Goal: Task Accomplishment & Management: Use online tool/utility

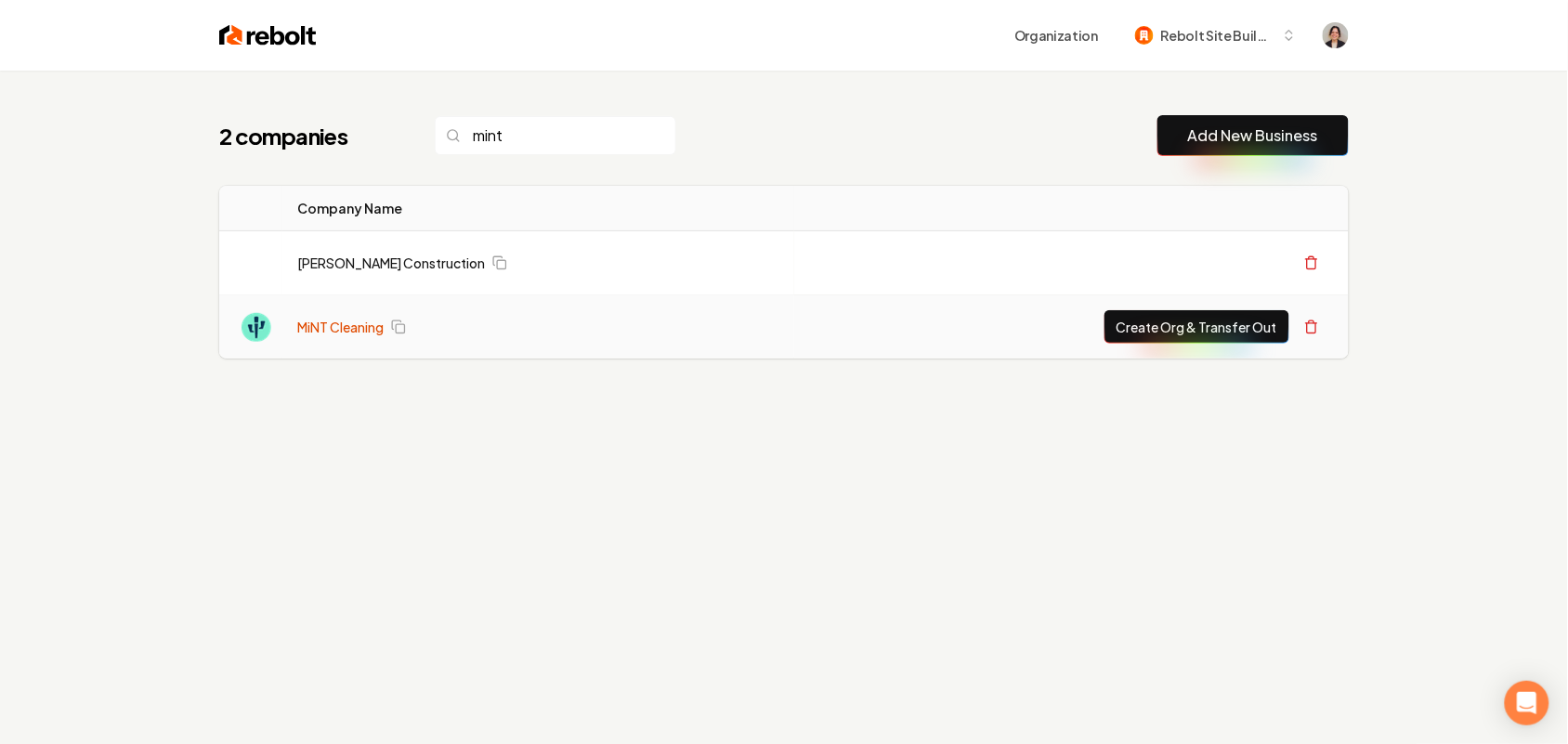
type input "mint"
click at [345, 325] on link "MiNT Cleaning" at bounding box center [340, 327] width 86 height 19
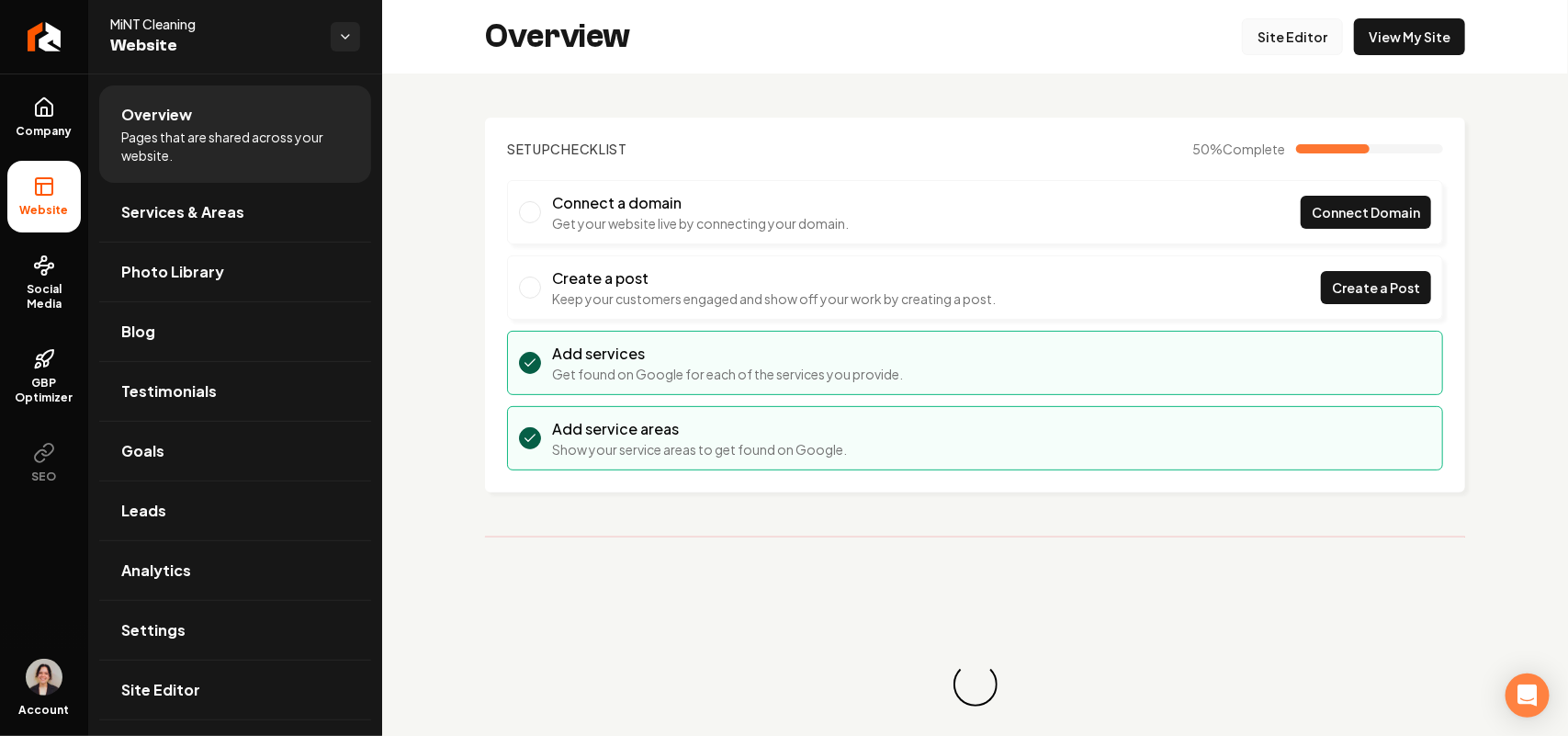
click at [1243, 47] on link "Site Editor" at bounding box center [1292, 36] width 101 height 36
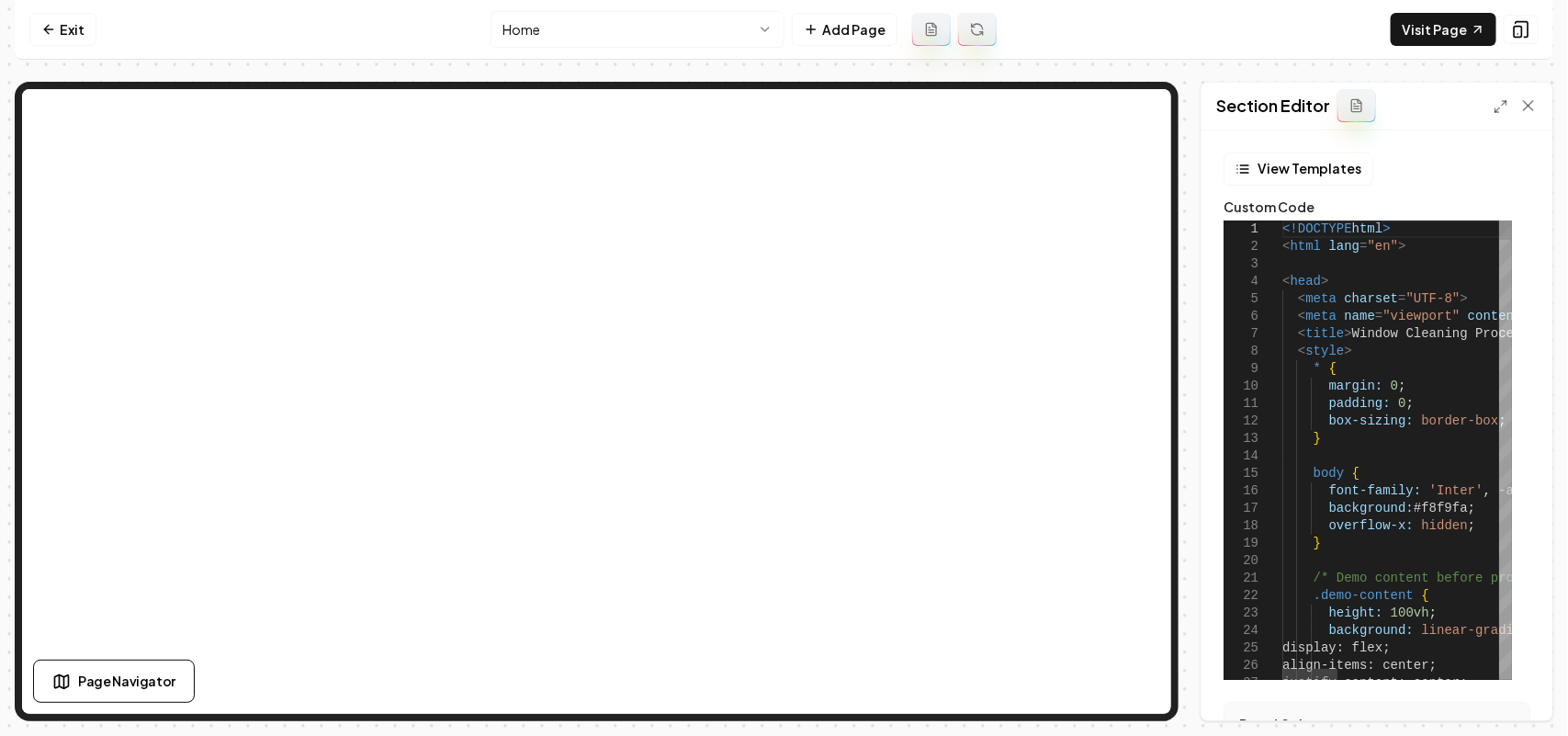
type textarea "**********"
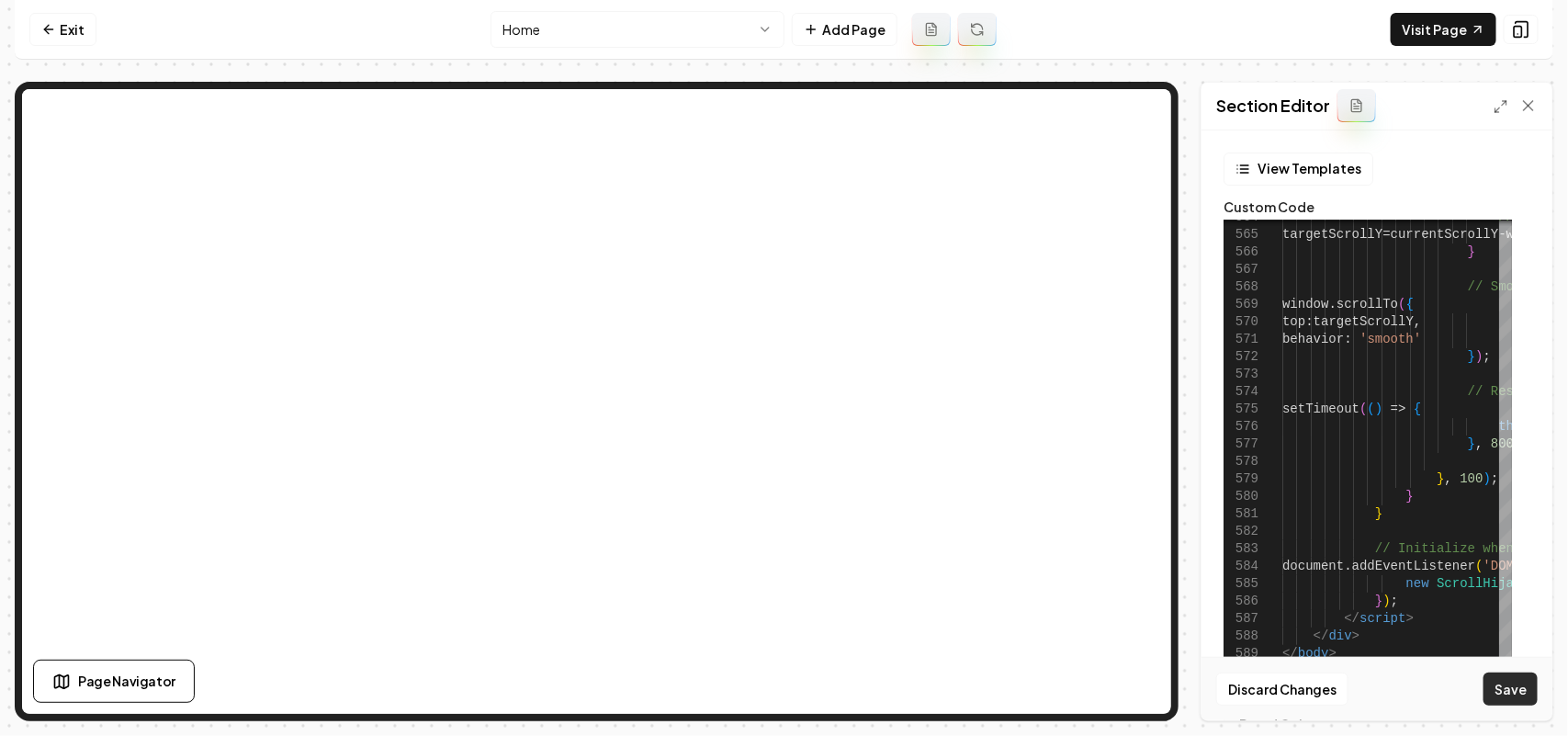
click at [1503, 677] on button "Save" at bounding box center [1511, 688] width 54 height 33
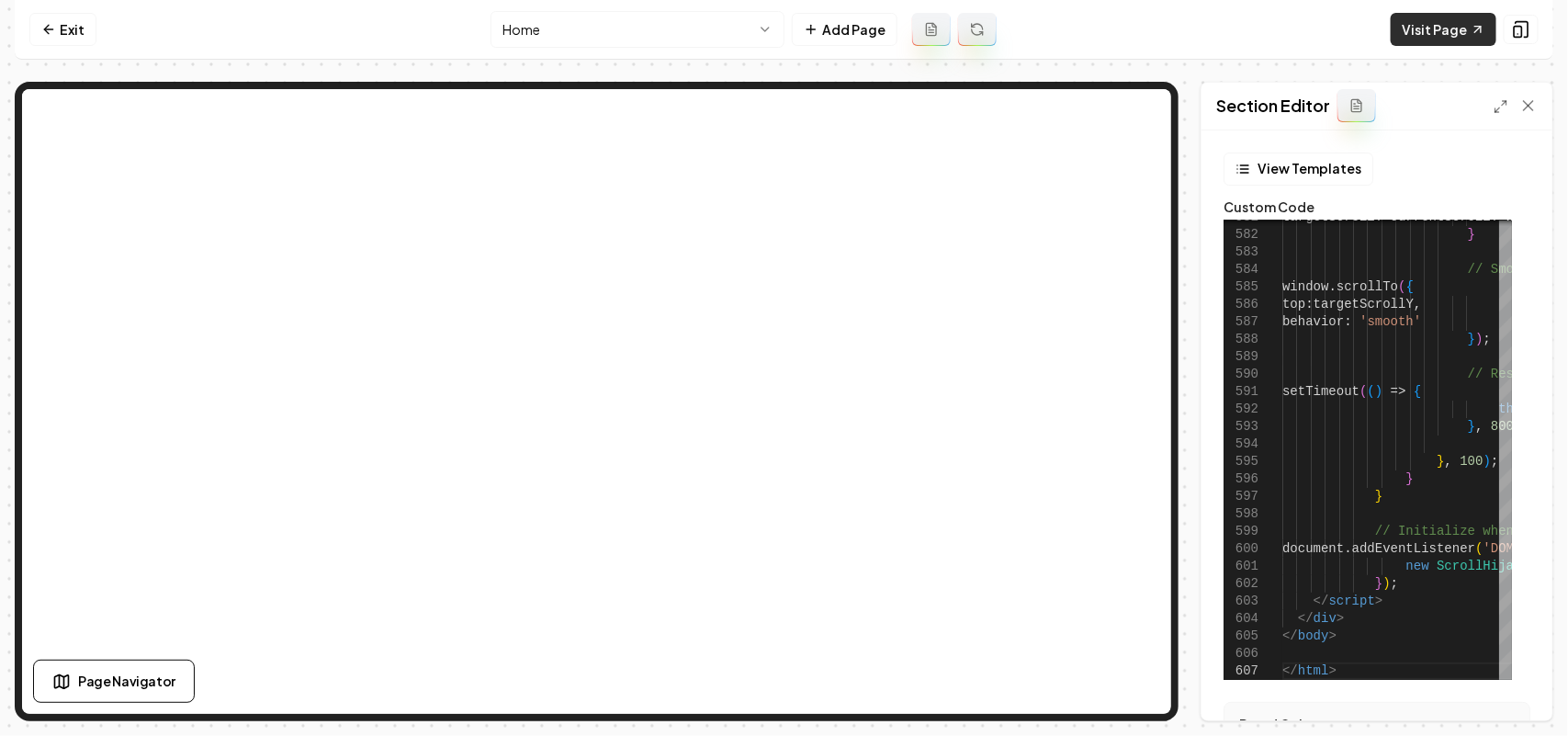
click at [1443, 19] on link "Visit Page" at bounding box center [1443, 29] width 106 height 33
type textarea "**********"
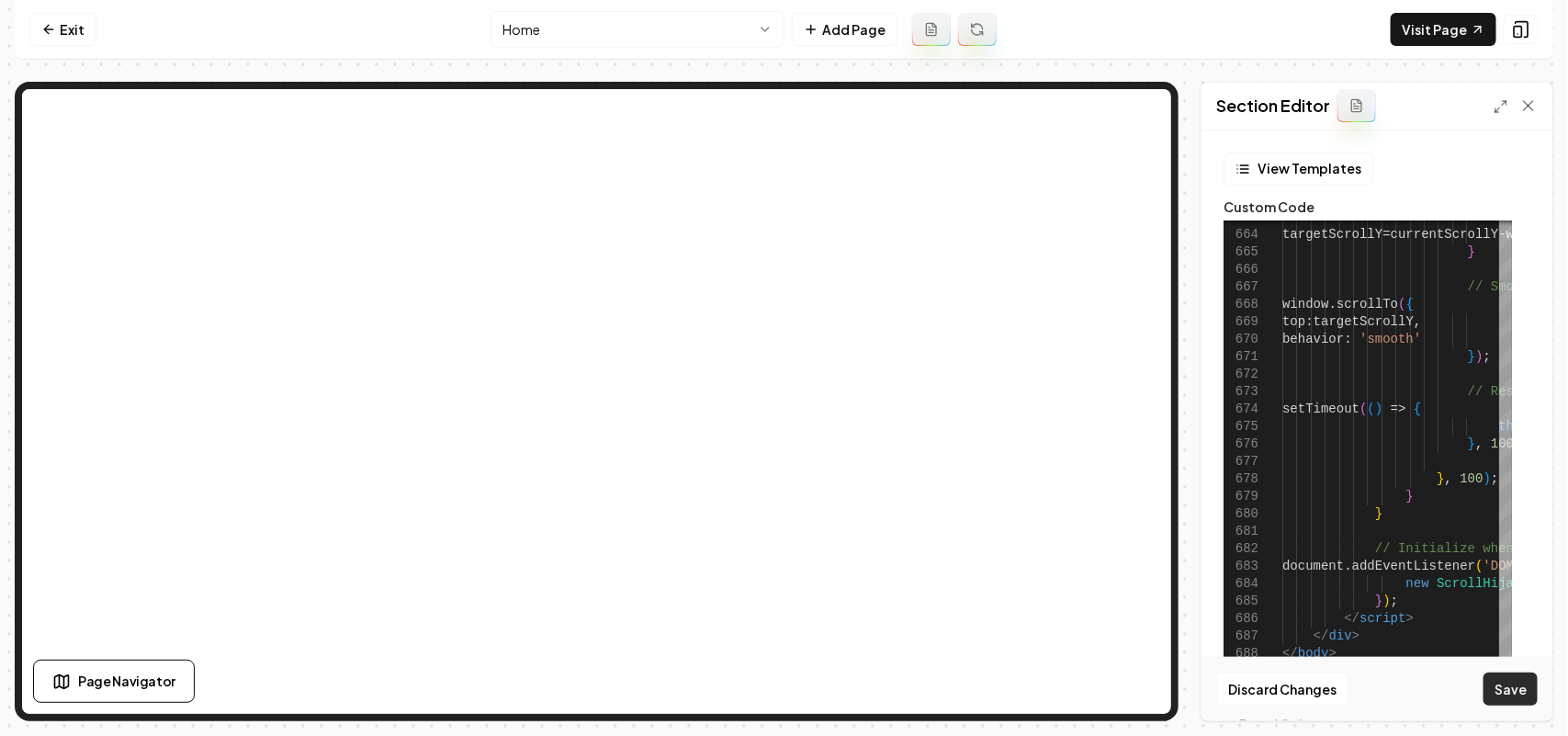
click at [1518, 683] on button "Save" at bounding box center [1511, 688] width 54 height 33
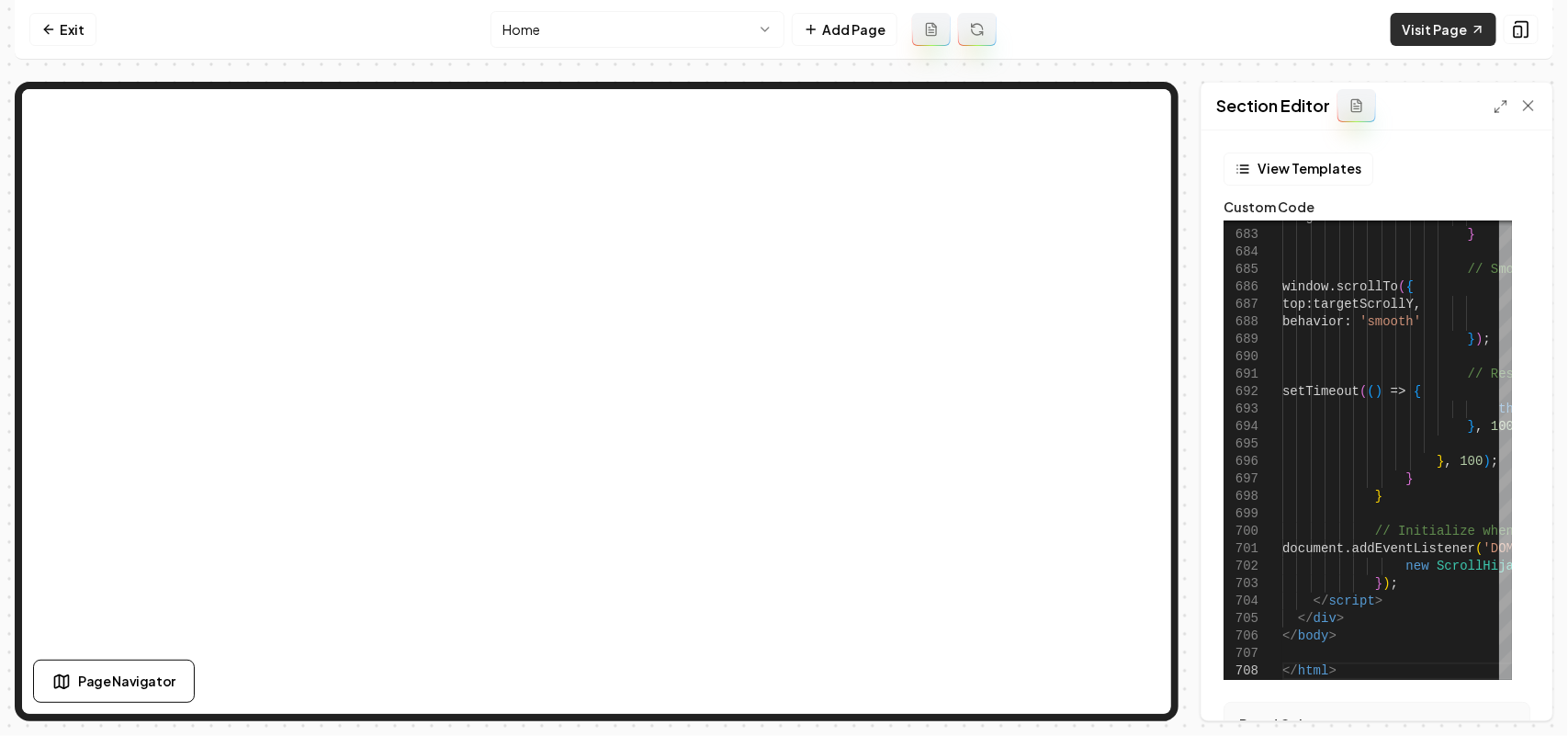
click at [1440, 20] on link "Visit Page" at bounding box center [1443, 29] width 106 height 33
click at [1492, 102] on div "Section Editor" at bounding box center [1376, 106] width 351 height 48
click at [1497, 102] on icon at bounding box center [1501, 107] width 15 height 15
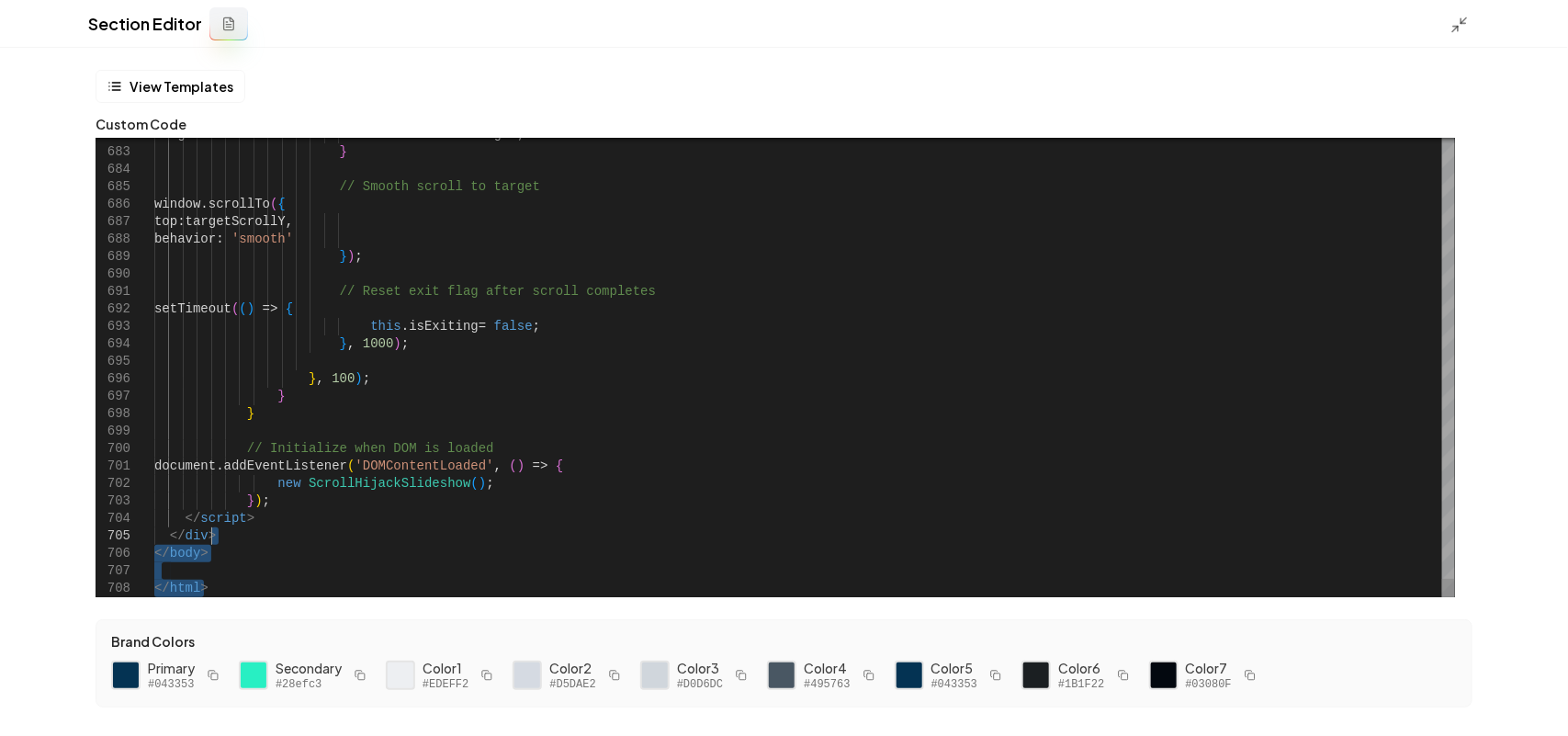
drag, startPoint x: 267, startPoint y: 584, endPoint x: 282, endPoint y: 535, distance: 51.2
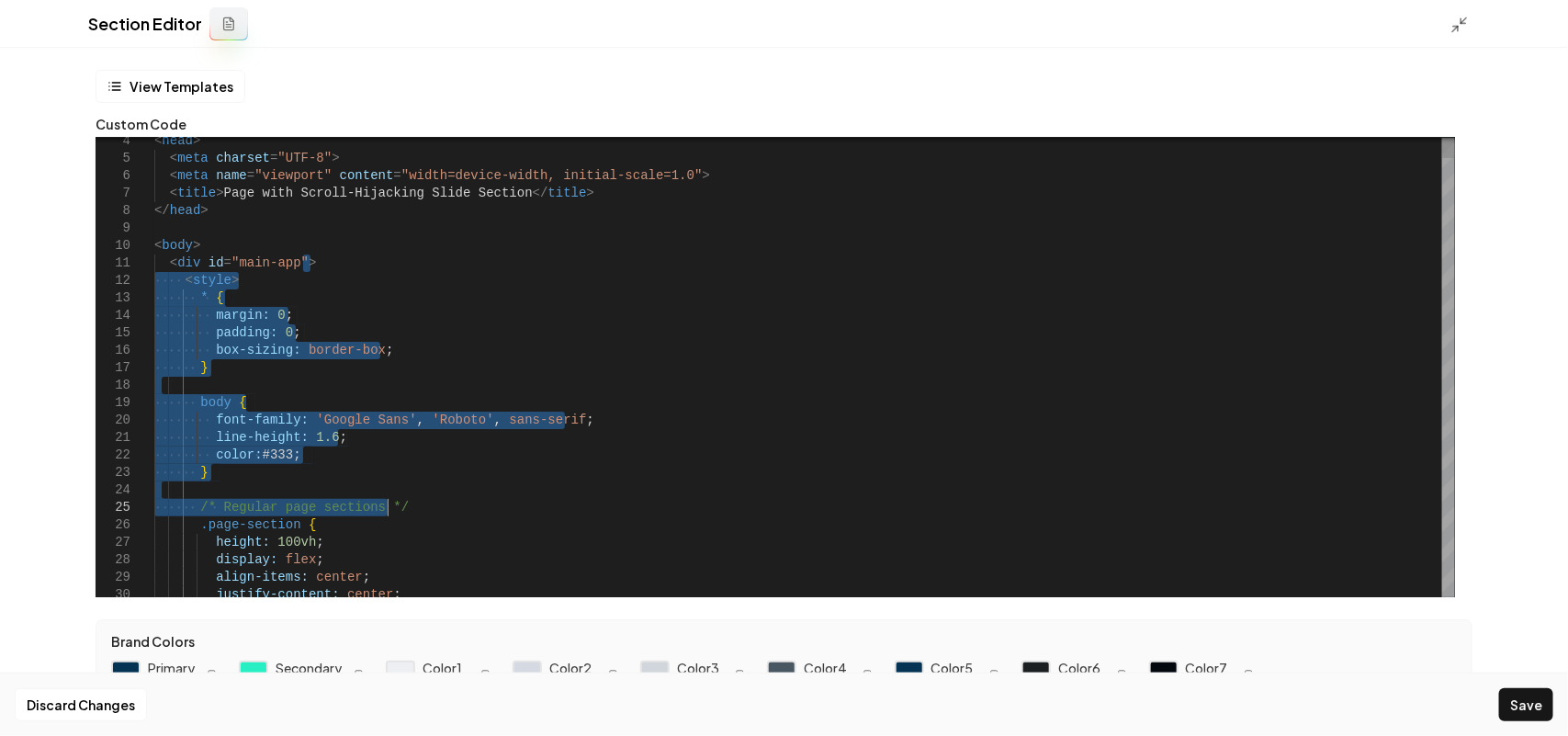
drag, startPoint x: 323, startPoint y: 263, endPoint x: 420, endPoint y: 498, distance: 254.2
drag, startPoint x: 248, startPoint y: 465, endPoint x: 350, endPoint y: 287, distance: 205.2
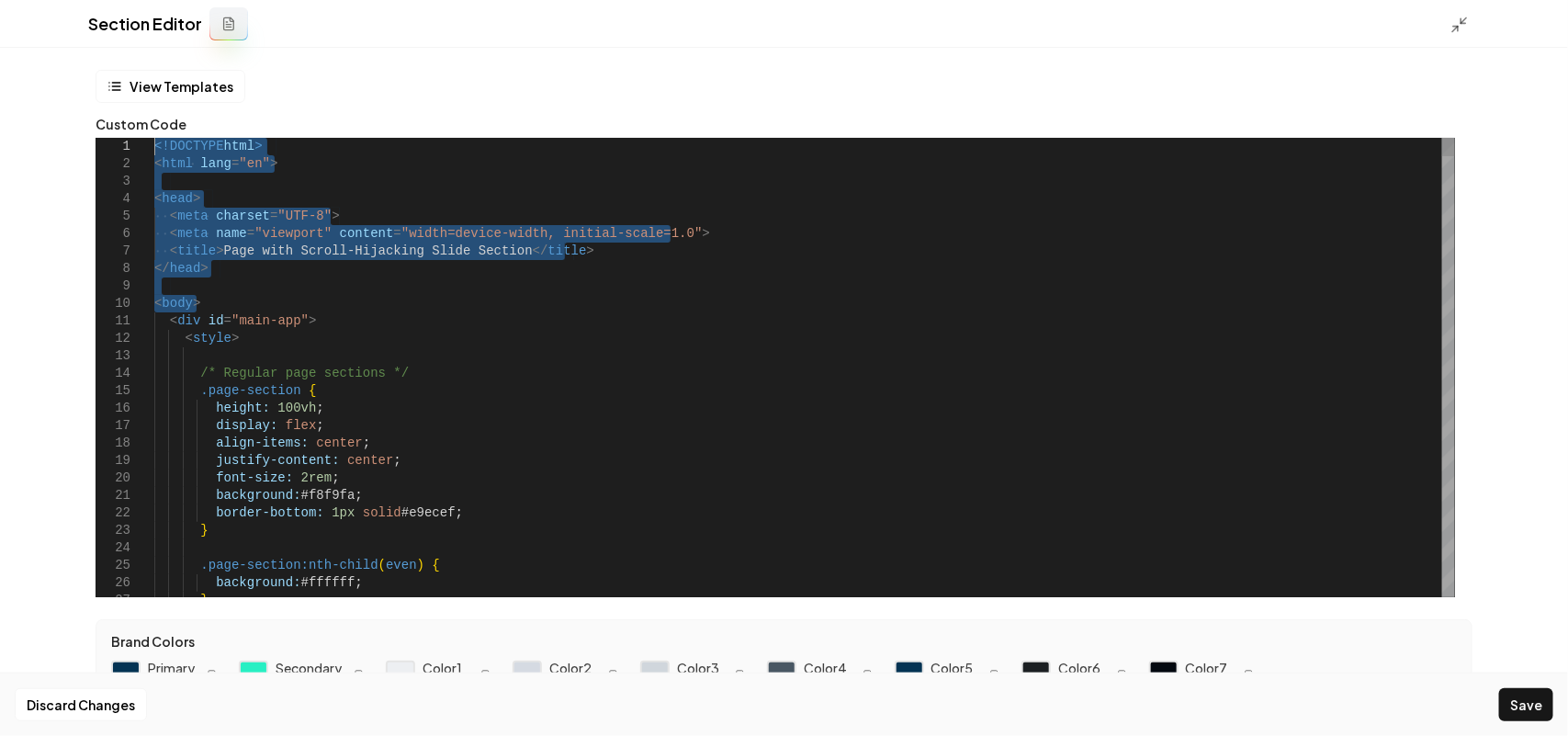
drag, startPoint x: 223, startPoint y: 296, endPoint x: 0, endPoint y: -100, distance: 454.5
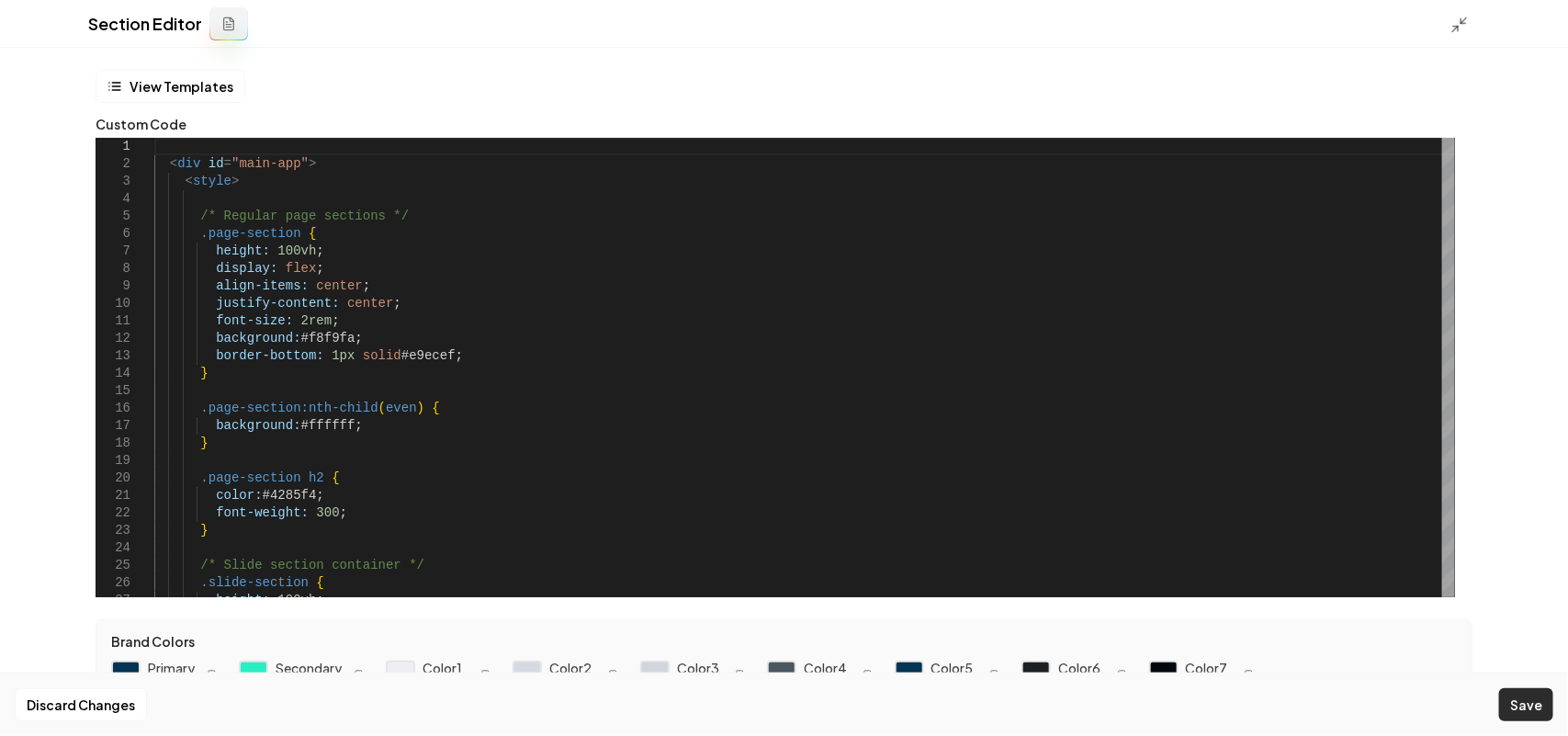
click at [1518, 703] on button "Save" at bounding box center [1526, 704] width 54 height 33
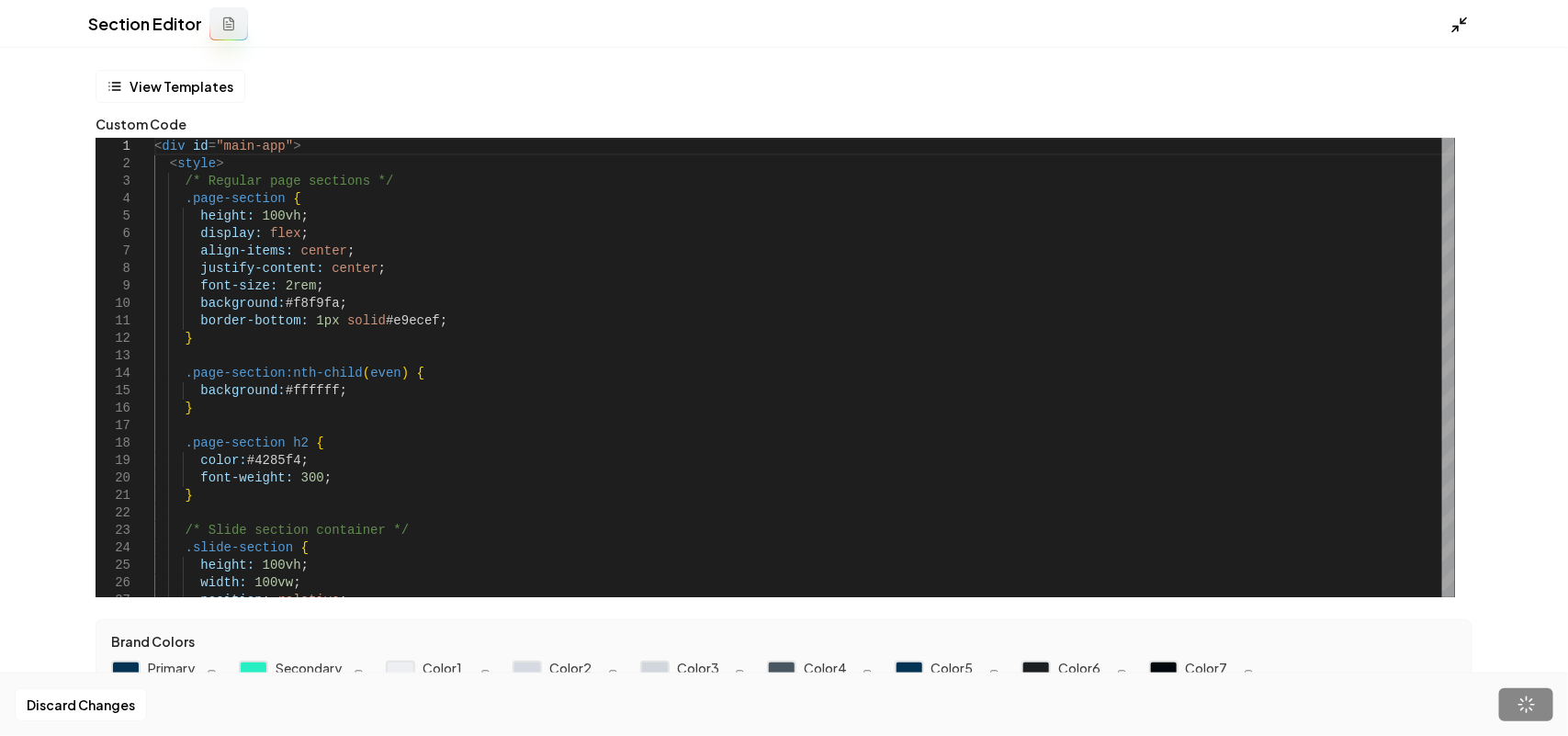
click at [1459, 16] on icon at bounding box center [1460, 25] width 19 height 19
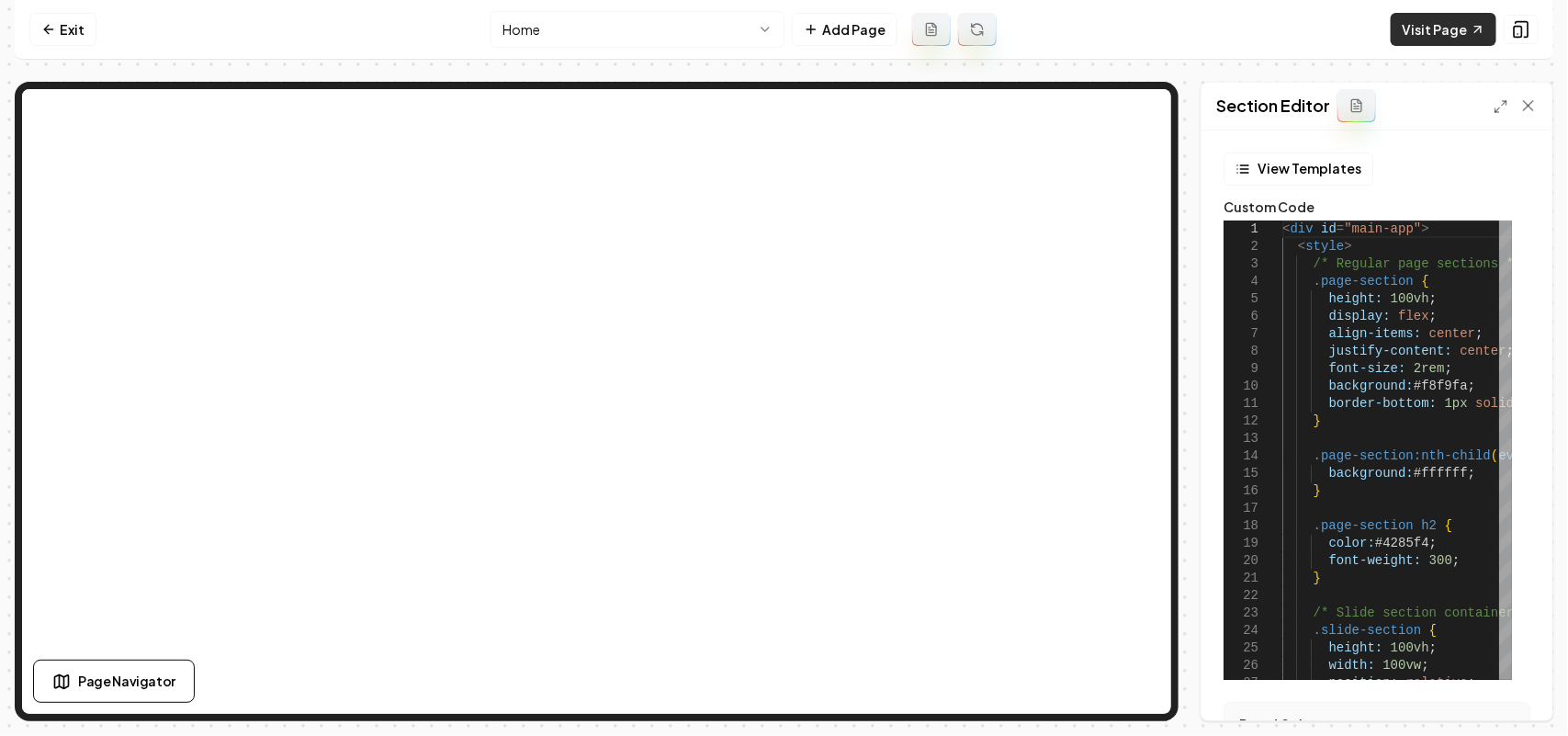
click at [1439, 29] on link "Visit Page" at bounding box center [1443, 29] width 106 height 33
type textarea "**********"
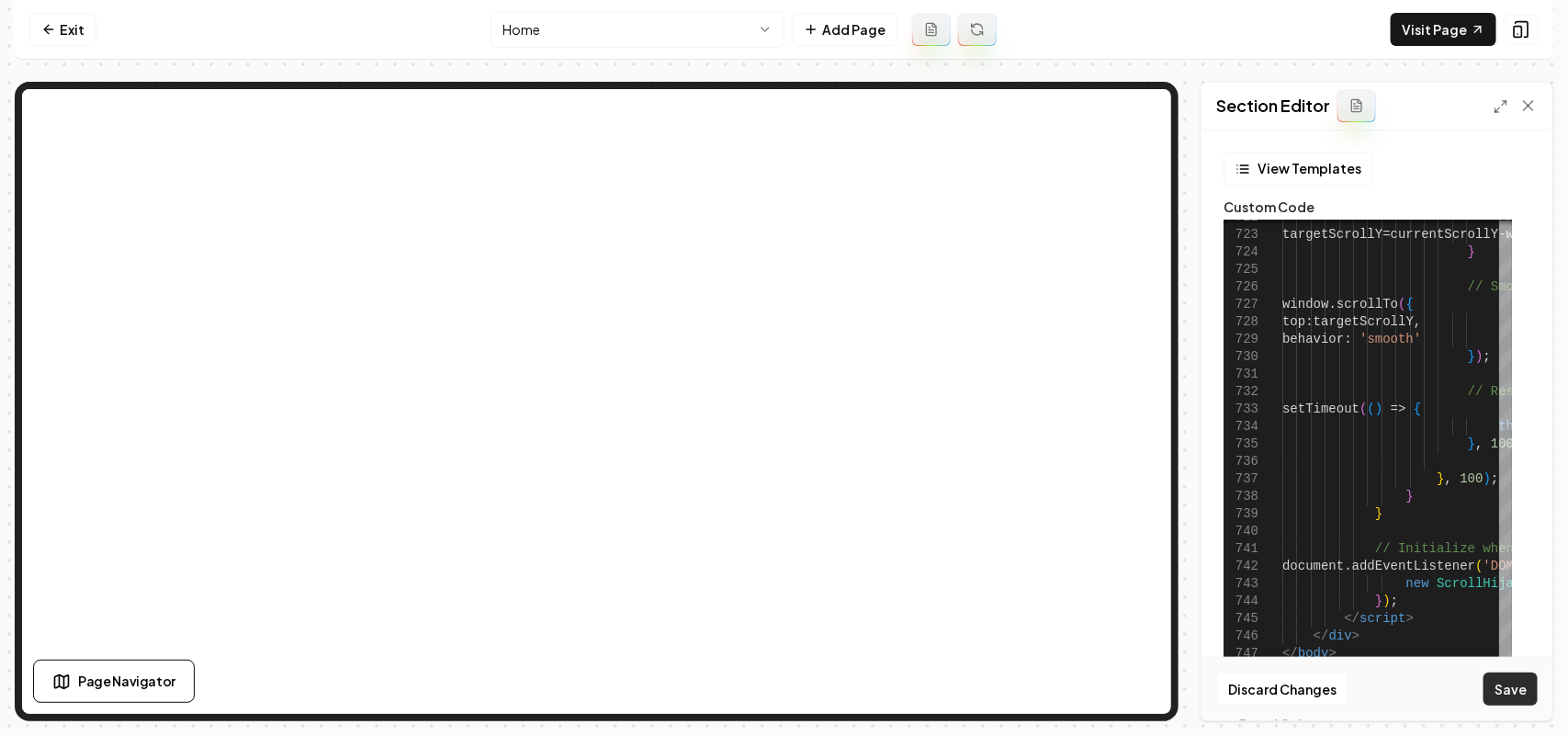
click at [1500, 692] on button "Save" at bounding box center [1511, 688] width 54 height 33
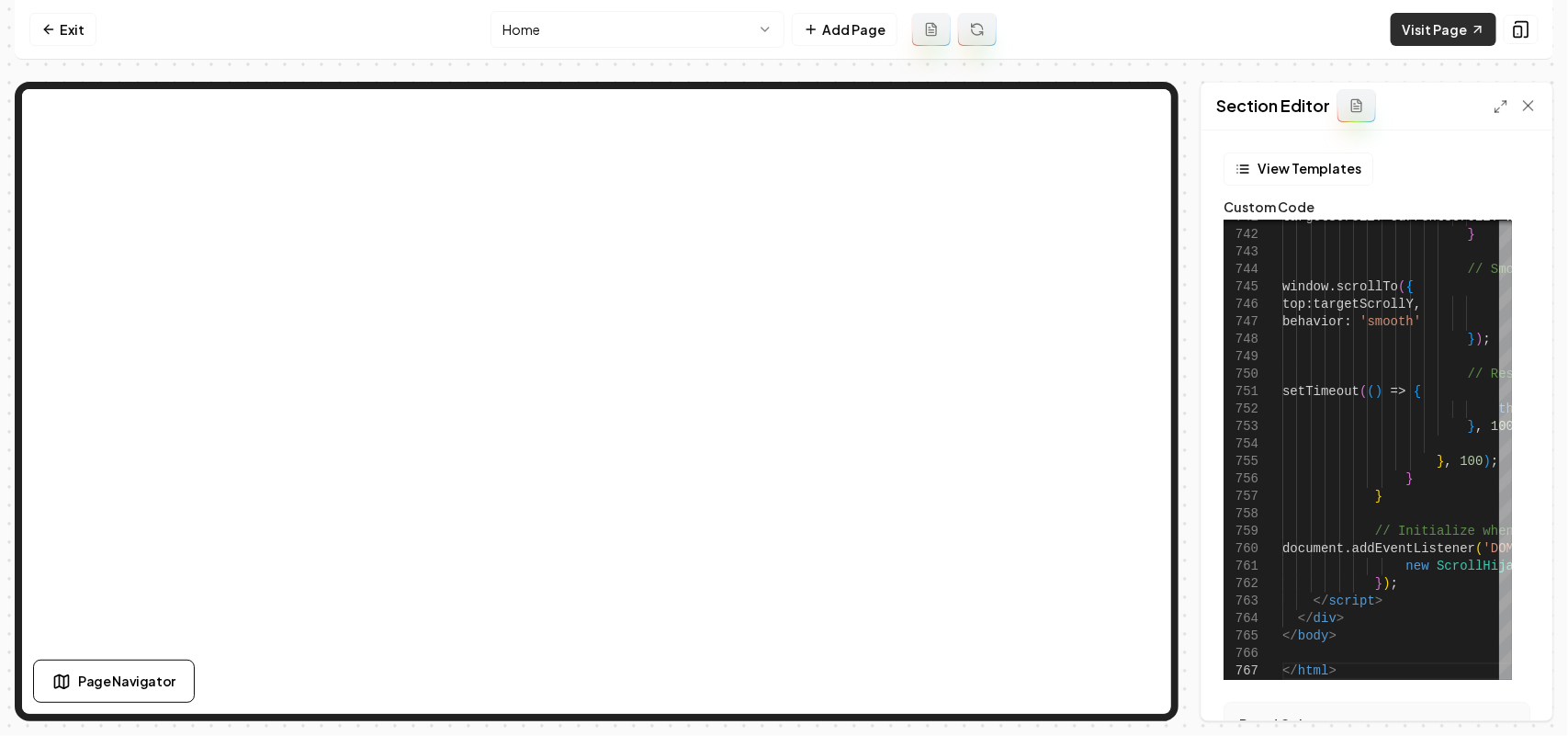
click at [1431, 23] on link "Visit Page" at bounding box center [1443, 29] width 106 height 33
type textarea "**********"
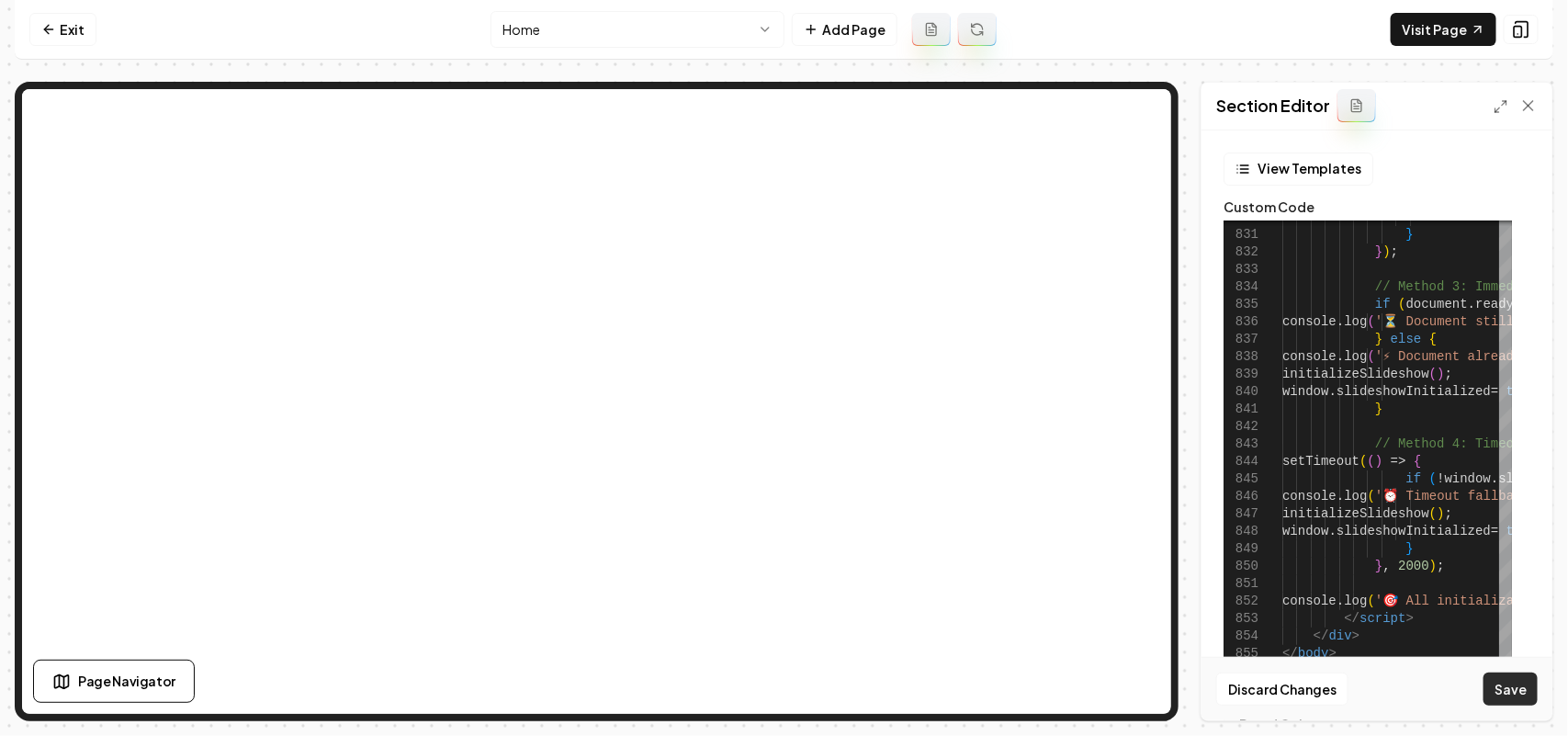
click at [1508, 691] on button "Save" at bounding box center [1511, 688] width 54 height 33
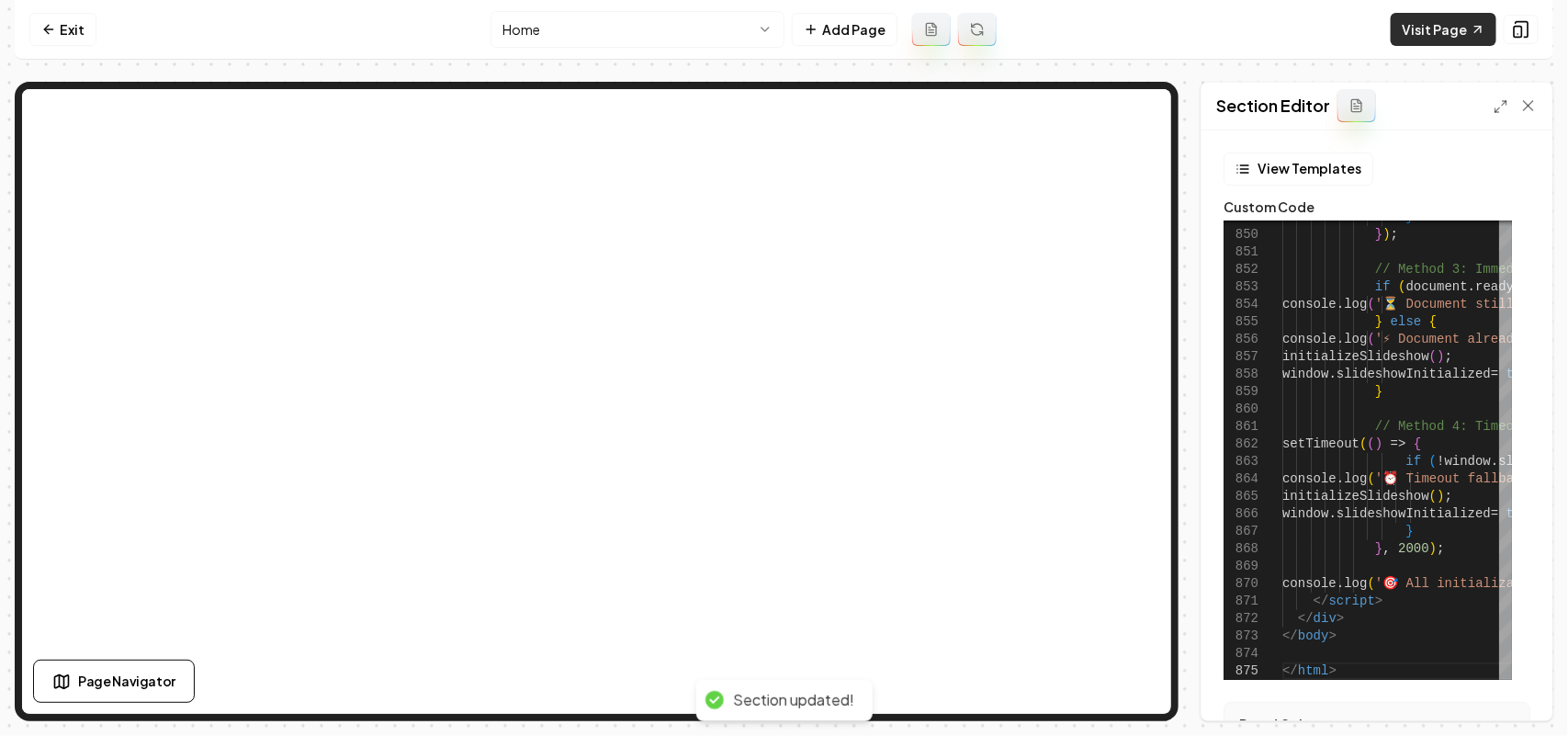
click at [1439, 38] on link "Visit Page" at bounding box center [1443, 29] width 106 height 33
type textarea "**********"
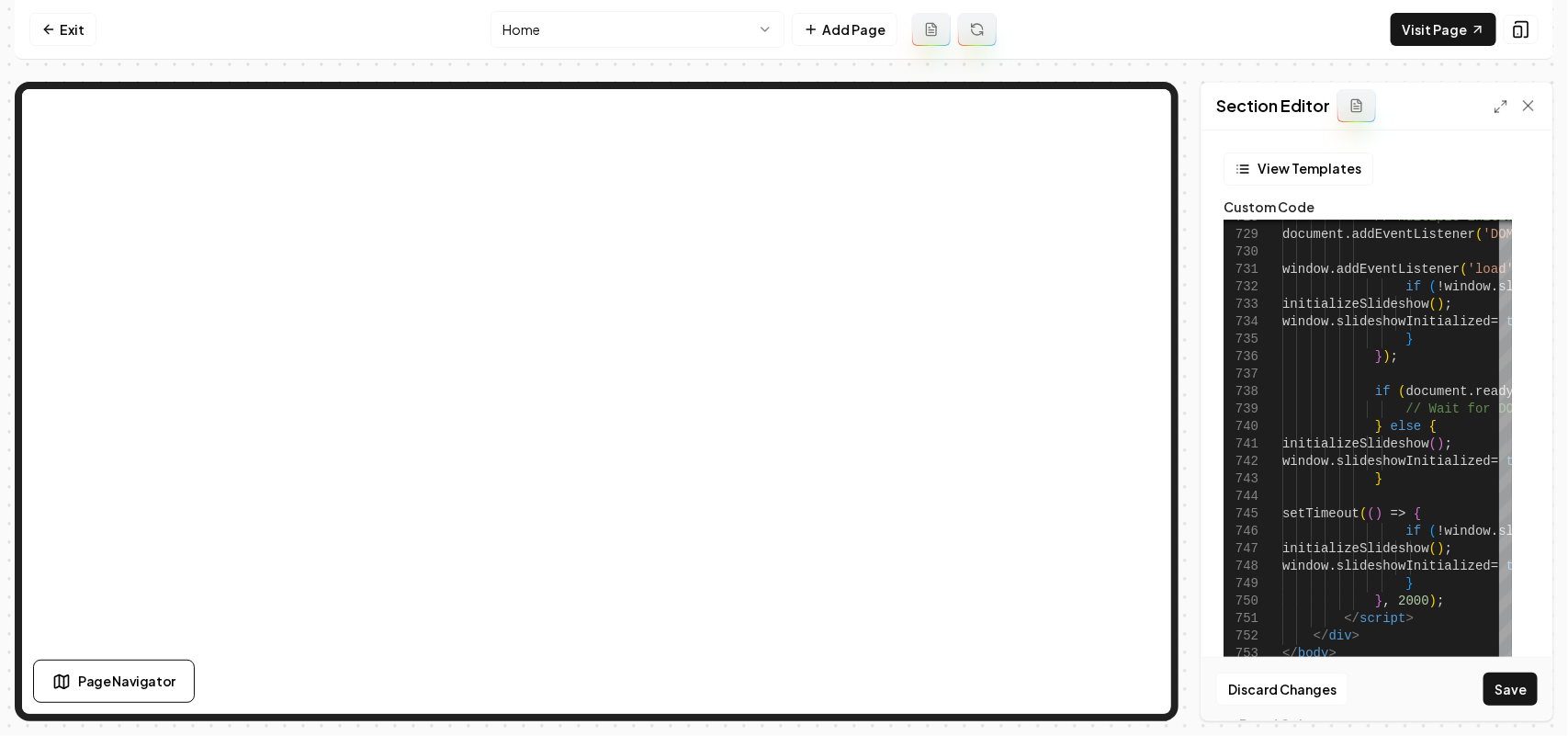
click at [1497, 707] on div "Discard Changes Save" at bounding box center [1376, 688] width 351 height 64
click at [1498, 700] on button "Save" at bounding box center [1511, 688] width 54 height 33
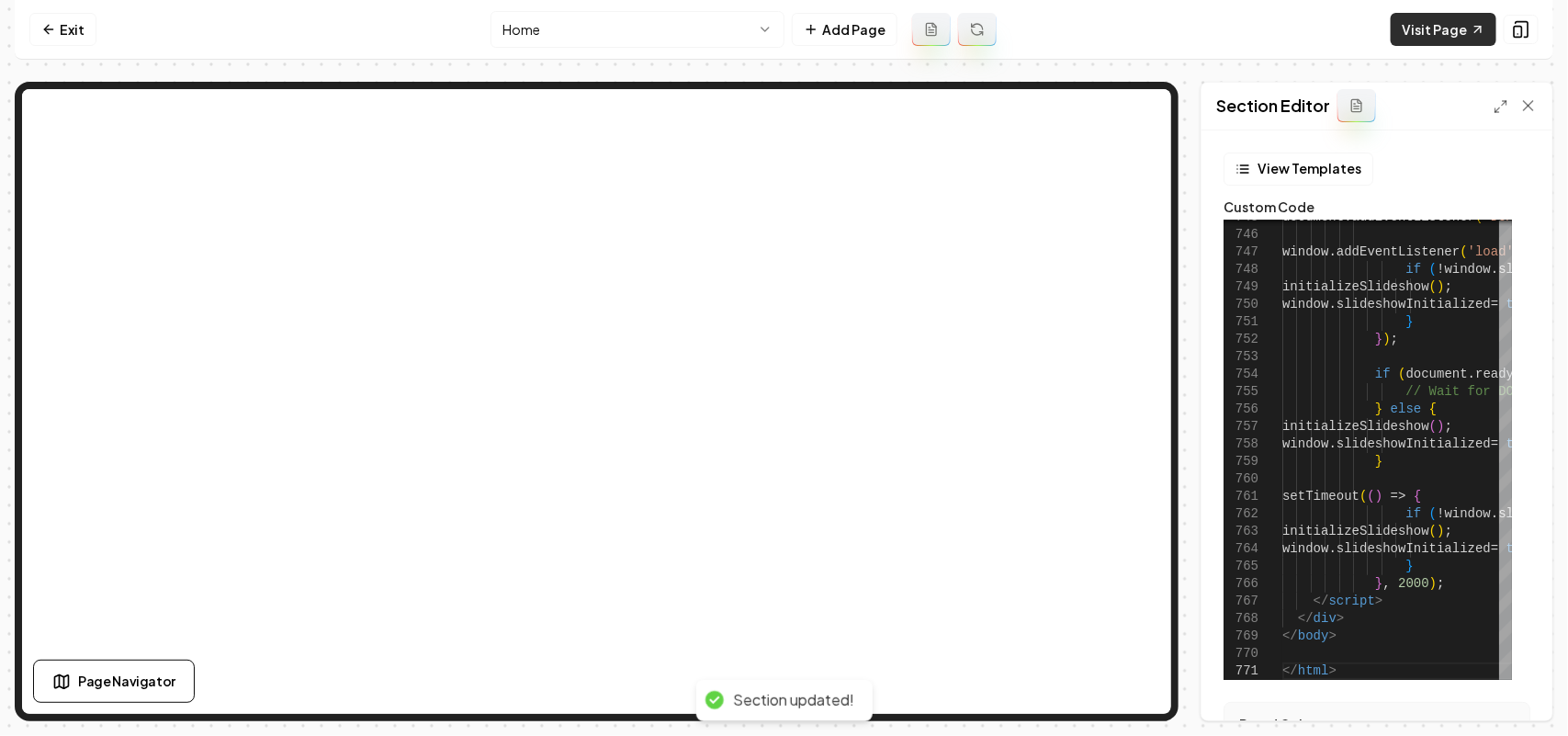
click at [1452, 32] on link "Visit Page" at bounding box center [1443, 29] width 106 height 33
click at [1498, 113] on icon at bounding box center [1501, 107] width 15 height 15
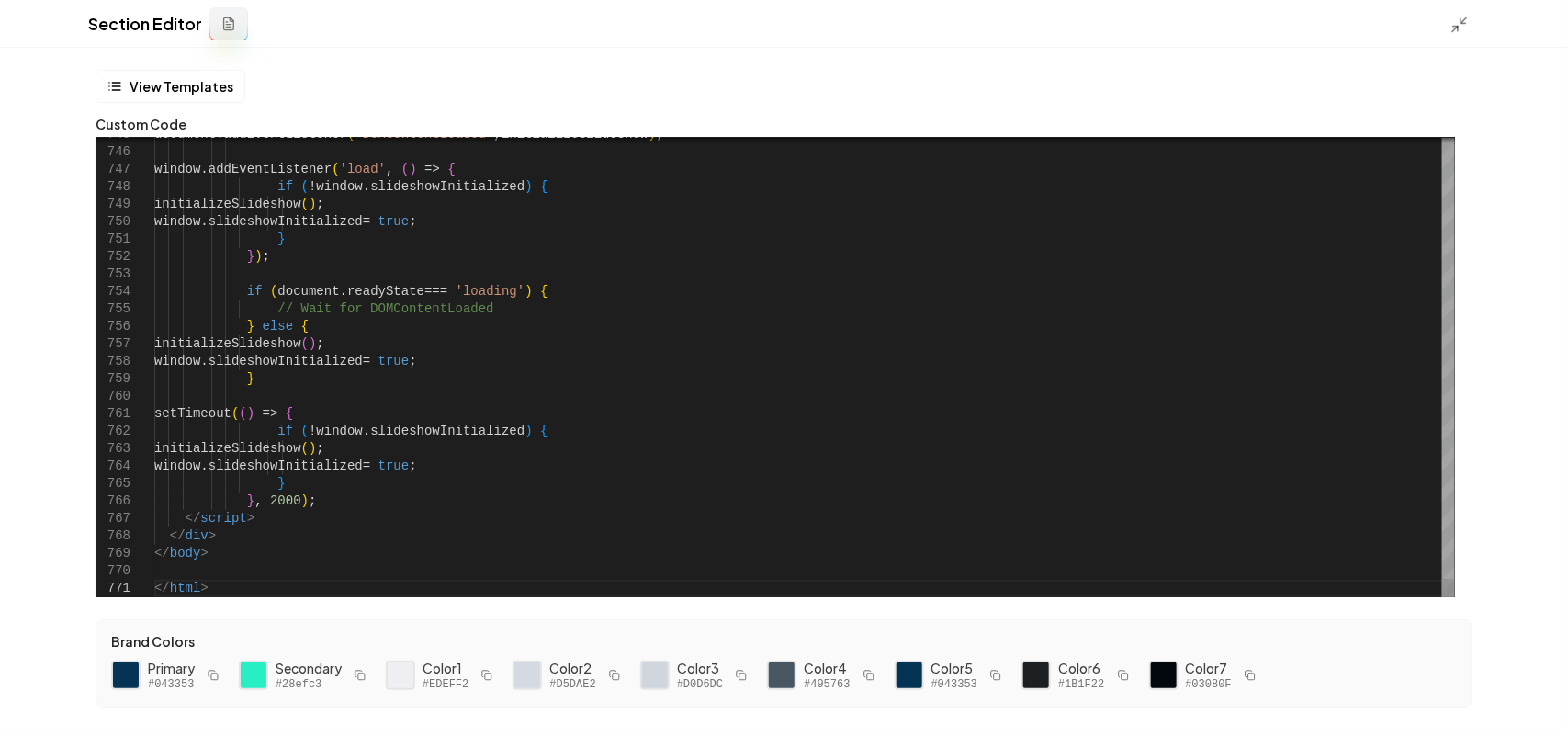
scroll to position [0, 48]
drag, startPoint x: 238, startPoint y: 584, endPoint x: 281, endPoint y: 544, distance: 58.7
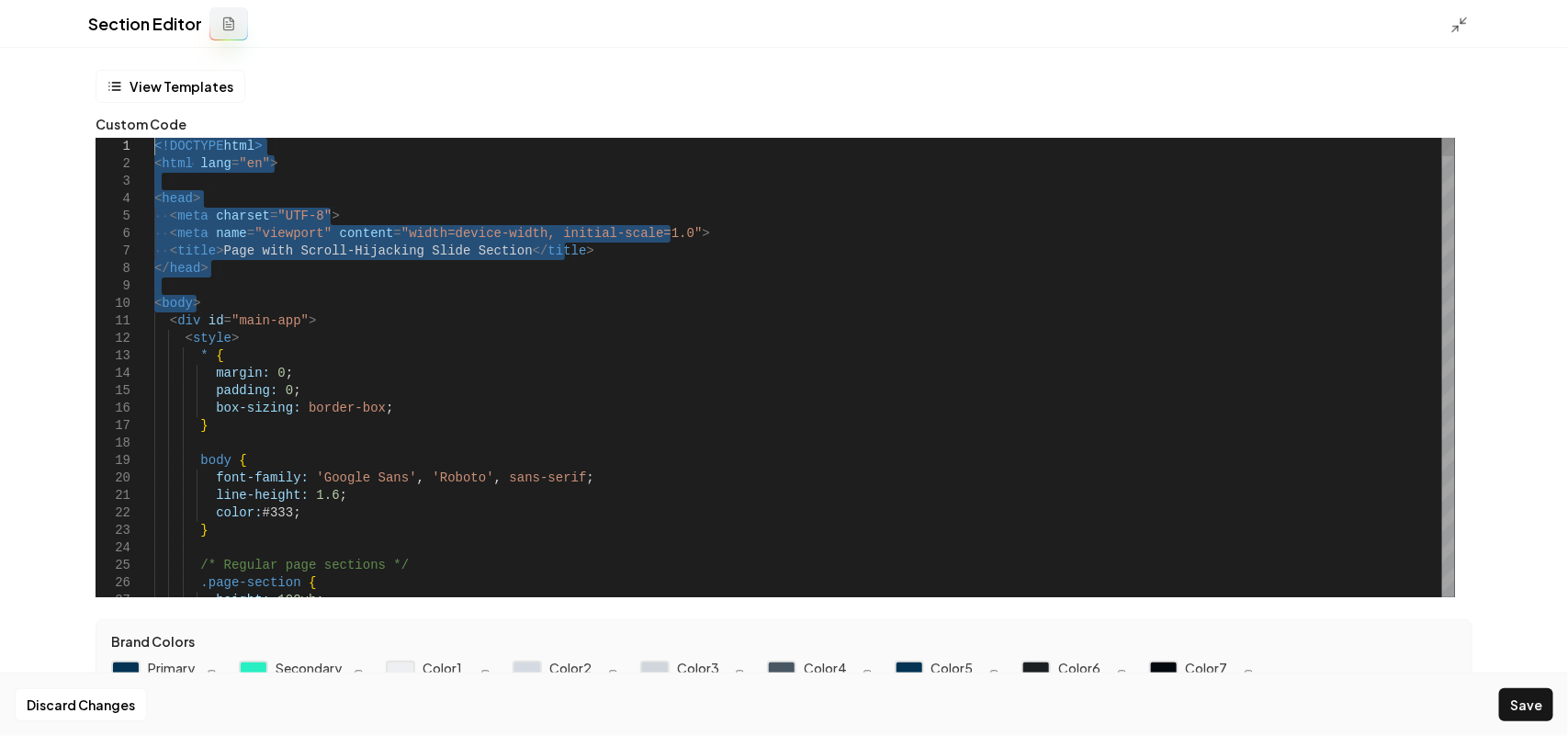
drag, startPoint x: 287, startPoint y: 296, endPoint x: 94, endPoint y: -100, distance: 440.5
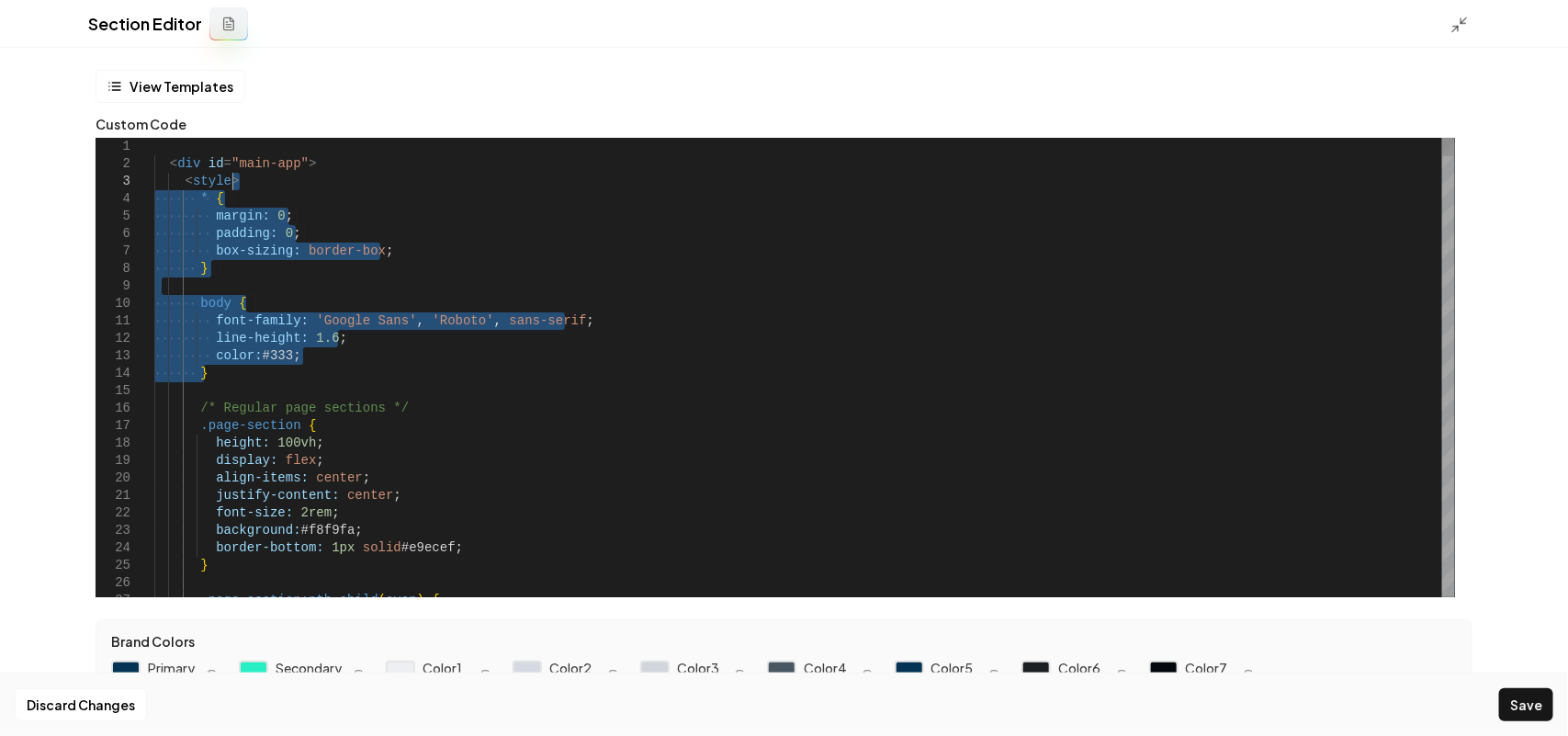
drag, startPoint x: 219, startPoint y: 377, endPoint x: 266, endPoint y: 177, distance: 205.4
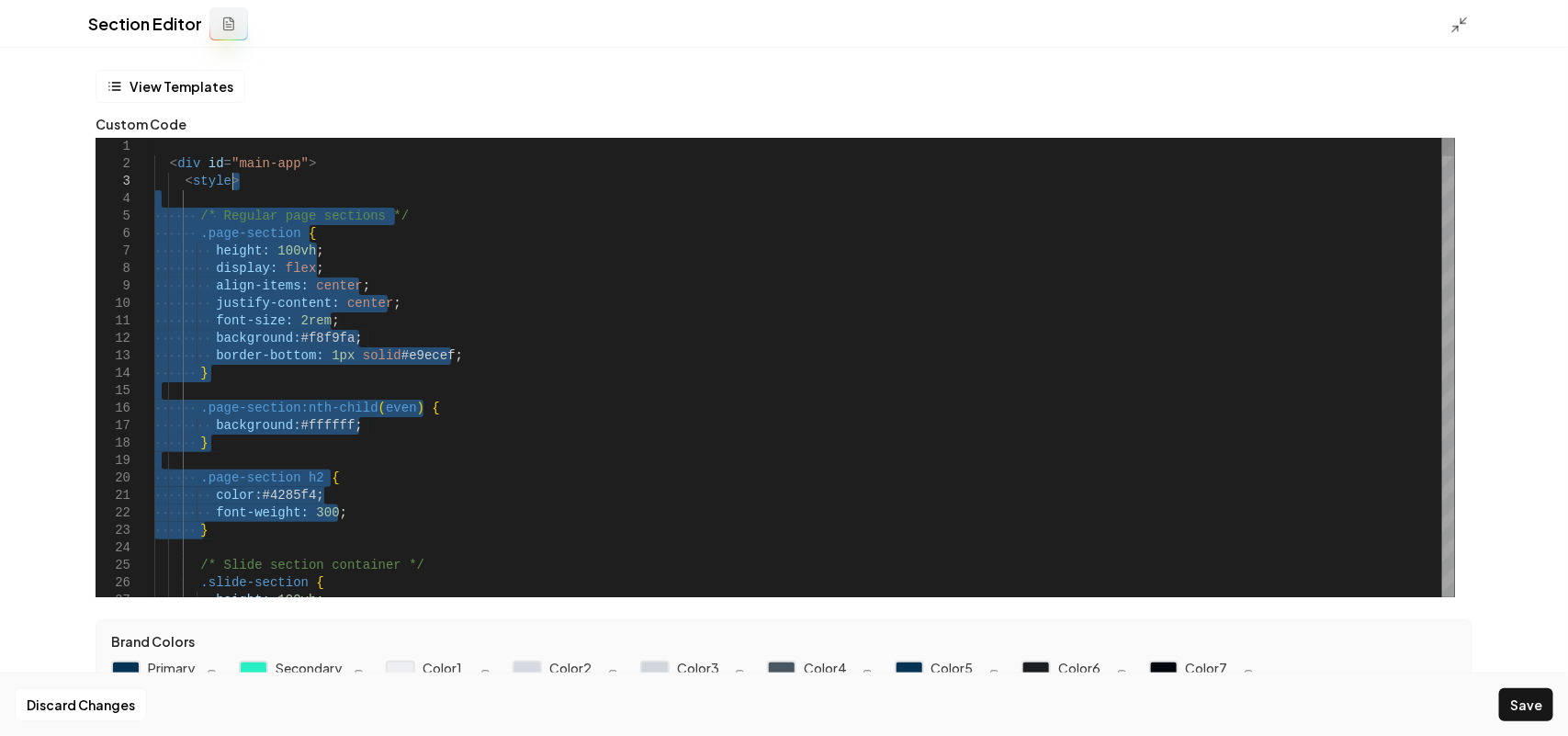
drag, startPoint x: 226, startPoint y: 414, endPoint x: 238, endPoint y: 186, distance: 228.3
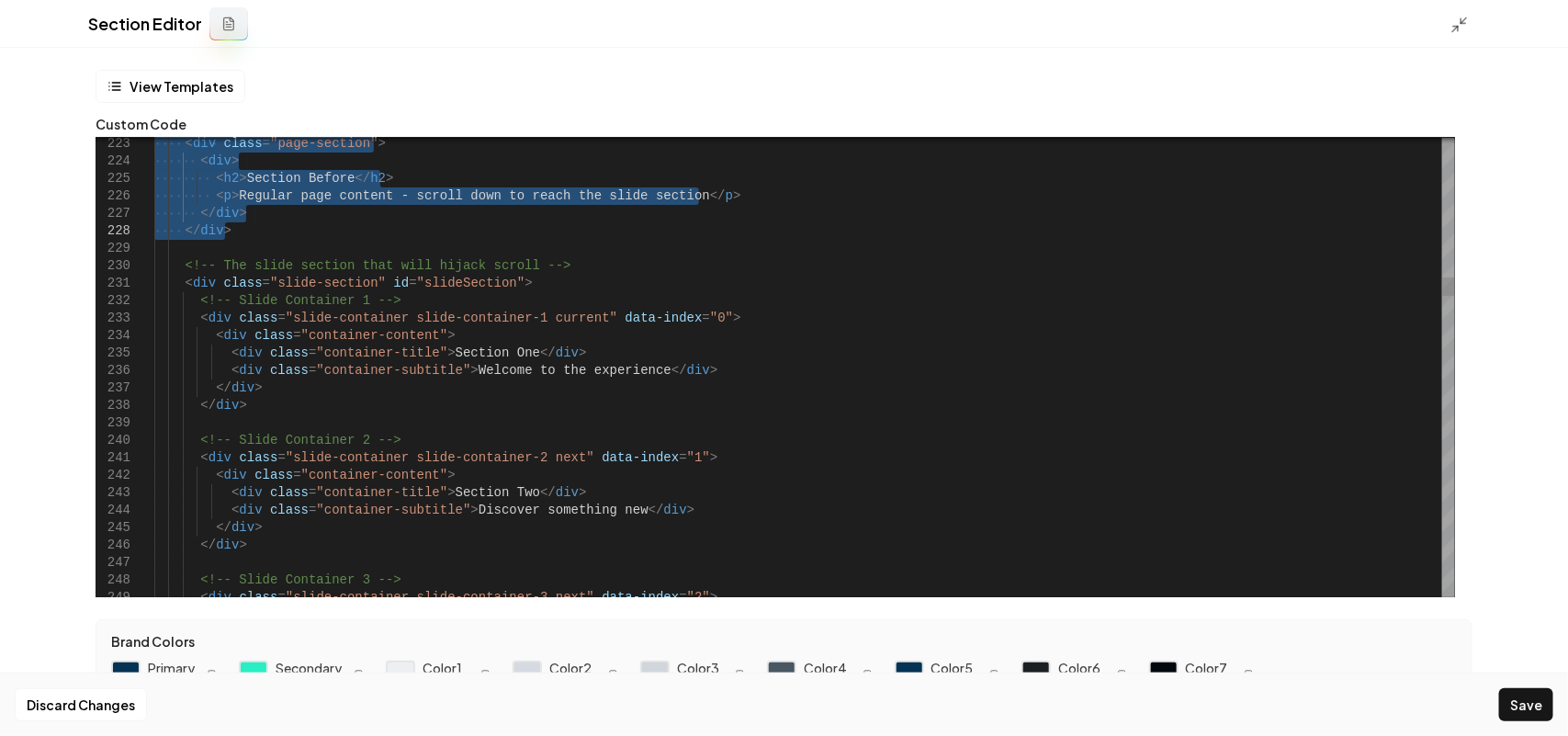
drag, startPoint x: 172, startPoint y: 170, endPoint x: 294, endPoint y: 232, distance: 136.9
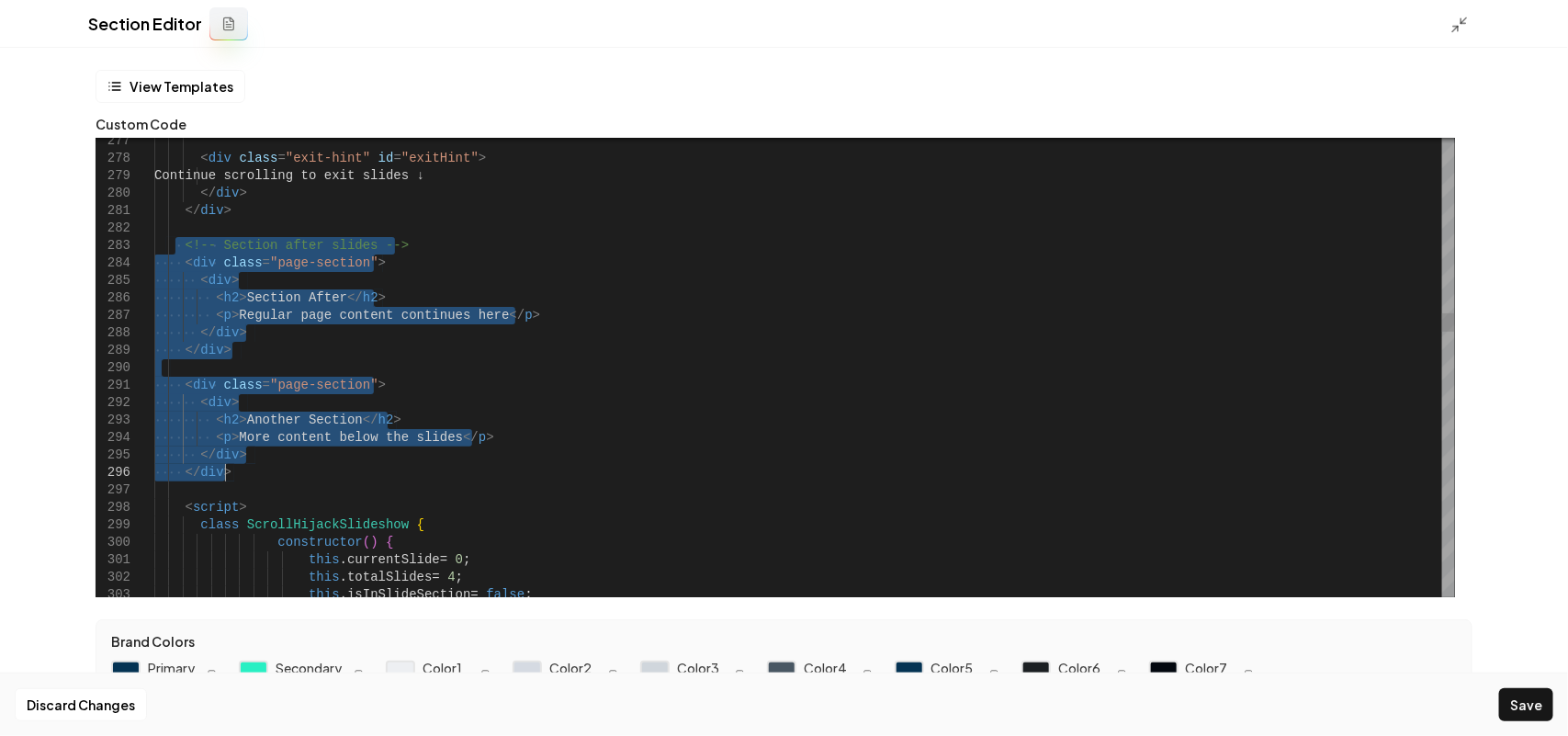
drag, startPoint x: 178, startPoint y: 240, endPoint x: 324, endPoint y: 476, distance: 277.5
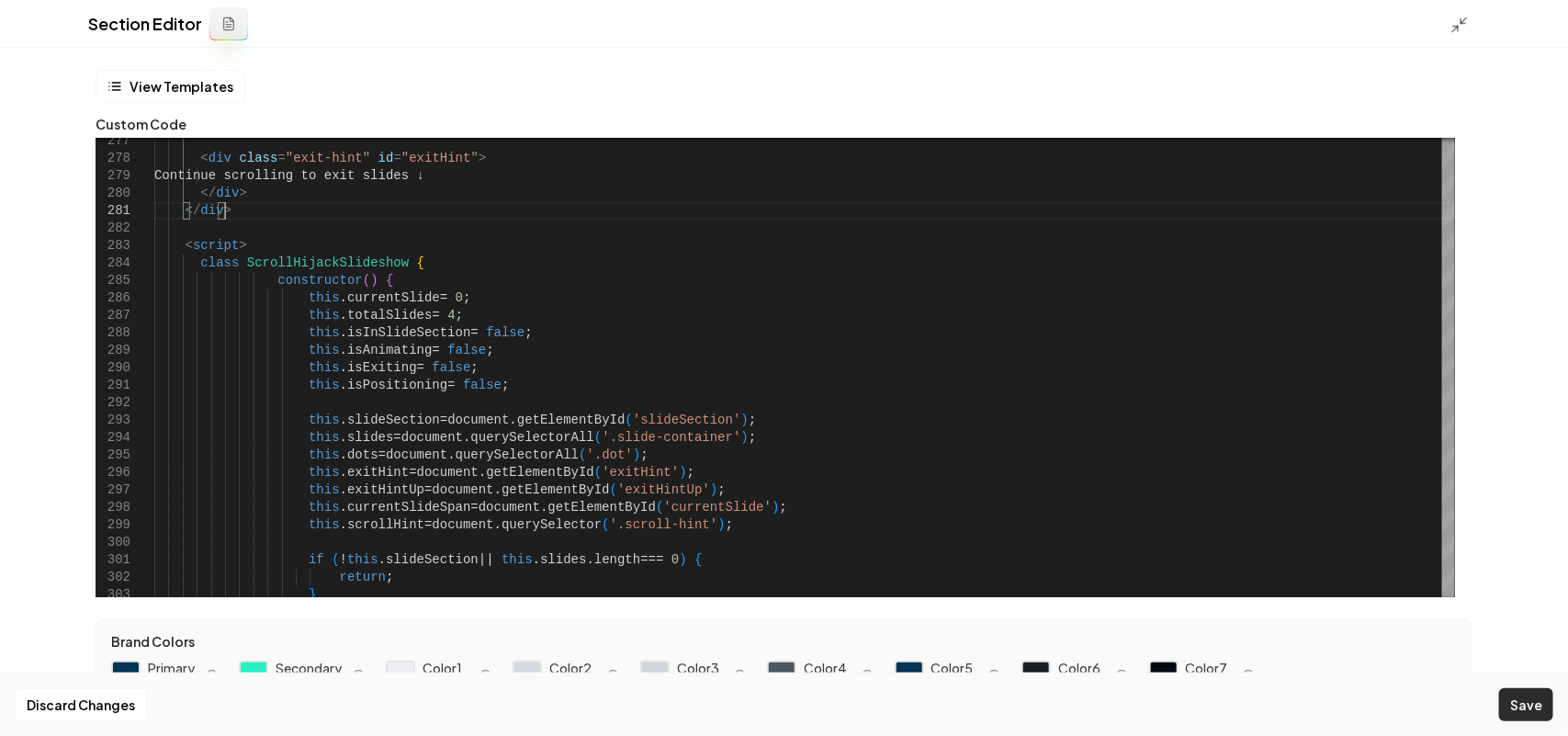
click at [1520, 701] on button "Save" at bounding box center [1526, 704] width 54 height 33
type textarea "**********"
click at [1462, 23] on polyline at bounding box center [1463, 21] width 5 height 5
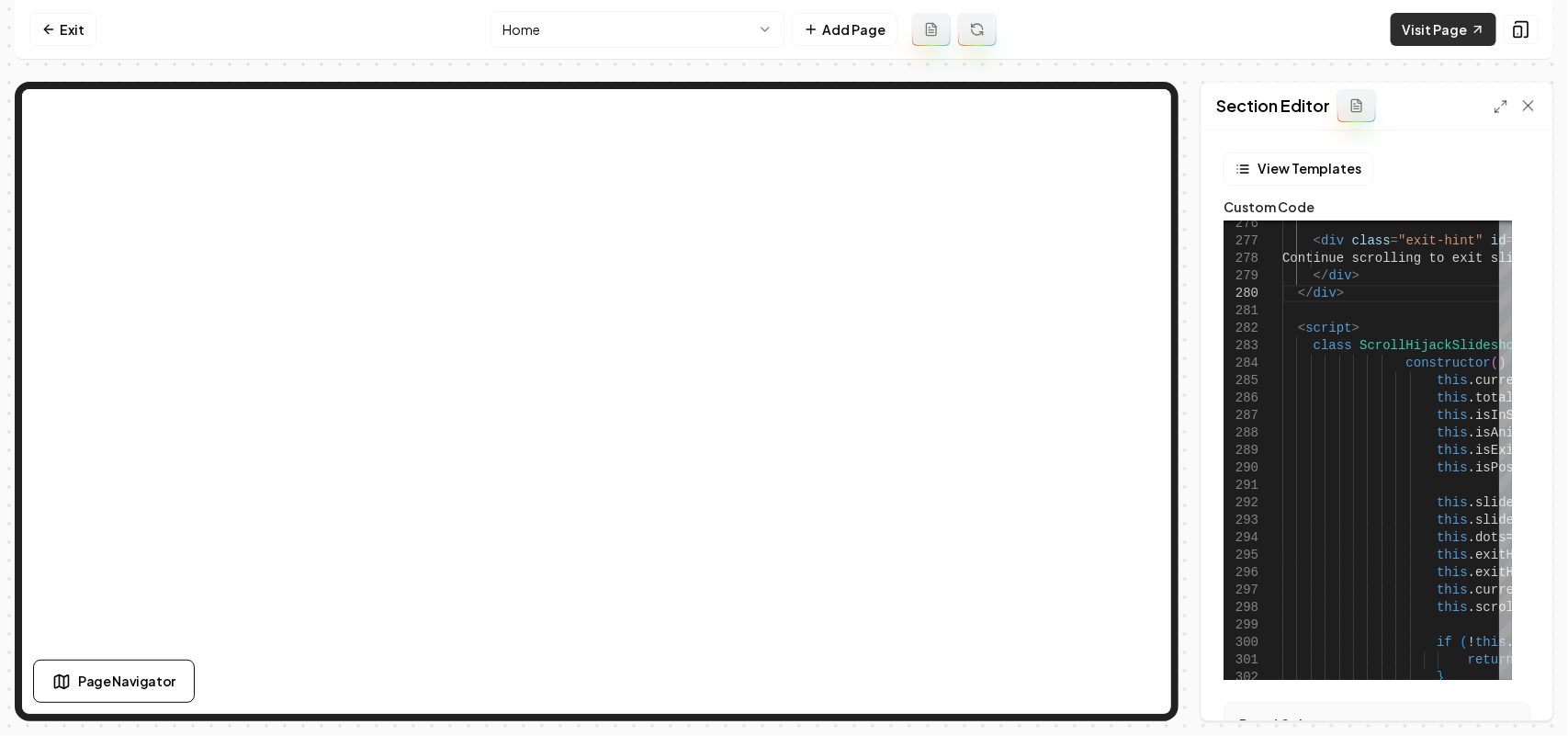
click at [1440, 35] on link "Visit Page" at bounding box center [1443, 29] width 106 height 33
click at [80, 28] on link "Exit" at bounding box center [63, 29] width 67 height 33
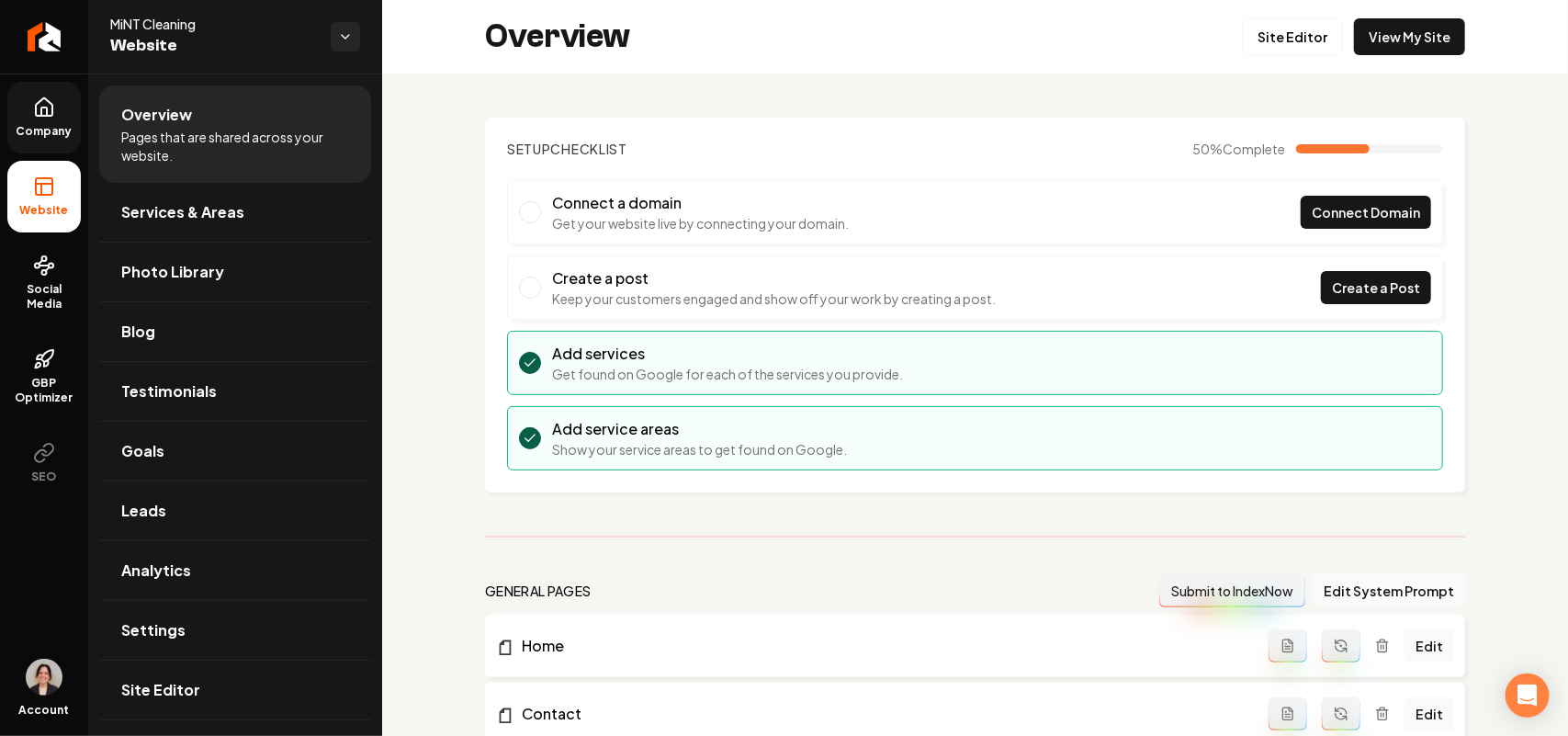
click at [53, 112] on icon at bounding box center [44, 108] width 22 height 22
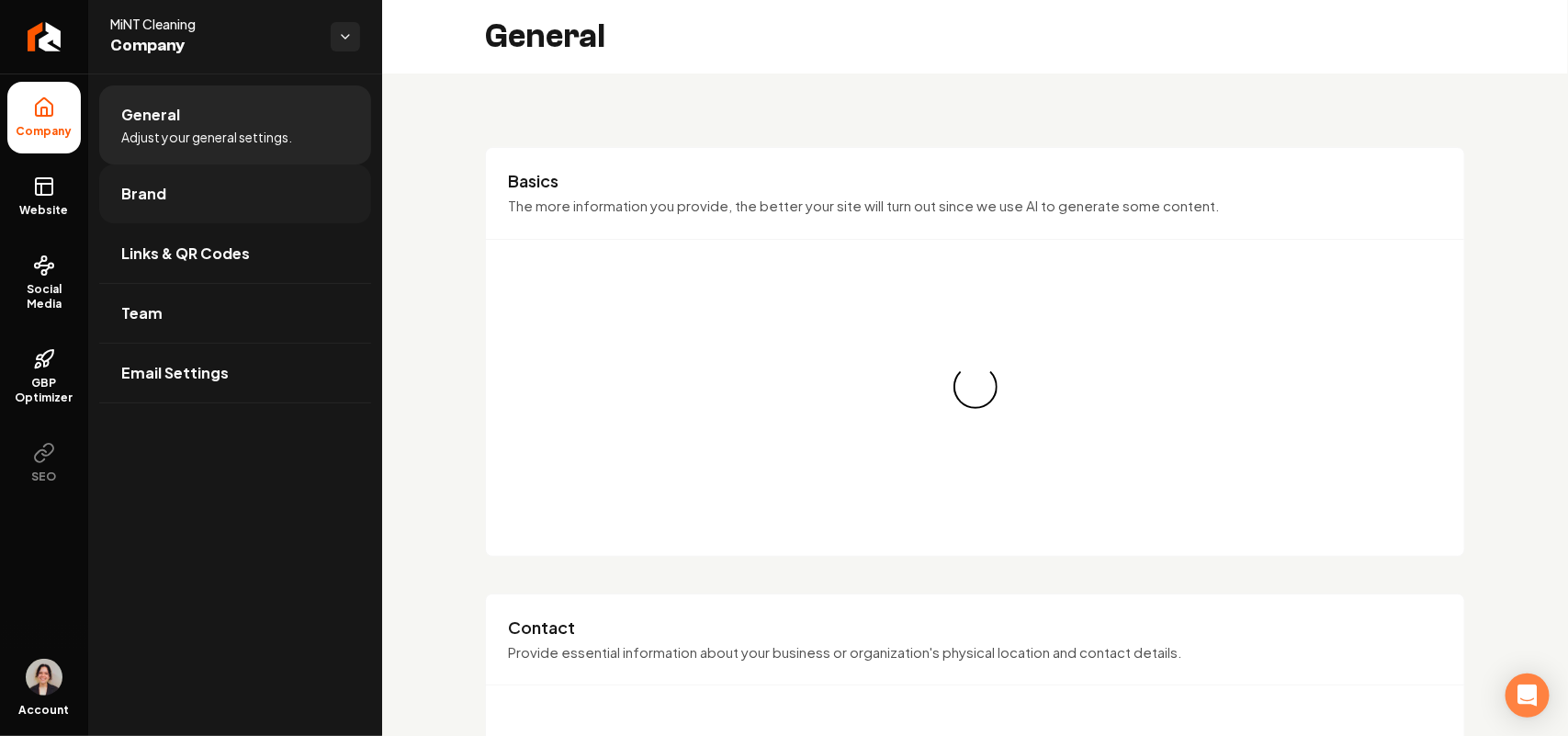
click at [162, 209] on link "Brand" at bounding box center [235, 194] width 272 height 59
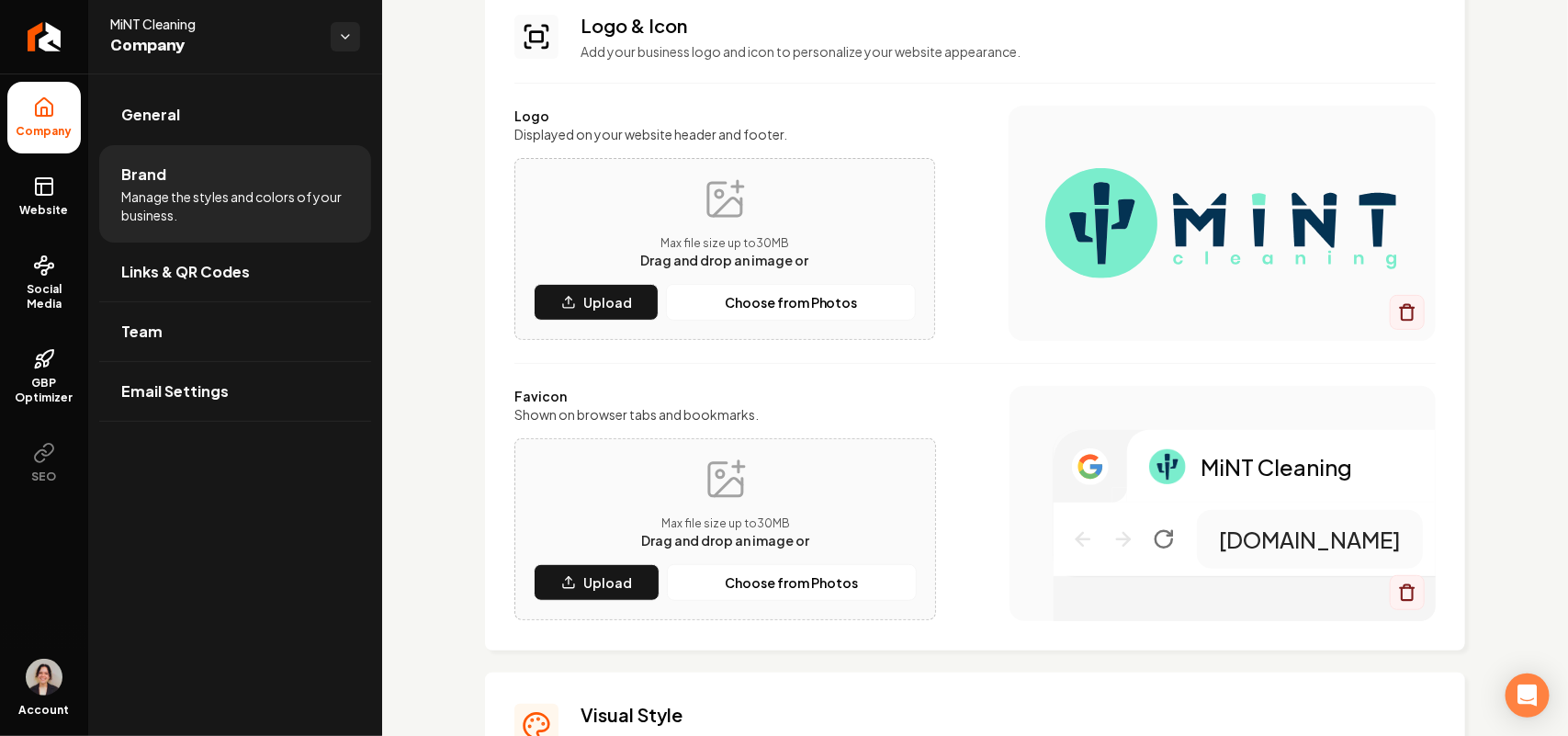
scroll to position [459, 0]
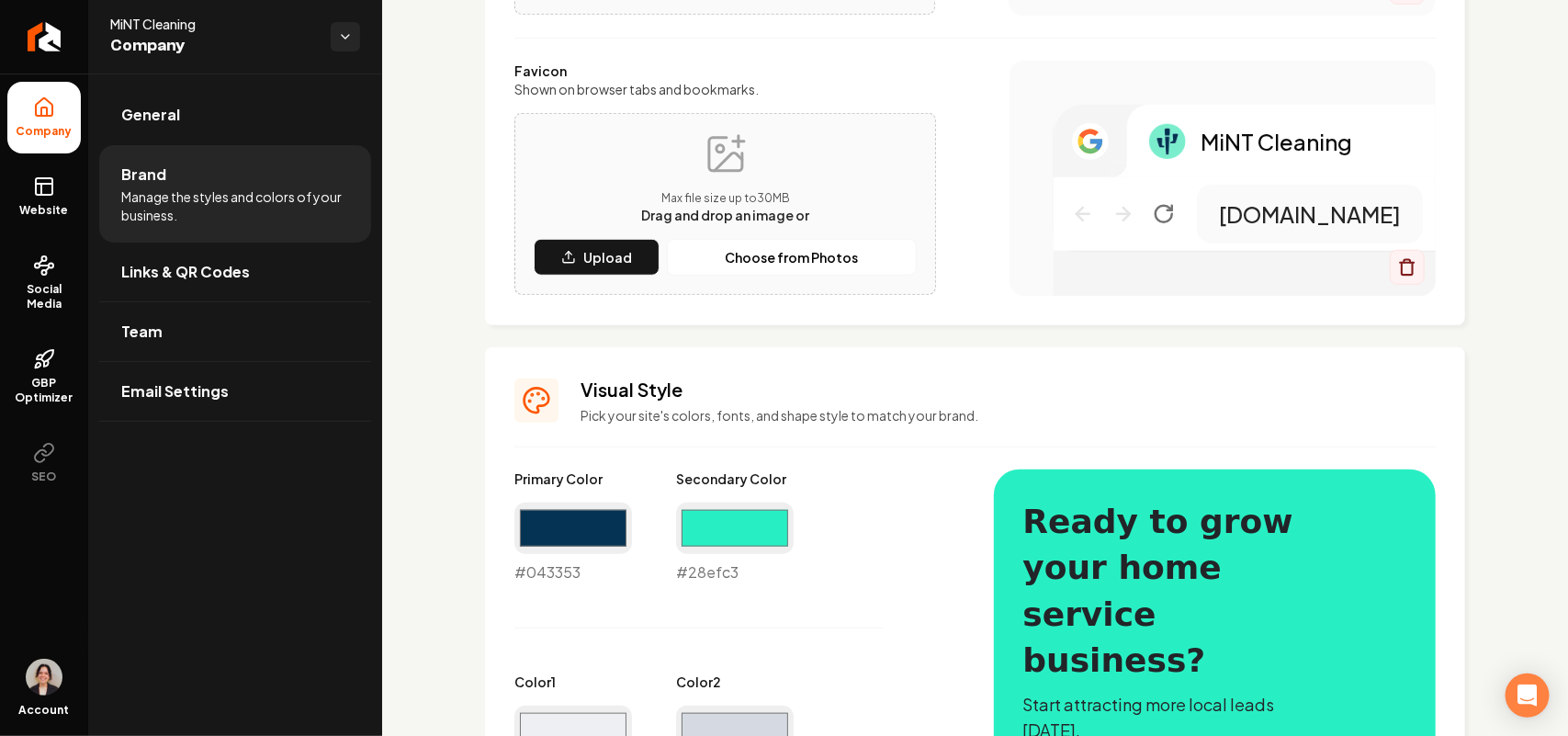
click at [540, 574] on div "#043353 #043353" at bounding box center [573, 542] width 118 height 80
click at [540, 572] on div "#043353 #043353" at bounding box center [573, 542] width 118 height 80
copy div "#043353"
click at [712, 576] on div "#28efc3 #28efc3" at bounding box center [735, 542] width 118 height 80
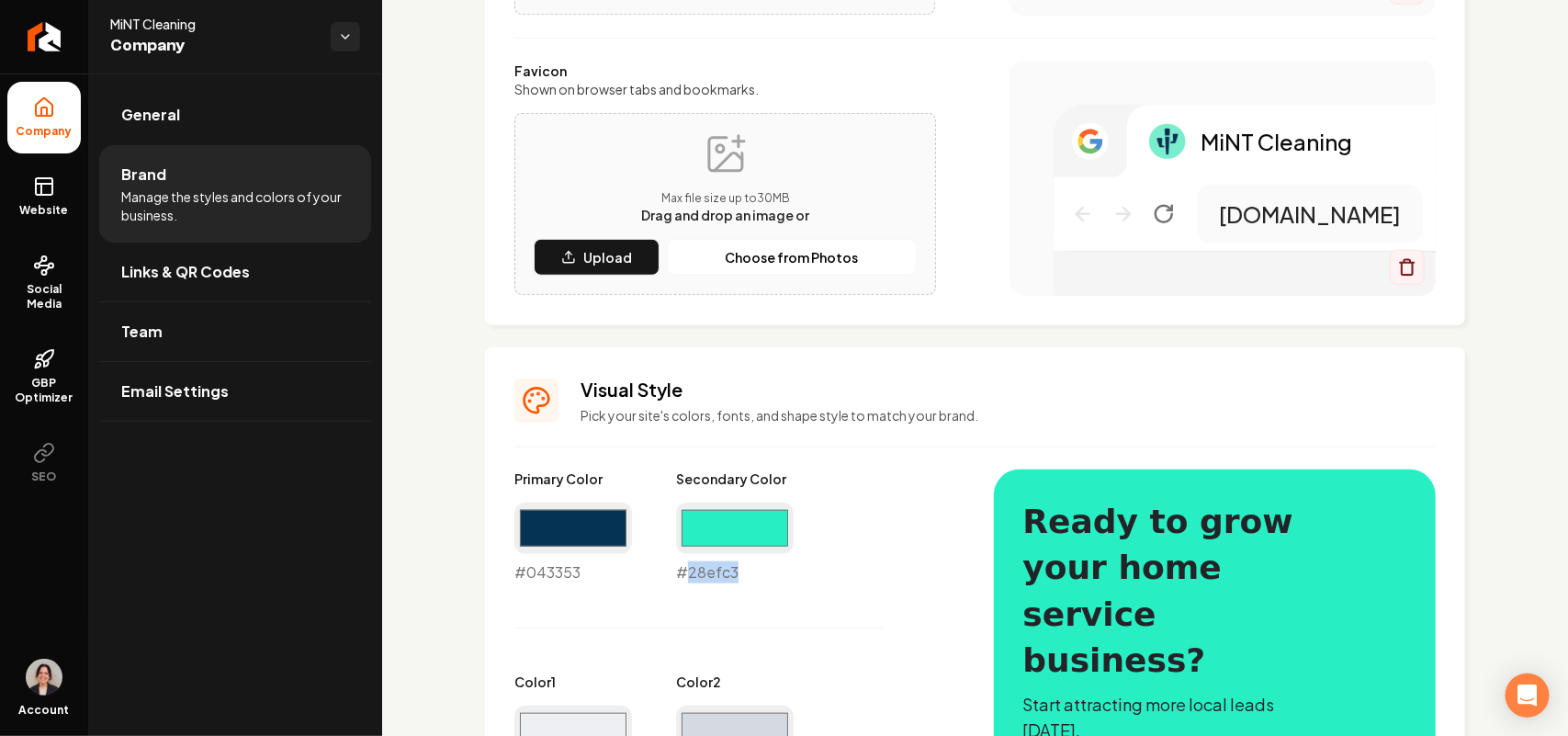
click at [710, 576] on div "#28efc3 #28efc3" at bounding box center [735, 542] width 118 height 80
click at [709, 576] on div "#28efc3 #28efc3" at bounding box center [735, 542] width 118 height 80
click at [710, 570] on div "#28efc3 #28efc3" at bounding box center [735, 542] width 118 height 80
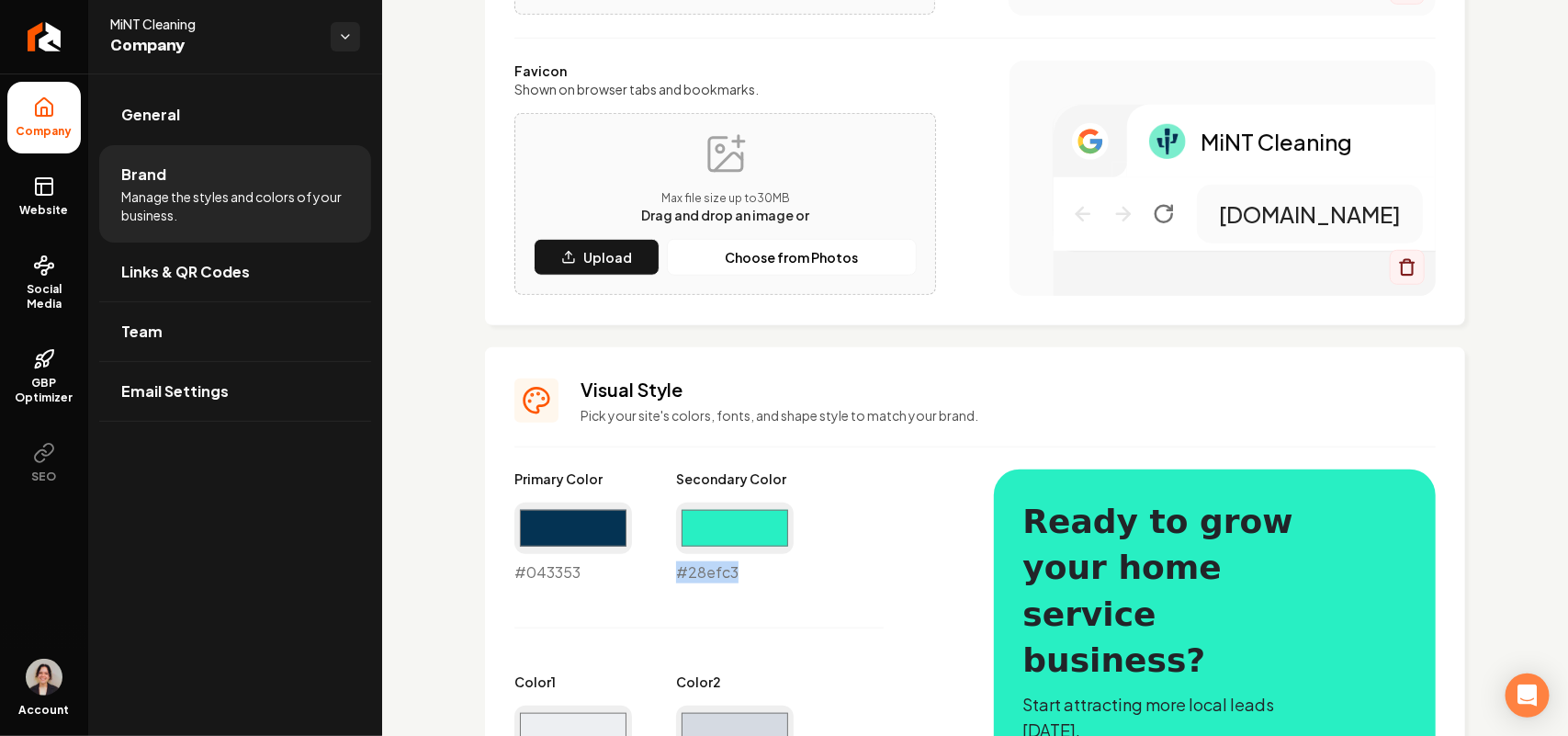
copy div "#28efc3"
click at [10, 186] on link "Website" at bounding box center [44, 196] width 74 height 72
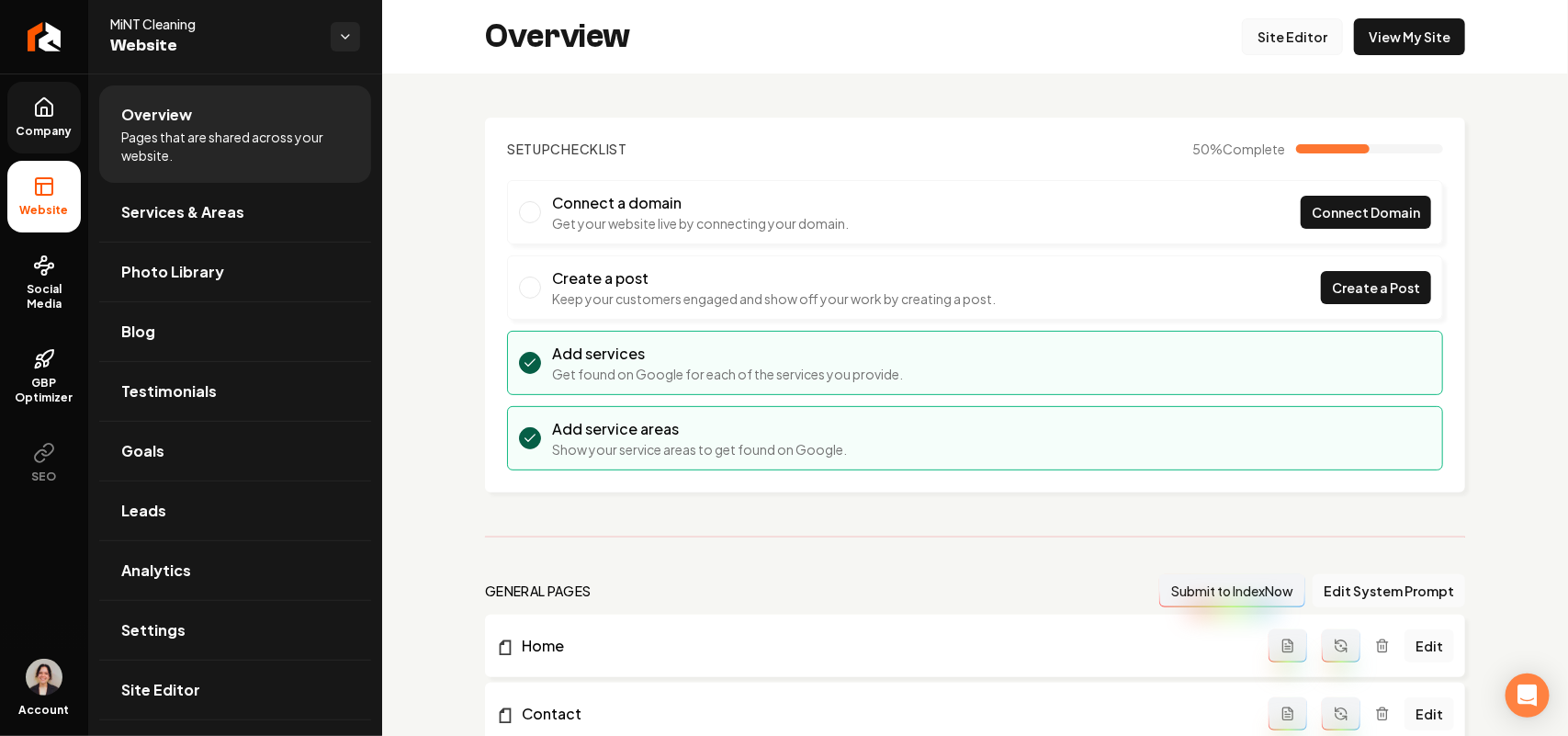
click at [1296, 49] on link "Site Editor" at bounding box center [1292, 36] width 101 height 36
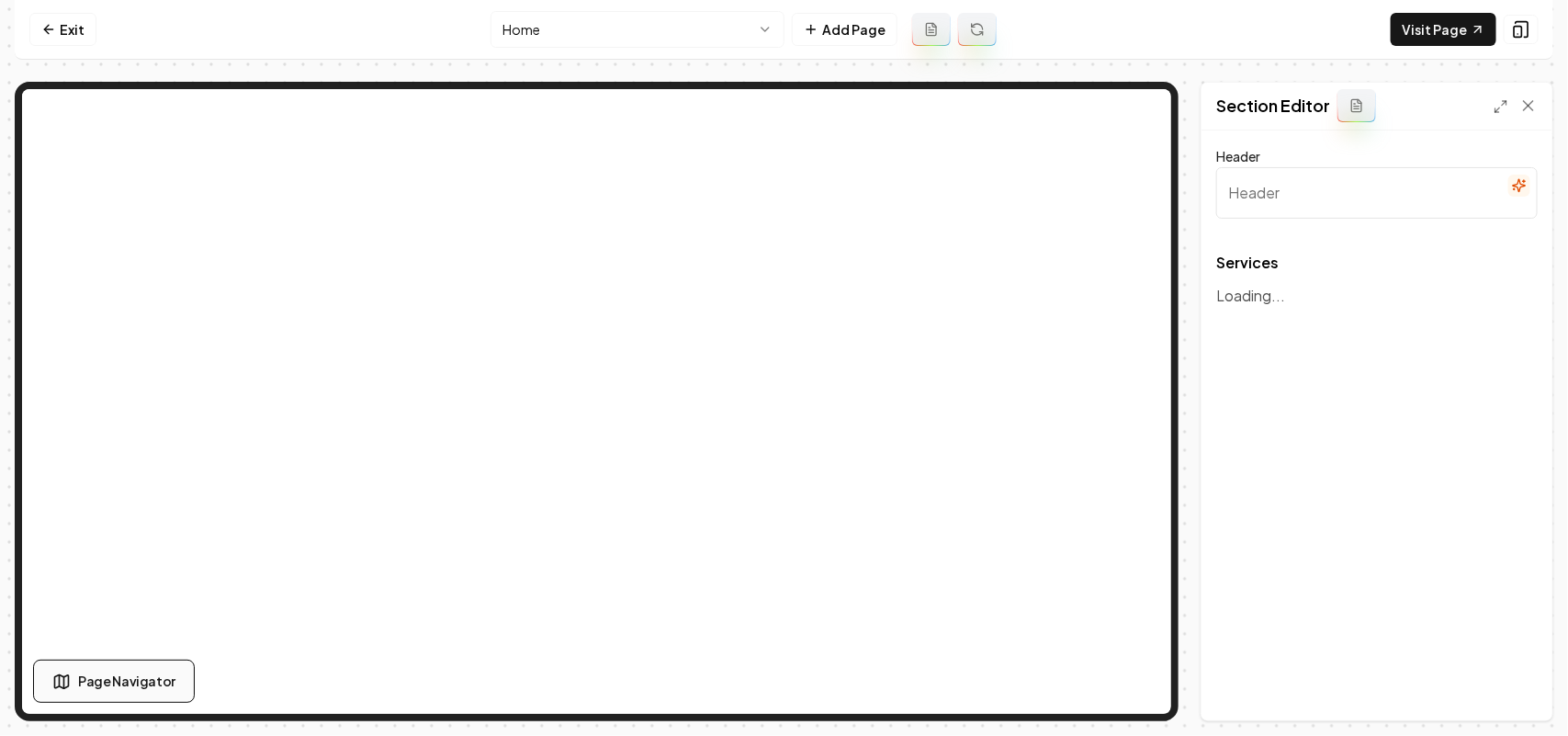
click at [94, 682] on span "Page Navigator" at bounding box center [127, 681] width 97 height 20
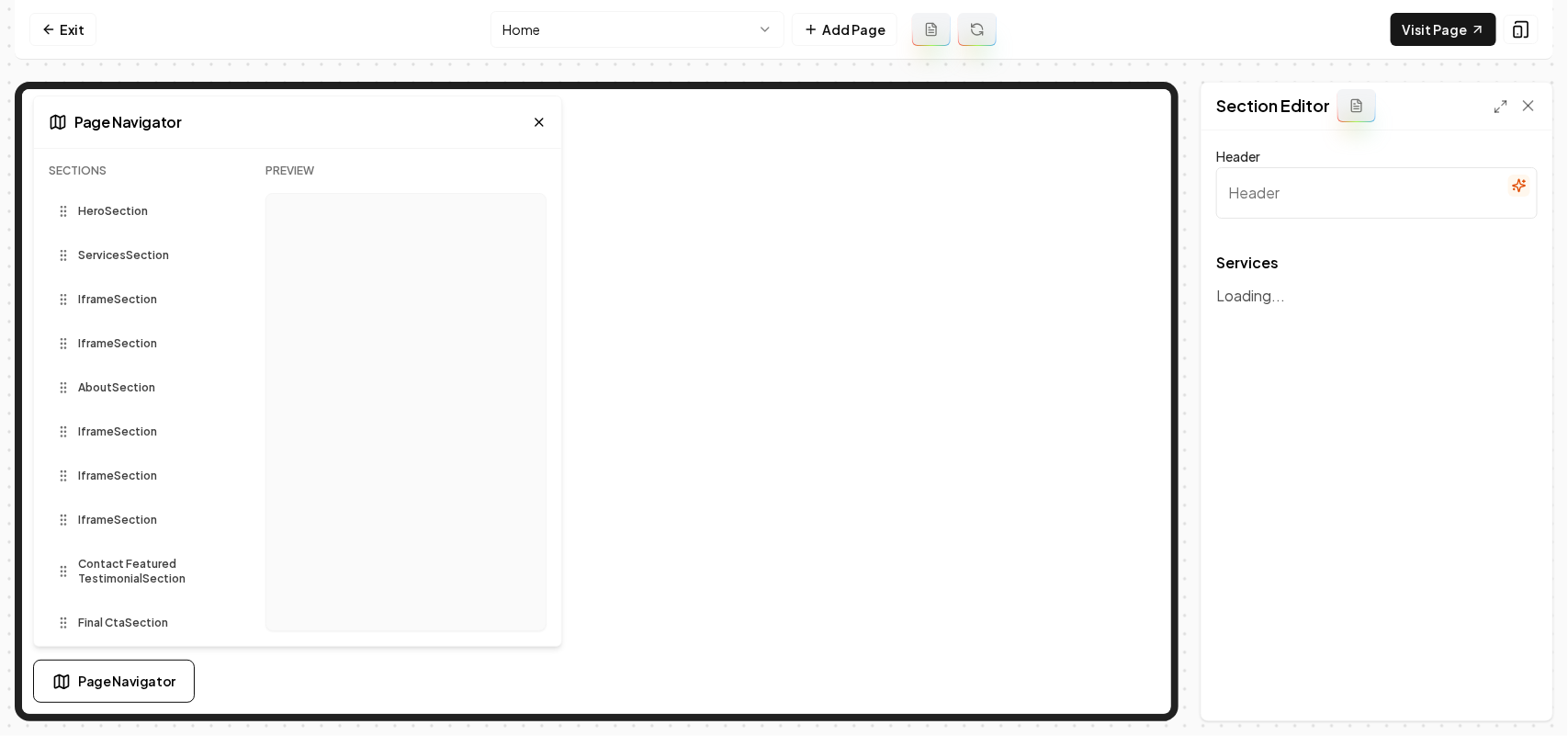
click at [113, 298] on span "Iframe Section" at bounding box center [118, 299] width 79 height 15
type input "Our Services"
click at [533, 115] on icon at bounding box center [539, 123] width 15 height 15
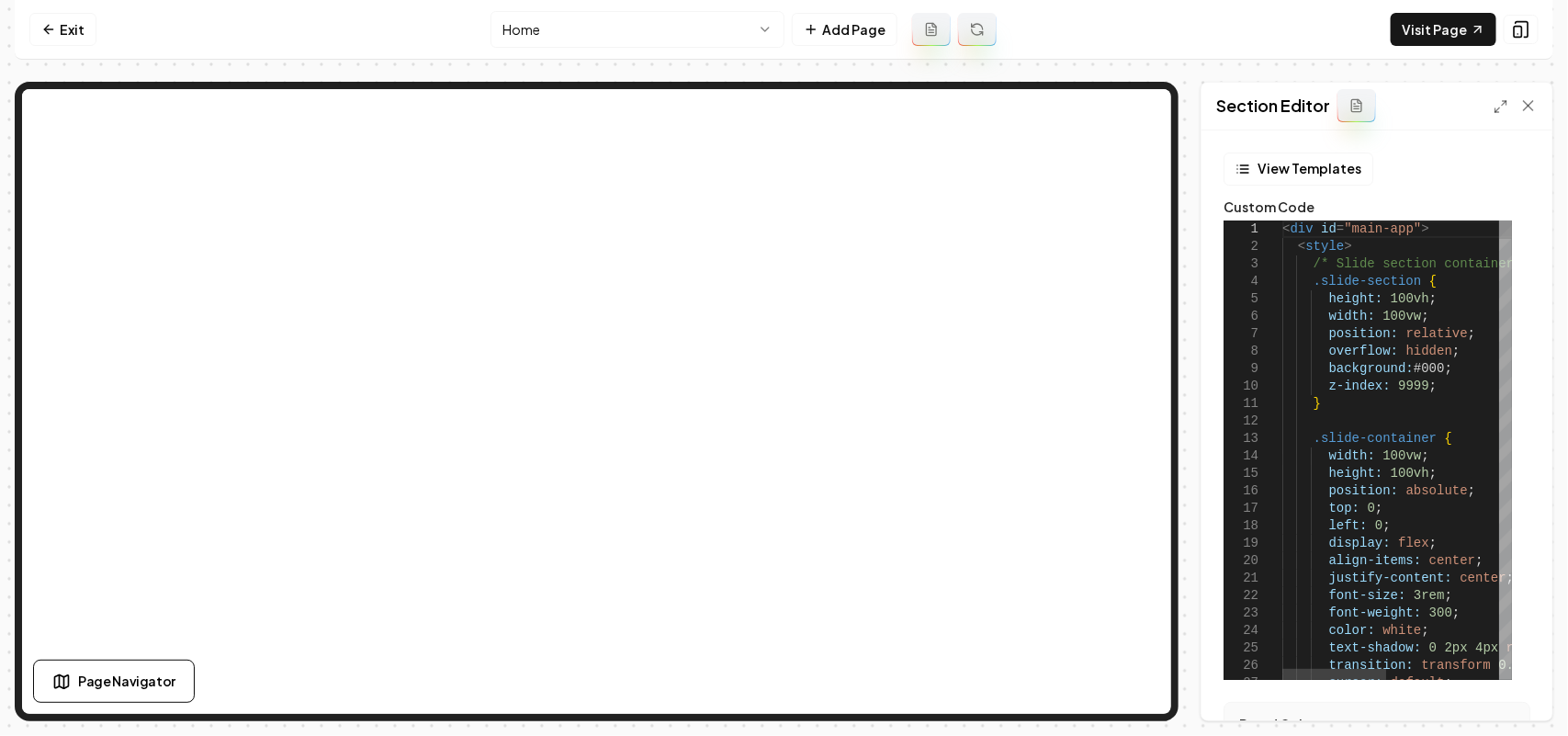
type textarea "**********"
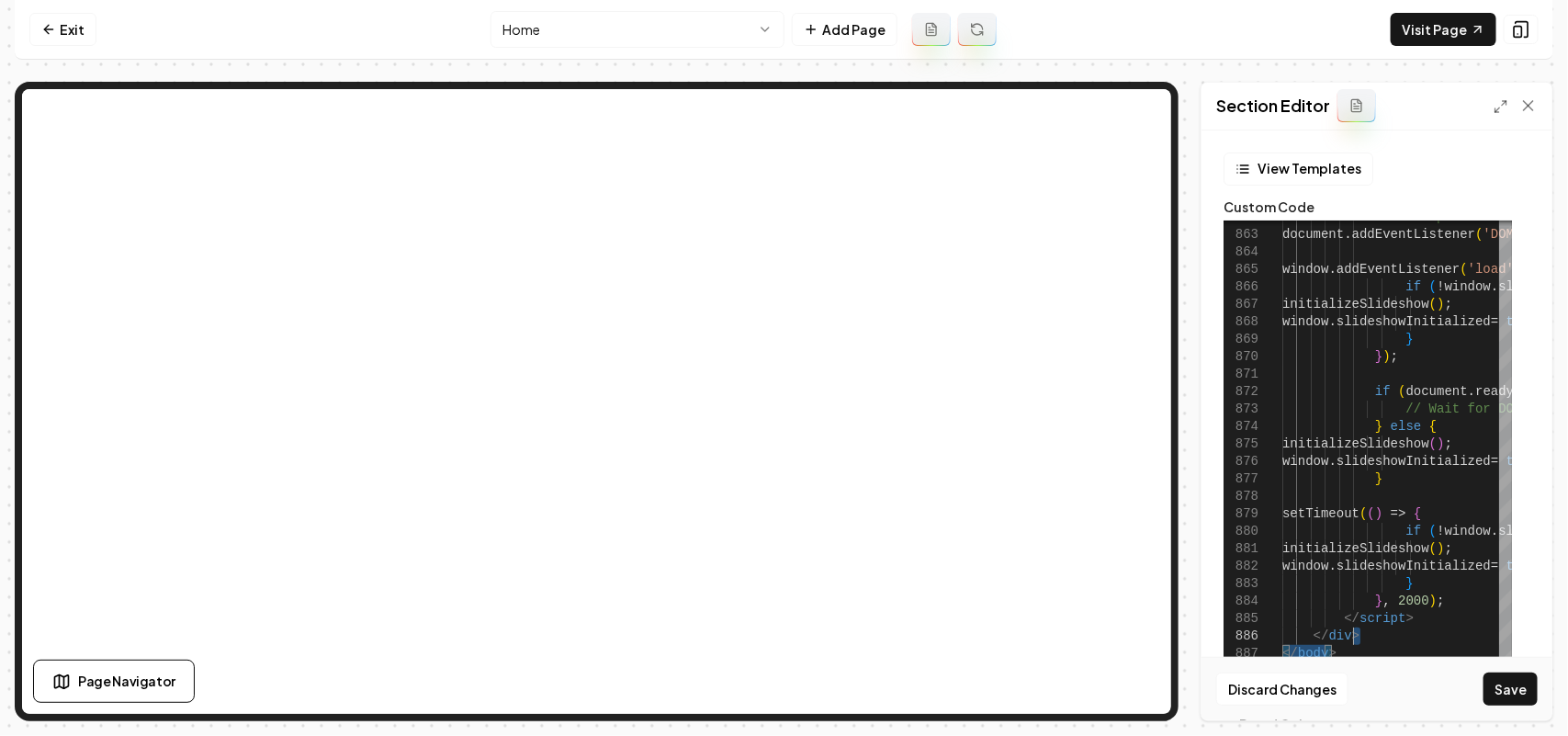
drag, startPoint x: 1378, startPoint y: 653, endPoint x: 1383, endPoint y: 641, distance: 13.0
click at [1511, 634] on div at bounding box center [1505, 450] width 13 height 459
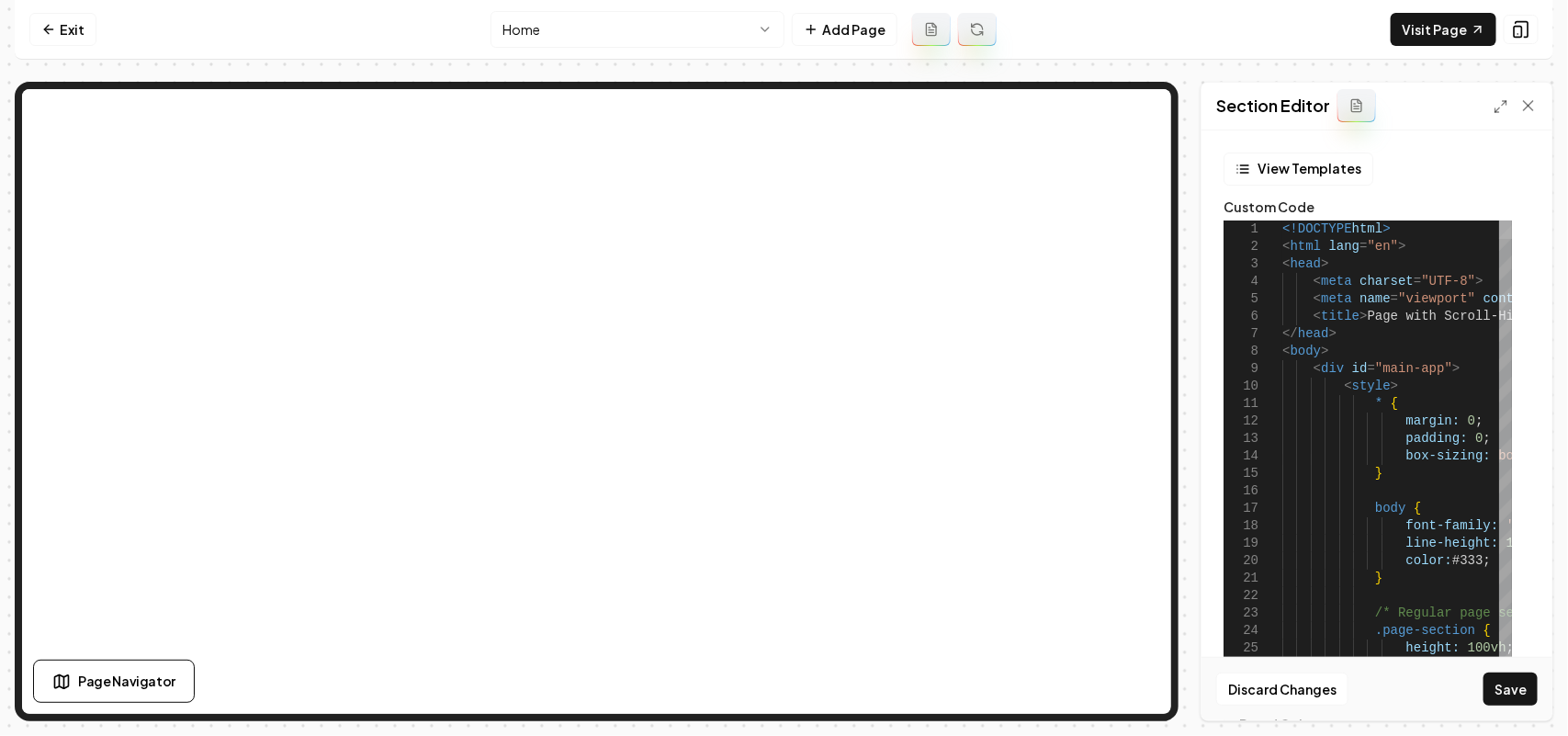
click at [1512, 221] on div at bounding box center [1505, 230] width 13 height 19
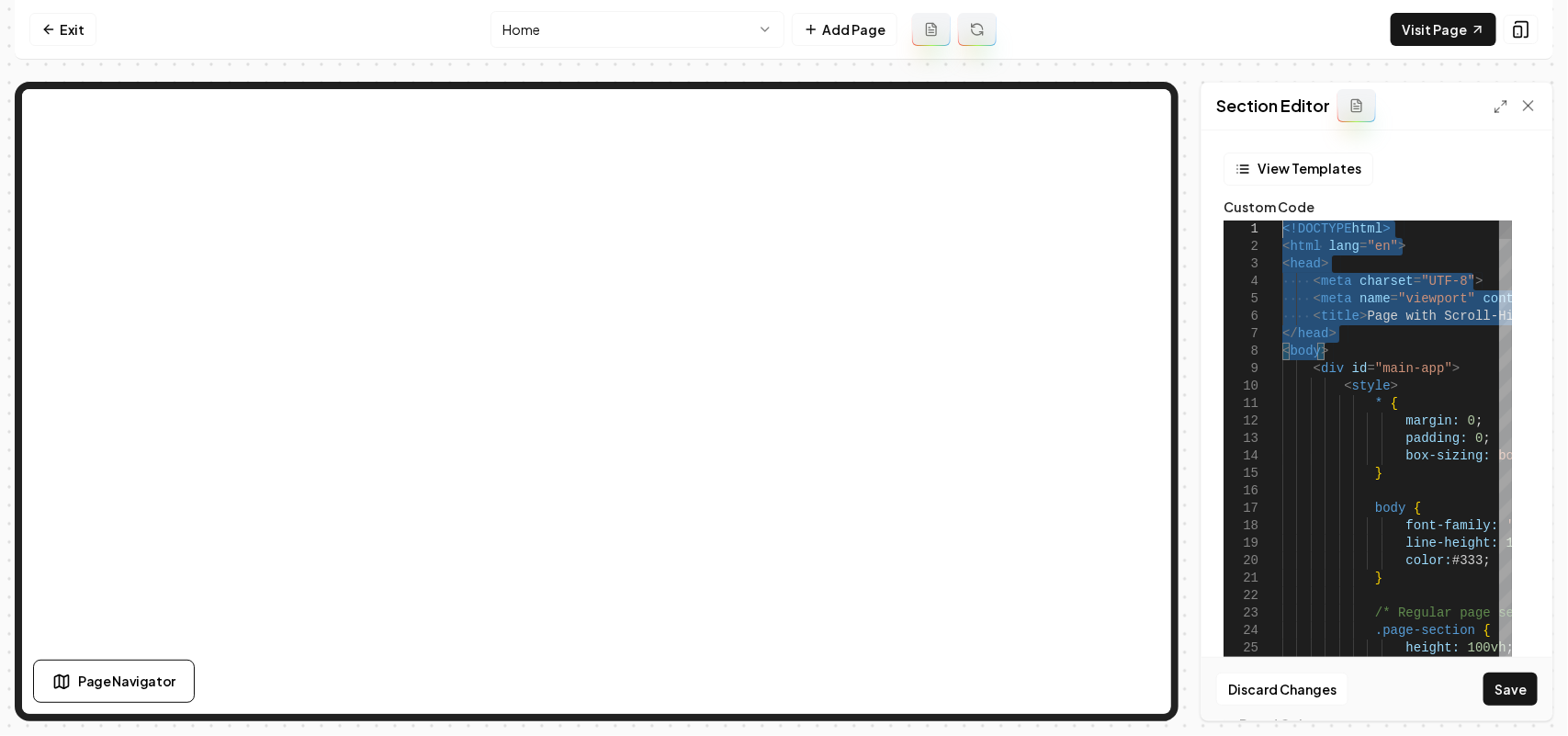
drag, startPoint x: 1347, startPoint y: 349, endPoint x: 1233, endPoint y: 137, distance: 240.7
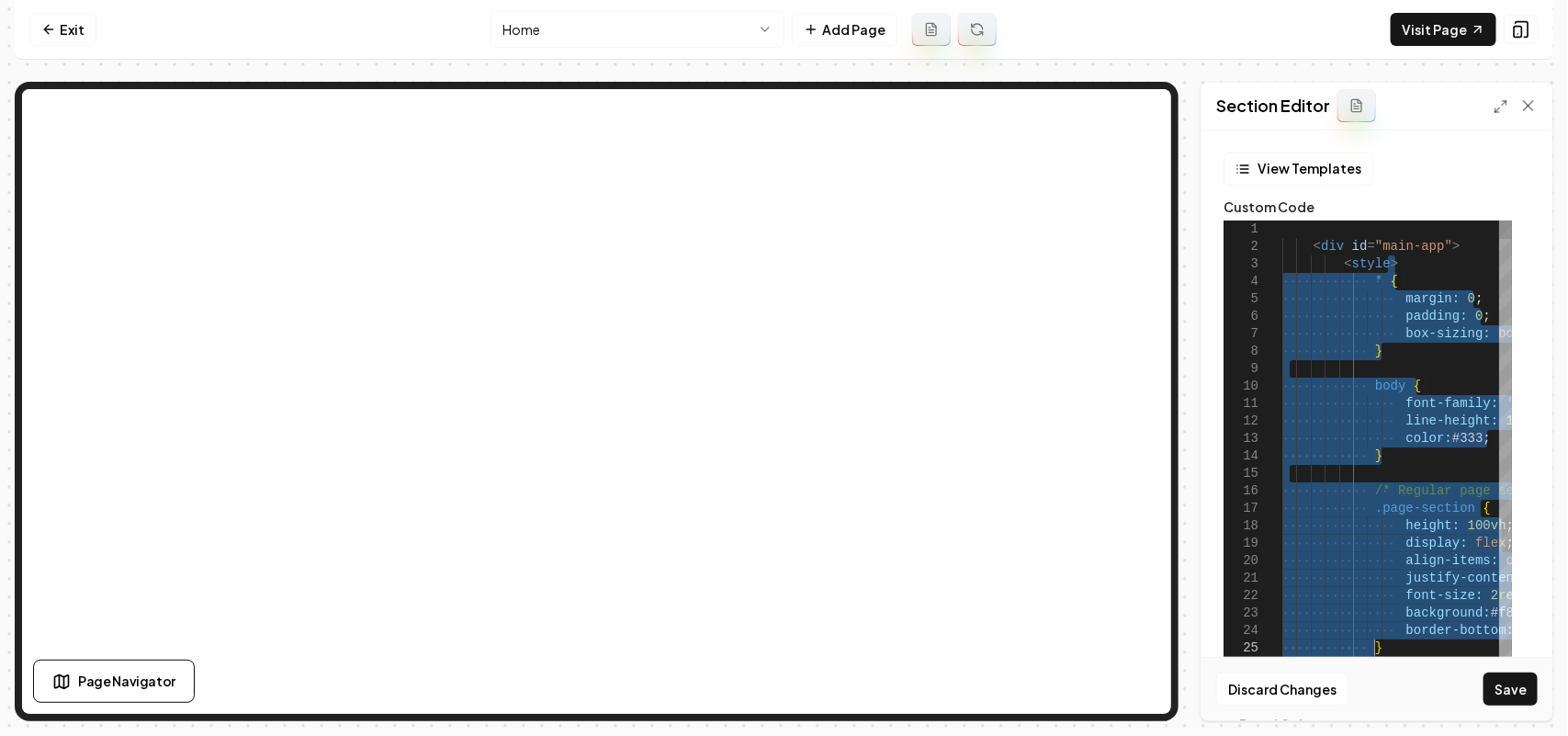
drag, startPoint x: 1402, startPoint y: 267, endPoint x: 1393, endPoint y: 649, distance: 382.1
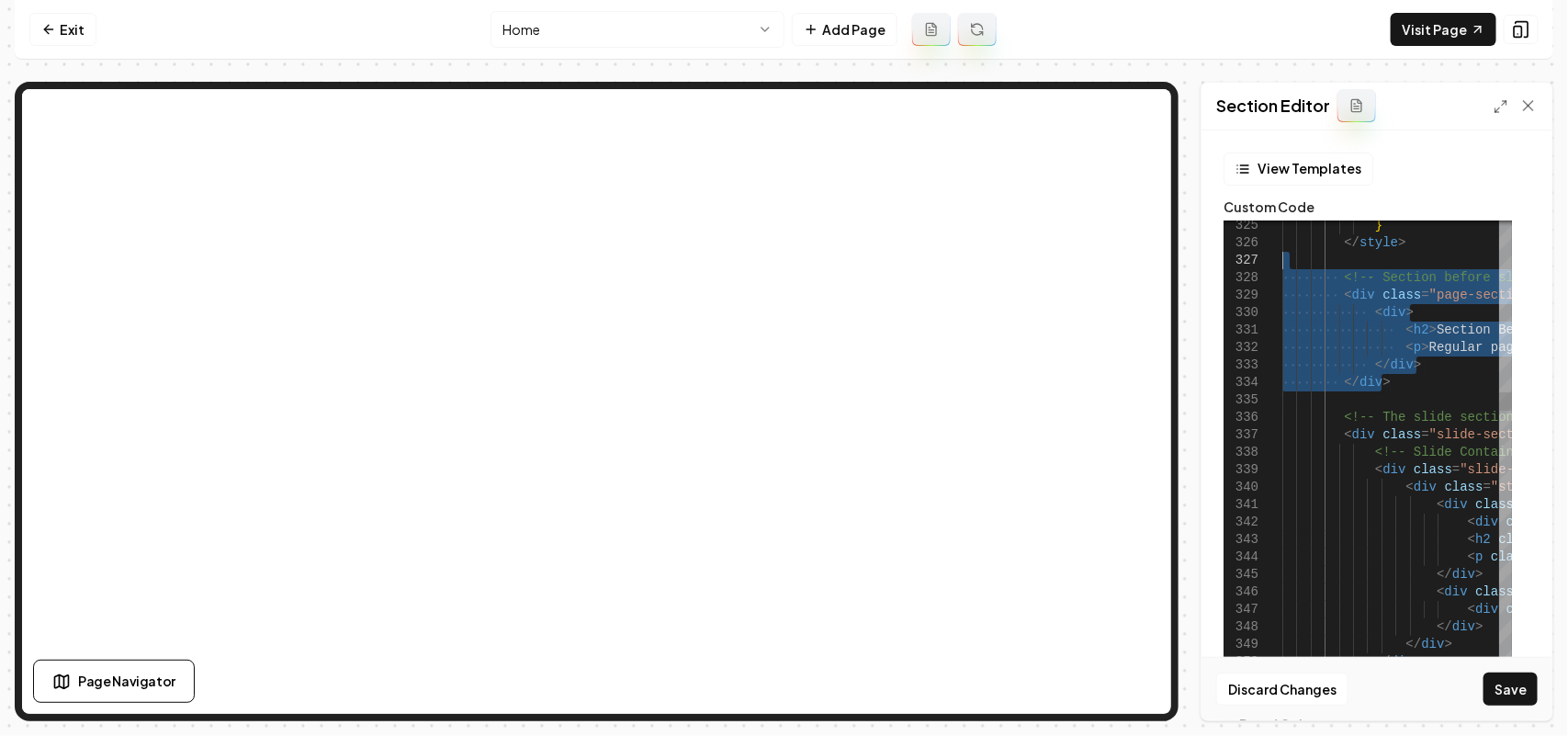
drag, startPoint x: 1391, startPoint y: 384, endPoint x: 1329, endPoint y: 268, distance: 131.5
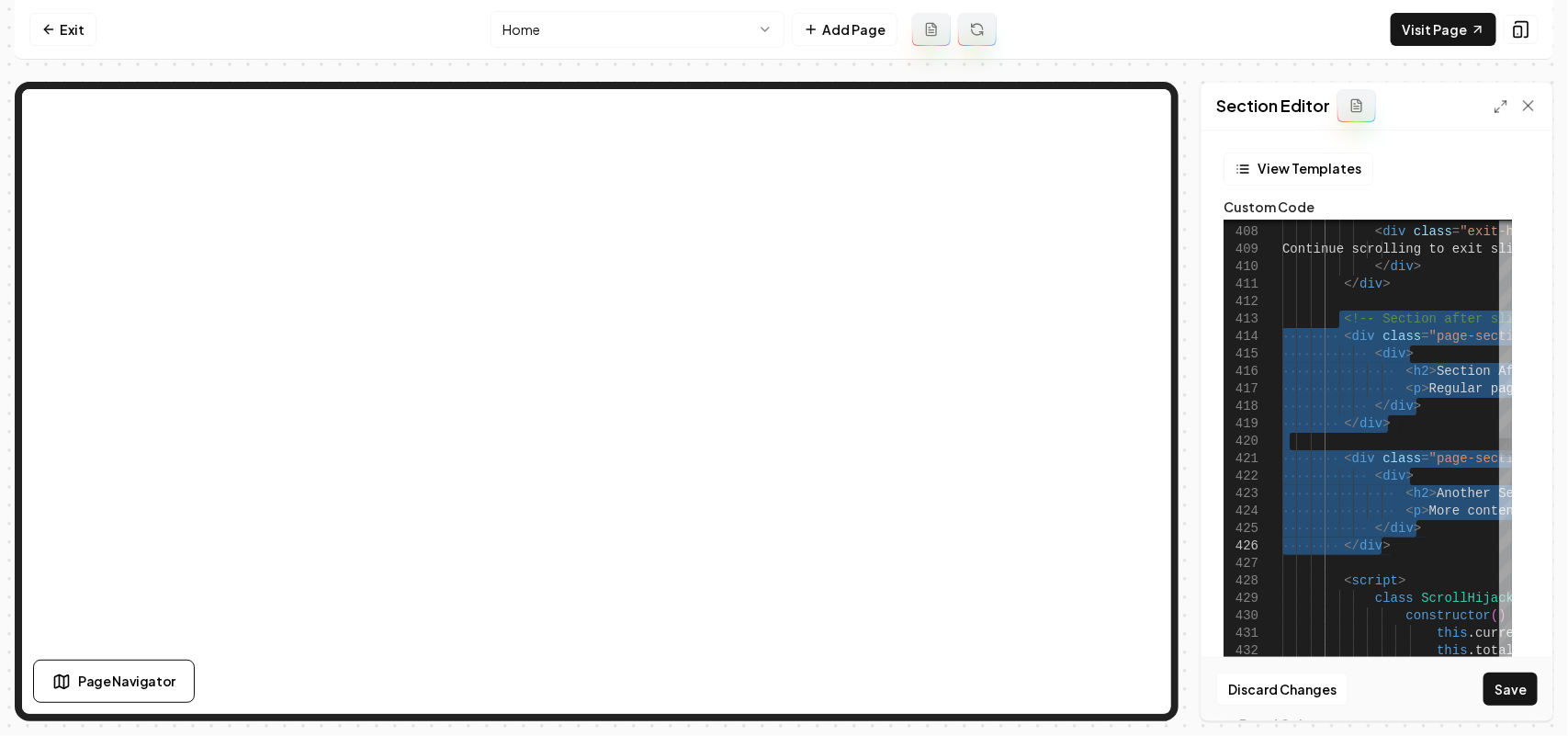
drag, startPoint x: 1341, startPoint y: 314, endPoint x: 1426, endPoint y: 554, distance: 254.6
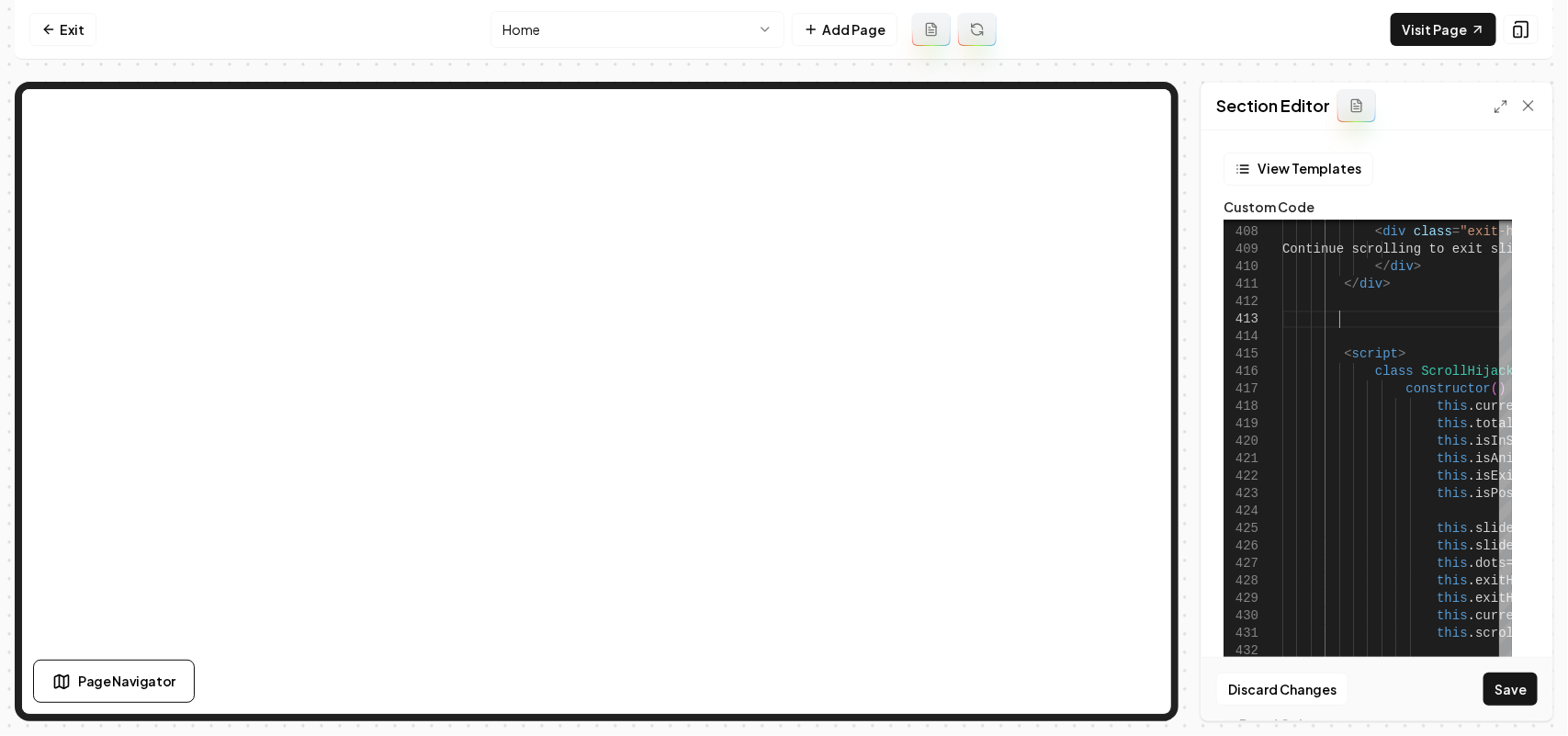
click at [1514, 695] on button "Save" at bounding box center [1511, 688] width 54 height 33
type textarea "**********"
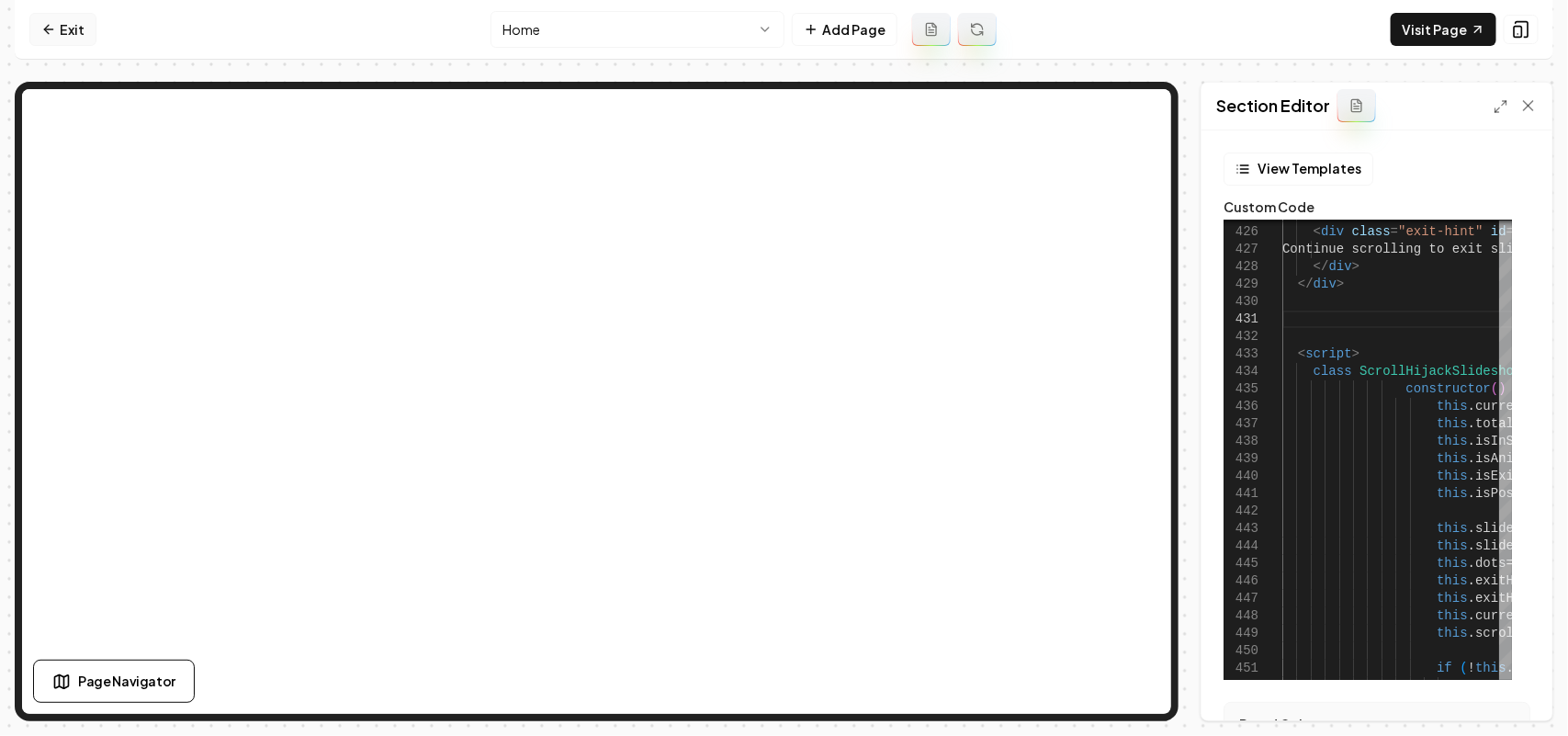
click at [53, 25] on icon at bounding box center [49, 30] width 15 height 15
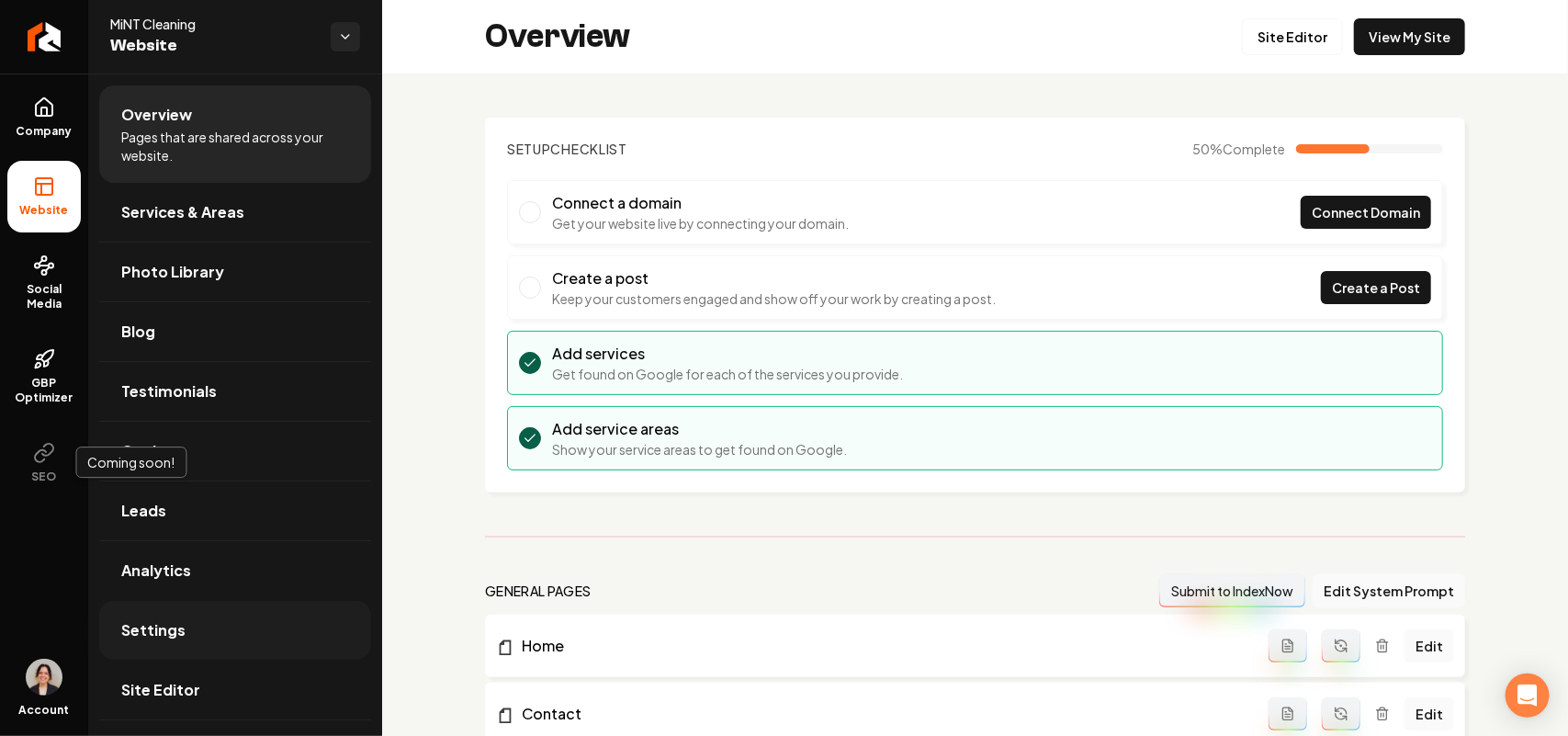
click at [164, 632] on span "Settings" at bounding box center [153, 630] width 65 height 22
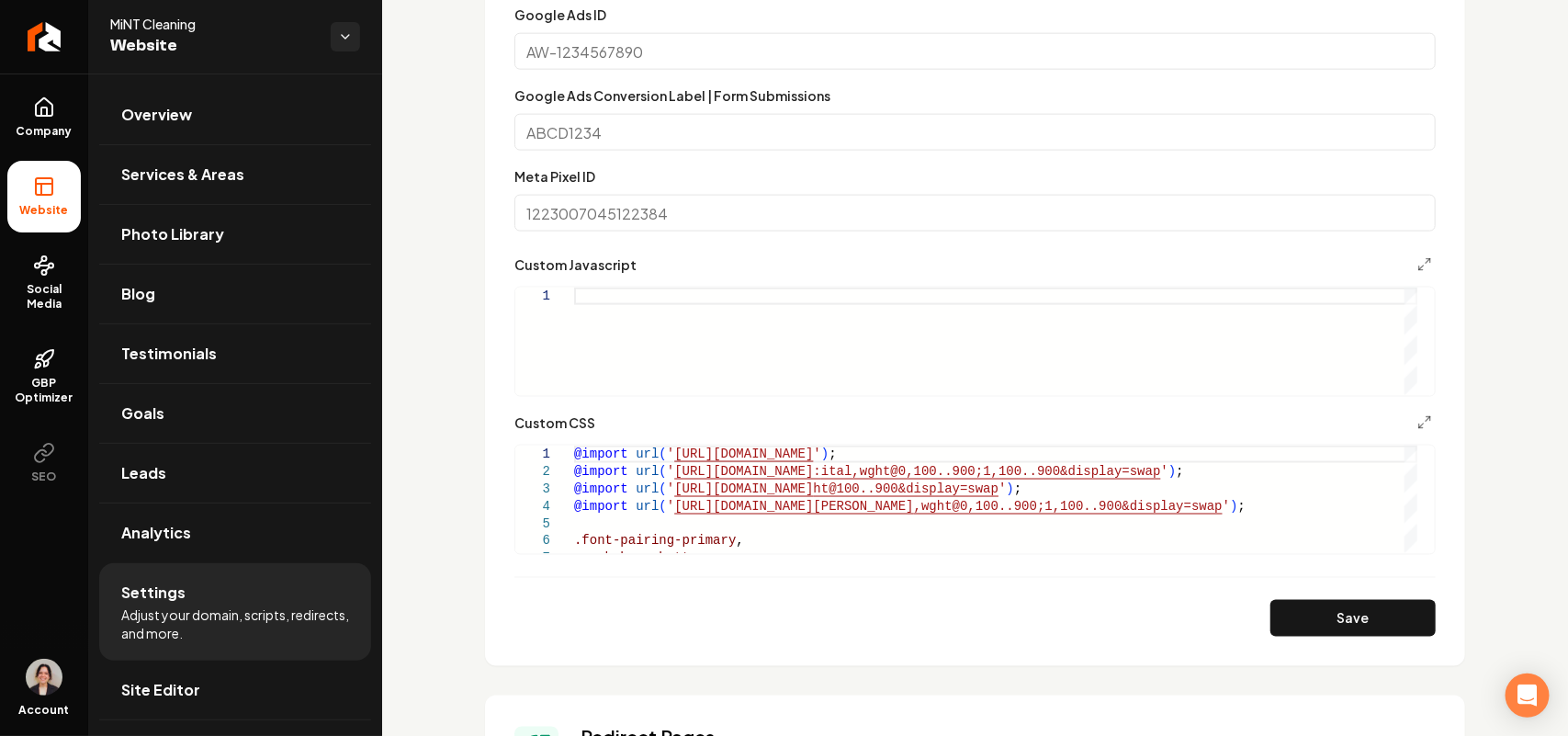
scroll to position [1263, 0]
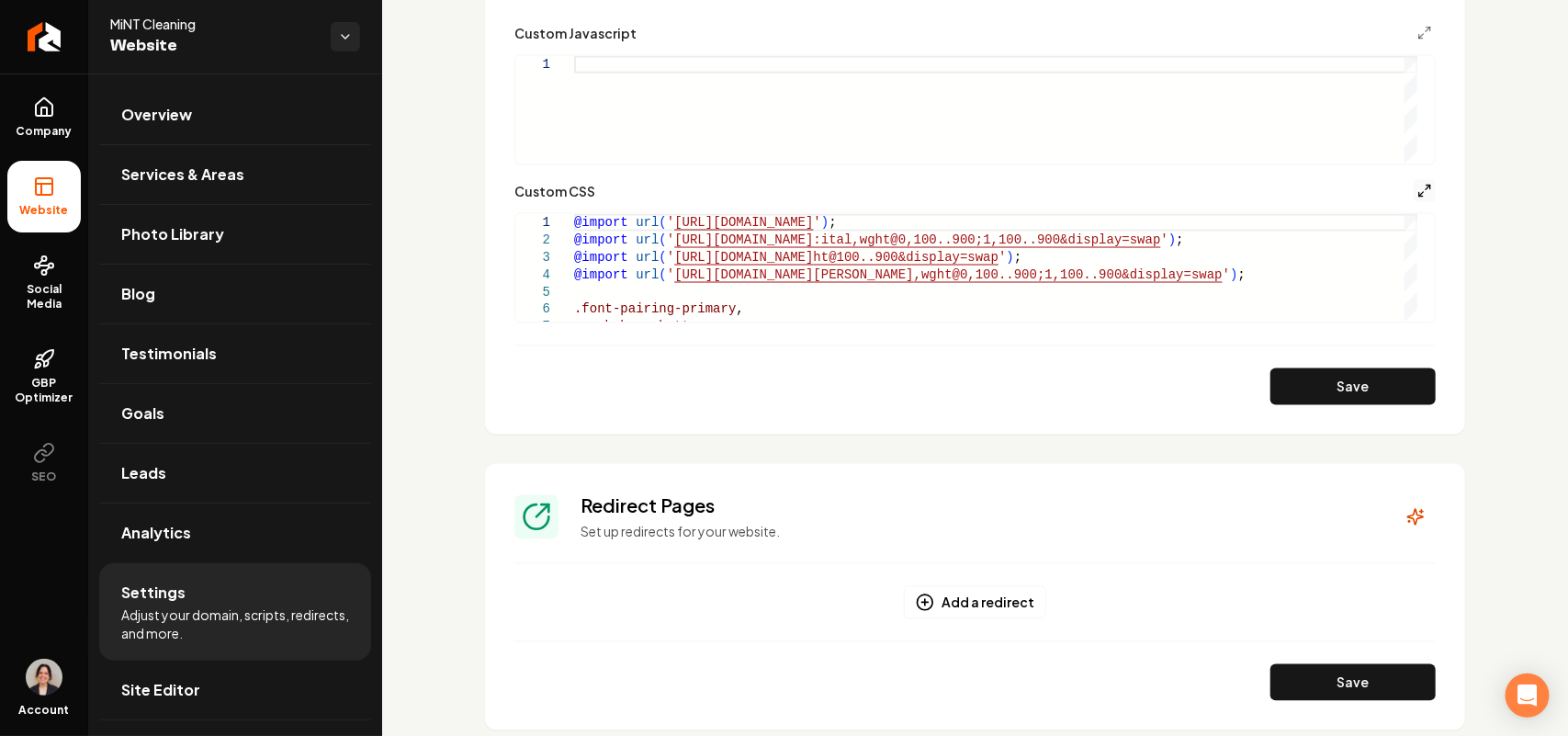
click at [1417, 197] on icon "Main content area" at bounding box center [1425, 191] width 15 height 15
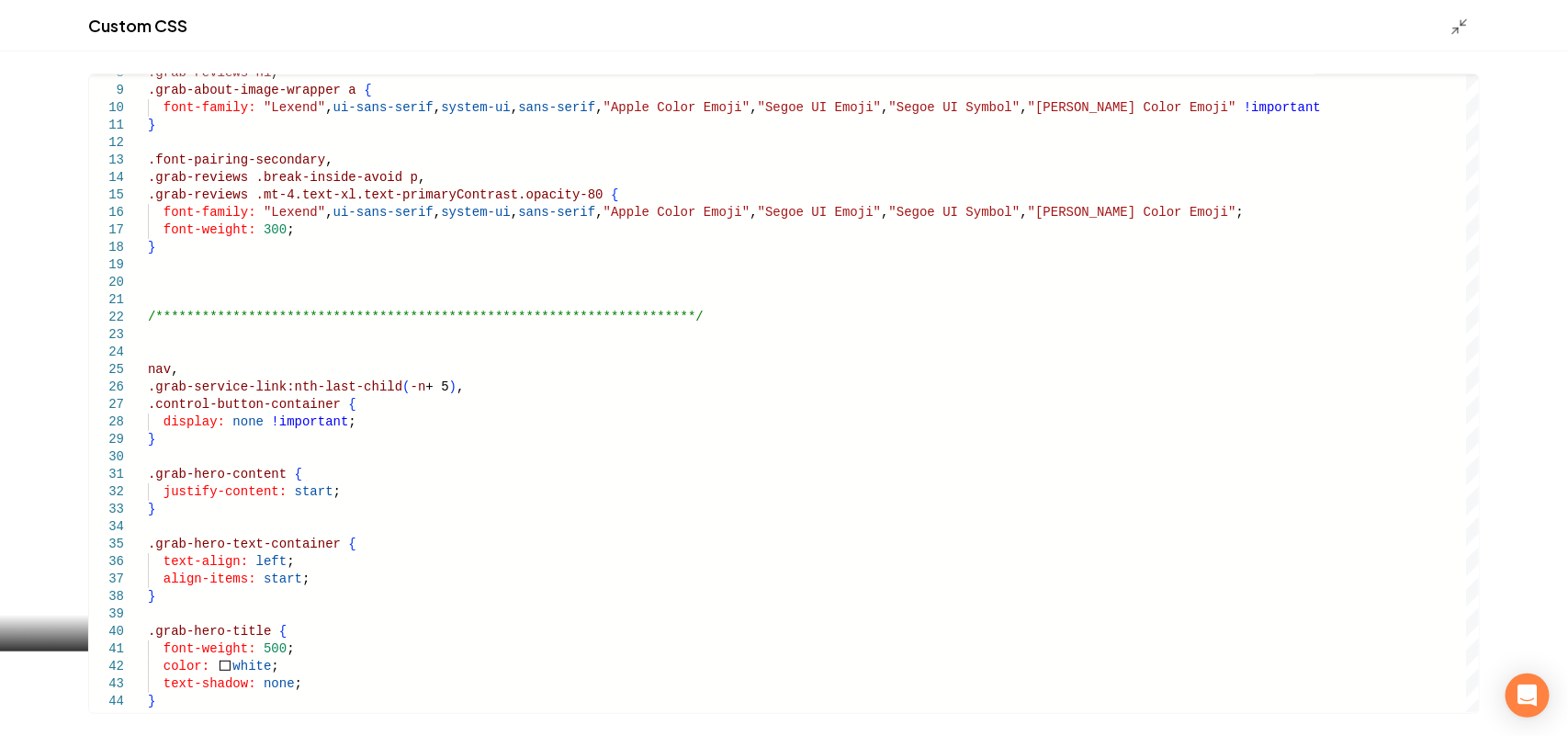
click at [1446, 26] on div "Custom CSS" at bounding box center [784, 25] width 1568 height 51
click at [1454, 26] on icon "Main content area" at bounding box center [1460, 27] width 19 height 19
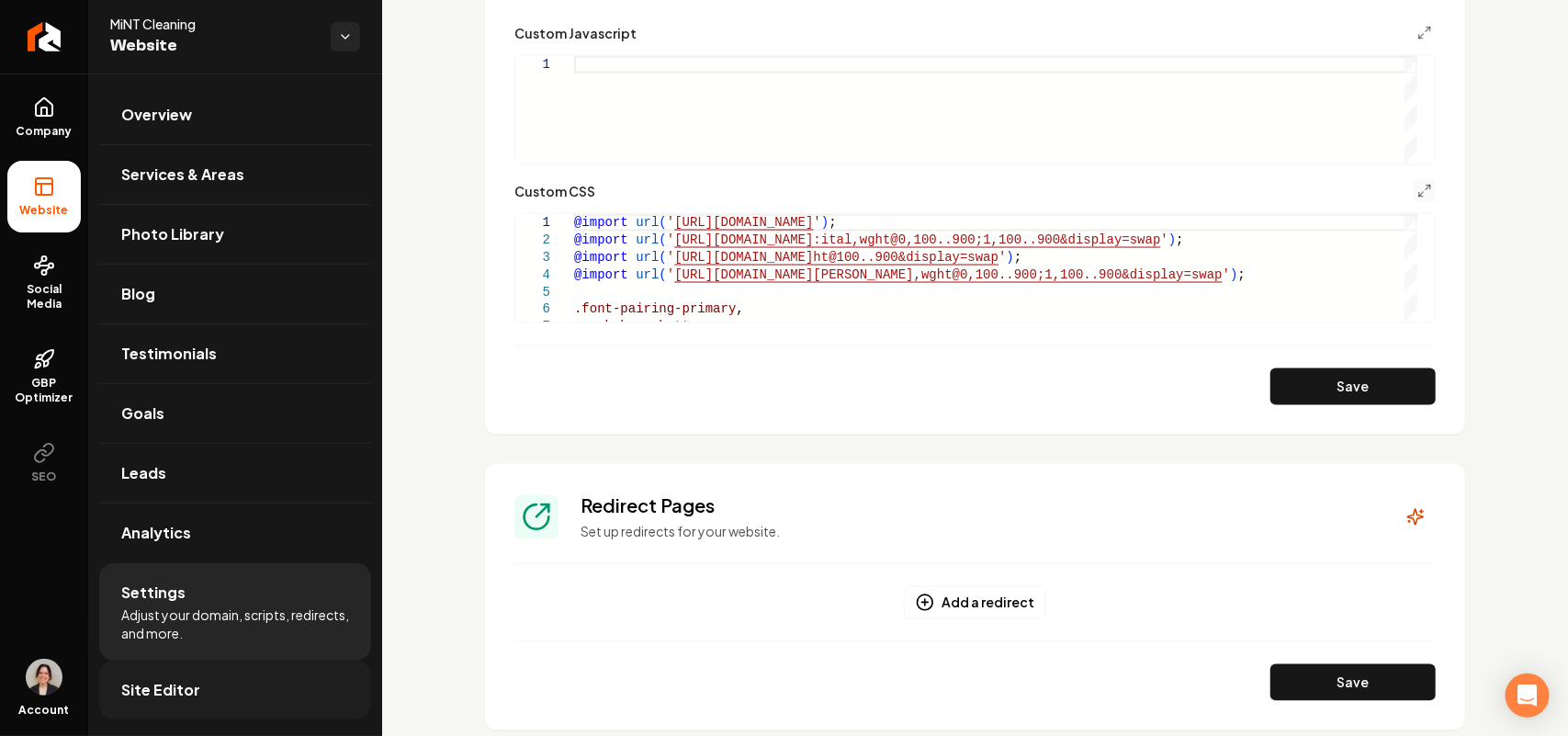
click at [233, 699] on link "Site Editor" at bounding box center [235, 689] width 272 height 59
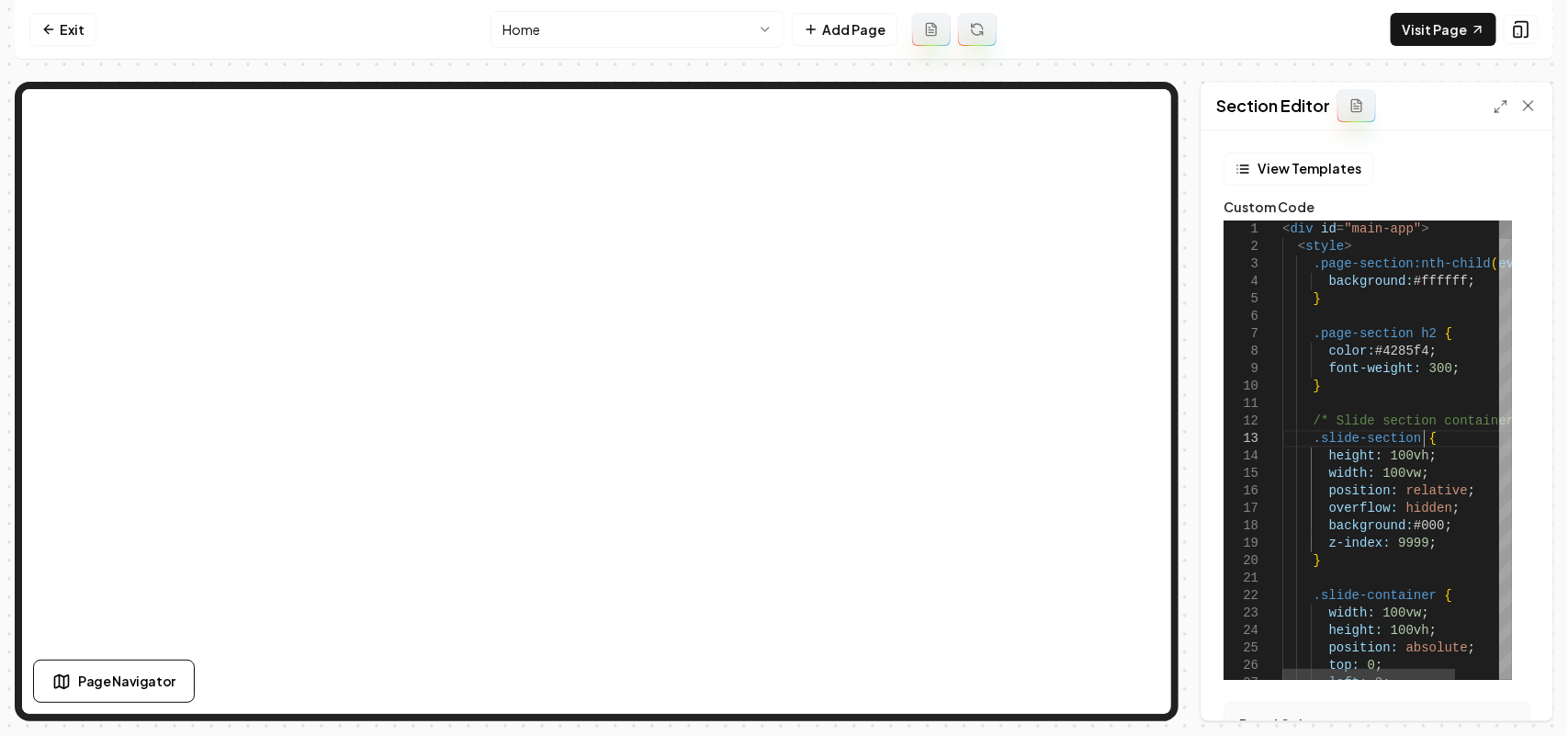
type textarea "**********"
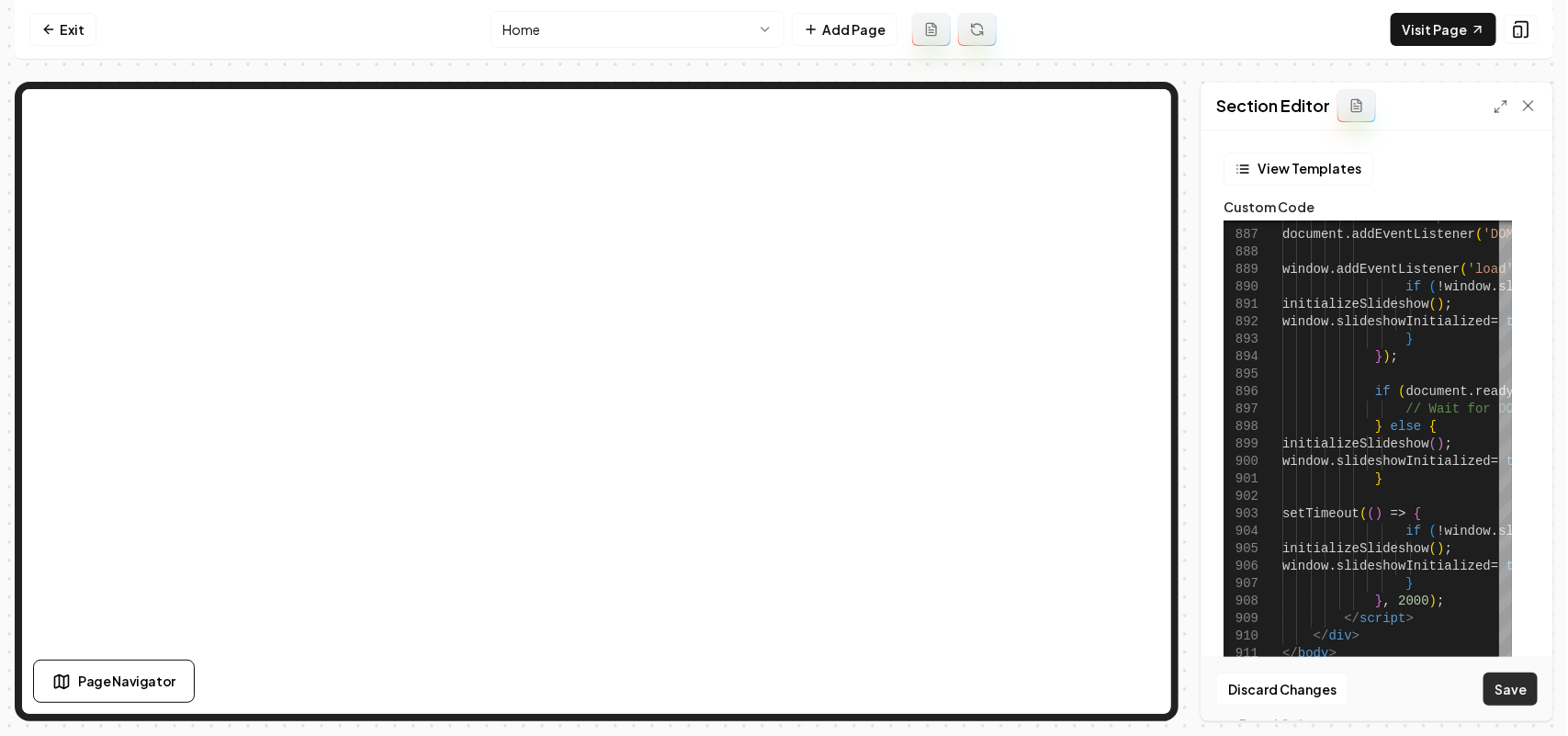
click at [1499, 691] on button "Save" at bounding box center [1511, 688] width 54 height 33
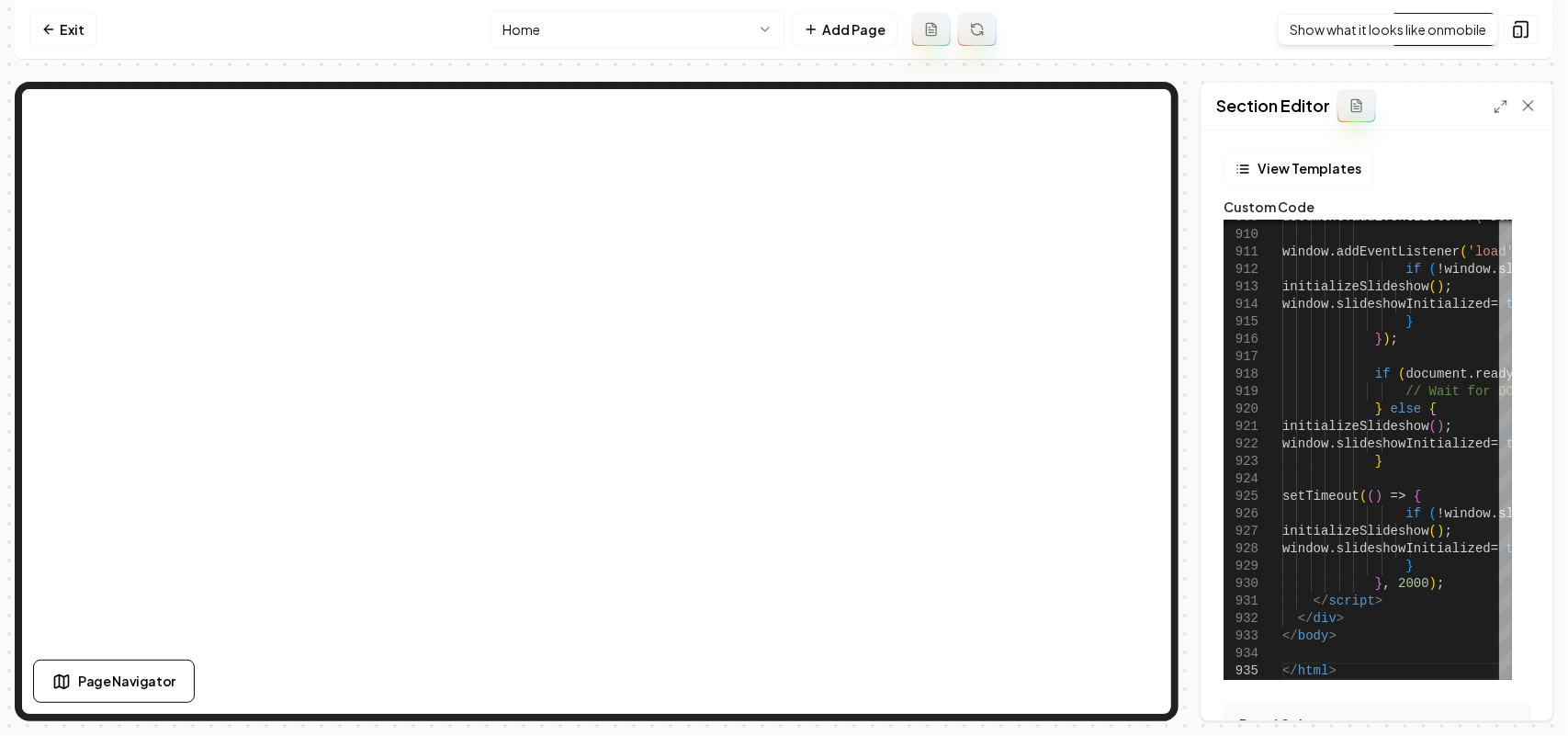
click at [1449, 32] on div "Show what it looks like on mobile Show what it looks like on mobile" at bounding box center [1388, 29] width 221 height 31
click at [1435, 44] on link "Visit Page" at bounding box center [1443, 29] width 106 height 33
type textarea "**********"
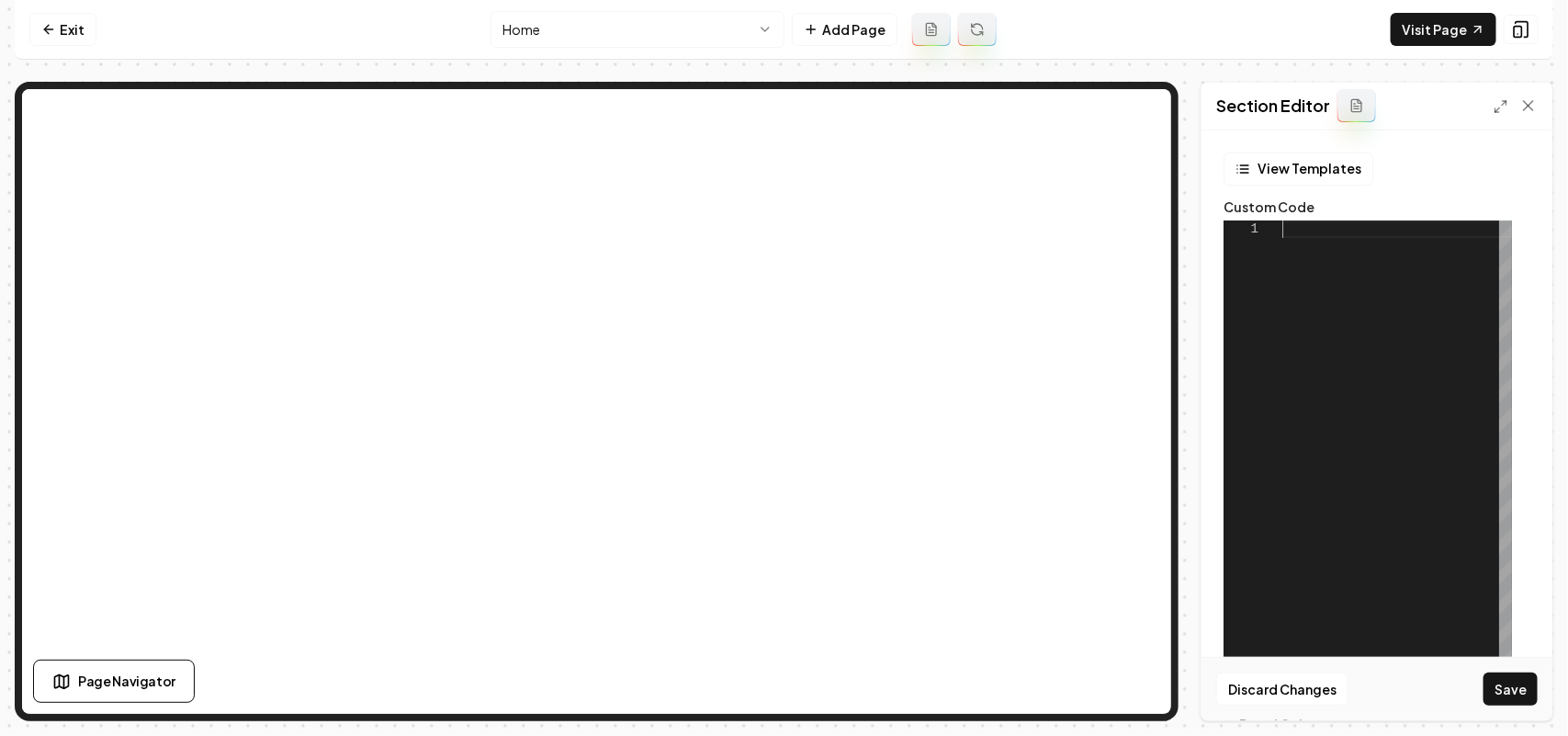
scroll to position [0, 0]
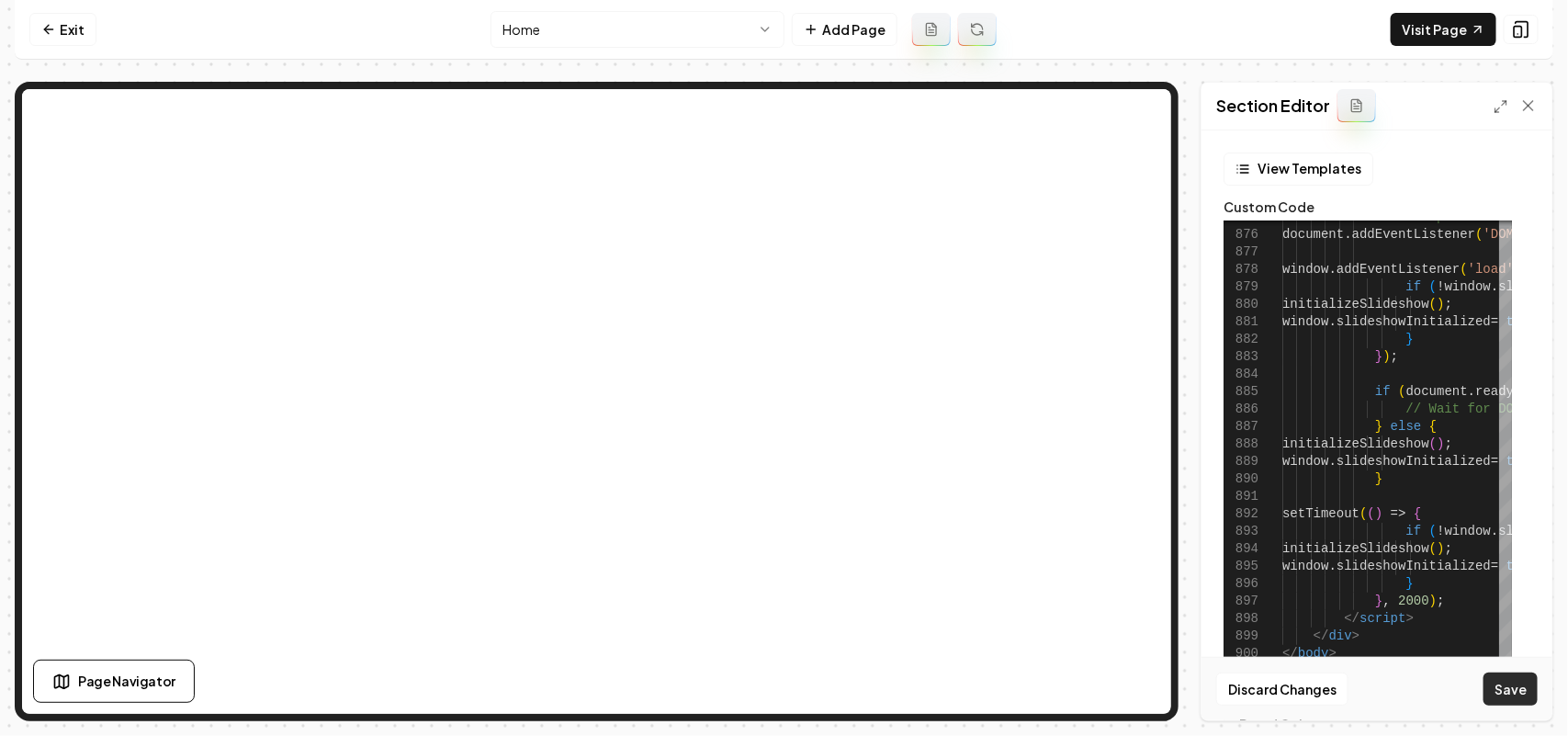
click at [1506, 689] on button "Save" at bounding box center [1511, 688] width 54 height 33
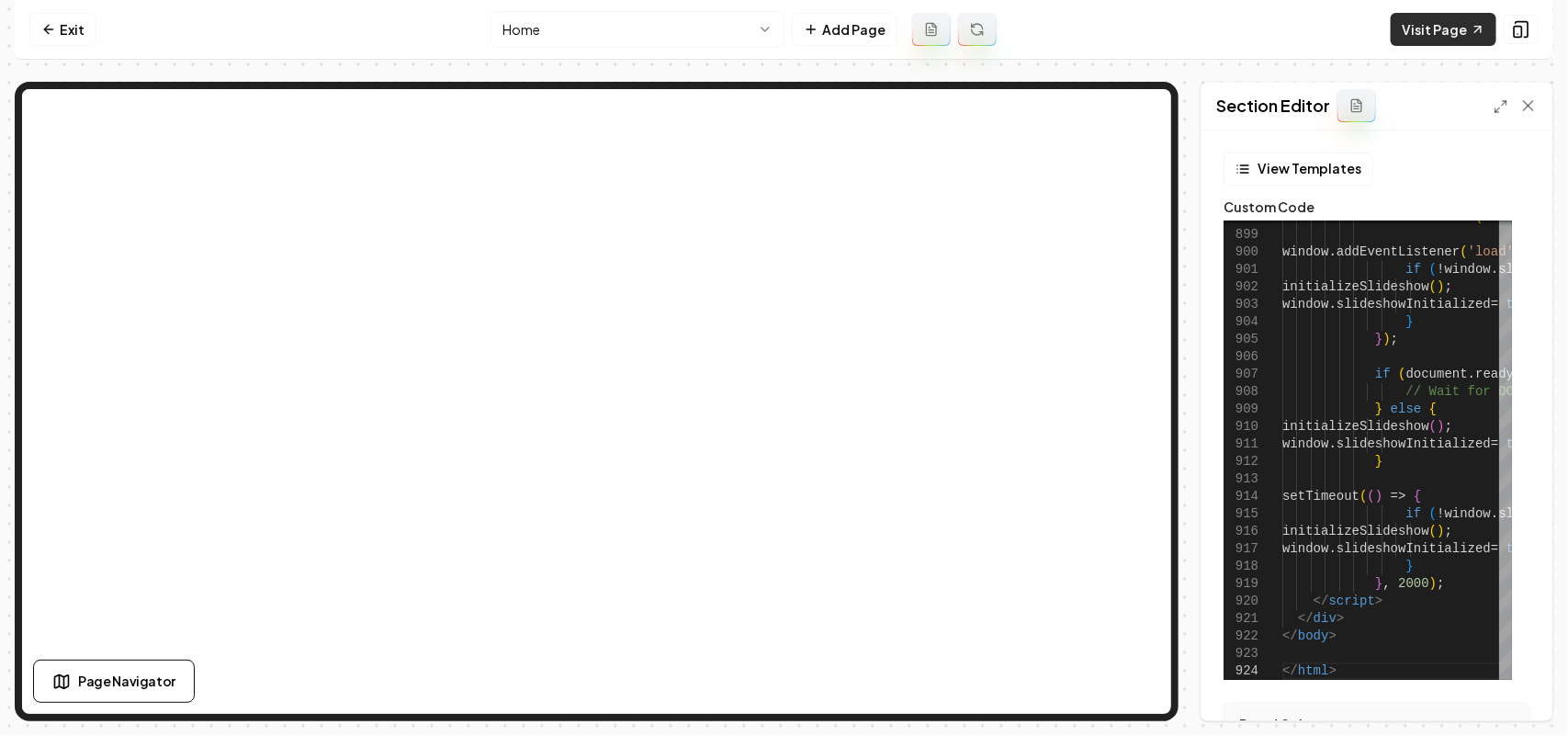
click at [1426, 26] on link "Visit Page" at bounding box center [1443, 29] width 106 height 33
type textarea "**********"
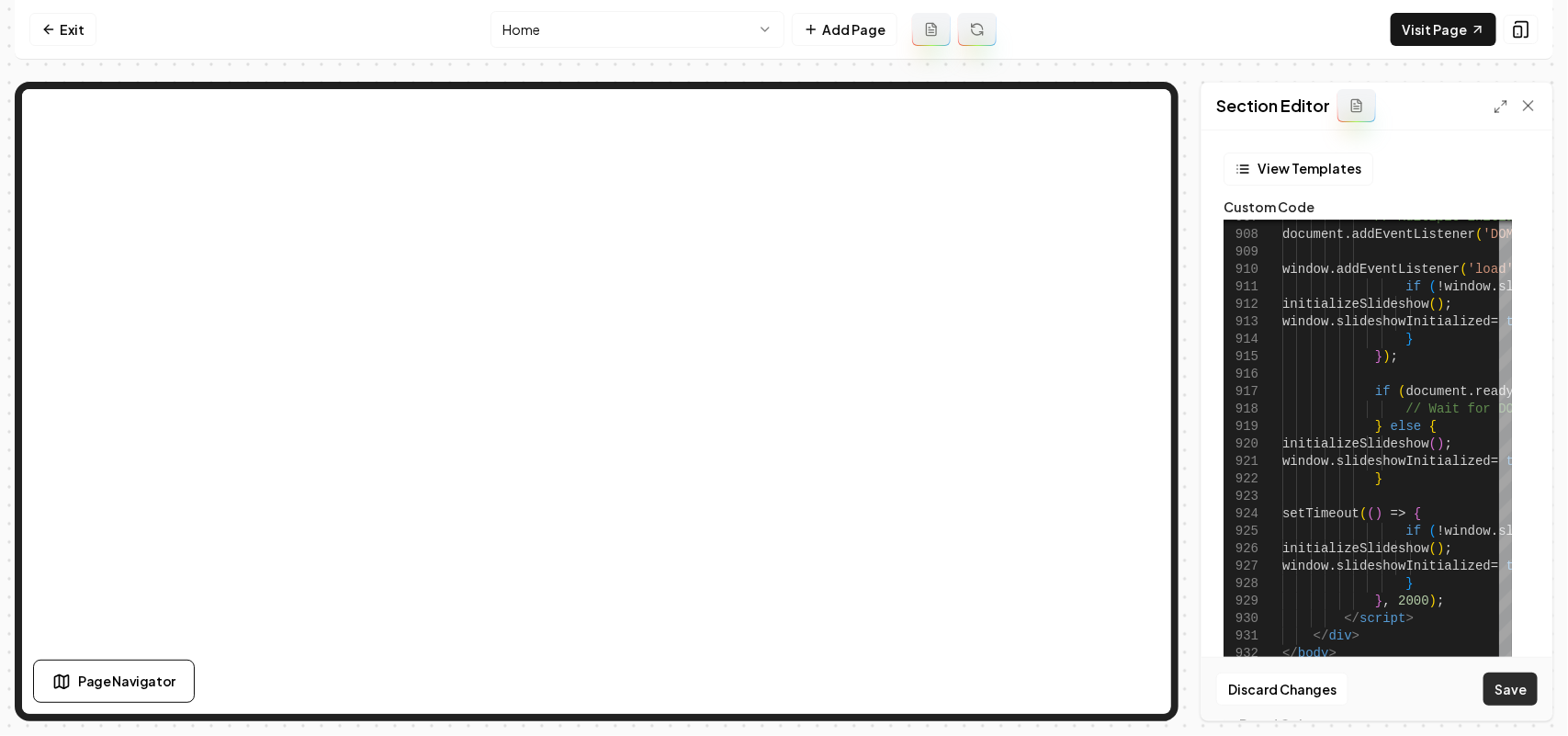
click at [1502, 683] on button "Save" at bounding box center [1511, 688] width 54 height 33
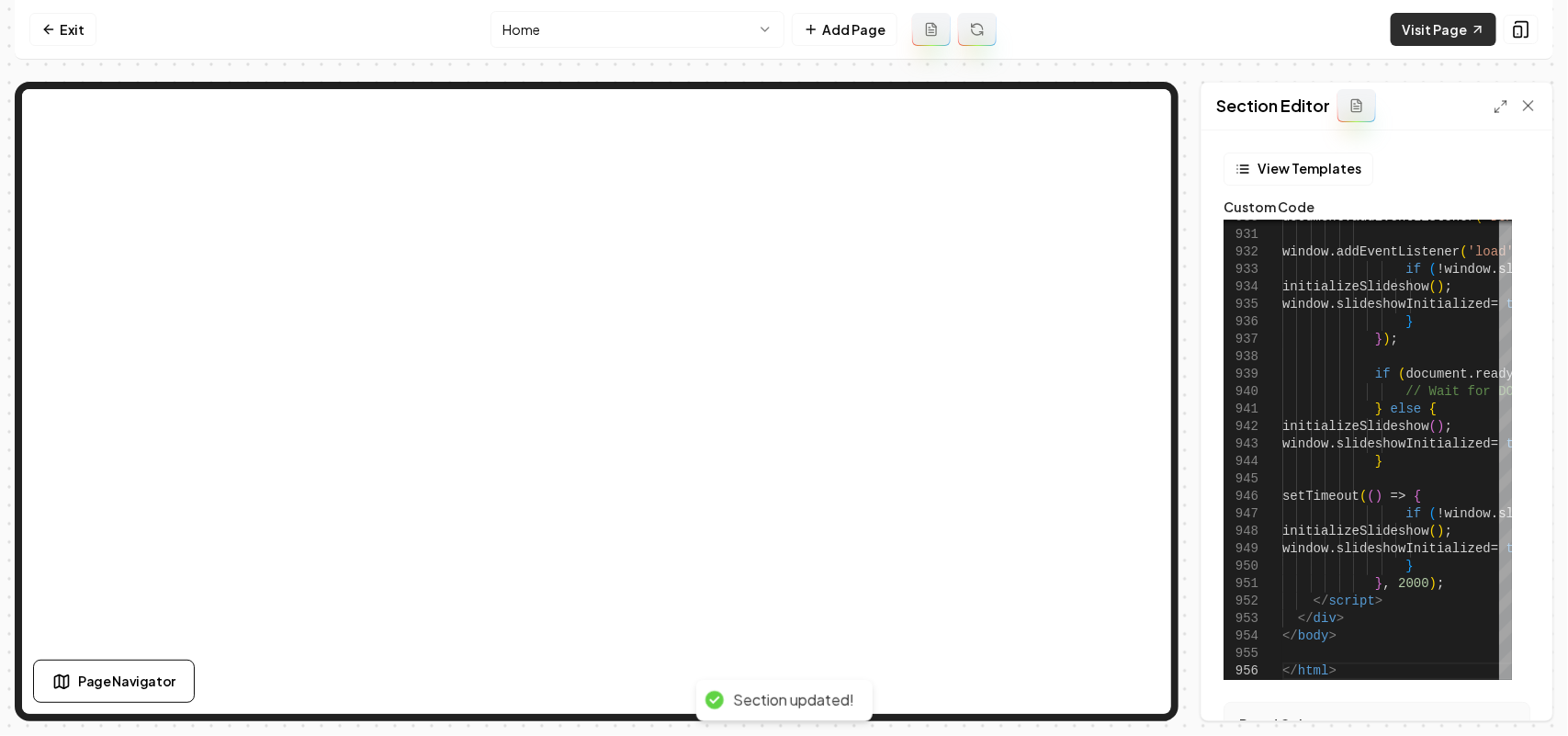
click at [1434, 29] on link "Visit Page" at bounding box center [1443, 29] width 106 height 33
click at [1503, 99] on icon at bounding box center [1501, 107] width 15 height 15
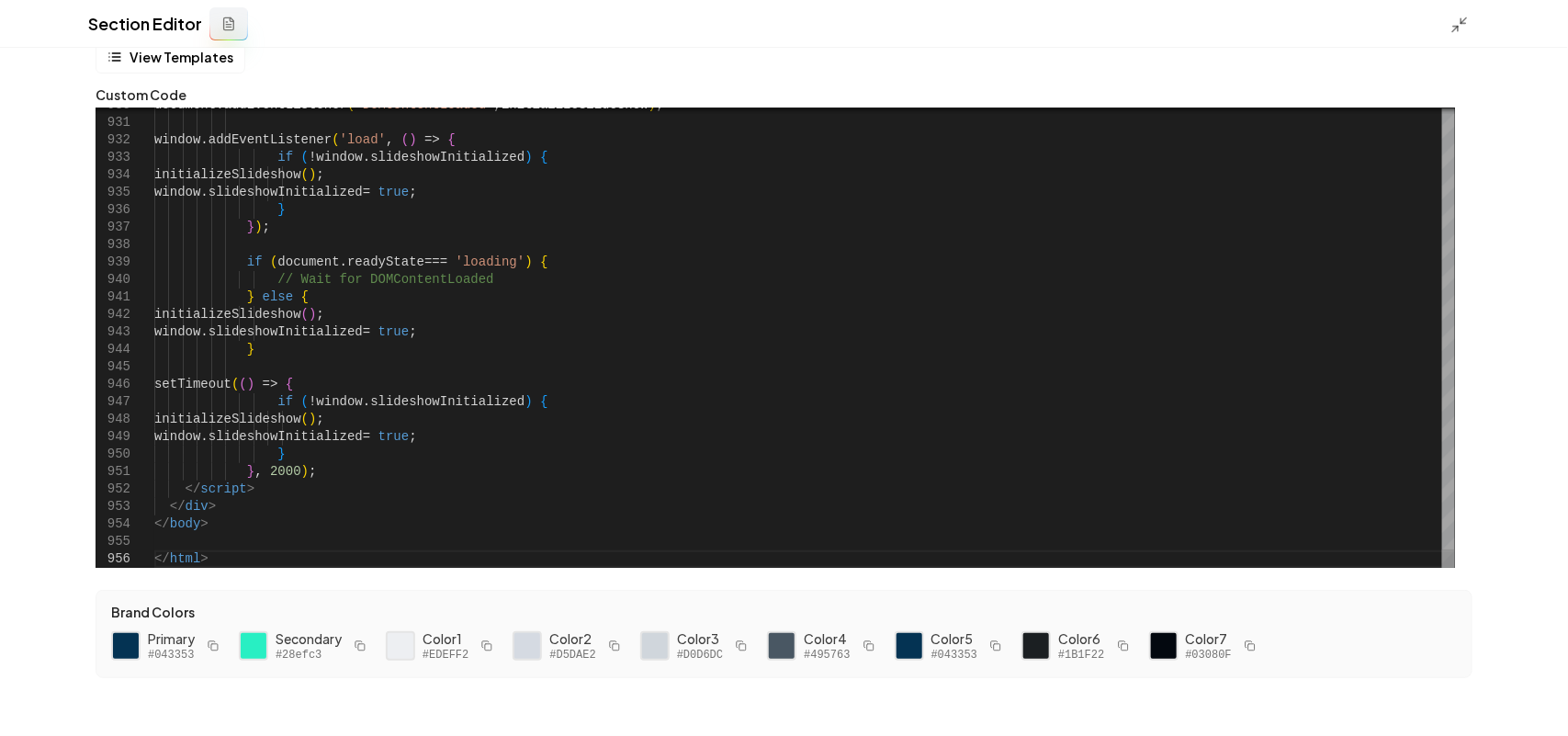
scroll to position [37, 0]
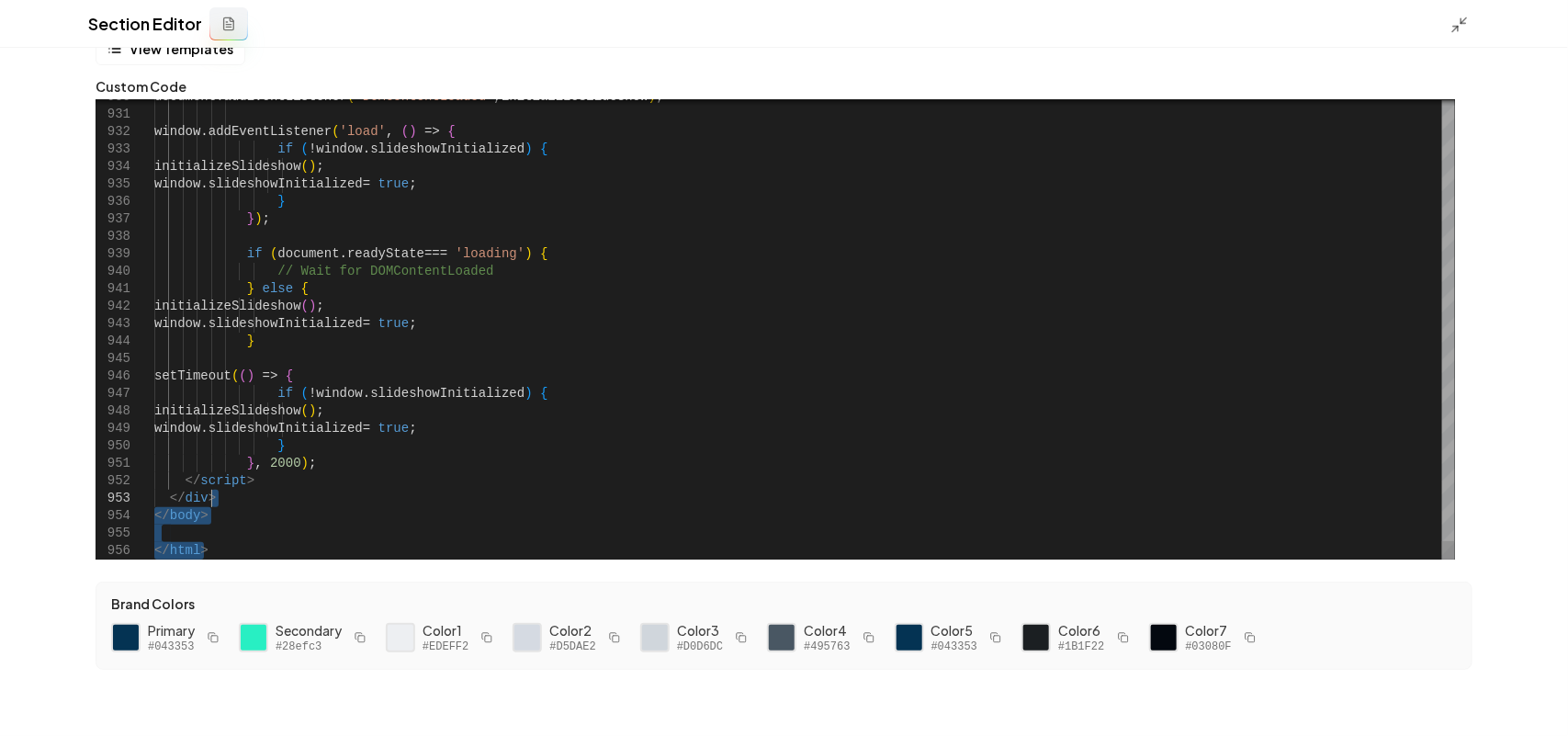
drag, startPoint x: 272, startPoint y: 544, endPoint x: 292, endPoint y: 500, distance: 48.3
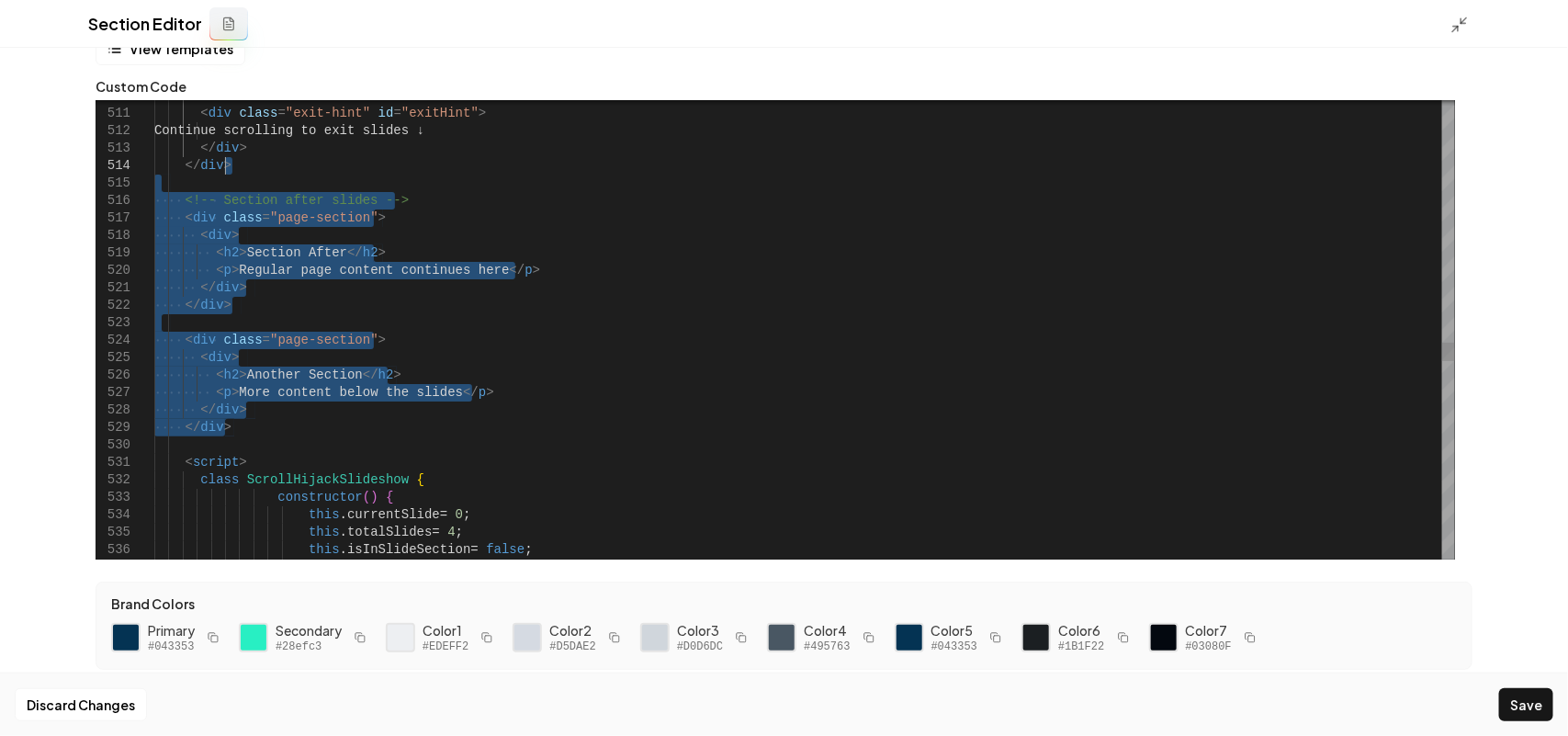
drag, startPoint x: 250, startPoint y: 435, endPoint x: 278, endPoint y: 163, distance: 273.4
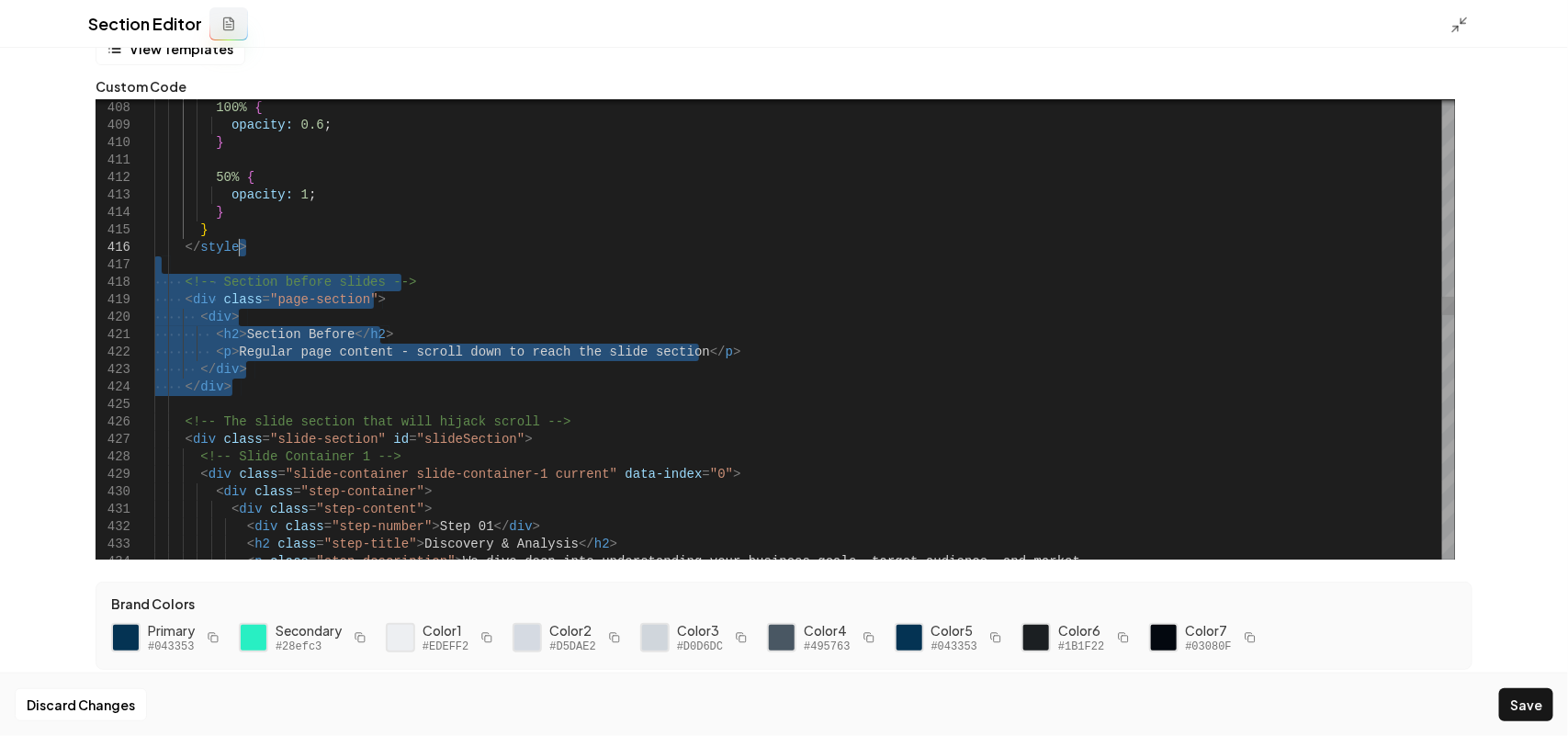
drag, startPoint x: 282, startPoint y: 396, endPoint x: 329, endPoint y: 246, distance: 157.2
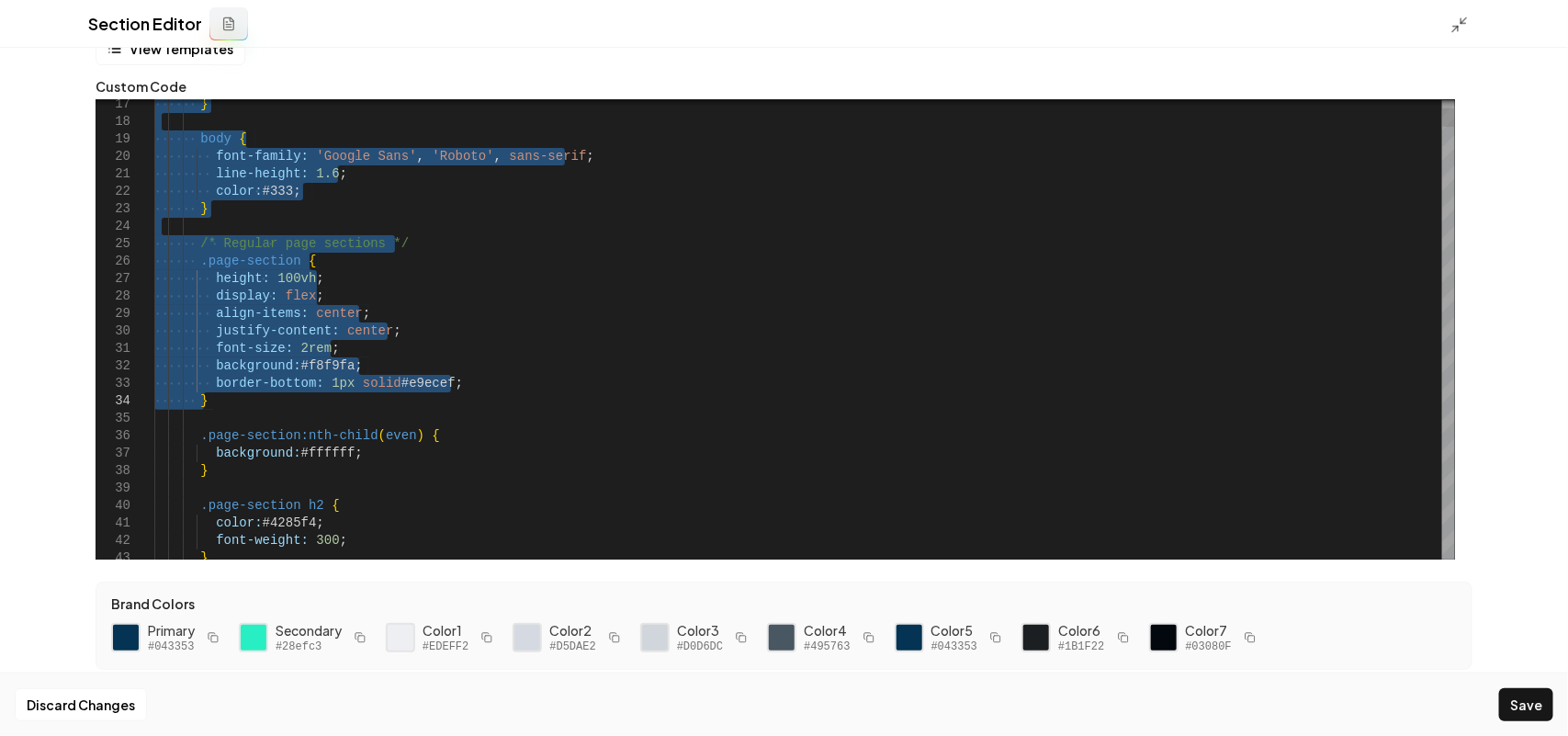
drag, startPoint x: 245, startPoint y: 246, endPoint x: 545, endPoint y: 401, distance: 337.7
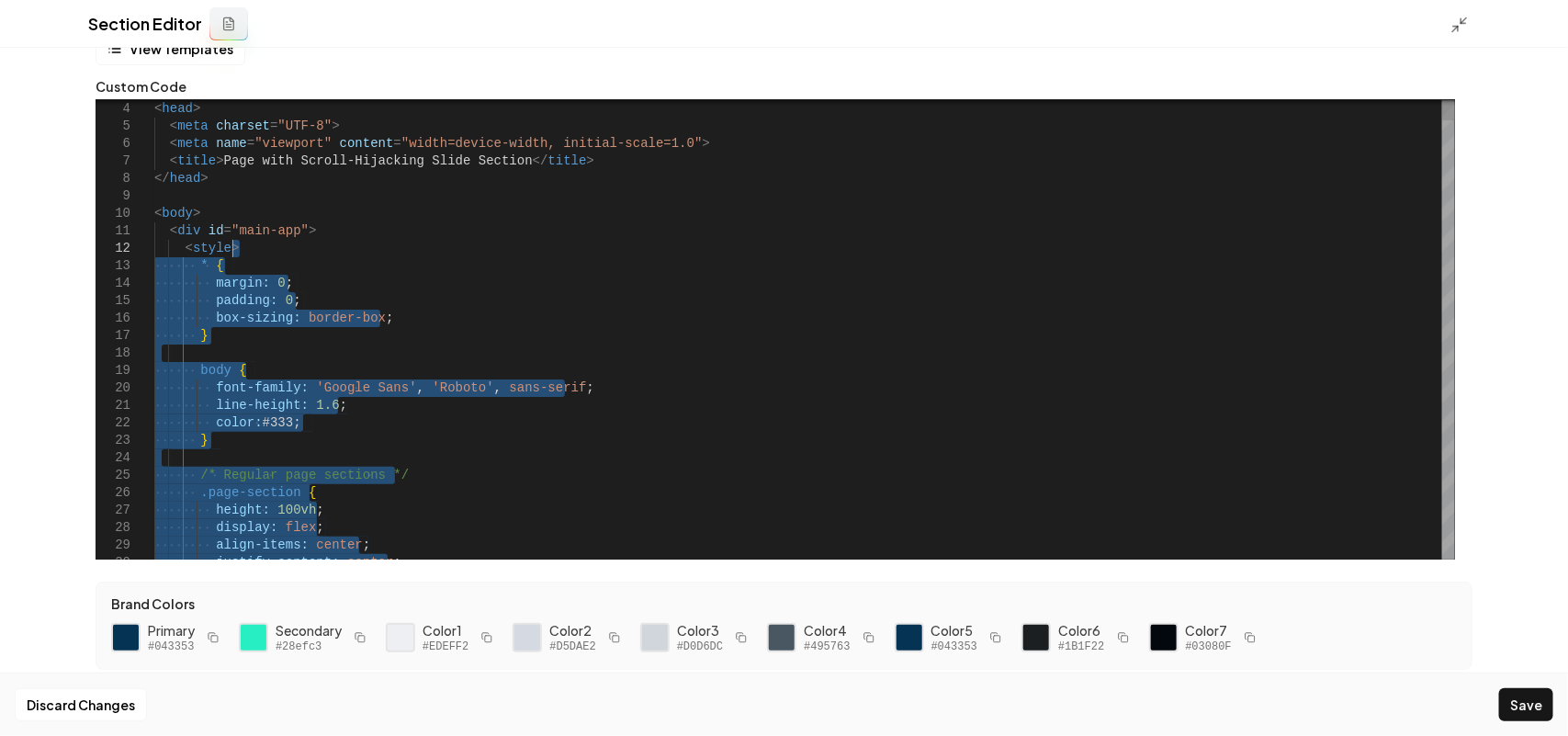
drag, startPoint x: 290, startPoint y: 389, endPoint x: 285, endPoint y: 253, distance: 136.1
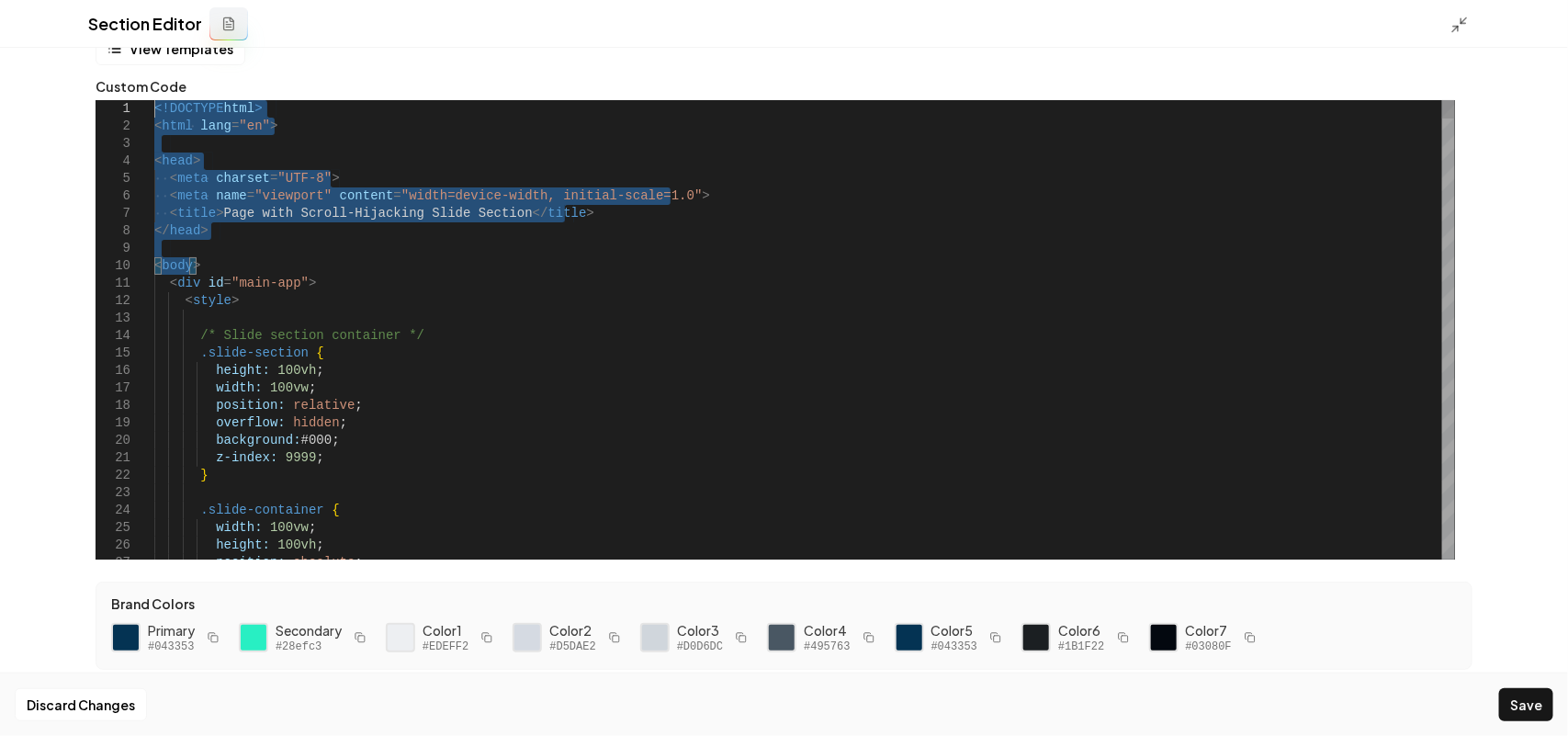
drag, startPoint x: 235, startPoint y: 218, endPoint x: 85, endPoint y: -36, distance: 295.0
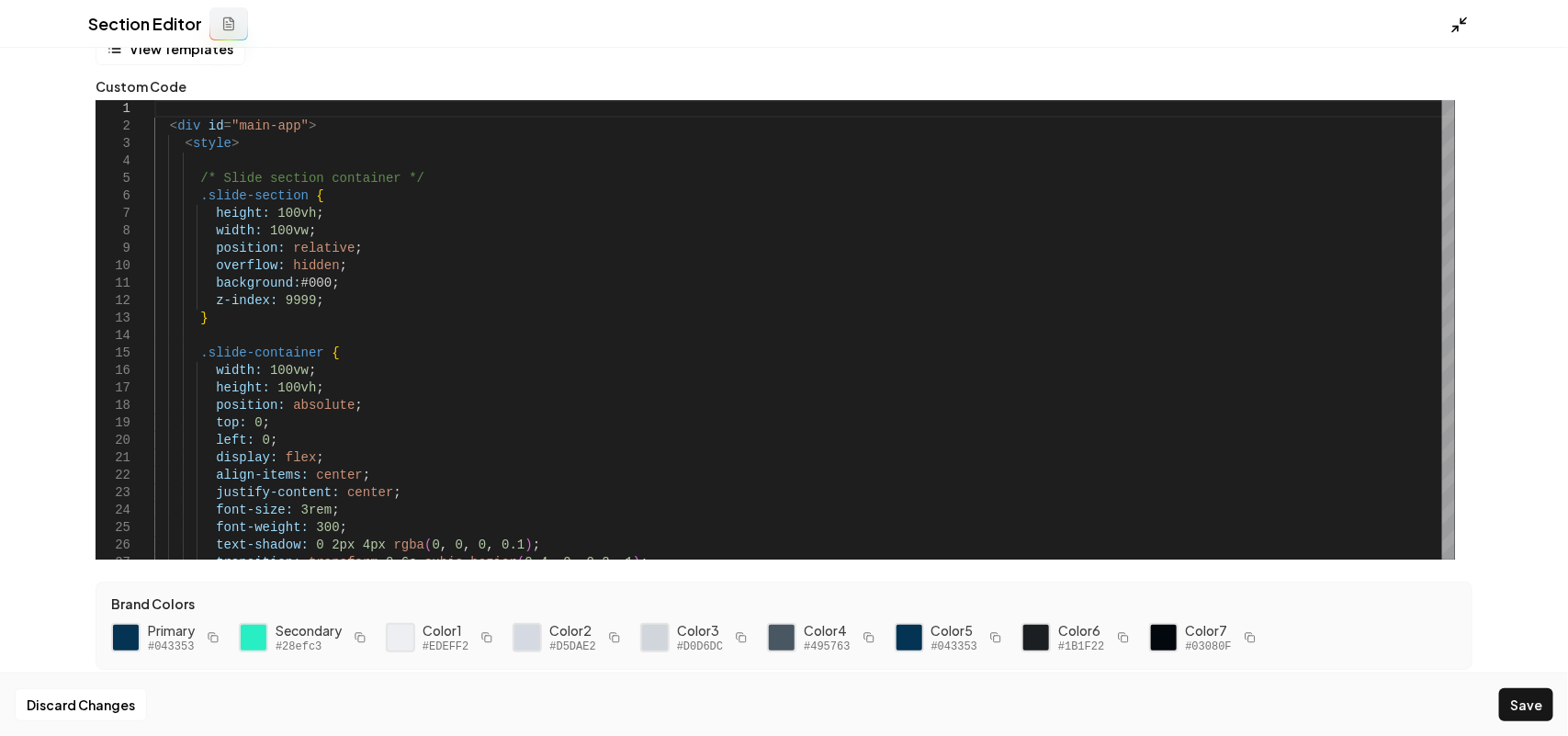
click at [1456, 24] on icon at bounding box center [1460, 25] width 19 height 19
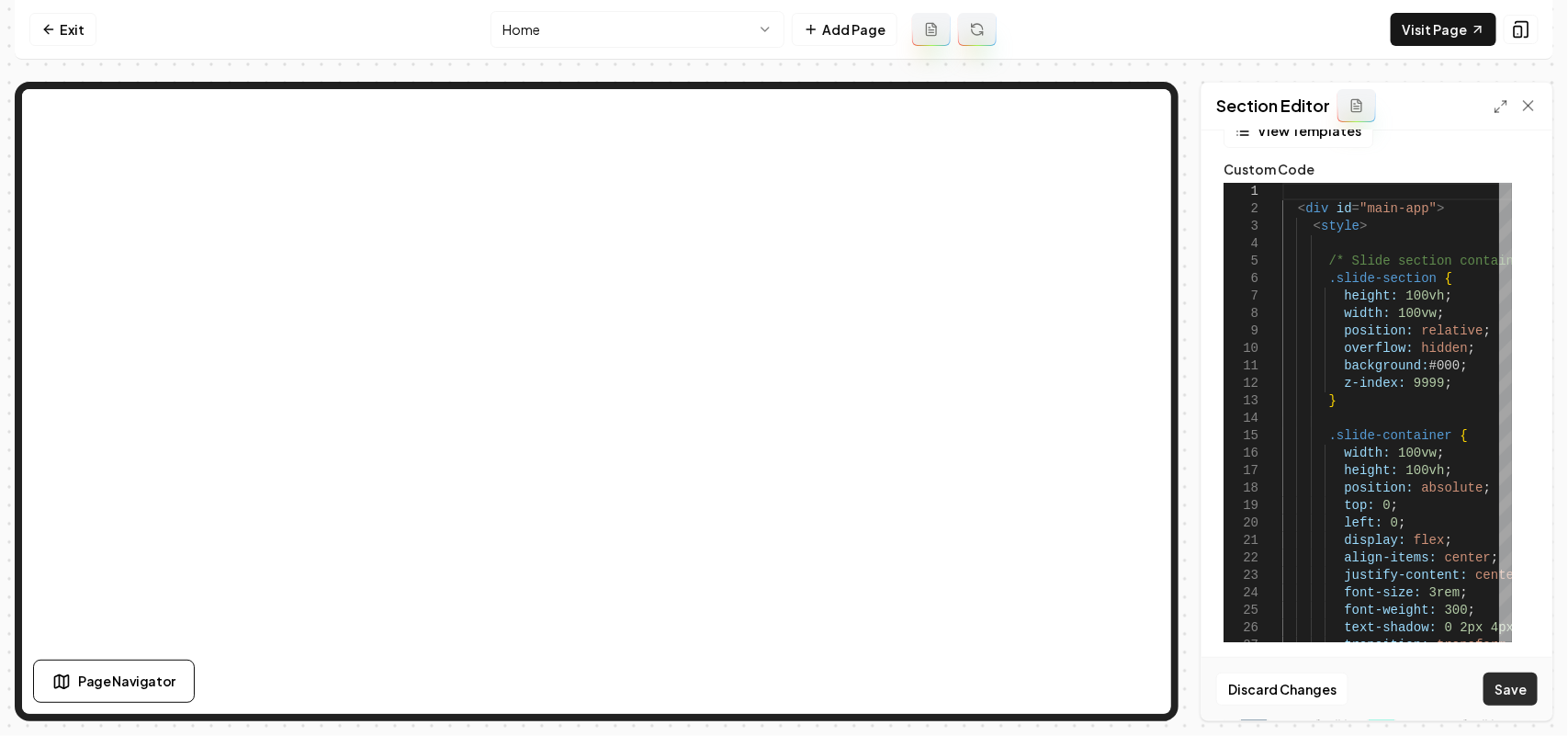
click at [1518, 692] on button "Save" at bounding box center [1511, 688] width 54 height 33
type textarea "**********"
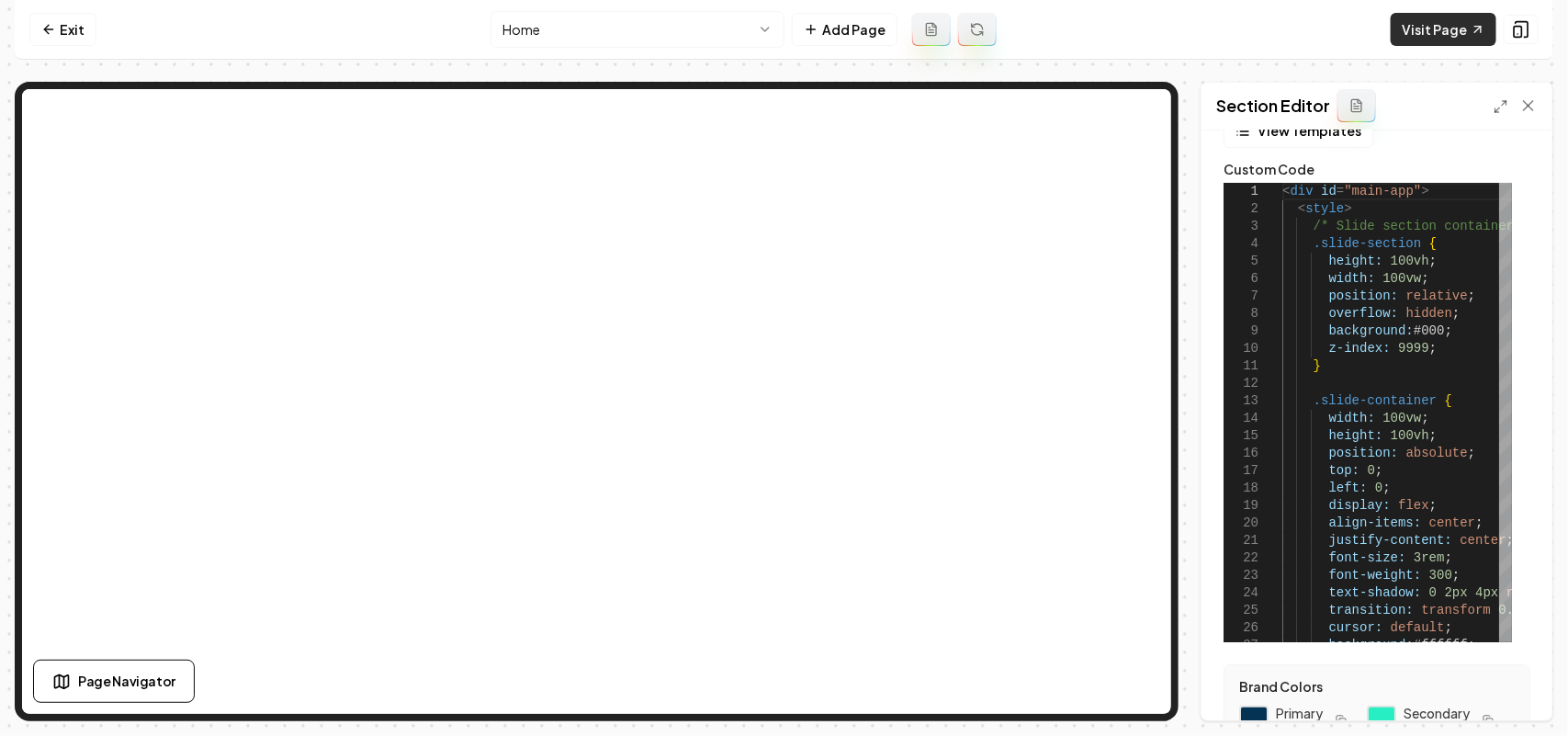
click at [1435, 26] on link "Visit Page" at bounding box center [1443, 29] width 106 height 33
drag, startPoint x: 65, startPoint y: 22, endPoint x: 87, endPoint y: 22, distance: 22.0
click at [65, 22] on link "Exit" at bounding box center [63, 29] width 67 height 33
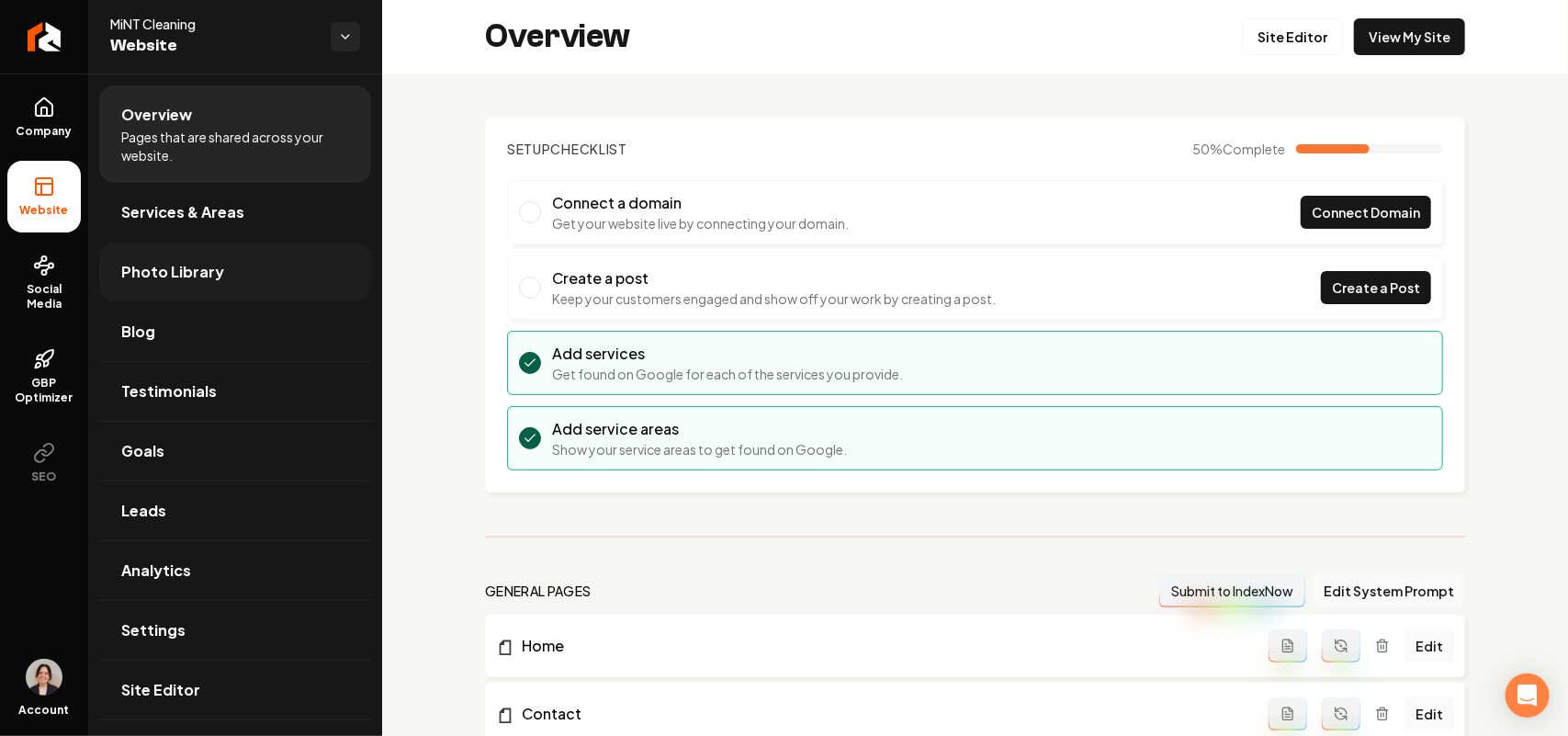
click at [180, 261] on span "Photo Library" at bounding box center [173, 272] width 103 height 22
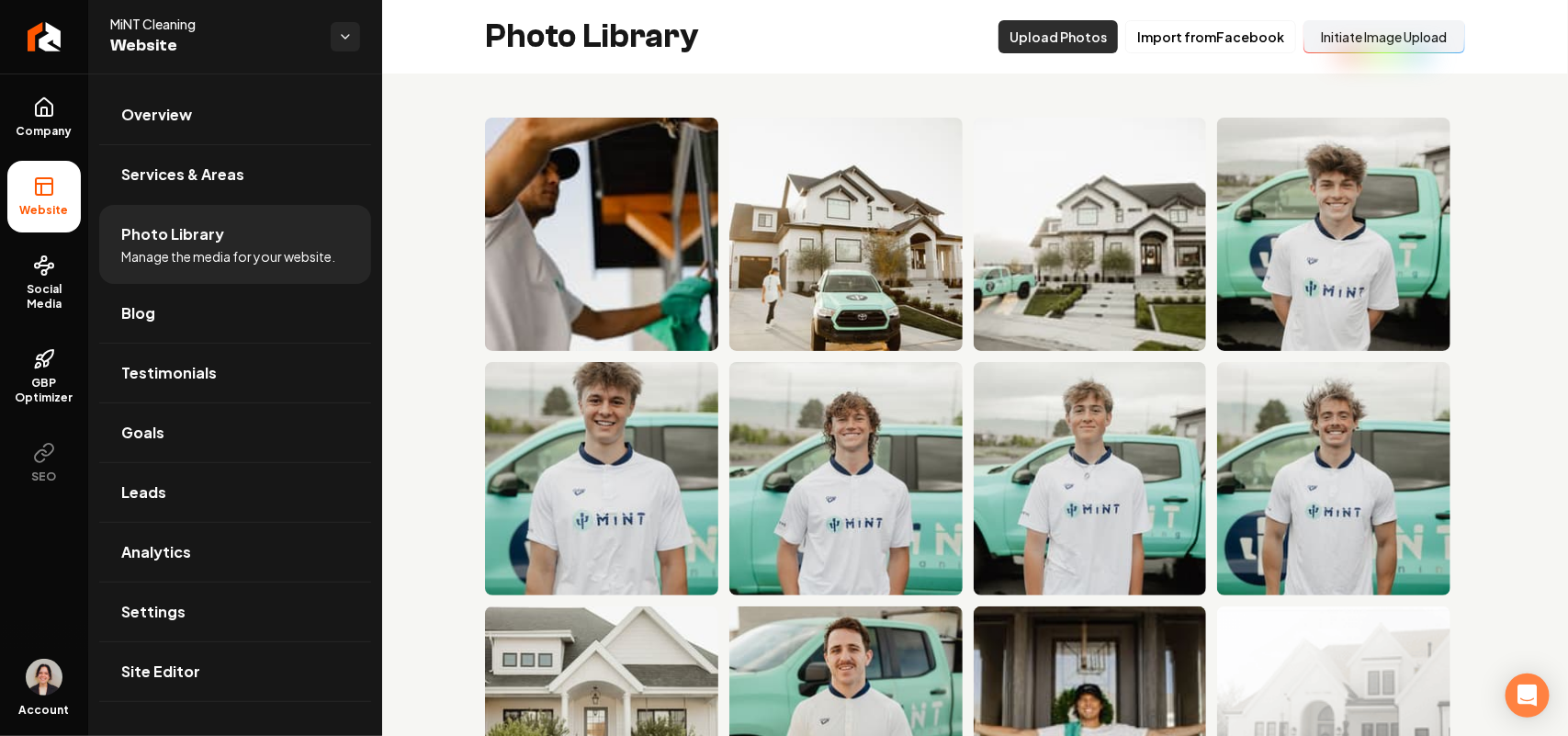
click at [1061, 42] on button "Upload Photos" at bounding box center [1058, 36] width 120 height 33
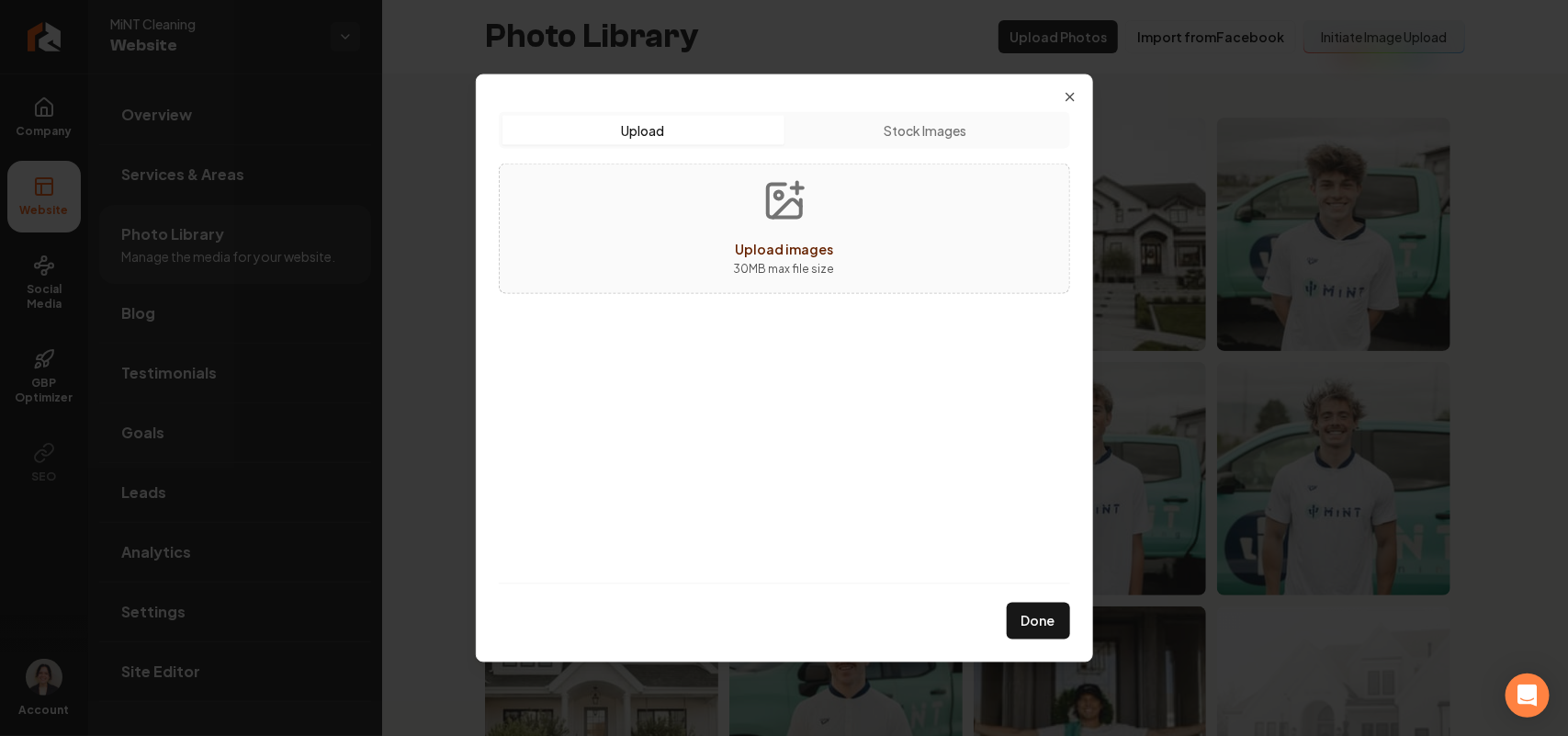
click at [733, 193] on button "Upload images 30 MB max file size" at bounding box center [784, 228] width 131 height 129
type input "**********"
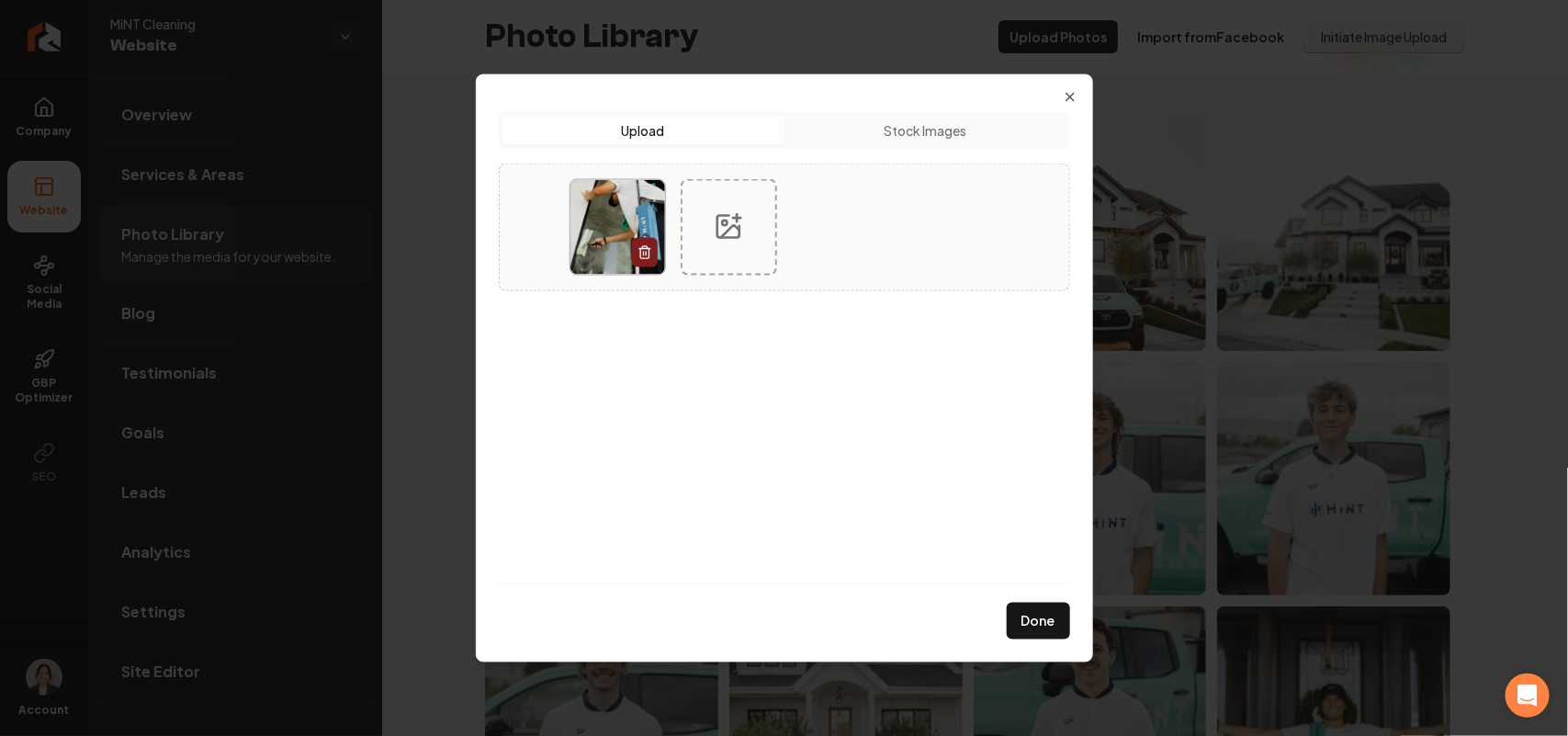
click at [707, 222] on div at bounding box center [728, 226] width 96 height 96
click at [1029, 616] on button "Done" at bounding box center [1039, 620] width 64 height 36
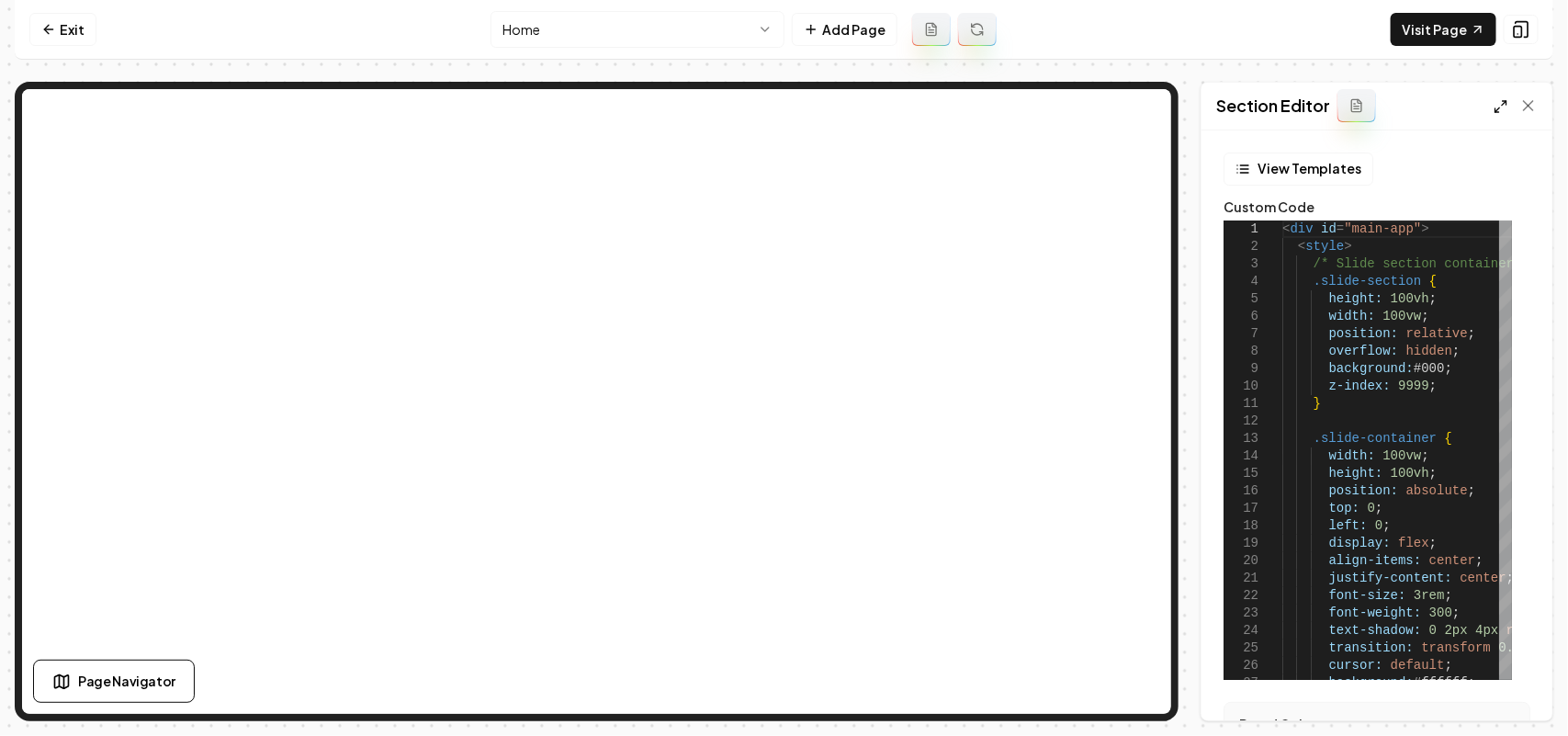
click at [1498, 108] on icon at bounding box center [1501, 107] width 15 height 15
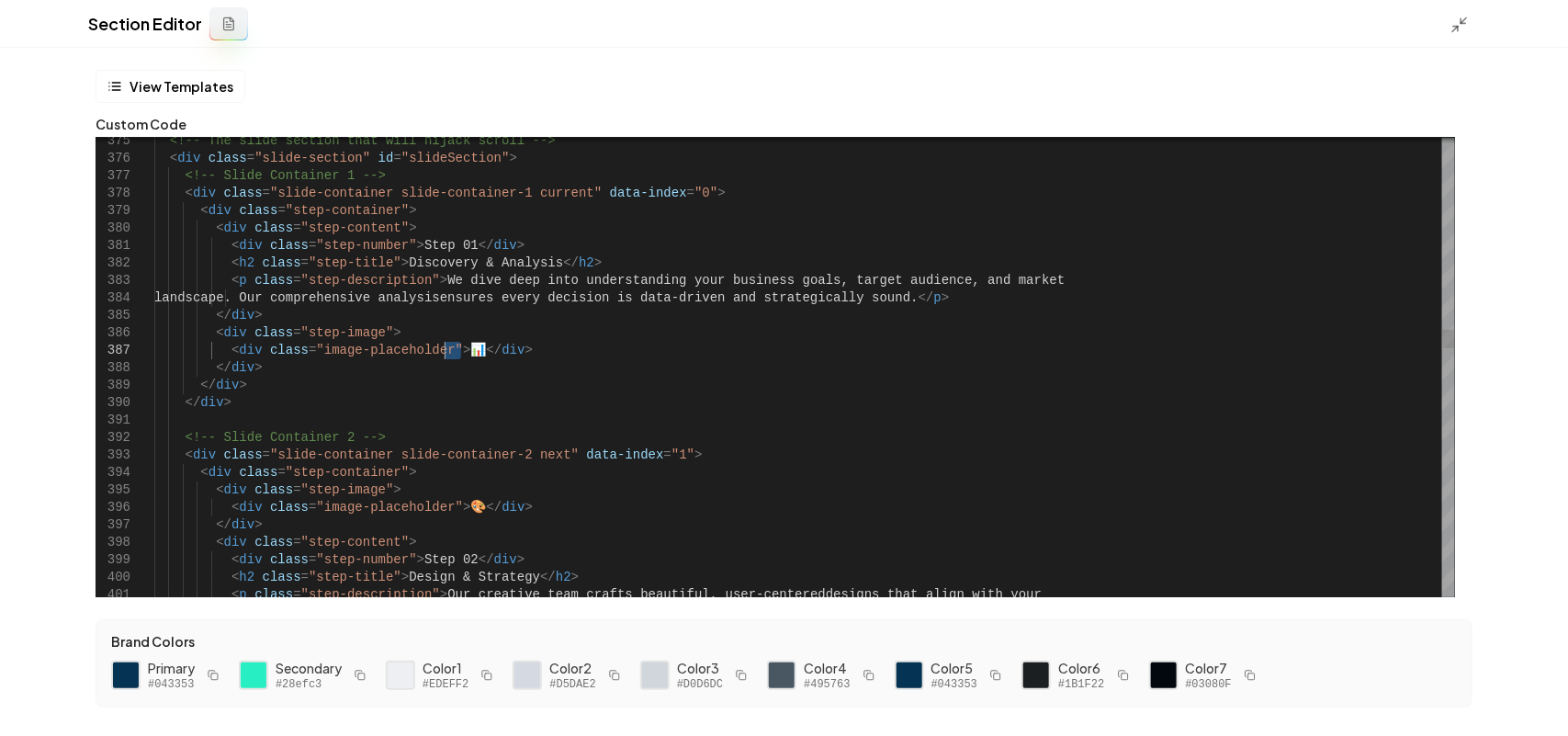
drag, startPoint x: 461, startPoint y: 350, endPoint x: 445, endPoint y: 344, distance: 17.1
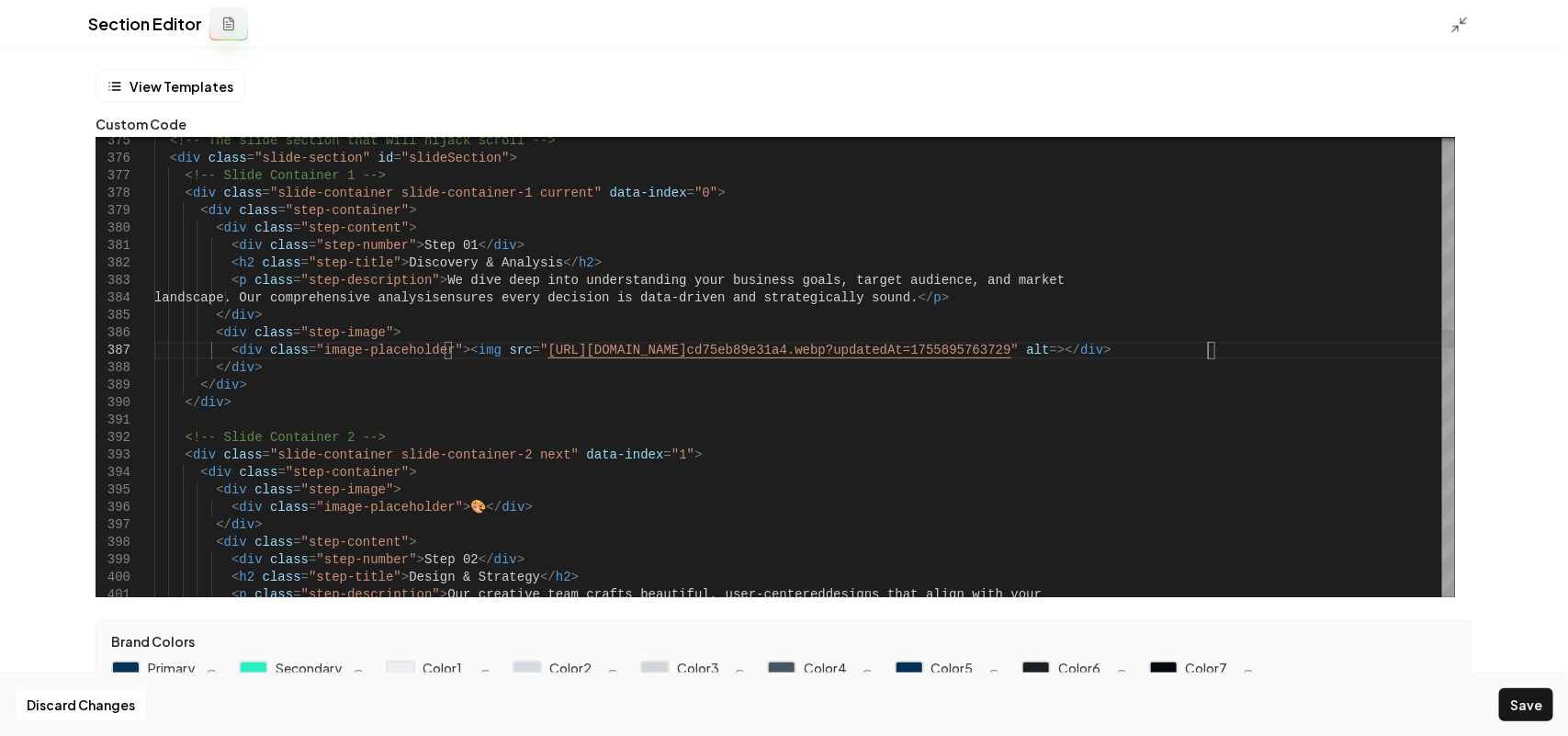
scroll to position [104, 1058]
click at [1518, 704] on button "Save" at bounding box center [1526, 704] width 54 height 33
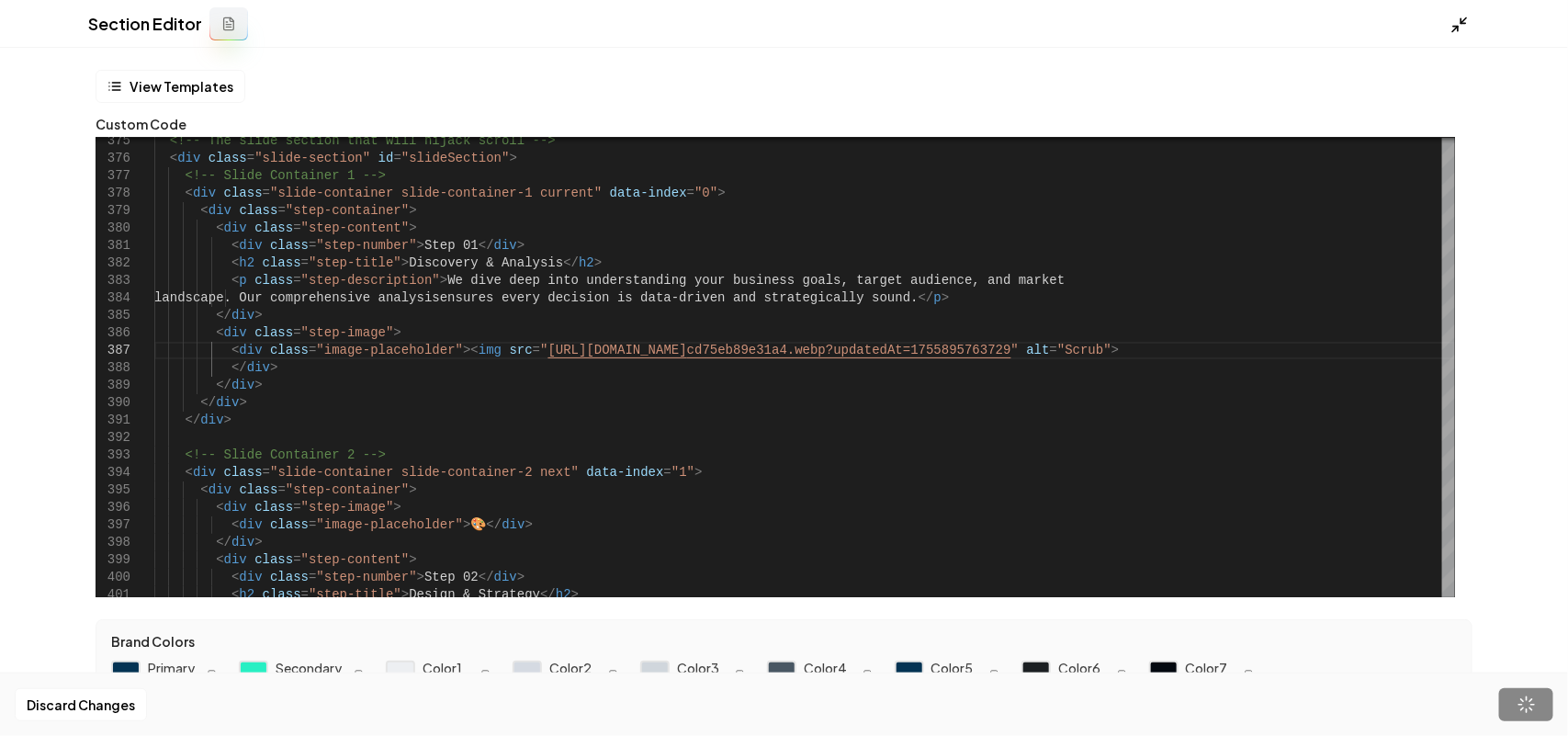
click at [1458, 24] on icon at bounding box center [1460, 25] width 19 height 19
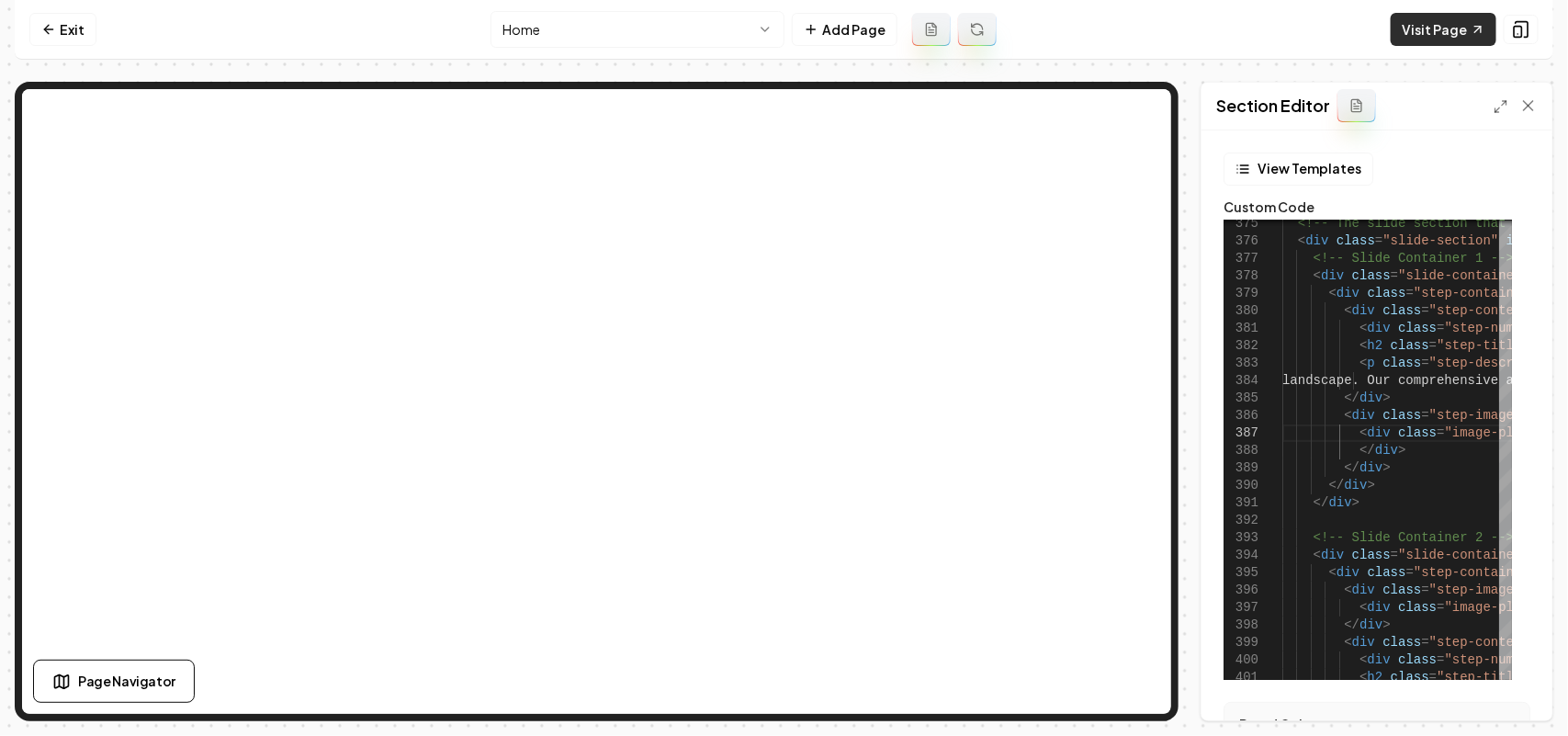
click at [1463, 22] on link "Visit Page" at bounding box center [1443, 29] width 106 height 33
click at [1503, 112] on icon at bounding box center [1501, 107] width 15 height 15
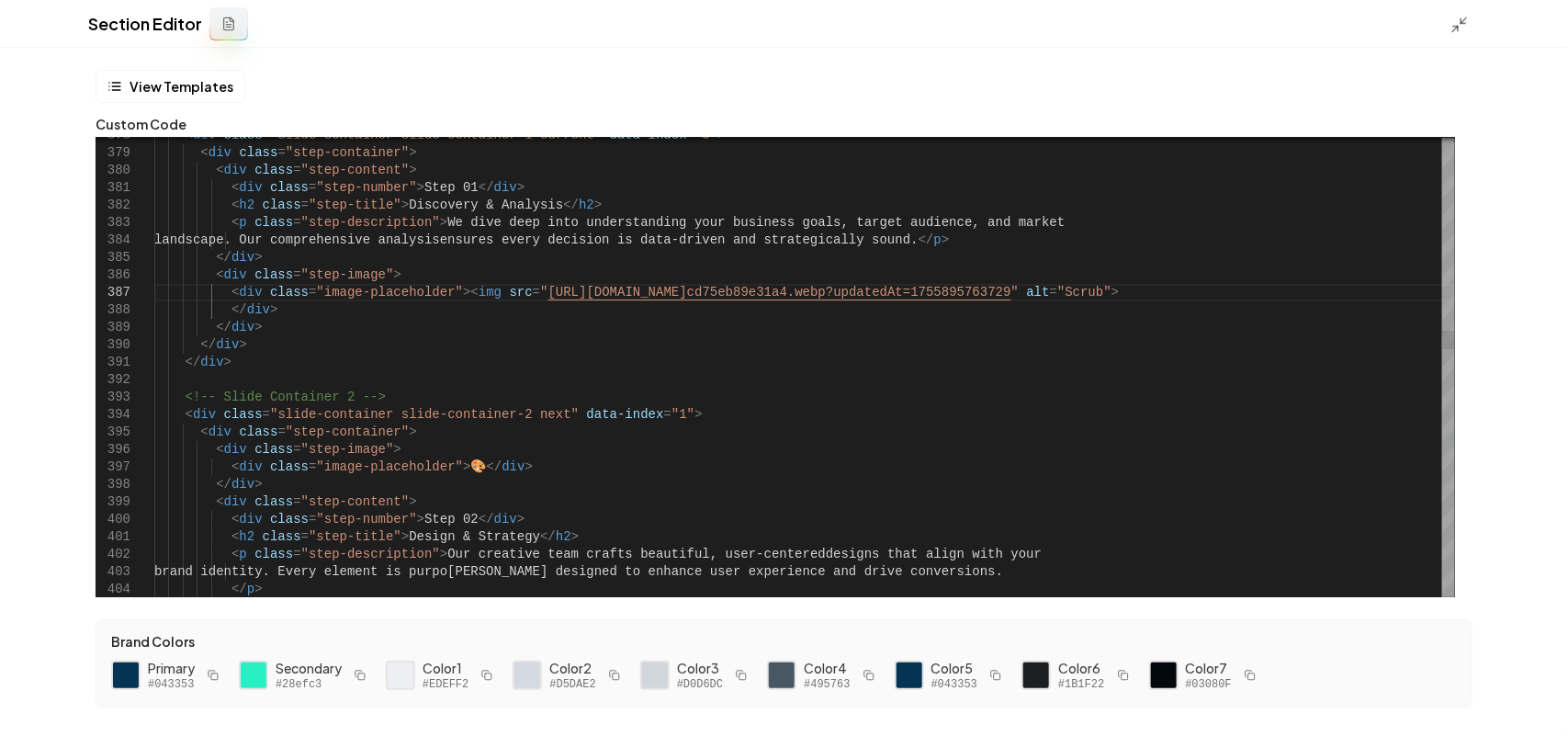
scroll to position [104, 0]
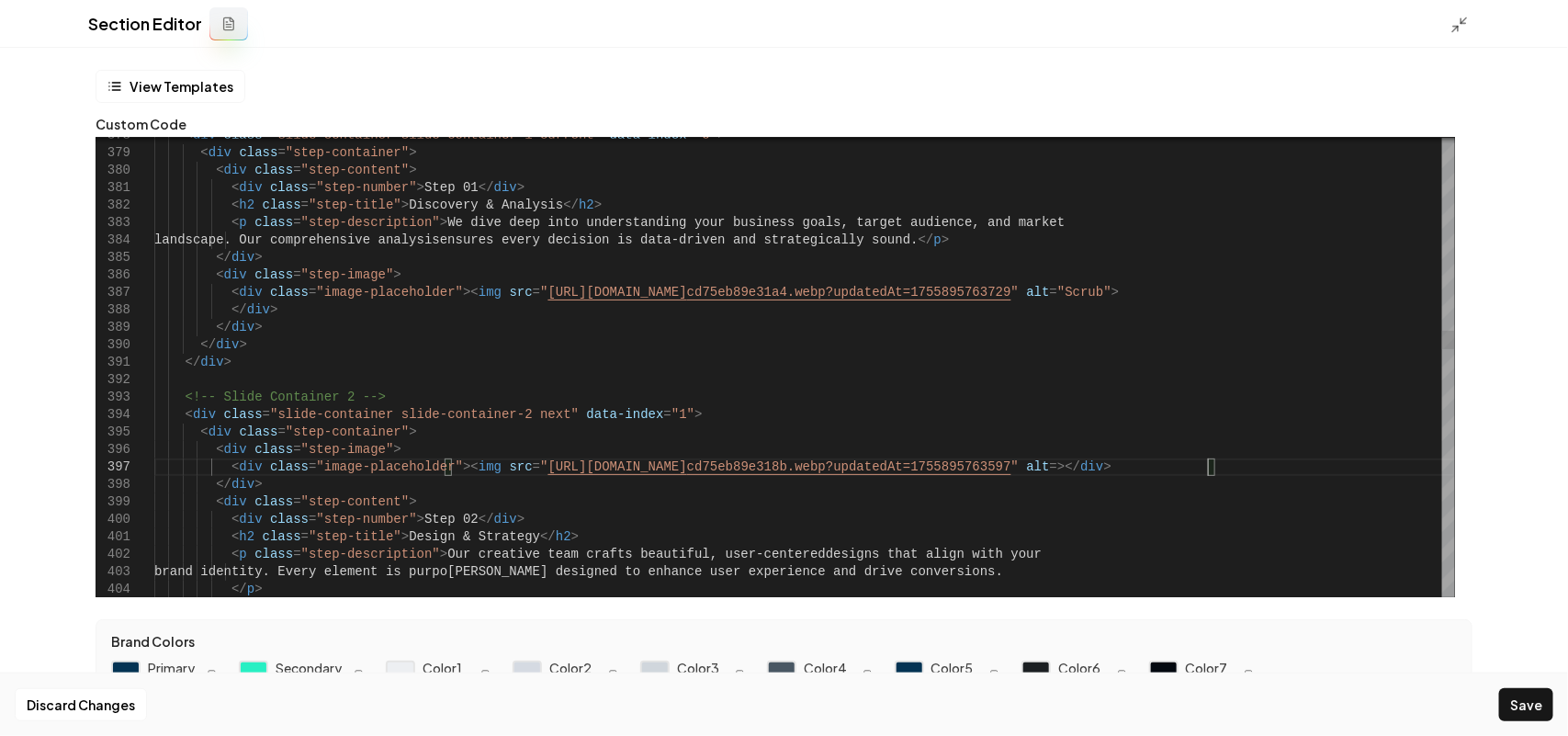
scroll to position [106, 1058]
click at [1536, 700] on button "Save" at bounding box center [1526, 704] width 54 height 33
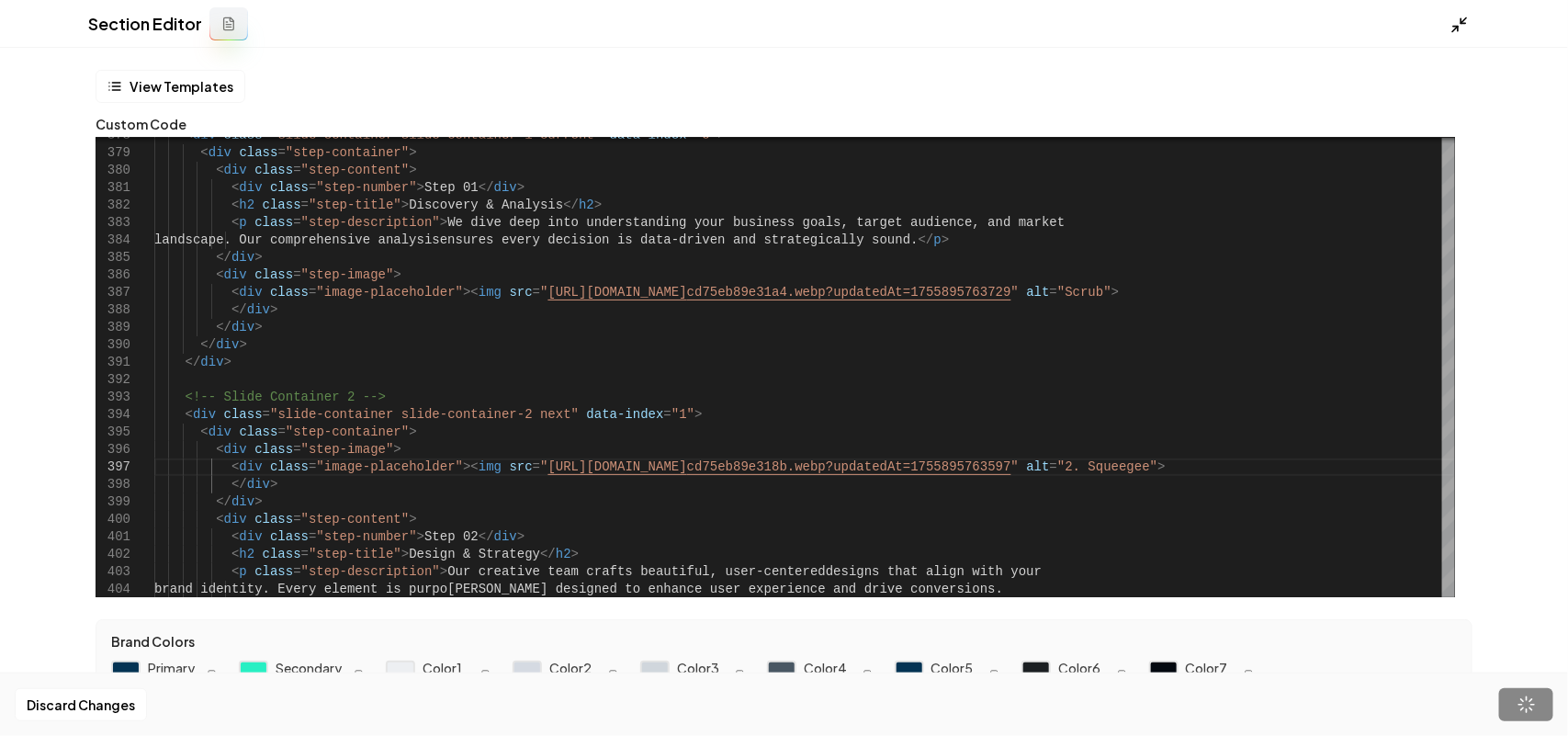
click at [1459, 25] on icon at bounding box center [1460, 25] width 19 height 19
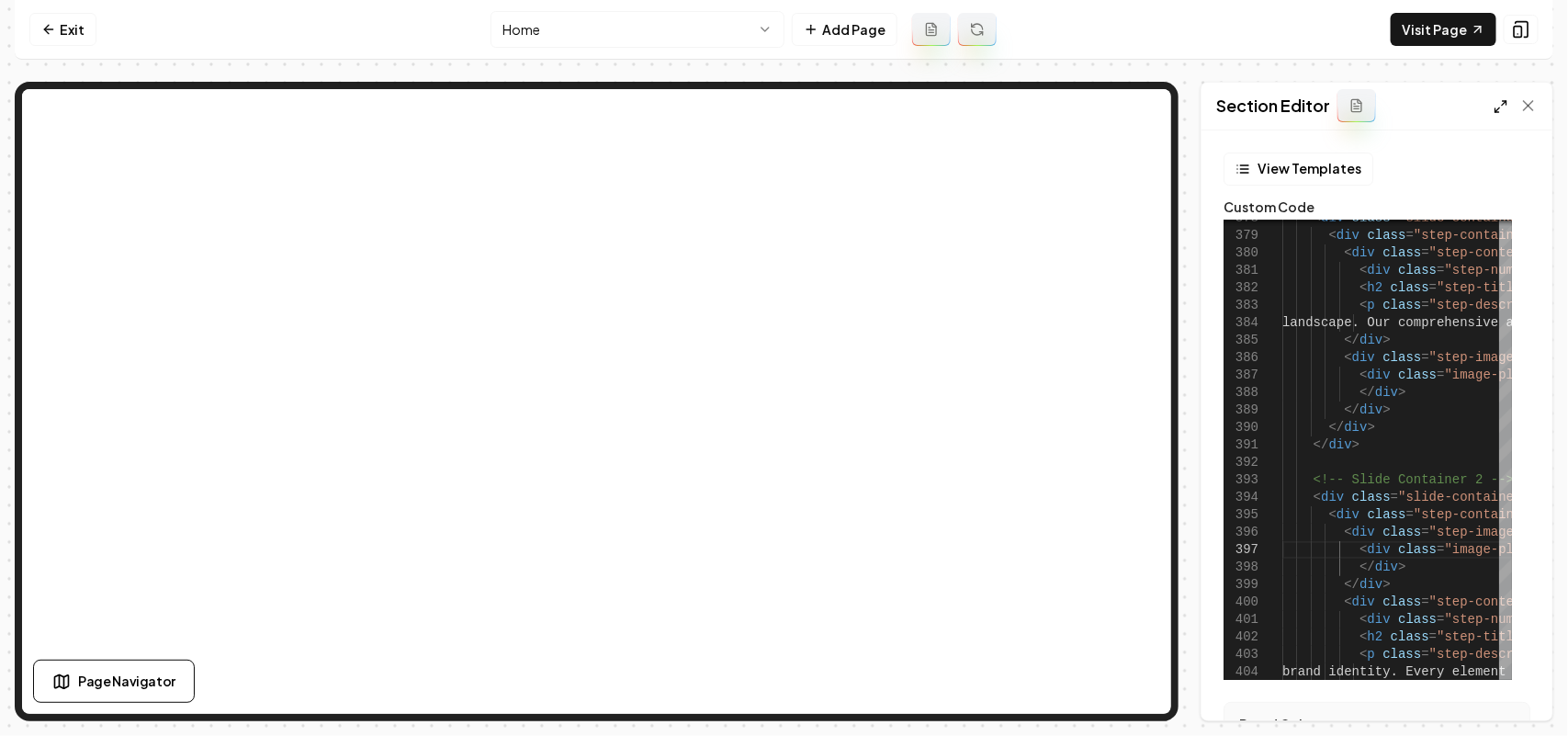
click at [1502, 108] on icon at bounding box center [1501, 107] width 15 height 15
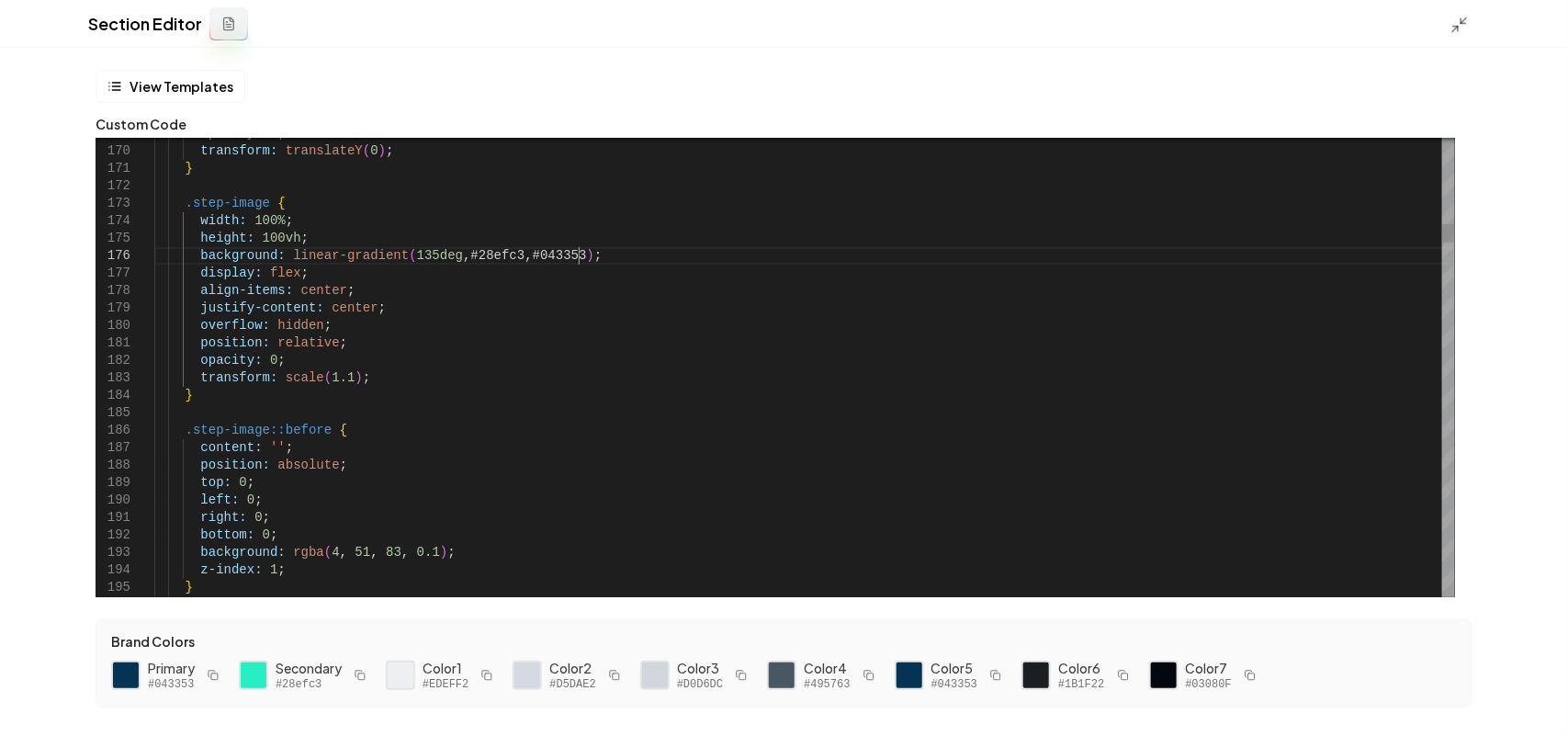
scroll to position [106, 0]
drag, startPoint x: 588, startPoint y: 253, endPoint x: 588, endPoint y: 236, distance: 17.0
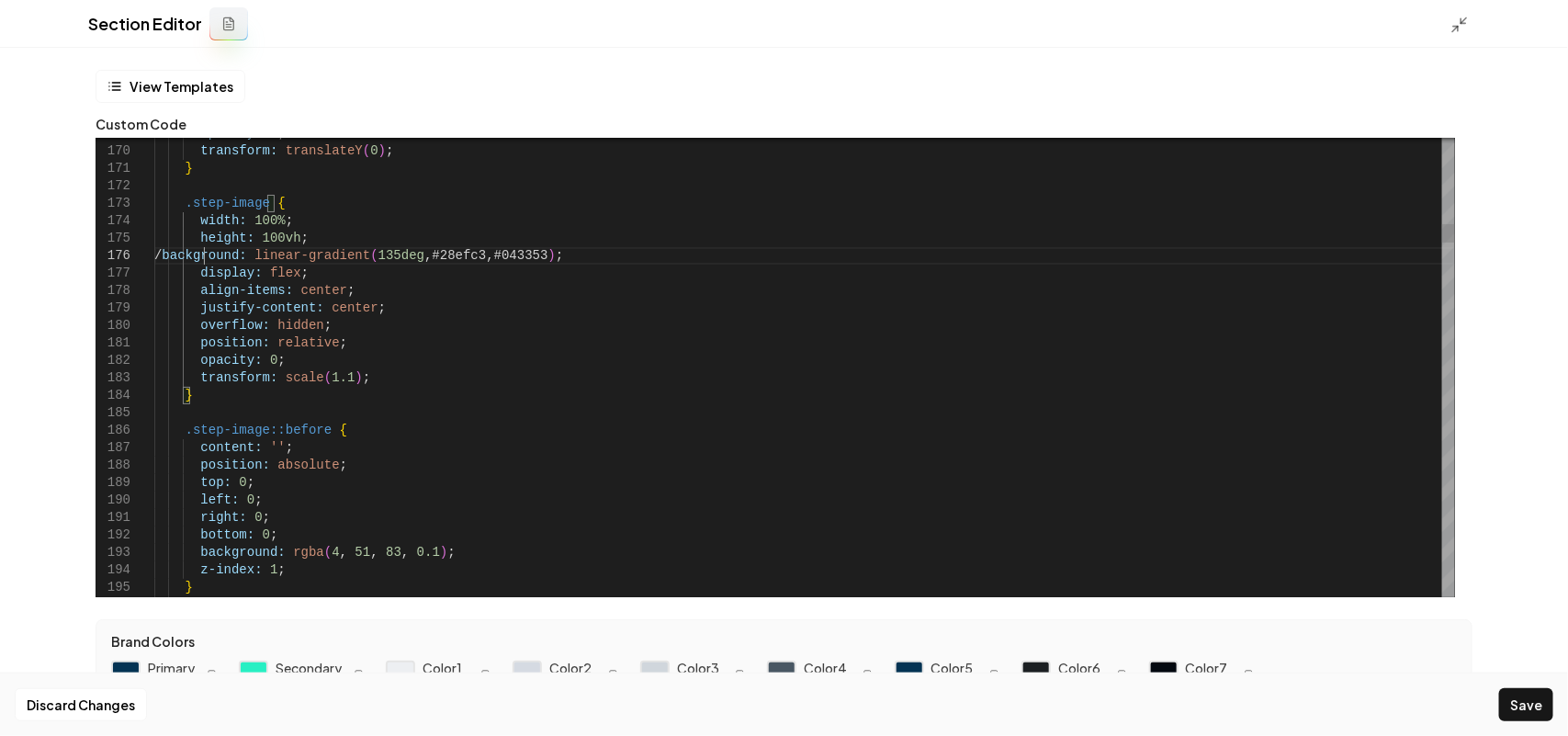
scroll to position [103, 55]
click at [1530, 690] on div "Discard Changes Save" at bounding box center [784, 704] width 1568 height 64
click at [1504, 703] on button "Save" at bounding box center [1526, 704] width 54 height 33
click at [1453, 32] on icon at bounding box center [1460, 25] width 19 height 19
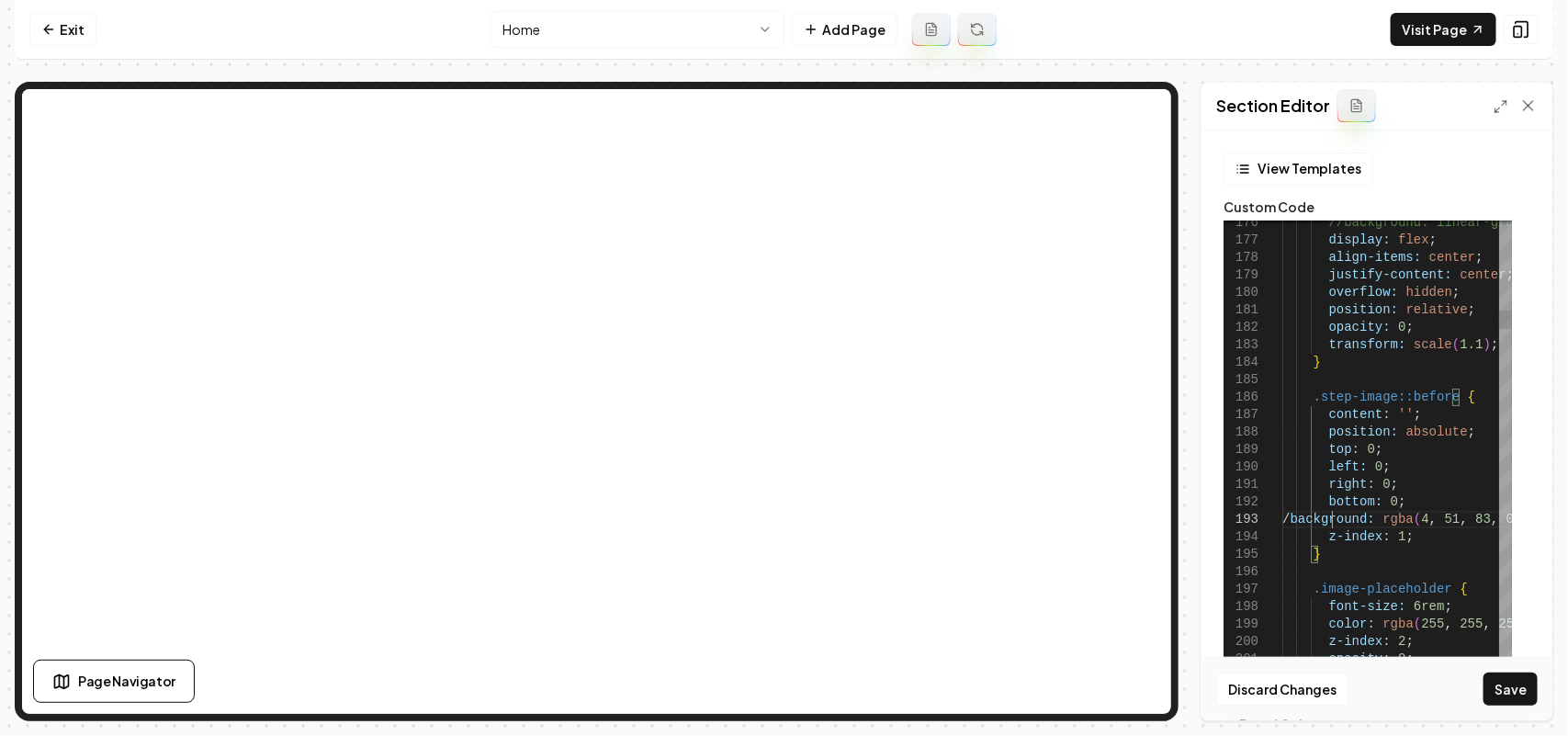
scroll to position [51, 55]
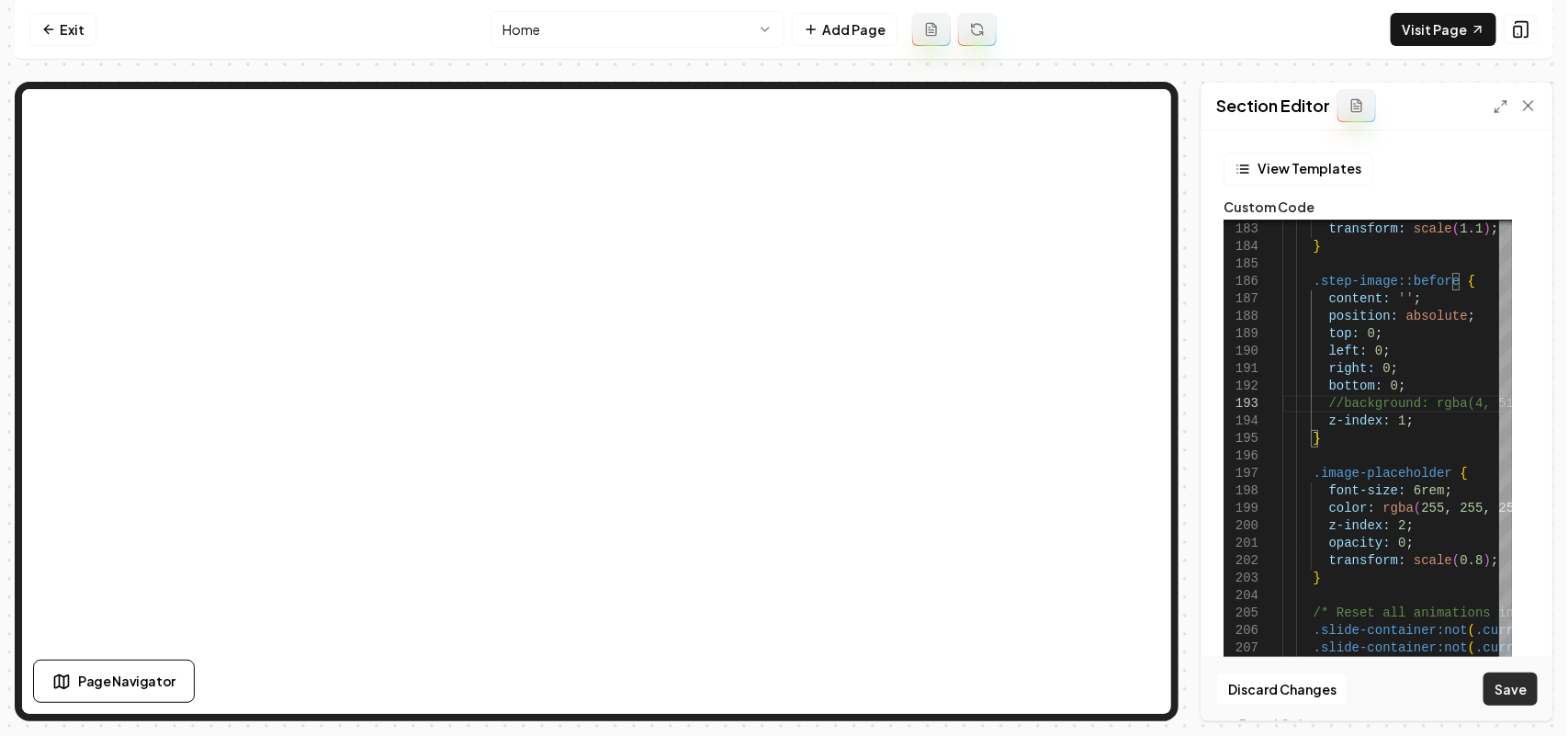
click at [1508, 672] on button "Save" at bounding box center [1511, 688] width 54 height 33
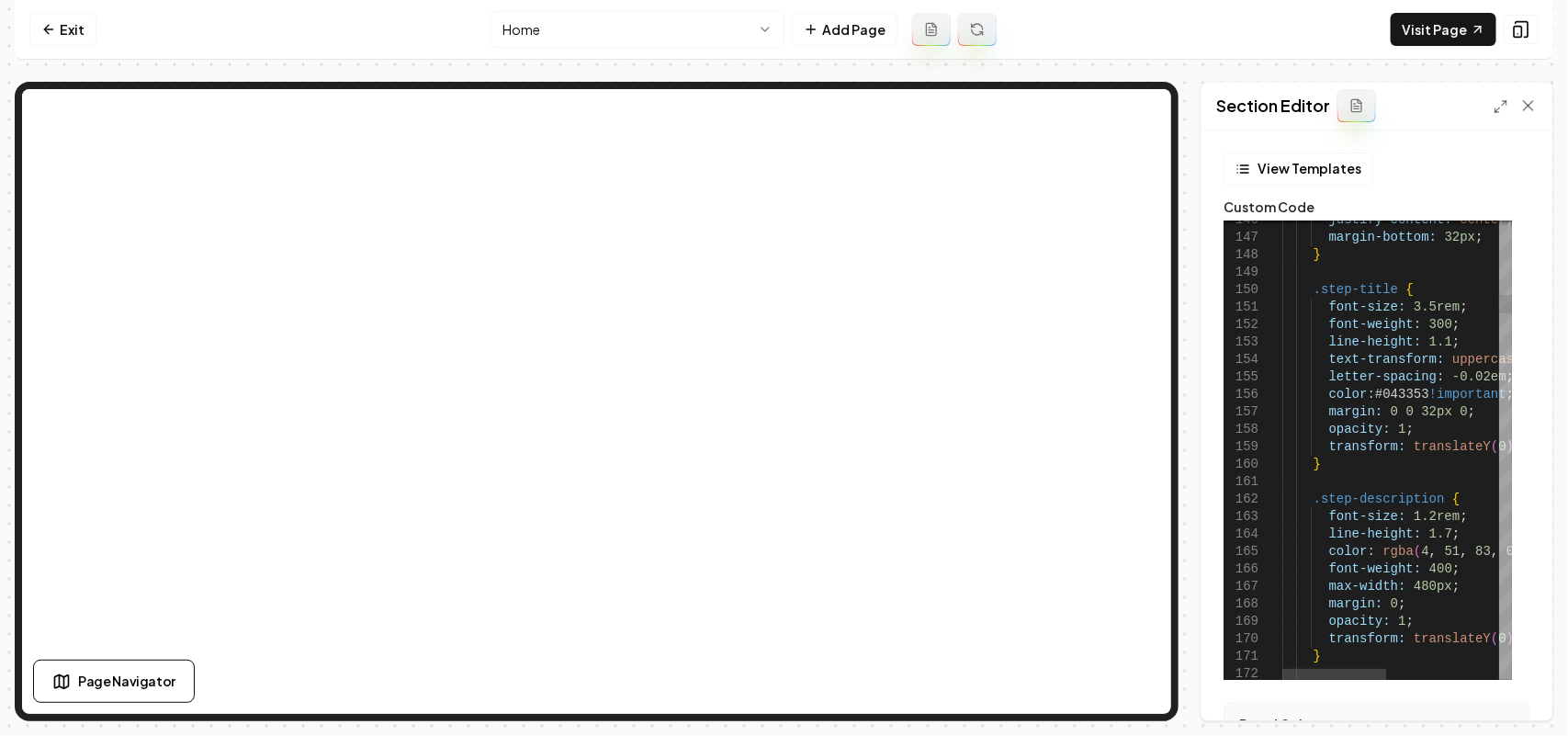
scroll to position [51, 56]
type textarea "**********"
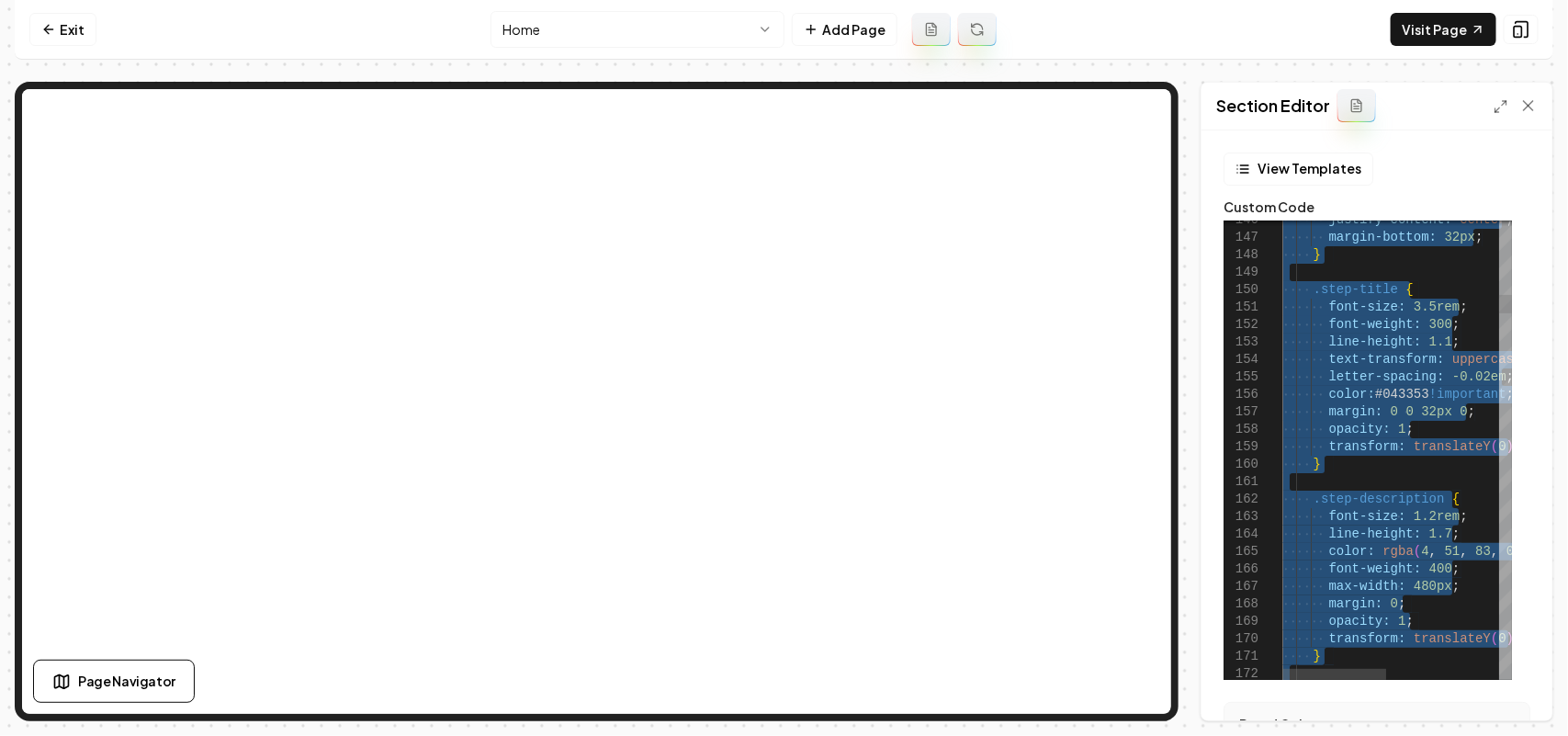
scroll to position [16, 0]
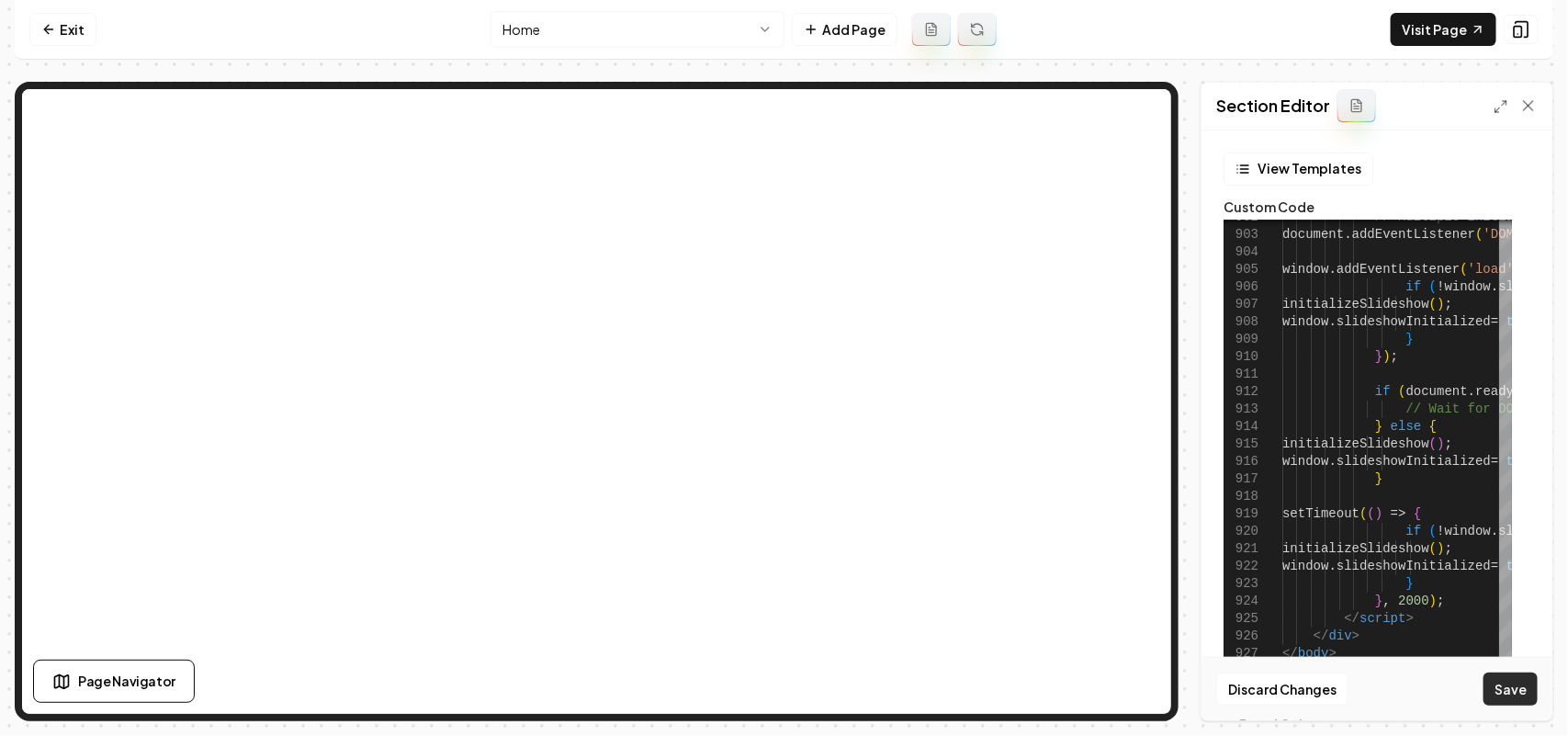
click at [1518, 687] on button "Save" at bounding box center [1511, 688] width 54 height 33
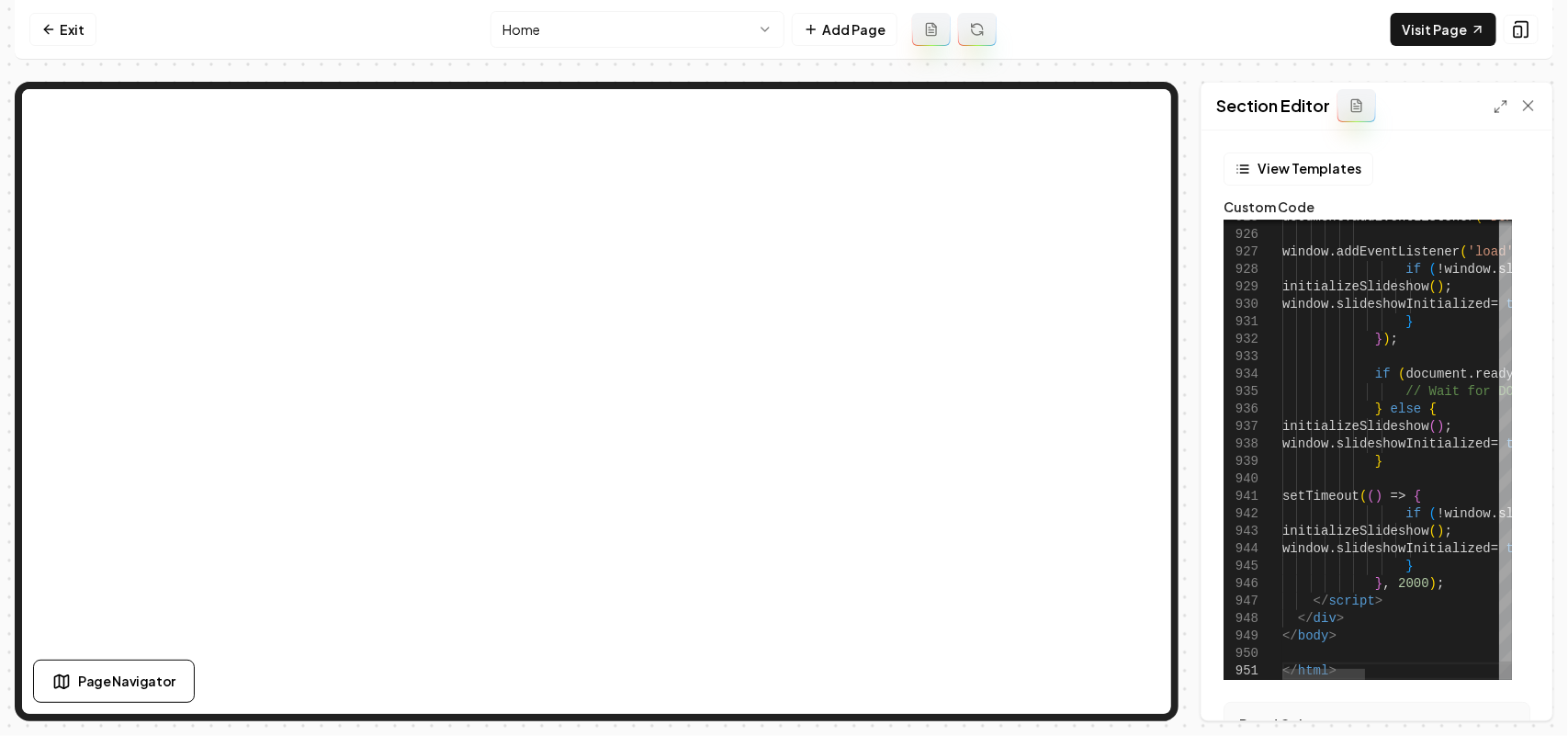
scroll to position [16, 48]
type textarea "**********"
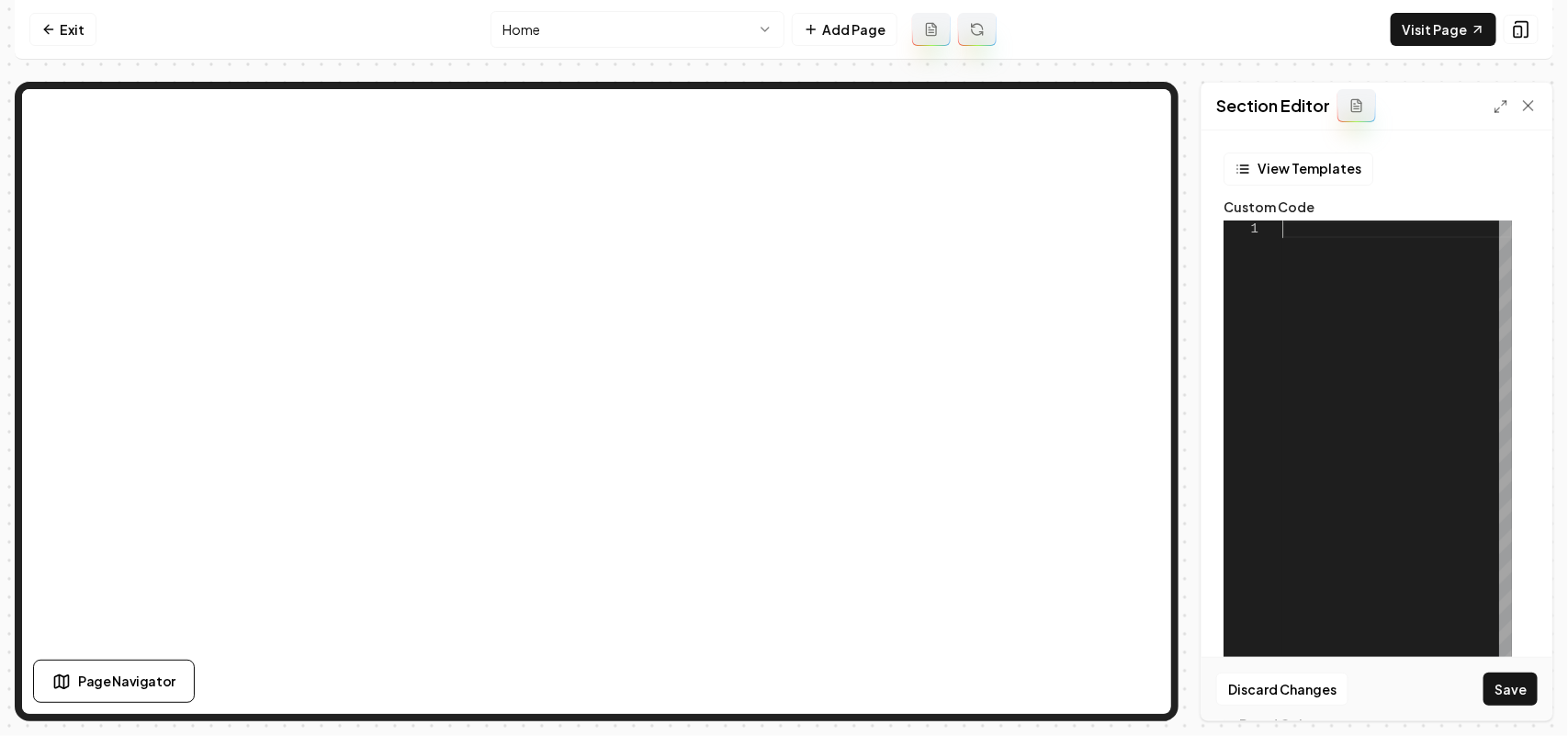
scroll to position [16, 0]
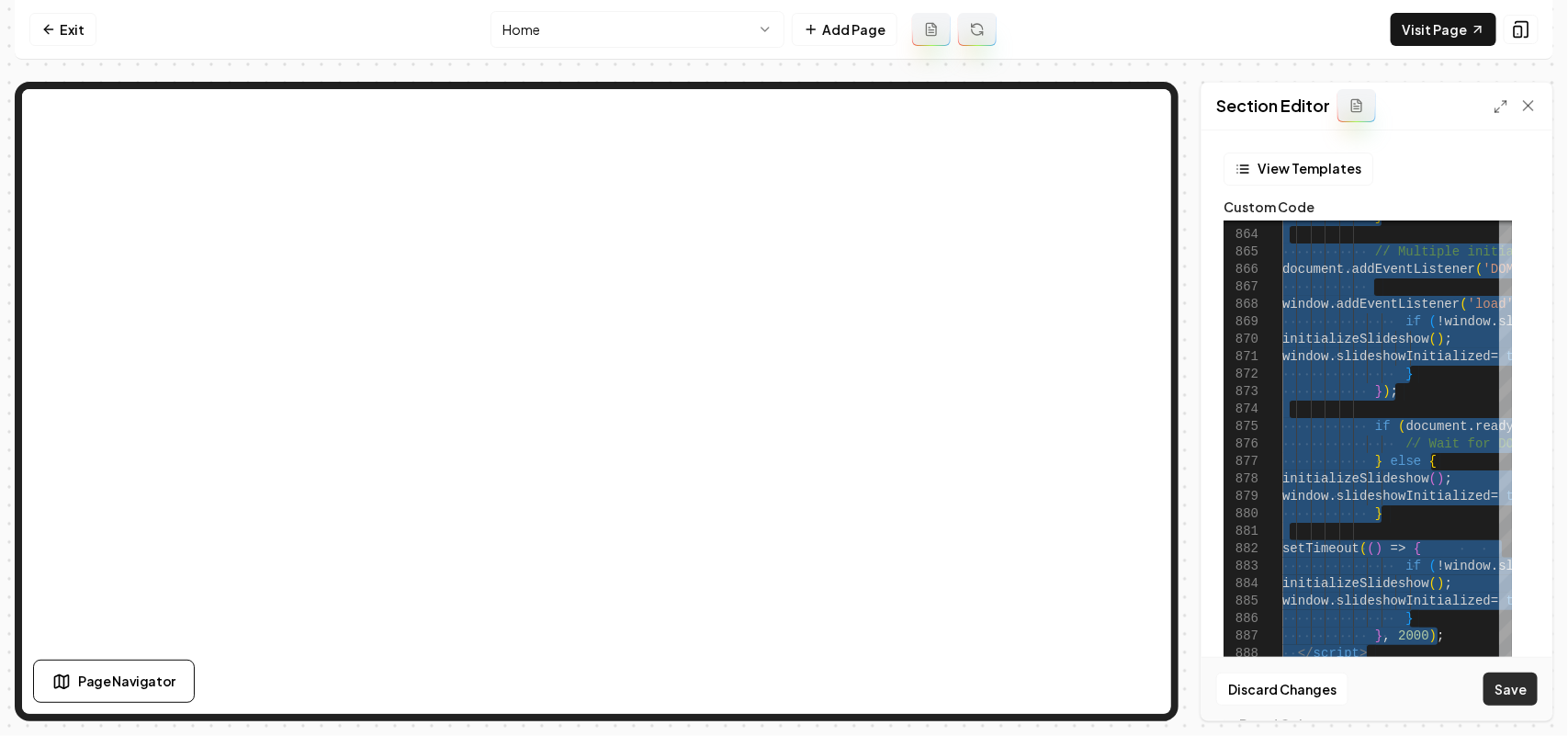
click at [1508, 678] on button "Save" at bounding box center [1511, 688] width 54 height 33
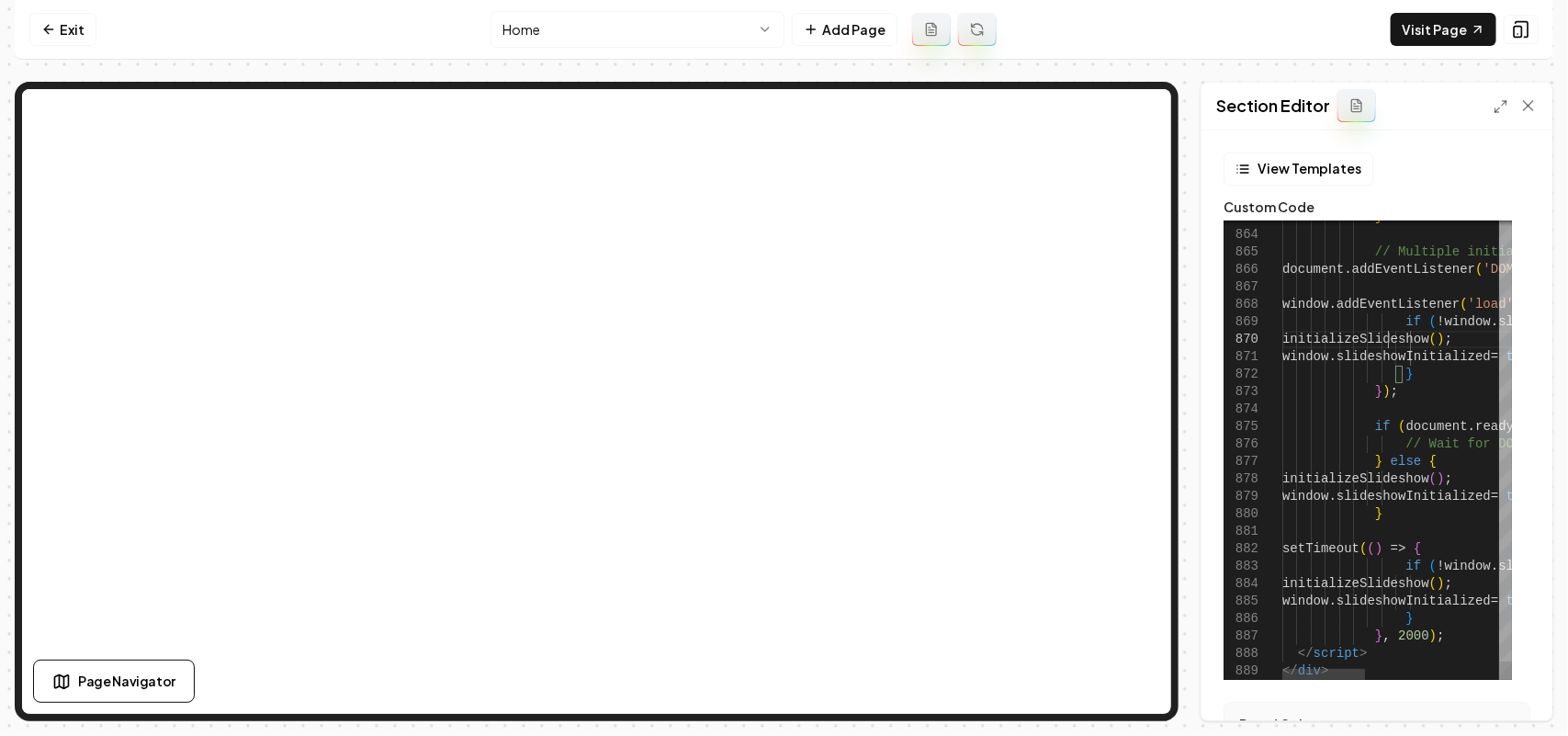
type textarea "**********"
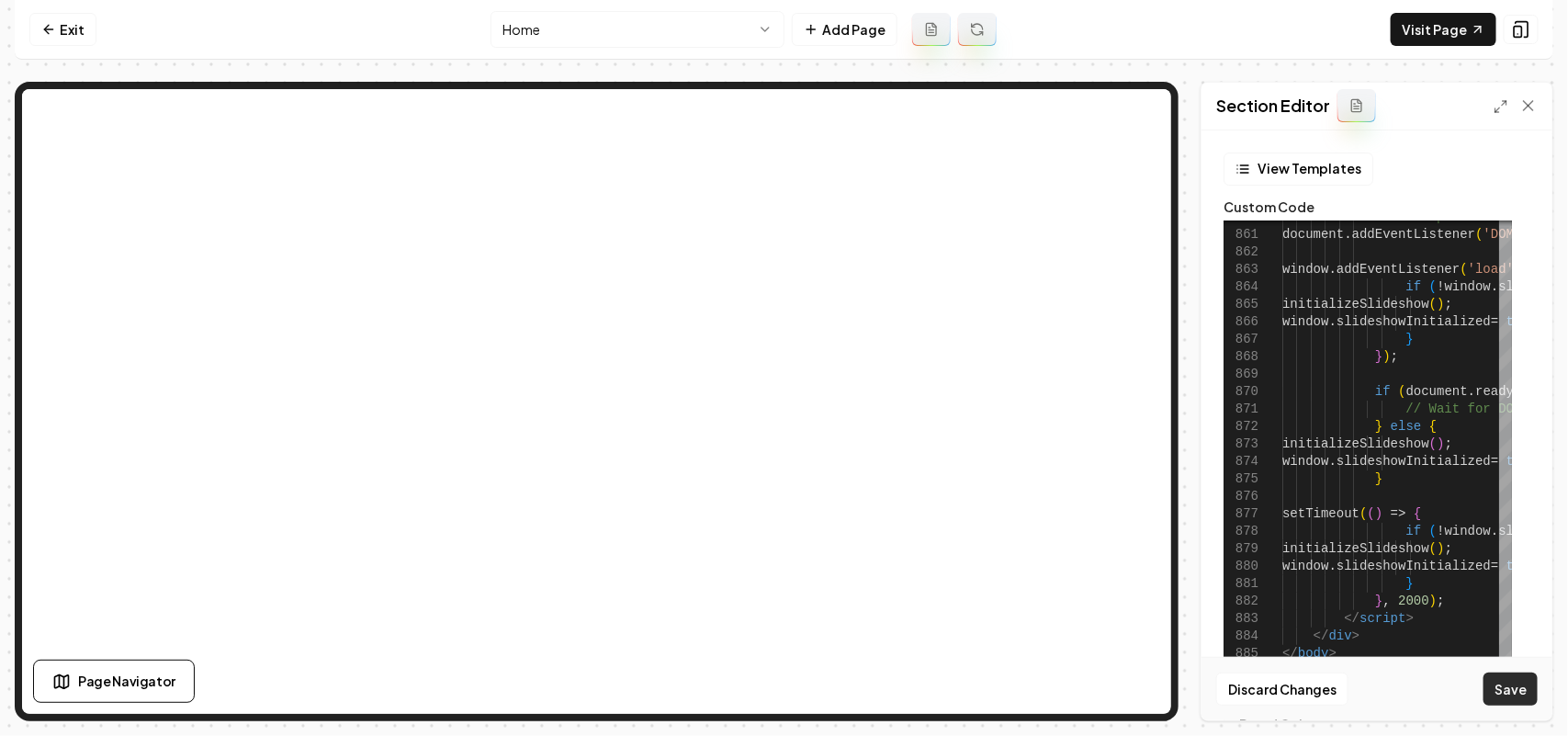
click at [1511, 691] on button "Save" at bounding box center [1511, 688] width 54 height 33
type textarea "*******"
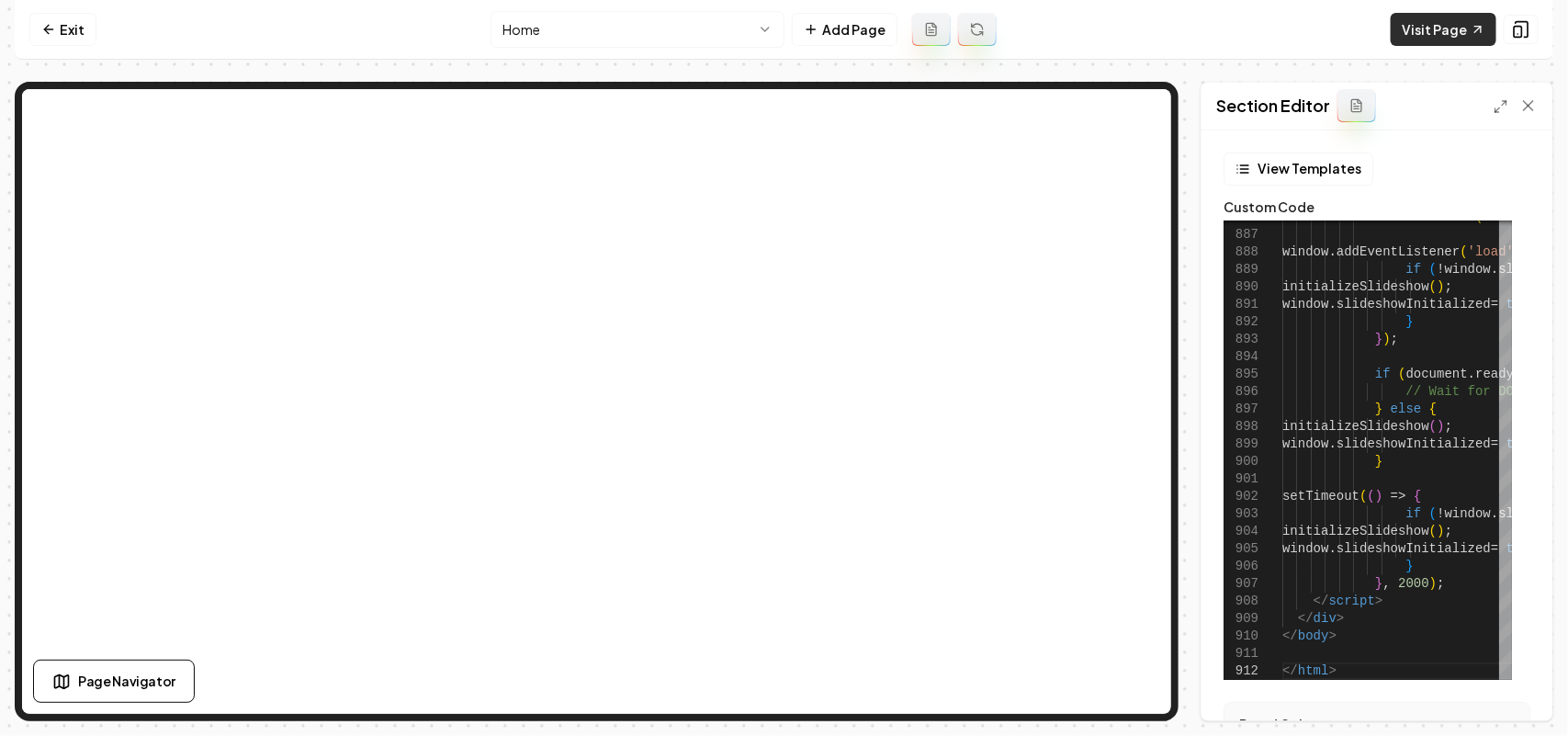
click at [1416, 42] on link "Visit Page" at bounding box center [1443, 29] width 106 height 33
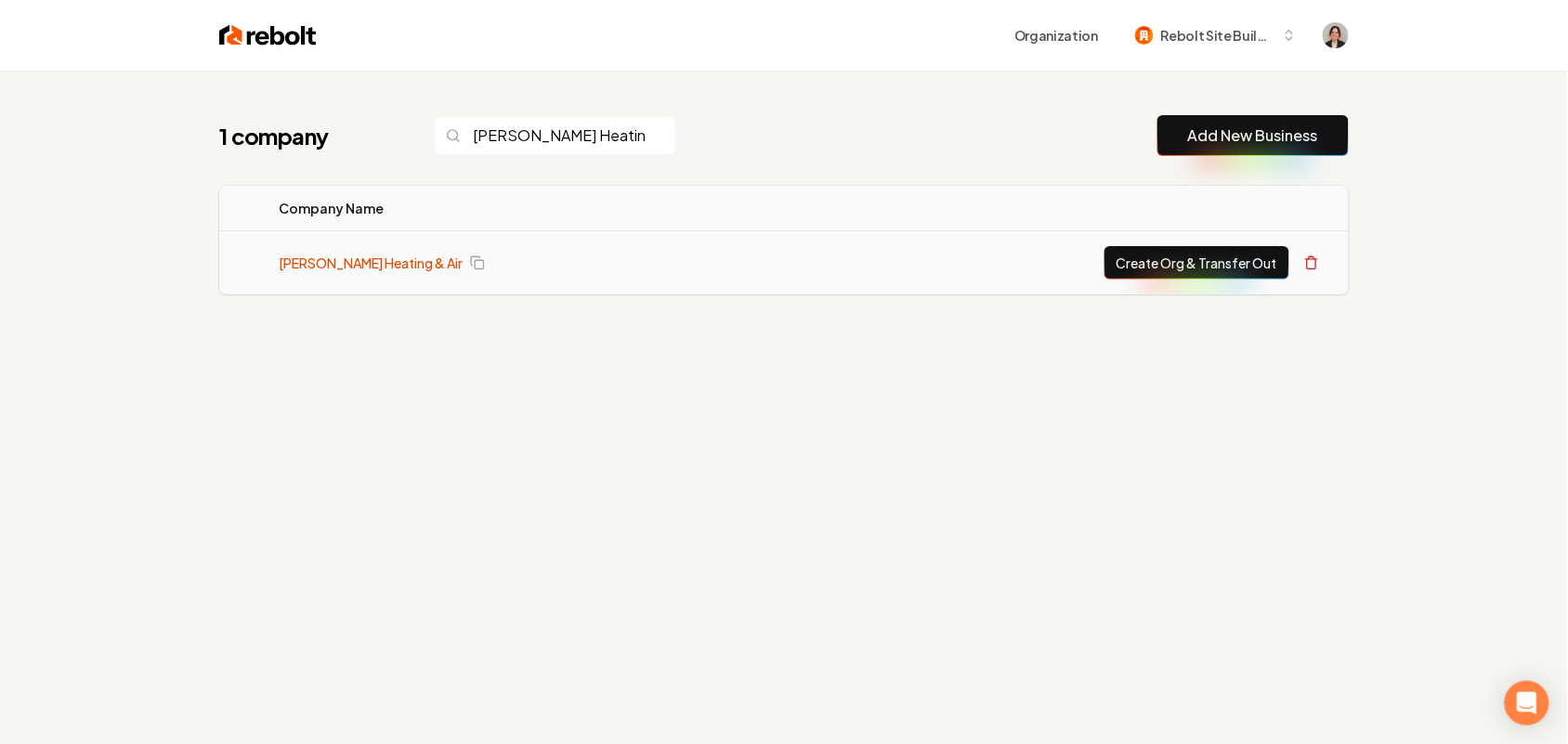
type input "[PERSON_NAME] Heating & Air"
click at [343, 256] on link "[PERSON_NAME] Heating & Air" at bounding box center [371, 263] width 184 height 19
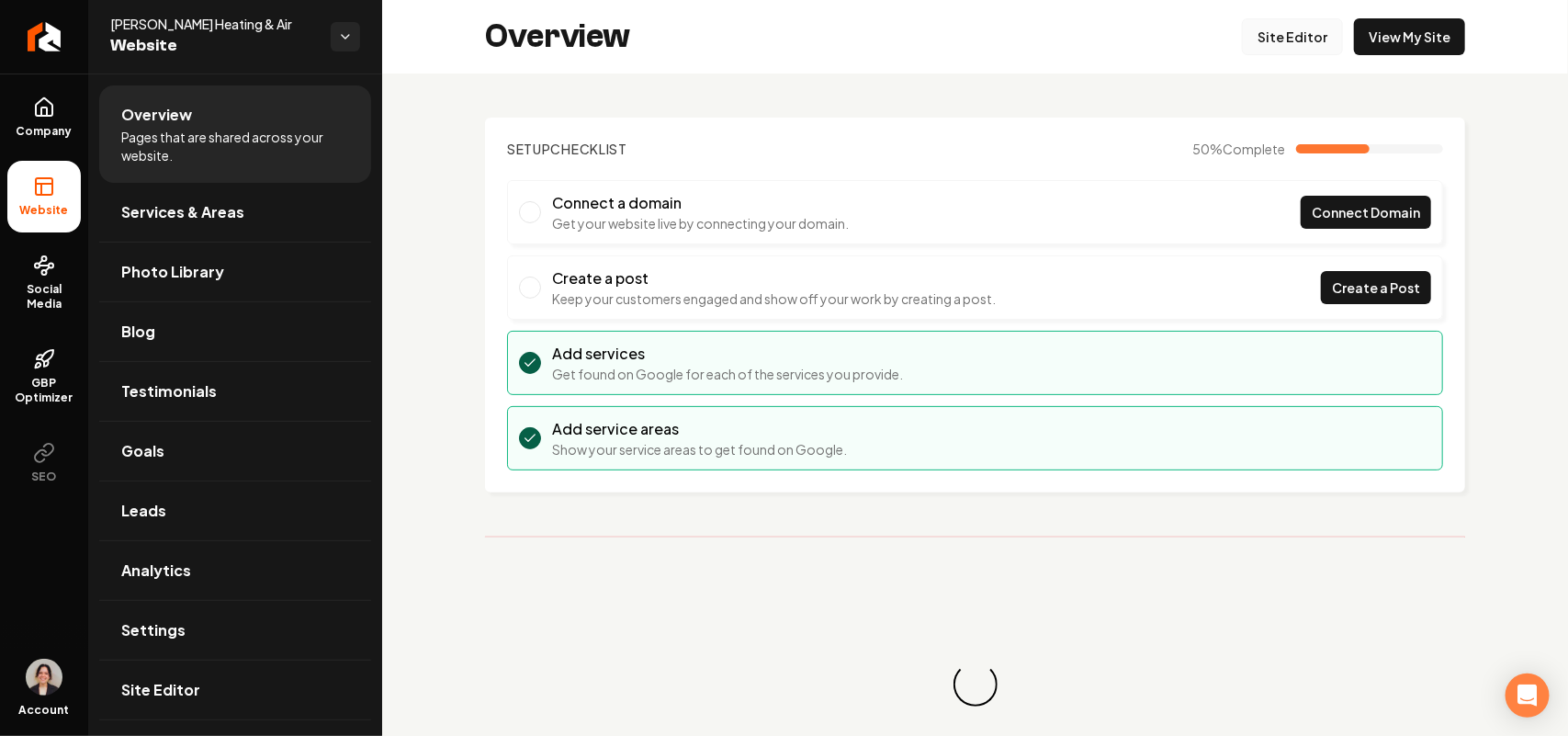
click at [1269, 39] on link "Site Editor" at bounding box center [1292, 36] width 101 height 36
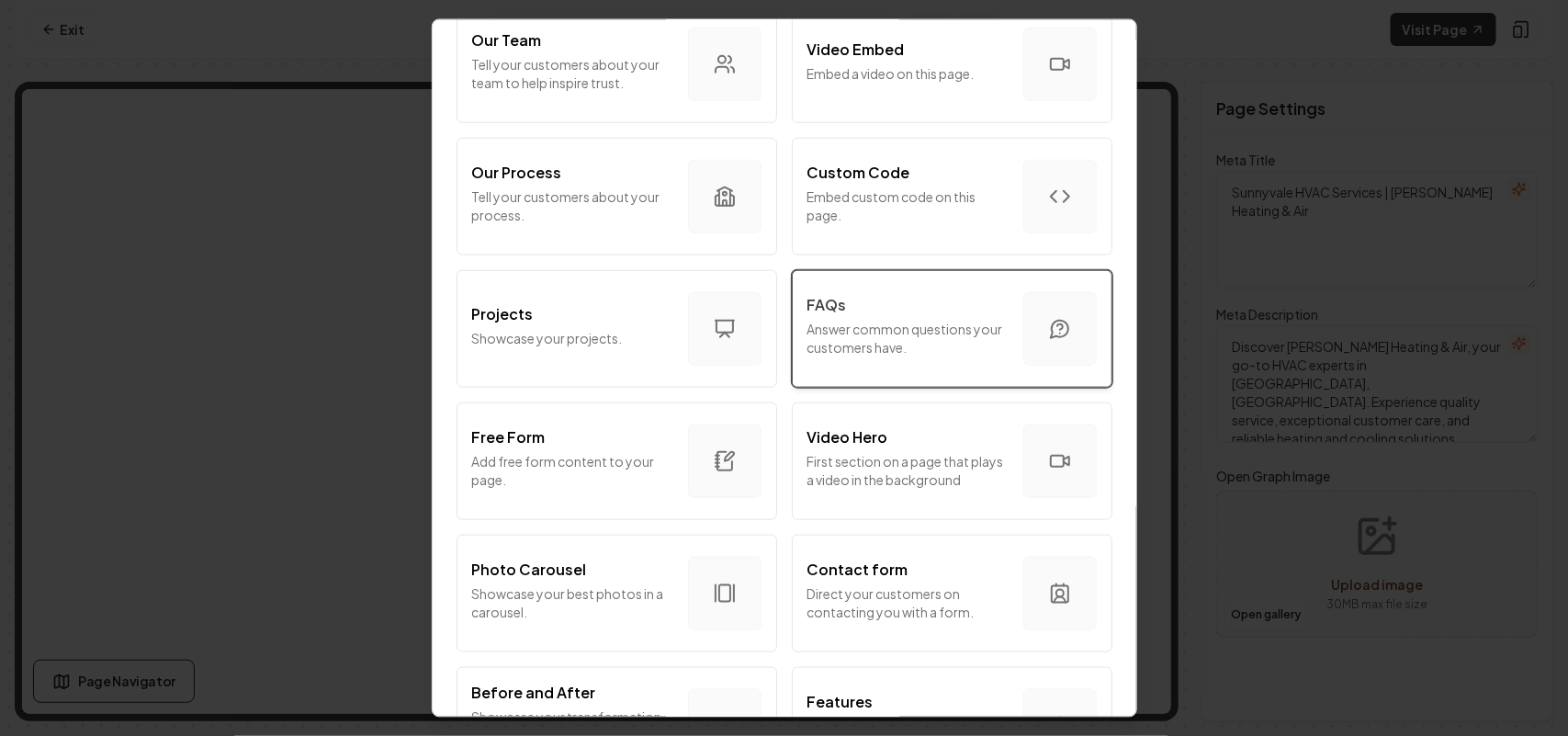
scroll to position [689, 0]
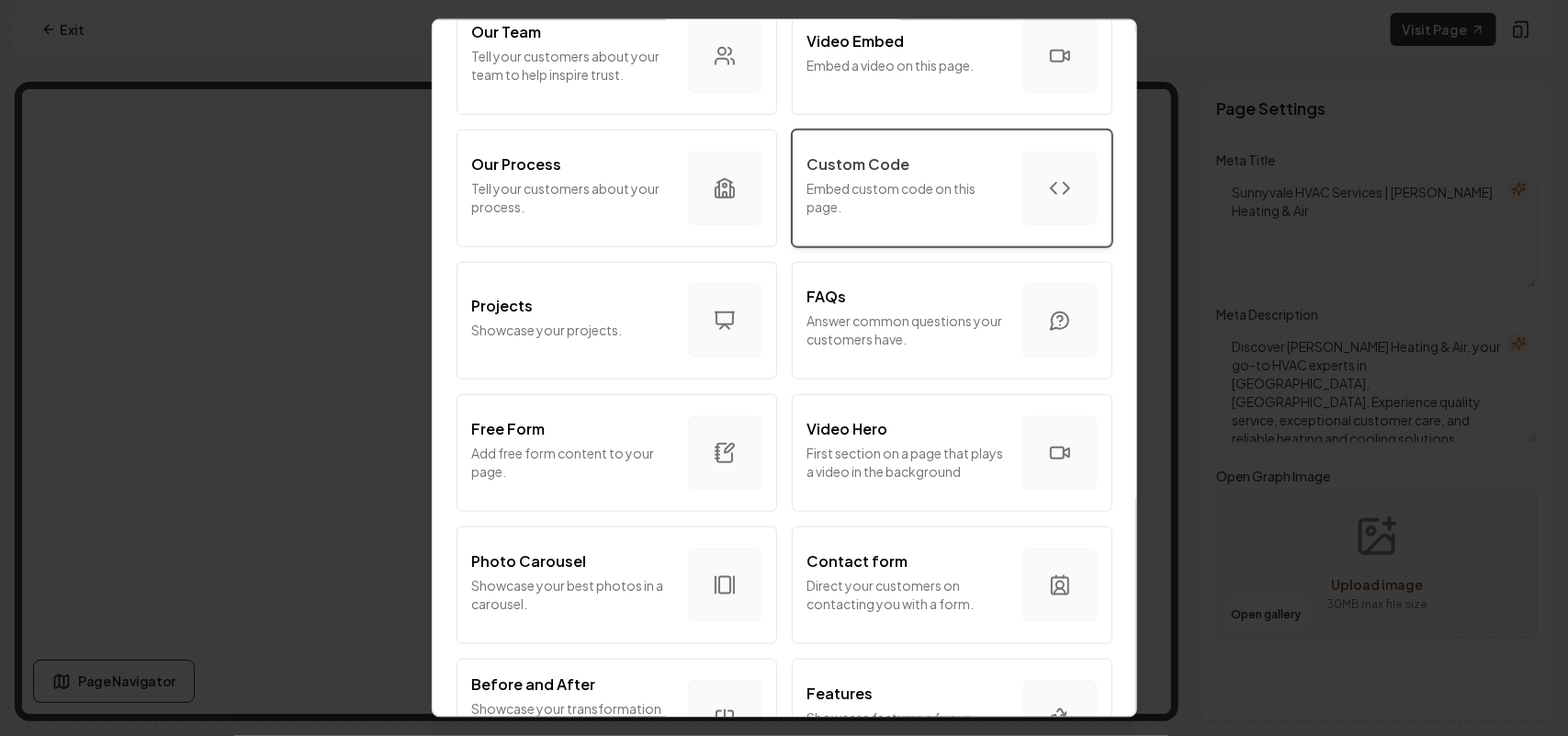
click at [894, 207] on p "Embed custom code on this page." at bounding box center [908, 196] width 201 height 36
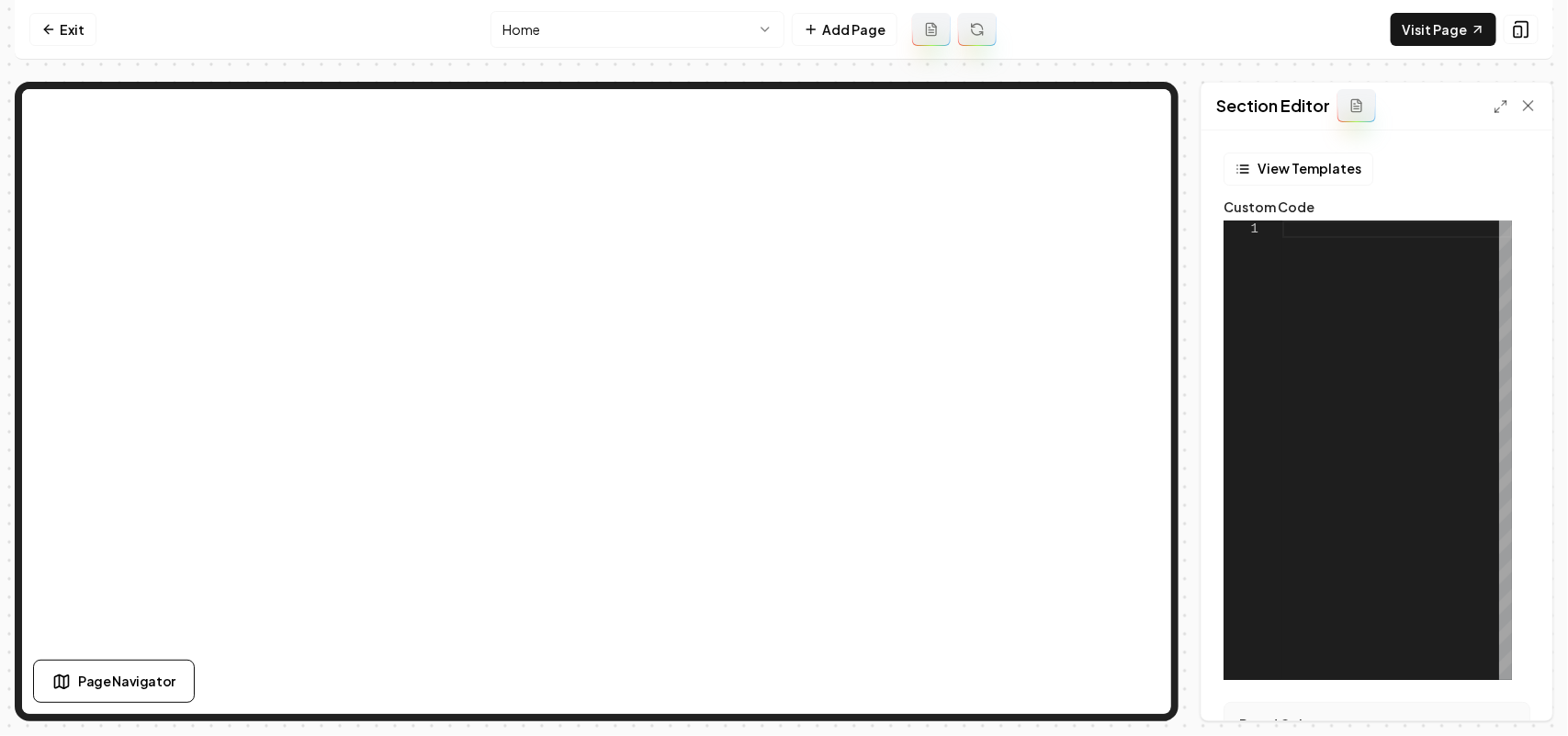
click at [1385, 443] on div at bounding box center [1397, 450] width 230 height 459
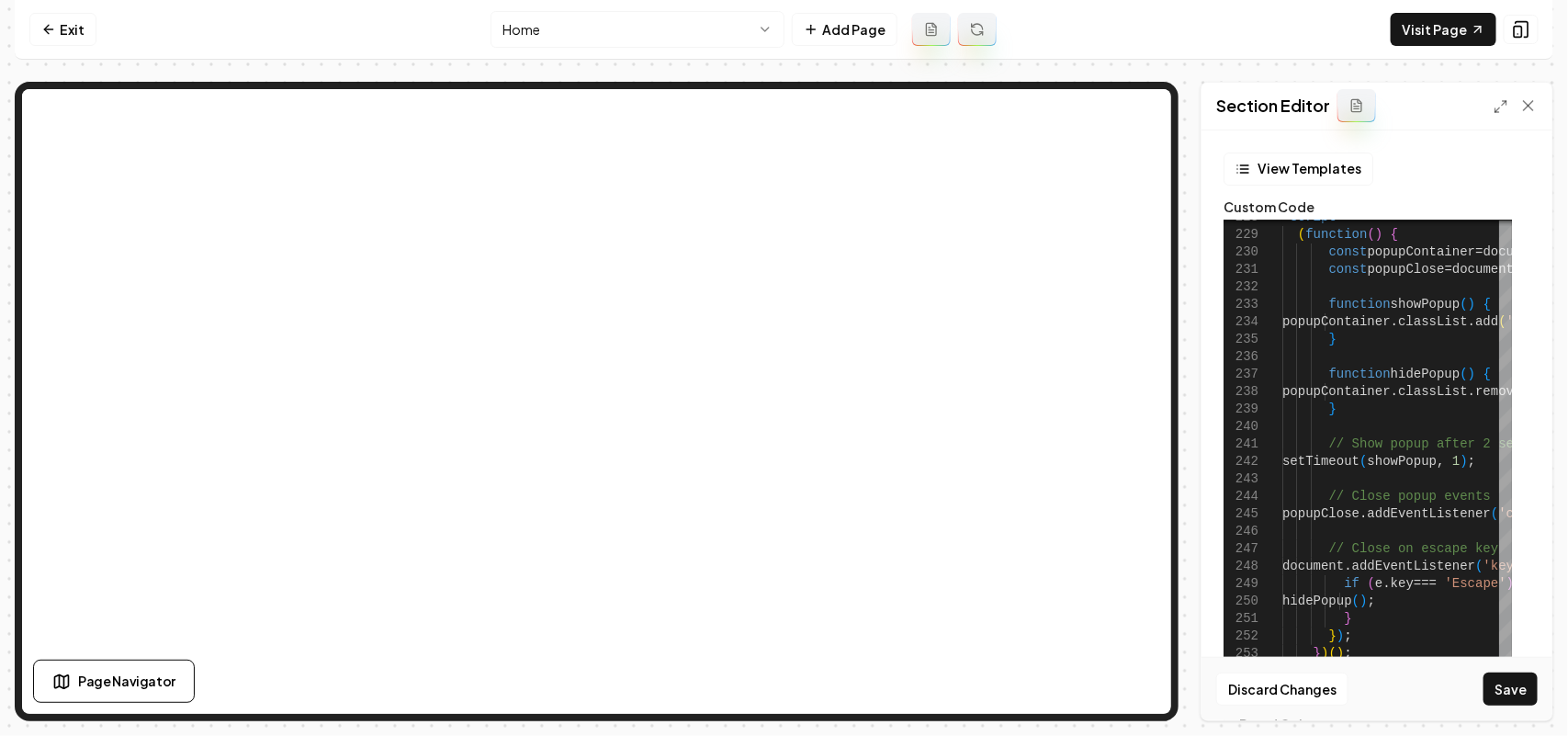
click at [1509, 692] on button "Save" at bounding box center [1511, 688] width 54 height 33
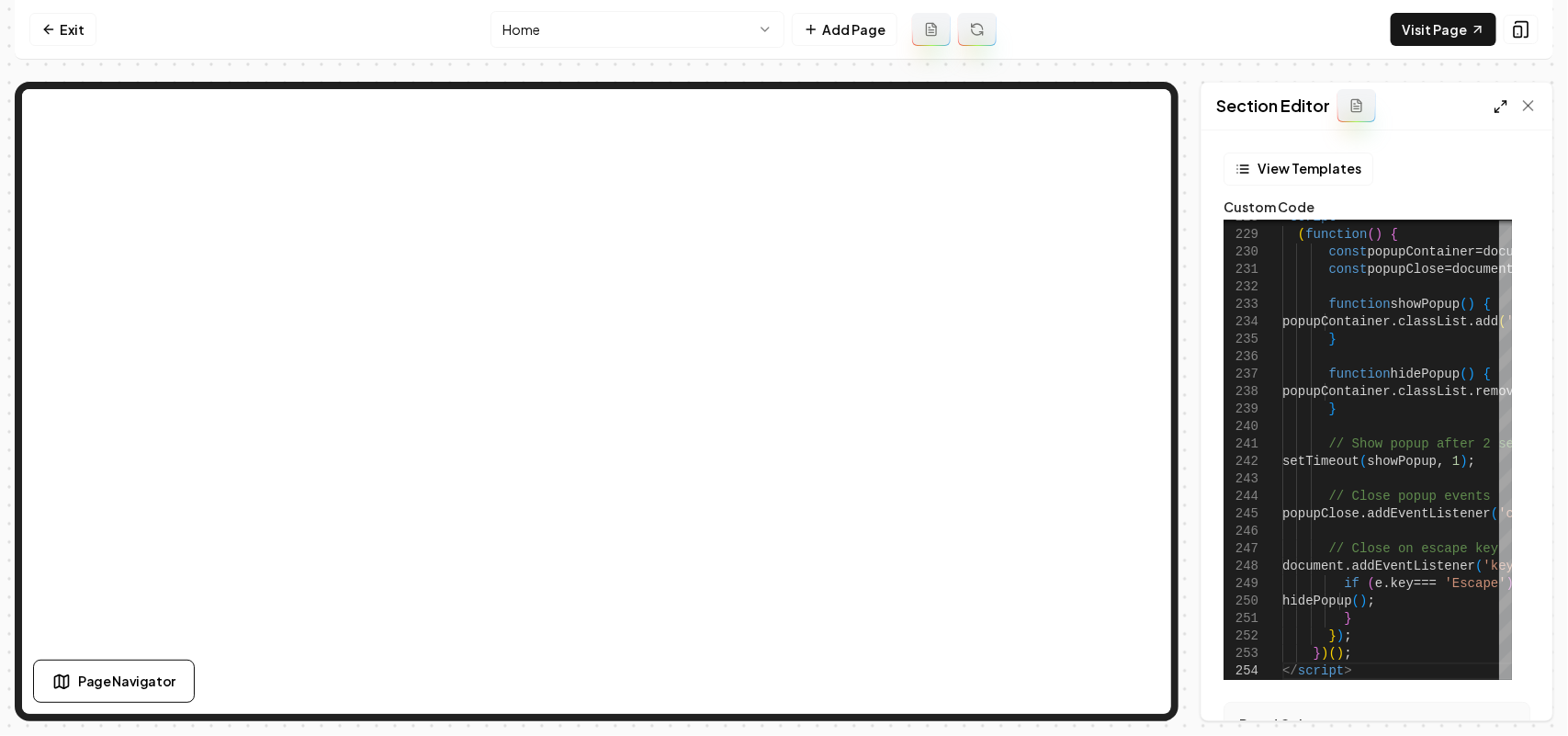
click at [1497, 113] on icon at bounding box center [1501, 107] width 15 height 15
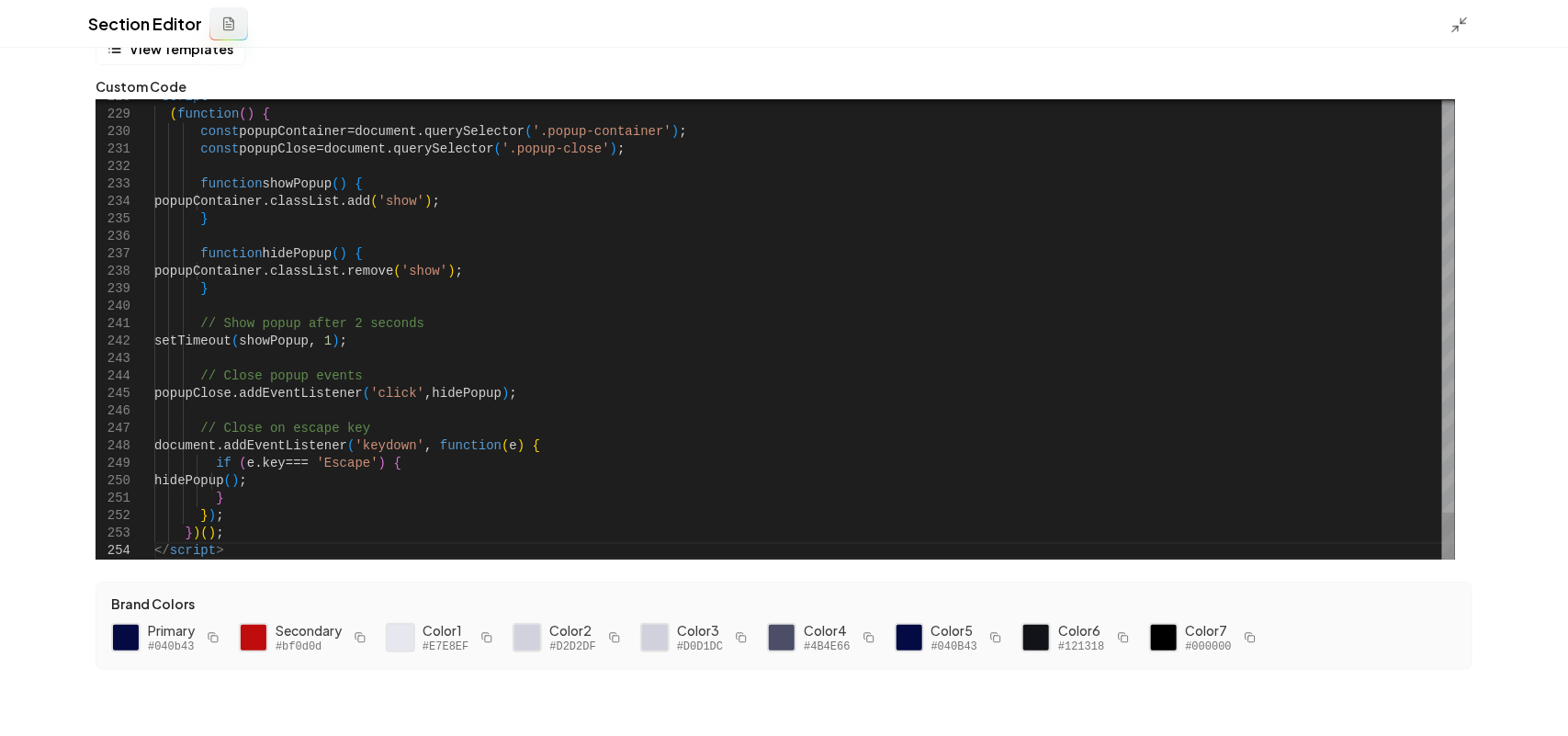
scroll to position [0, 62]
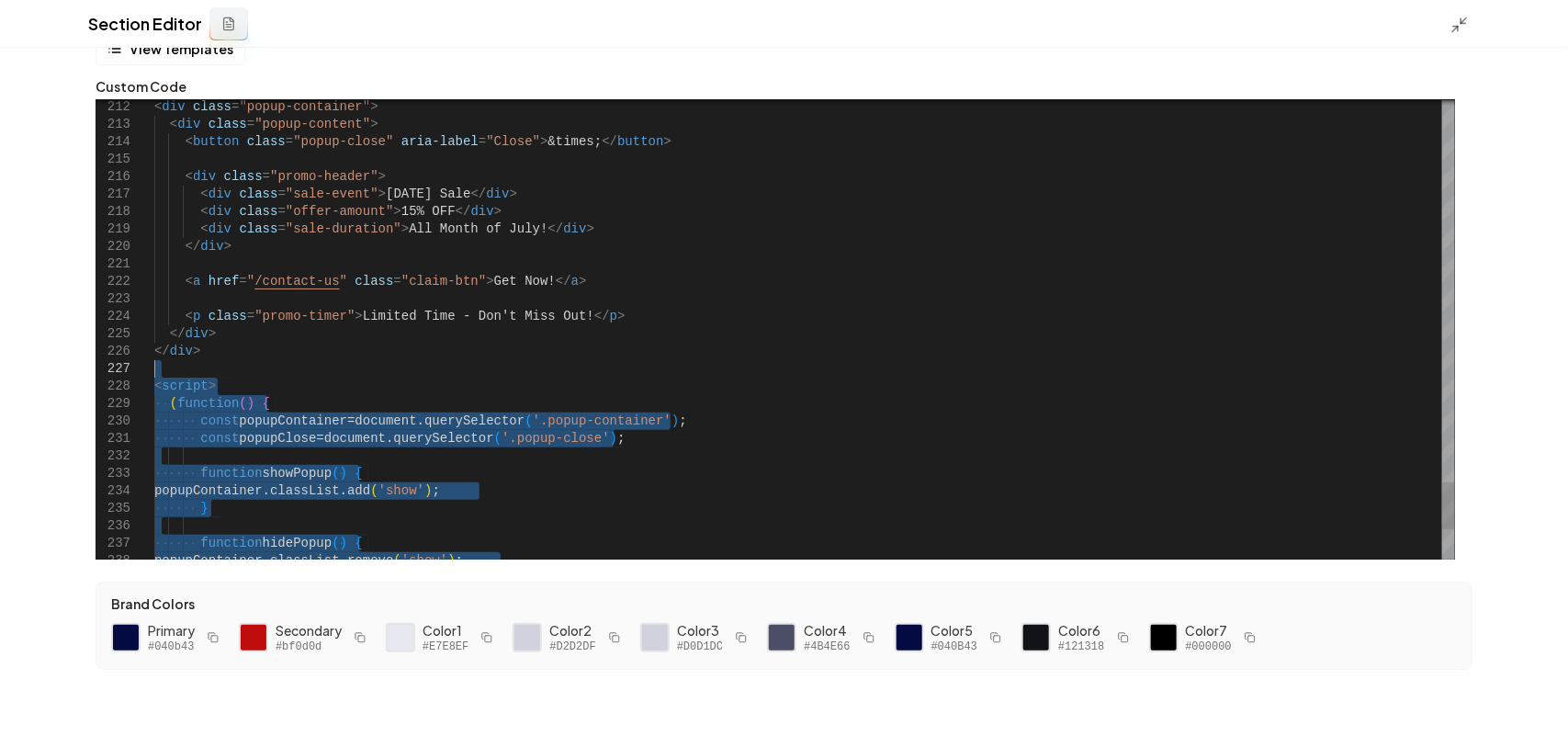
drag, startPoint x: 250, startPoint y: 543, endPoint x: 250, endPoint y: 360, distance: 183.0
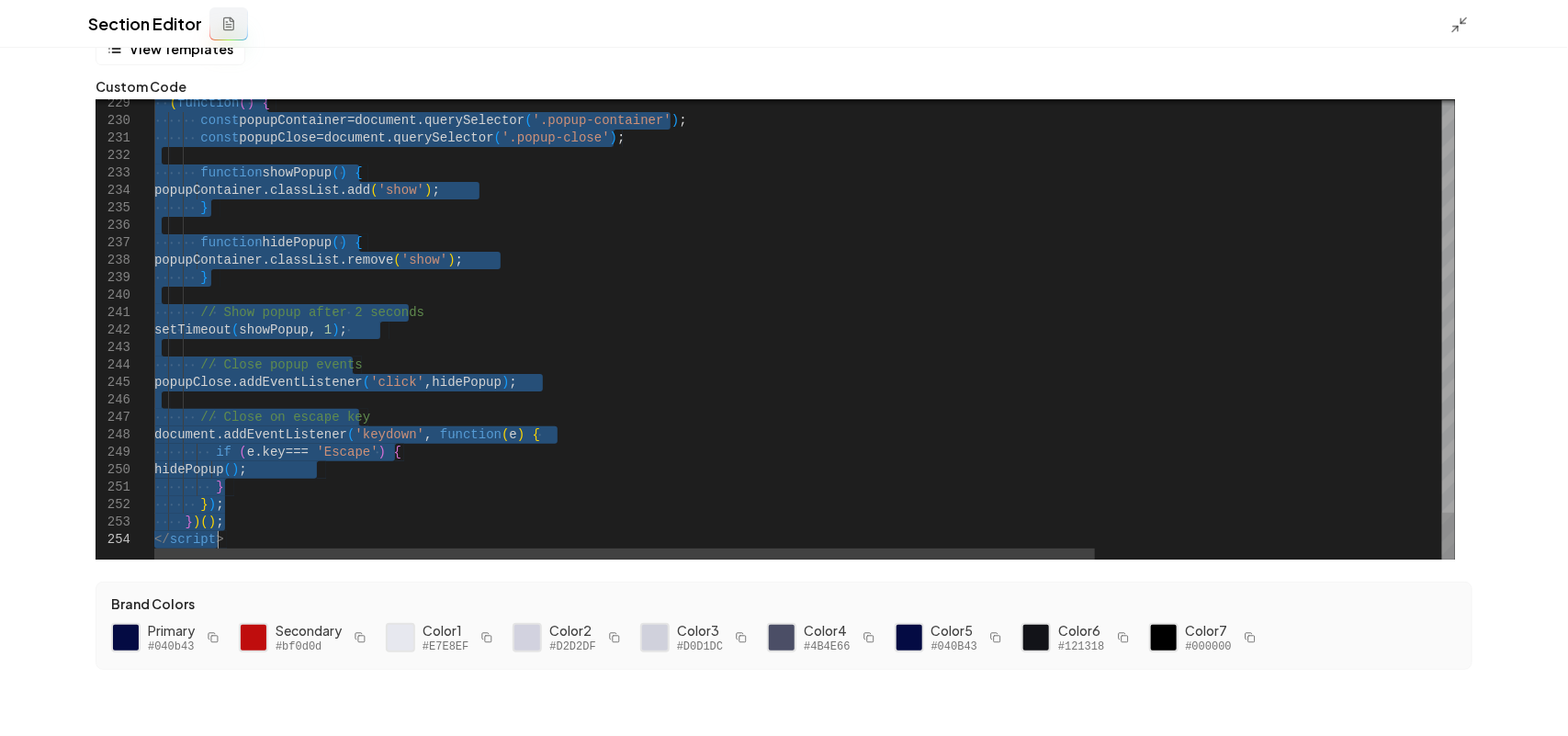
drag, startPoint x: 266, startPoint y: 434, endPoint x: 227, endPoint y: 781, distance: 349.2
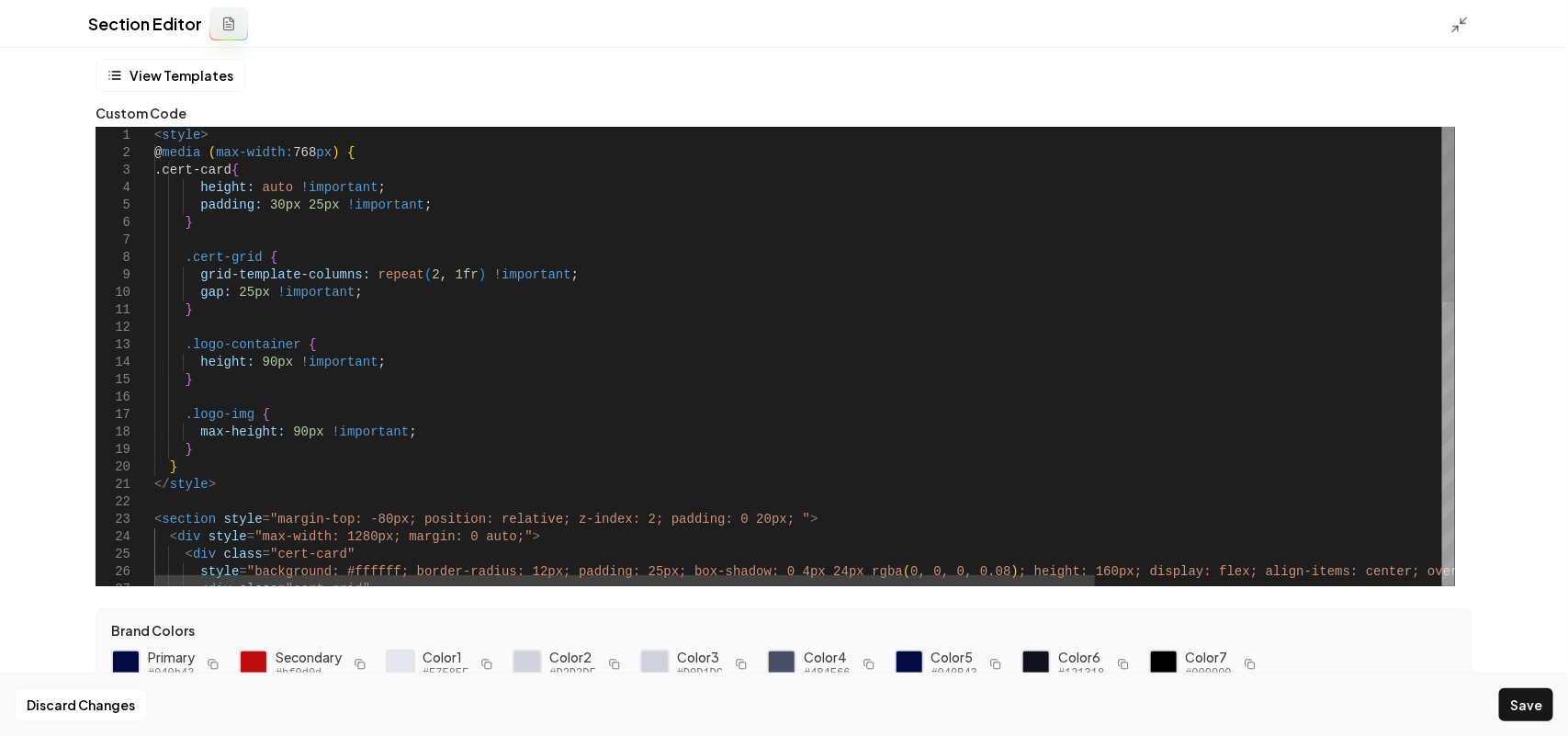
scroll to position [0, 0]
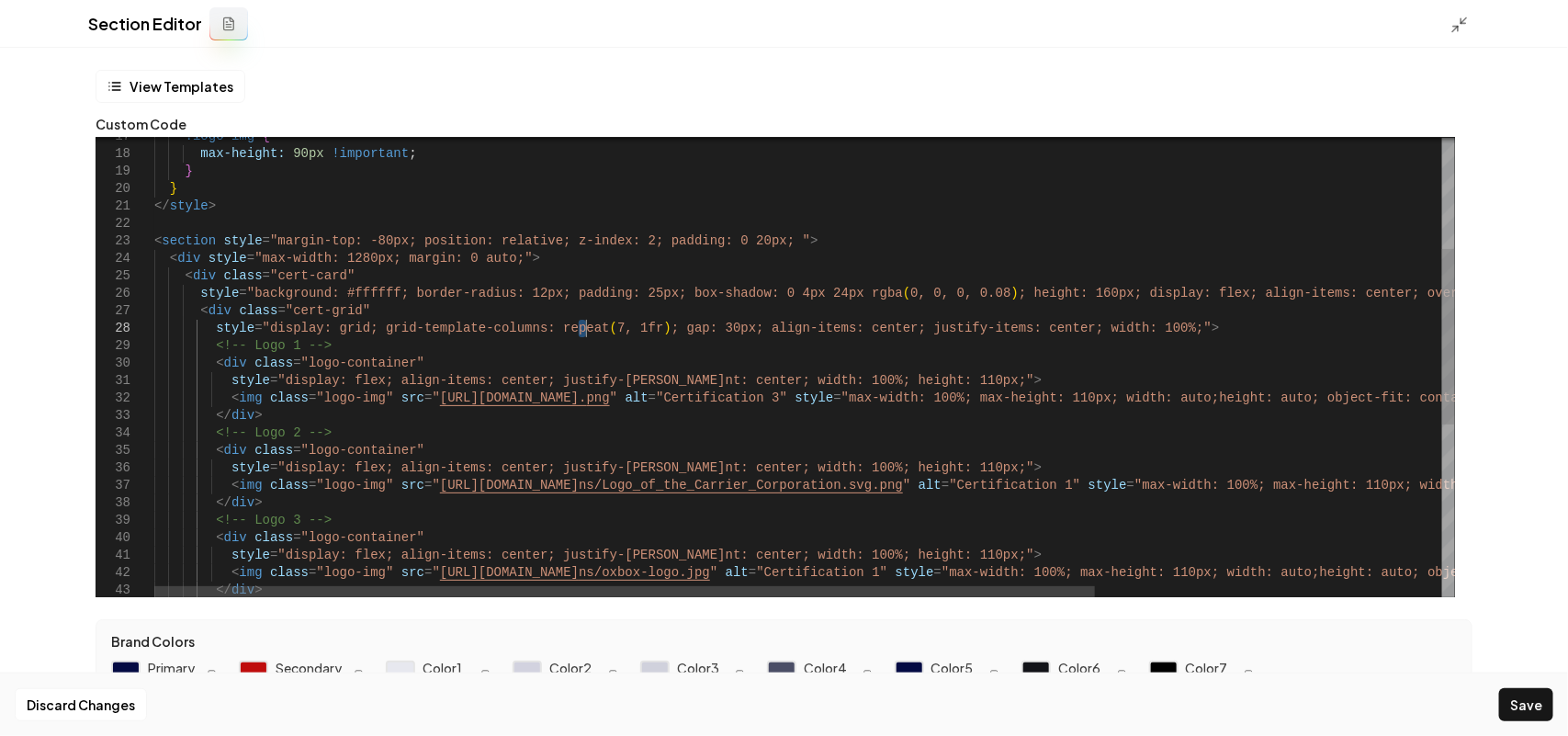
click at [583, 327] on div "style = "background: #ffffff; border-radius: 12px; padding : 25px; box-shadow: …" at bounding box center [1044, 447] width 1780 height 1198
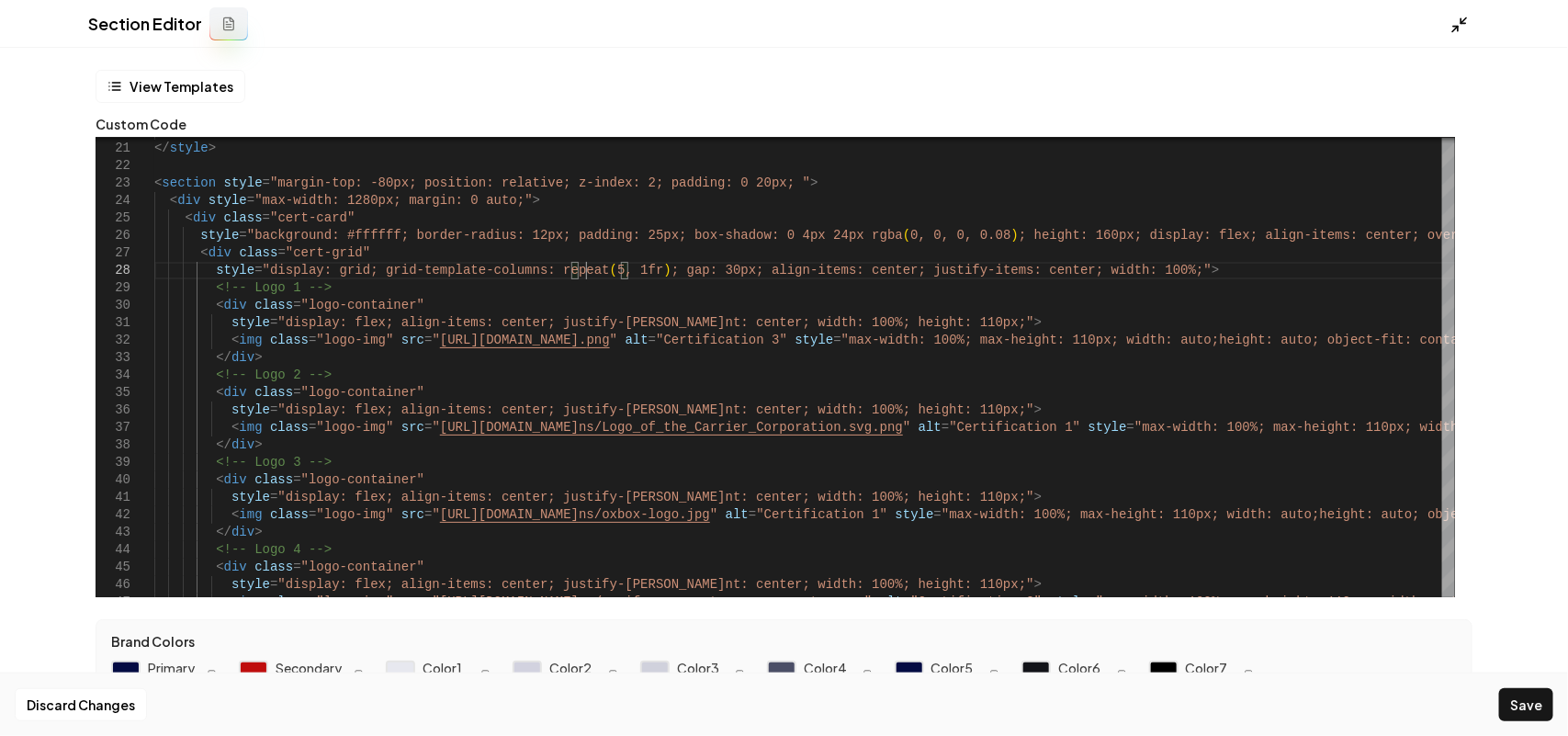
click at [1461, 27] on icon at bounding box center [1460, 25] width 19 height 19
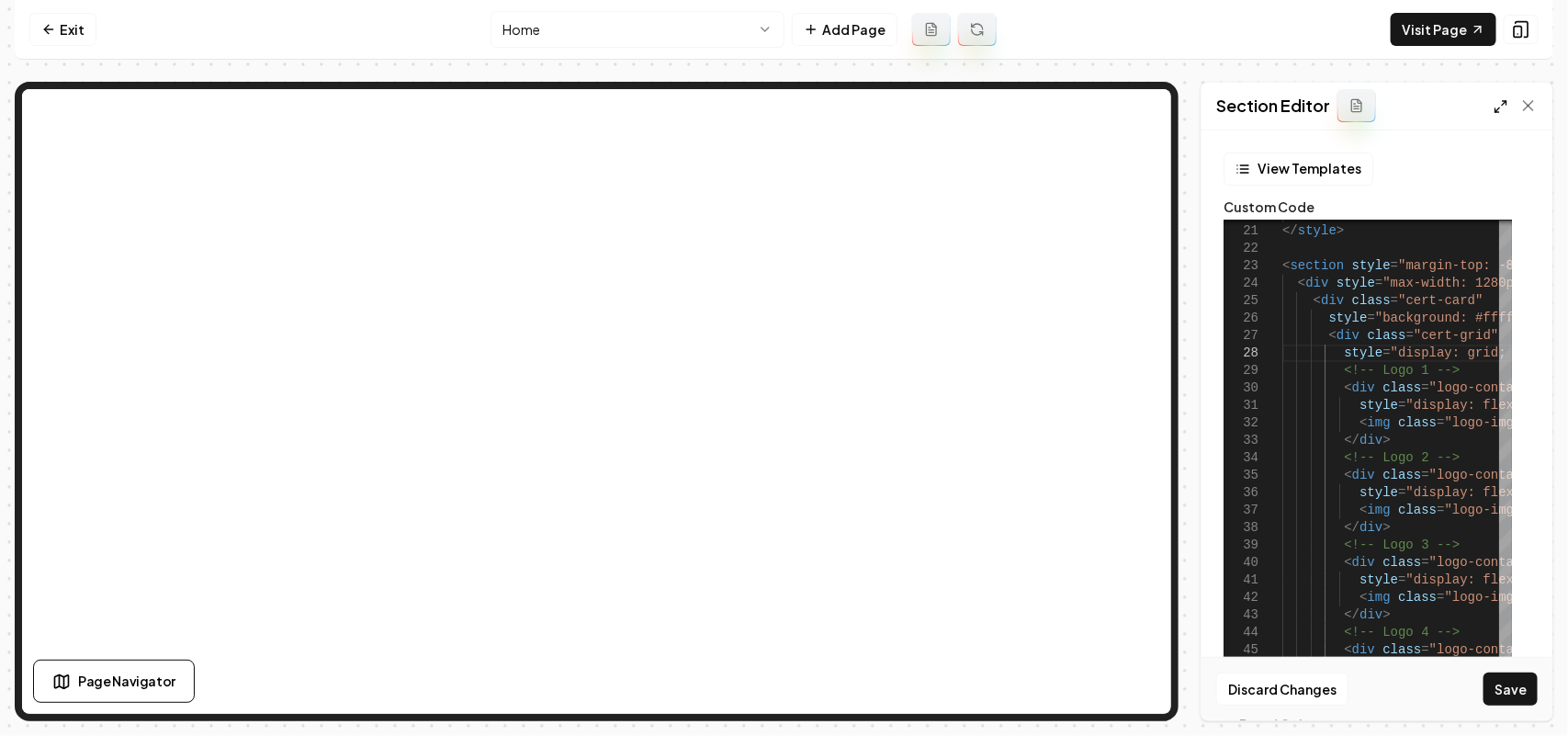
click at [1503, 107] on icon at bounding box center [1501, 107] width 15 height 15
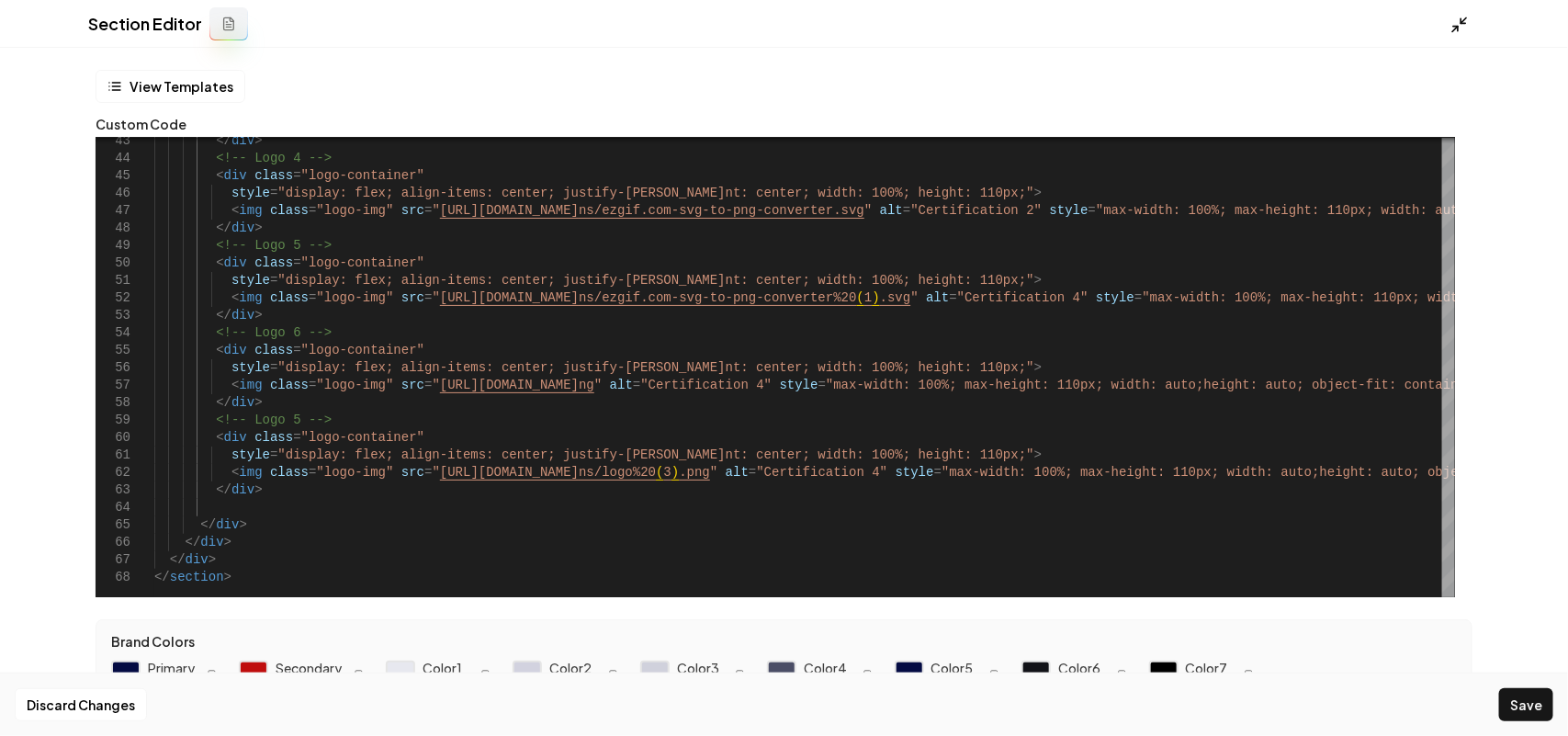
click at [1463, 24] on icon at bounding box center [1460, 25] width 19 height 19
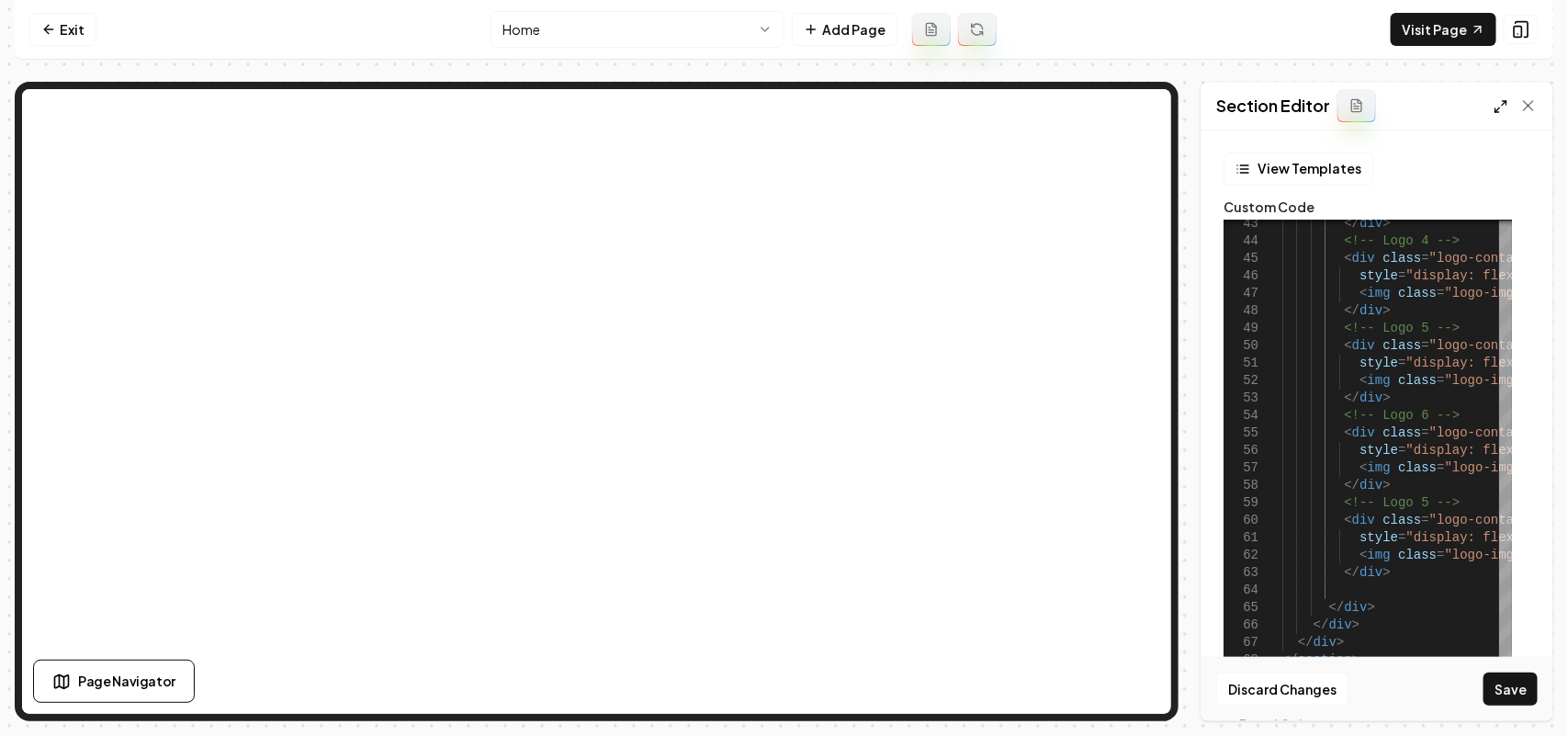
click at [1506, 108] on icon at bounding box center [1501, 107] width 15 height 15
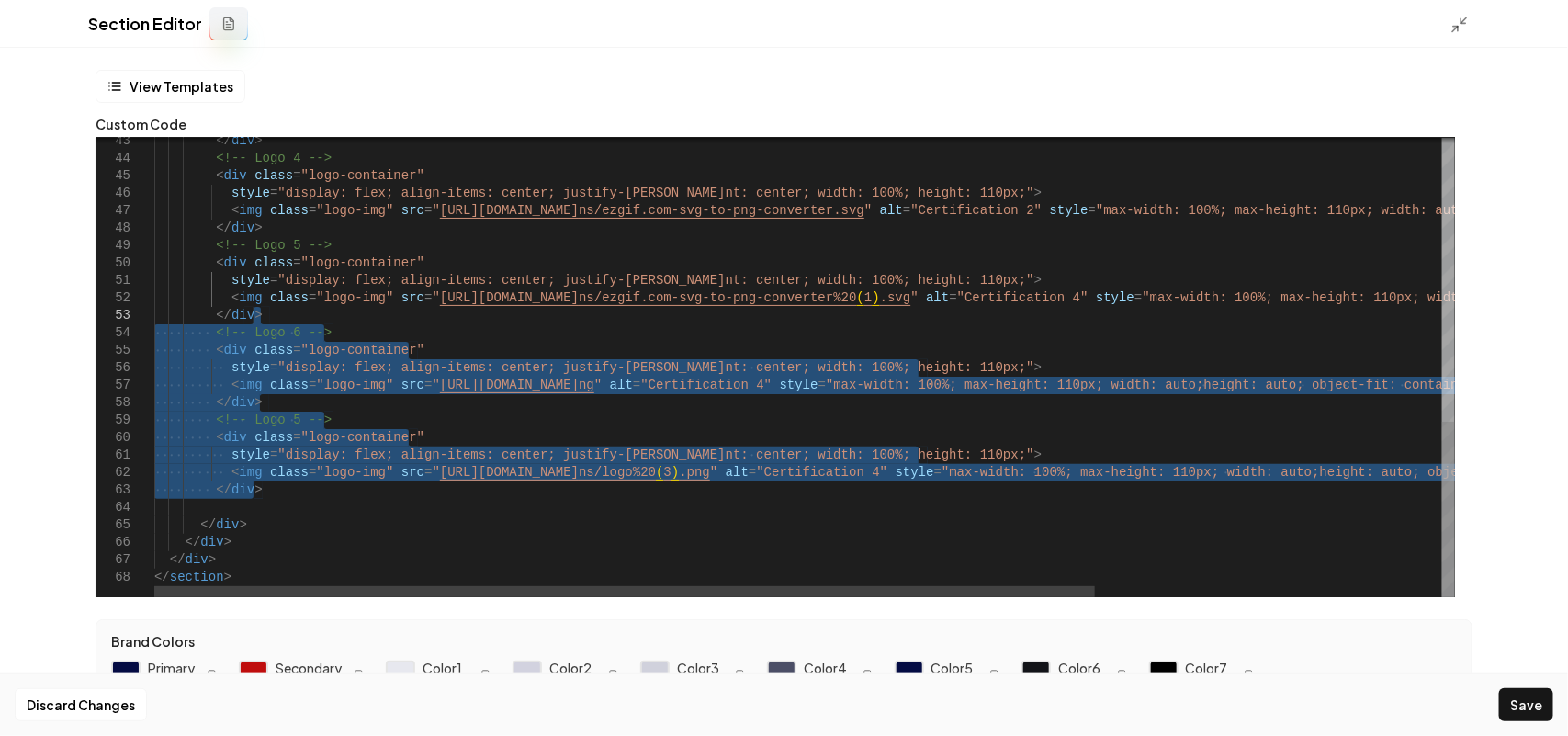
drag, startPoint x: 315, startPoint y: 488, endPoint x: 351, endPoint y: 317, distance: 174.7
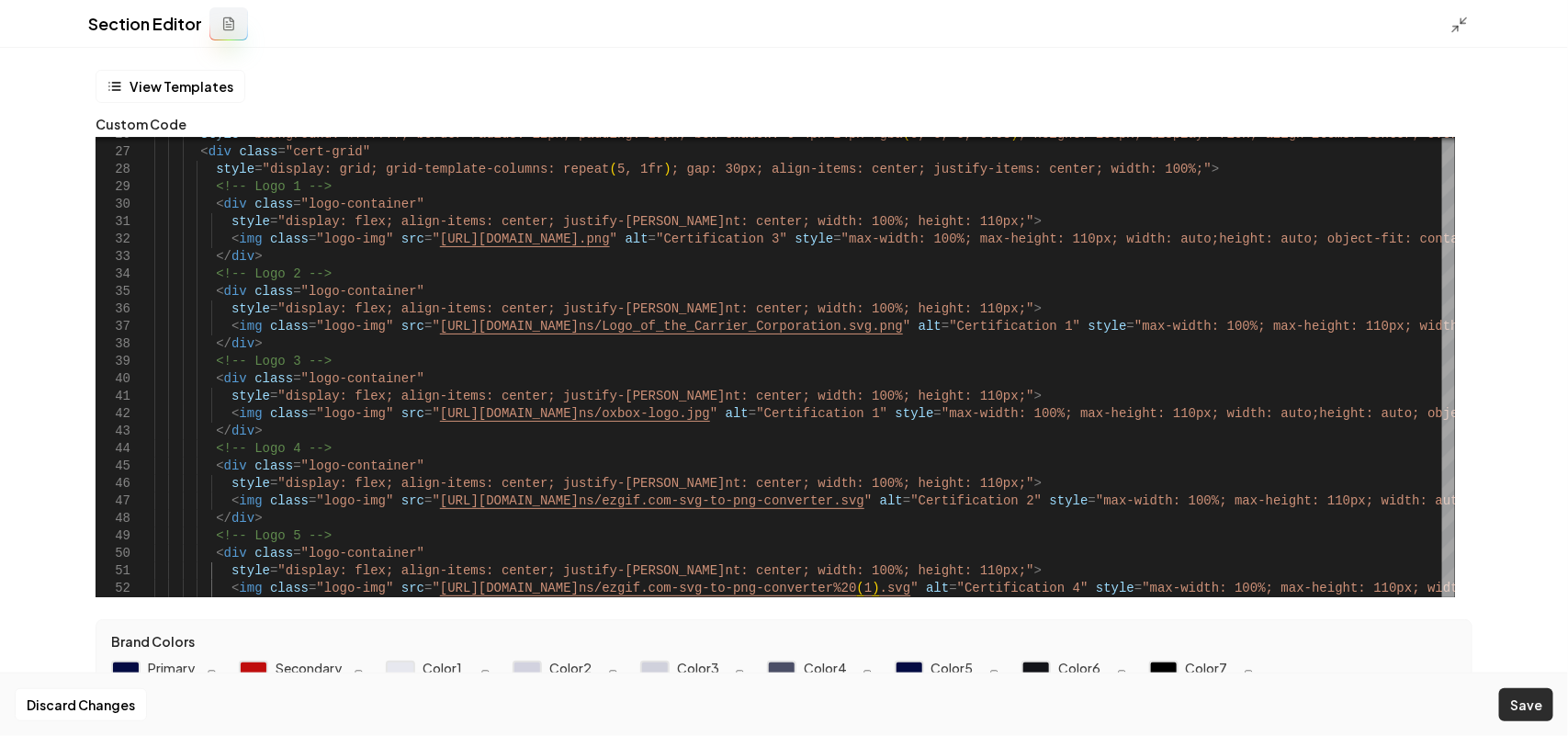
click at [1549, 716] on button "Save" at bounding box center [1526, 704] width 54 height 33
click at [1459, 21] on icon at bounding box center [1460, 25] width 19 height 19
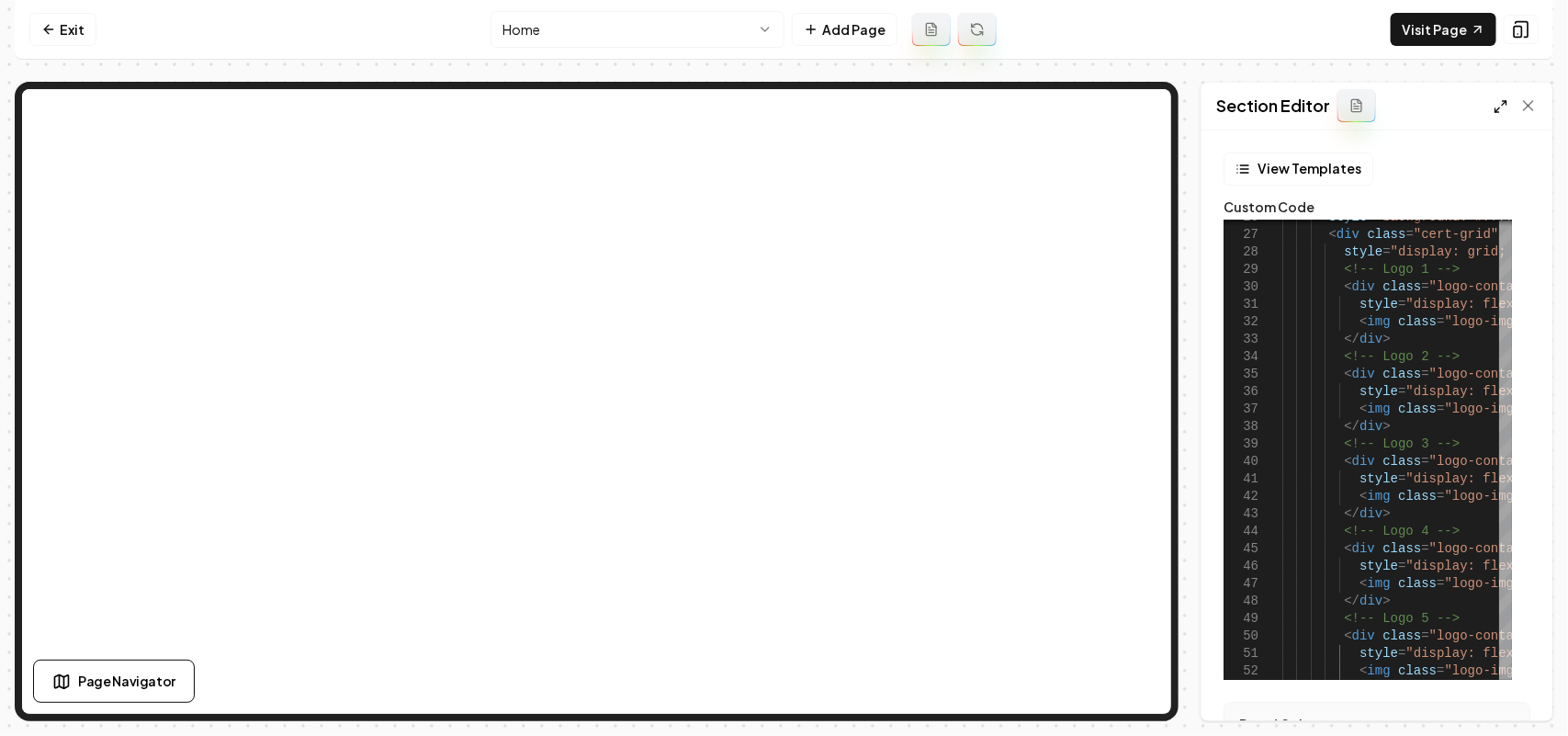
click at [1495, 110] on polyline at bounding box center [1497, 110] width 4 height 4
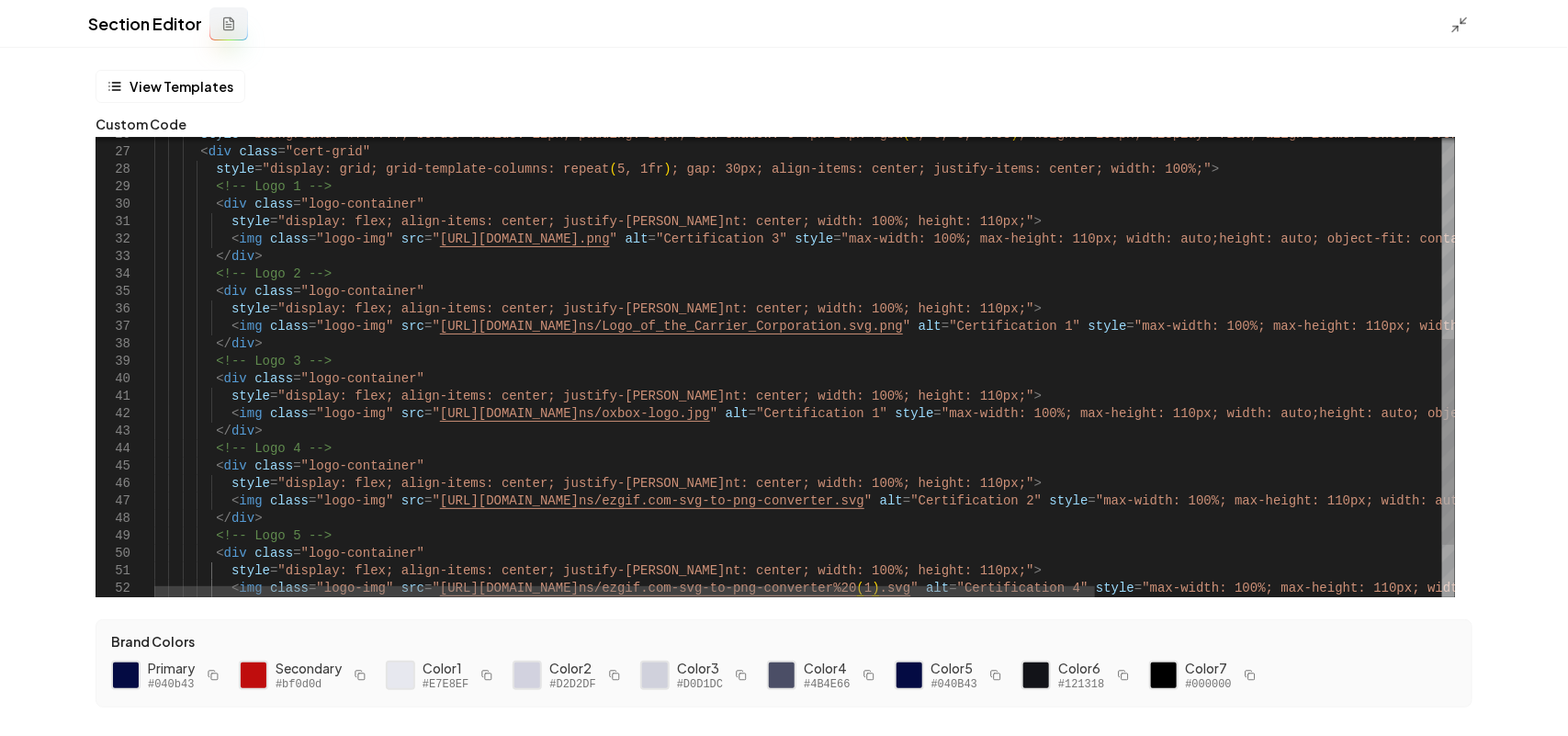
scroll to position [121, 97]
drag, startPoint x: 416, startPoint y: 239, endPoint x: 788, endPoint y: 235, distance: 372.0
click at [788, 235] on div "</ div > <!-- Logo 4 --> < div class = "logo-container" style = "display: flex;…" at bounding box center [1044, 201] width 1780 height 1023
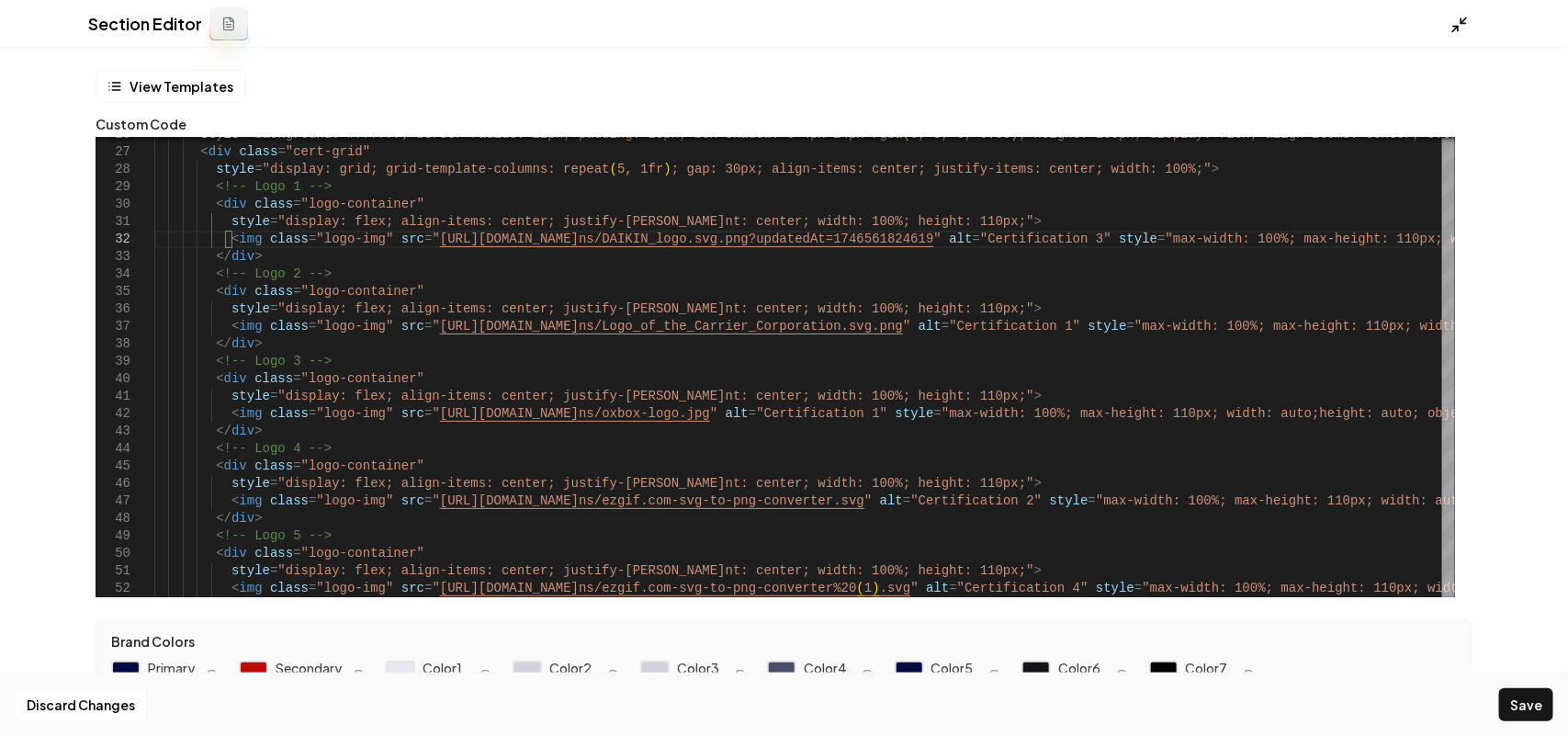
click at [1466, 18] on line at bounding box center [1464, 21] width 6 height 6
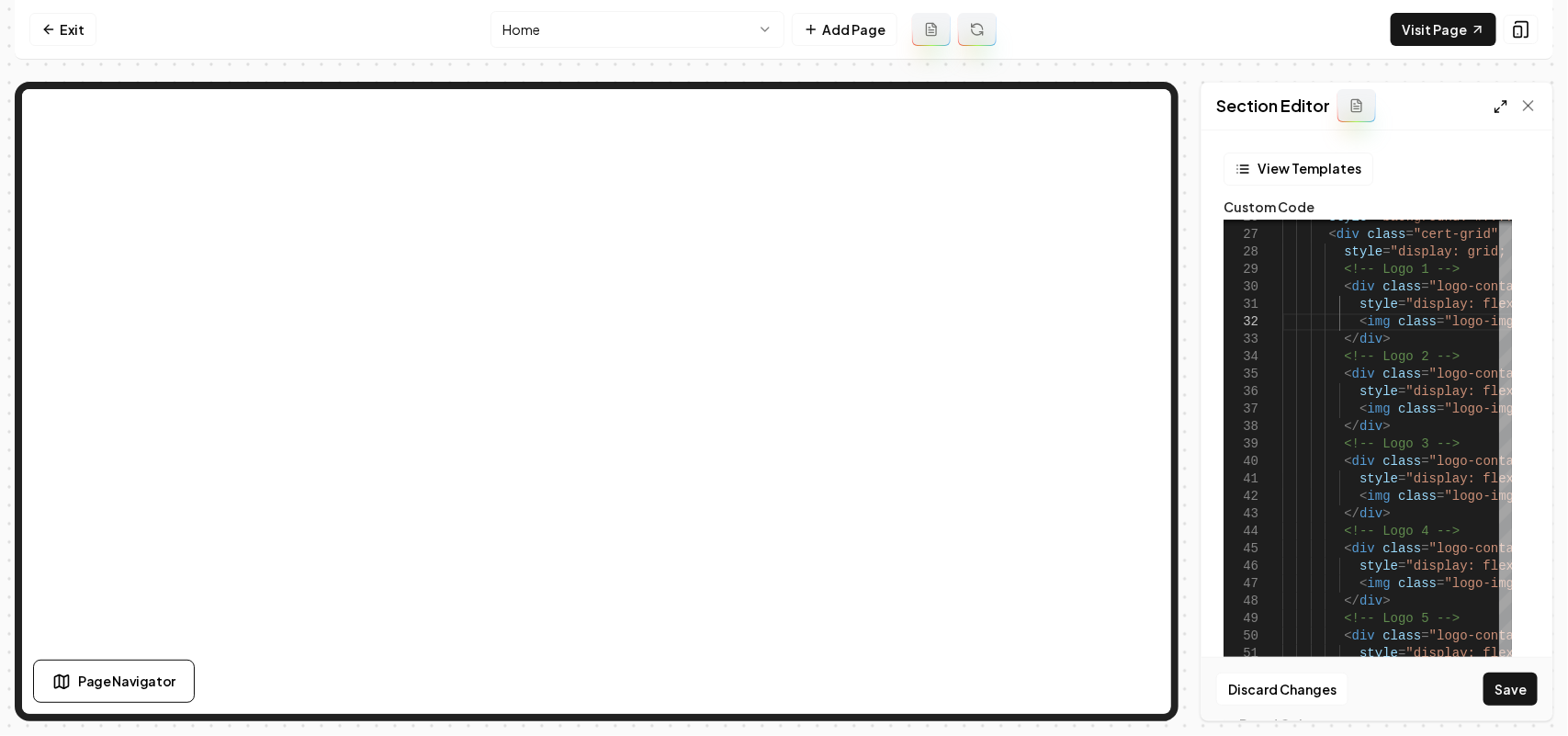
click at [1498, 103] on icon at bounding box center [1501, 107] width 15 height 15
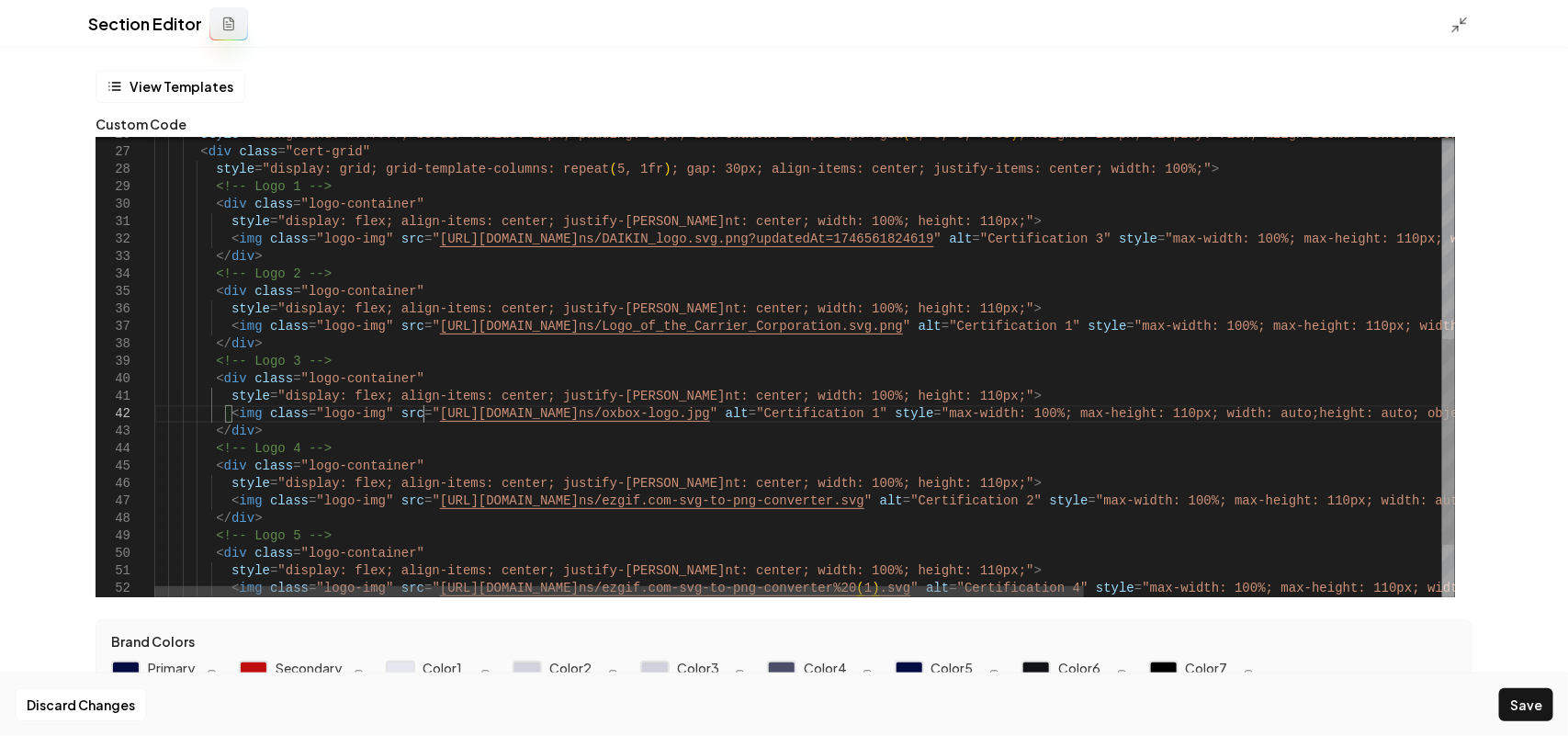
scroll to position [121, 939]
click at [421, 413] on div "</ div > <!-- Logo 4 --> < div class = "logo-container" style = "display: flex;…" at bounding box center [1055, 201] width 1801 height 1023
drag, startPoint x: 415, startPoint y: 413, endPoint x: 887, endPoint y: 413, distance: 472.0
click at [887, 413] on div "</ div > <!-- Logo 4 --> < div class = "logo-container" style = "display: flex;…" at bounding box center [1055, 201] width 1801 height 1023
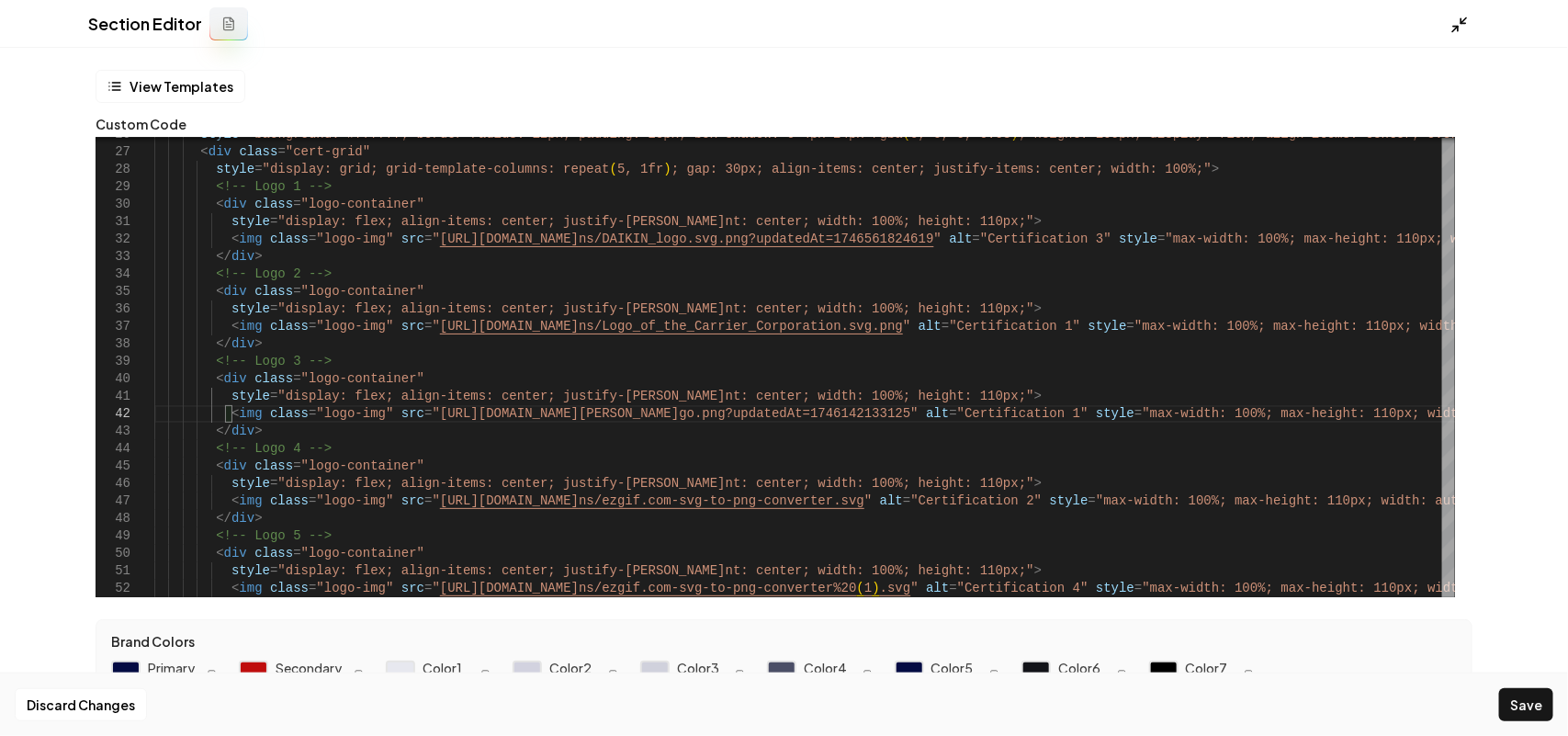
click at [1457, 32] on icon at bounding box center [1460, 25] width 19 height 19
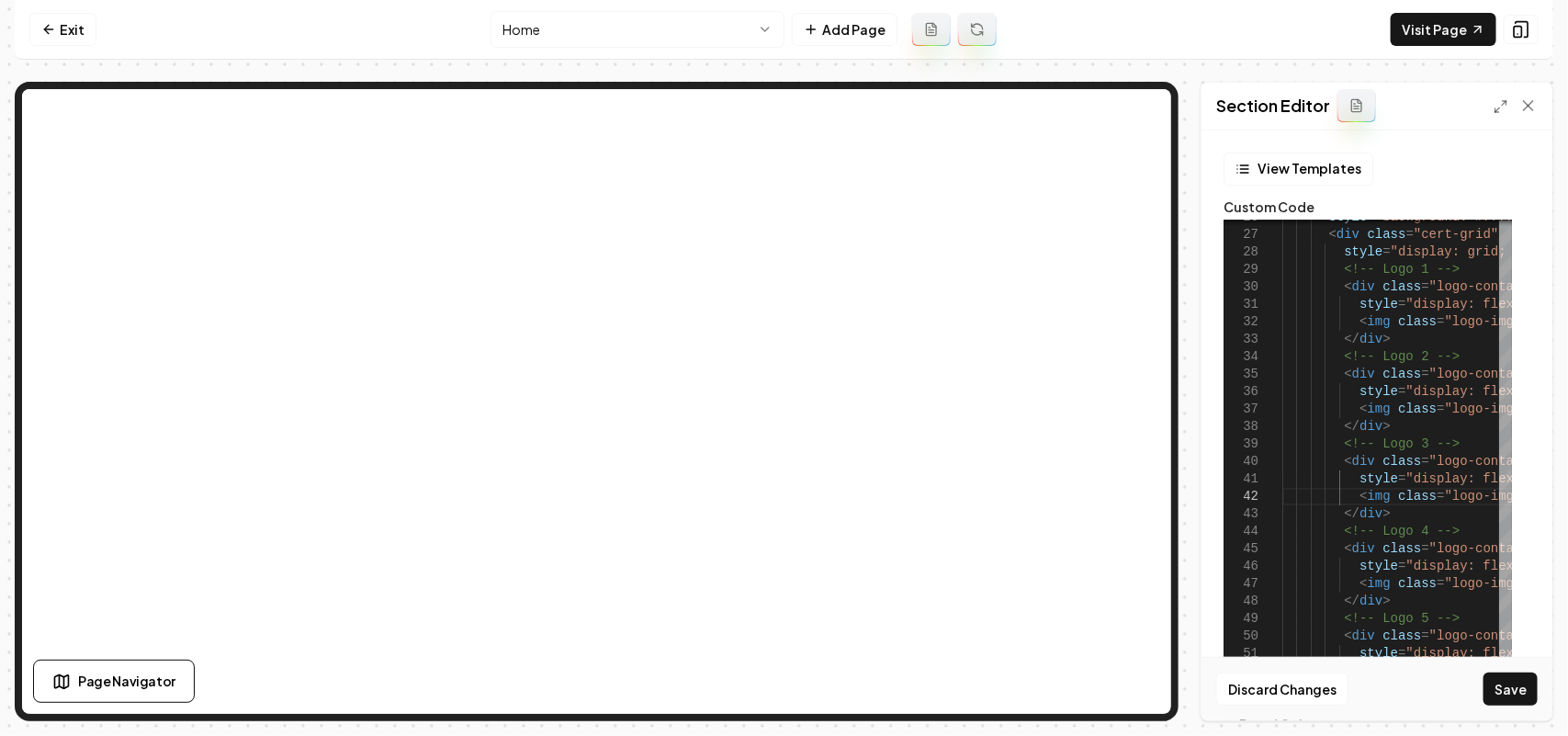
click at [1509, 106] on div at bounding box center [1515, 106] width 44 height 19
click at [1500, 108] on icon at bounding box center [1501, 107] width 15 height 15
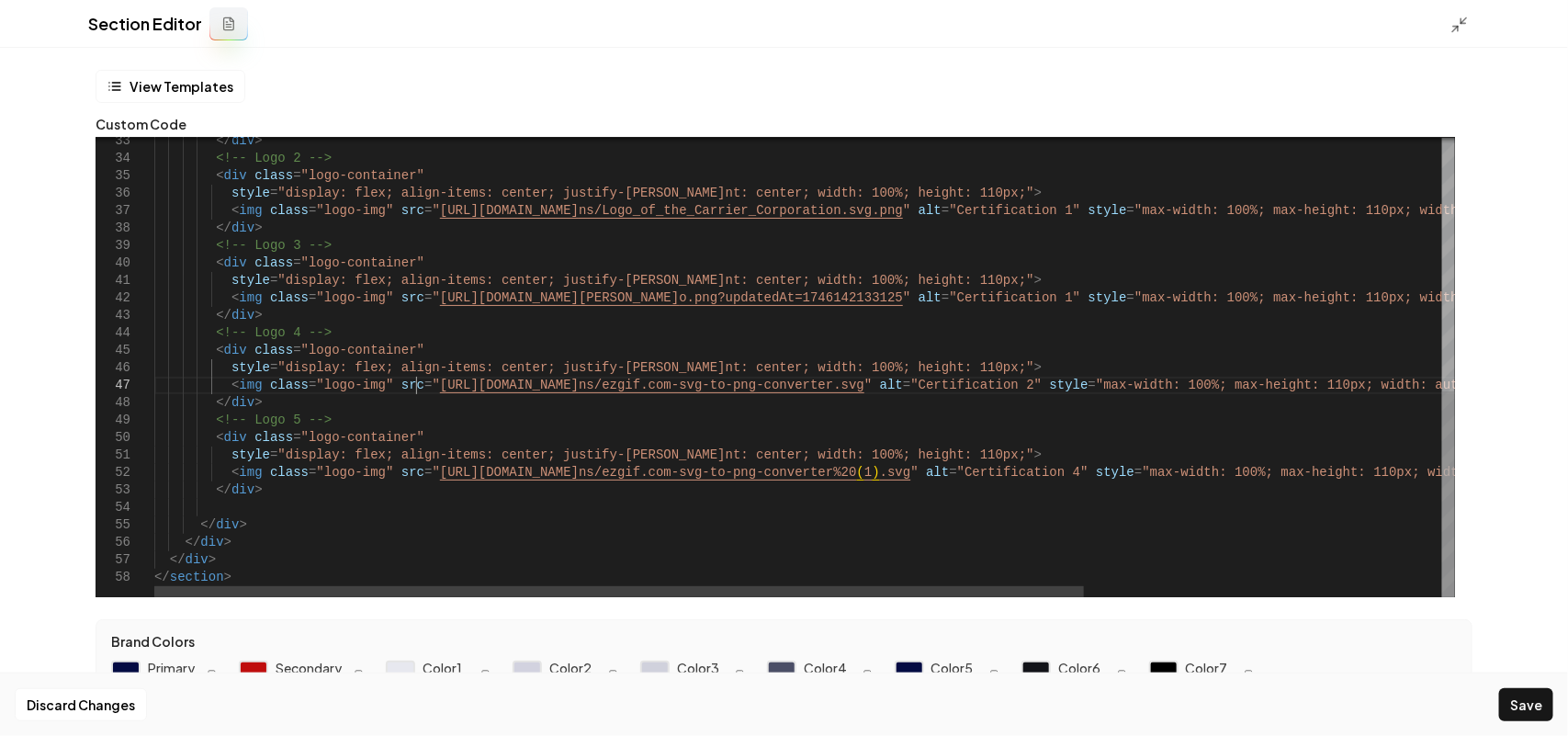
scroll to position [121, 819]
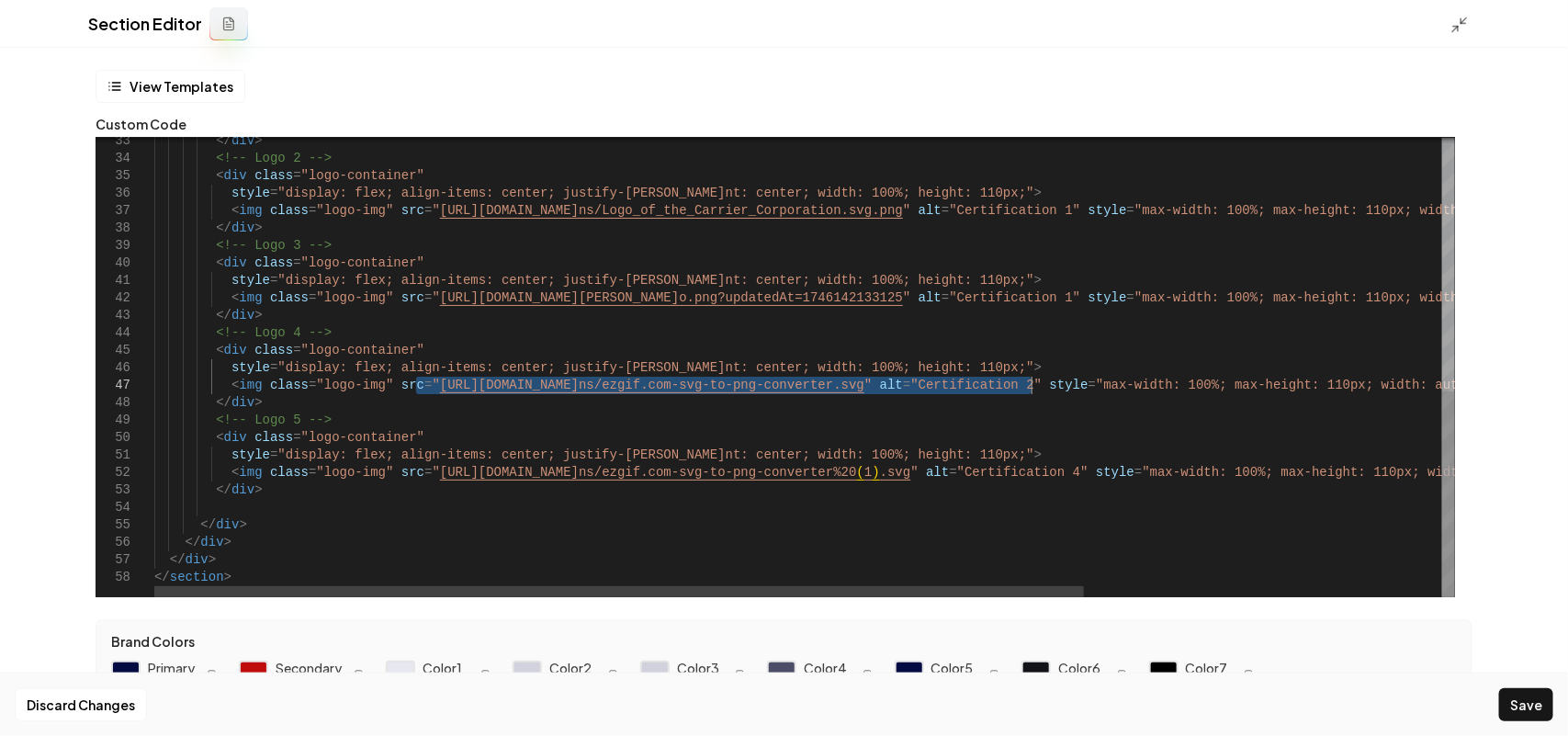
drag, startPoint x: 415, startPoint y: 384, endPoint x: 1035, endPoint y: 380, distance: 620.0
click at [1035, 380] on div "</ div > <!-- Logo 4 --> < div class = "logo-container" style = "display: flex;…" at bounding box center [1055, 85] width 1801 height 1023
drag, startPoint x: 1029, startPoint y: 383, endPoint x: 418, endPoint y: 384, distance: 611.0
click at [418, 384] on div "</ div > <!-- Logo 4 --> < div class = "logo-container" style = "display: flex;…" at bounding box center [1055, 85] width 1801 height 1023
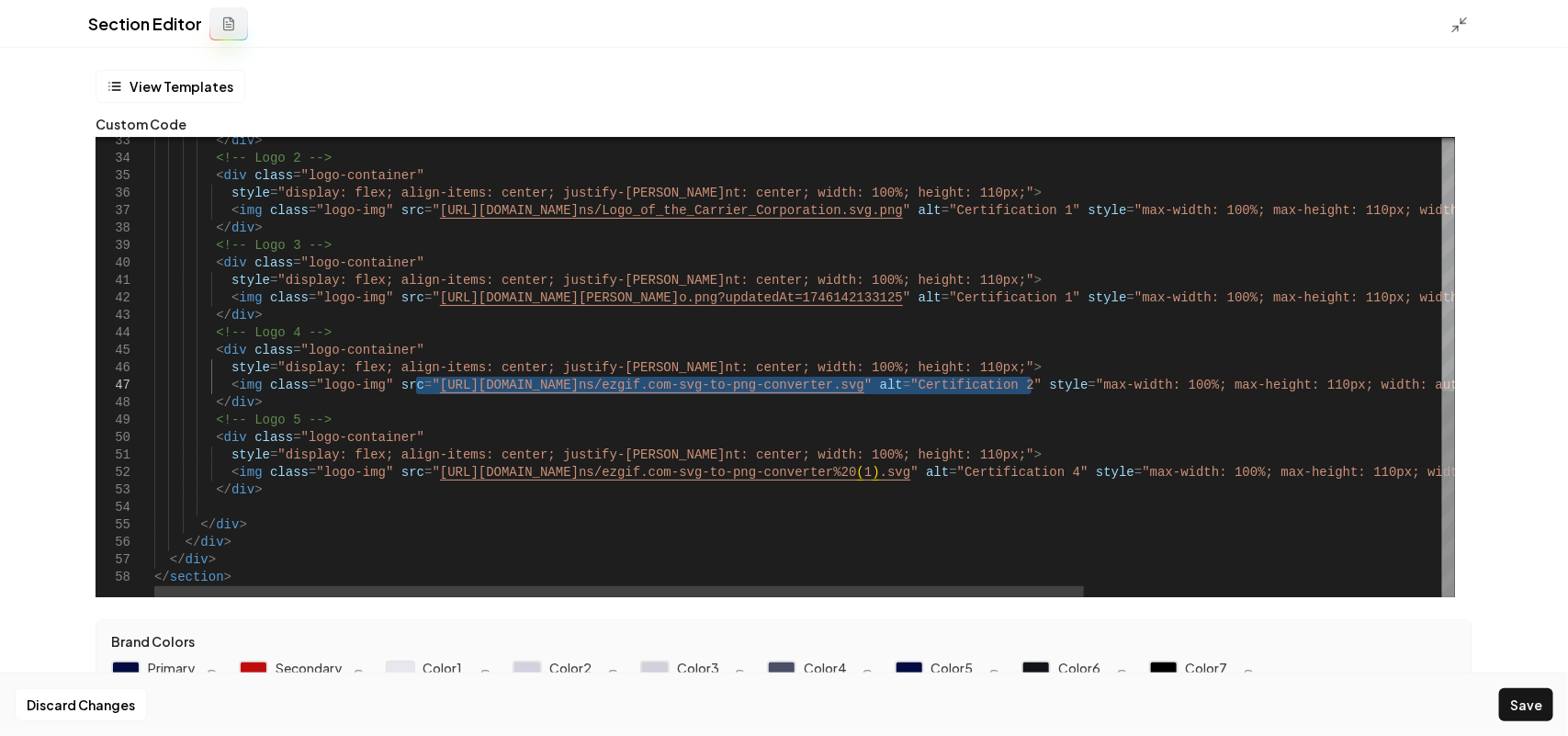
type textarea "**********"
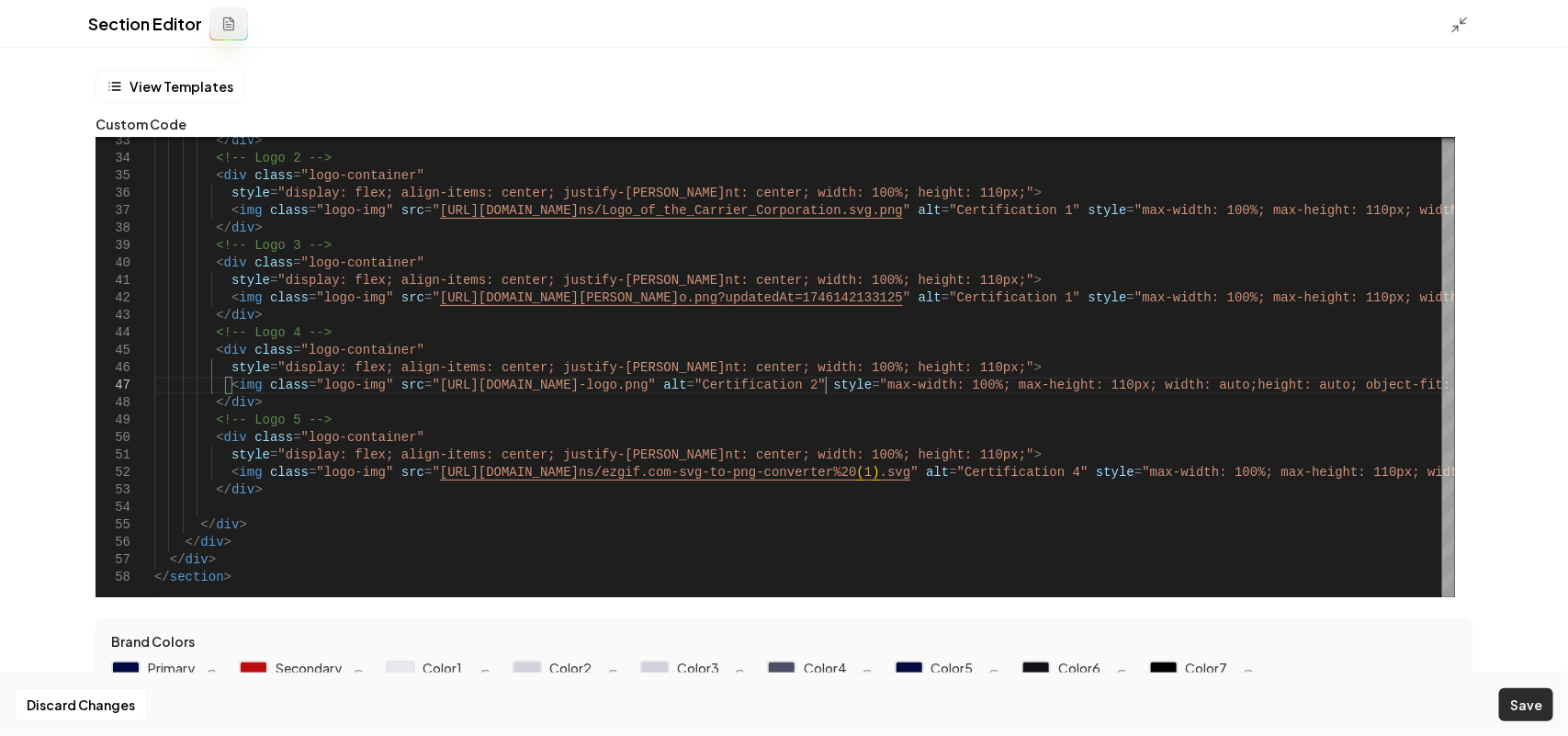
click at [1536, 707] on button "Save" at bounding box center [1526, 704] width 54 height 33
click at [1452, 20] on icon at bounding box center [1460, 25] width 19 height 19
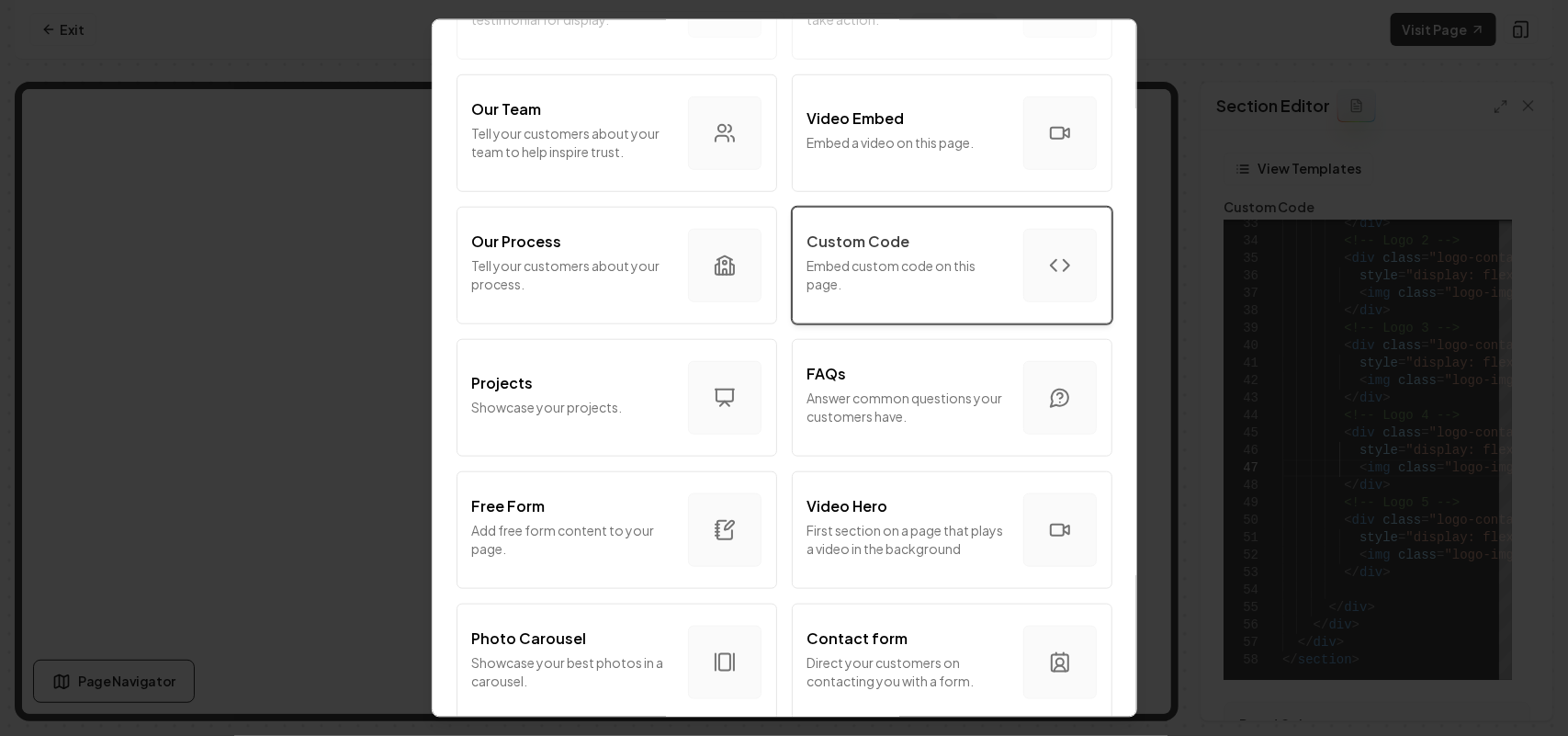
scroll to position [574, 0]
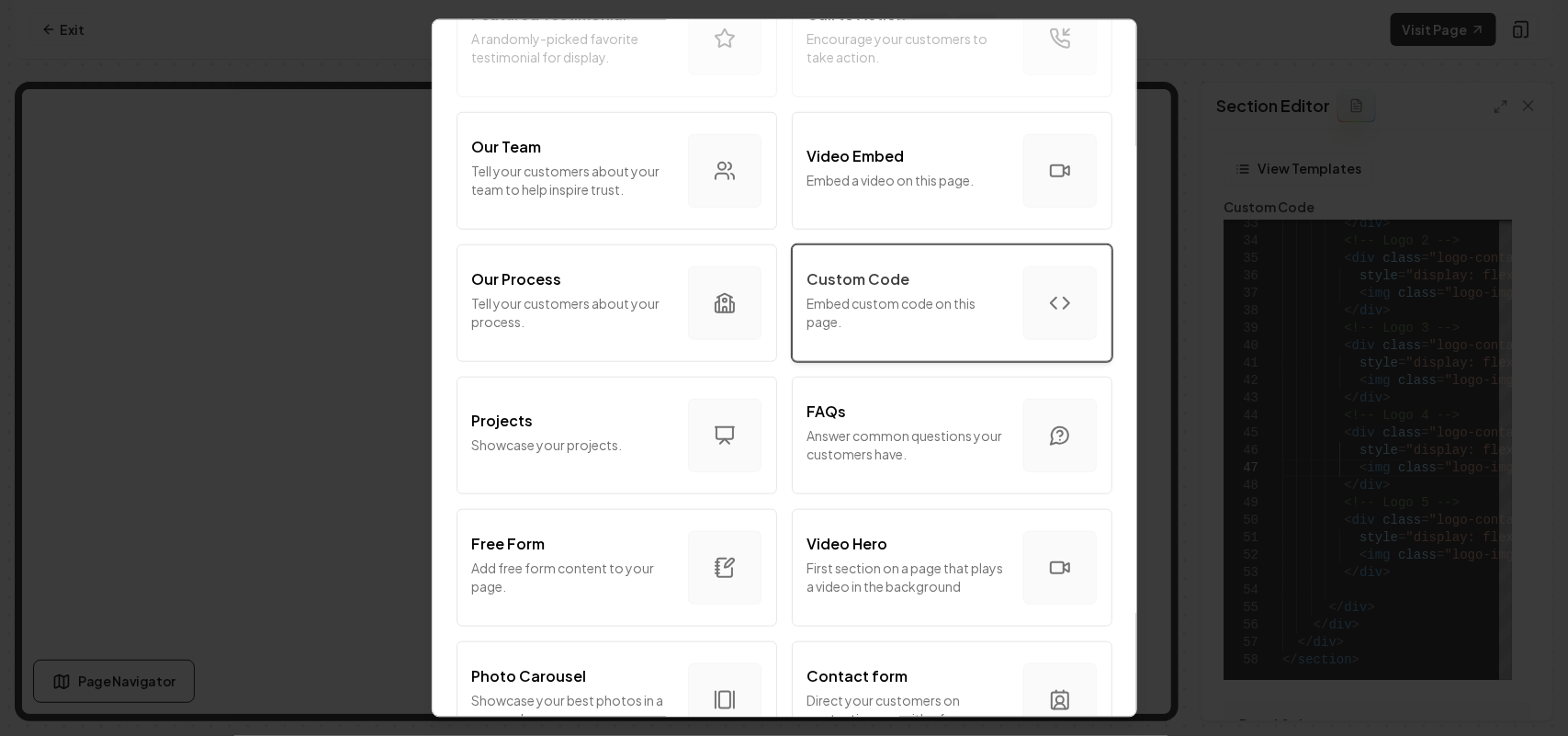
click at [874, 291] on div "Custom Code Embed custom code on this page." at bounding box center [908, 302] width 201 height 70
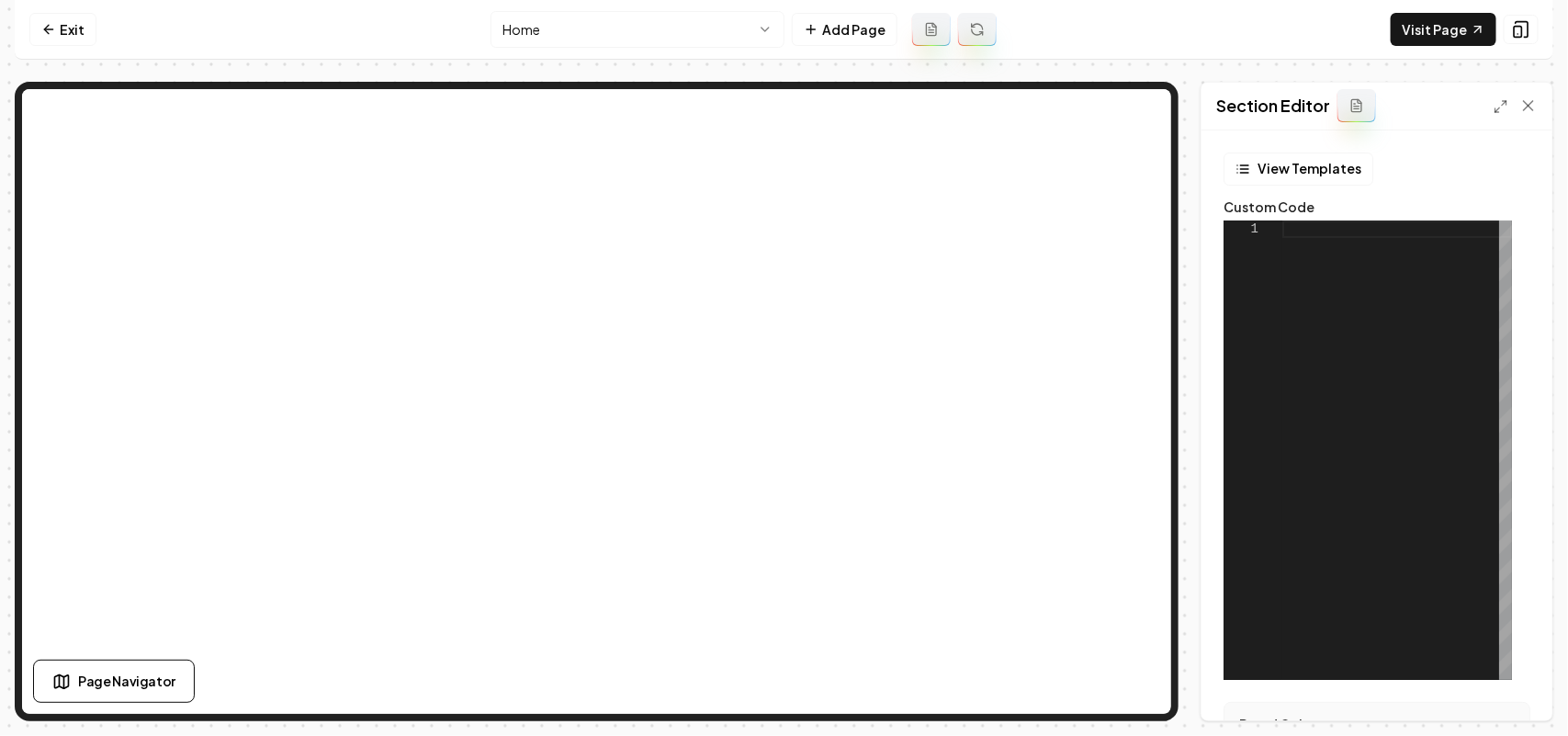
click at [1284, 359] on div at bounding box center [1397, 450] width 230 height 459
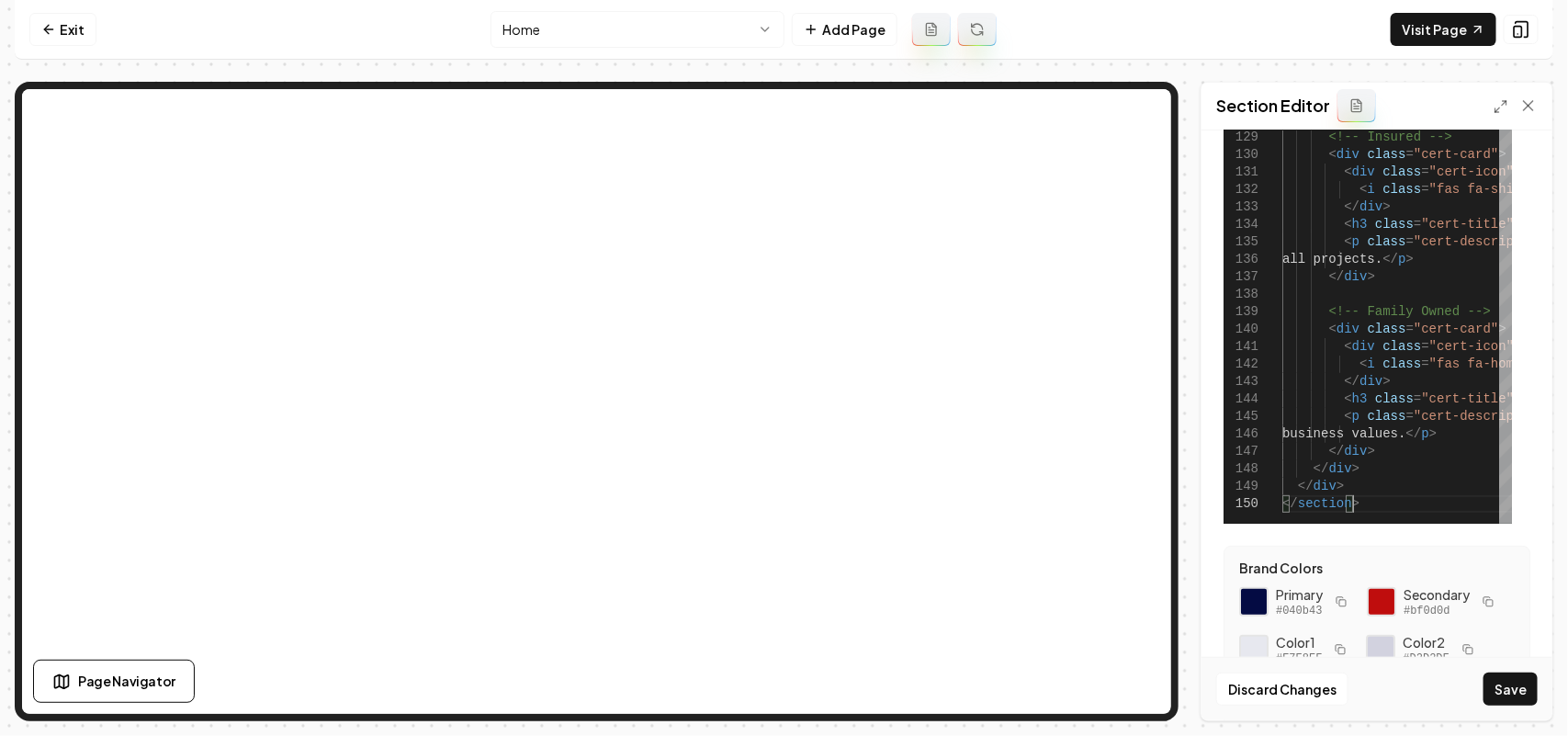
scroll to position [230, 0]
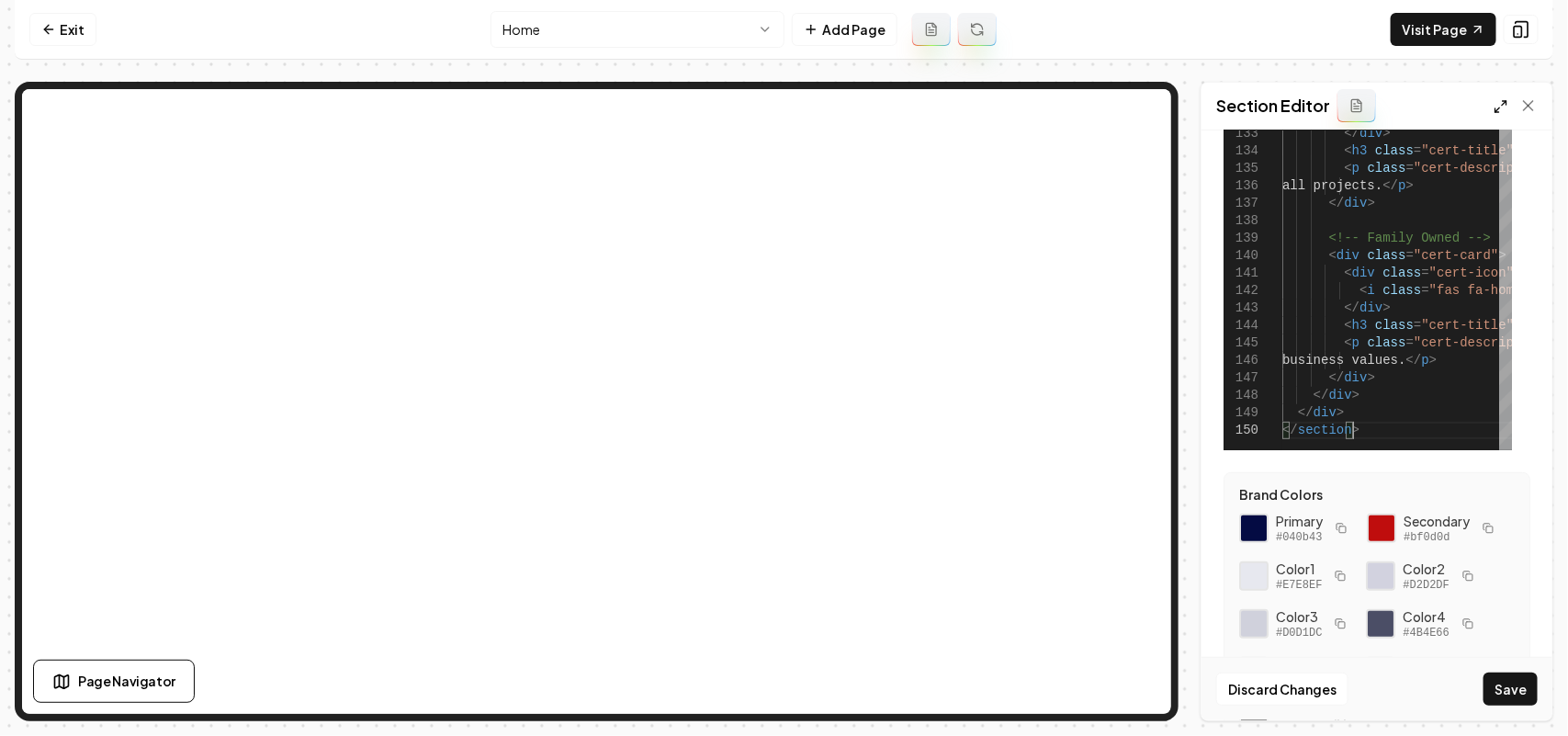
click at [1495, 107] on icon at bounding box center [1501, 107] width 15 height 15
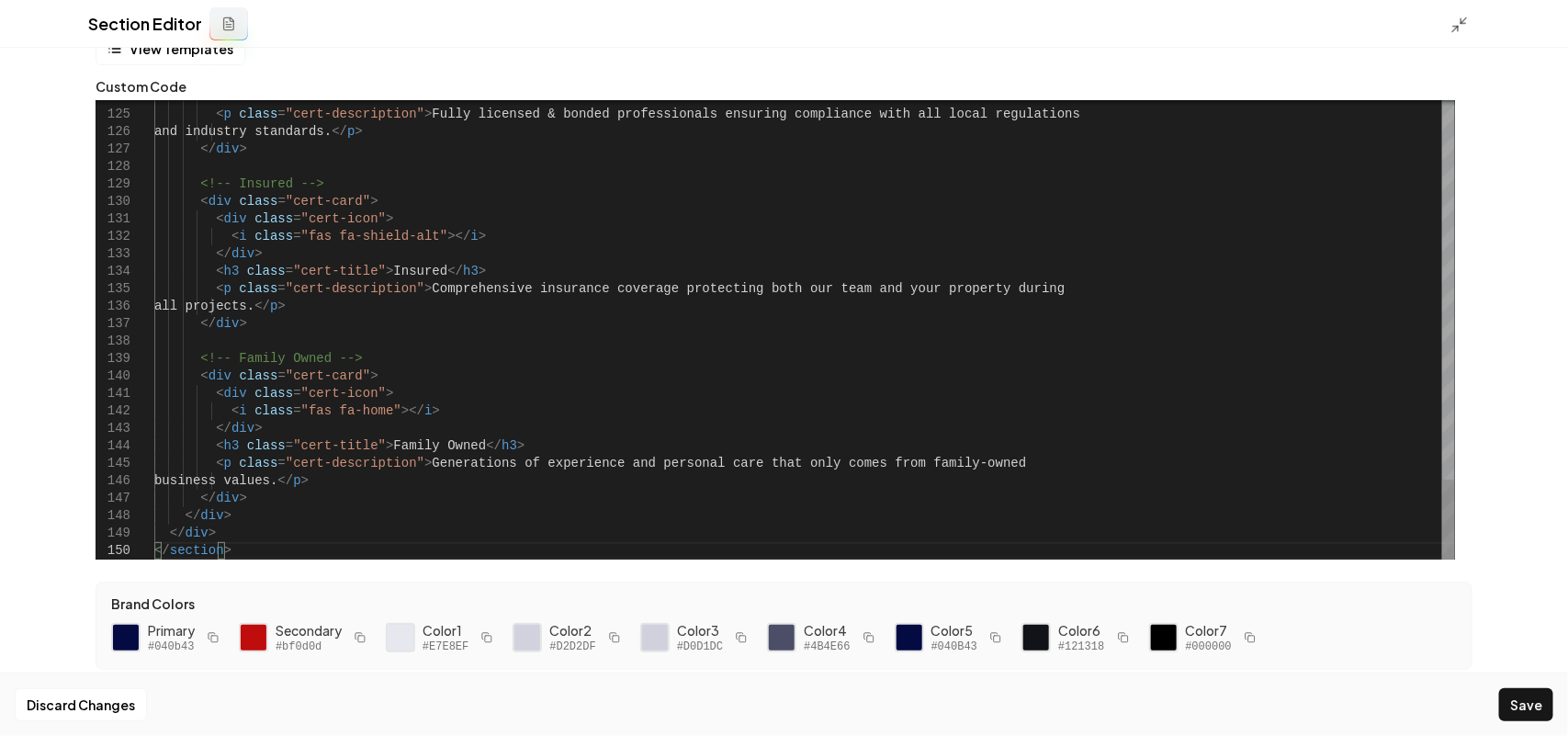
scroll to position [37, 0]
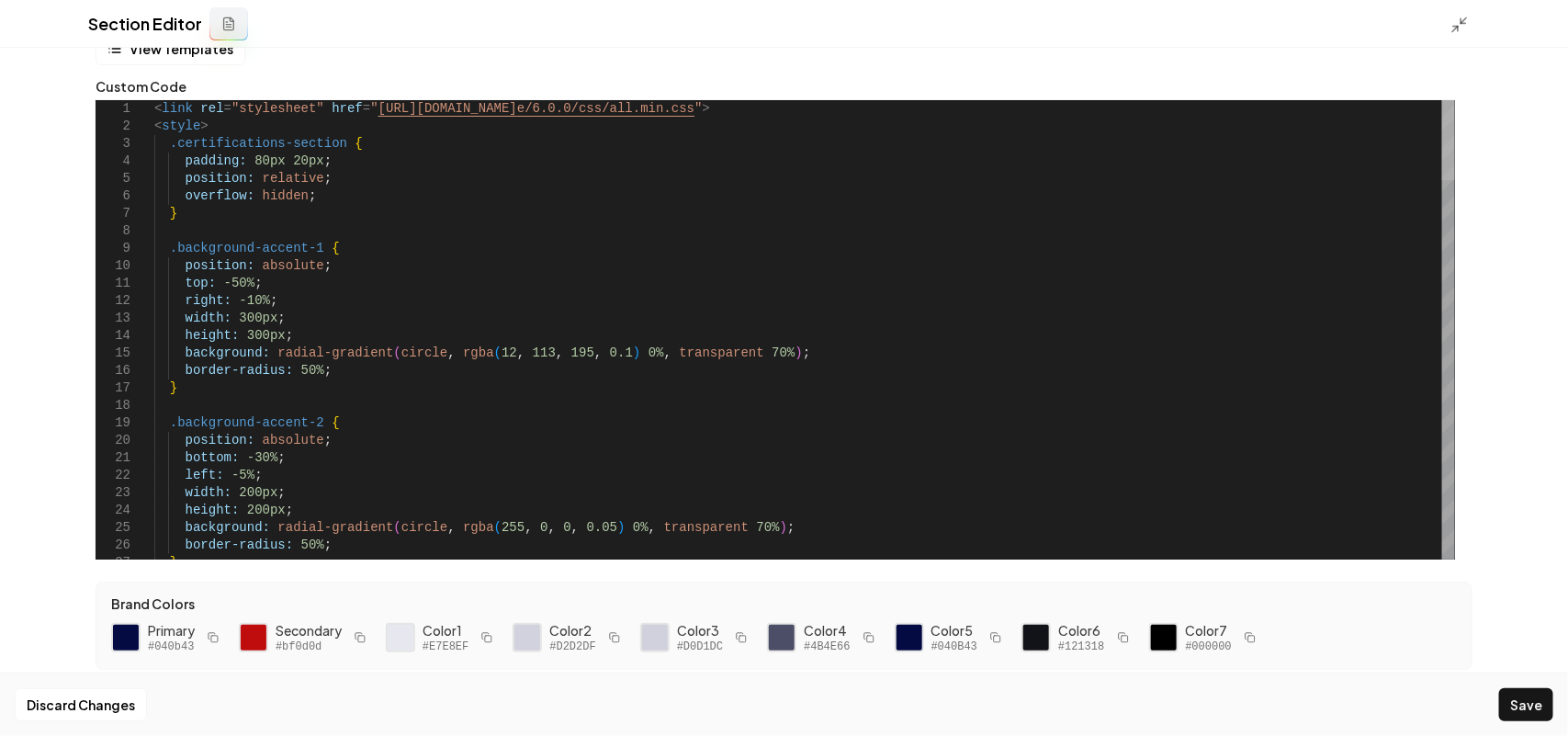
click at [1452, 100] on div at bounding box center [1448, 139] width 13 height 79
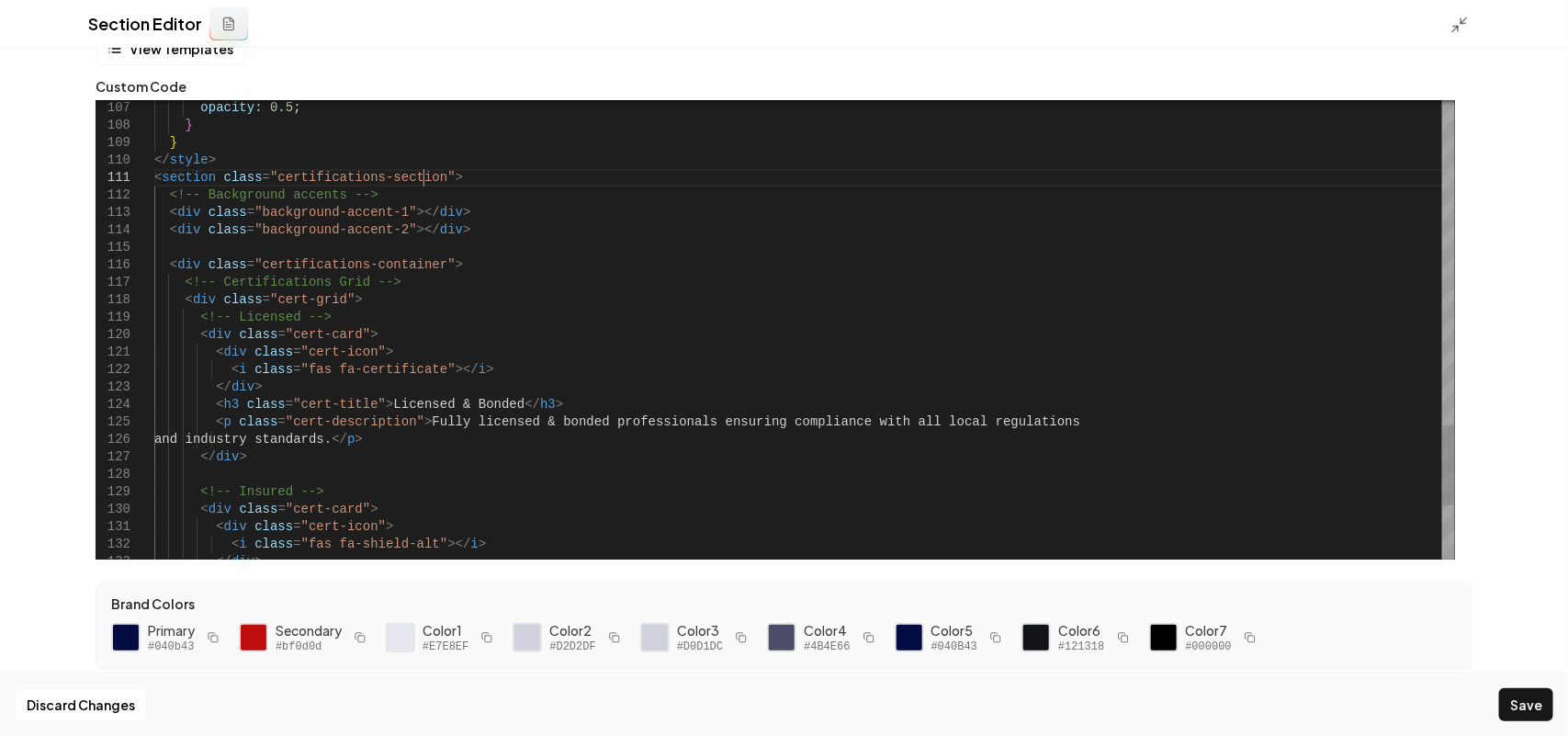
click at [1518, 700] on button "Save" at bounding box center [1526, 704] width 54 height 33
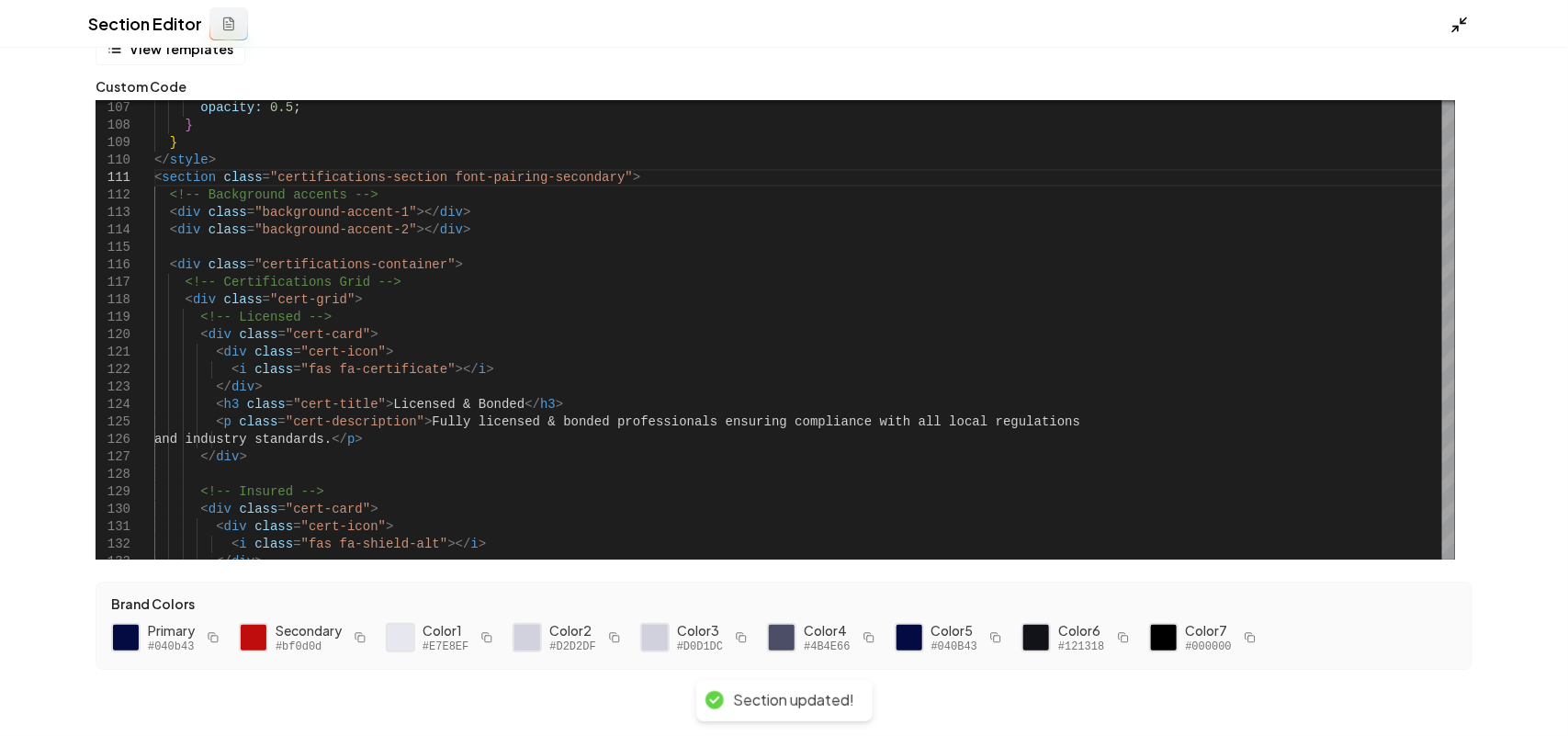
click at [1463, 33] on icon at bounding box center [1460, 25] width 19 height 19
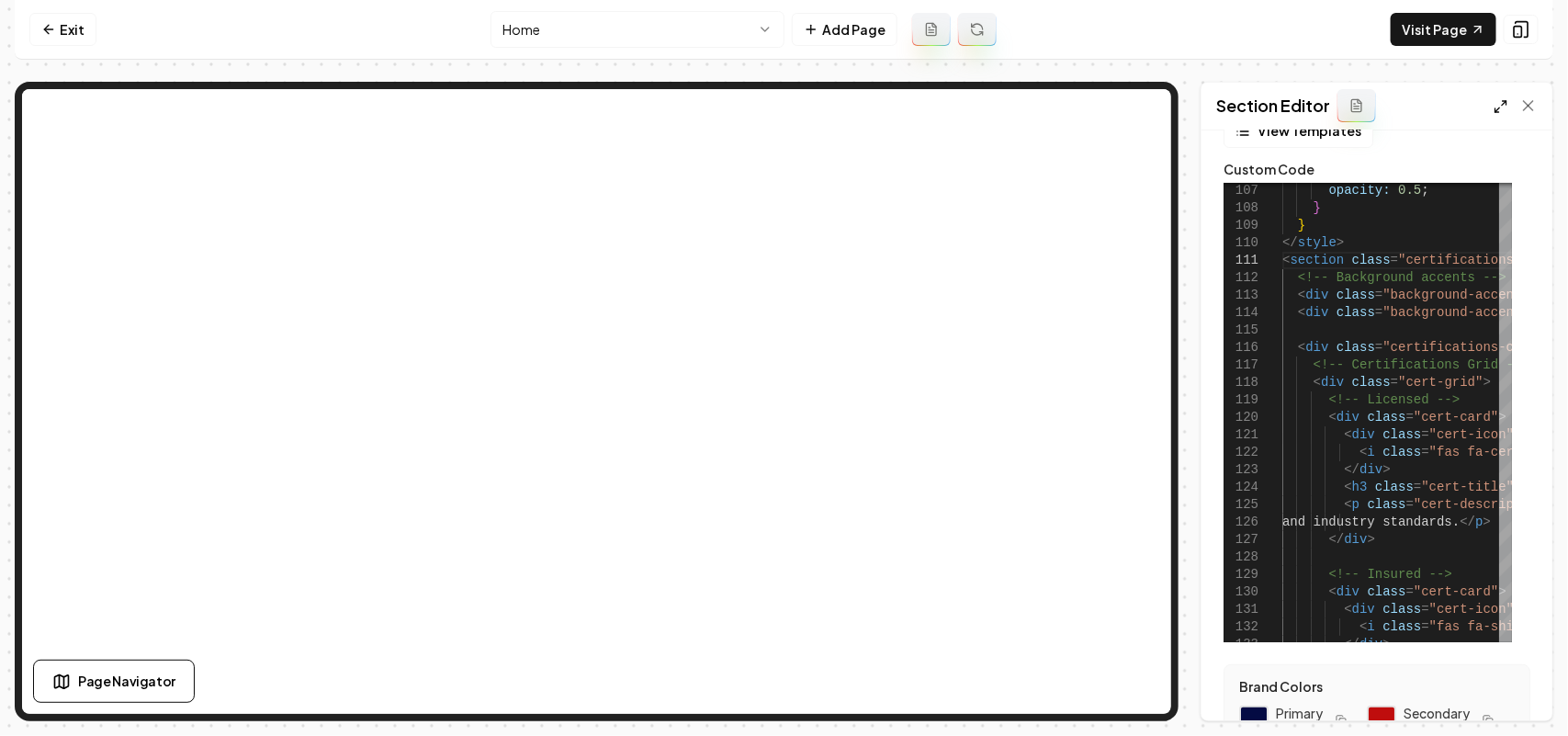
click at [1498, 106] on icon at bounding box center [1501, 107] width 15 height 15
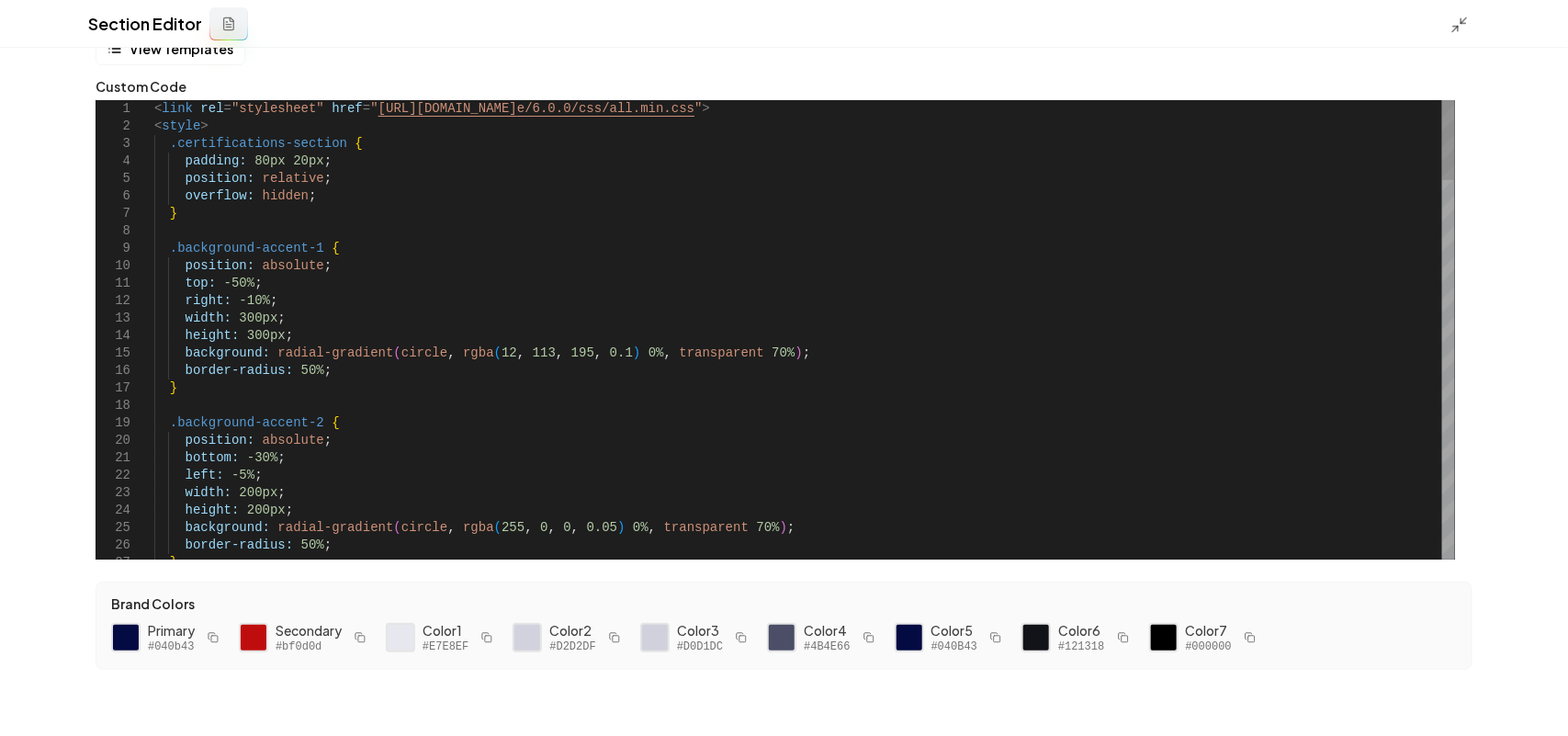
scroll to position [0, 0]
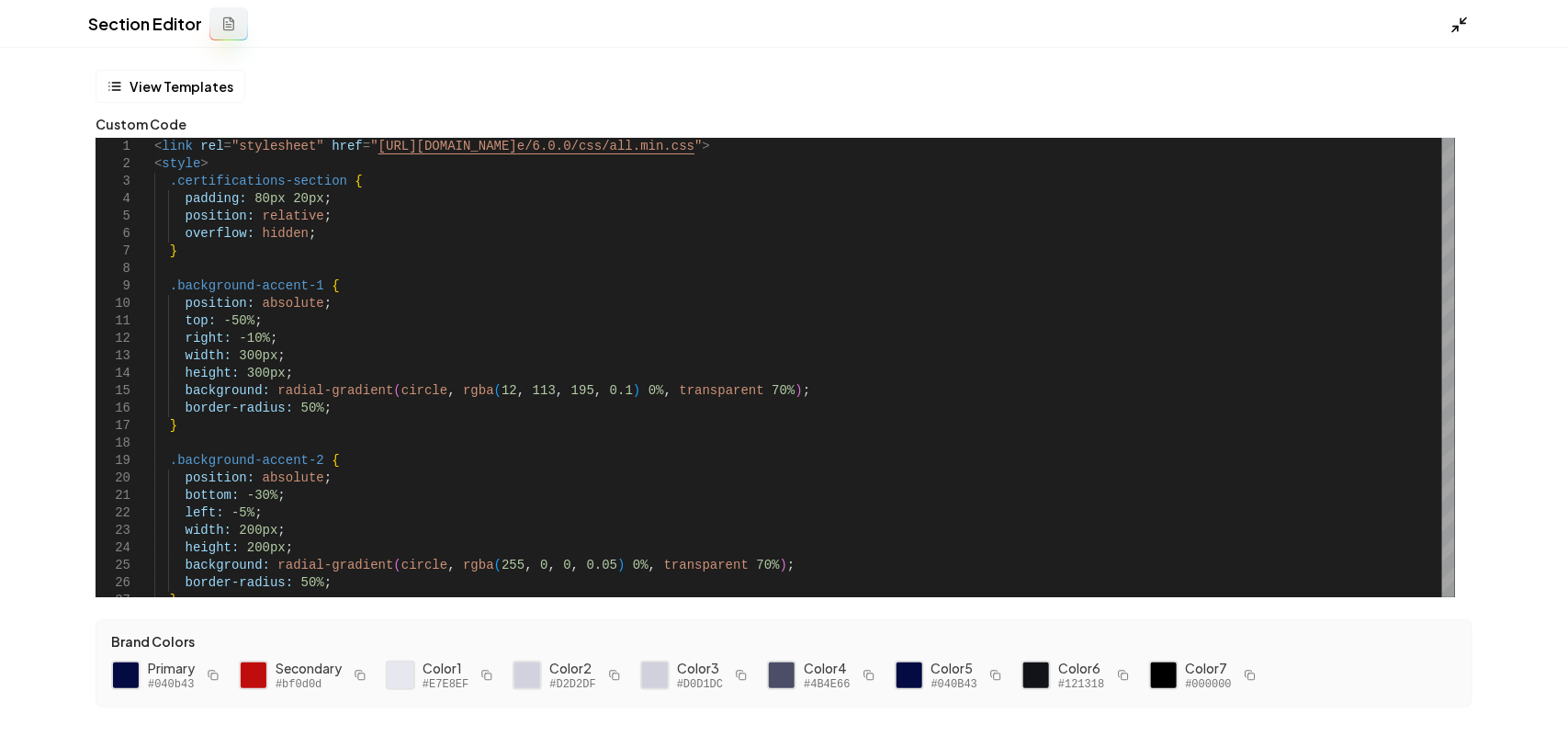
click at [1457, 17] on icon at bounding box center [1460, 25] width 19 height 19
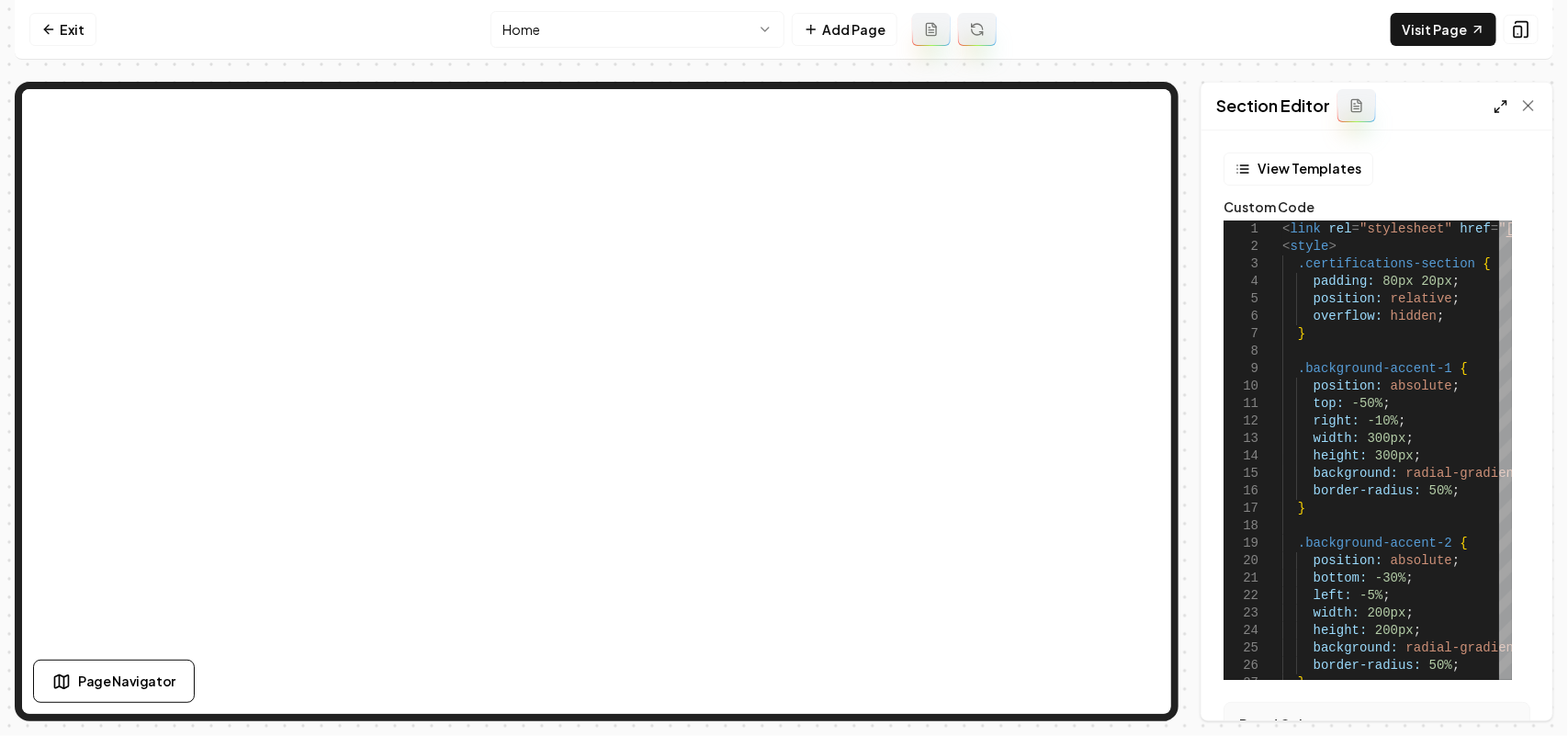
click at [1497, 101] on icon at bounding box center [1501, 107] width 15 height 15
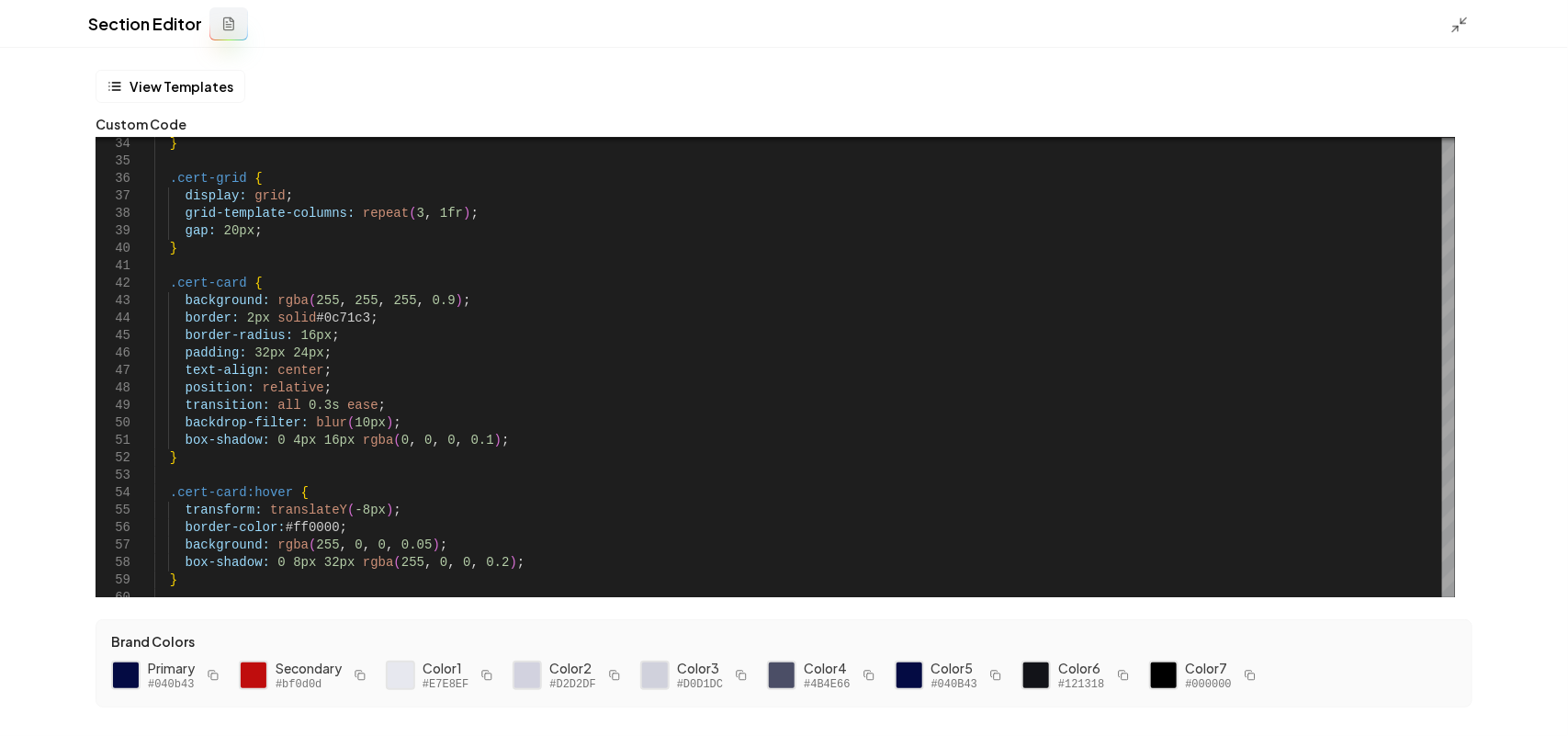
click at [209, 671] on icon "button" at bounding box center [213, 675] width 11 height 11
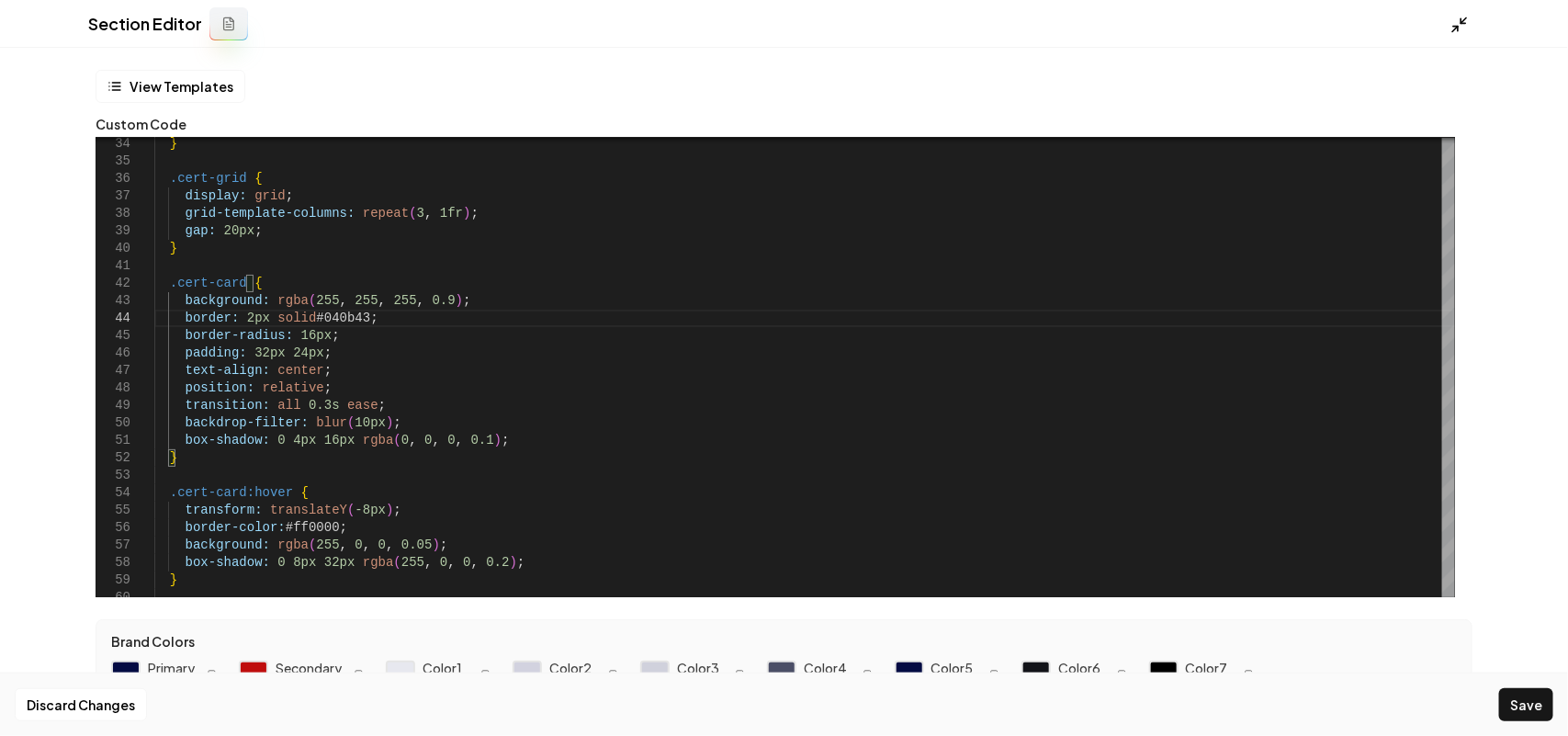
click at [1462, 30] on icon at bounding box center [1460, 25] width 19 height 19
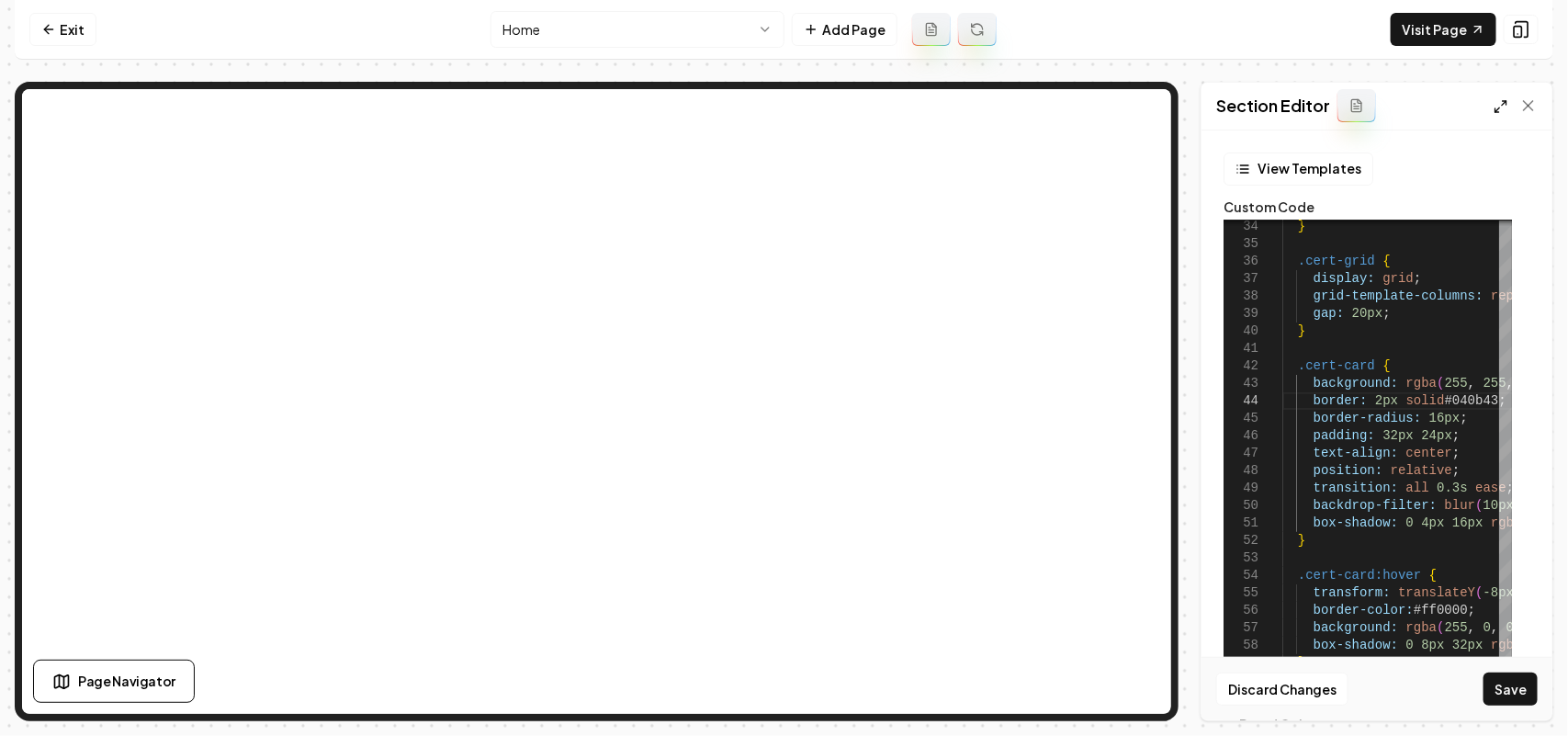
click at [1503, 107] on icon at bounding box center [1501, 107] width 15 height 15
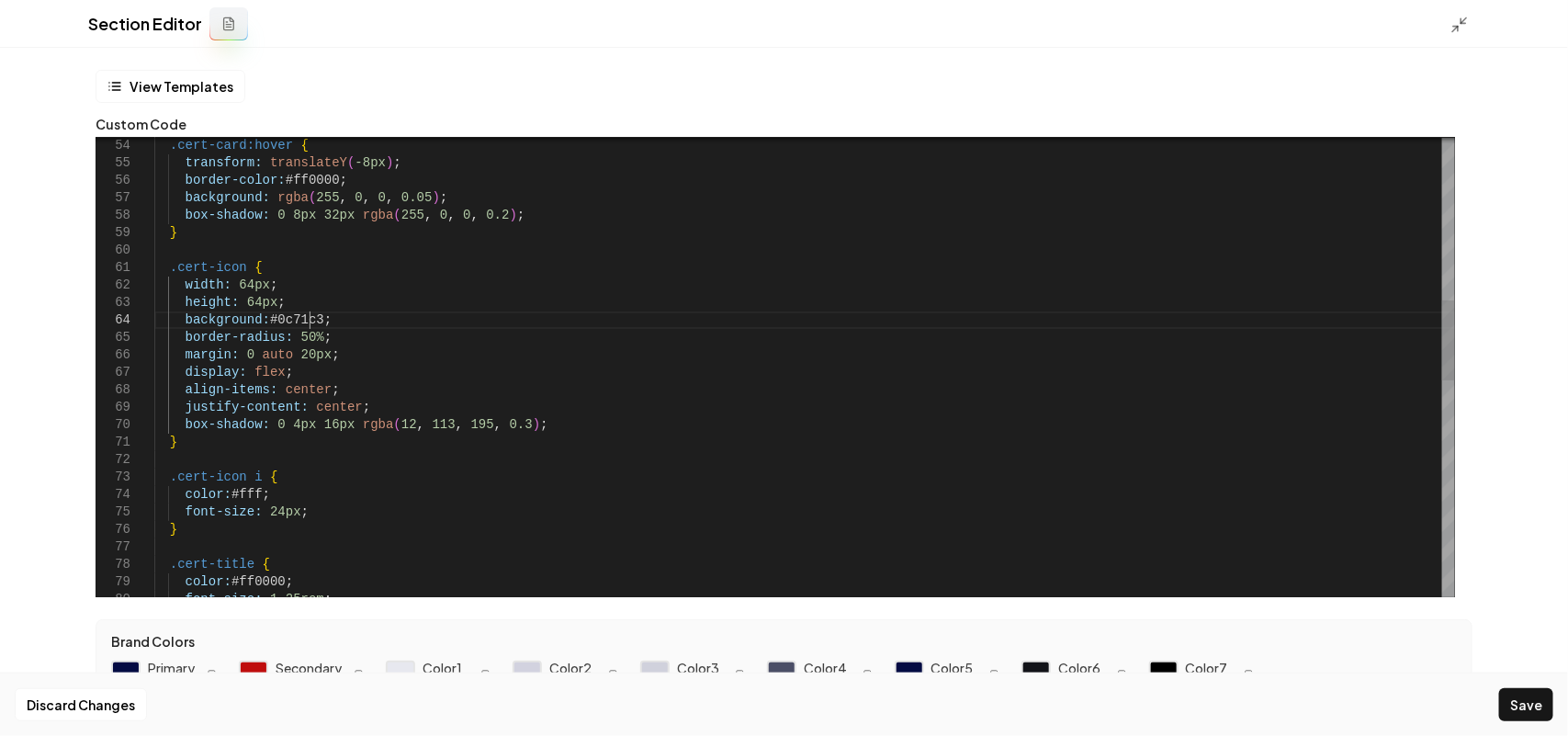
click at [309, 319] on div ".cert-card:hover { transform: translateY ( -8px ) ; border-color: #ff0000 ; bac…" at bounding box center [804, 521] width 1301 height 2619
click at [1459, 21] on icon at bounding box center [1460, 25] width 19 height 19
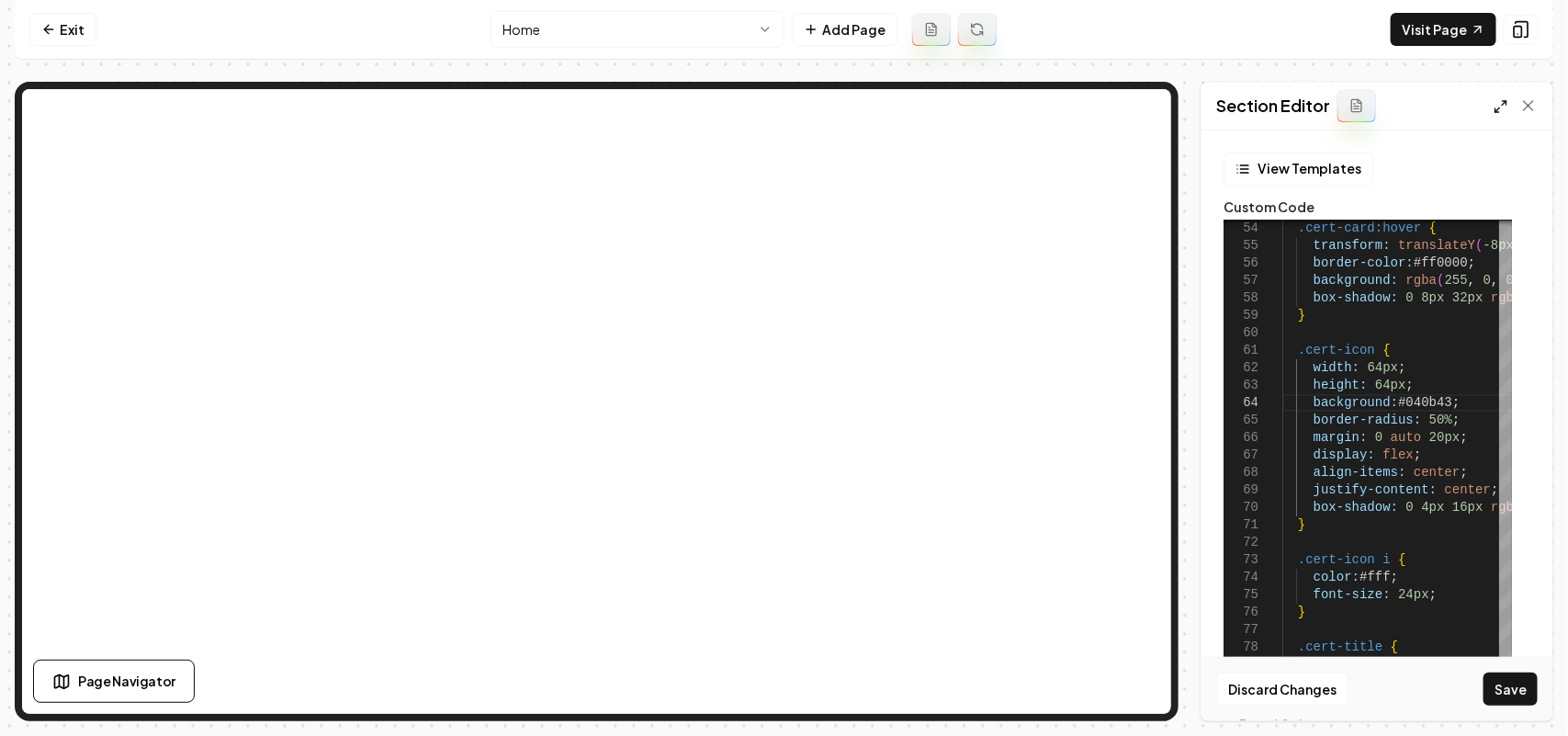
click at [1497, 107] on icon at bounding box center [1501, 107] width 15 height 15
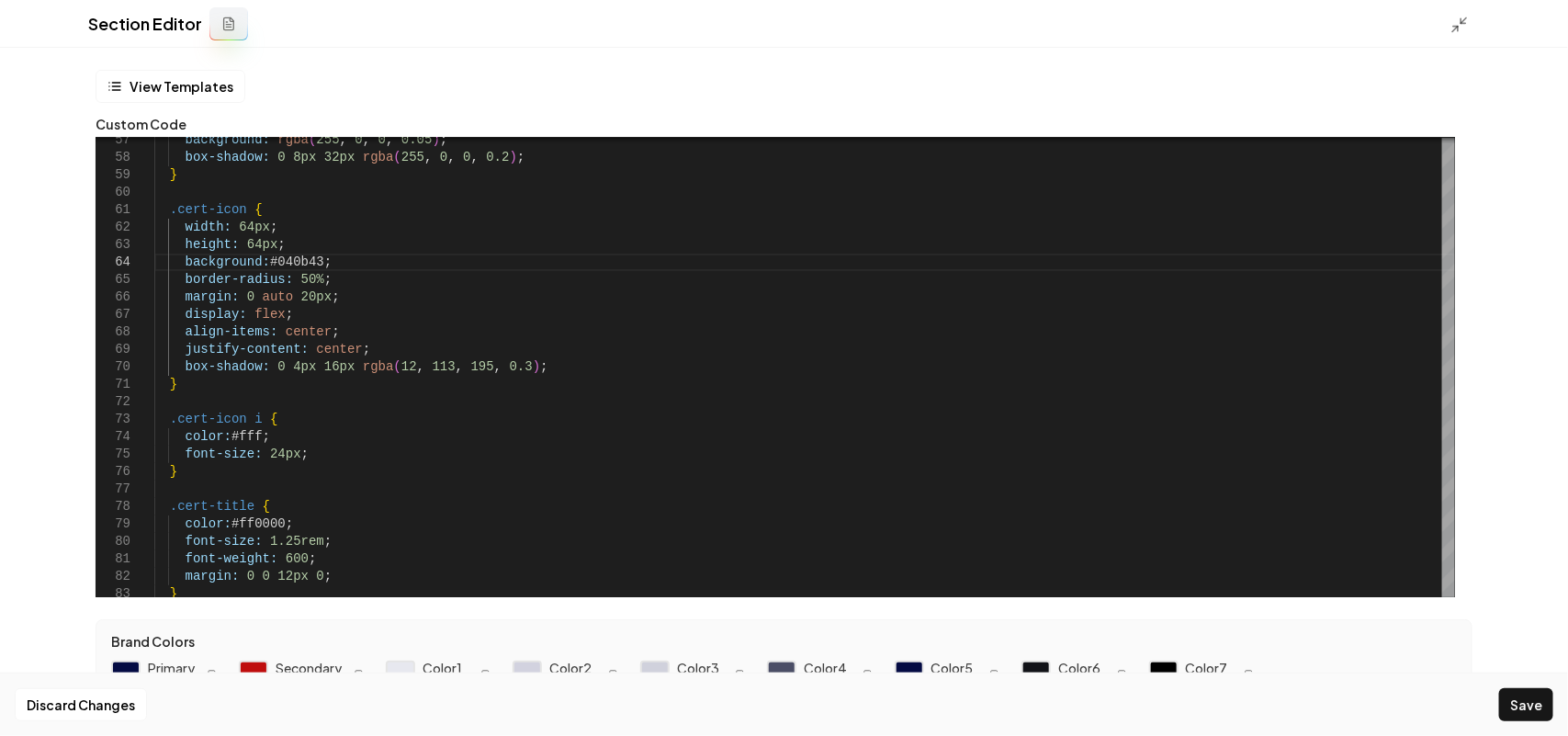
click at [360, 671] on icon "button" at bounding box center [358, 673] width 7 height 7
click at [259, 524] on div "background: rgba ( 255 , 0 , 0 , 0.05 ) ; box-shadow: 0 8px 32px rgba ( 255 , 0…" at bounding box center [804, 463] width 1301 height 2619
type textarea "**********"
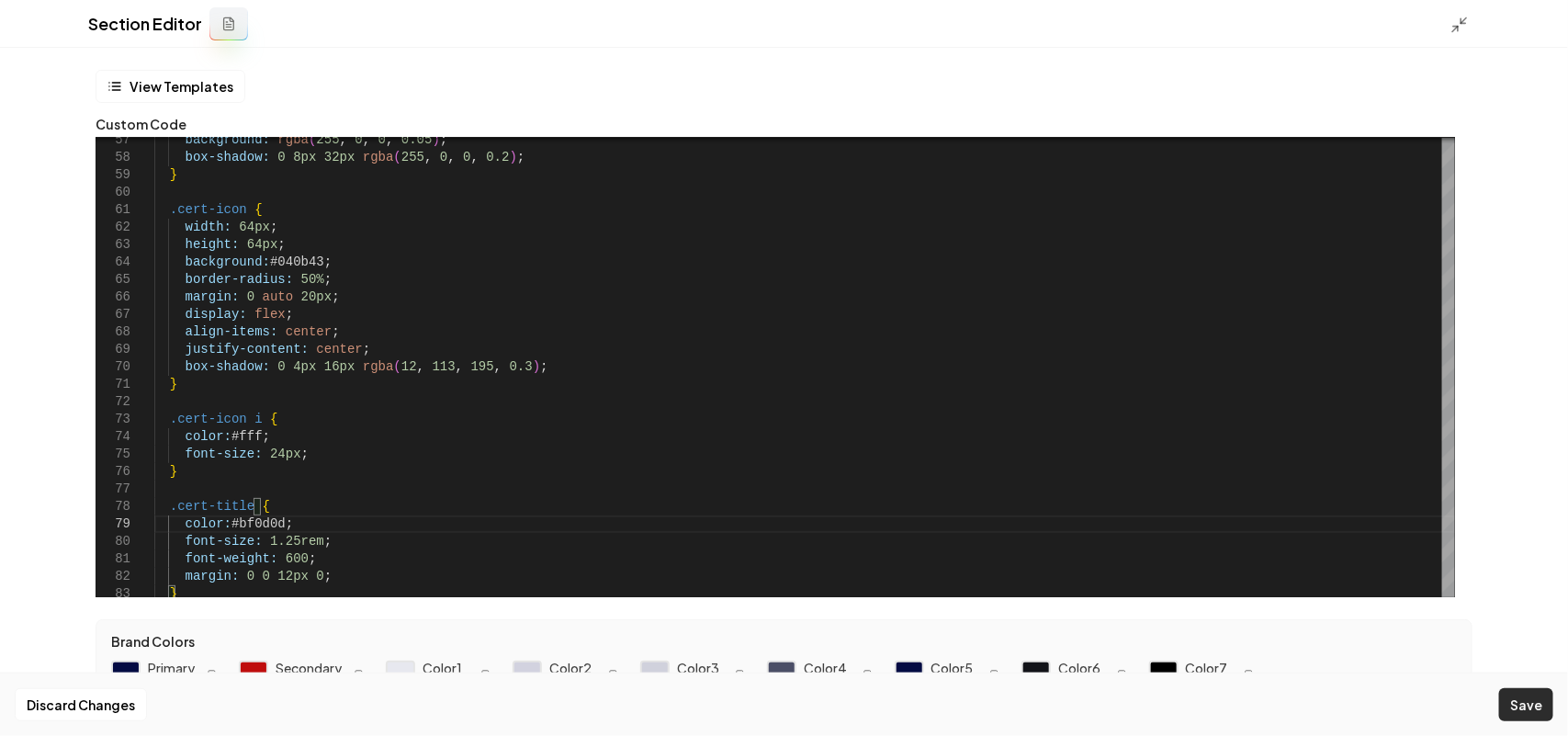
click at [1531, 701] on button "Save" at bounding box center [1526, 704] width 54 height 33
click at [1459, 20] on icon at bounding box center [1460, 25] width 19 height 19
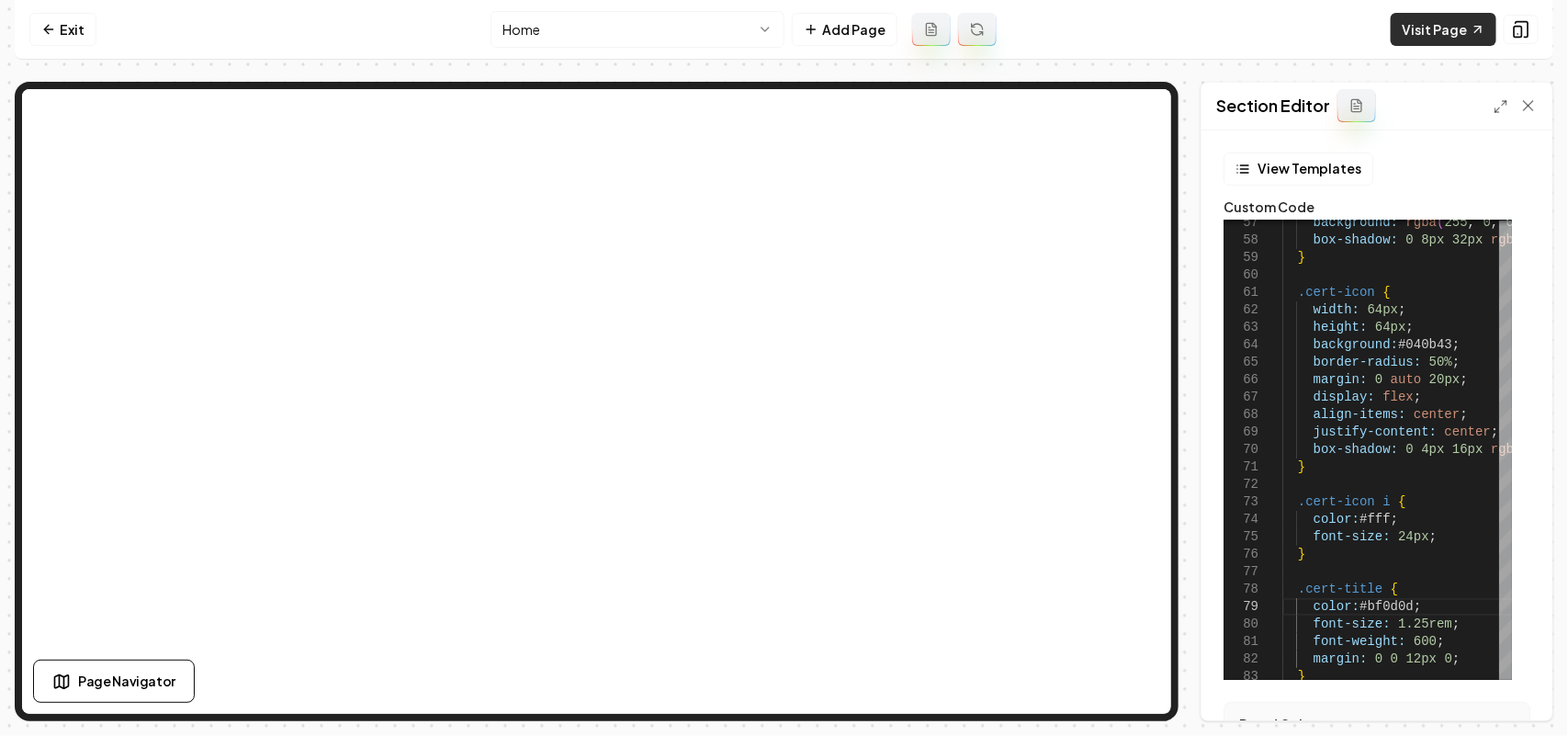
click at [1417, 32] on link "Visit Page" at bounding box center [1443, 29] width 106 height 33
click at [1493, 108] on icon at bounding box center [1501, 107] width 15 height 15
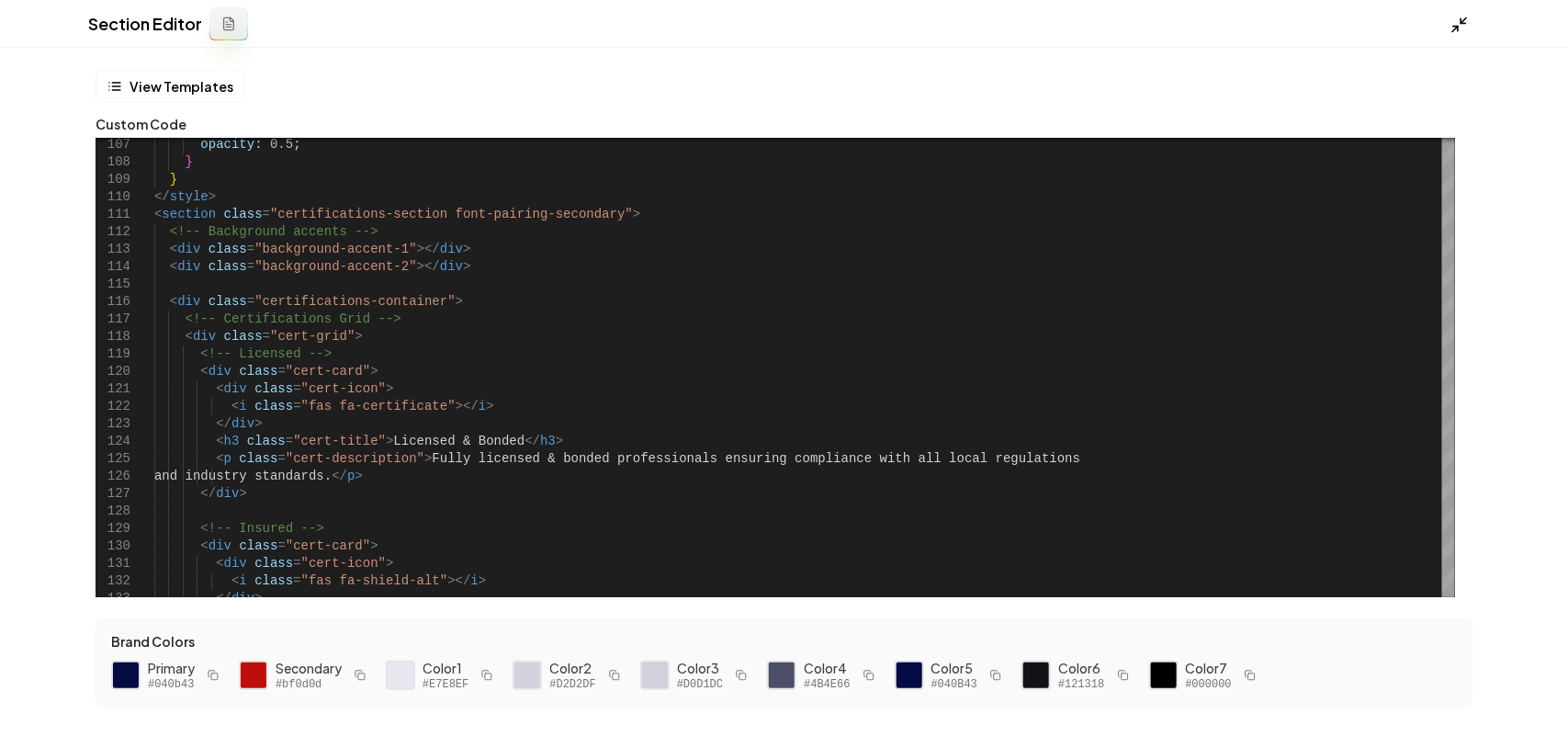
click at [1458, 16] on icon at bounding box center [1460, 25] width 19 height 19
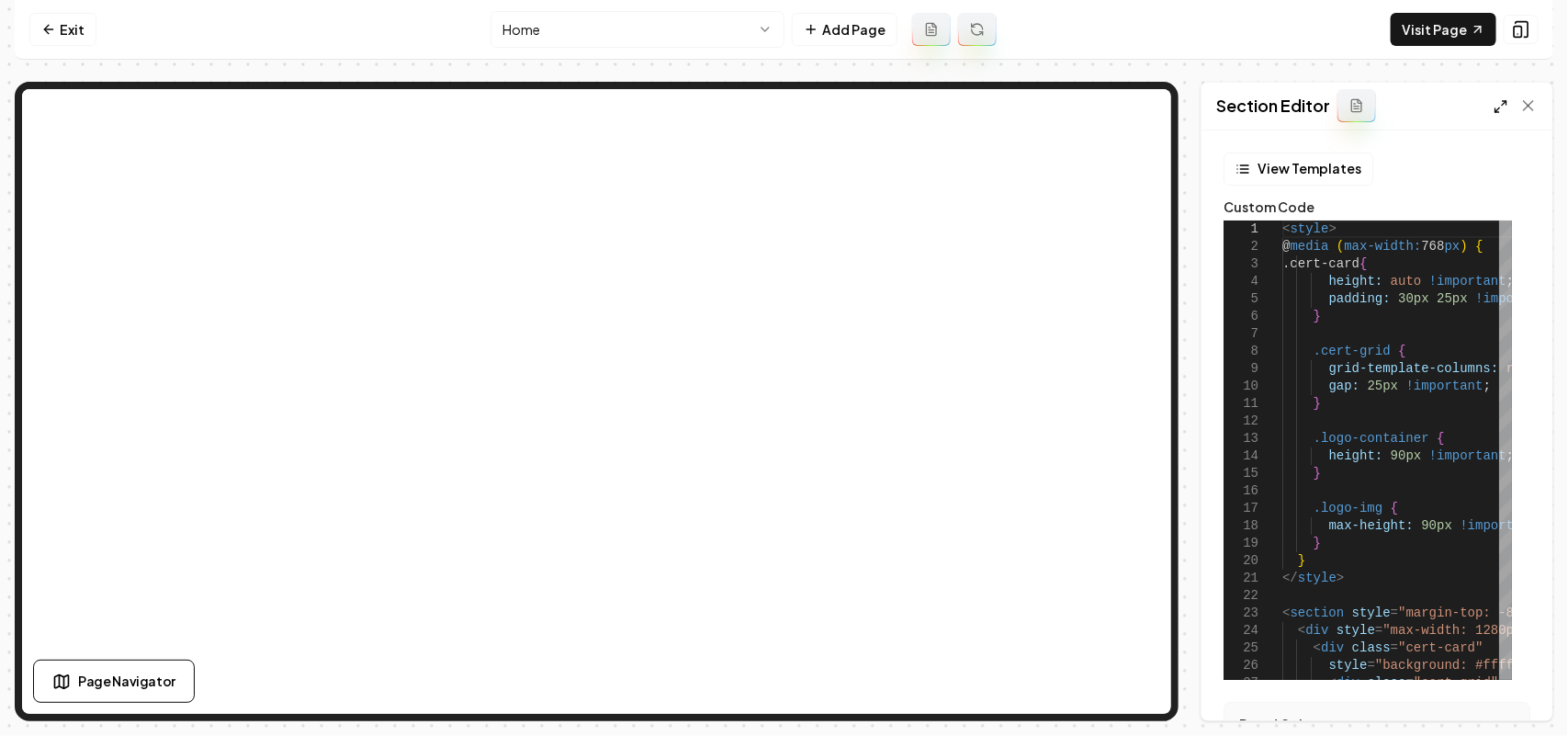
click at [1503, 103] on line at bounding box center [1503, 103] width 5 height 5
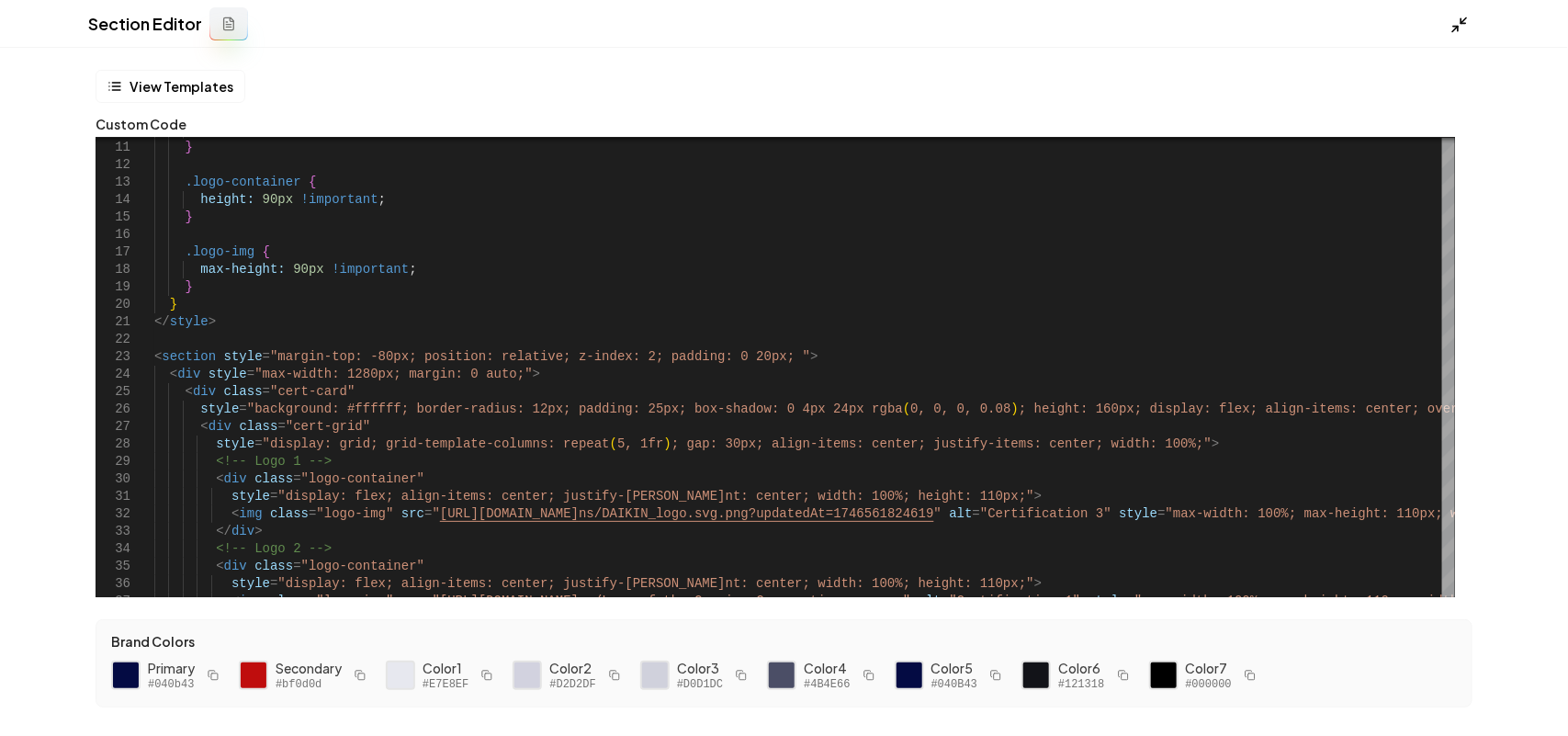
click at [1454, 22] on icon at bounding box center [1460, 25] width 19 height 19
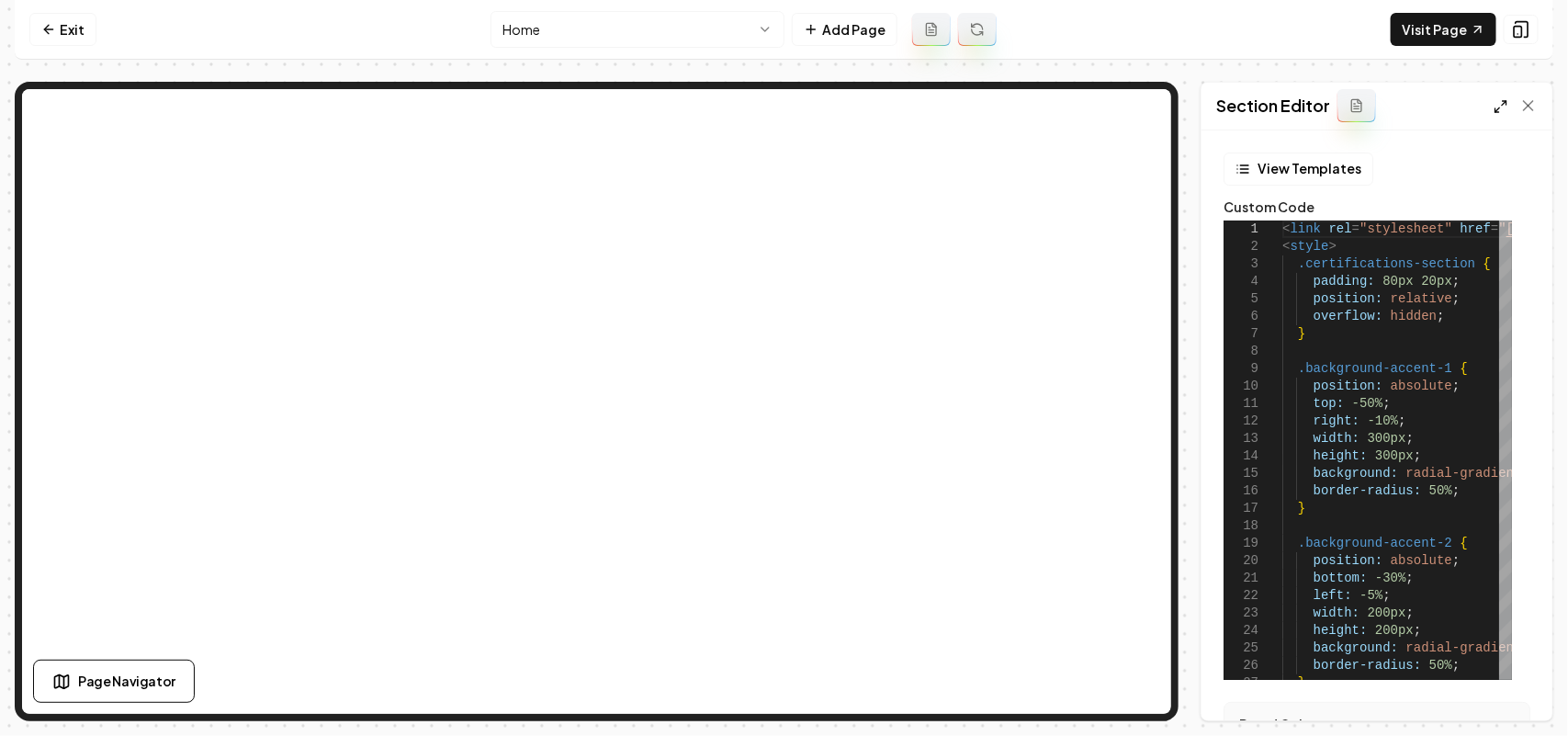
click at [1502, 104] on icon at bounding box center [1501, 107] width 15 height 15
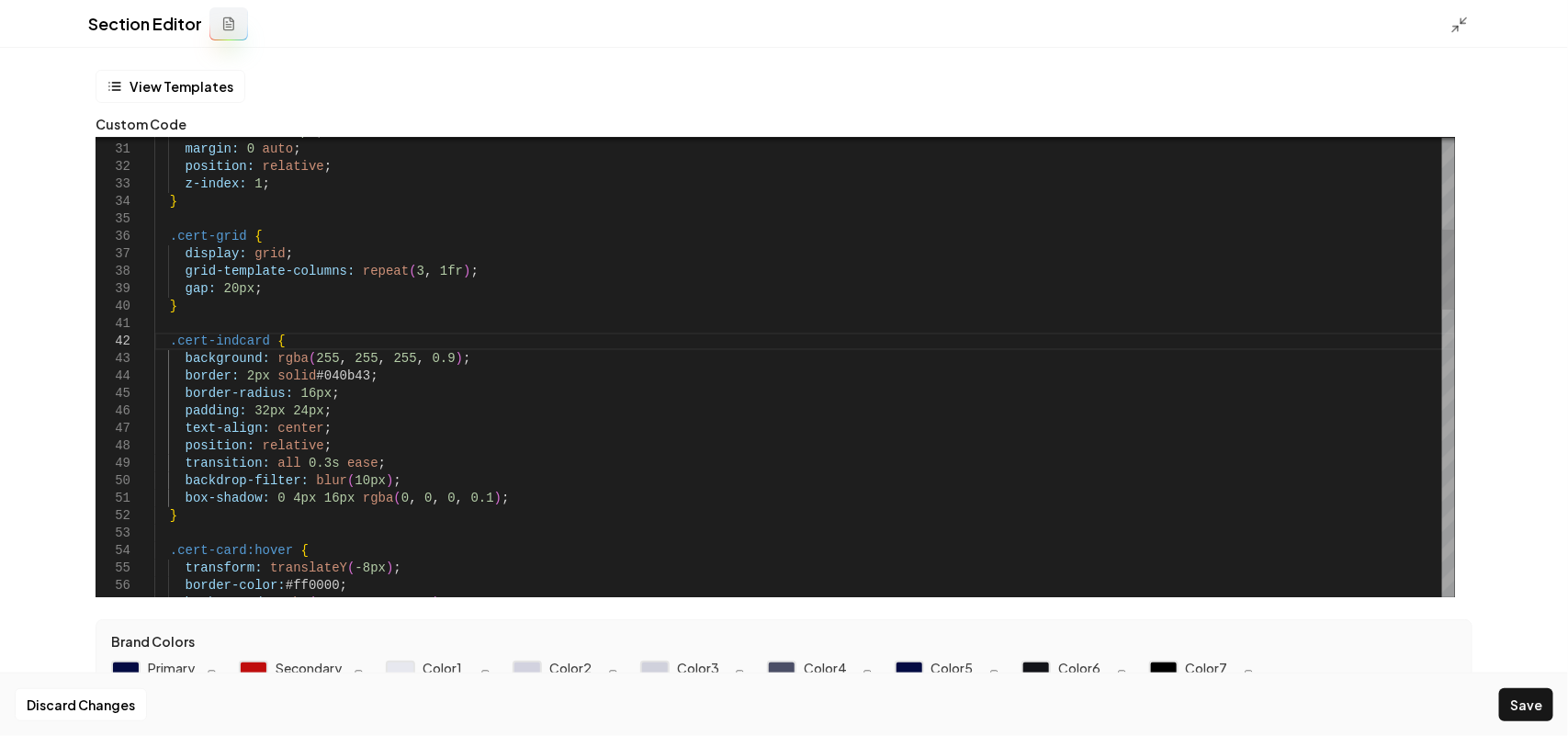
scroll to position [17, 83]
drag, startPoint x: 268, startPoint y: 336, endPoint x: 167, endPoint y: 339, distance: 101.0
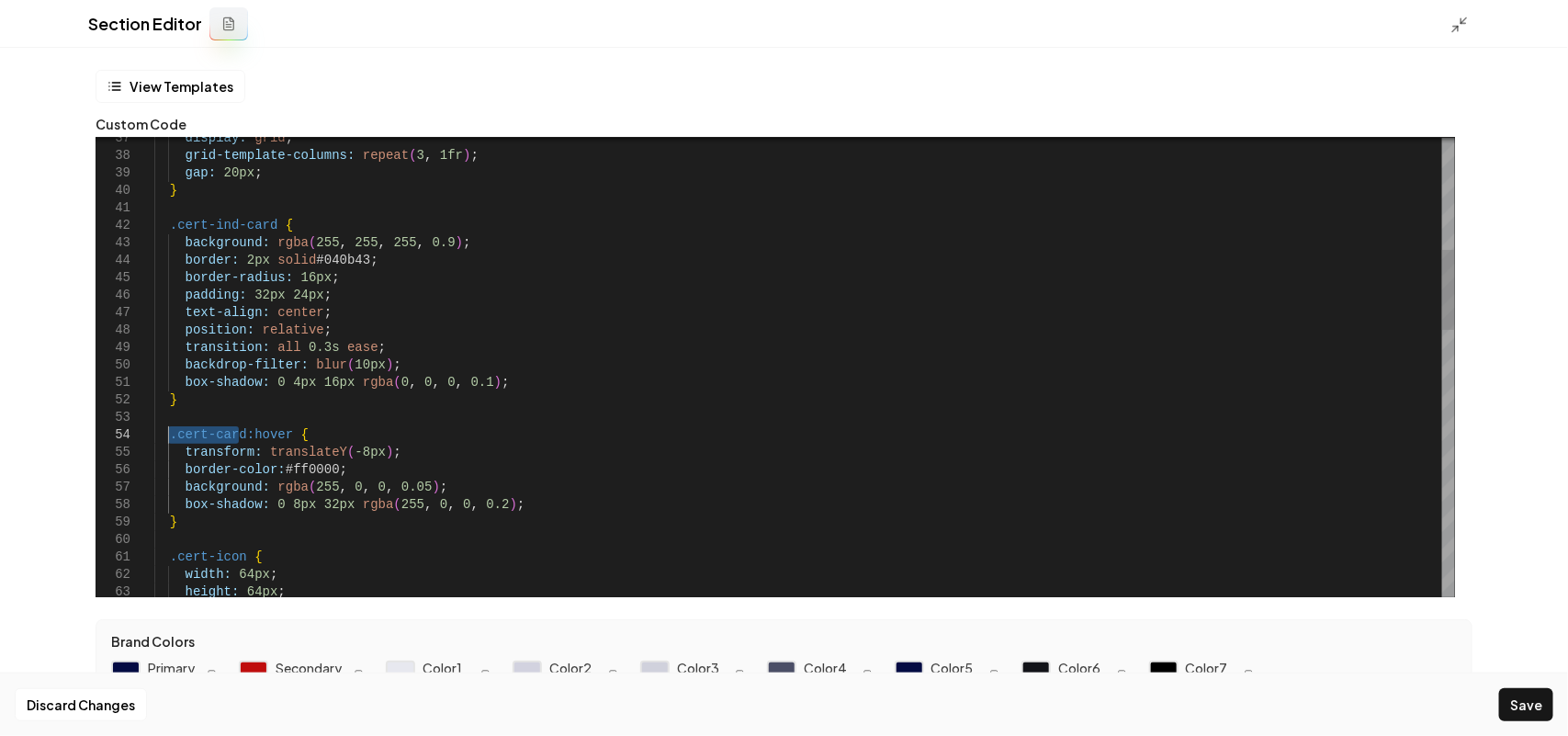
drag, startPoint x: 238, startPoint y: 435, endPoint x: 171, endPoint y: 435, distance: 67.0
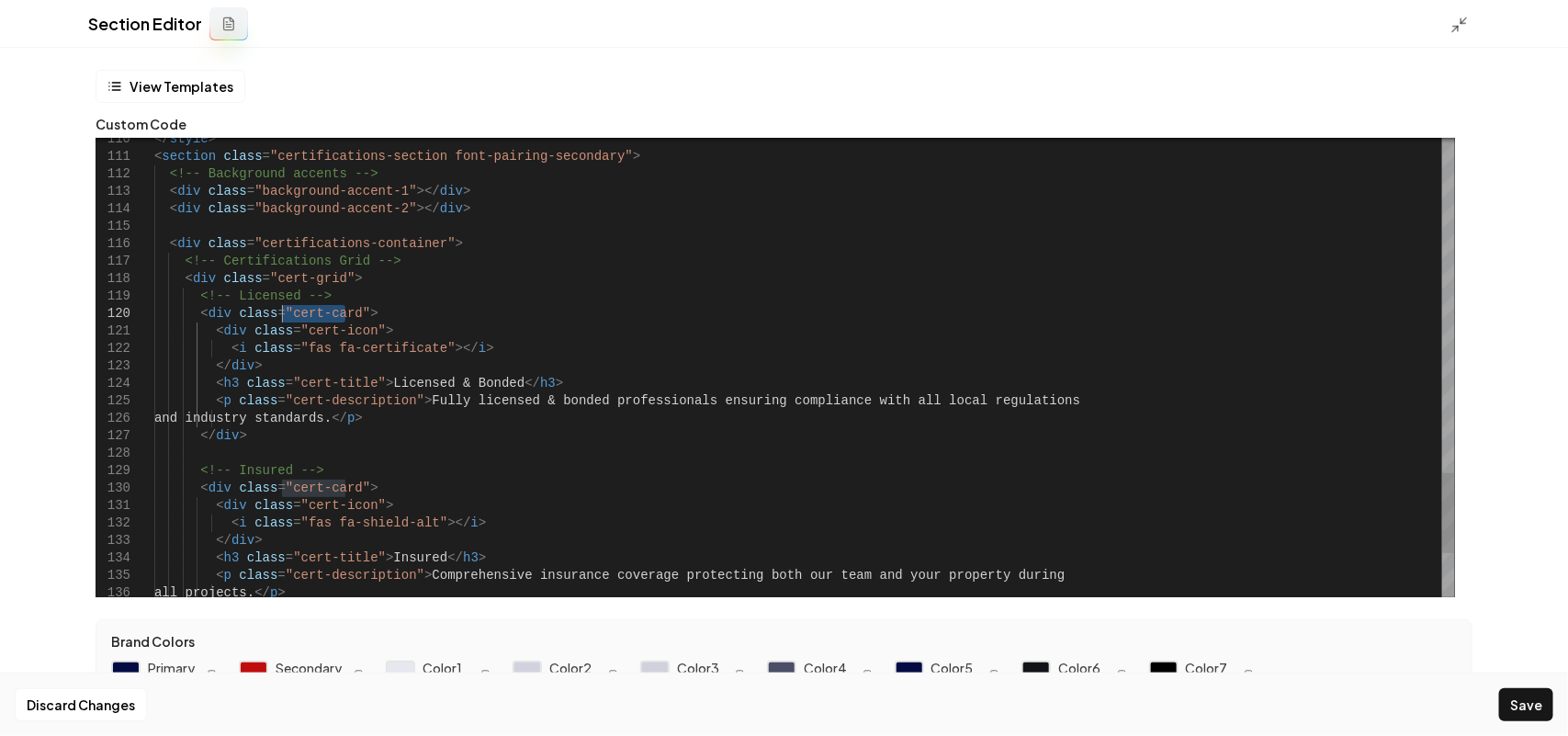
drag, startPoint x: 345, startPoint y: 312, endPoint x: 283, endPoint y: 310, distance: 62.0
drag, startPoint x: 342, startPoint y: 490, endPoint x: 282, endPoint y: 489, distance: 60.0
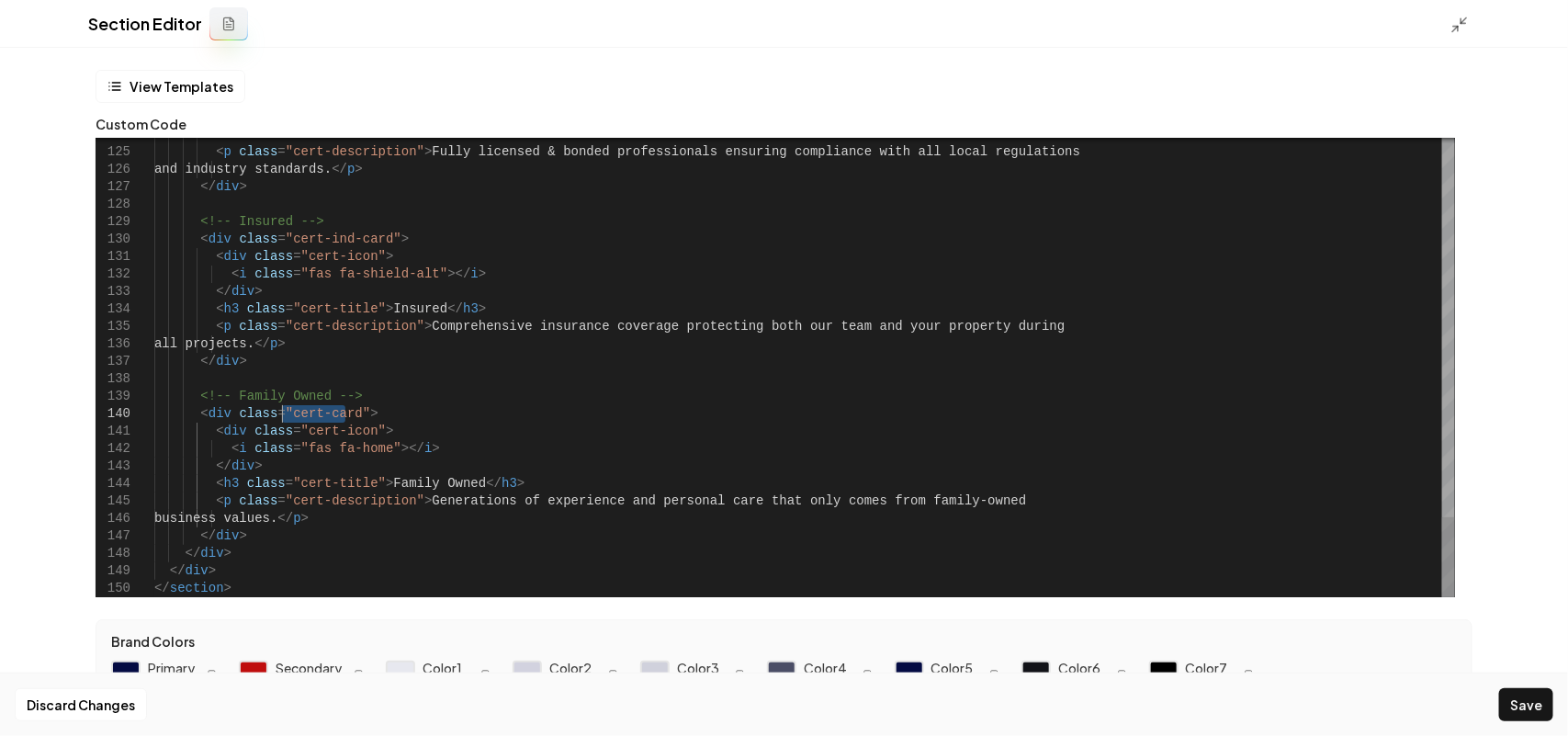
drag, startPoint x: 347, startPoint y: 413, endPoint x: 285, endPoint y: 411, distance: 62.0
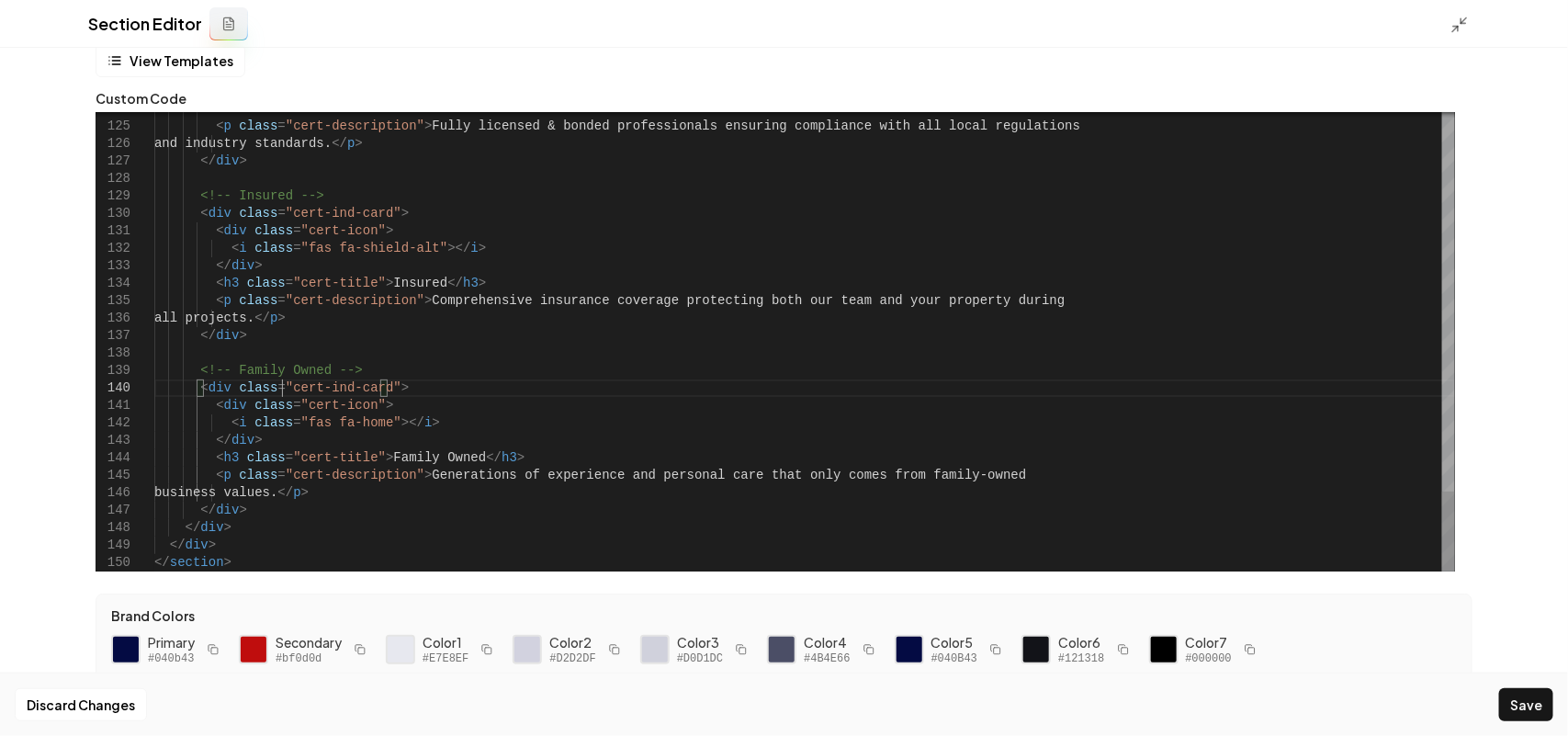
scroll to position [37, 0]
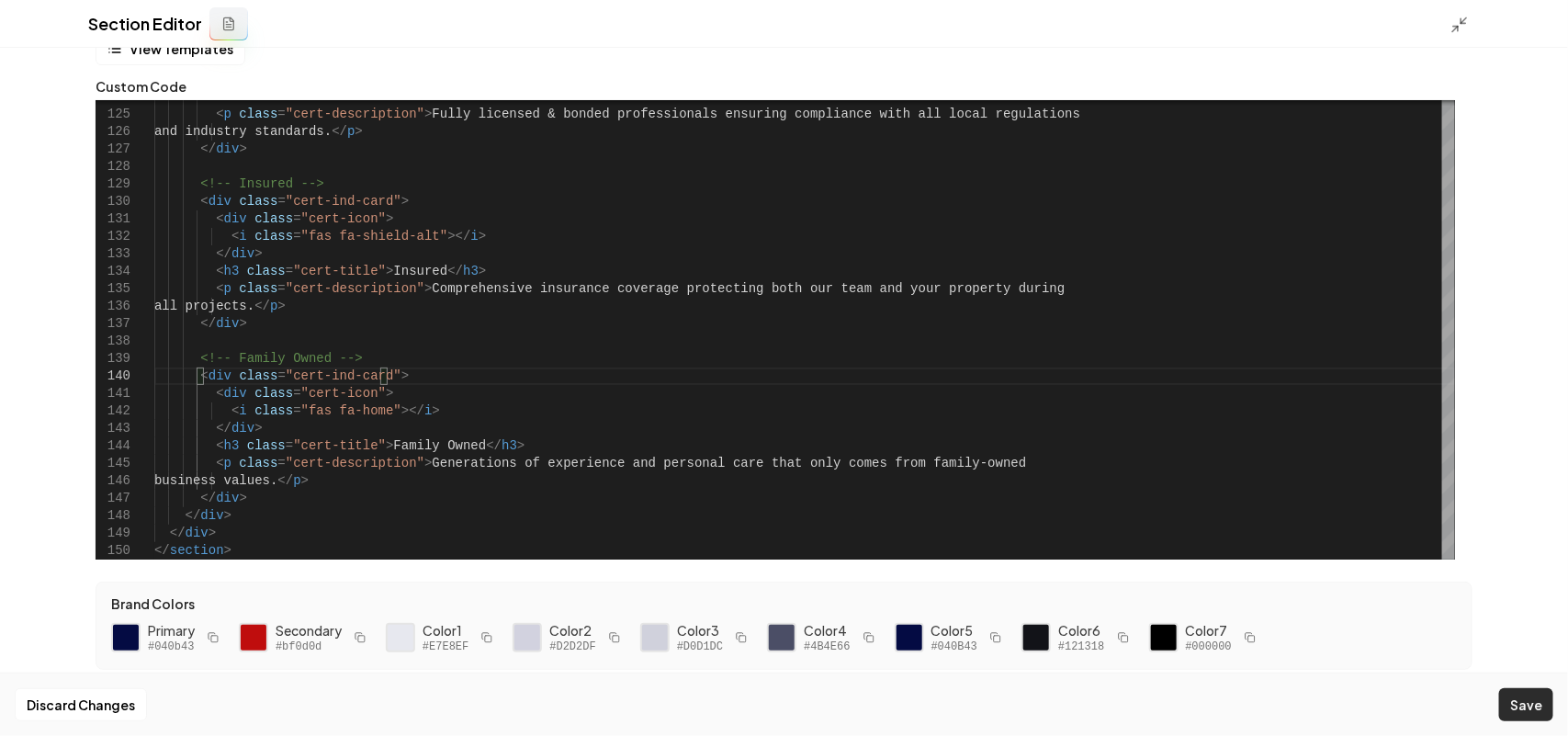
type textarea "**********"
click at [1530, 691] on button "Save" at bounding box center [1526, 704] width 54 height 33
click at [1458, 34] on div "Section Editor" at bounding box center [784, 23] width 1568 height 48
click at [1463, 29] on icon at bounding box center [1460, 25] width 19 height 19
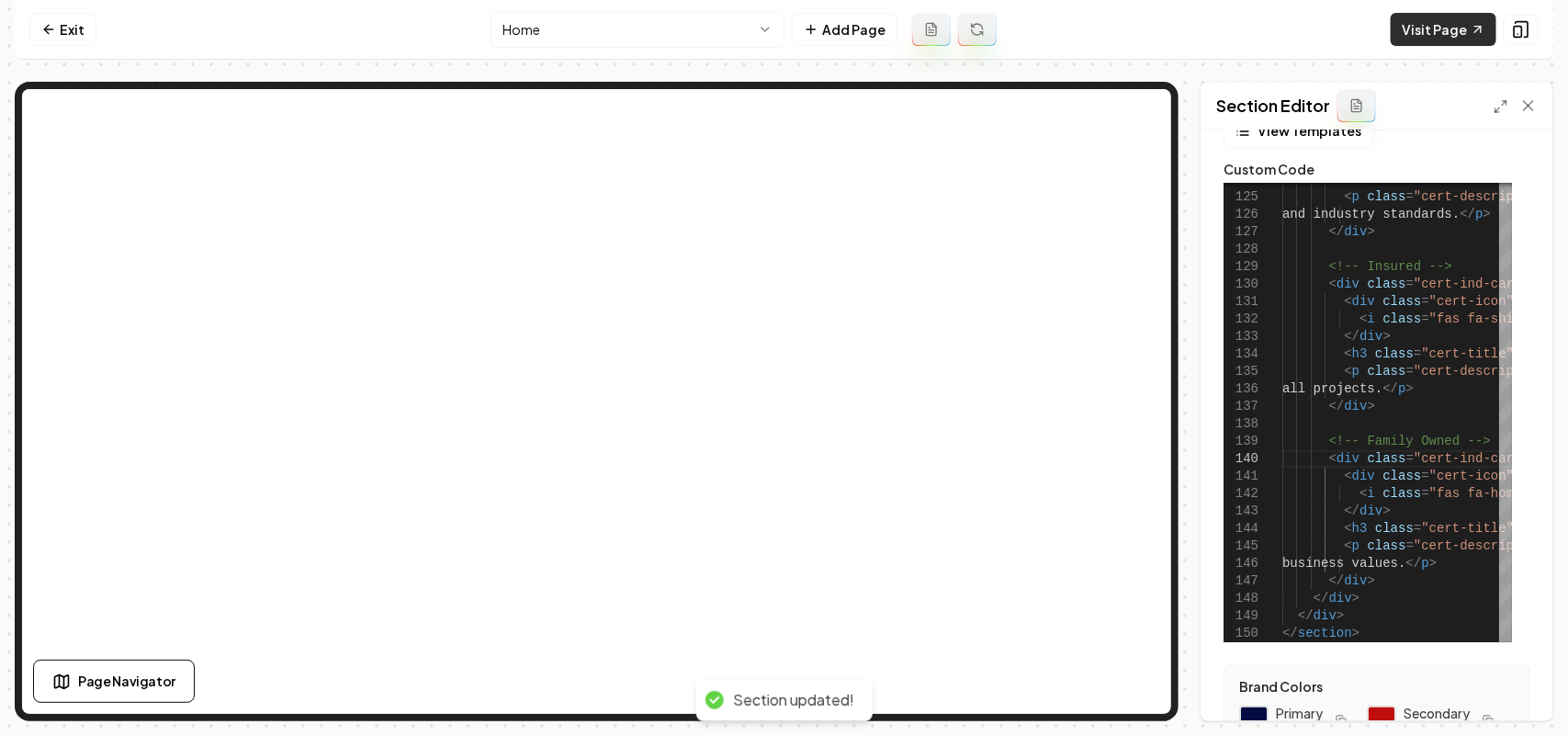
click at [1427, 23] on link "Visit Page" at bounding box center [1443, 29] width 106 height 33
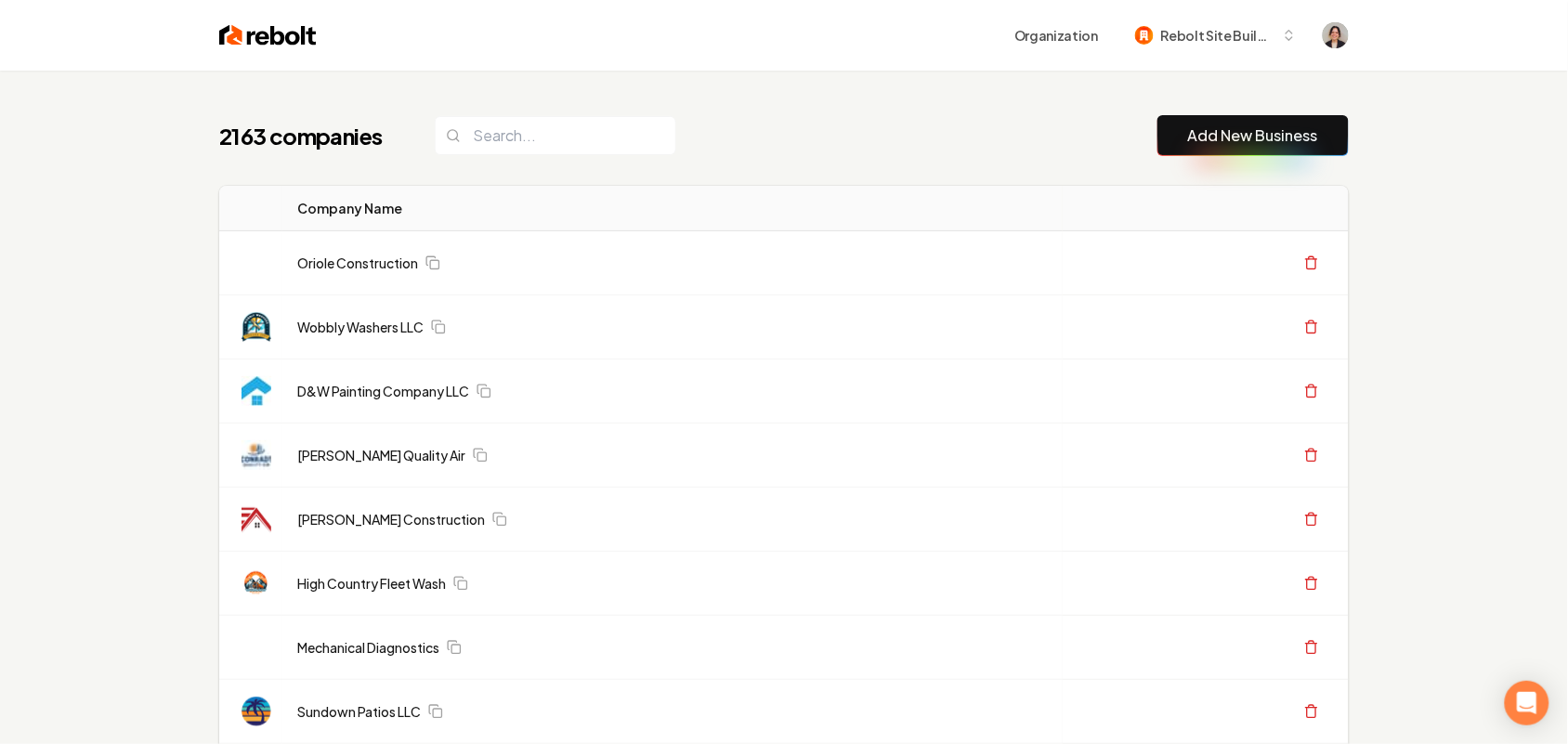
click at [847, 39] on div "Organization Rebolt Site Builder" at bounding box center [832, 35] width 1032 height 33
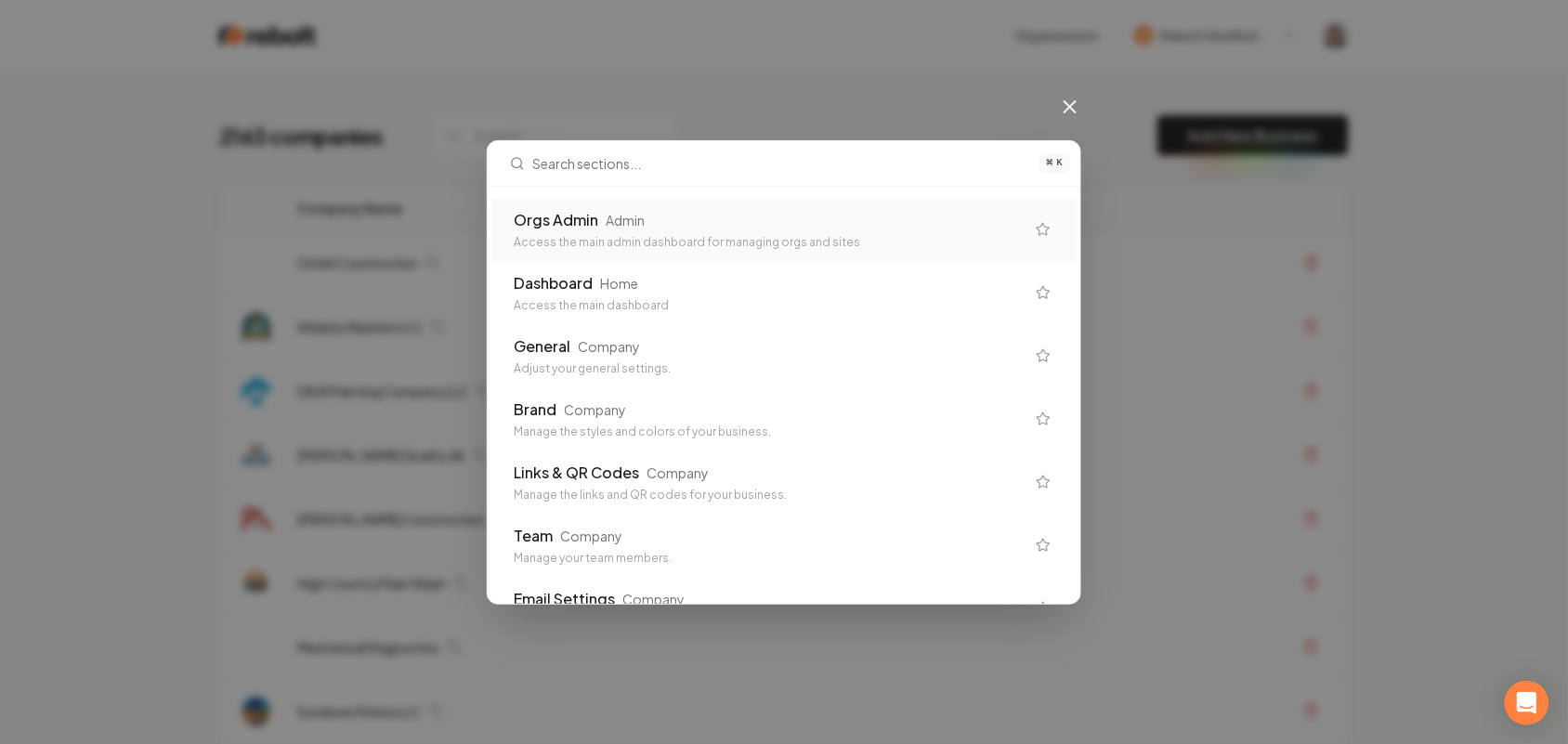
click at [627, 246] on div "Access the main admin dashboard for managing orgs and sites" at bounding box center [769, 243] width 511 height 15
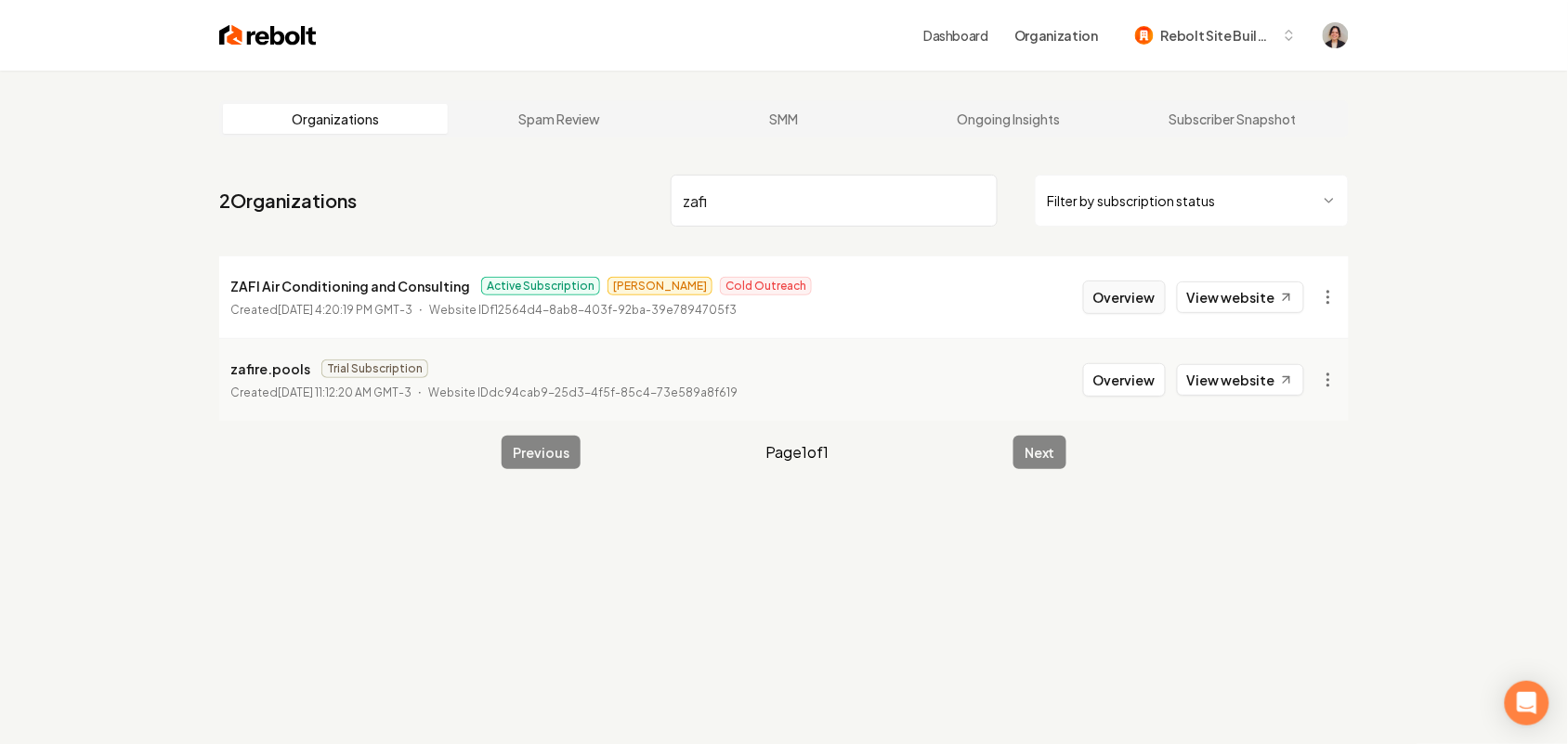
type input "zafi"
click at [1115, 299] on button "Overview" at bounding box center [1124, 297] width 82 height 33
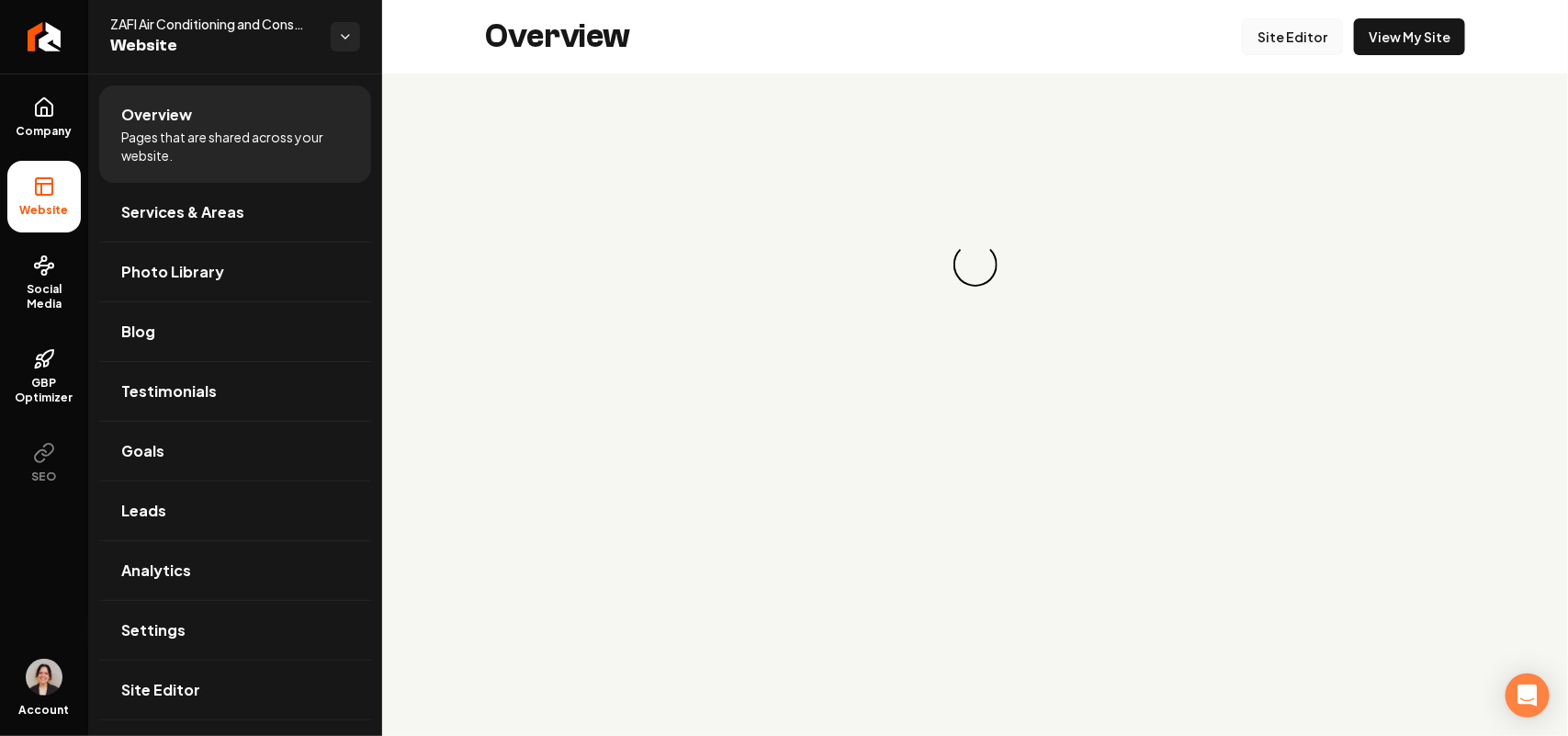
click at [1296, 33] on link "Site Editor" at bounding box center [1292, 36] width 101 height 36
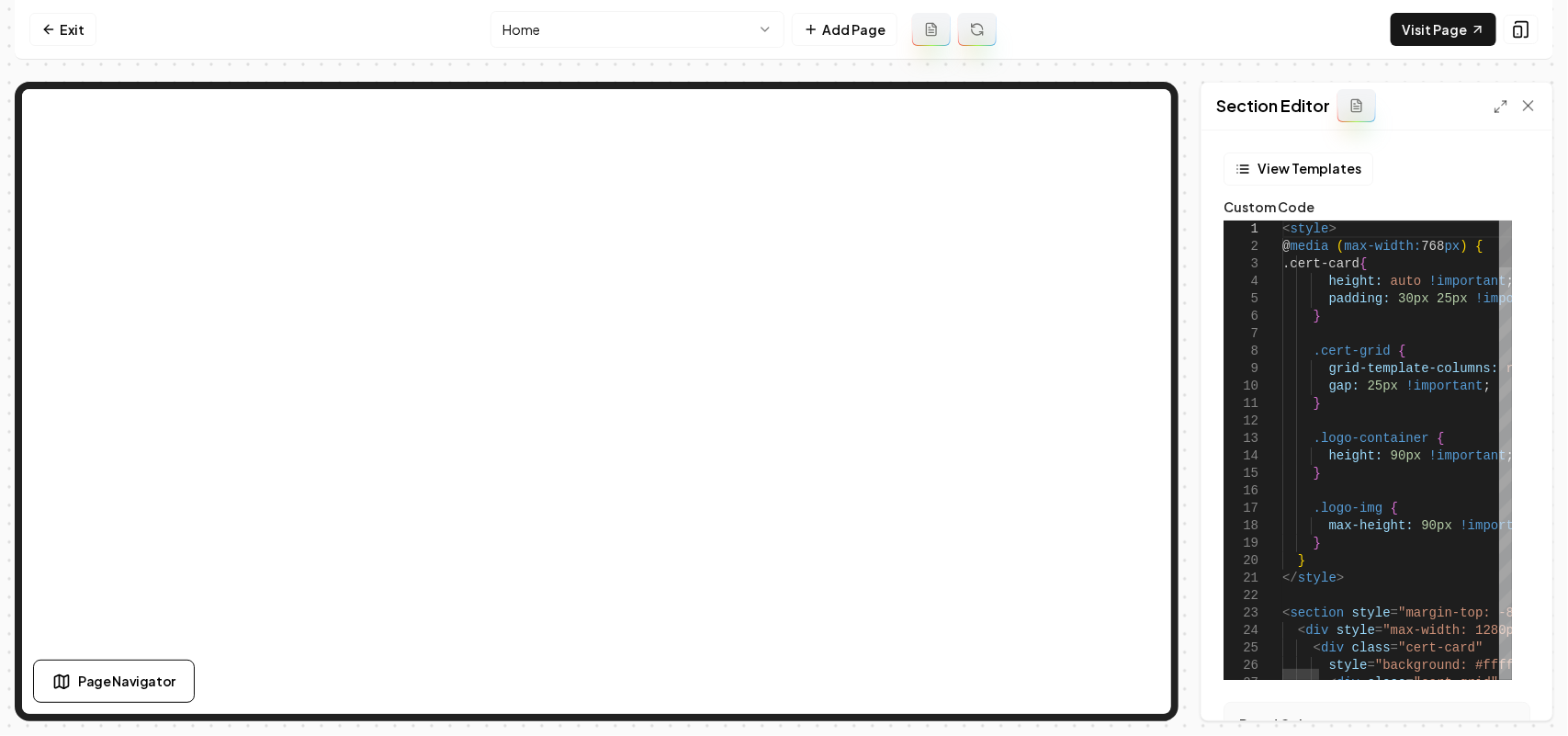
type textarea "**********"
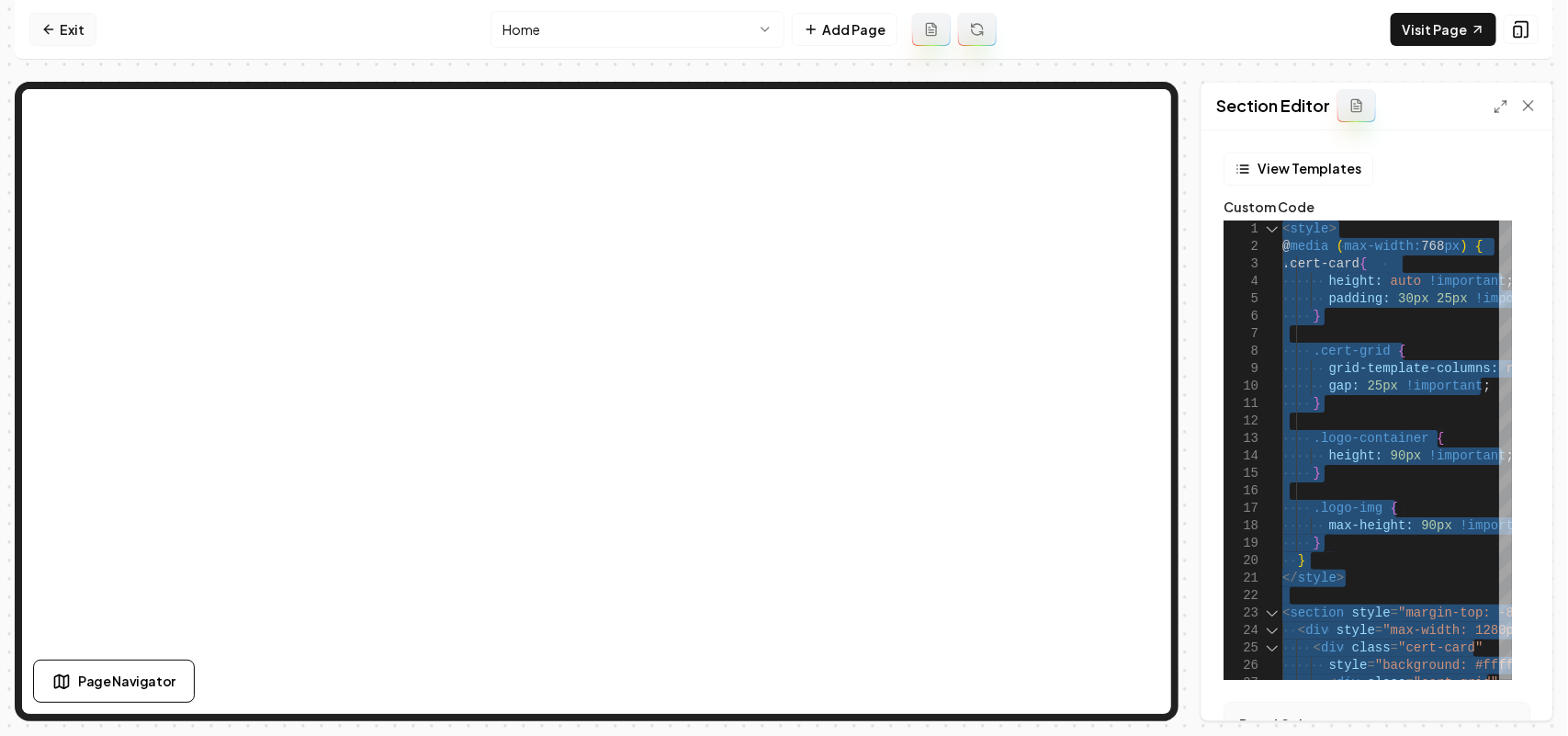
click at [48, 19] on link "Exit" at bounding box center [63, 29] width 67 height 33
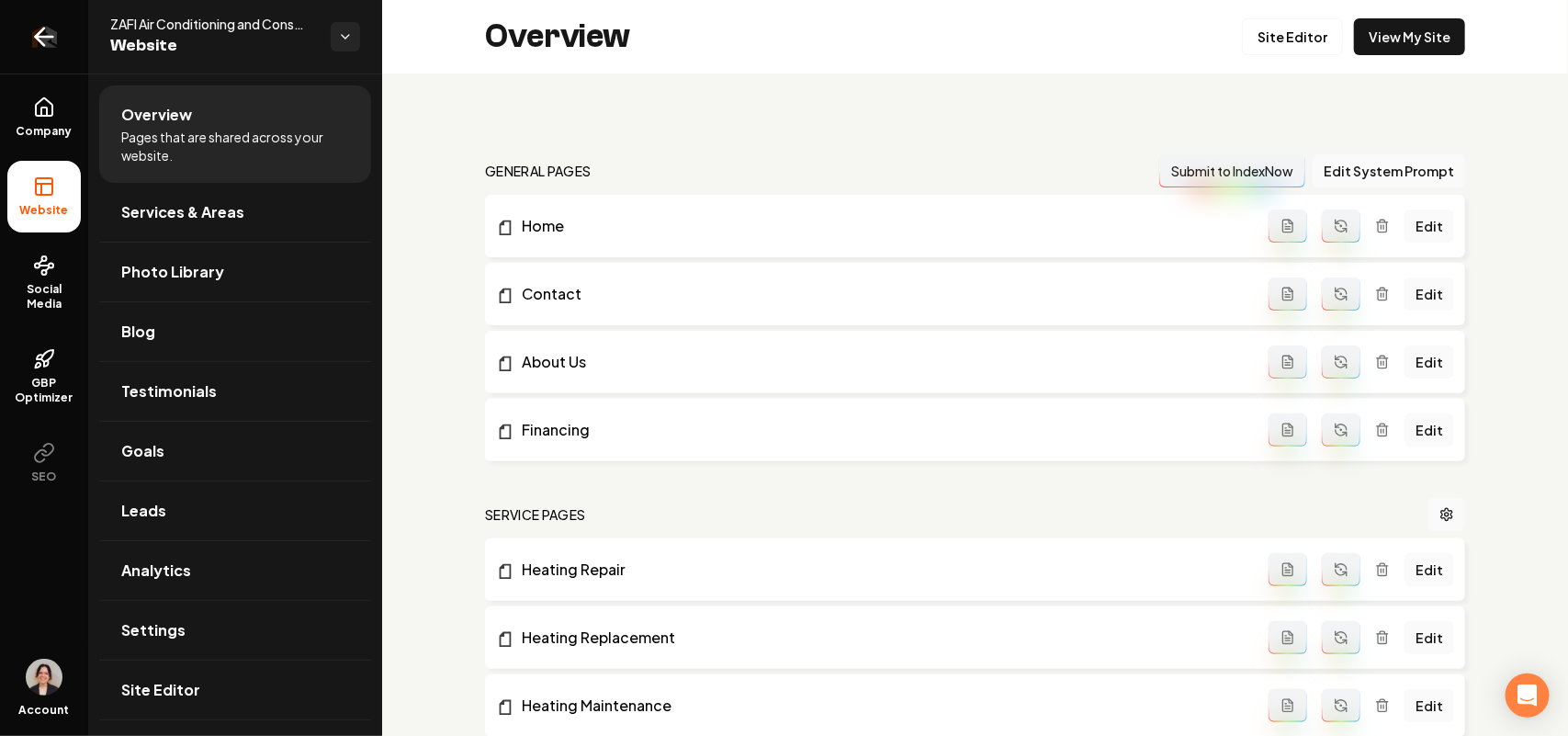
click at [55, 27] on icon "Return to dashboard" at bounding box center [43, 36] width 29 height 29
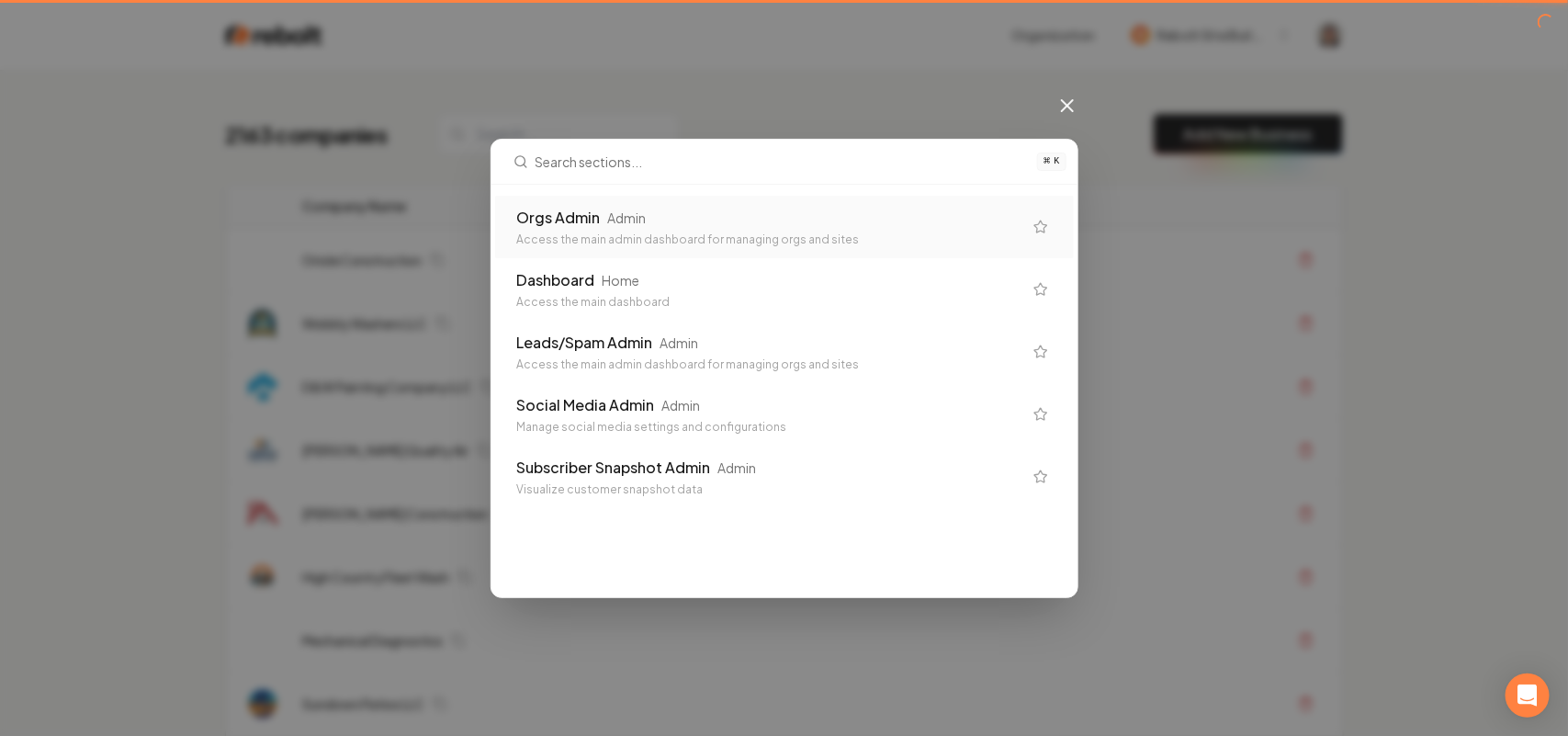
click at [596, 235] on div "Access the main admin dashboard for managing orgs and sites" at bounding box center [770, 240] width 505 height 15
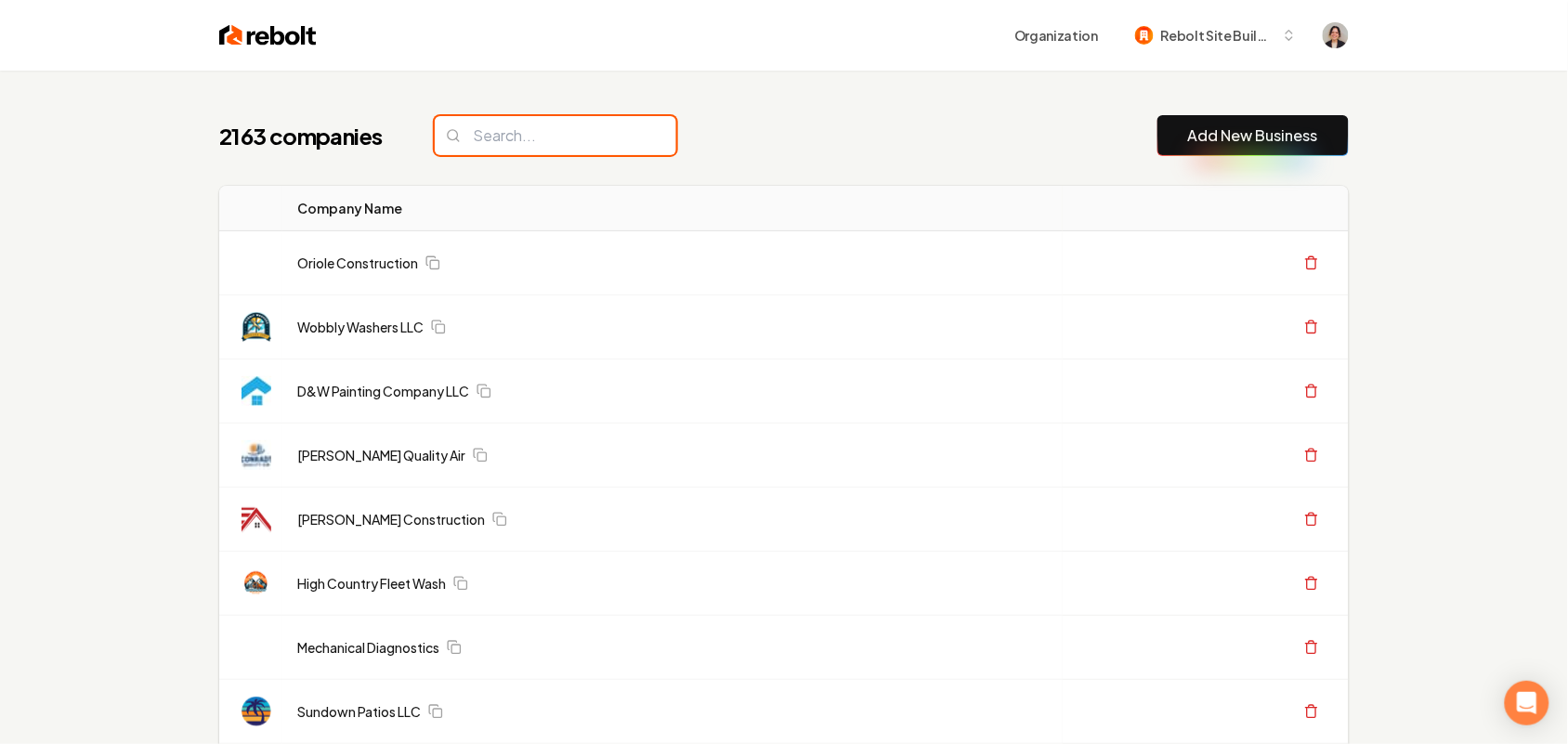
click at [474, 126] on input "search" at bounding box center [555, 135] width 241 height 39
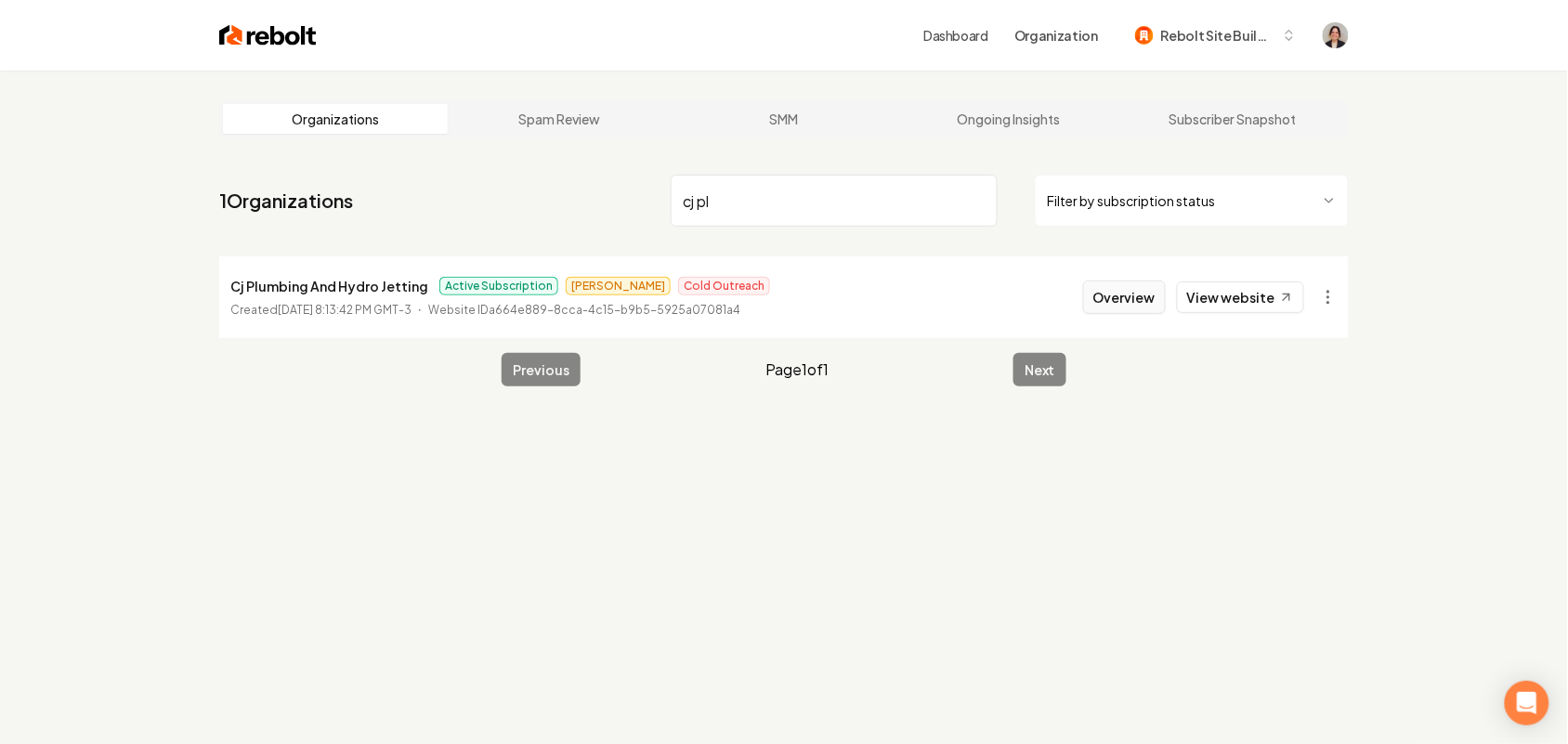
type input "cj pl"
click at [1144, 294] on button "Overview" at bounding box center [1124, 297] width 82 height 33
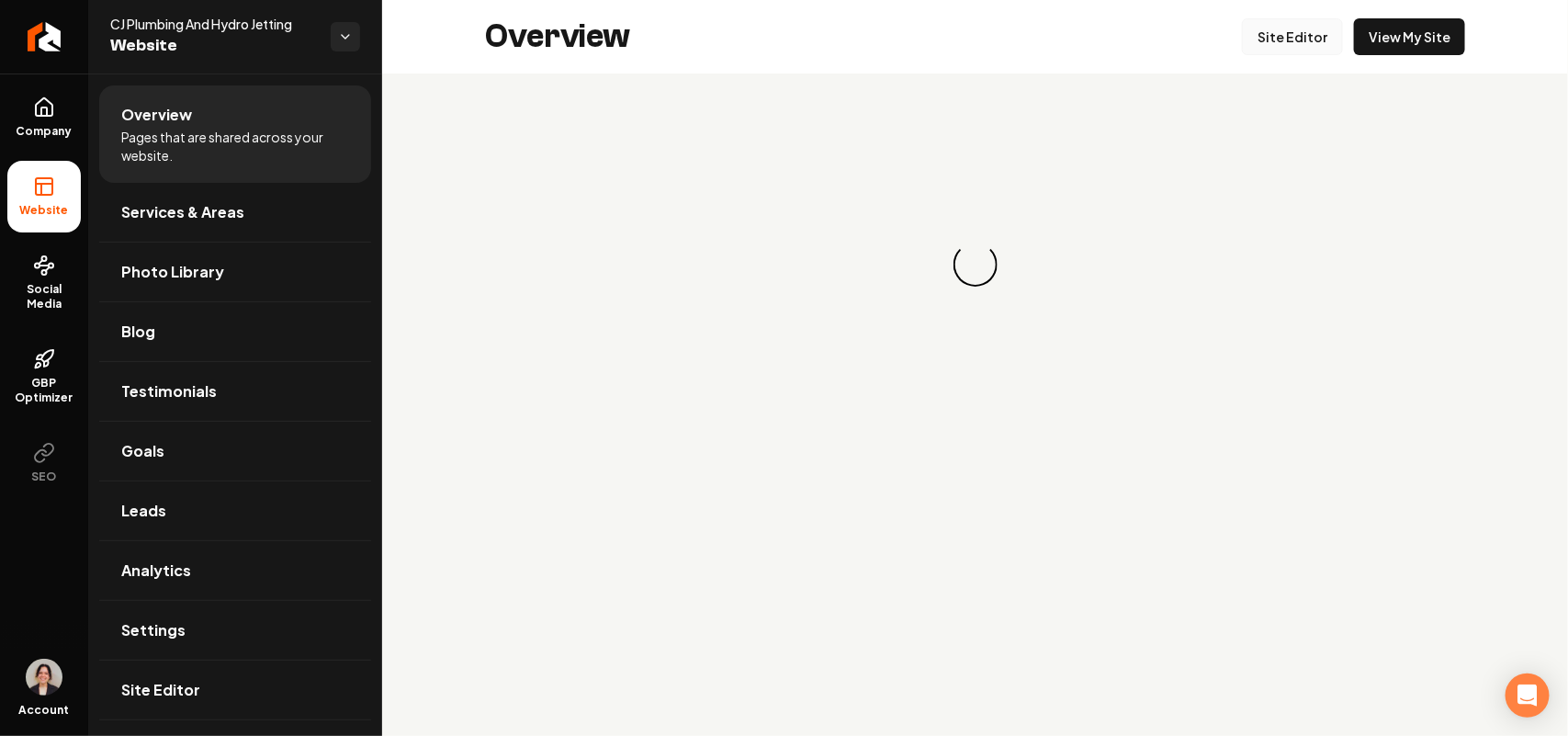
click at [1304, 29] on link "Site Editor" at bounding box center [1292, 36] width 101 height 36
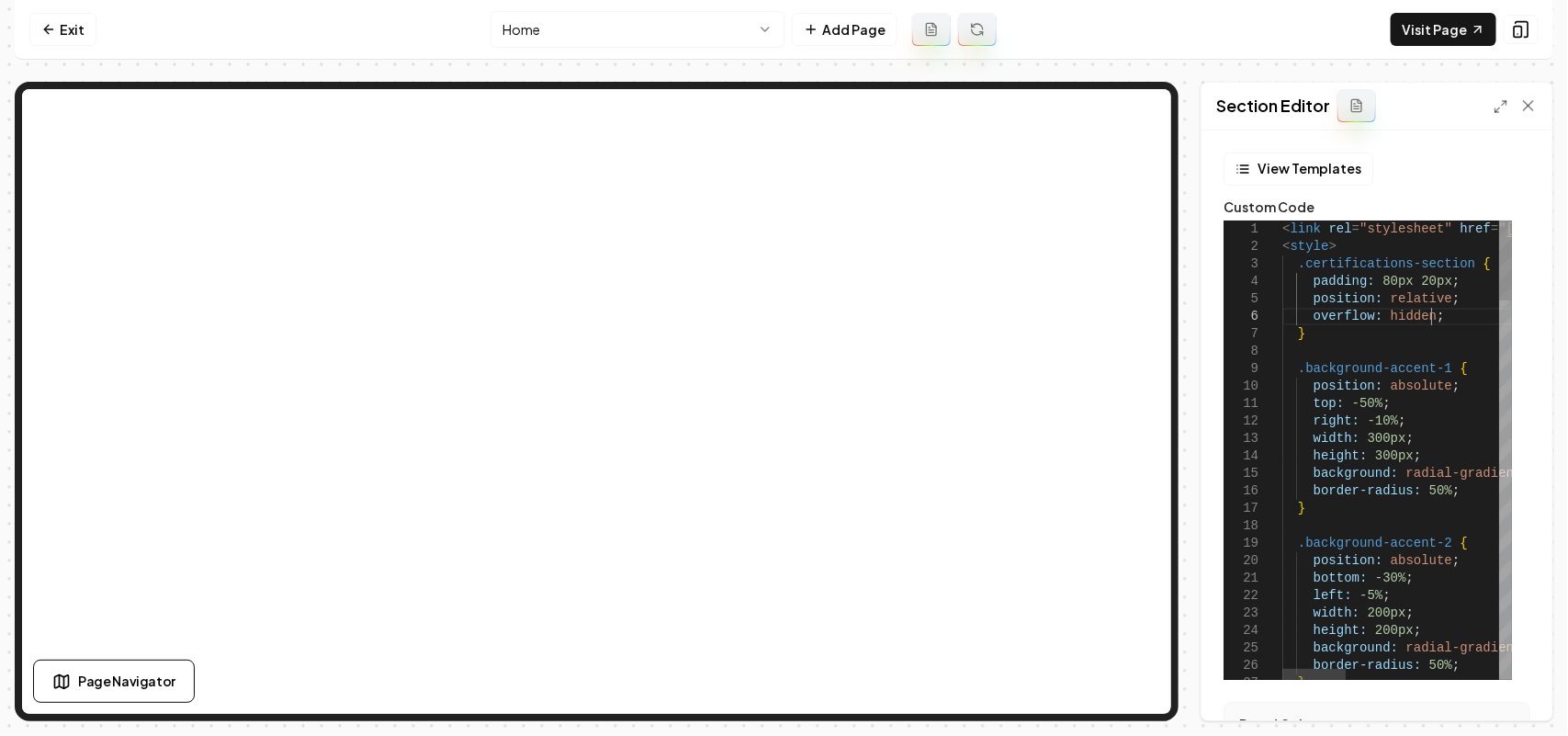
type textarea "**********"
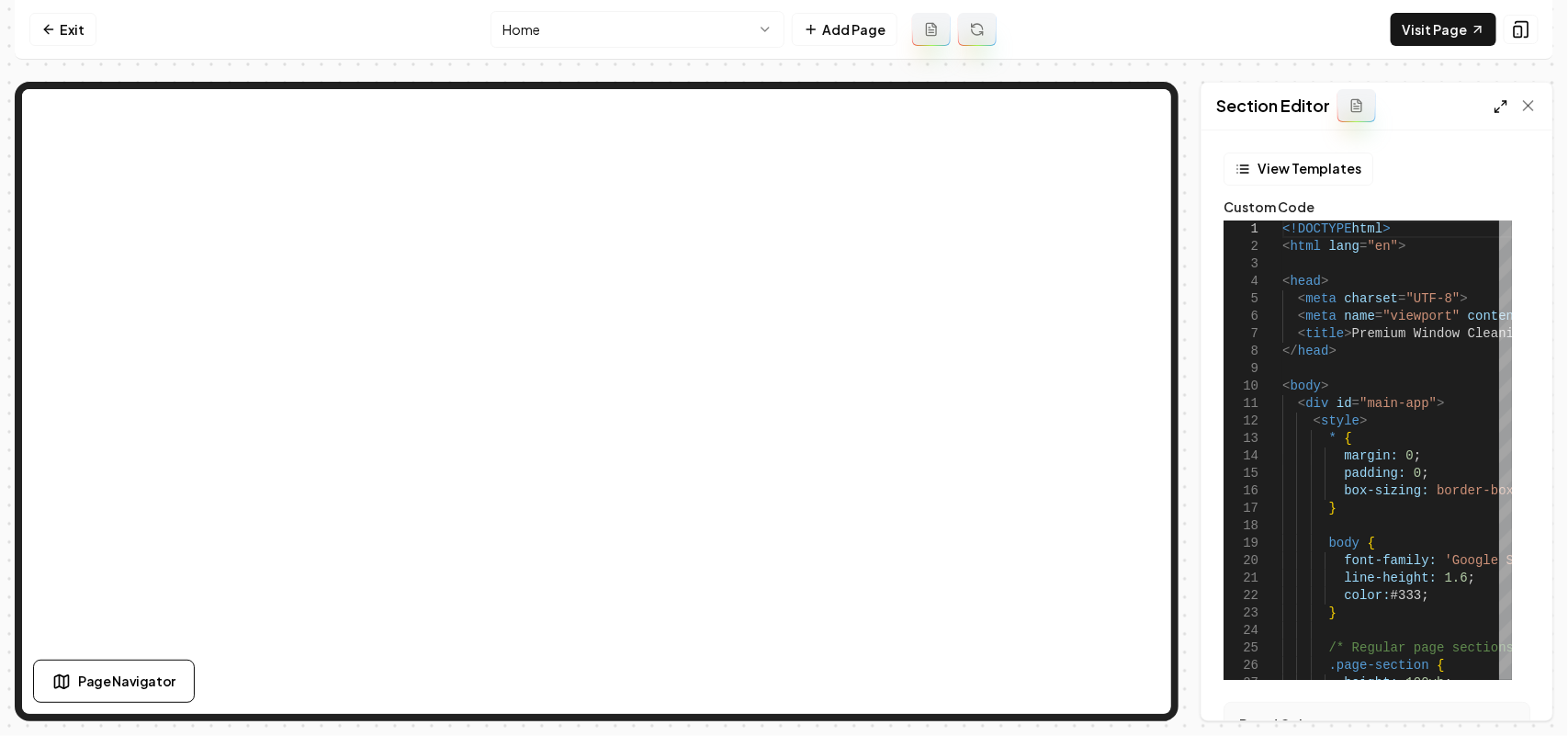
click at [1497, 107] on icon at bounding box center [1501, 107] width 15 height 15
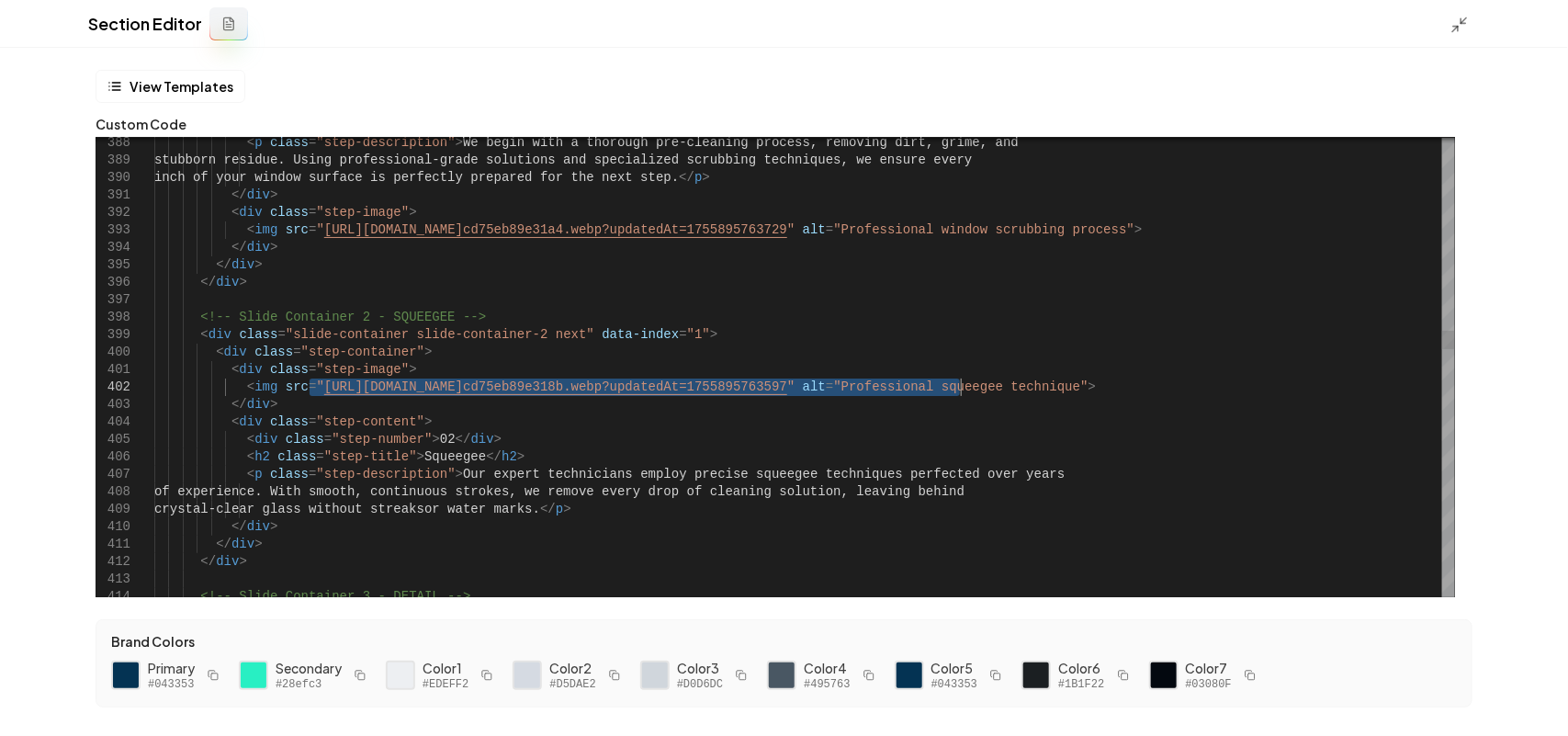
drag, startPoint x: 309, startPoint y: 386, endPoint x: 958, endPoint y: 389, distance: 649.0
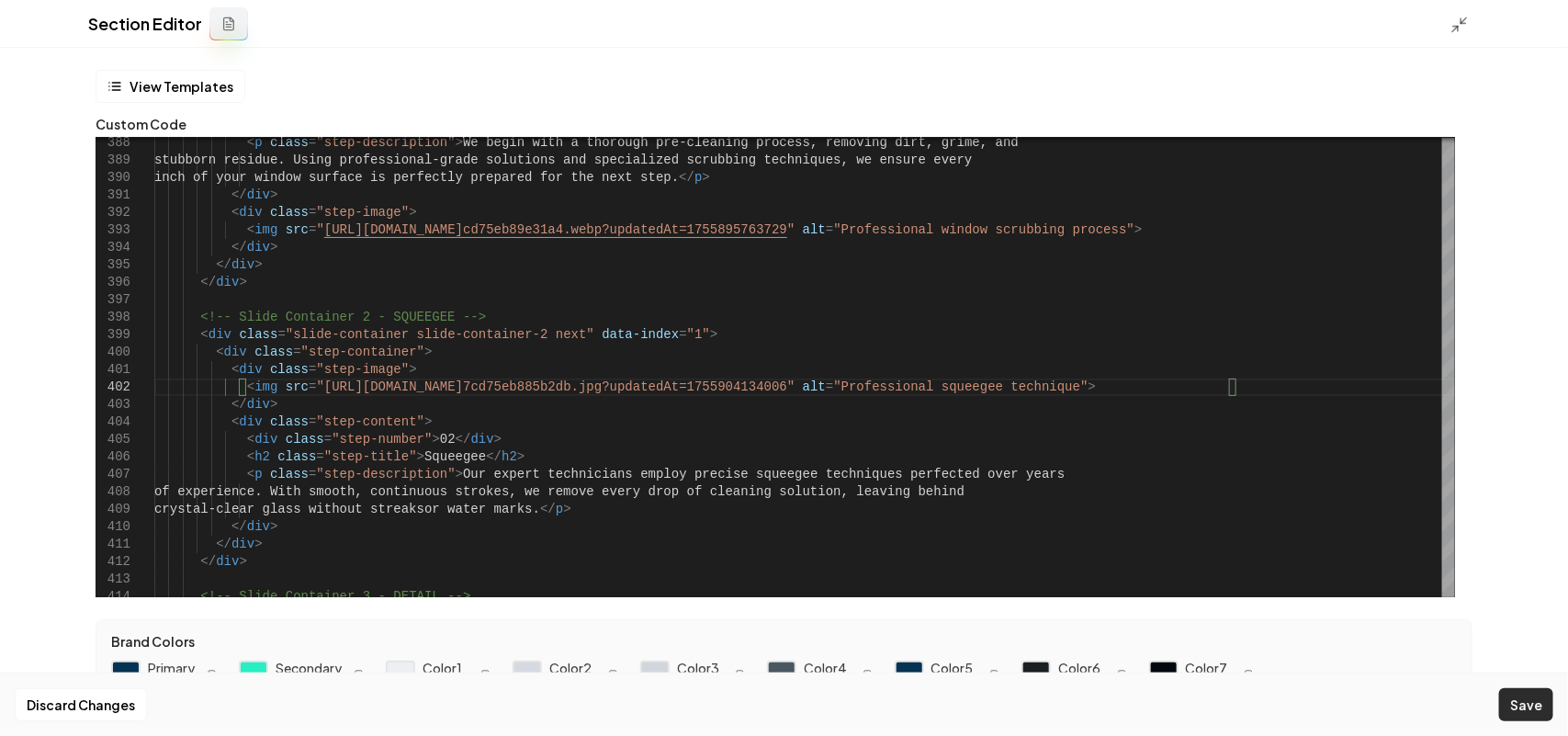
click at [1521, 691] on button "Save" at bounding box center [1526, 704] width 54 height 33
click at [1466, 20] on icon at bounding box center [1460, 25] width 19 height 19
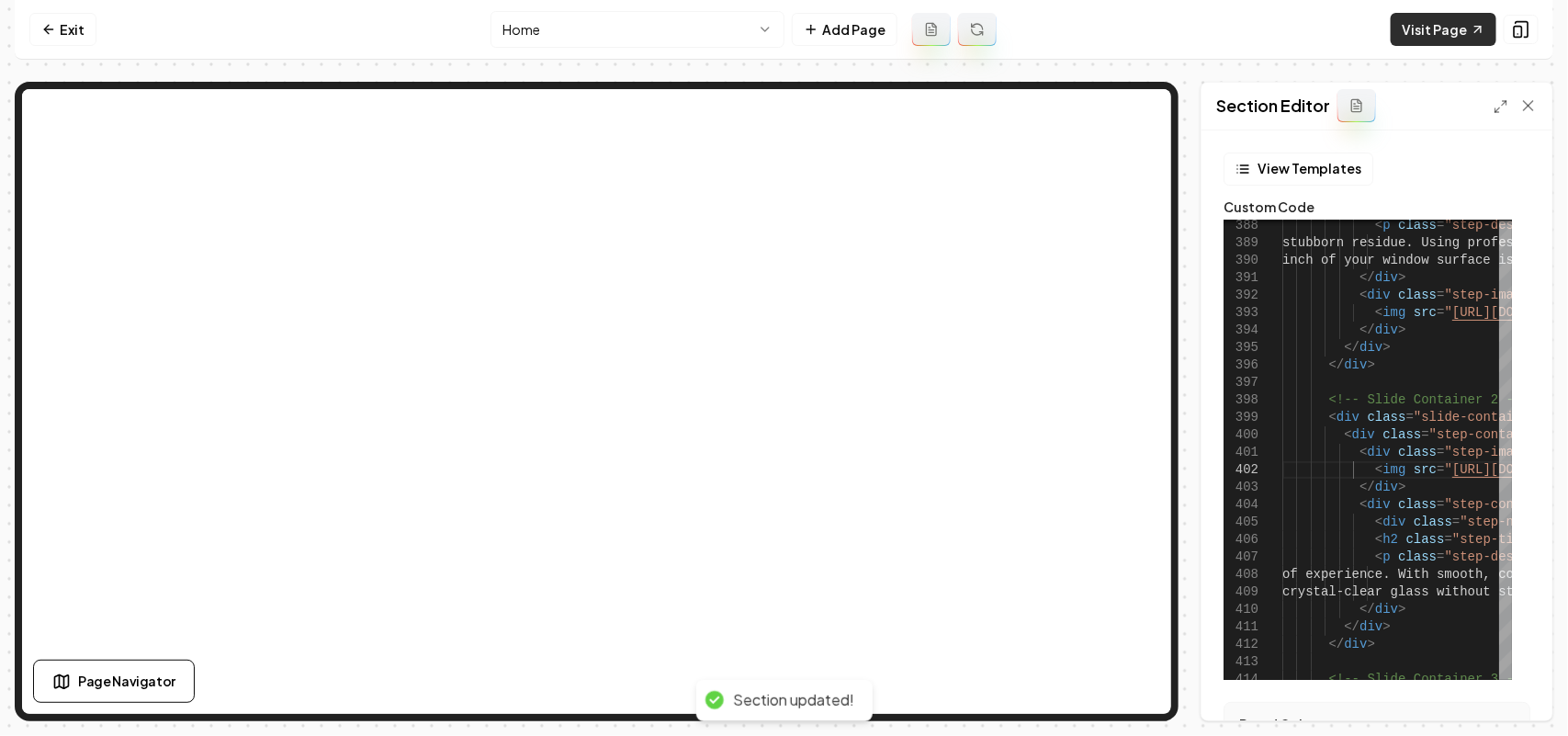
click at [1435, 35] on link "Visit Page" at bounding box center [1443, 29] width 106 height 33
click at [1493, 99] on icon at bounding box center [1501, 107] width 15 height 15
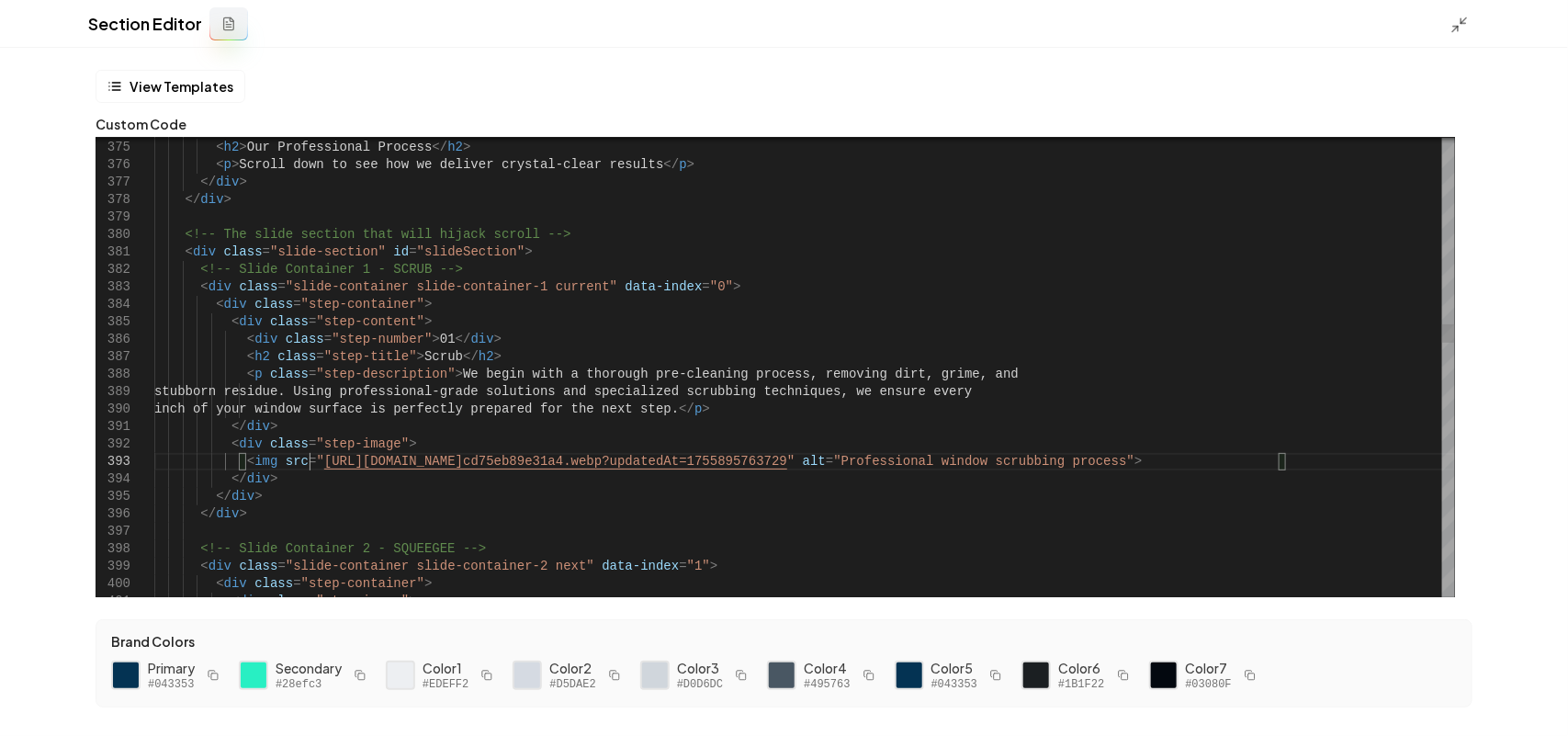
scroll to position [0, 798]
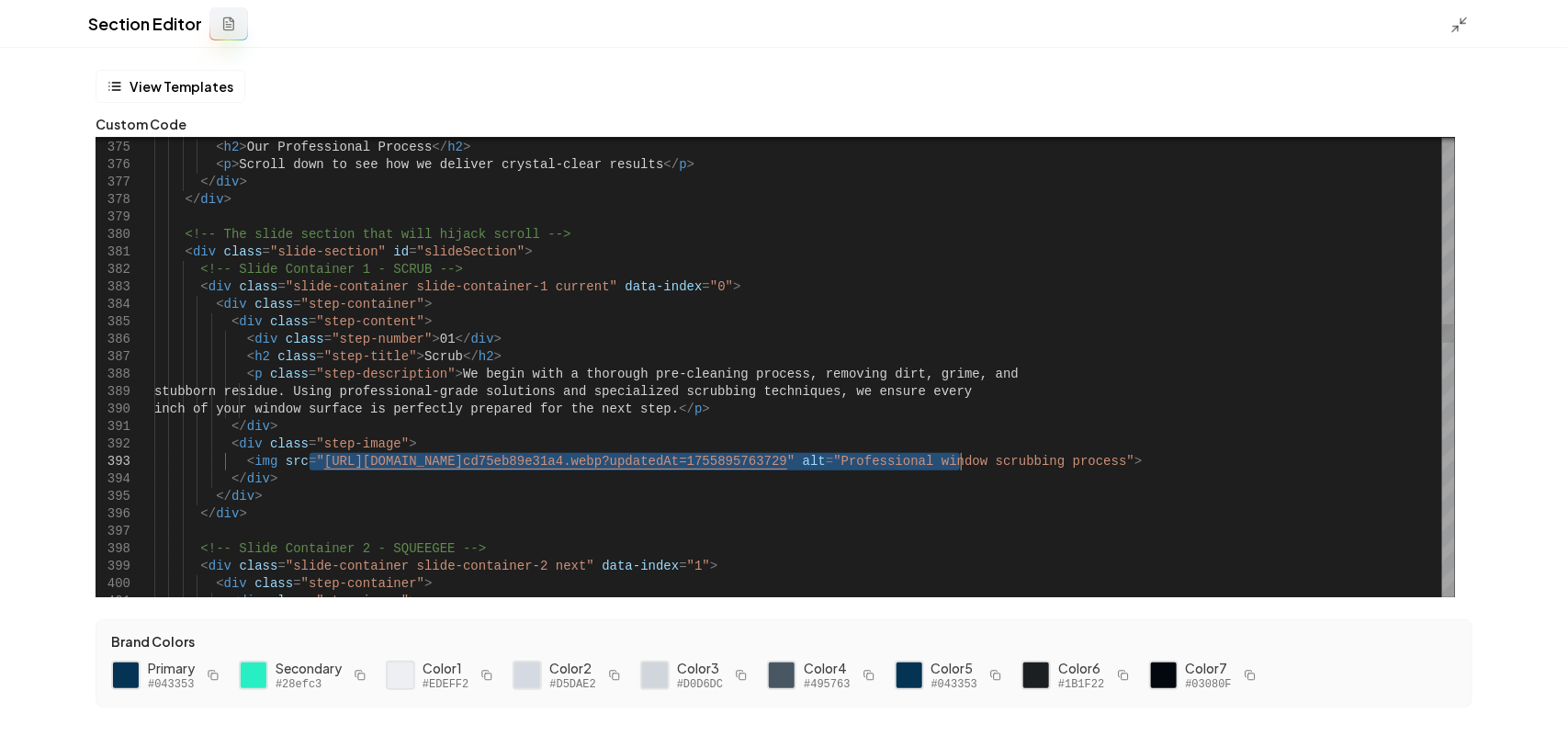
drag, startPoint x: 312, startPoint y: 462, endPoint x: 963, endPoint y: 455, distance: 651.0
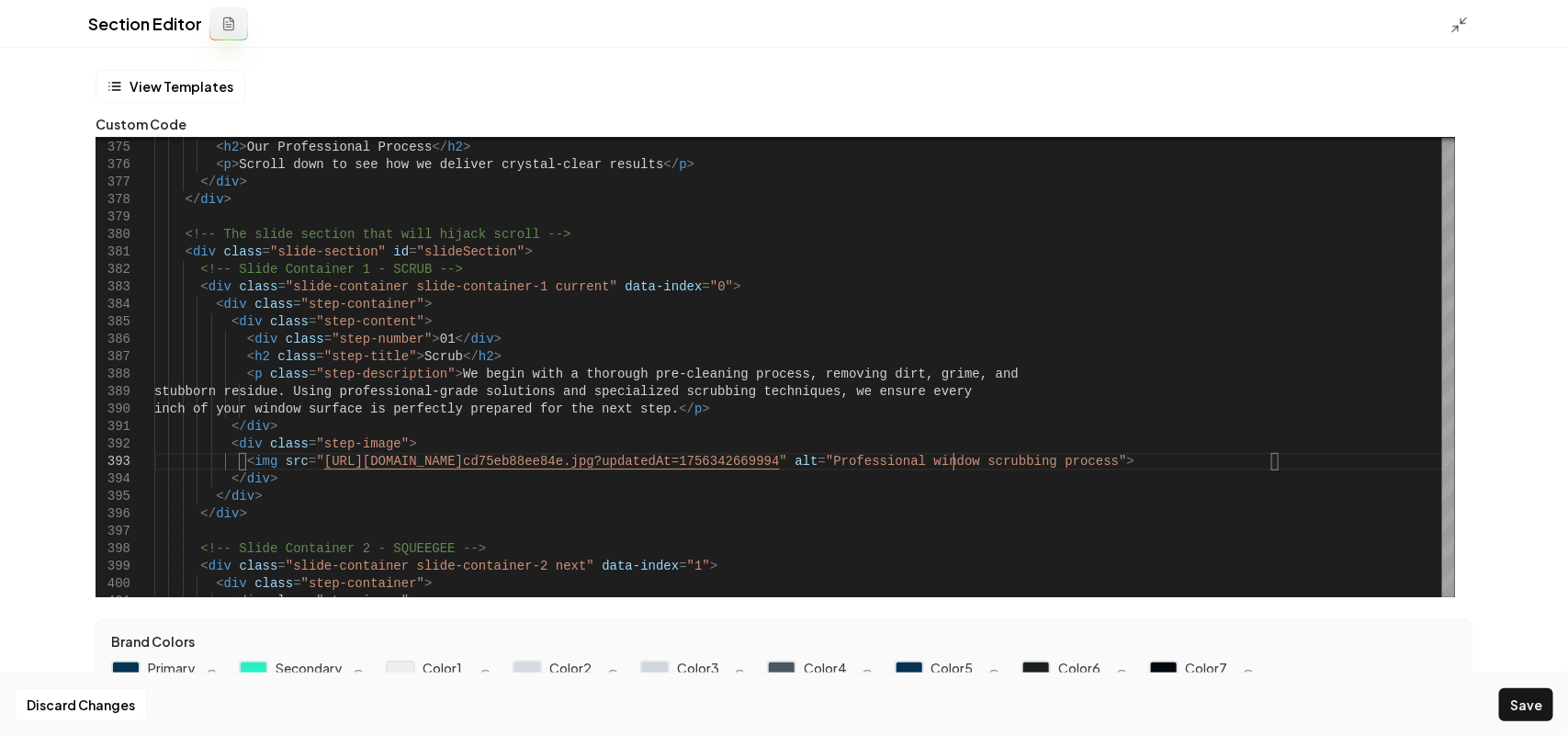
click at [1466, 14] on div at bounding box center [1464, 24] width 29 height 21
click at [1465, 19] on line at bounding box center [1464, 21] width 6 height 6
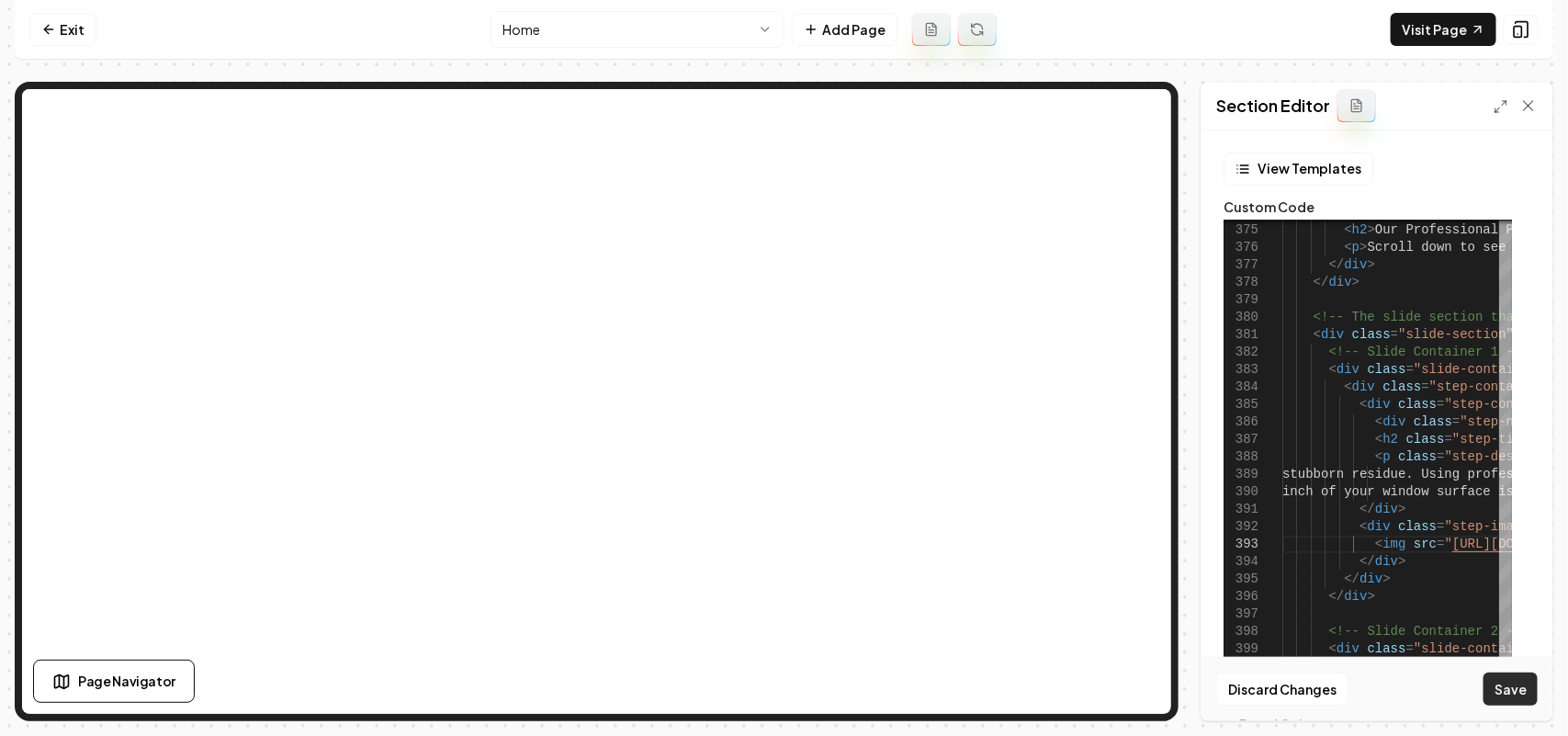
click at [1516, 683] on button "Save" at bounding box center [1511, 688] width 54 height 33
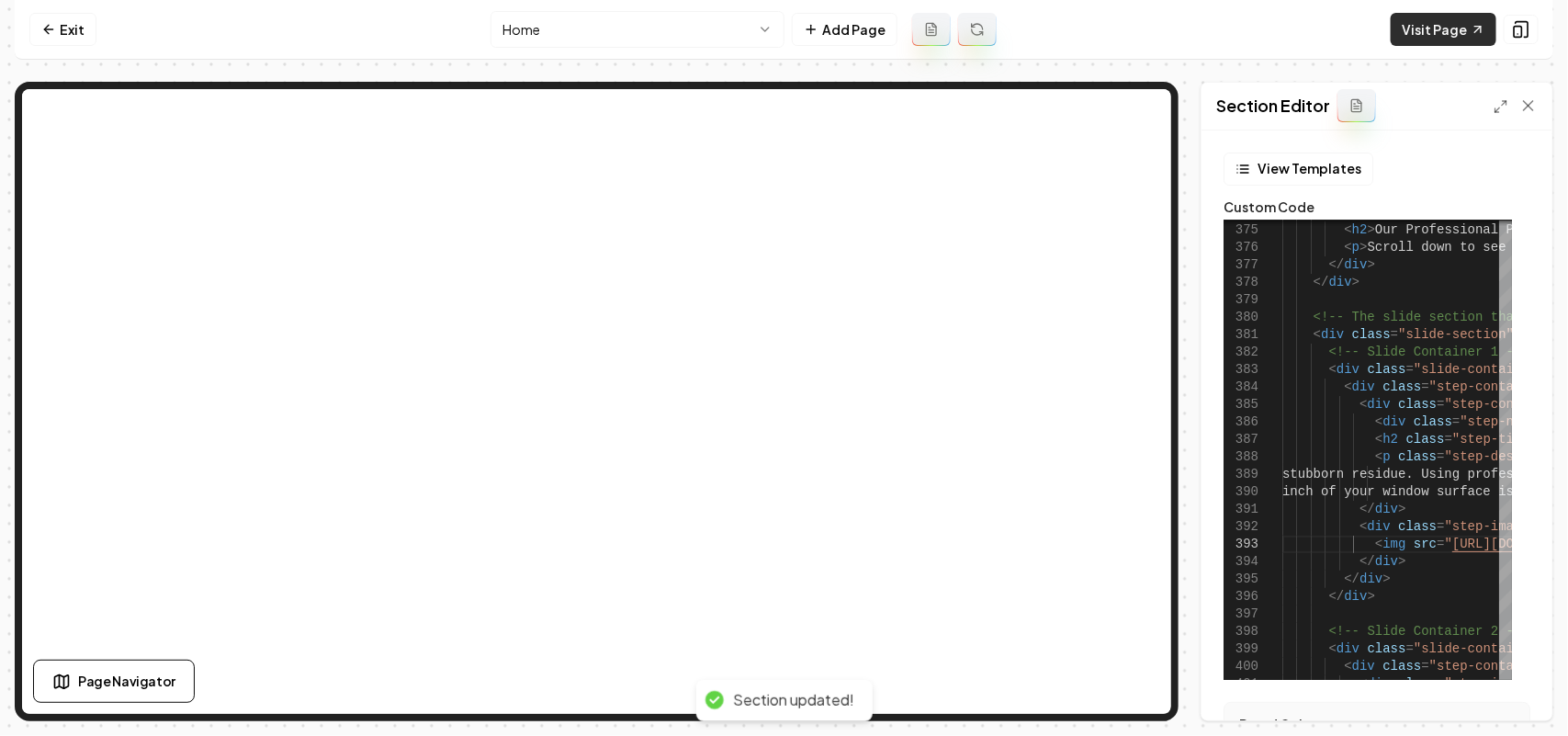
click at [1447, 28] on link "Visit Page" at bounding box center [1443, 29] width 106 height 33
click at [1499, 104] on icon at bounding box center [1501, 107] width 15 height 15
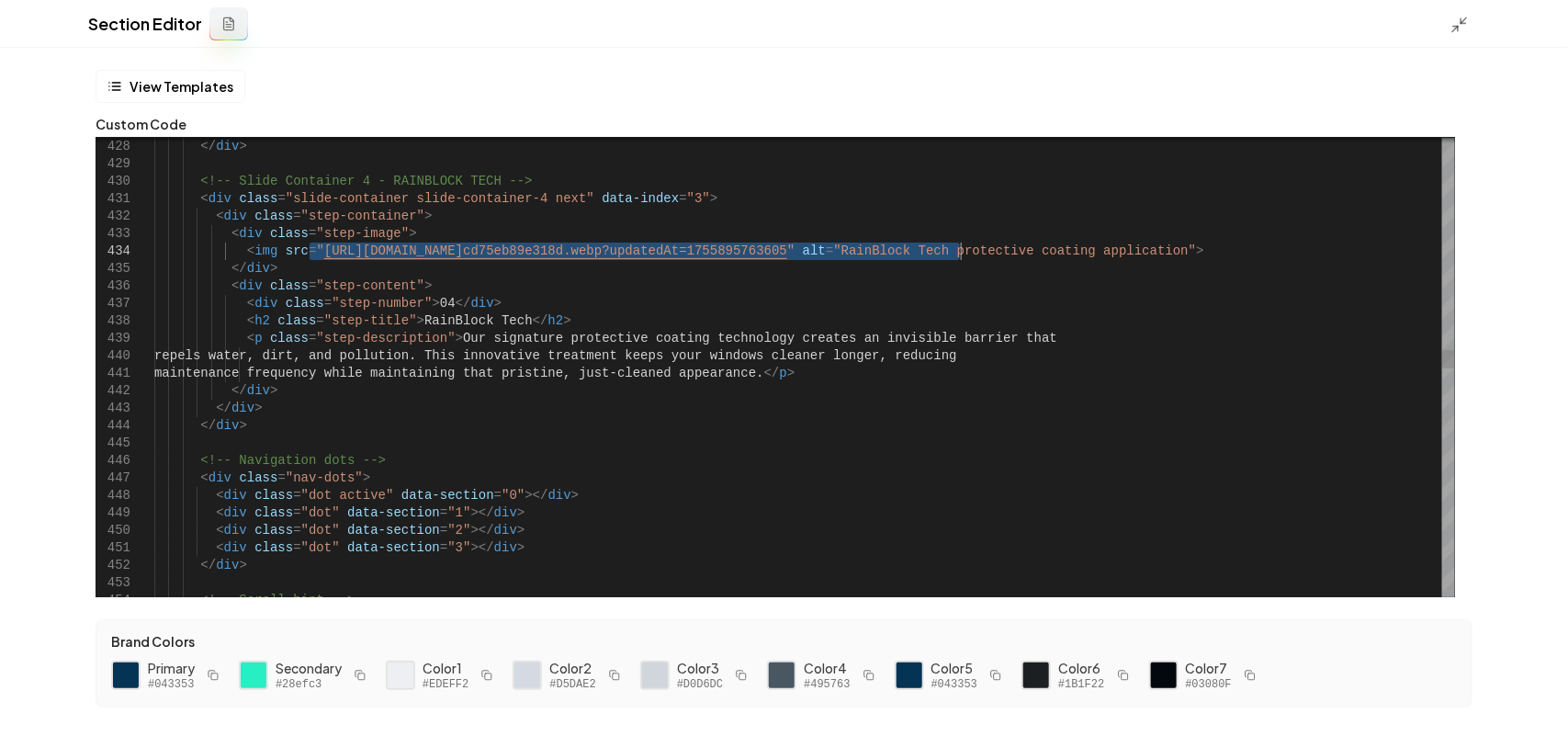
drag, startPoint x: 309, startPoint y: 254, endPoint x: 960, endPoint y: 245, distance: 651.1
click at [960, 245] on div "</ div > <!-- Slide Container 4 - RAINBLOCK TECH --> < div class = "slide-conta…" at bounding box center [804, 643] width 1301 height 15920
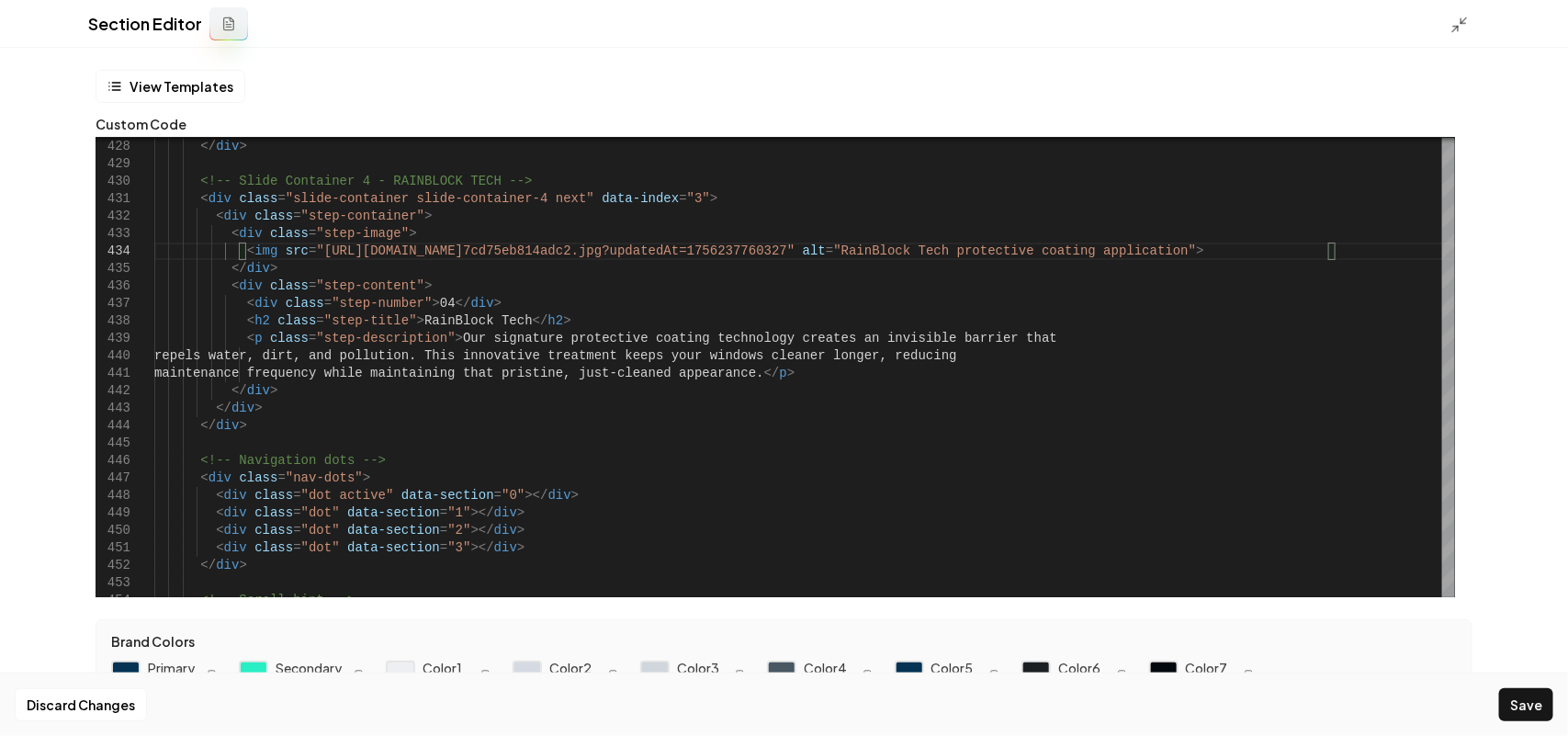
click at [1500, 690] on div "Discard Changes Save" at bounding box center [784, 704] width 1568 height 64
click at [1518, 699] on button "Save" at bounding box center [1526, 704] width 54 height 33
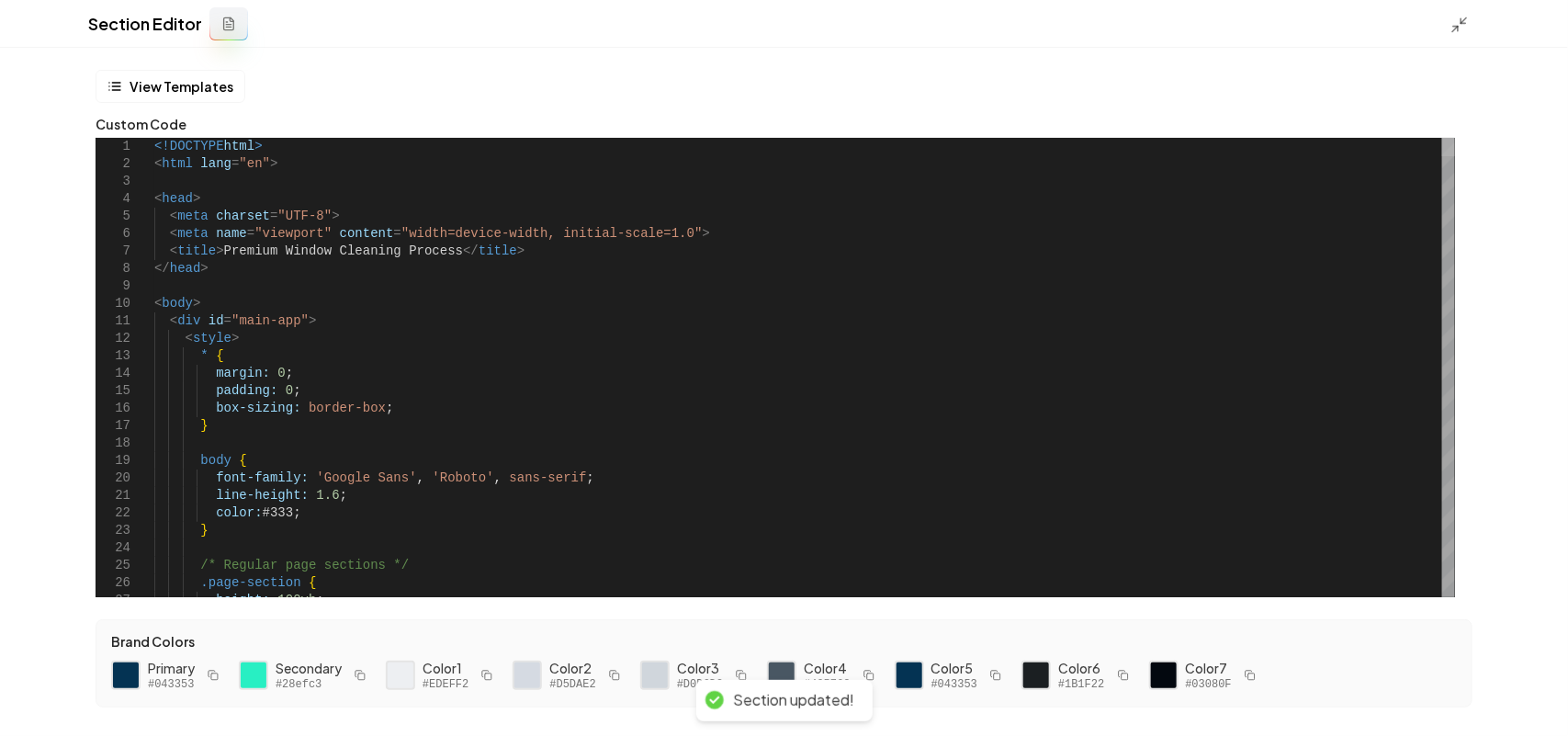
click at [1455, 137] on div at bounding box center [1448, 147] width 13 height 19
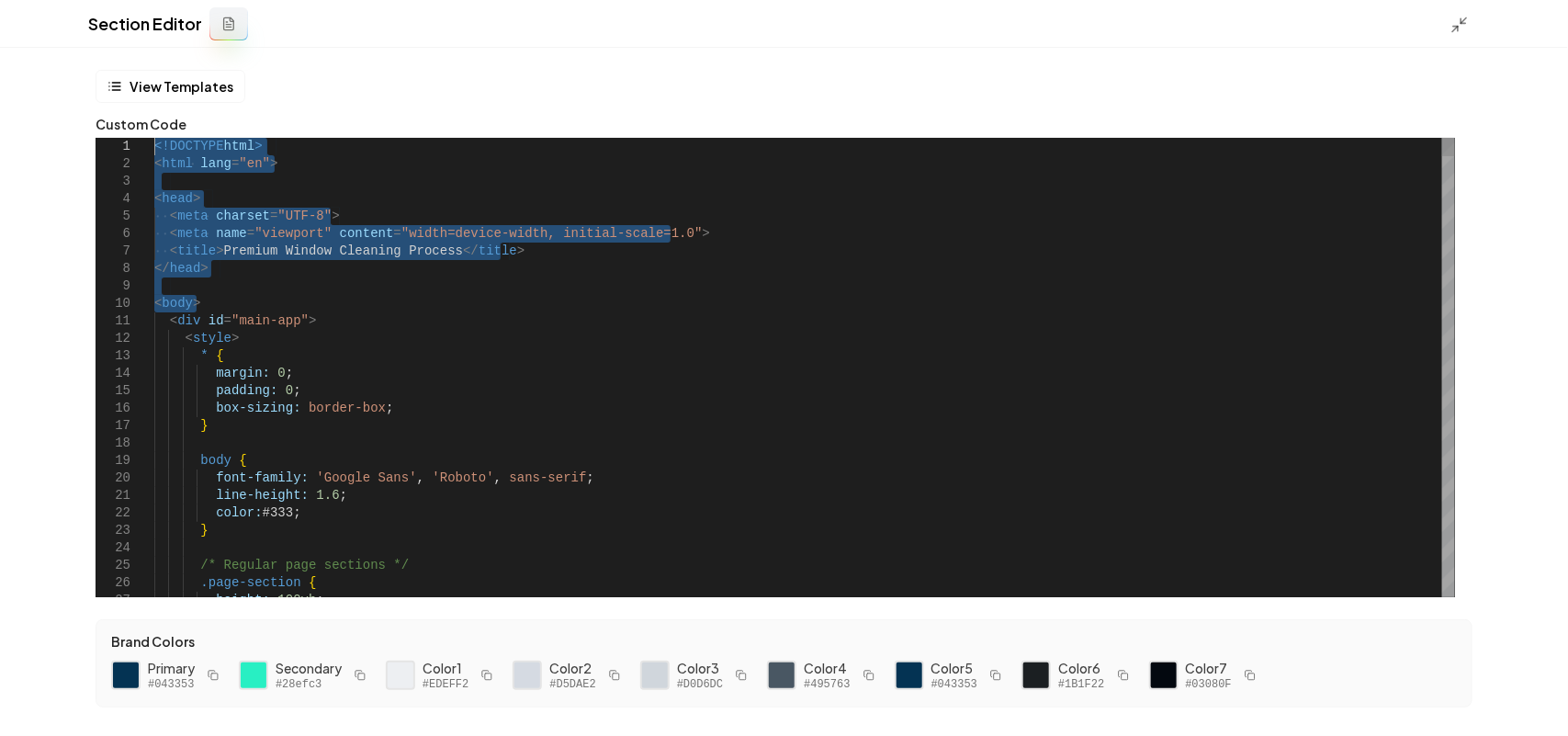
drag, startPoint x: 212, startPoint y: 309, endPoint x: 51, endPoint y: 94, distance: 268.6
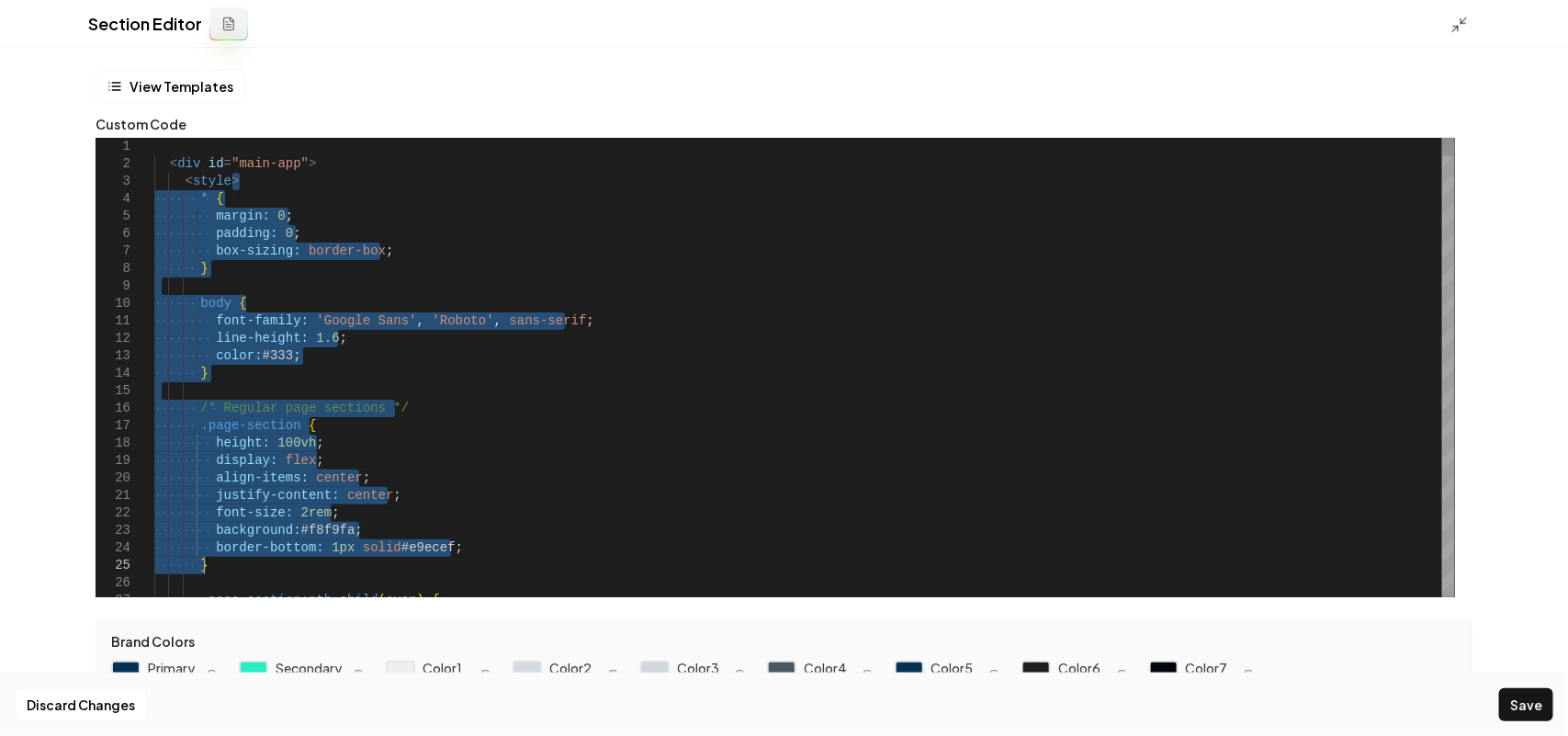
drag, startPoint x: 249, startPoint y: 180, endPoint x: 253, endPoint y: 572, distance: 392.0
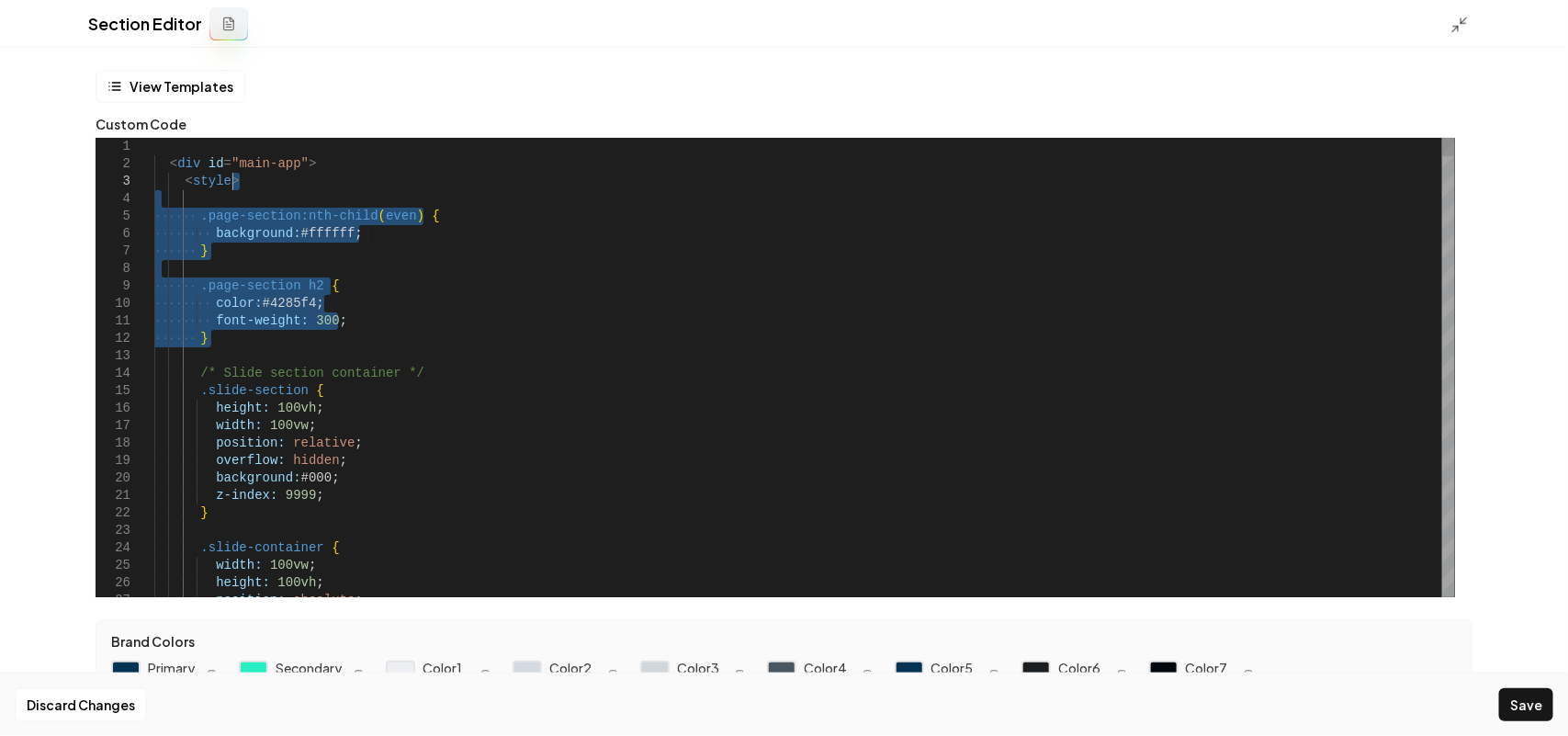
drag, startPoint x: 222, startPoint y: 350, endPoint x: 260, endPoint y: 189, distance: 165.4
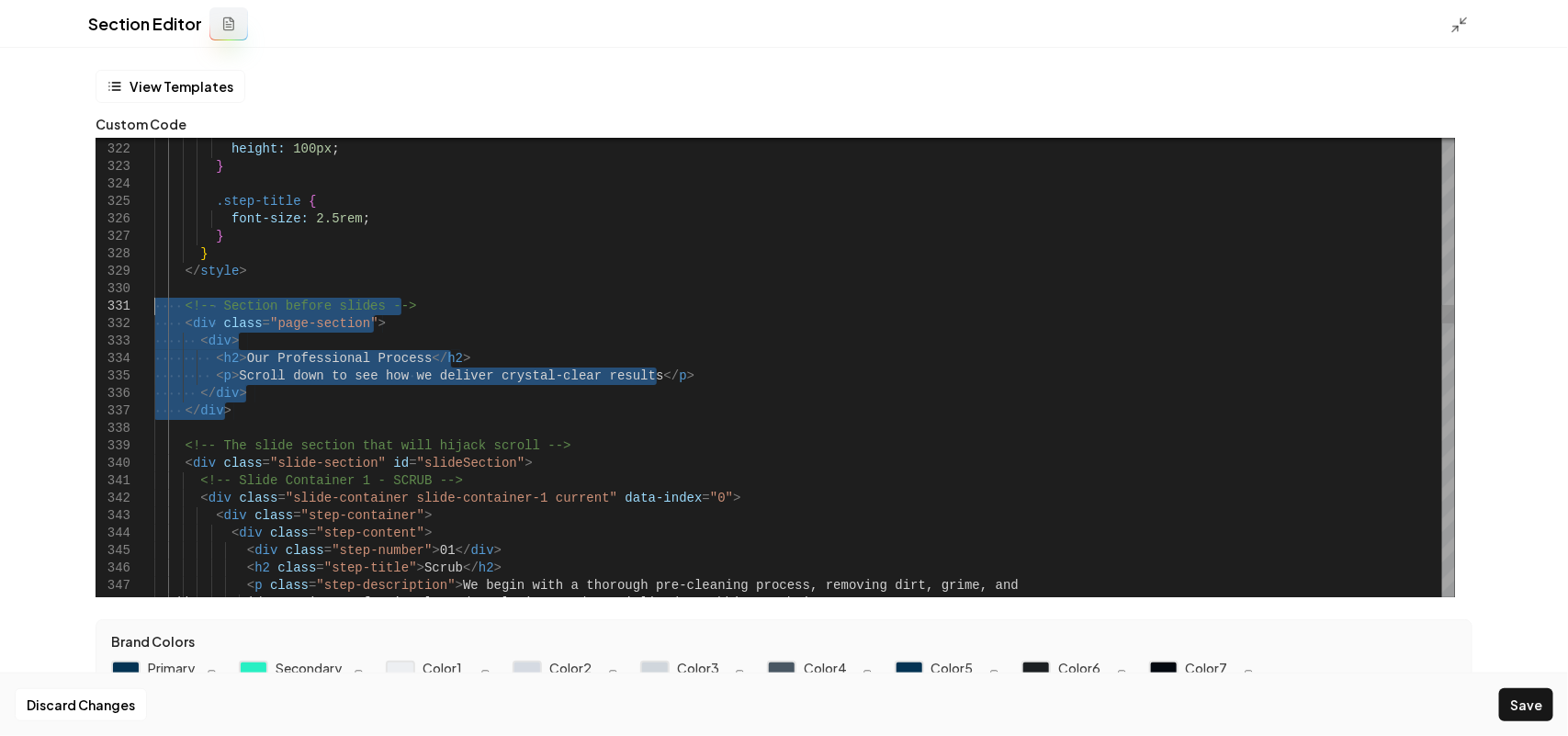
drag, startPoint x: 271, startPoint y: 414, endPoint x: 138, endPoint y: 300, distance: 175.2
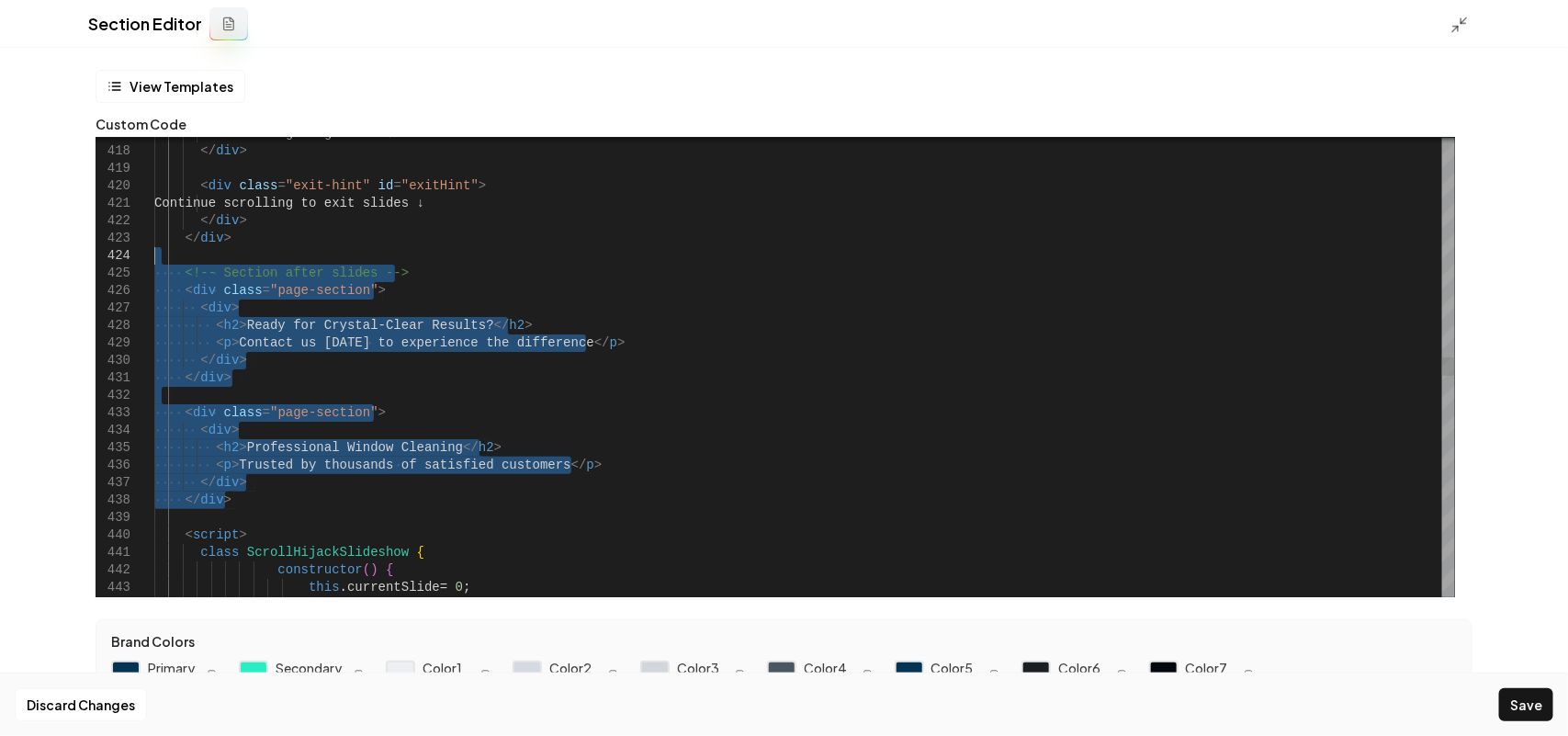
drag, startPoint x: 271, startPoint y: 502, endPoint x: 66, endPoint y: 260, distance: 317.2
click at [154, 260] on div "this . totalSlides = 4 ; < script > class ScrollHijackSlideshow { constructor (…" at bounding box center [804, 413] width 1301 height 15100
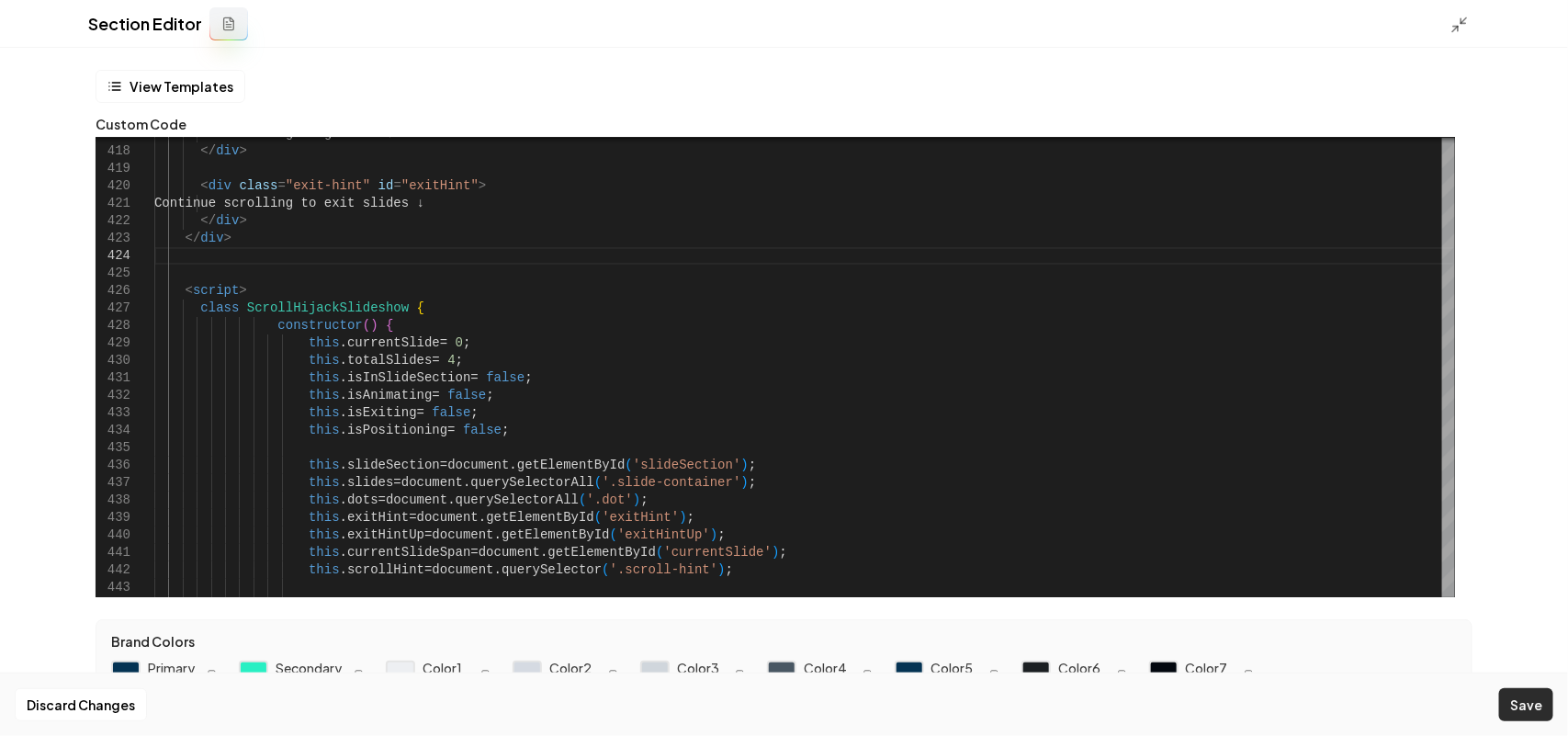
click at [1534, 699] on button "Save" at bounding box center [1526, 704] width 54 height 33
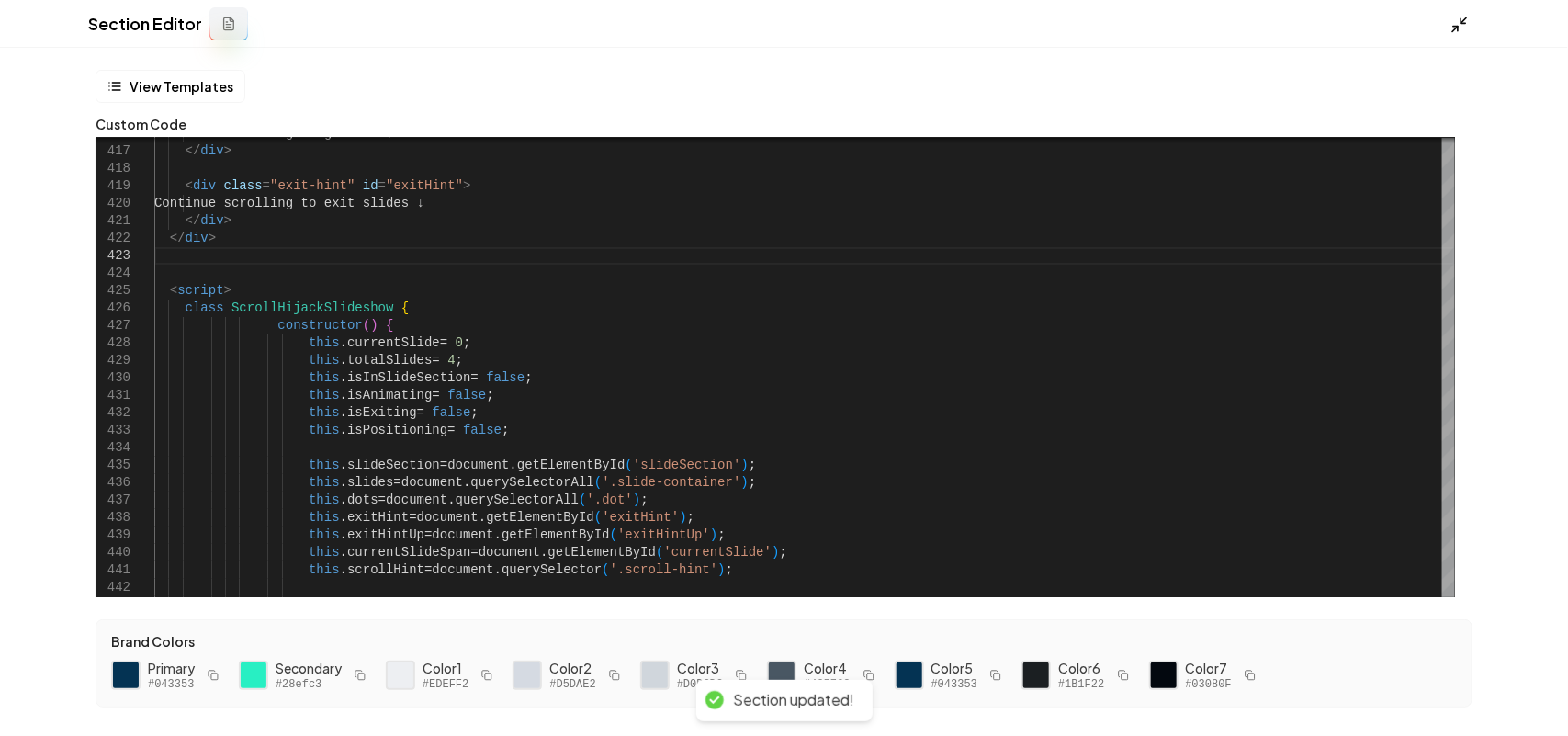
click at [1457, 26] on polyline at bounding box center [1455, 28] width 5 height 5
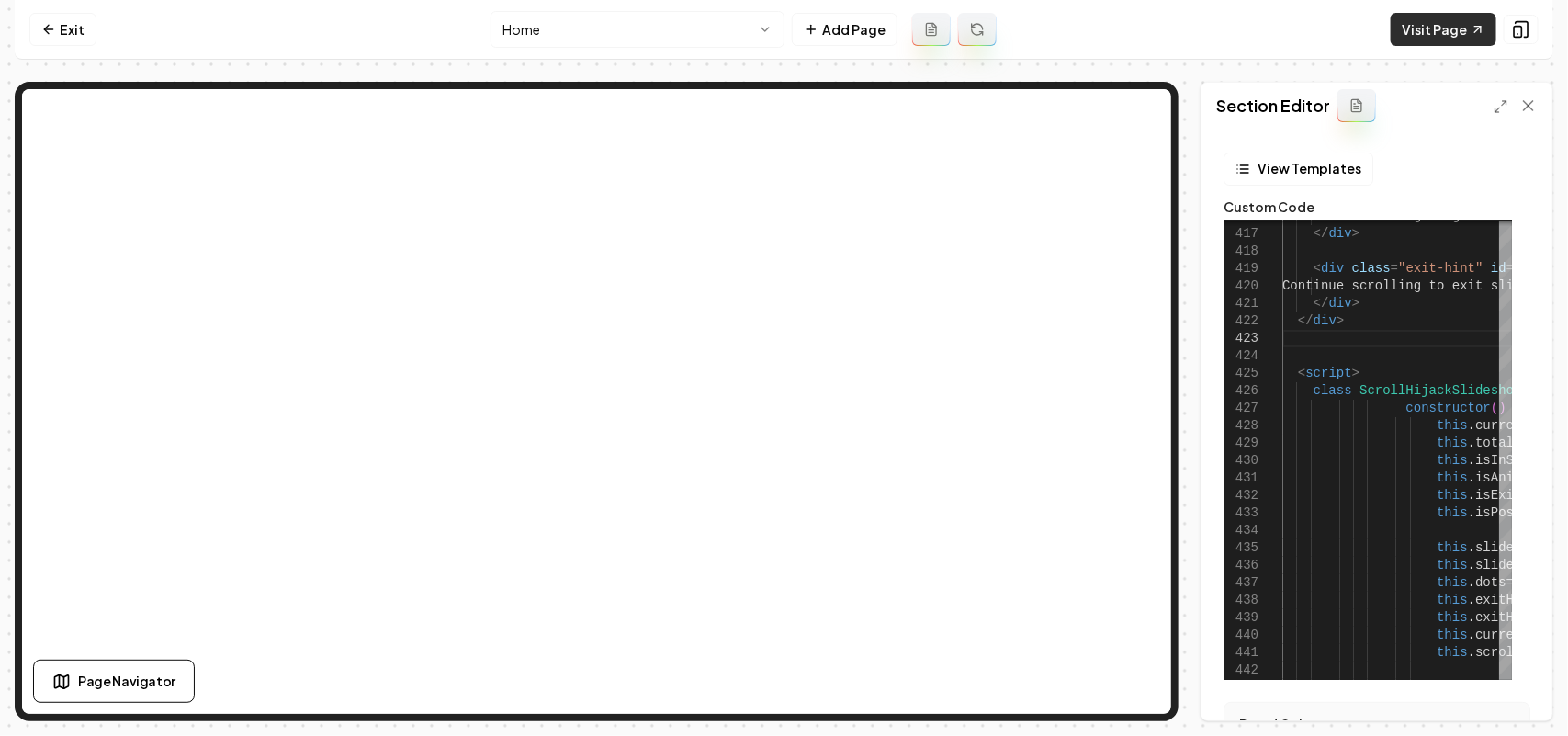
click at [1433, 35] on link "Visit Page" at bounding box center [1443, 29] width 106 height 33
click at [1497, 108] on icon at bounding box center [1501, 107] width 15 height 15
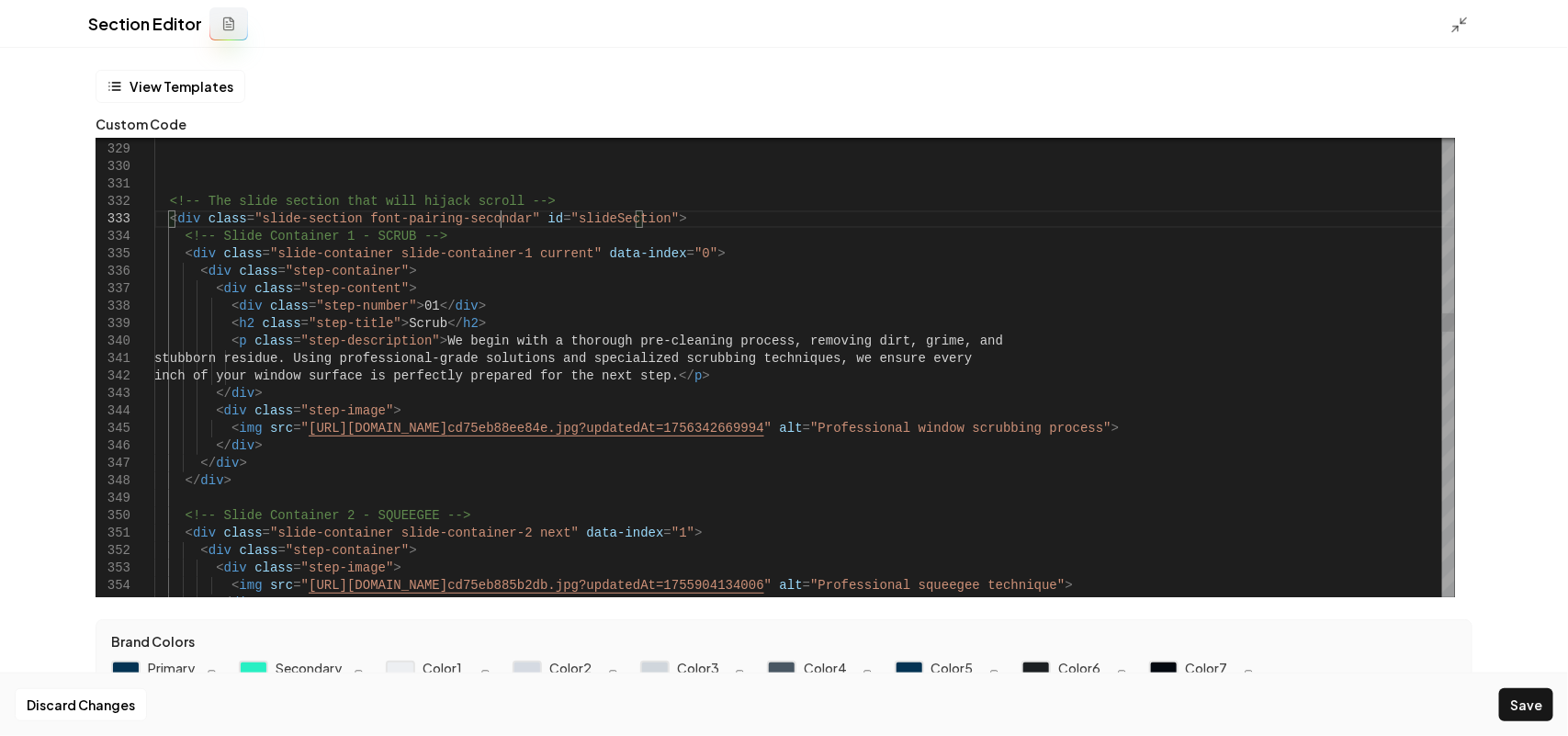
scroll to position [35, 351]
click at [1532, 701] on button "Save" at bounding box center [1526, 704] width 54 height 33
click at [1462, 20] on icon at bounding box center [1460, 25] width 19 height 19
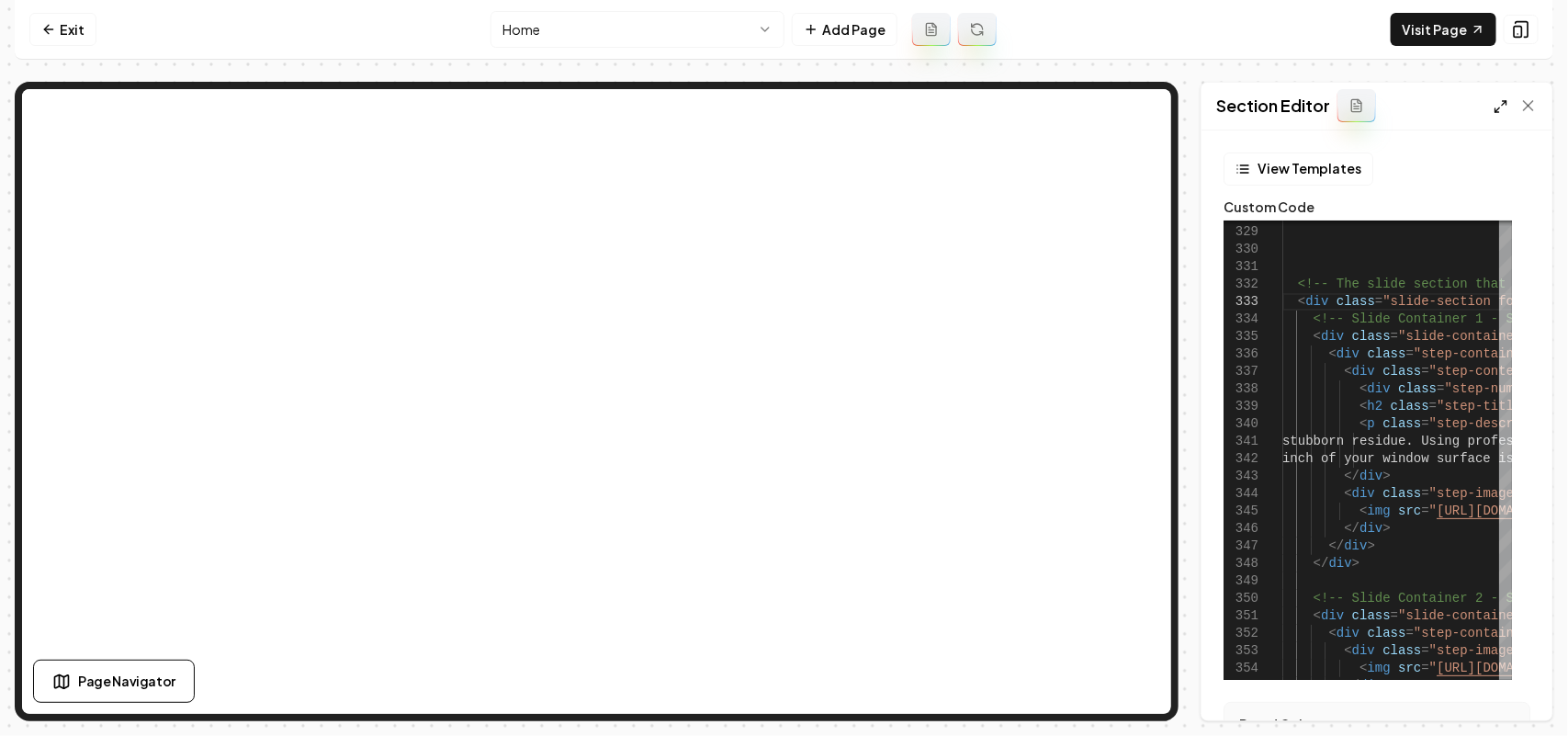
click at [1504, 107] on icon at bounding box center [1501, 107] width 15 height 15
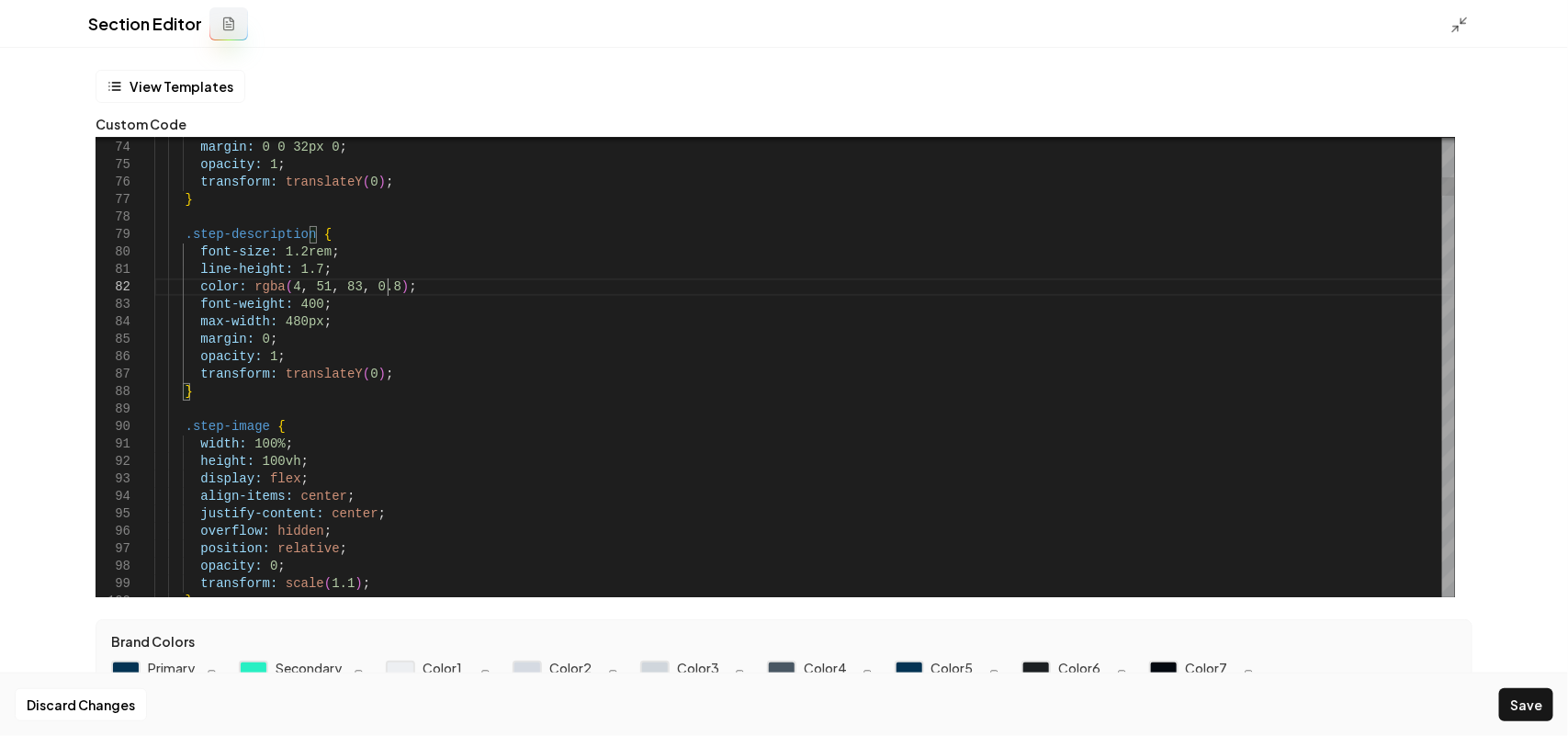
scroll to position [35, 238]
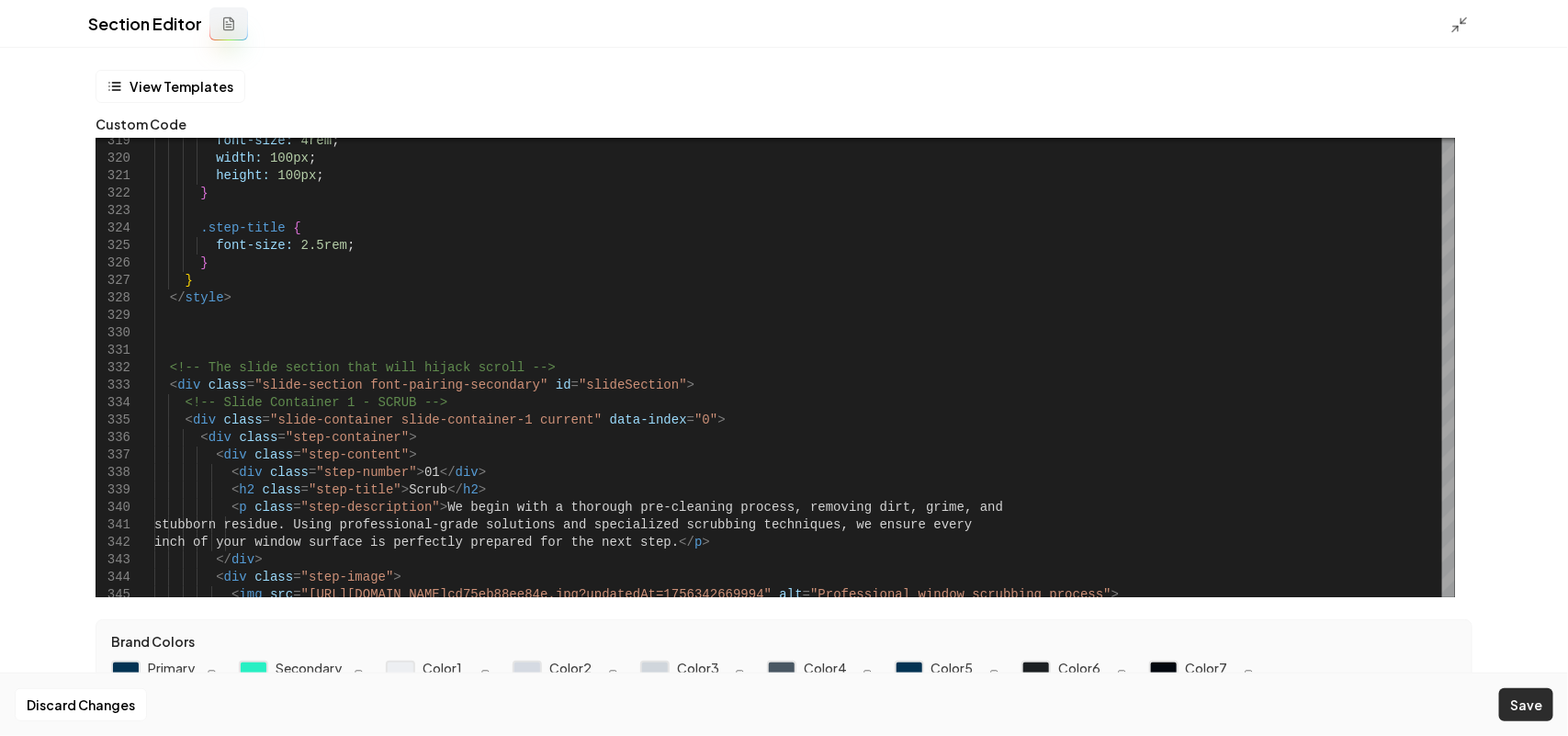
click at [1535, 694] on button "Save" at bounding box center [1526, 704] width 54 height 33
click at [1466, 18] on line at bounding box center [1464, 21] width 6 height 6
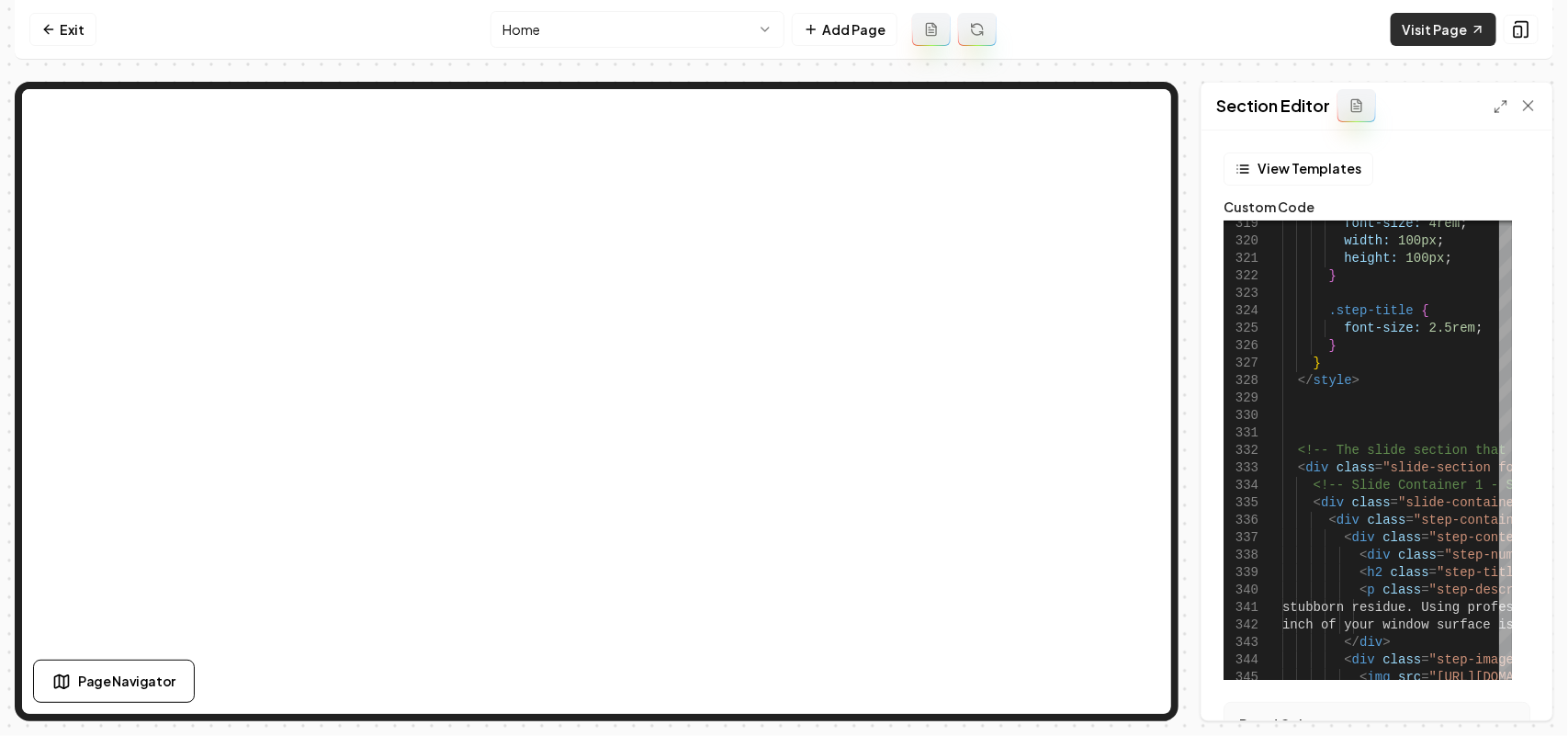
click at [1462, 32] on link "Visit Page" at bounding box center [1443, 29] width 106 height 33
click at [1493, 108] on icon at bounding box center [1501, 107] width 15 height 15
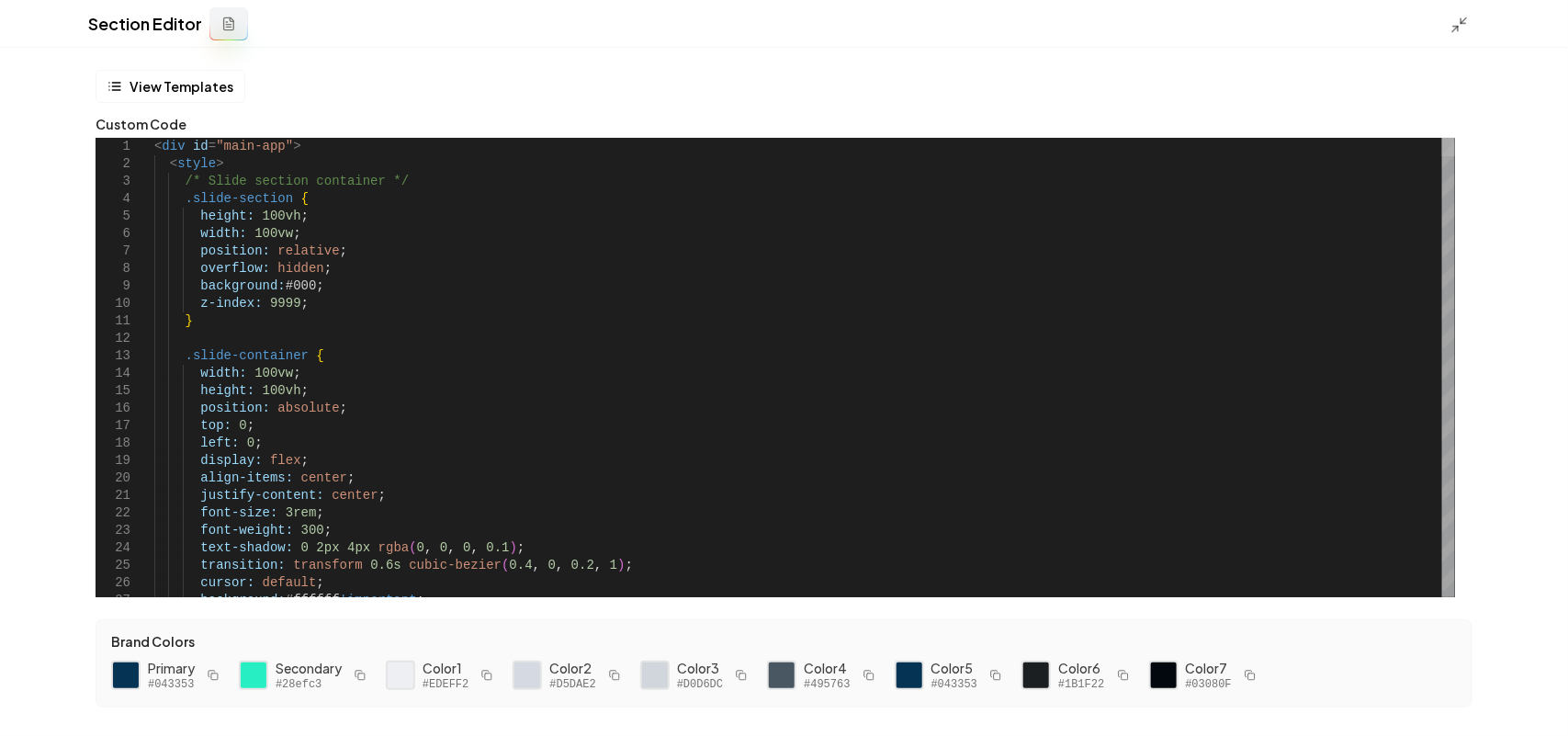
click at [1455, 137] on div at bounding box center [1448, 147] width 13 height 19
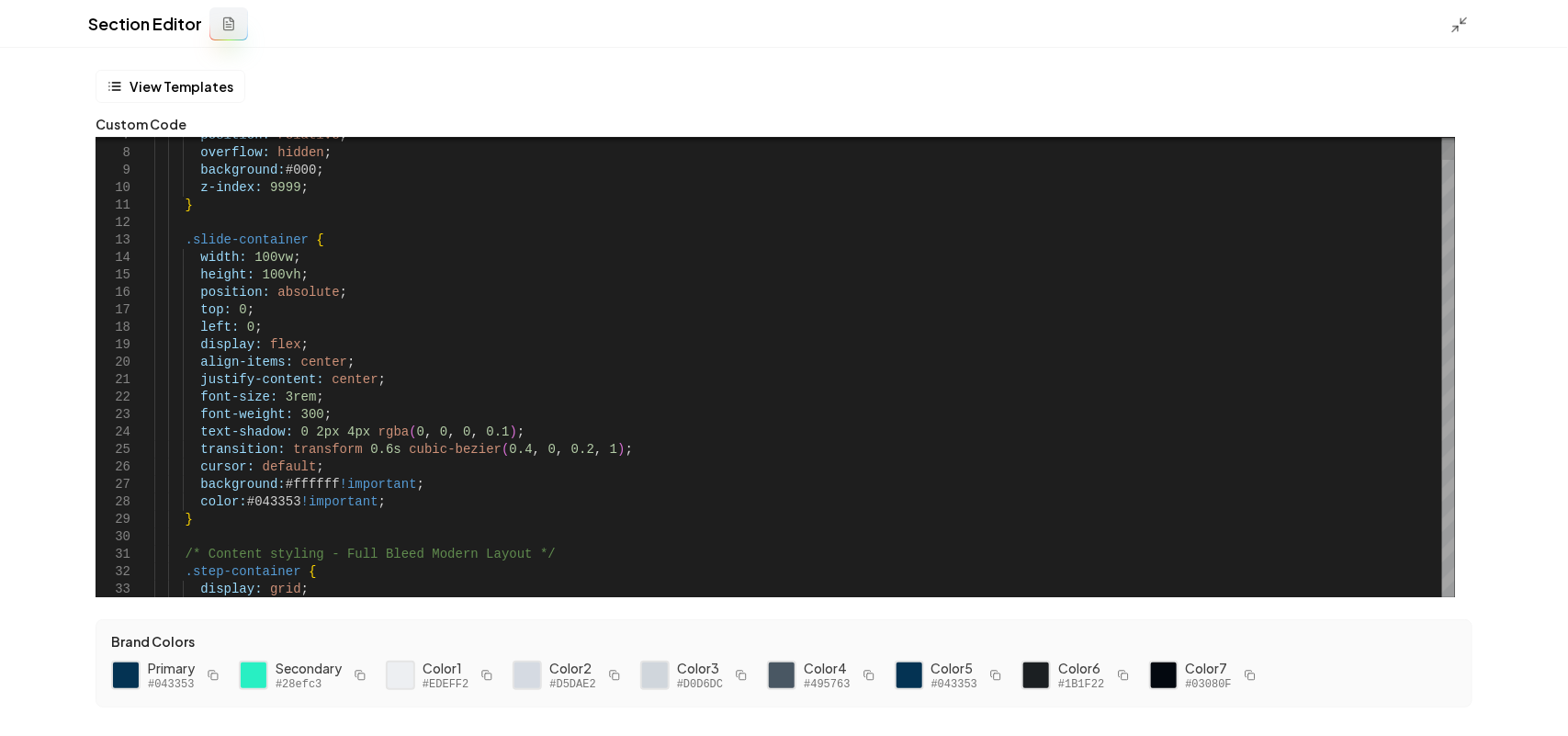
scroll to position [35, 233]
drag, startPoint x: 496, startPoint y: 430, endPoint x: 496, endPoint y: 415, distance: 15.0
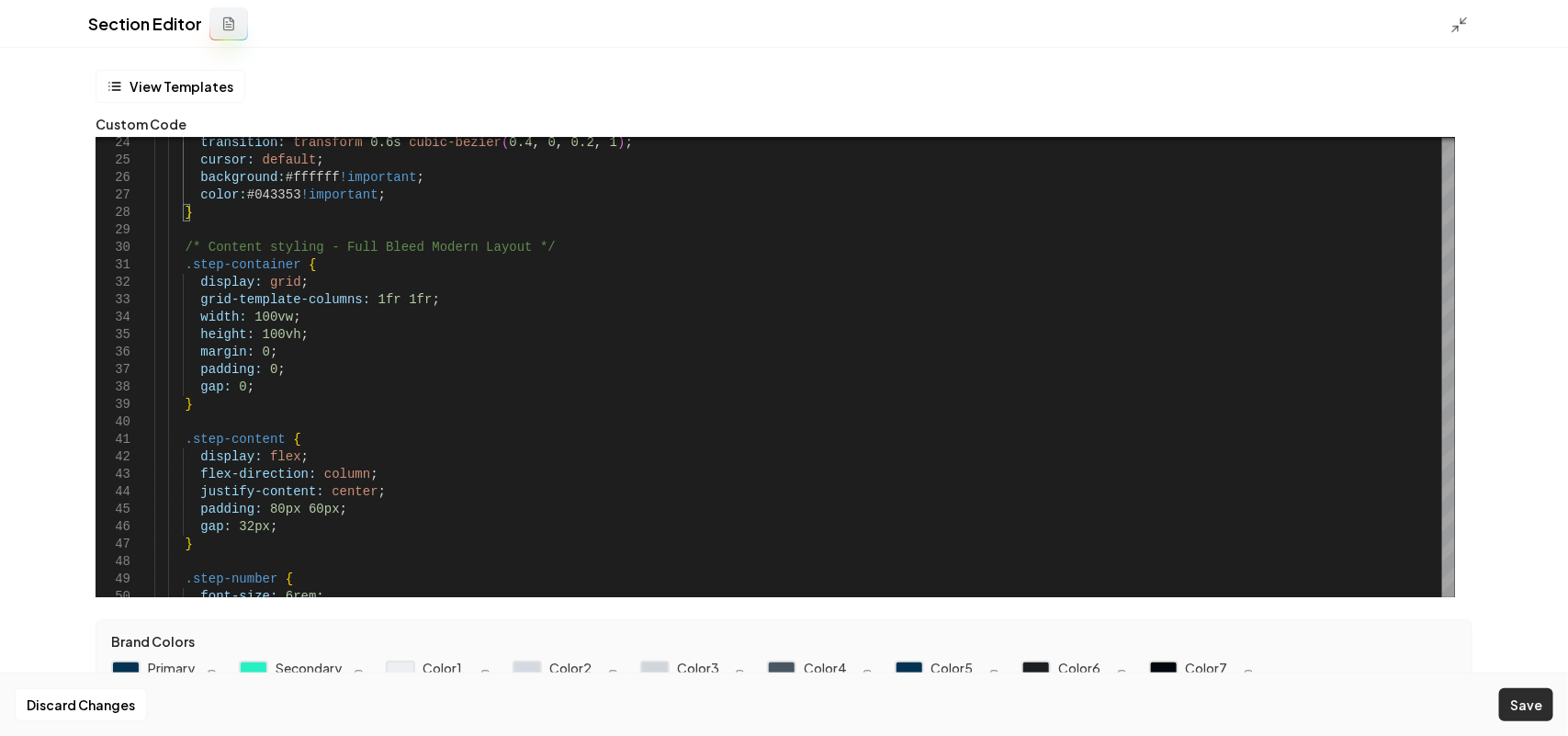
click at [1517, 708] on button "Save" at bounding box center [1526, 704] width 54 height 33
click at [1462, 23] on polyline at bounding box center [1463, 21] width 5 height 5
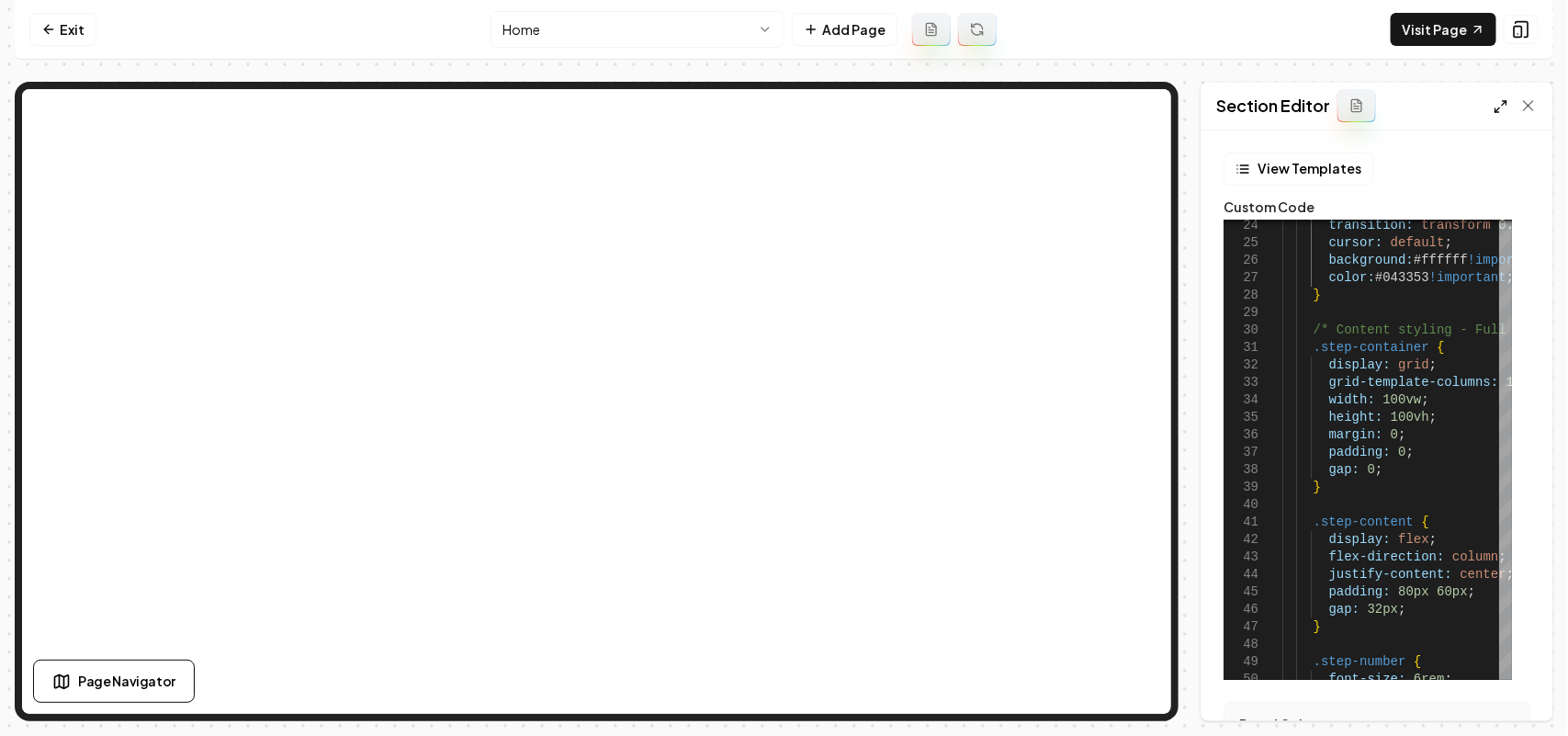
click at [1502, 108] on icon at bounding box center [1501, 107] width 15 height 15
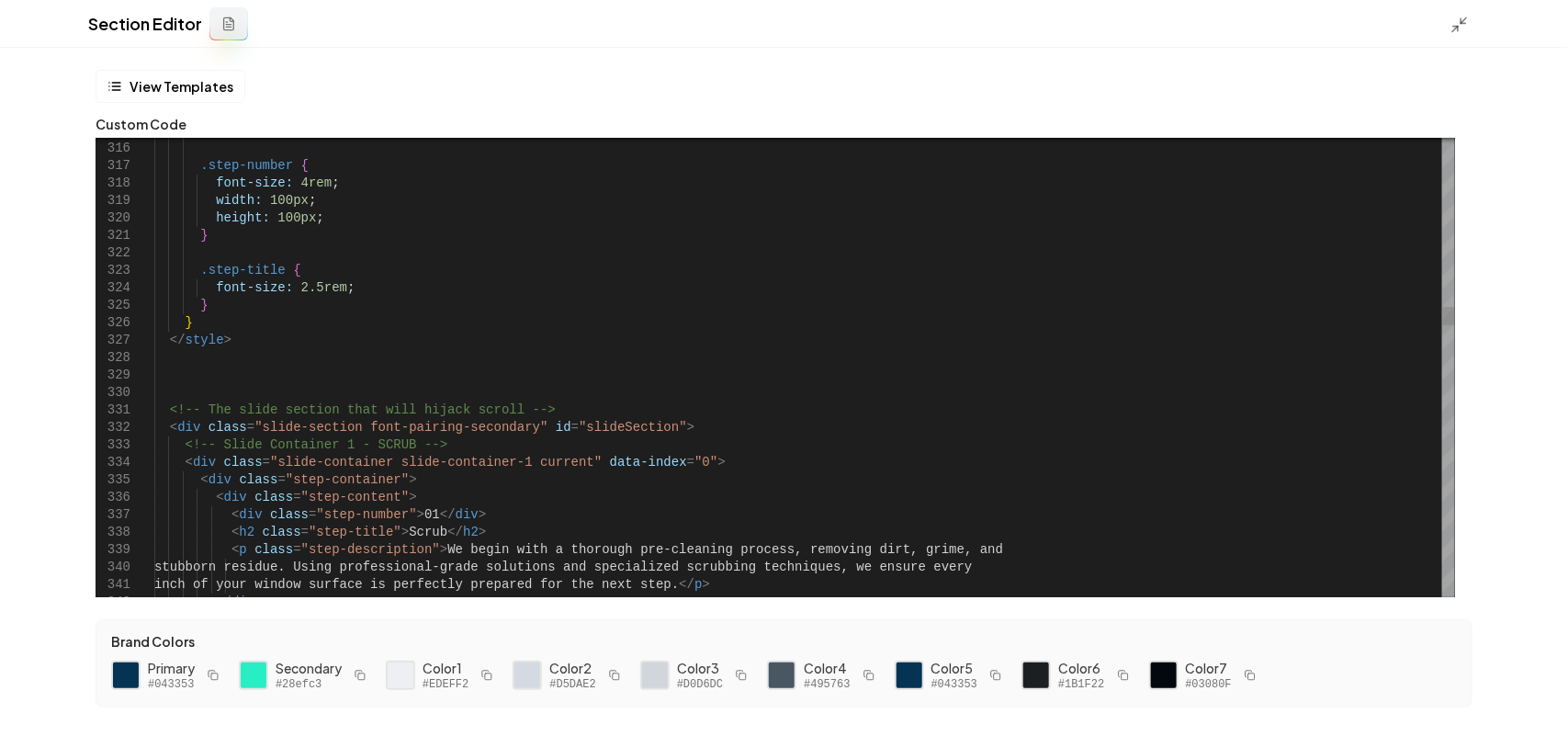
scroll to position [35, 161]
drag, startPoint x: 506, startPoint y: 427, endPoint x: 354, endPoint y: 428, distance: 152.0
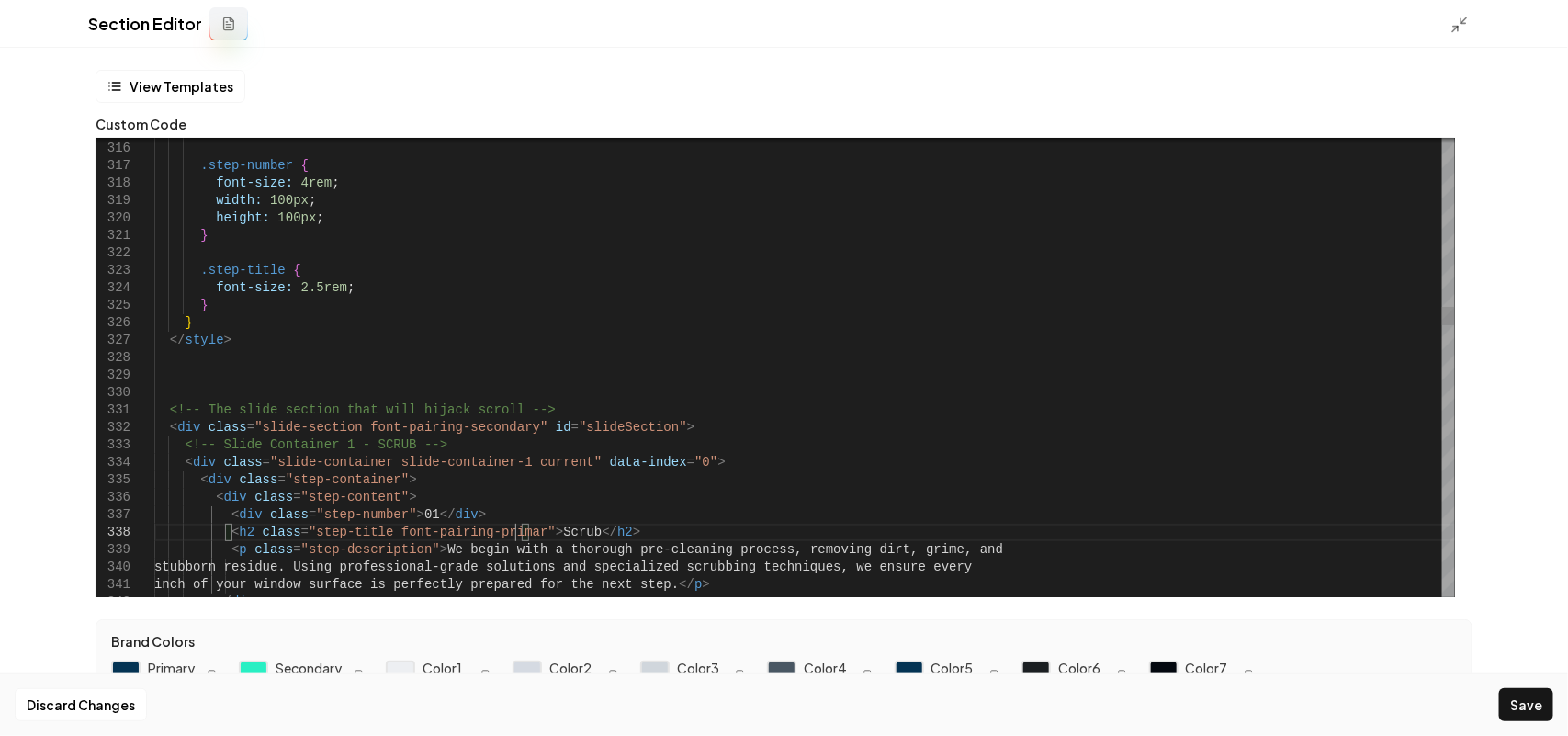
scroll to position [123, 366]
drag, startPoint x: 380, startPoint y: 535, endPoint x: 526, endPoint y: 528, distance: 146.2
drag, startPoint x: 520, startPoint y: 528, endPoint x: 383, endPoint y: 527, distance: 137.0
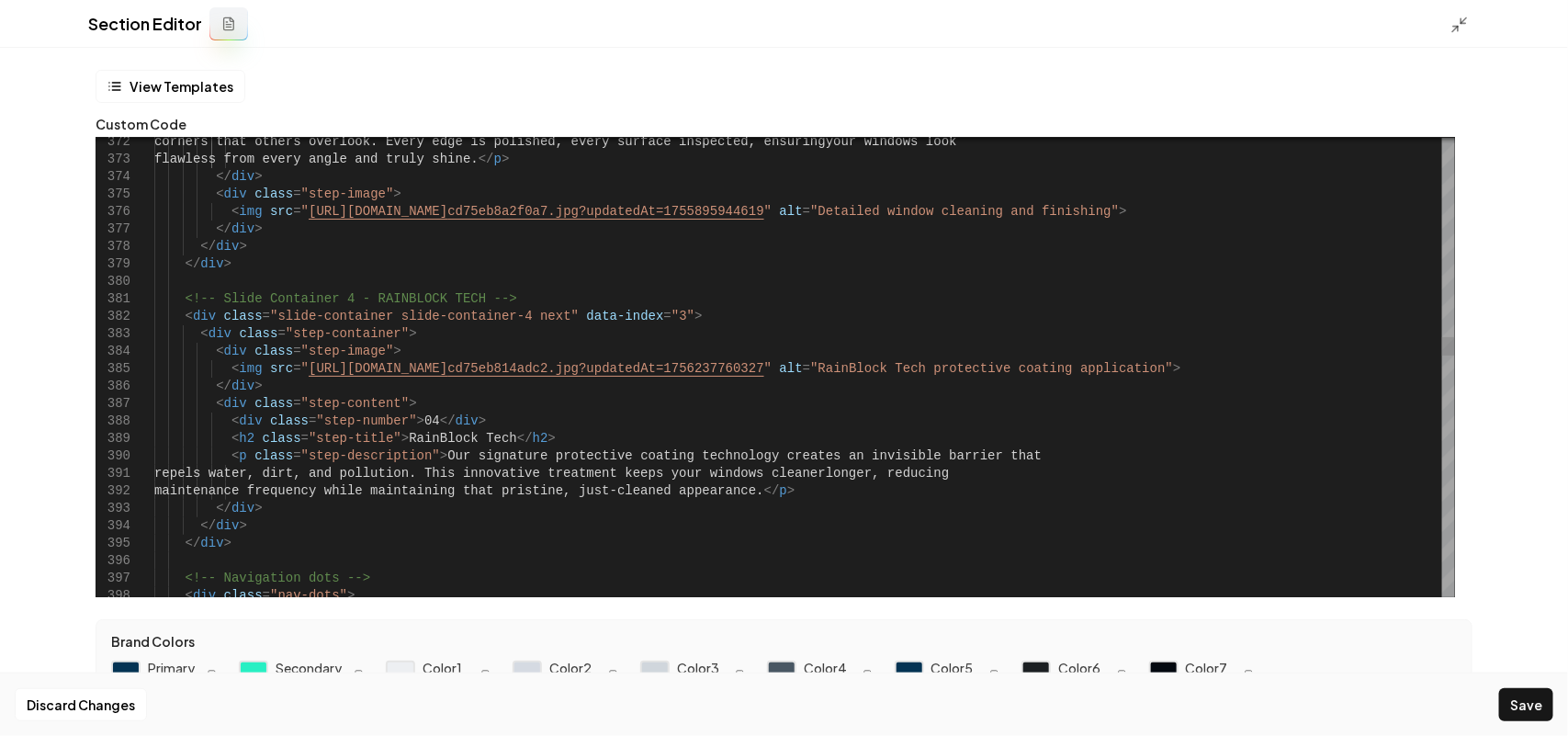
drag, startPoint x: 373, startPoint y: 434, endPoint x: 401, endPoint y: 439, distance: 28.4
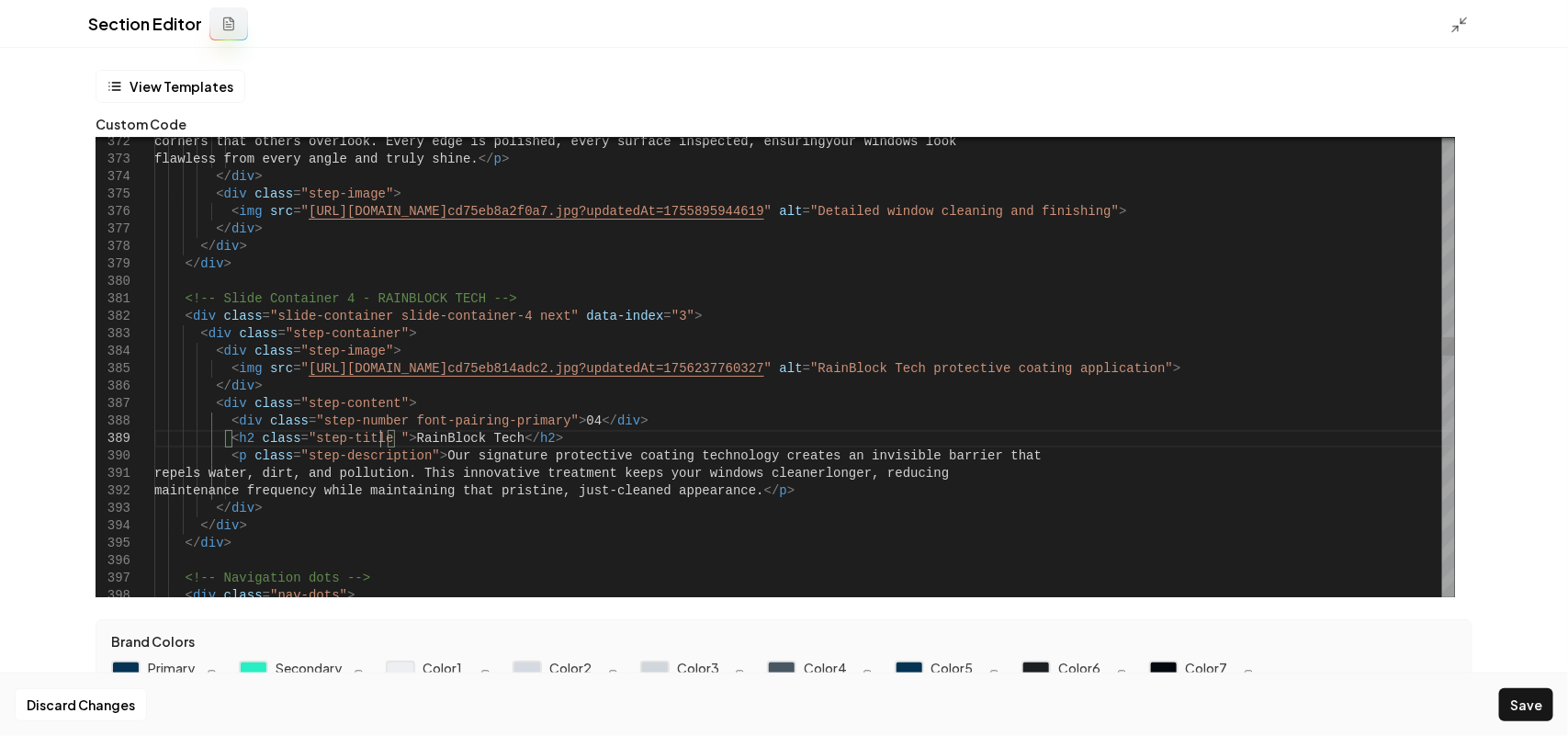
scroll to position [139, 227]
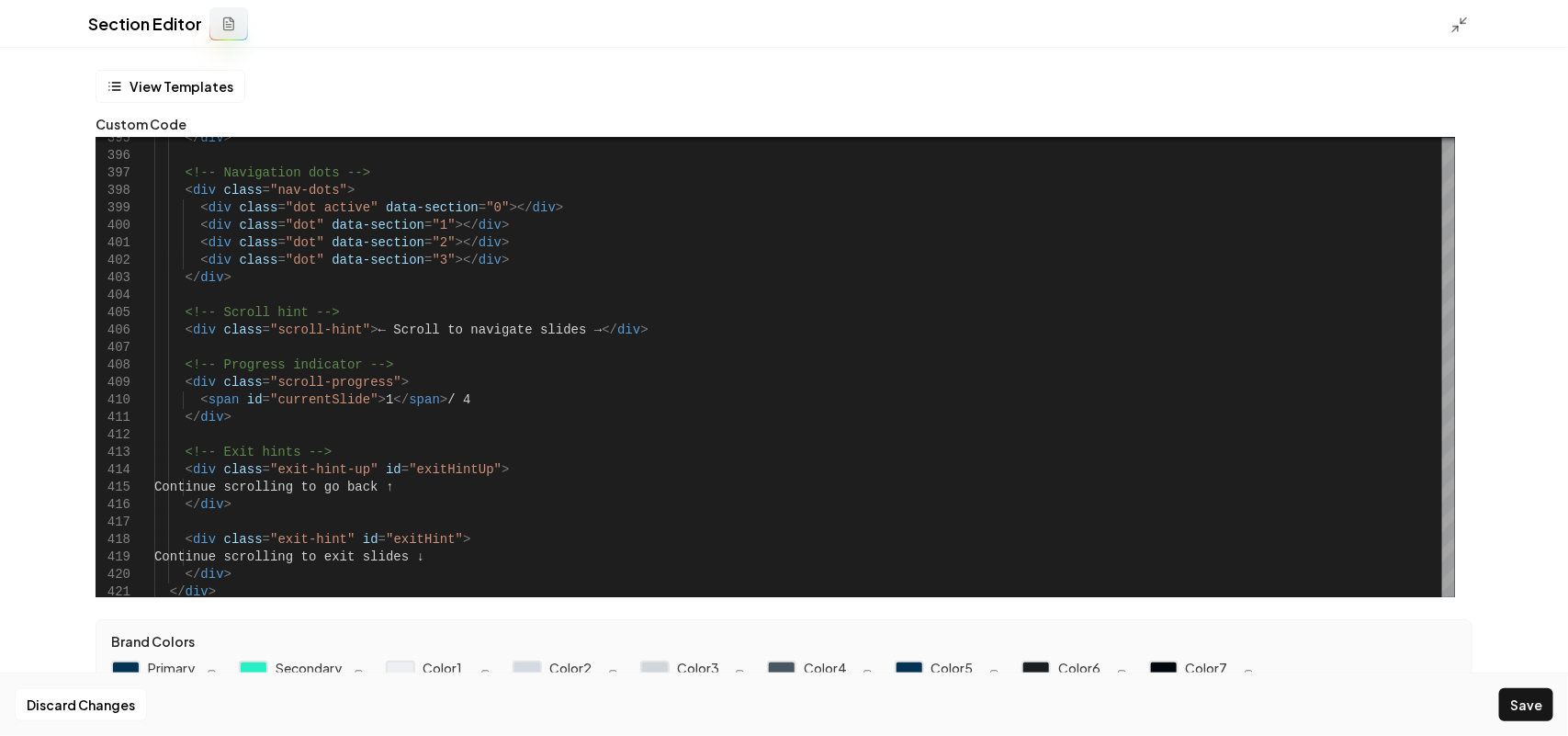
click at [1532, 722] on div "Discard Changes Save" at bounding box center [784, 704] width 1568 height 64
click at [1518, 708] on button "Save" at bounding box center [1526, 704] width 54 height 33
click at [1470, 33] on div at bounding box center [1464, 24] width 29 height 21
click at [1457, 28] on icon at bounding box center [1460, 25] width 19 height 19
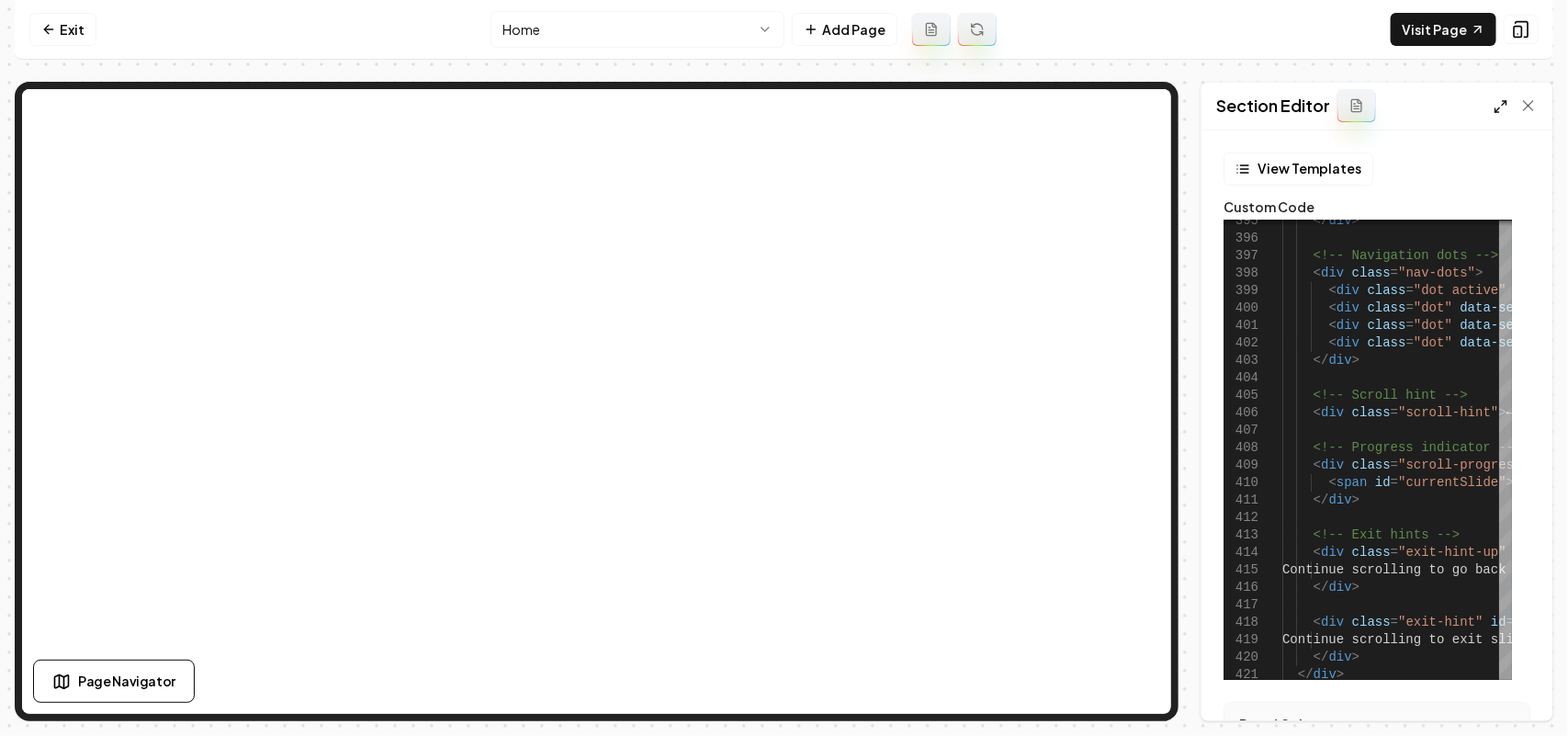
click at [1498, 99] on icon at bounding box center [1501, 107] width 15 height 15
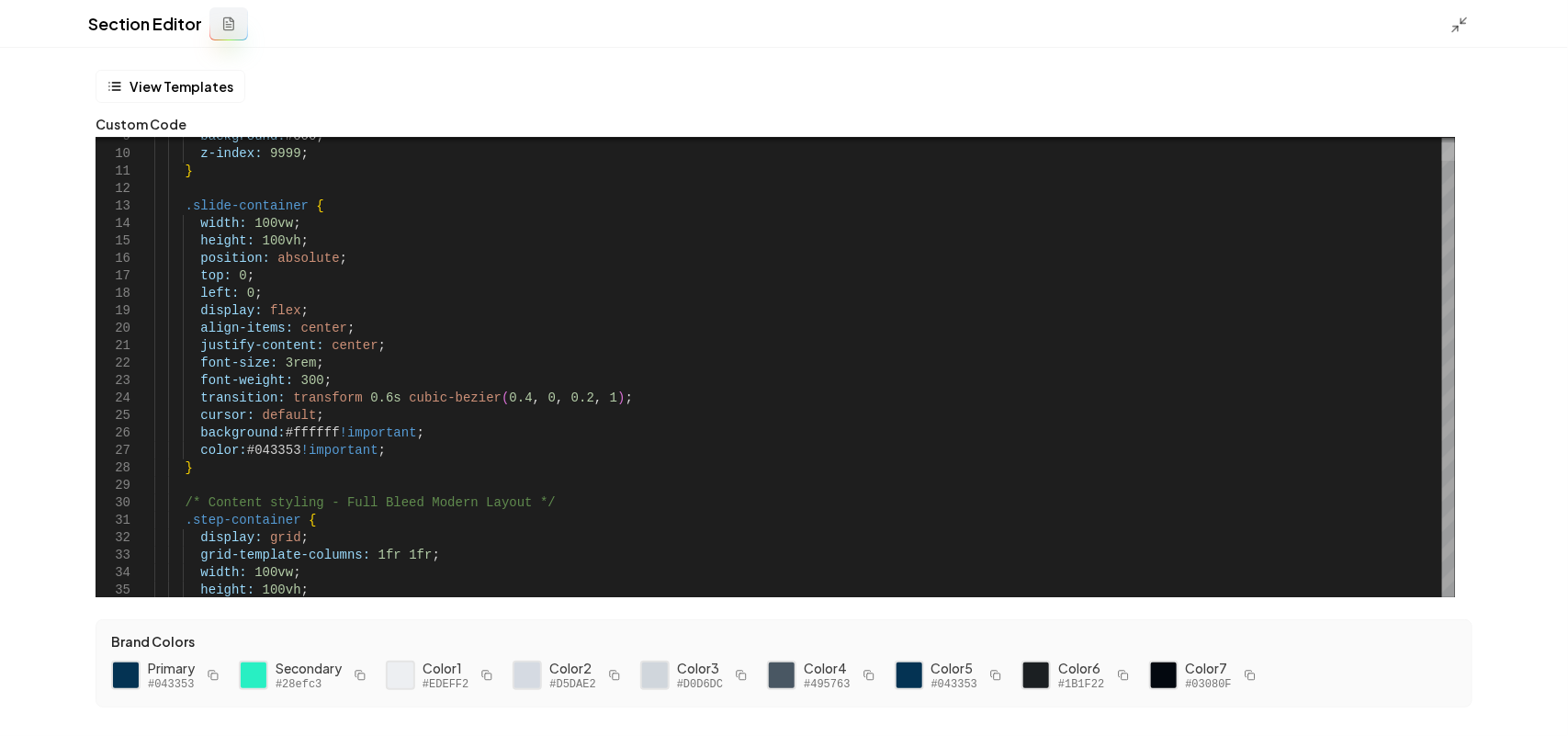
click at [1455, 148] on div at bounding box center [1448, 152] width 13 height 19
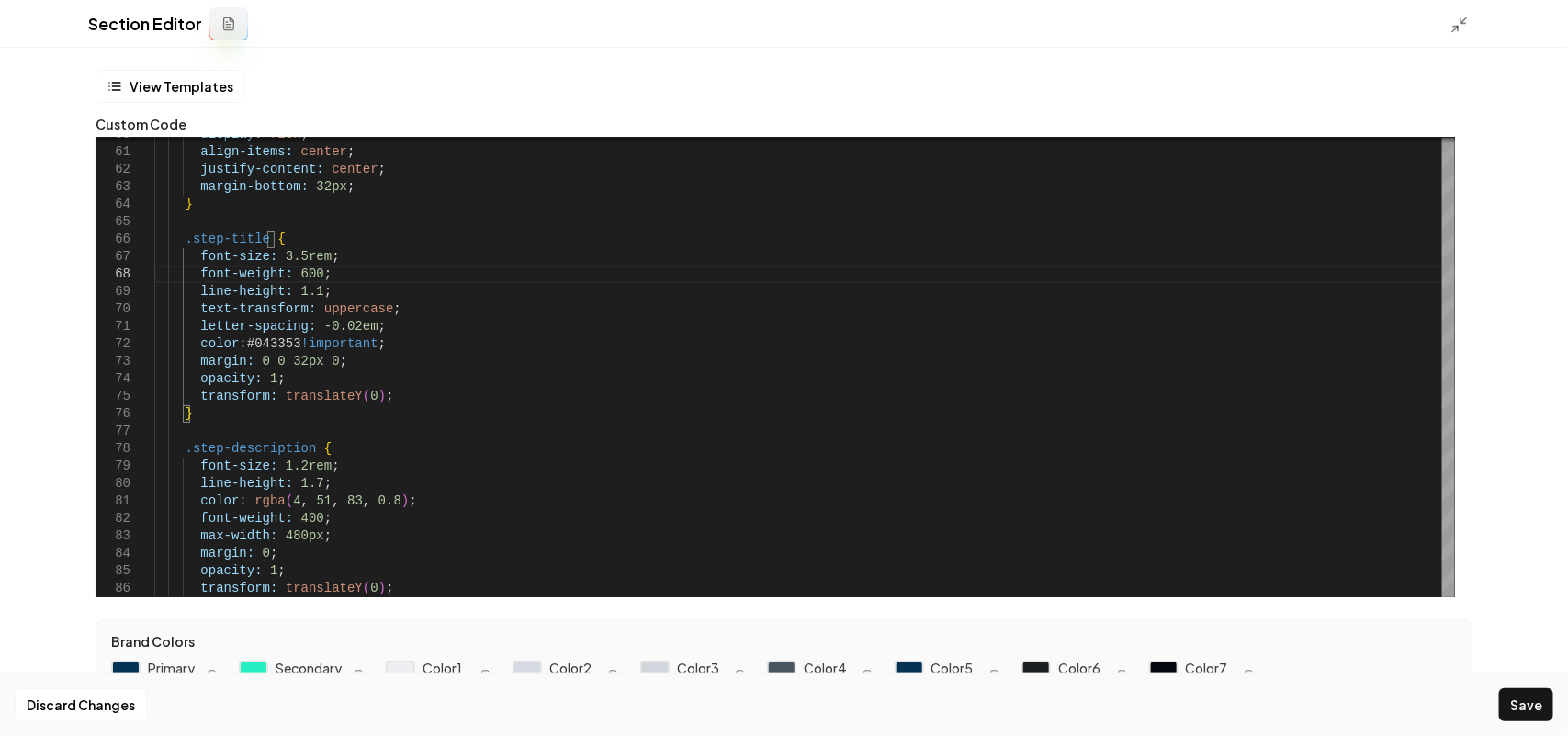
scroll to position [137, 153]
click at [1528, 709] on button "Save" at bounding box center [1526, 704] width 54 height 33
click at [1445, 30] on div "Section Editor" at bounding box center [784, 23] width 1568 height 48
click at [1462, 28] on icon at bounding box center [1460, 25] width 19 height 19
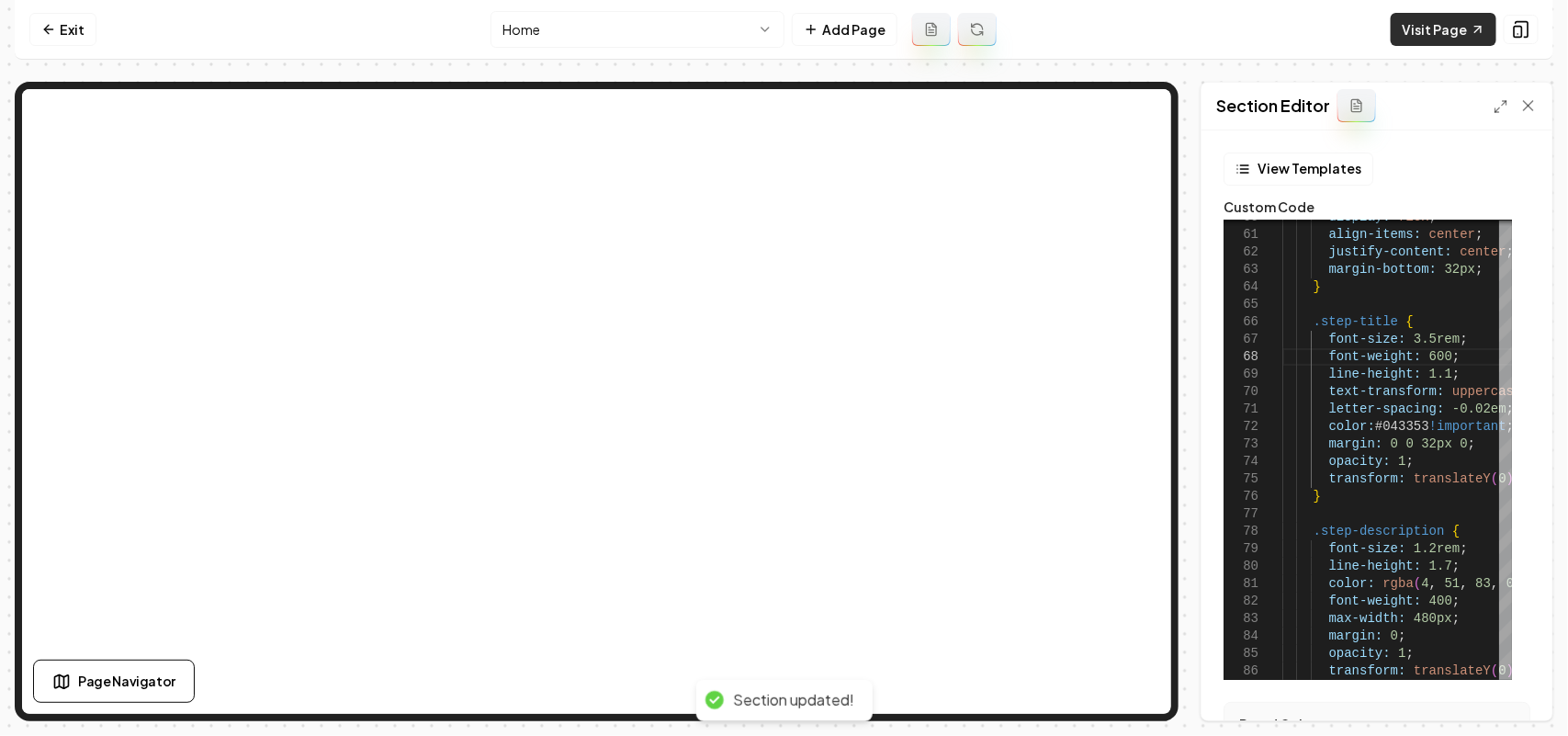
click at [1445, 34] on link "Visit Page" at bounding box center [1443, 29] width 106 height 33
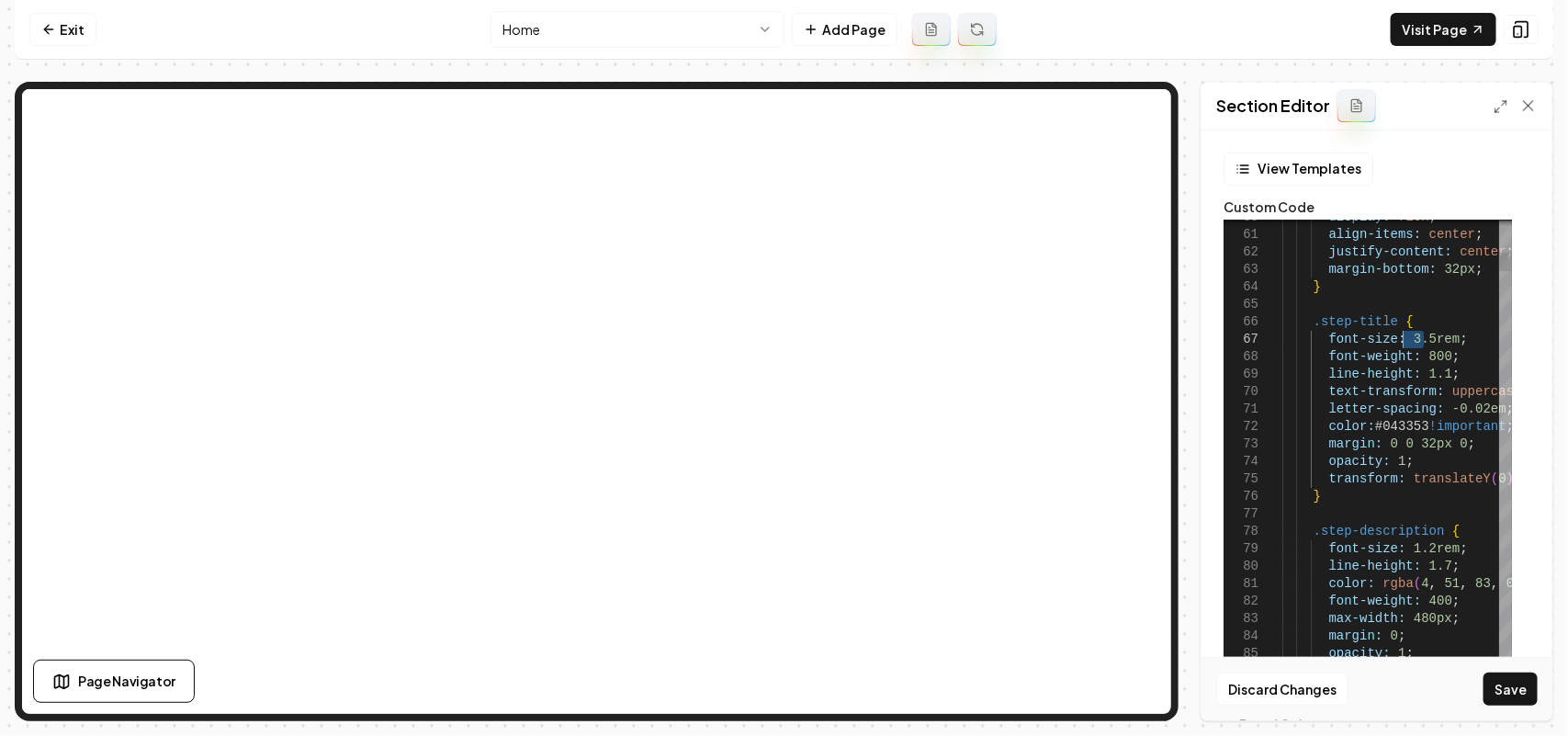
drag, startPoint x: 1422, startPoint y: 339, endPoint x: 1403, endPoint y: 341, distance: 19.1
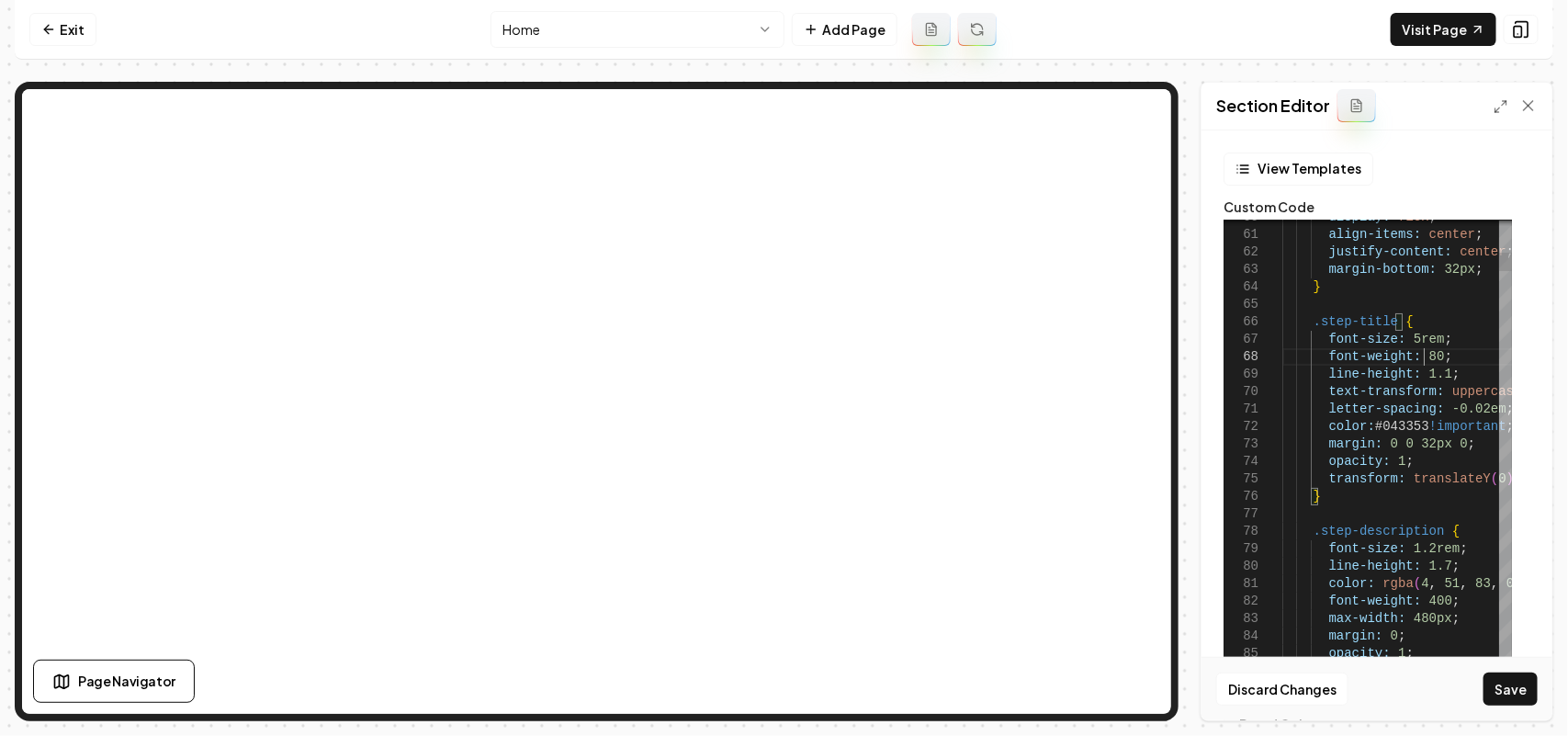
scroll to position [123, 147]
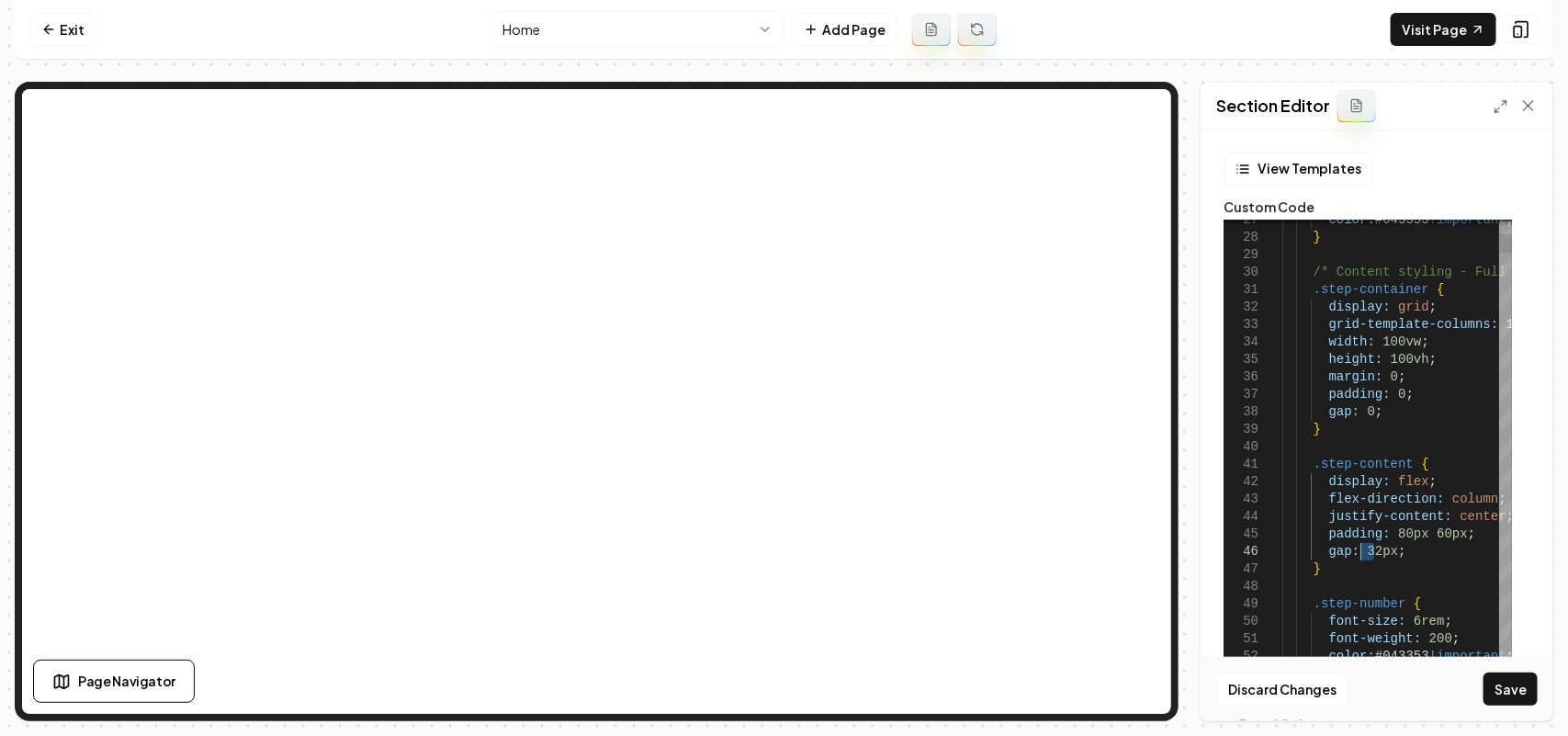
drag, startPoint x: 1378, startPoint y: 549, endPoint x: 1359, endPoint y: 549, distance: 19.0
click at [1495, 697] on button "Save" at bounding box center [1511, 688] width 54 height 33
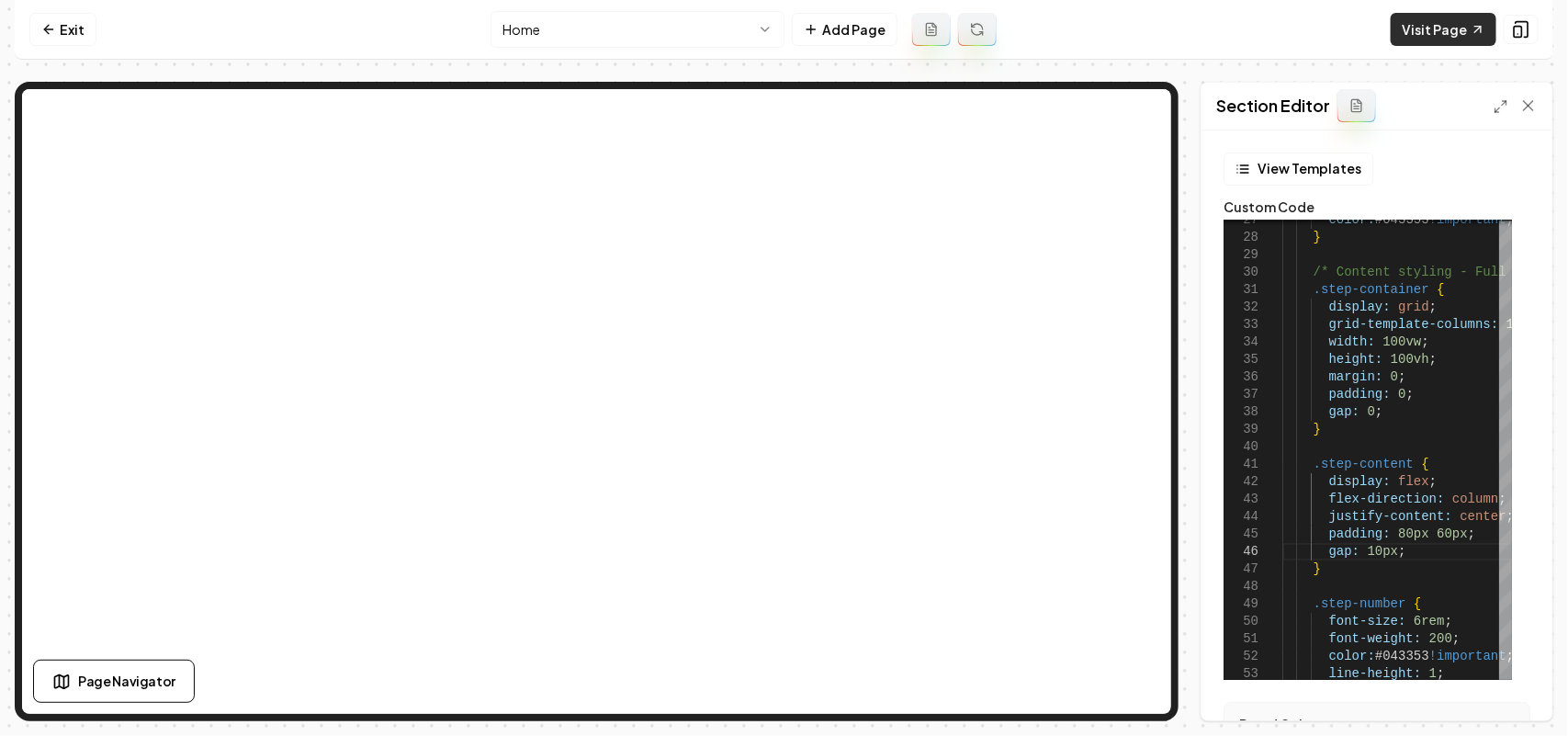
click at [1486, 42] on link "Visit Page" at bounding box center [1443, 29] width 106 height 33
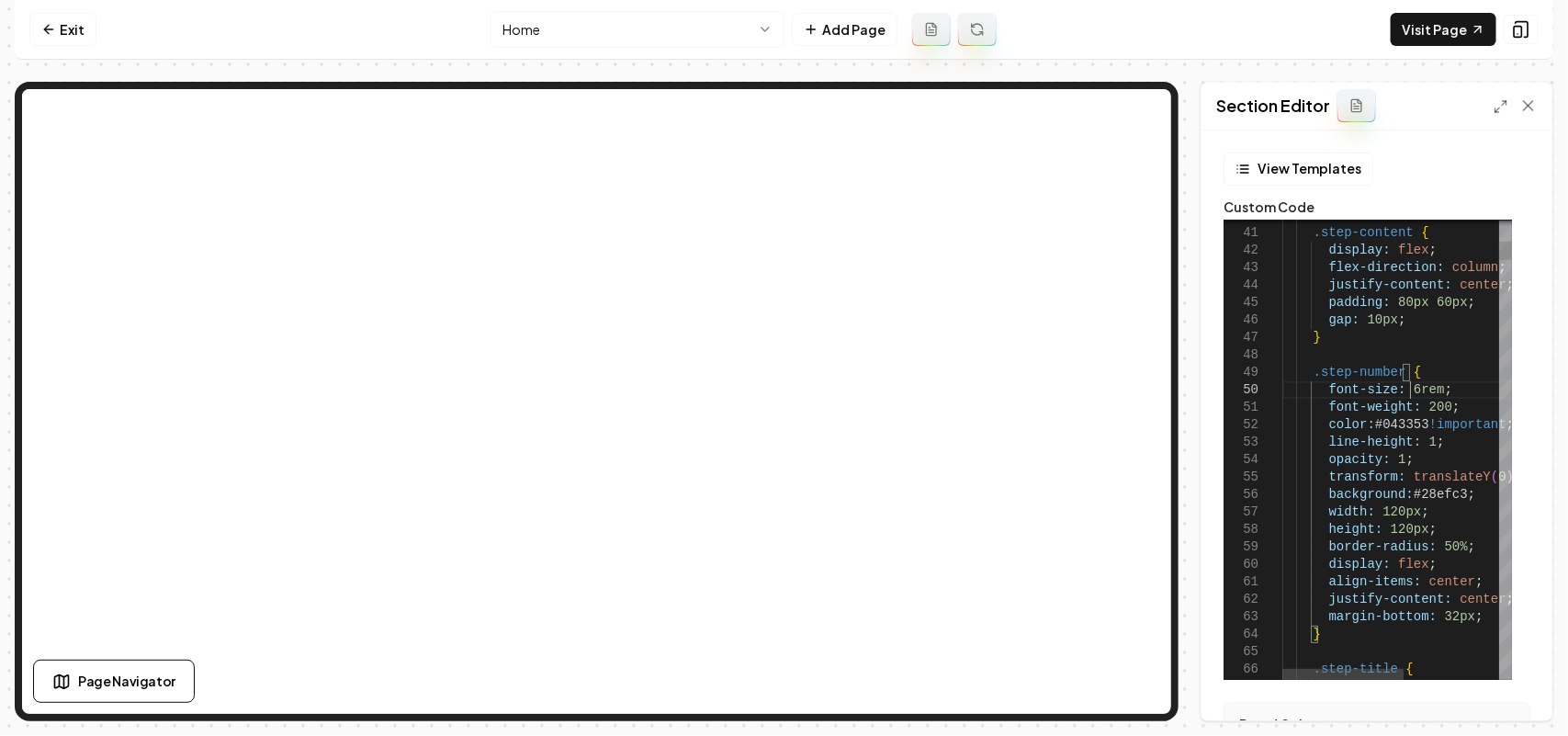
scroll to position [102, 92]
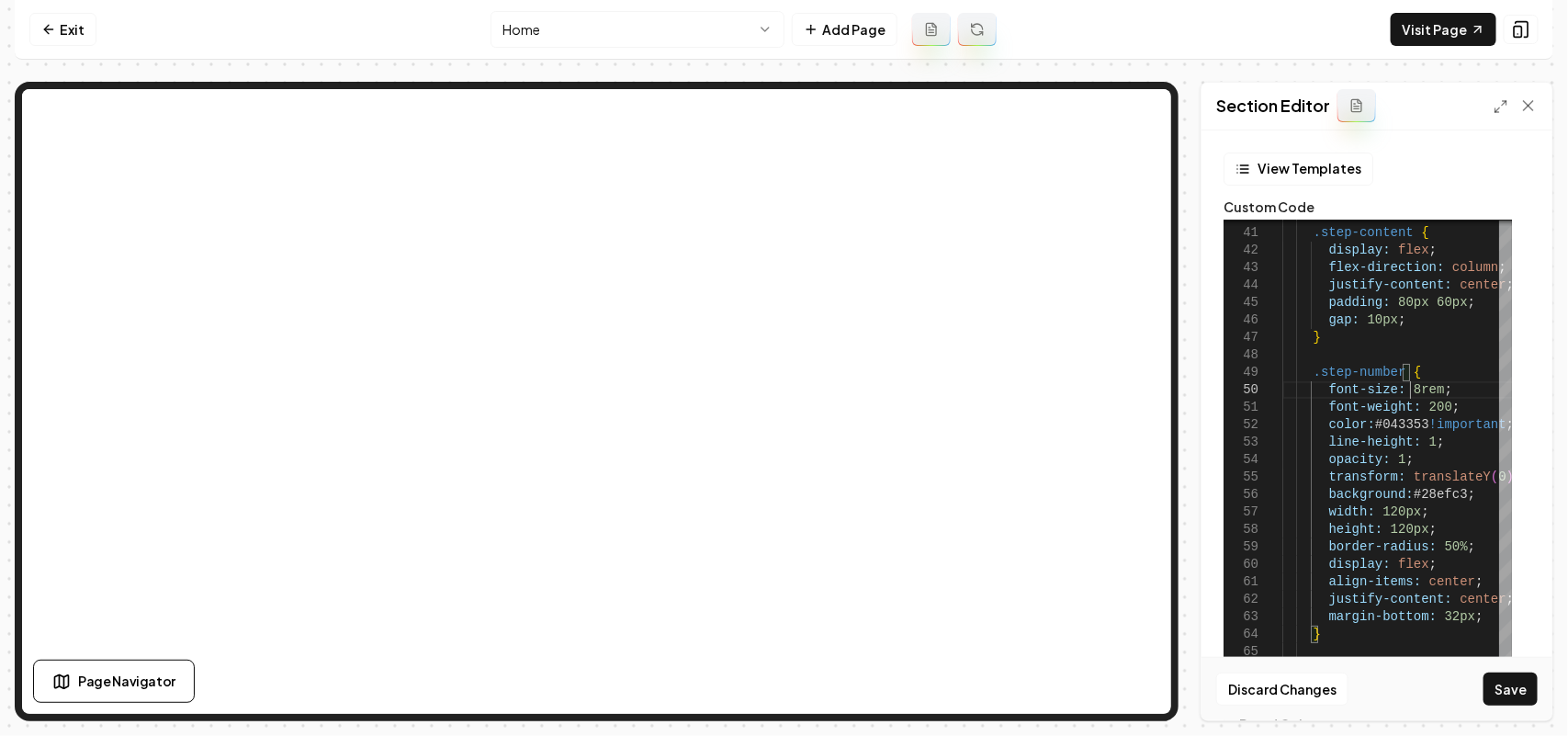
scroll to position [157, 126]
click at [1509, 685] on button "Save" at bounding box center [1511, 688] width 54 height 33
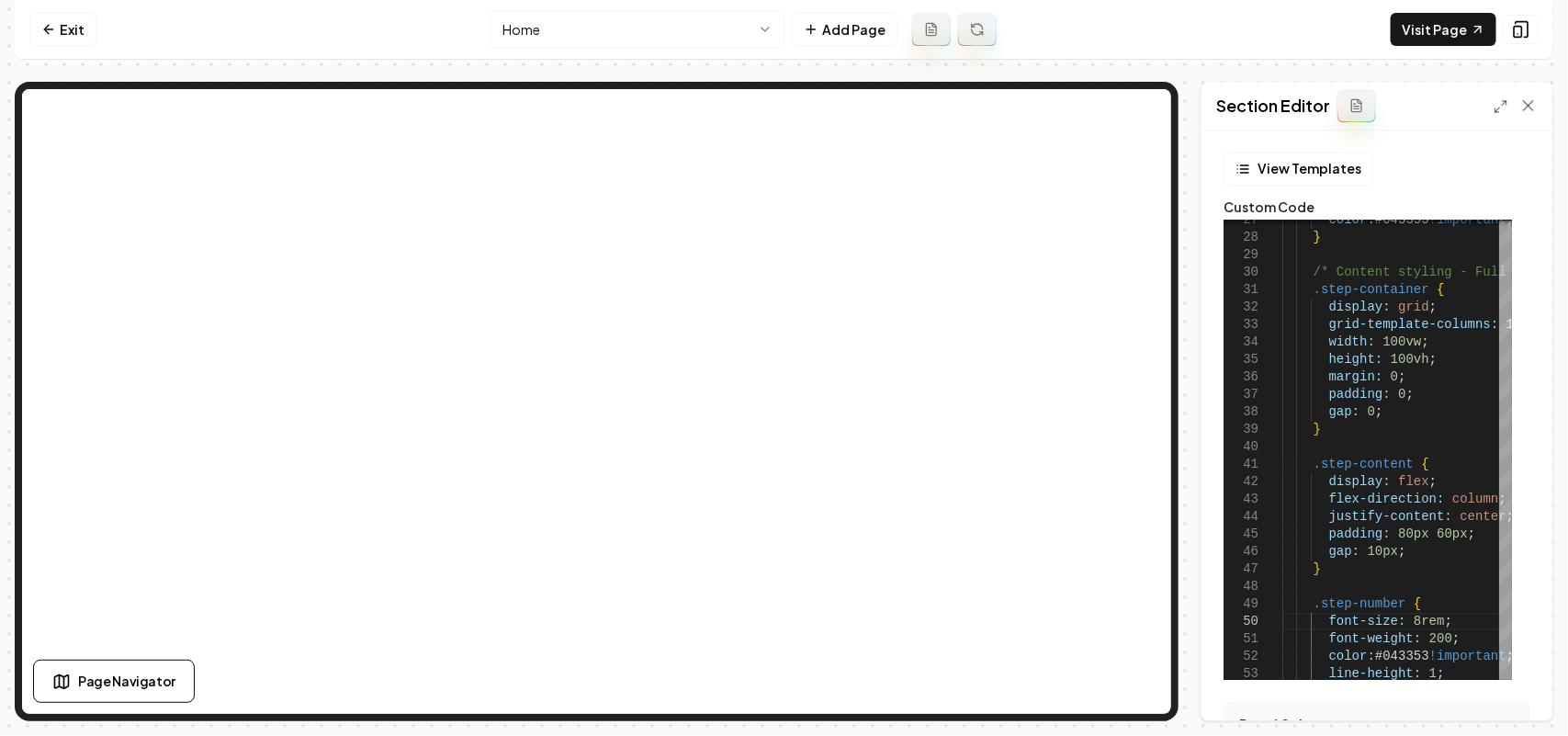
click at [1498, 116] on div "Section Editor" at bounding box center [1376, 106] width 351 height 48
click at [1495, 107] on icon at bounding box center [1501, 107] width 15 height 15
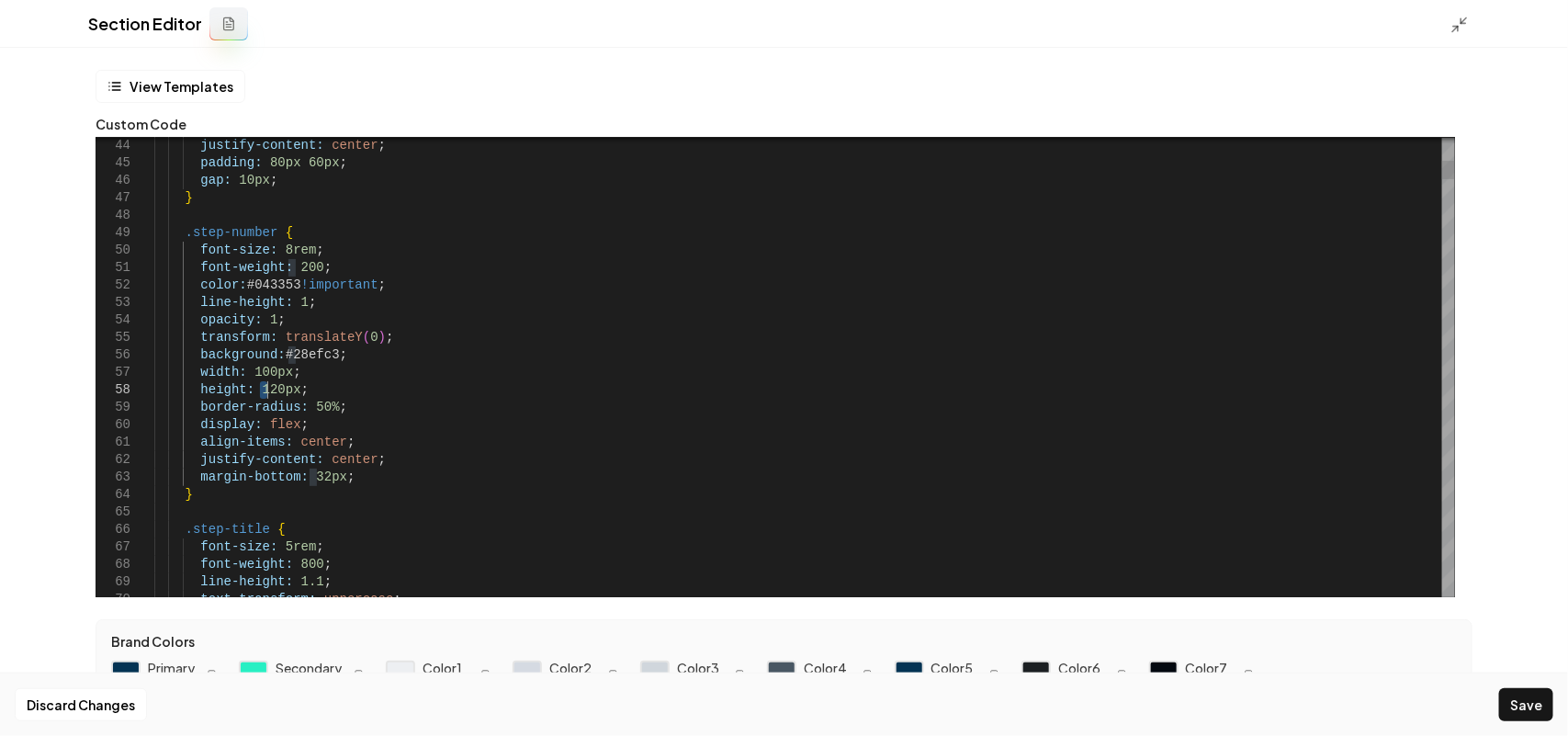
click at [1543, 695] on button "Save" at bounding box center [1526, 704] width 54 height 33
click at [1462, 33] on icon at bounding box center [1460, 25] width 19 height 19
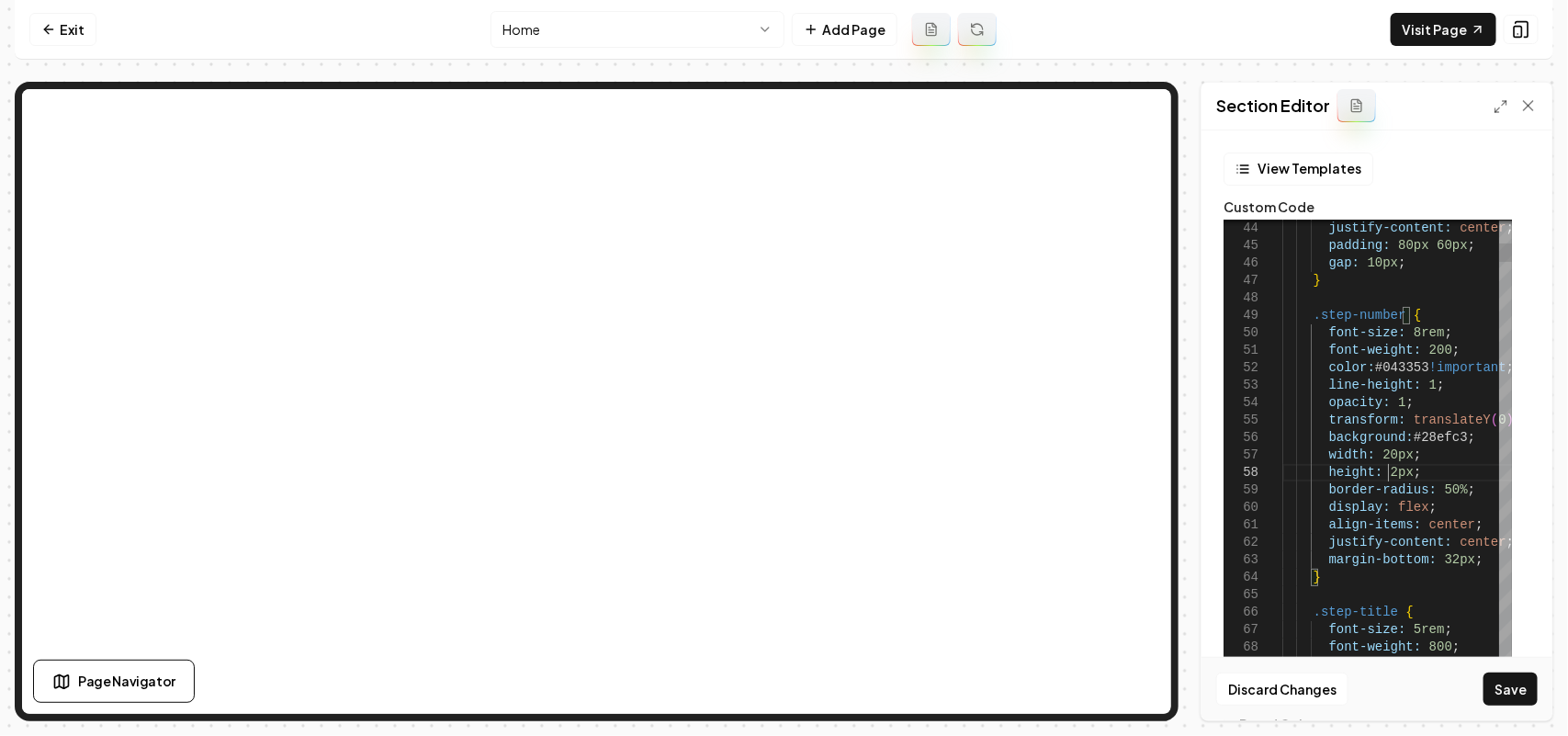
scroll to position [123, 112]
click at [1526, 694] on button "Save" at bounding box center [1511, 688] width 54 height 33
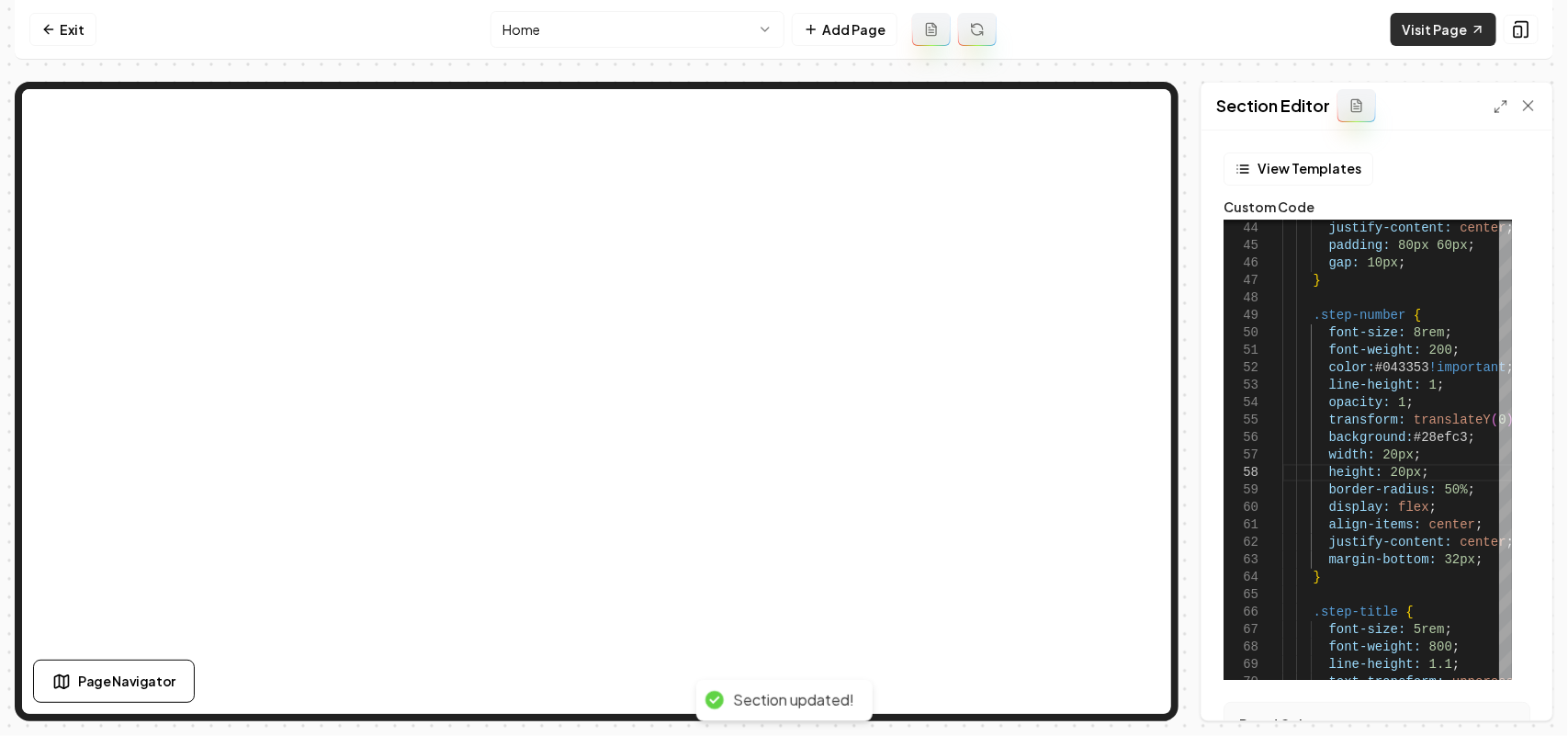
click at [1444, 32] on link "Visit Page" at bounding box center [1443, 29] width 106 height 33
drag, startPoint x: 1402, startPoint y: 456, endPoint x: 1378, endPoint y: 455, distance: 24.0
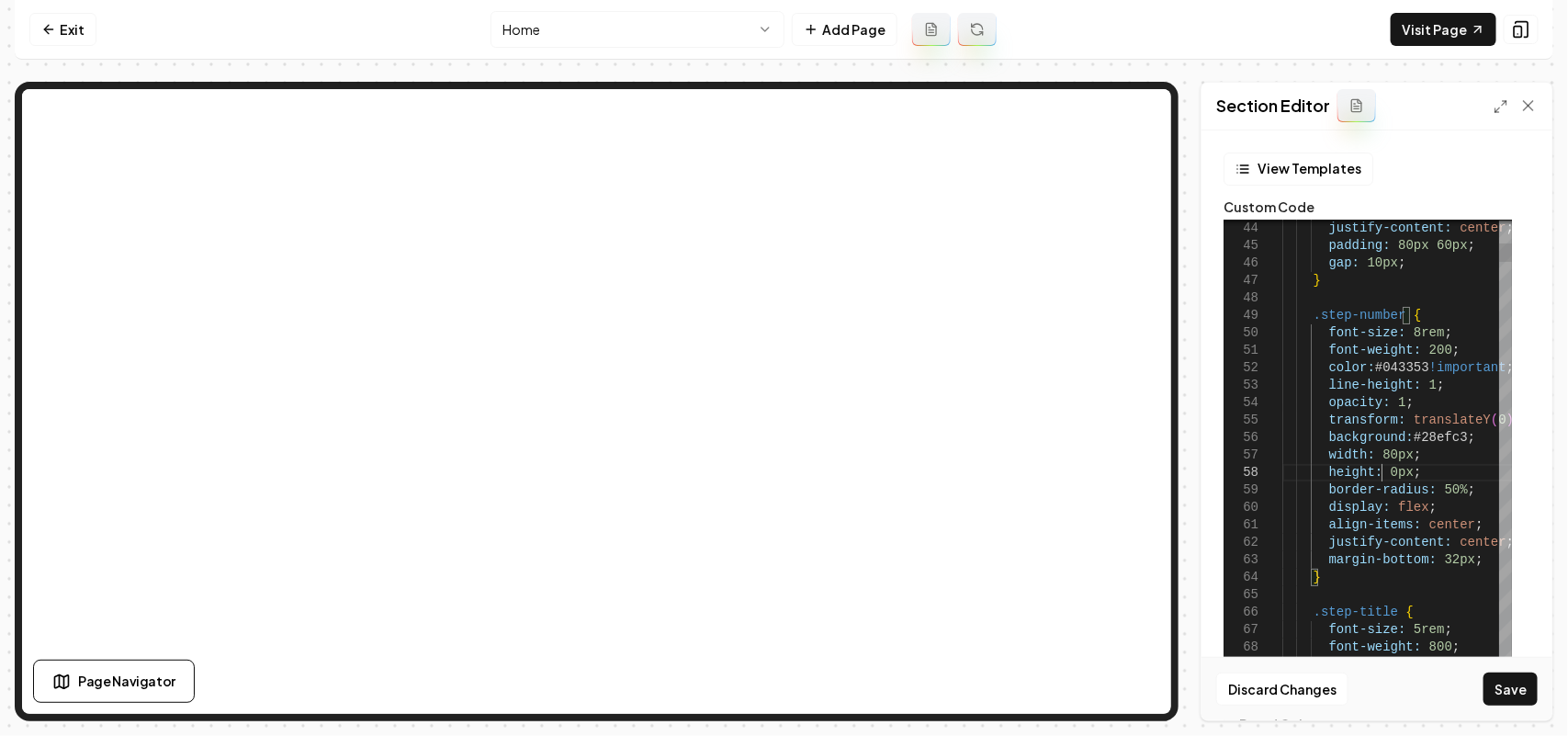
scroll to position [123, 106]
click at [1516, 690] on button "Save" at bounding box center [1511, 688] width 54 height 33
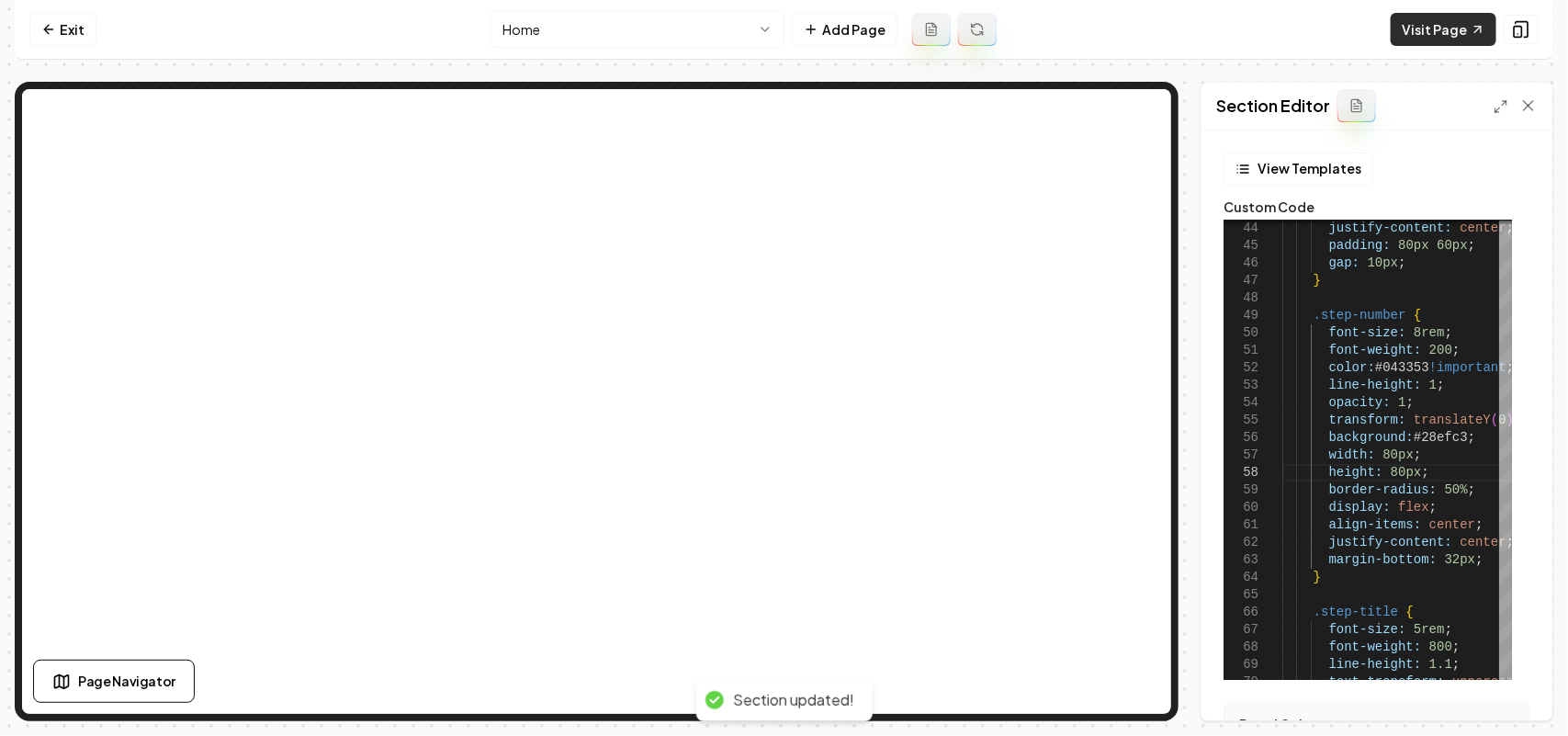
click at [1456, 26] on link "Visit Page" at bounding box center [1443, 29] width 106 height 33
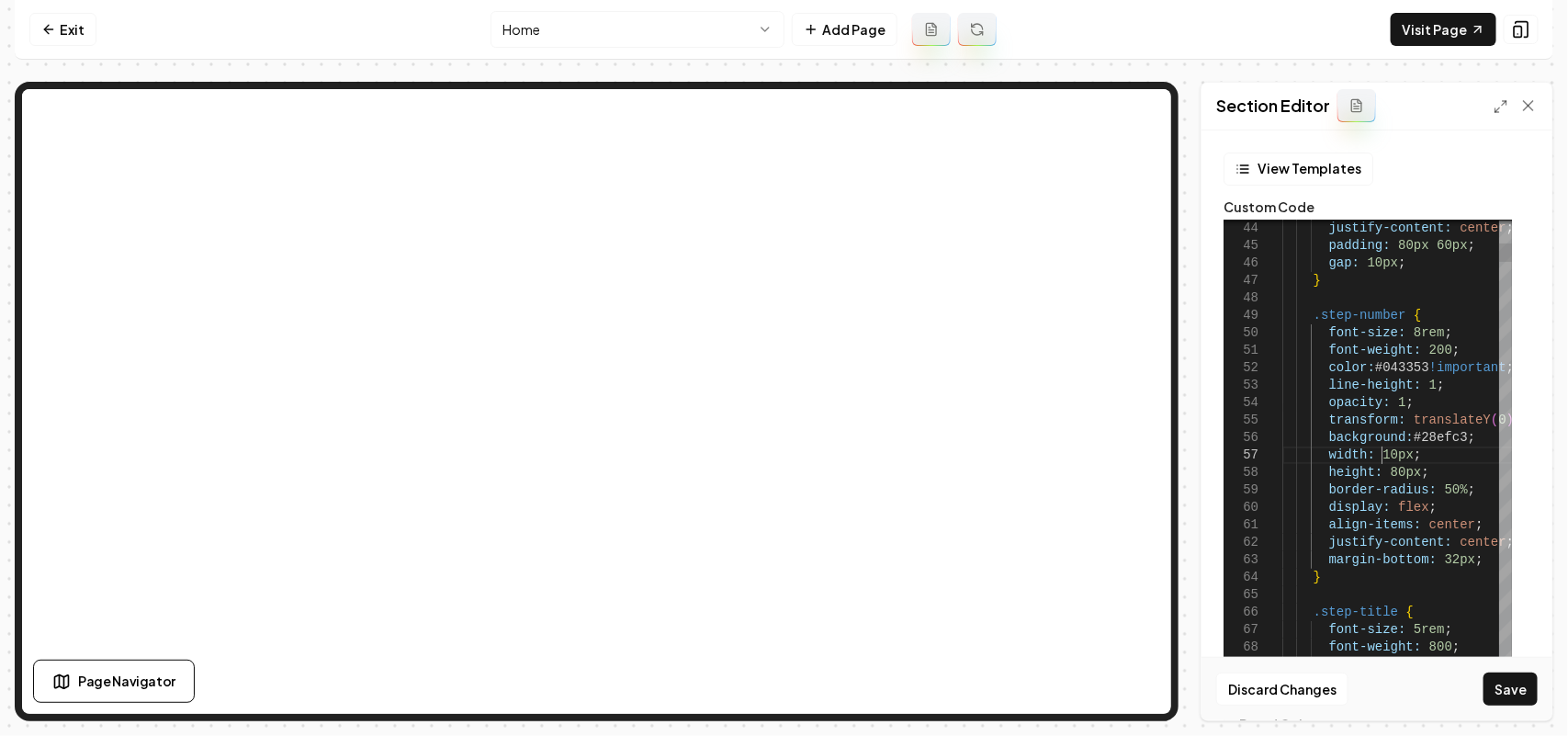
scroll to position [121, 104]
click at [1502, 686] on button "Save" at bounding box center [1511, 688] width 54 height 33
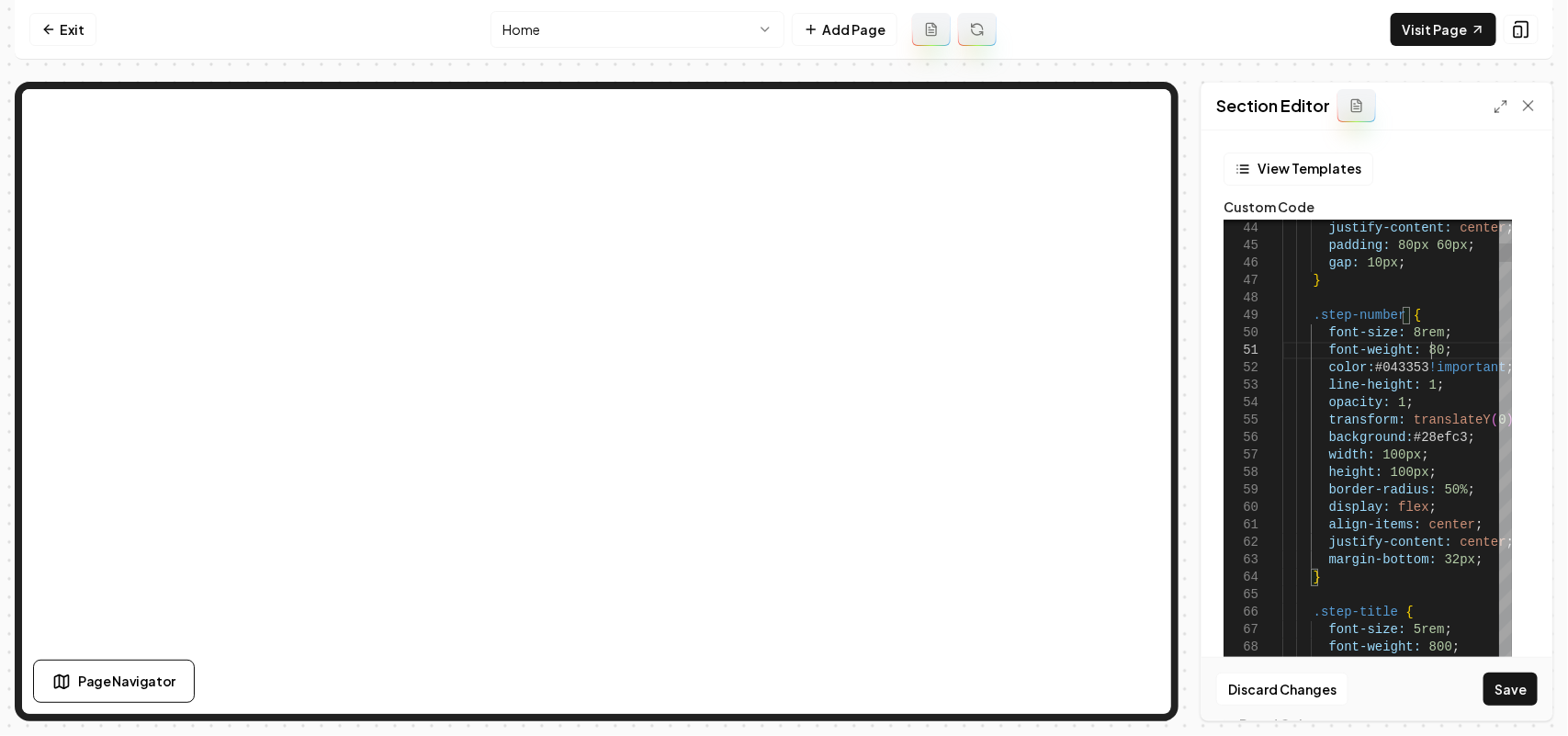
scroll to position [16, 153]
click at [1514, 682] on button "Save" at bounding box center [1511, 688] width 54 height 33
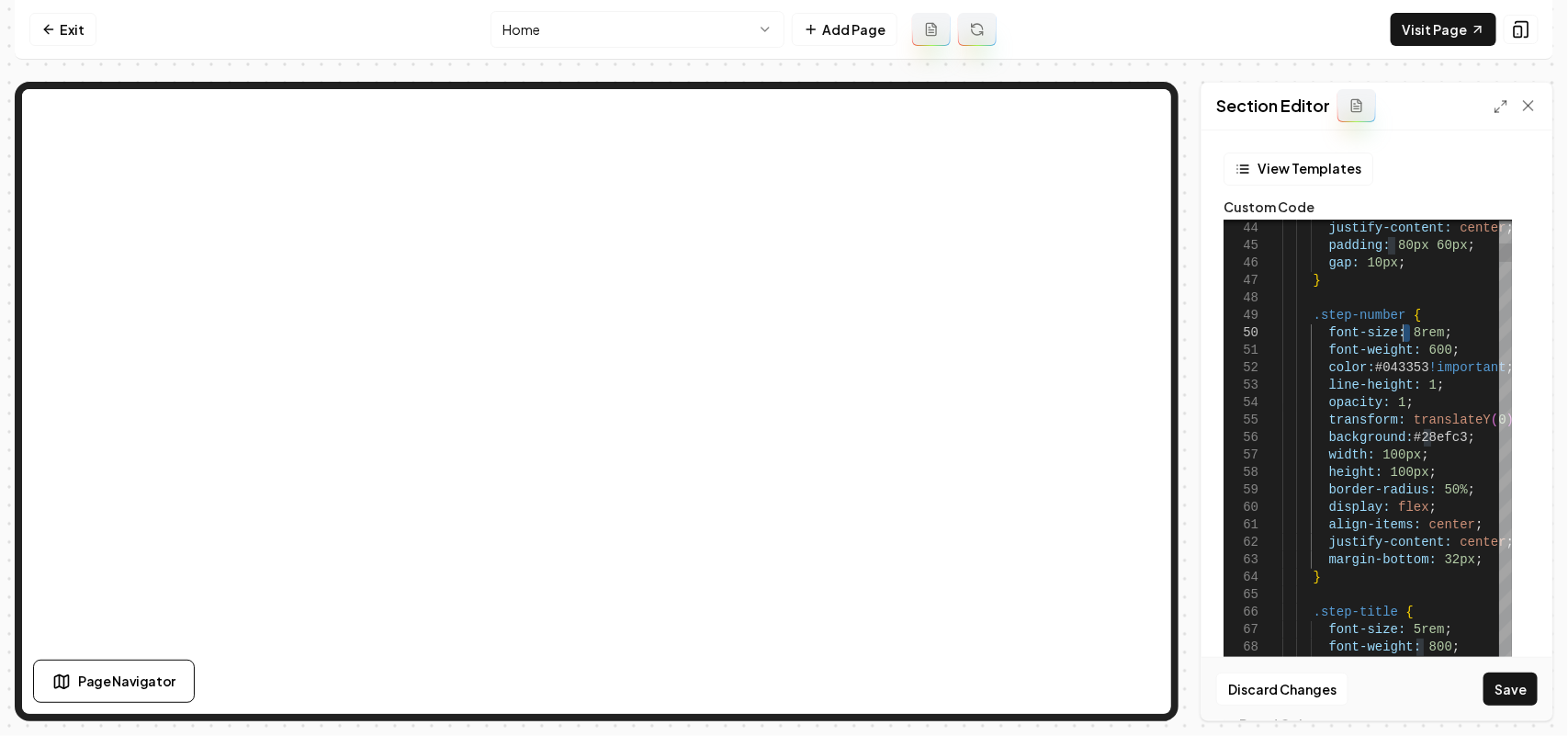
drag, startPoint x: 1387, startPoint y: 455, endPoint x: 1376, endPoint y: 453, distance: 11.2
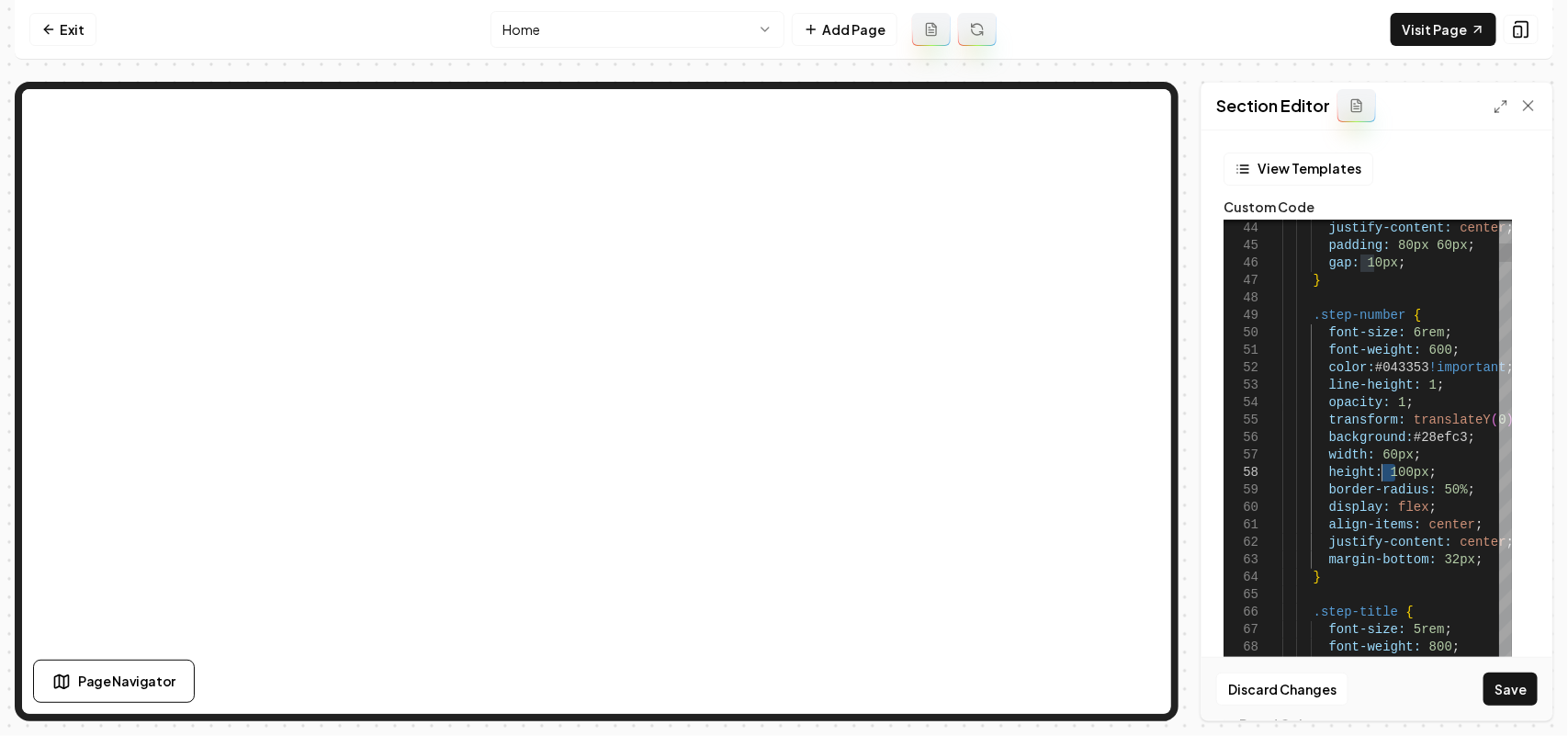
drag, startPoint x: 1393, startPoint y: 474, endPoint x: 1384, endPoint y: 473, distance: 9.1
click at [1498, 685] on button "Save" at bounding box center [1511, 688] width 54 height 33
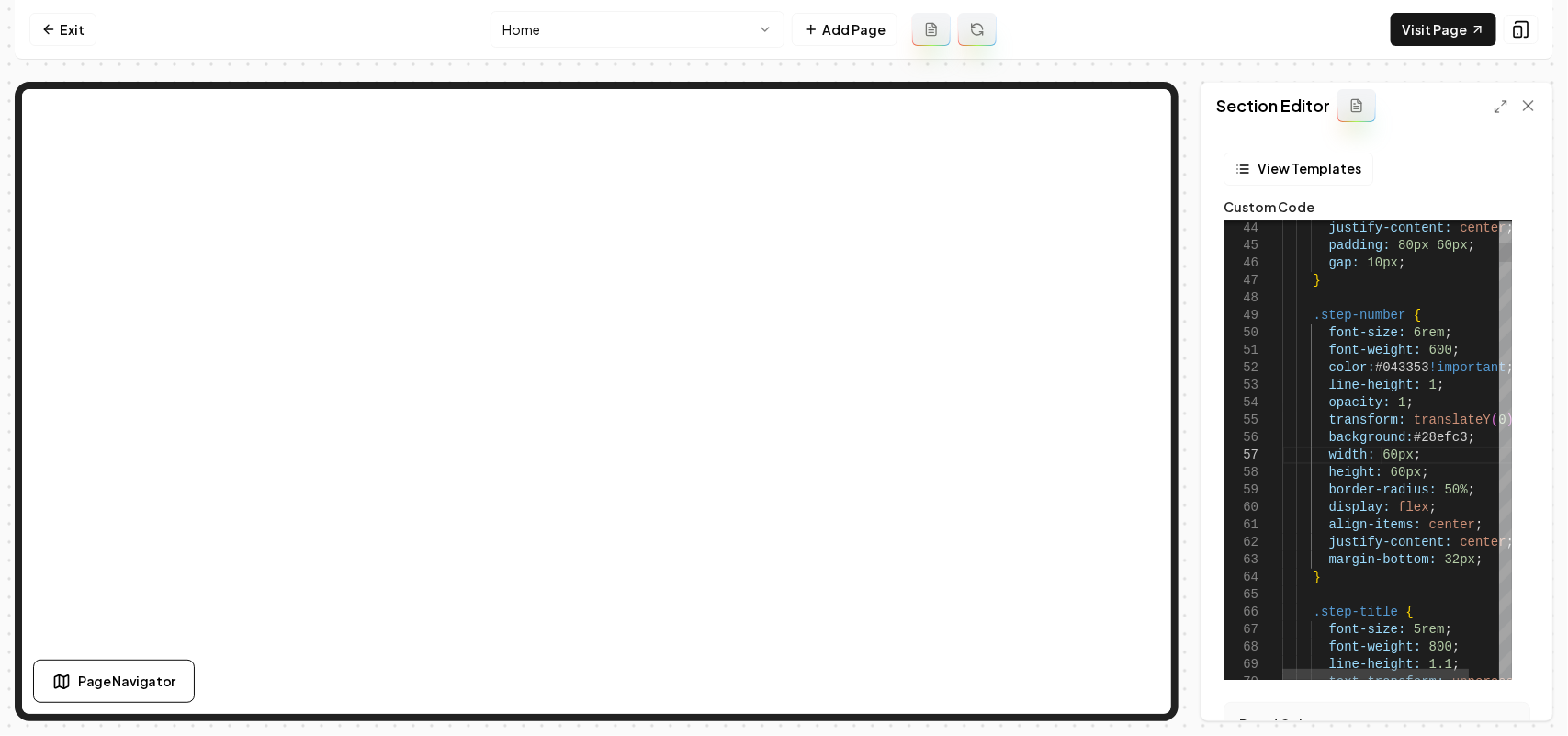
scroll to position [123, 106]
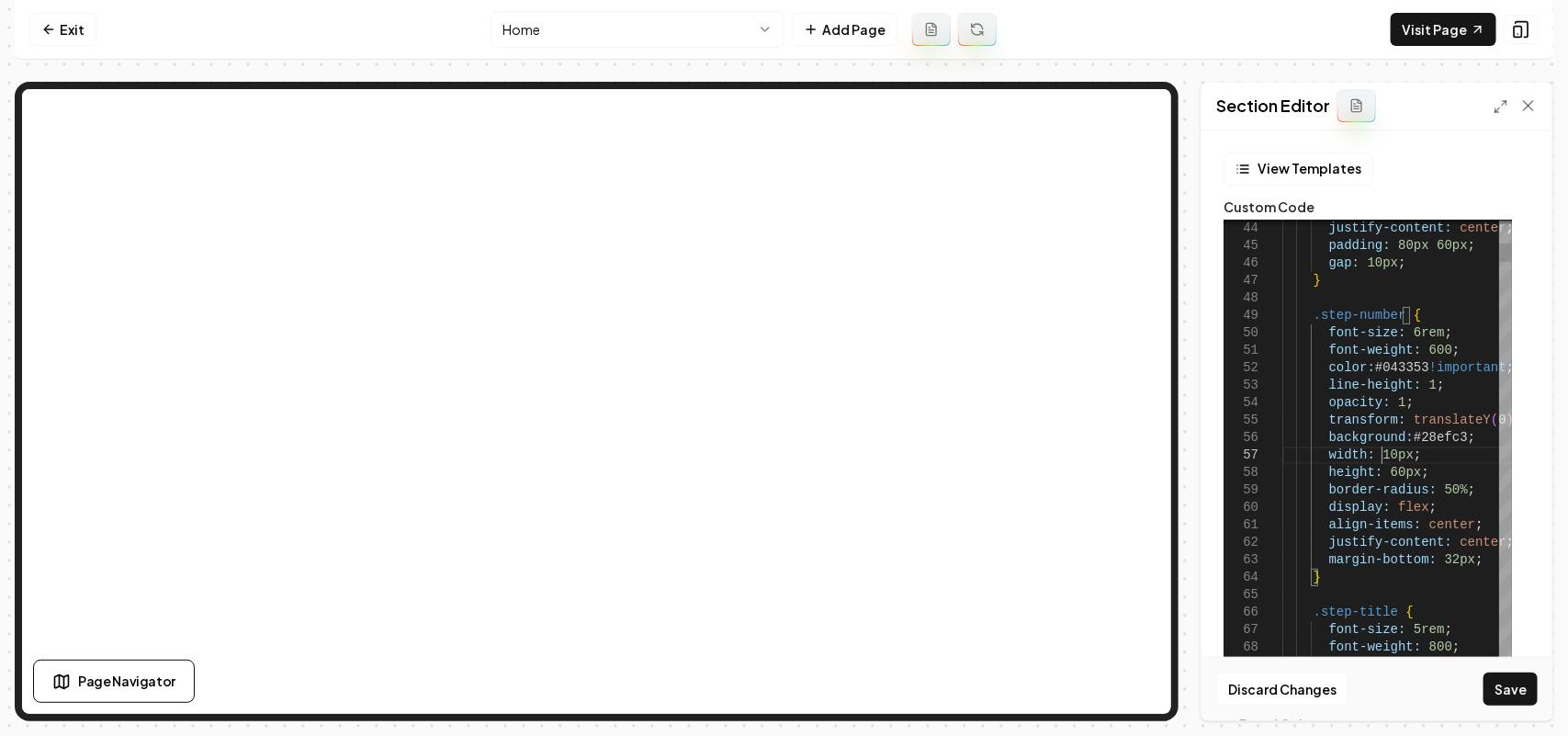
scroll to position [121, 104]
click at [1495, 683] on button "Save" at bounding box center [1511, 688] width 54 height 33
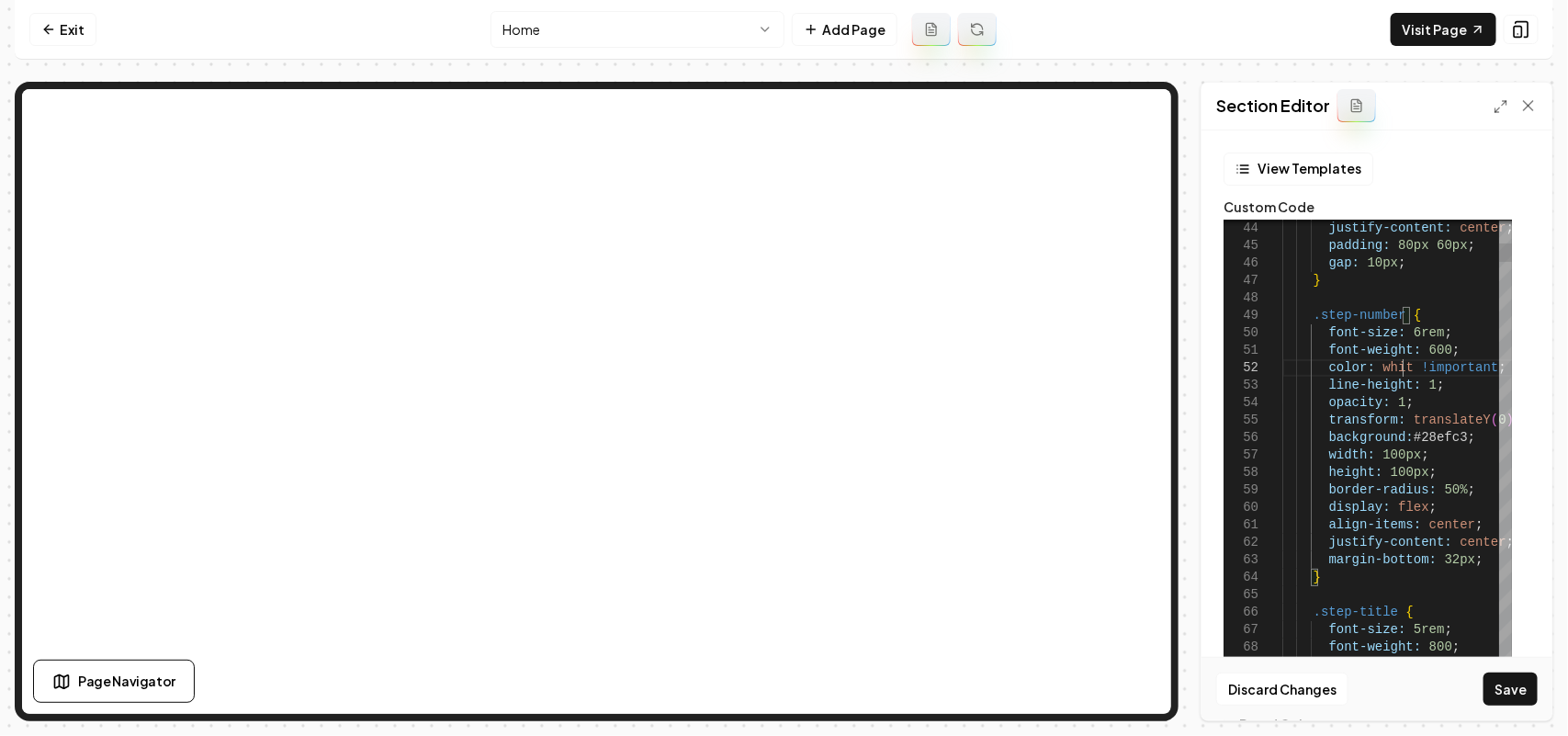
scroll to position [33, 126]
click at [1508, 680] on button "Save" at bounding box center [1511, 688] width 54 height 33
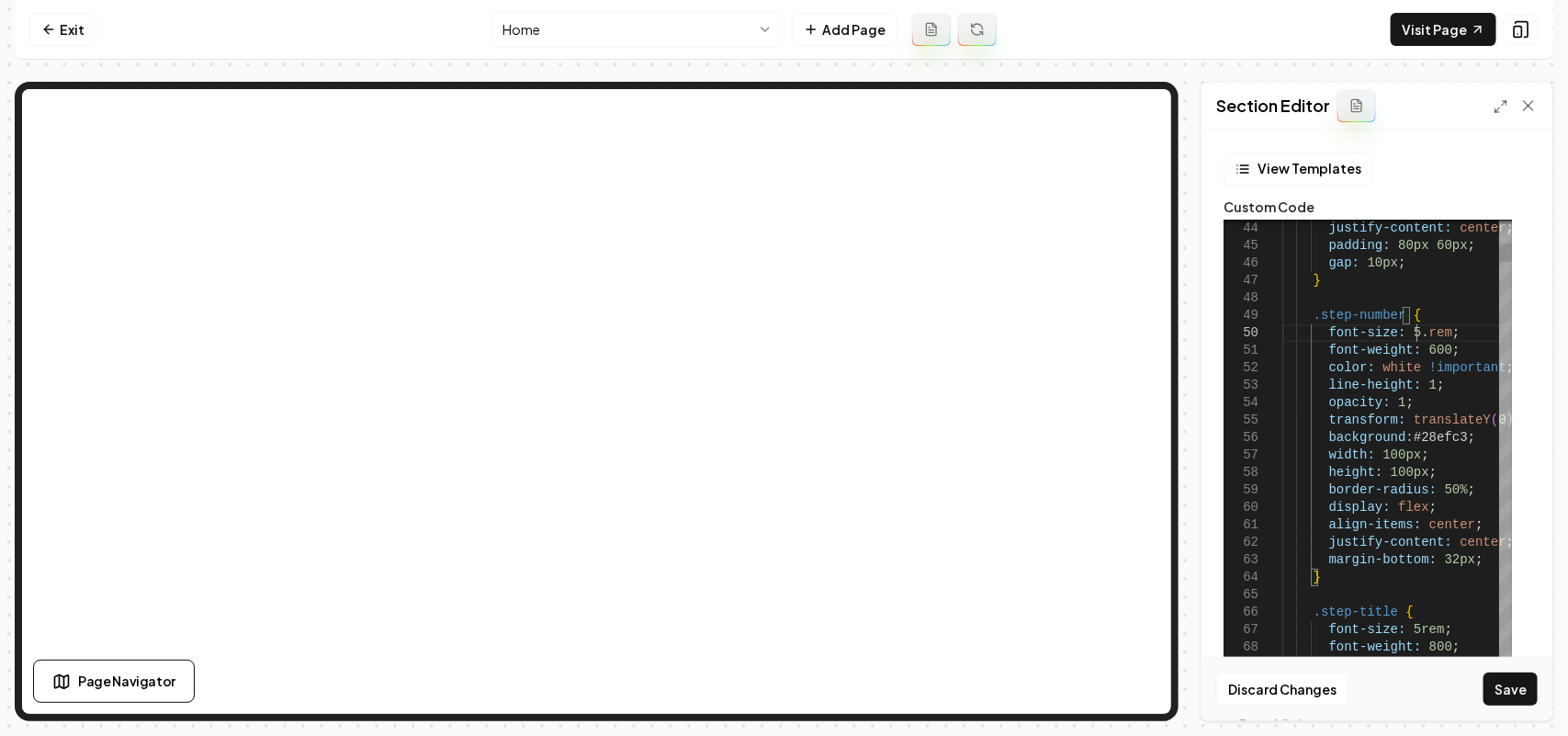
scroll to position [158, 140]
click at [1512, 694] on button "Save" at bounding box center [1511, 688] width 54 height 33
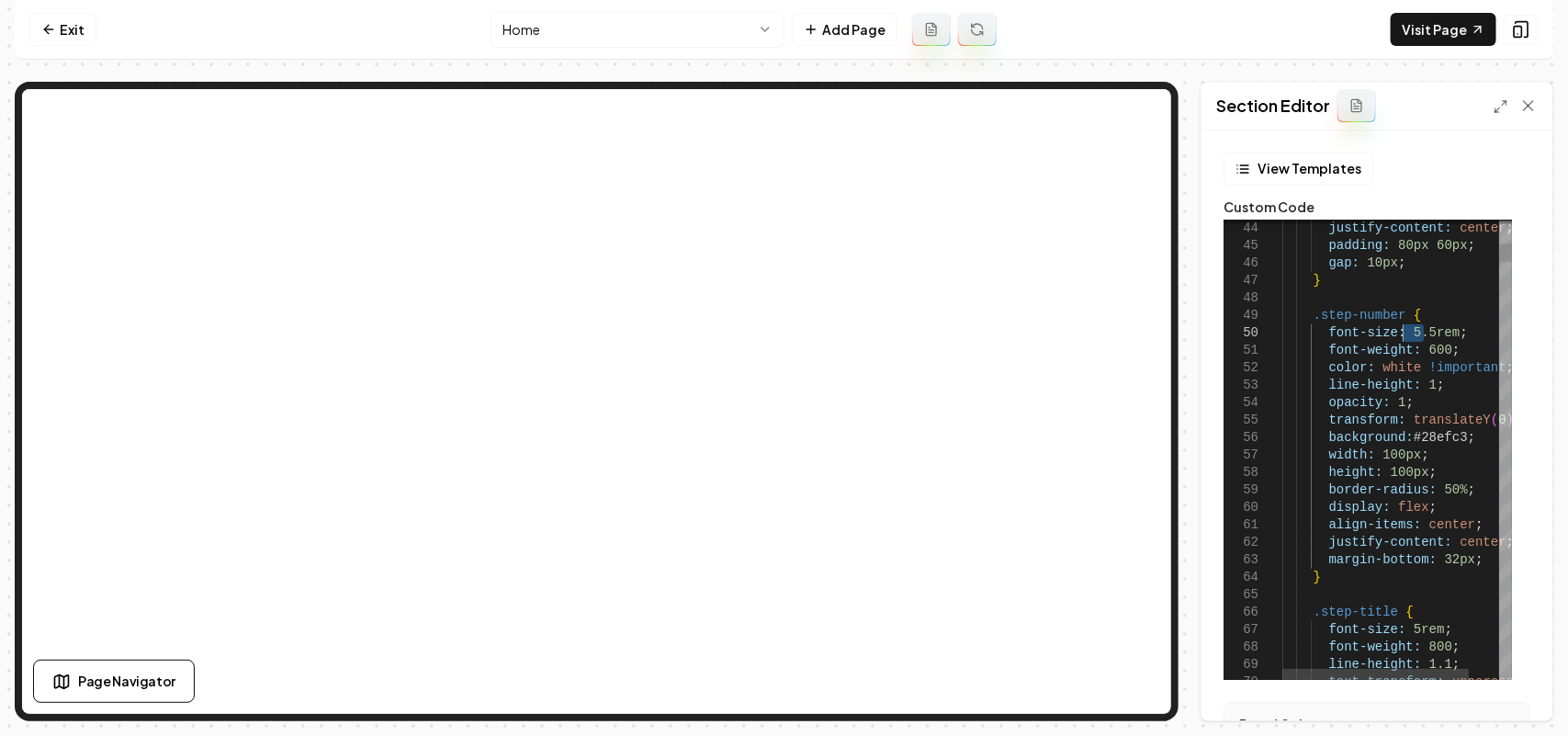
drag, startPoint x: 1426, startPoint y: 327, endPoint x: 1402, endPoint y: 328, distance: 24.0
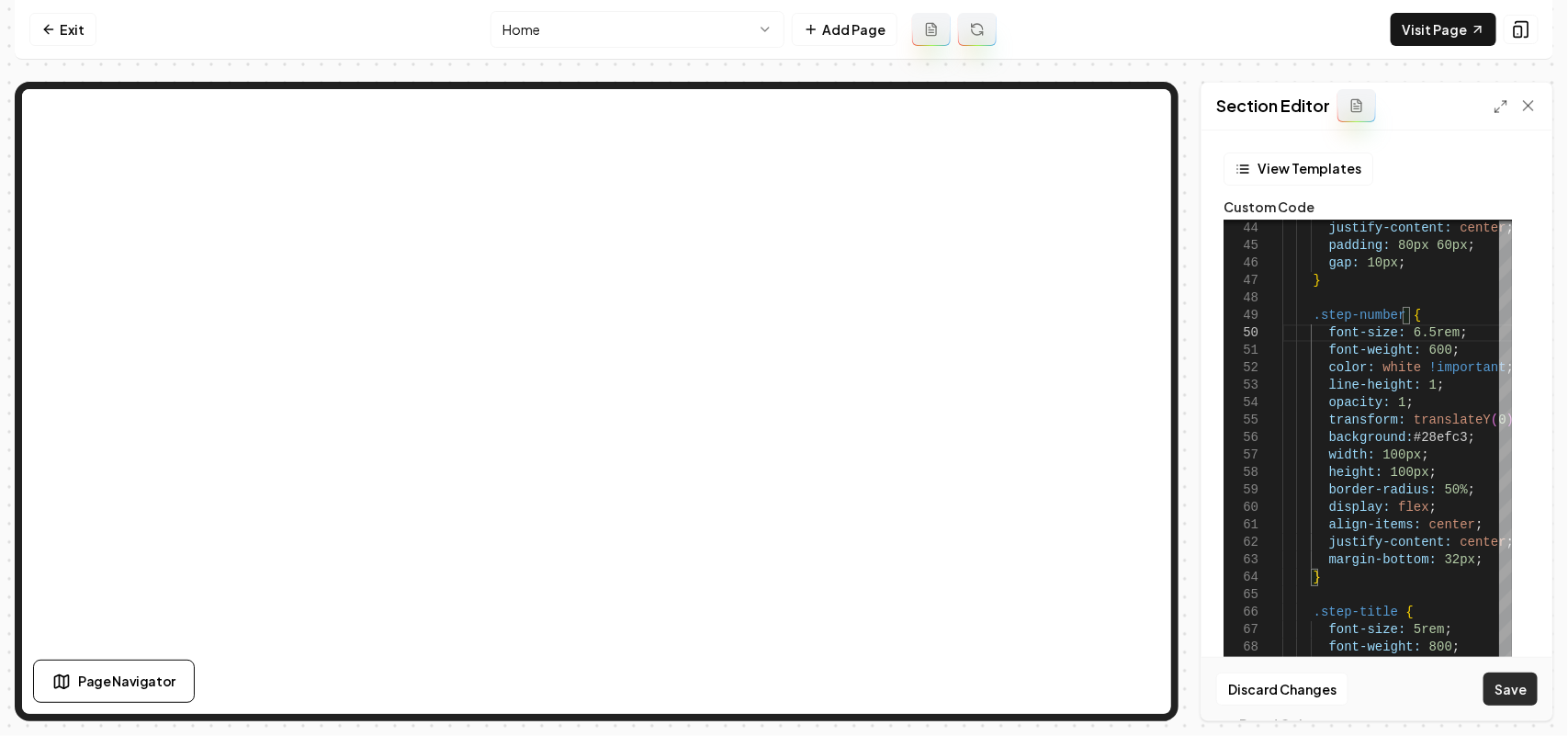
click at [1517, 675] on button "Save" at bounding box center [1511, 688] width 54 height 33
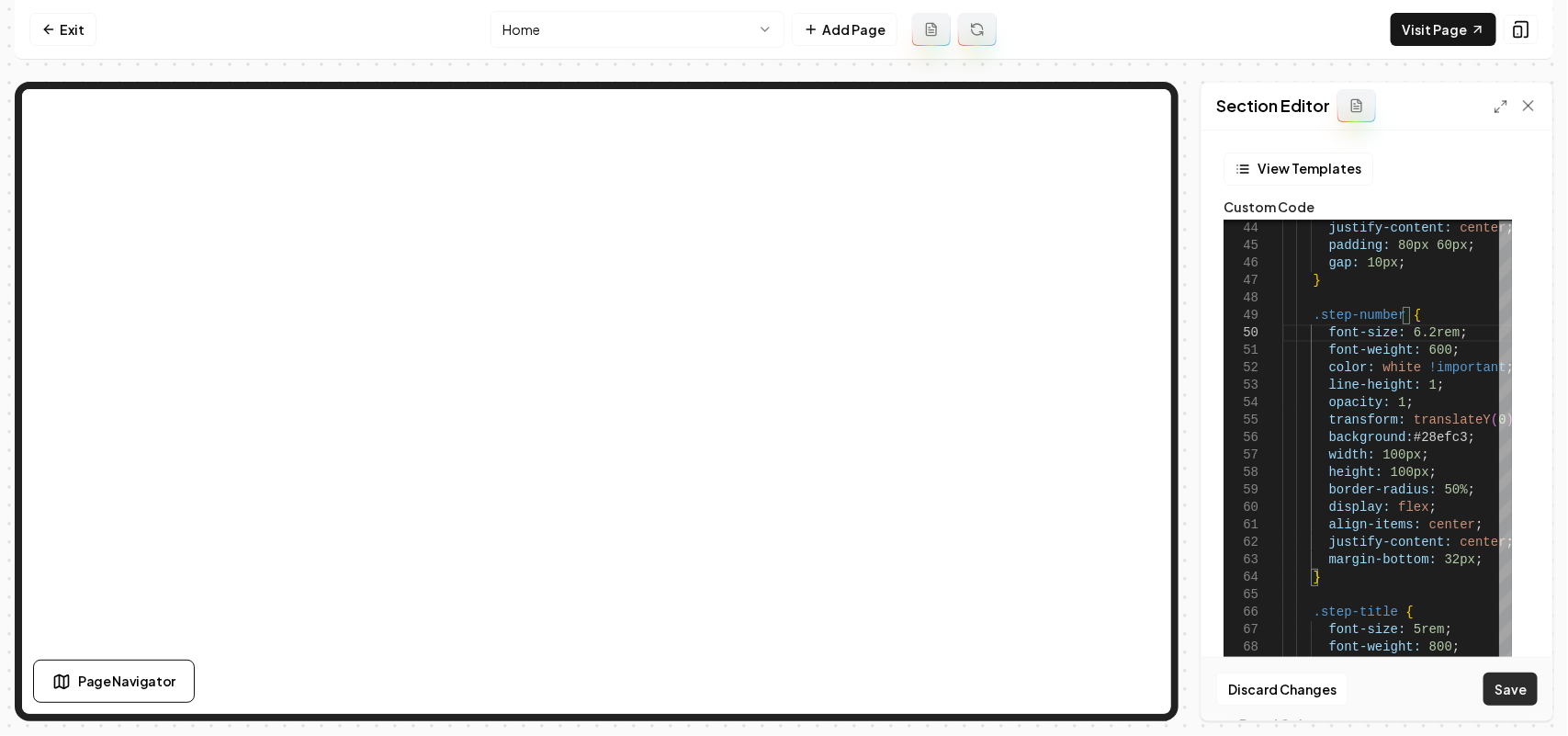
click at [1490, 692] on button "Save" at bounding box center [1511, 688] width 54 height 33
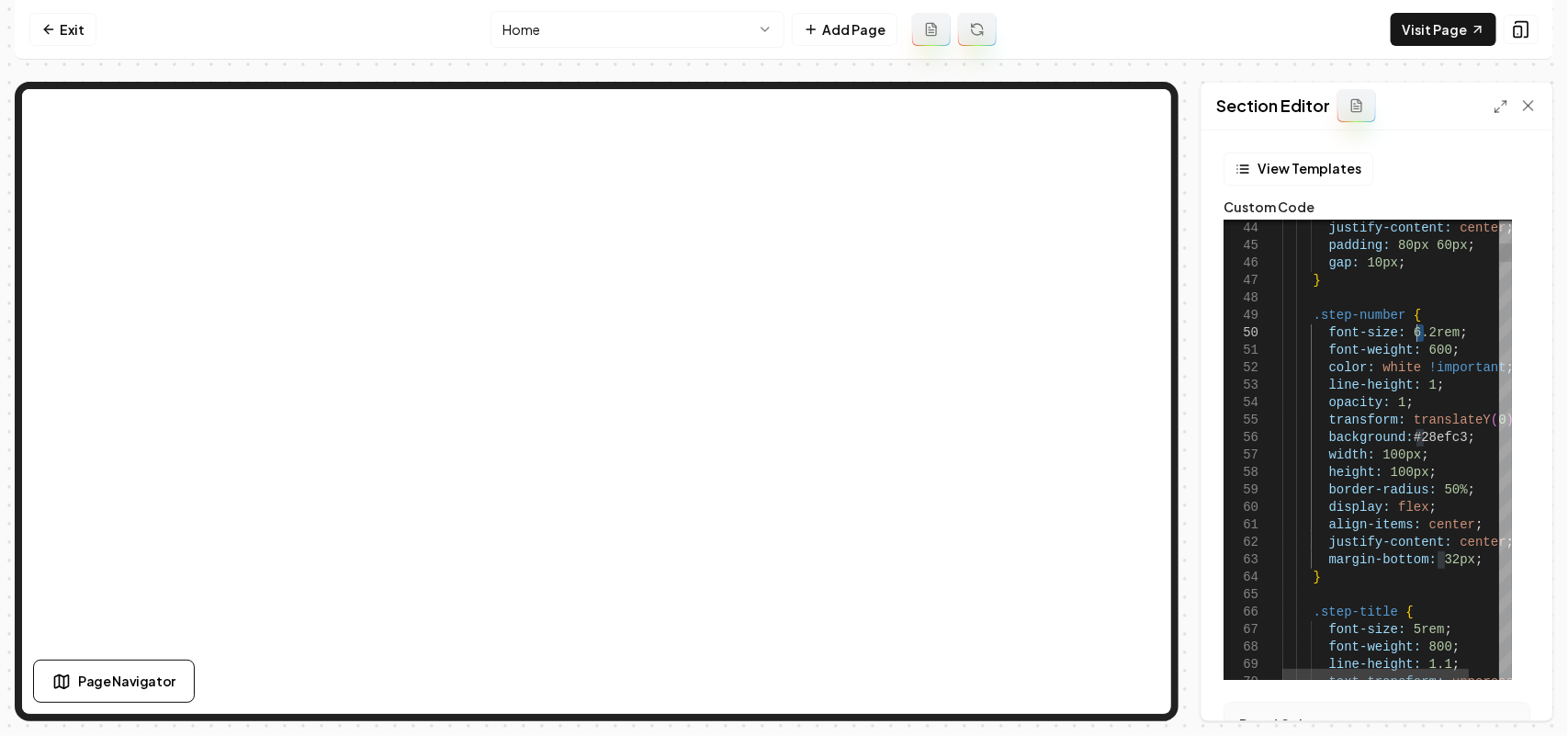
drag, startPoint x: 1424, startPoint y: 336, endPoint x: 1415, endPoint y: 337, distance: 9.1
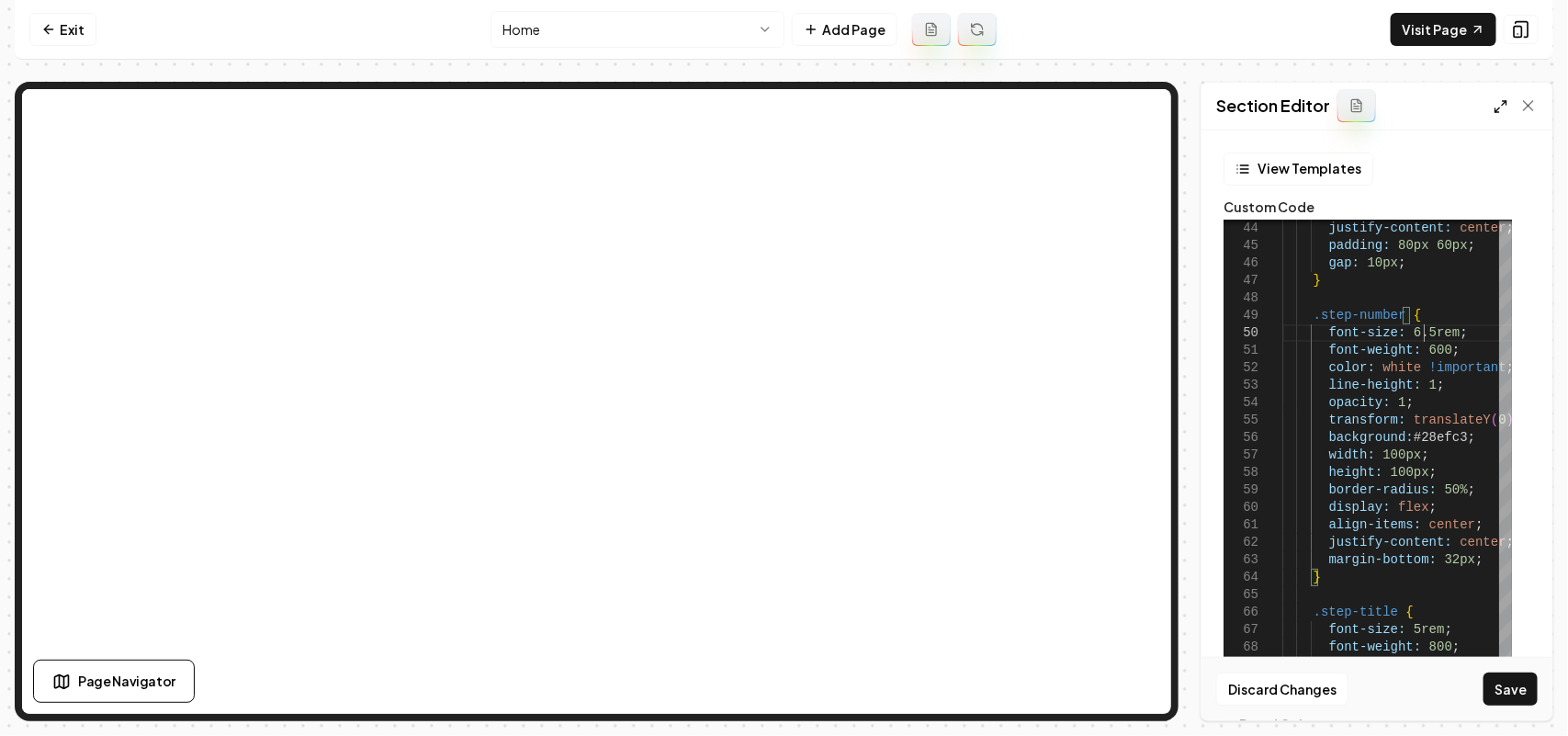
click at [1503, 110] on icon at bounding box center [1501, 107] width 15 height 15
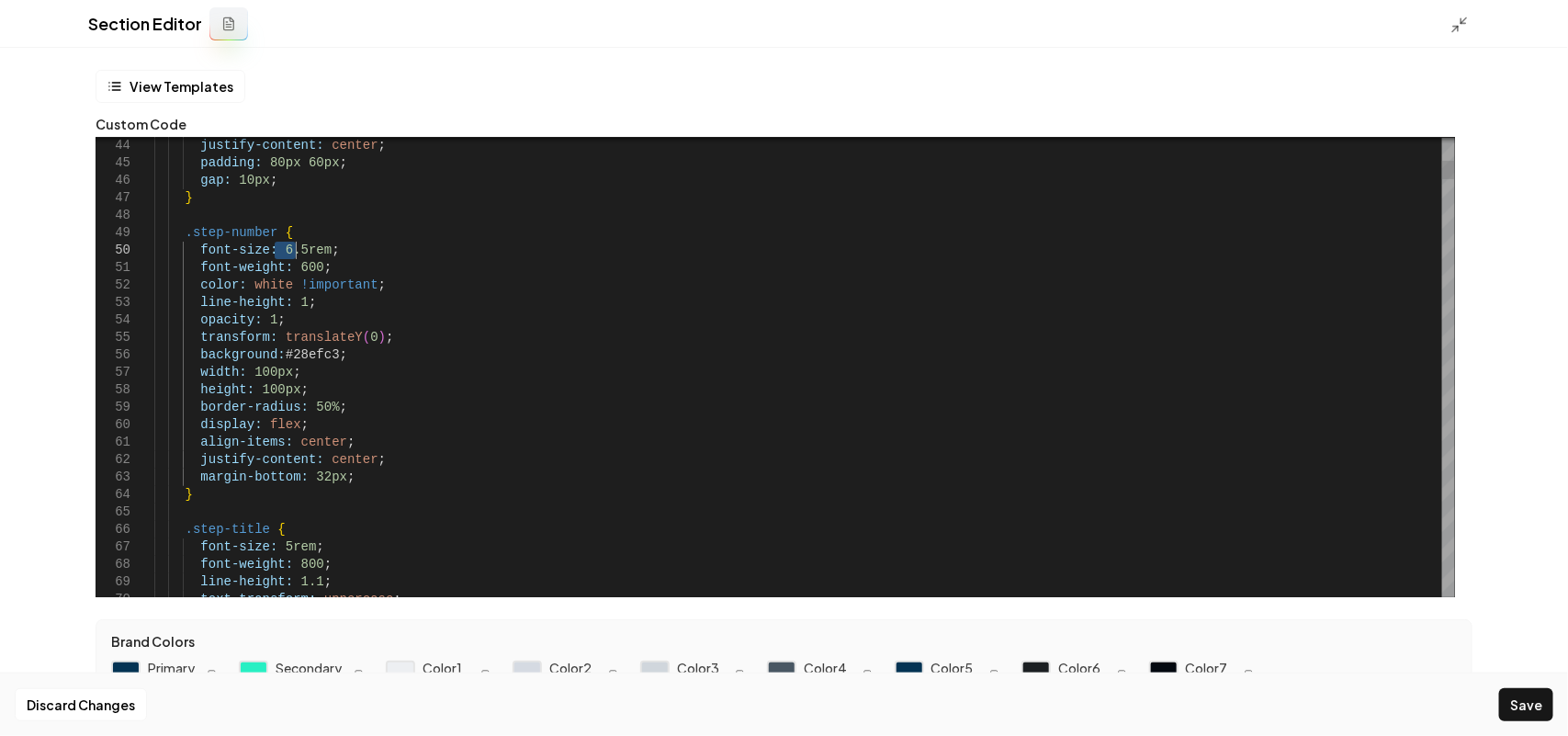
drag, startPoint x: 278, startPoint y: 248, endPoint x: 292, endPoint y: 250, distance: 14.1
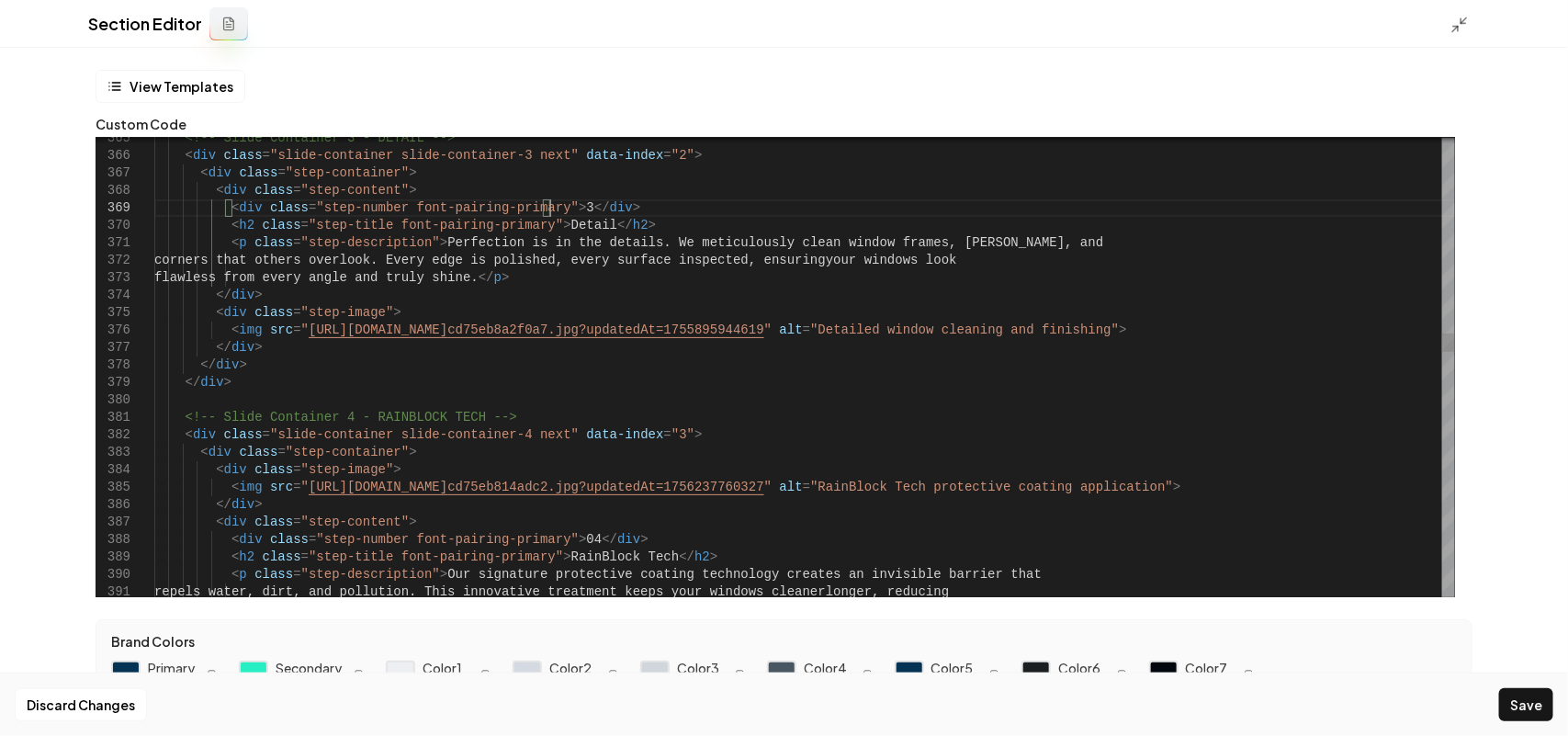
click at [1537, 700] on button "Save" at bounding box center [1526, 704] width 54 height 33
click at [1458, 23] on icon at bounding box center [1460, 25] width 19 height 19
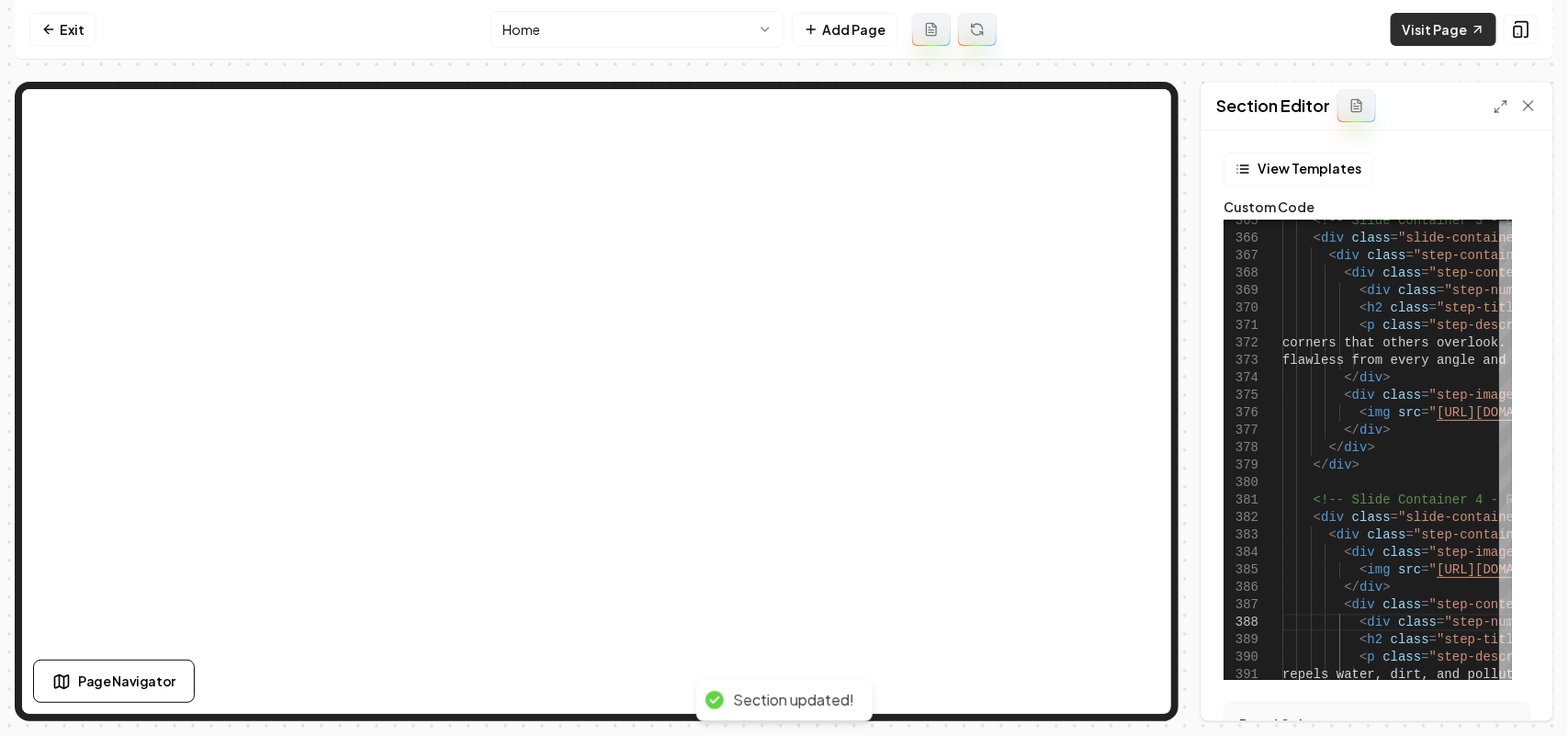
click at [1459, 30] on link "Visit Page" at bounding box center [1443, 29] width 106 height 33
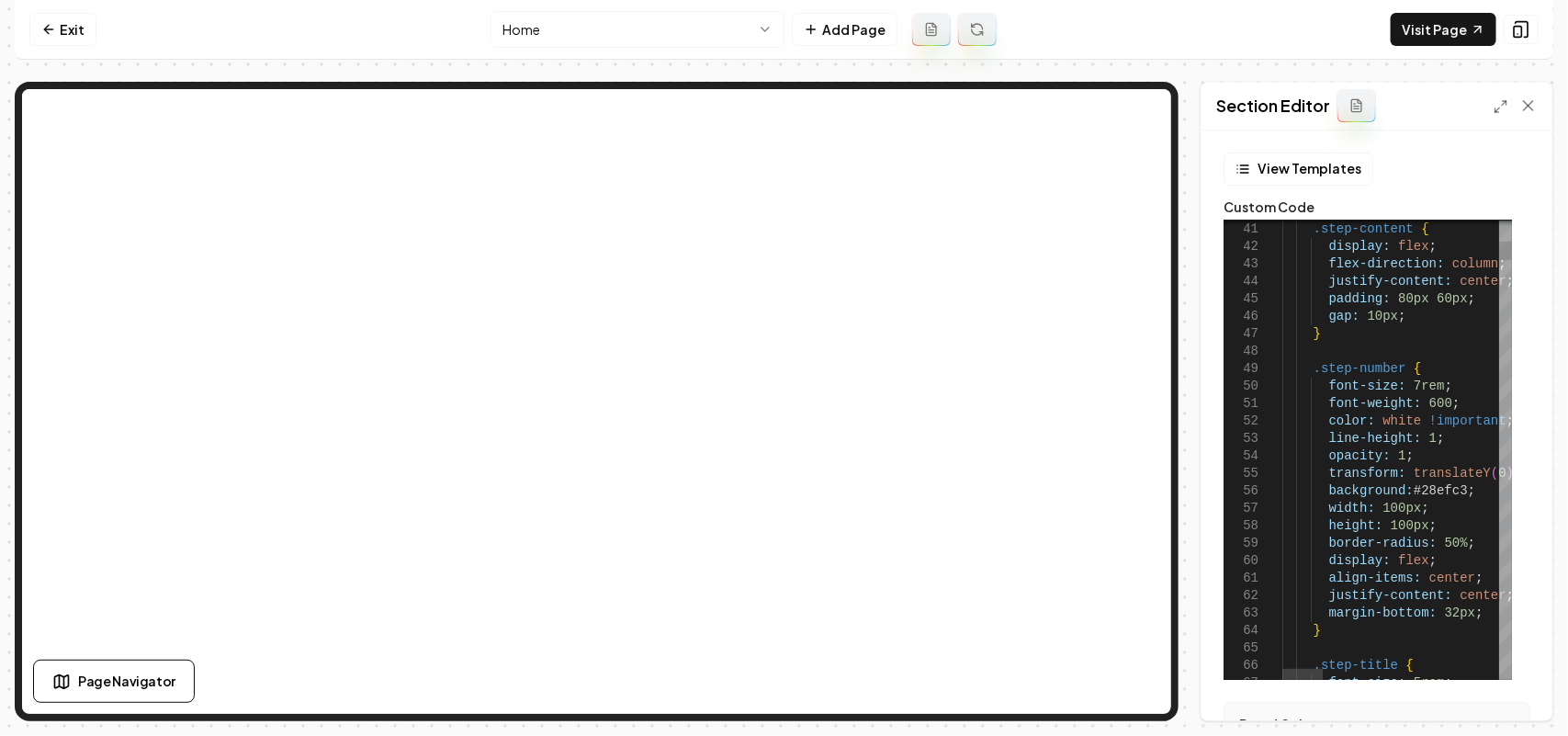
scroll to position [158, 211]
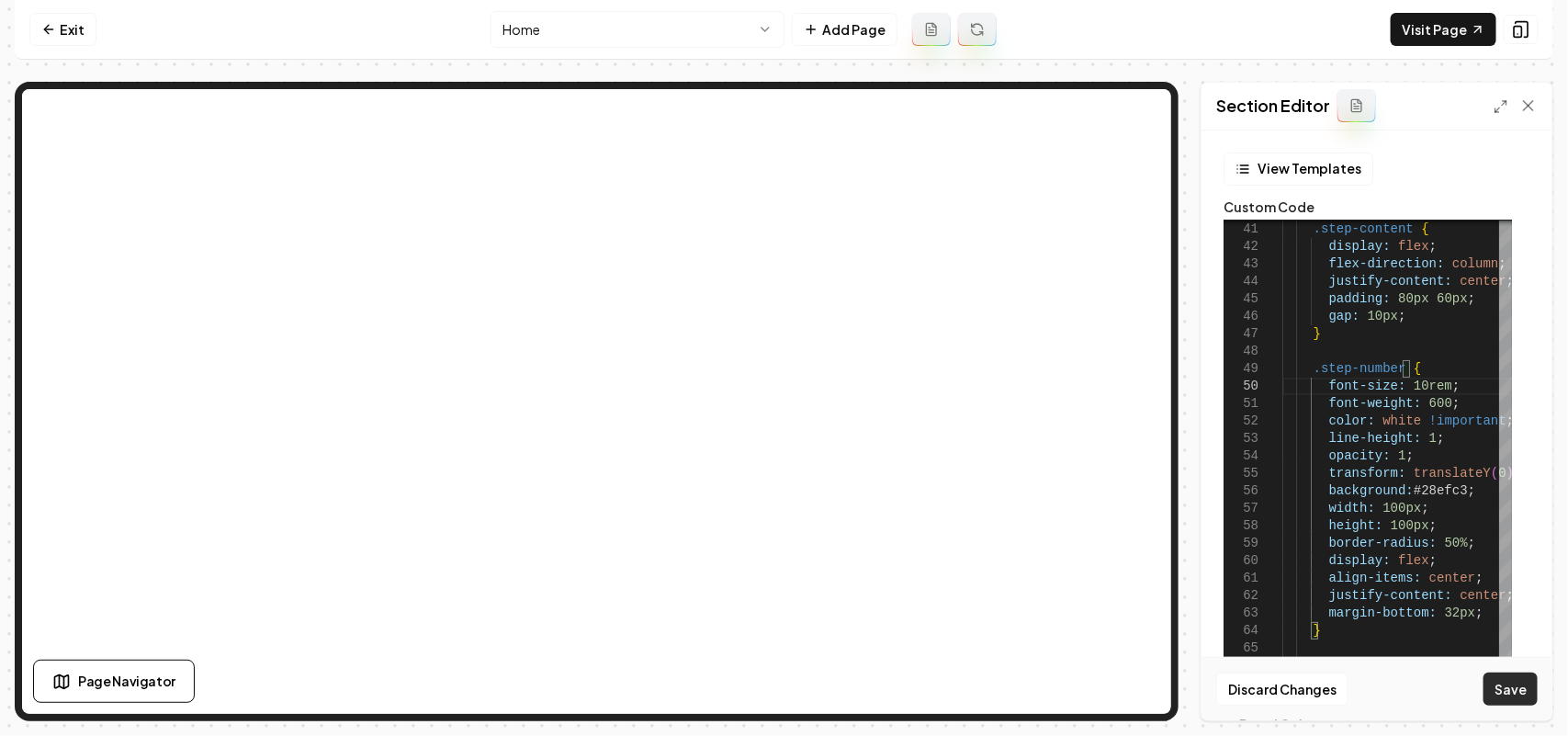
click at [1513, 677] on button "Save" at bounding box center [1511, 688] width 54 height 33
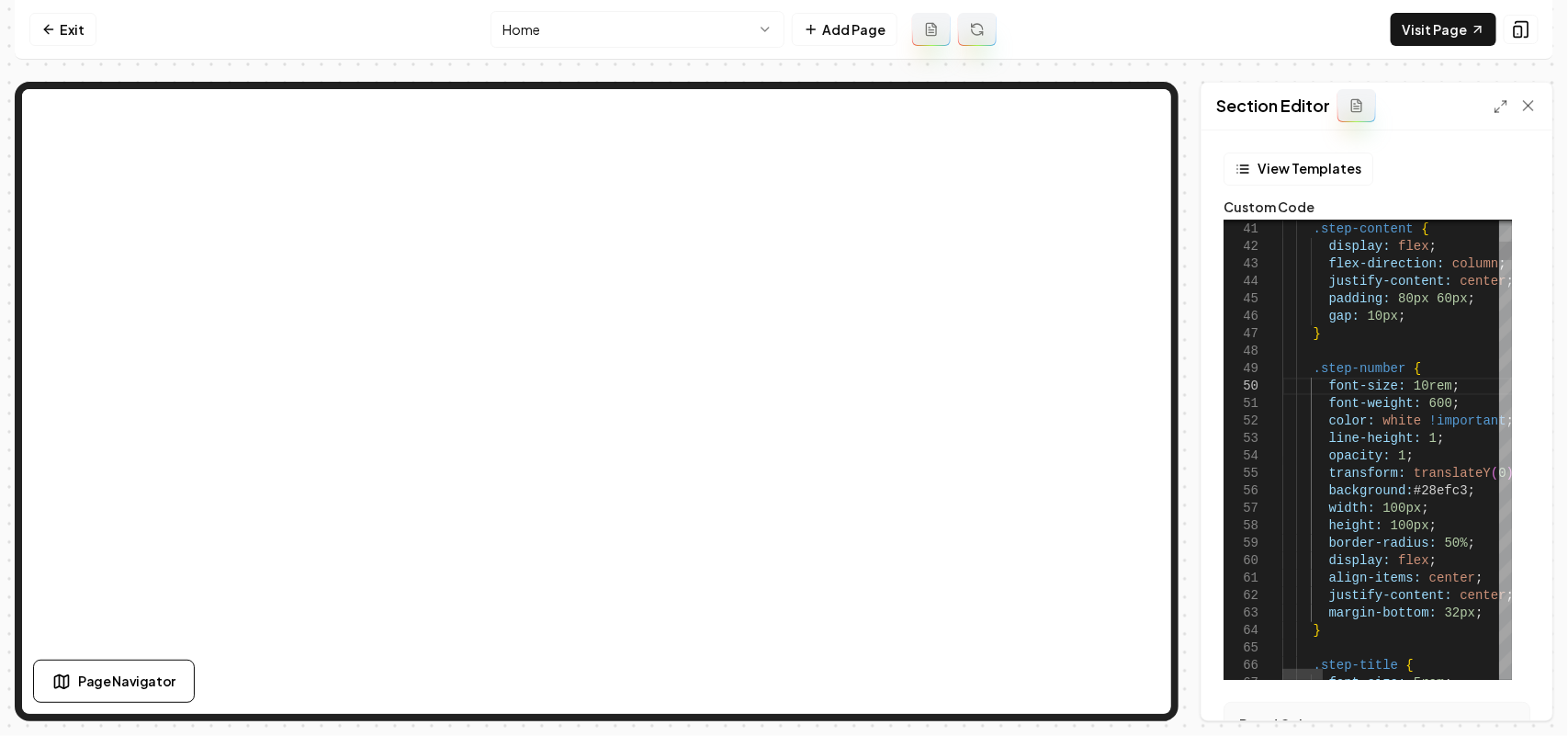
scroll to position [158, 134]
drag, startPoint x: 1417, startPoint y: 388, endPoint x: 1403, endPoint y: 388, distance: 14.0
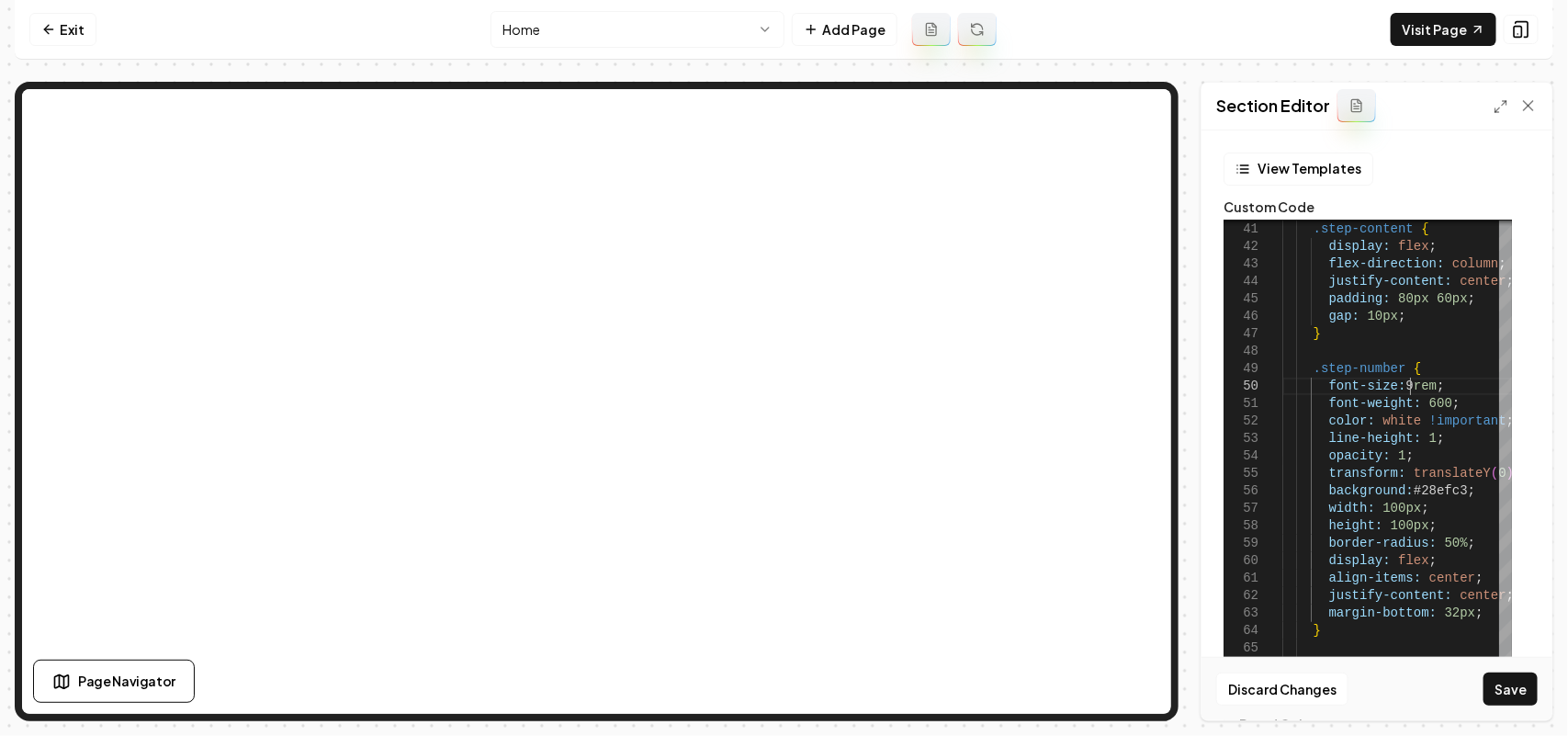
scroll to position [158, 127]
click at [1518, 689] on button "Save" at bounding box center [1511, 688] width 54 height 33
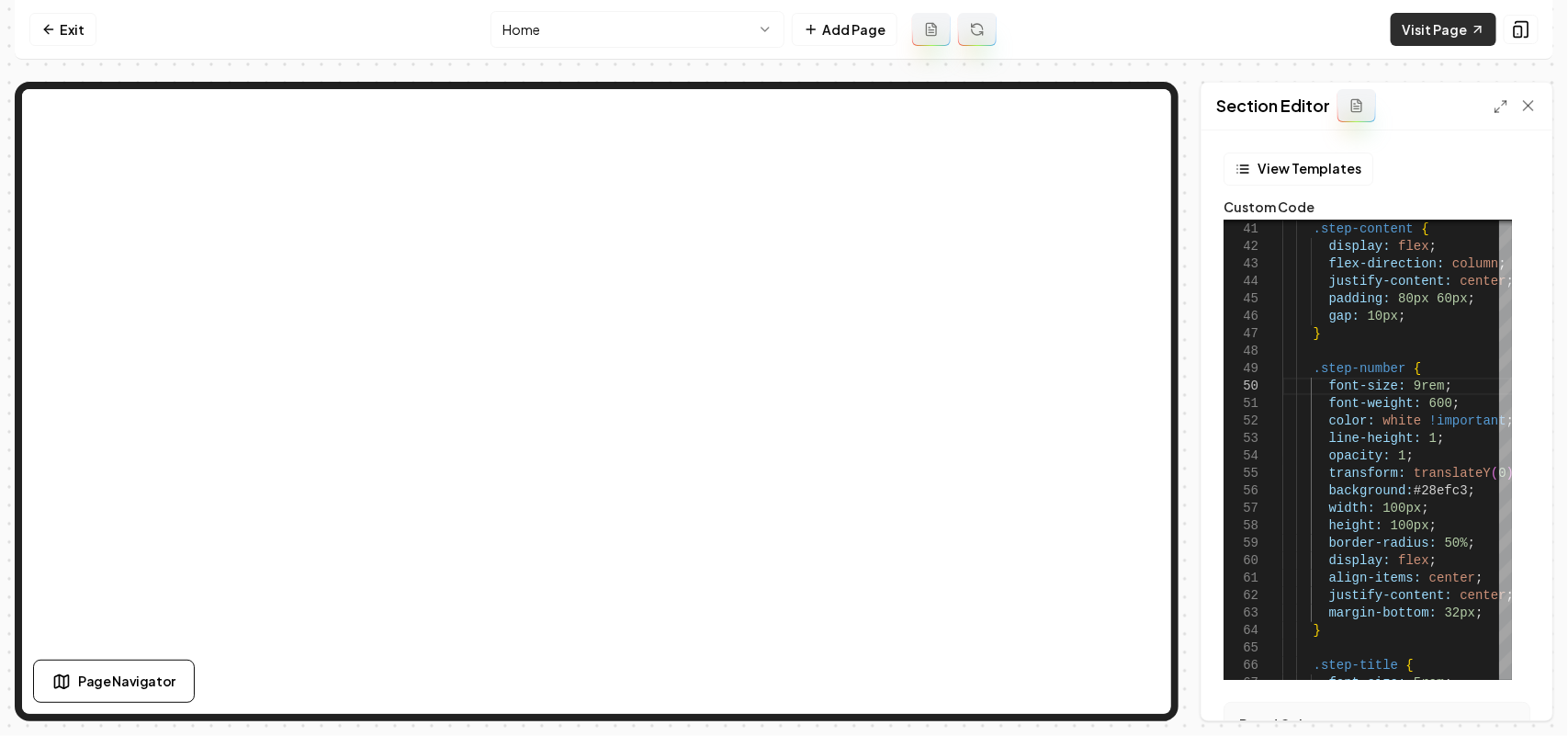
click at [1438, 27] on link "Visit Page" at bounding box center [1443, 29] width 106 height 33
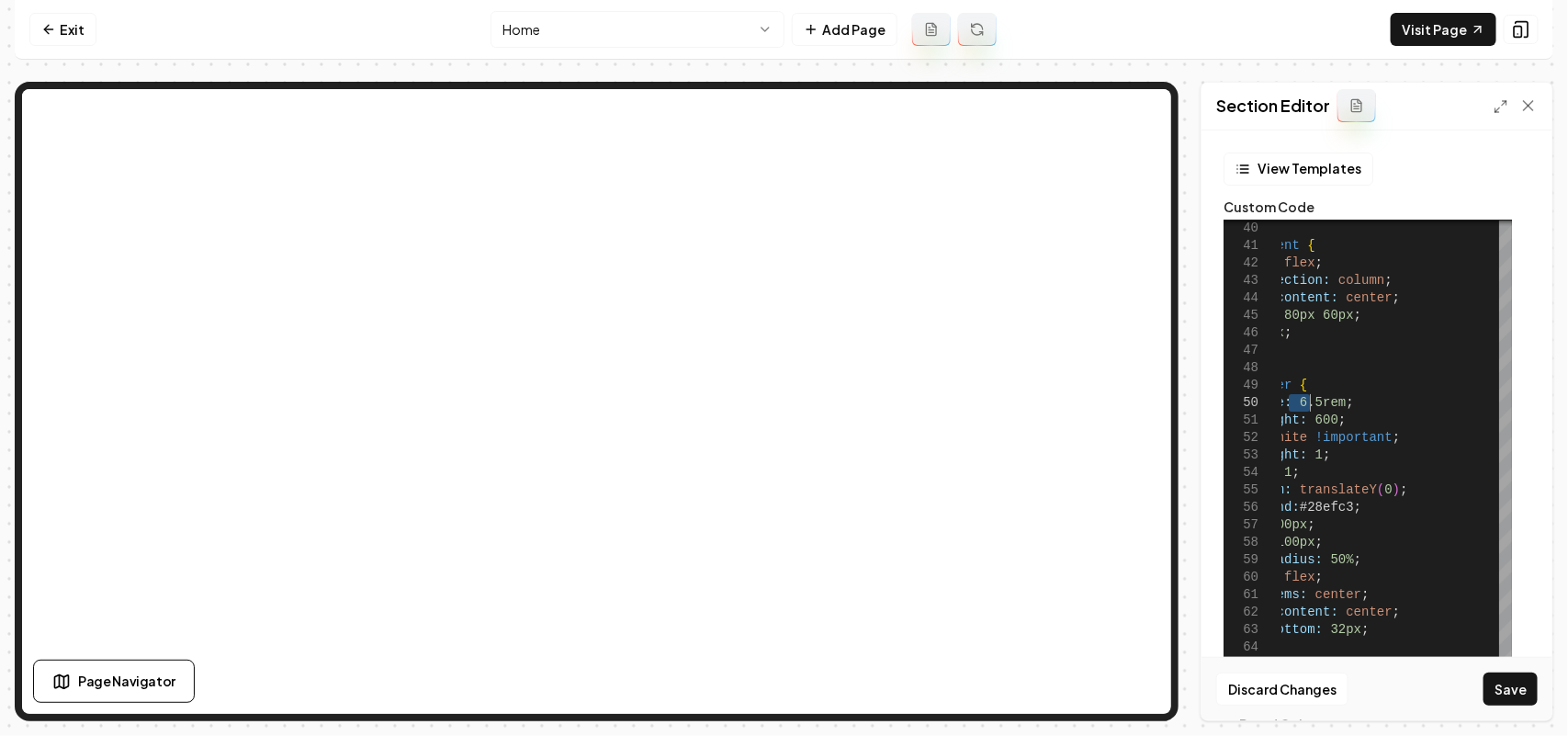
click at [1480, 685] on div "Discard Changes Save" at bounding box center [1376, 688] width 351 height 64
click at [1498, 690] on button "Save" at bounding box center [1511, 688] width 54 height 33
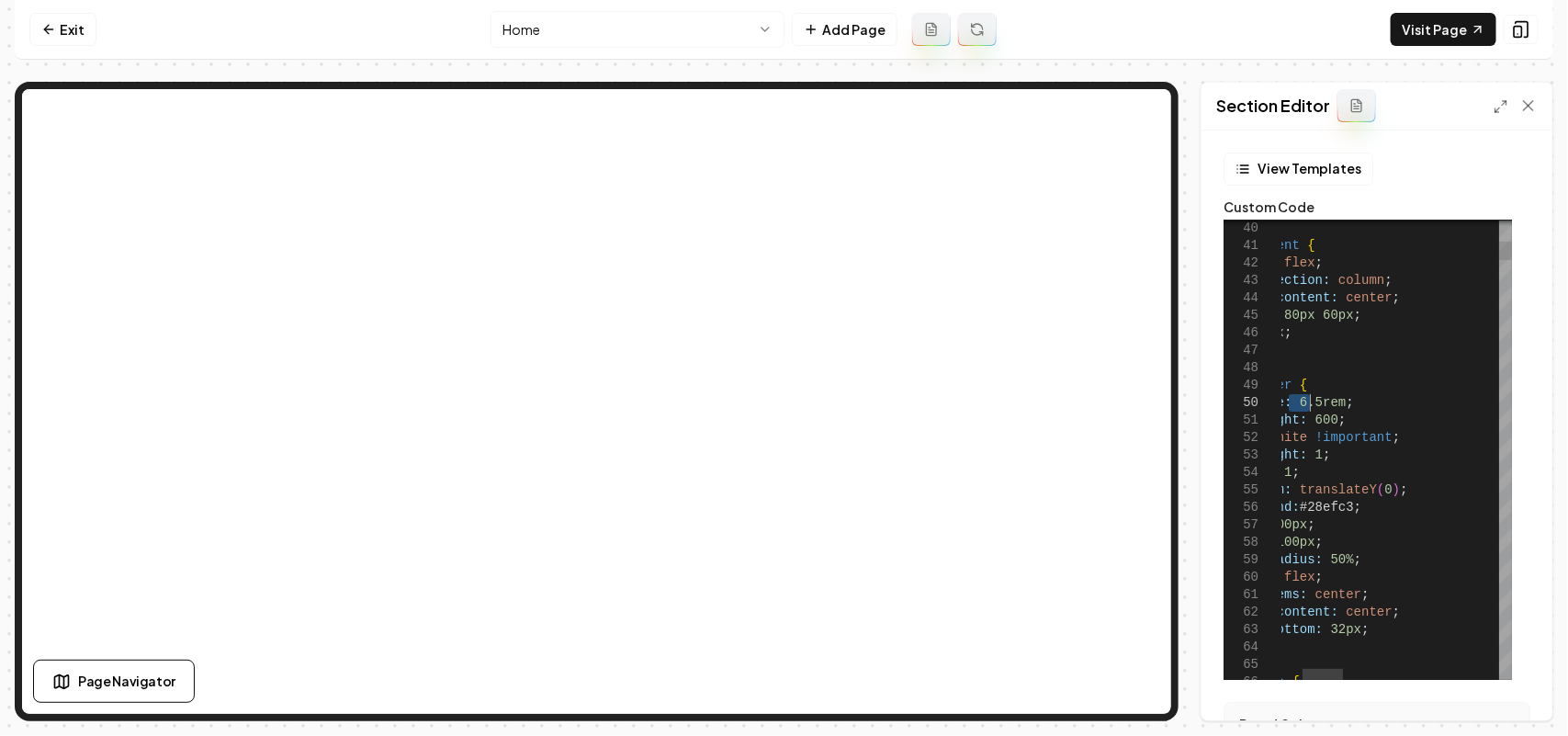
drag, startPoint x: 1310, startPoint y: 402, endPoint x: 1283, endPoint y: 410, distance: 28.2
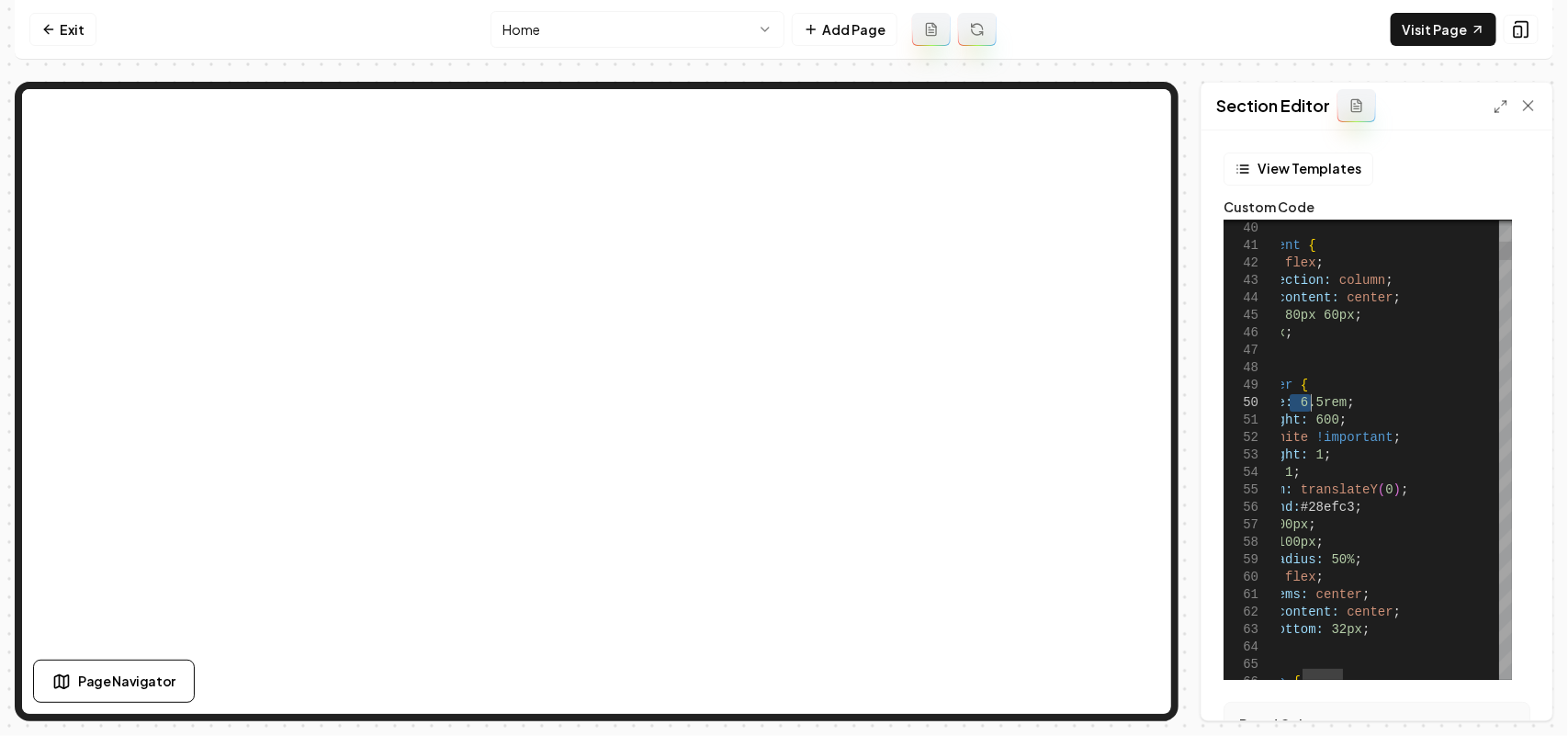
drag, startPoint x: 1292, startPoint y: 401, endPoint x: 1309, endPoint y: 402, distance: 17.0
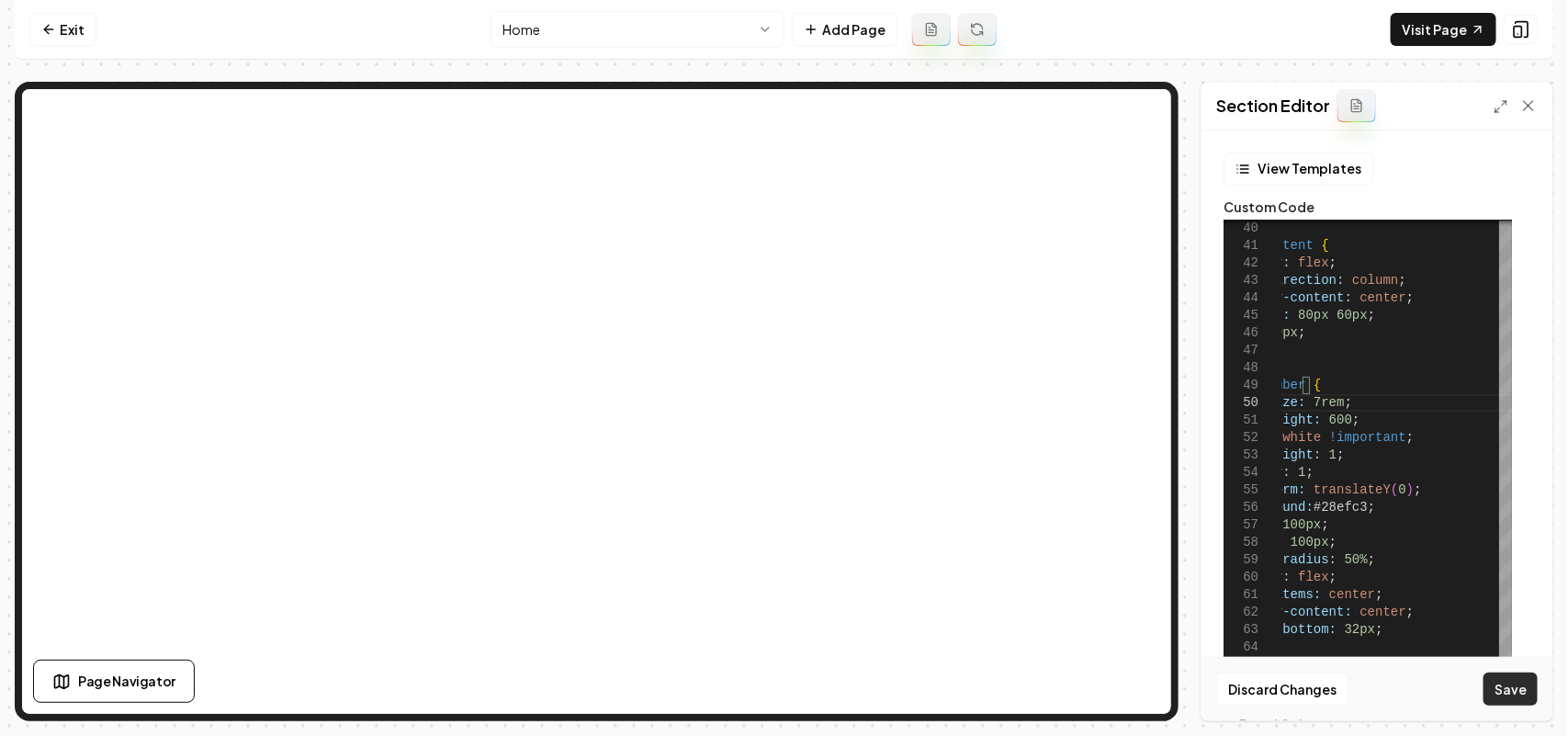
click at [1518, 689] on button "Save" at bounding box center [1511, 688] width 54 height 33
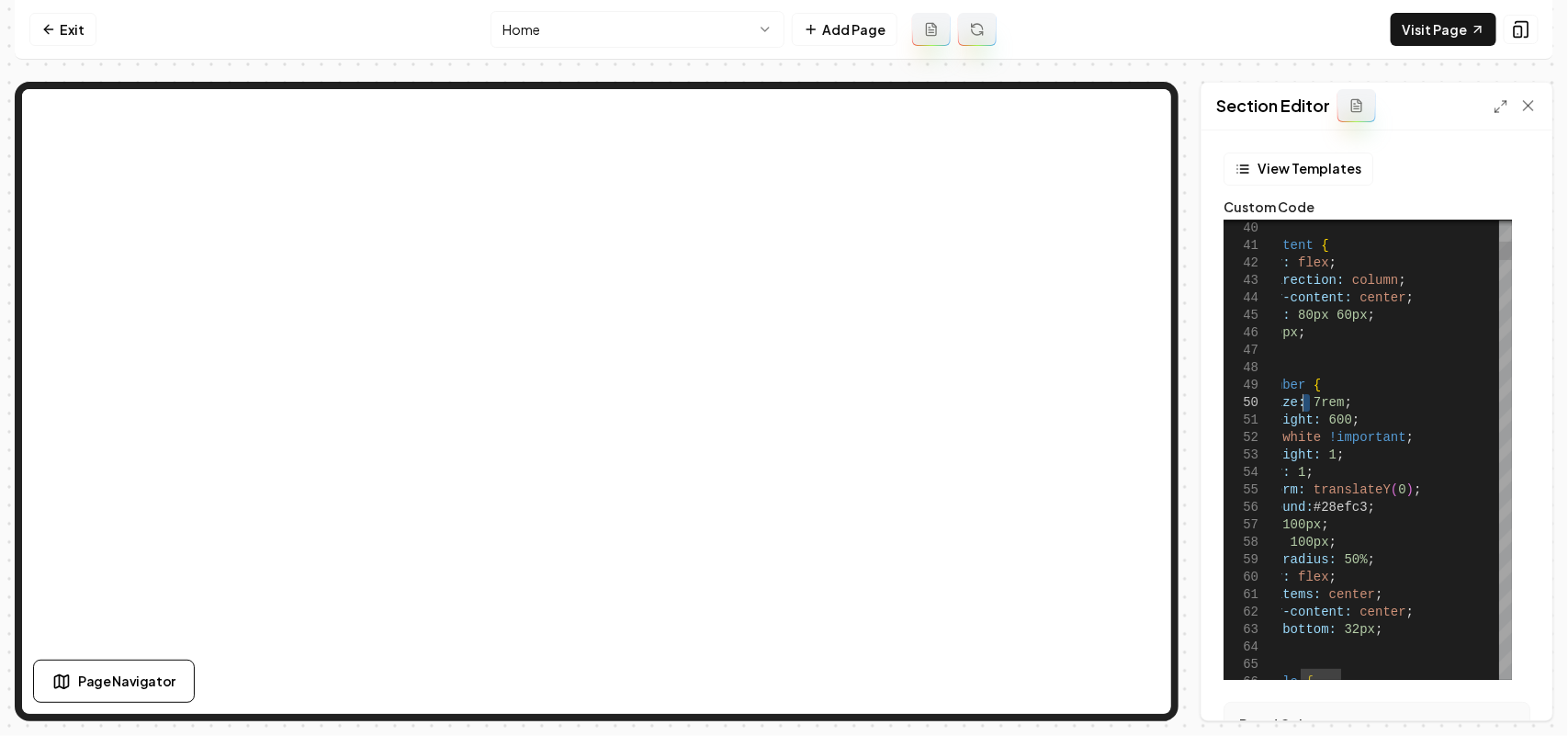
drag, startPoint x: 1310, startPoint y: 399, endPoint x: 1301, endPoint y: 401, distance: 9.2
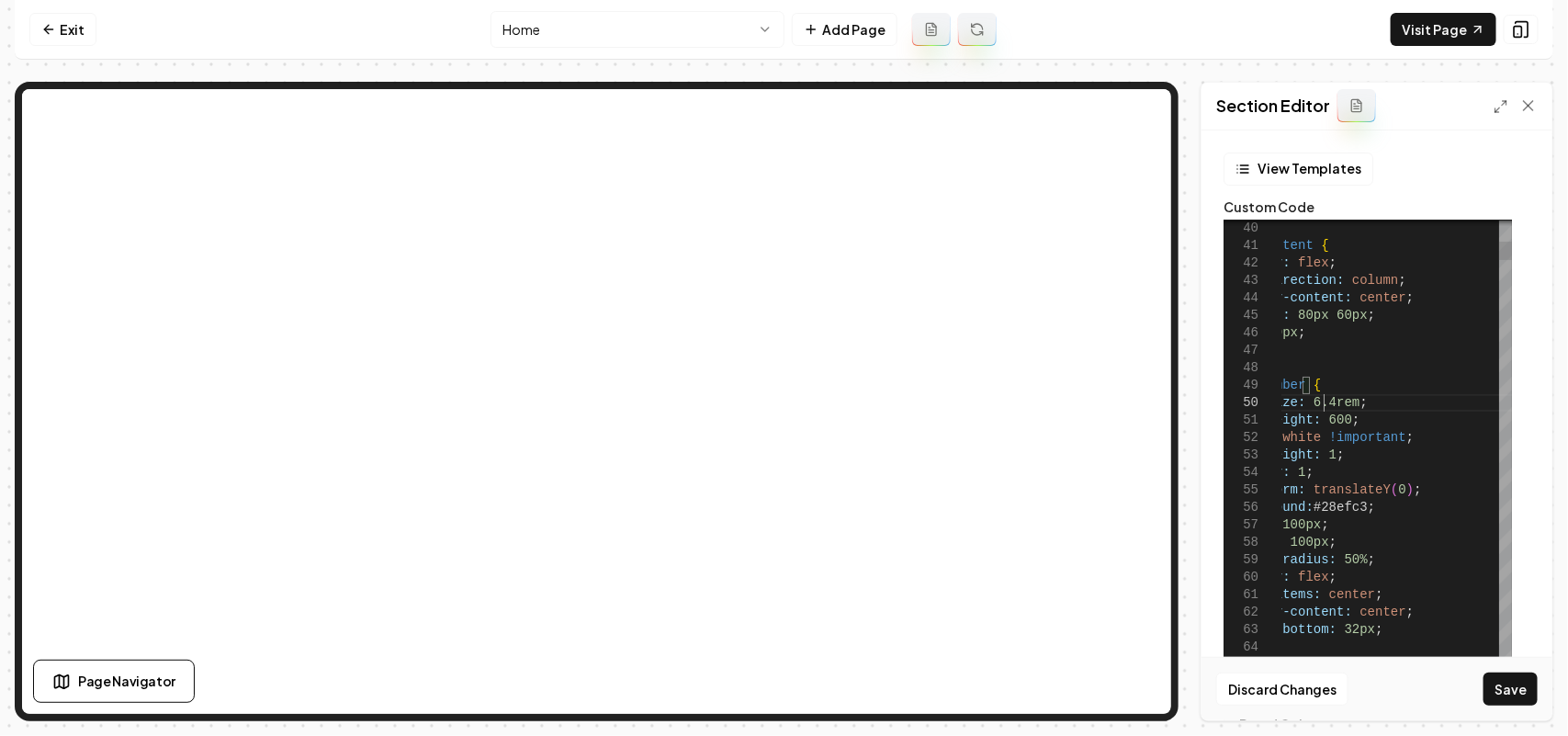
scroll to position [158, 139]
click at [1530, 681] on button "Save" at bounding box center [1511, 688] width 54 height 33
click at [1445, 44] on link "Visit Page" at bounding box center [1443, 29] width 106 height 33
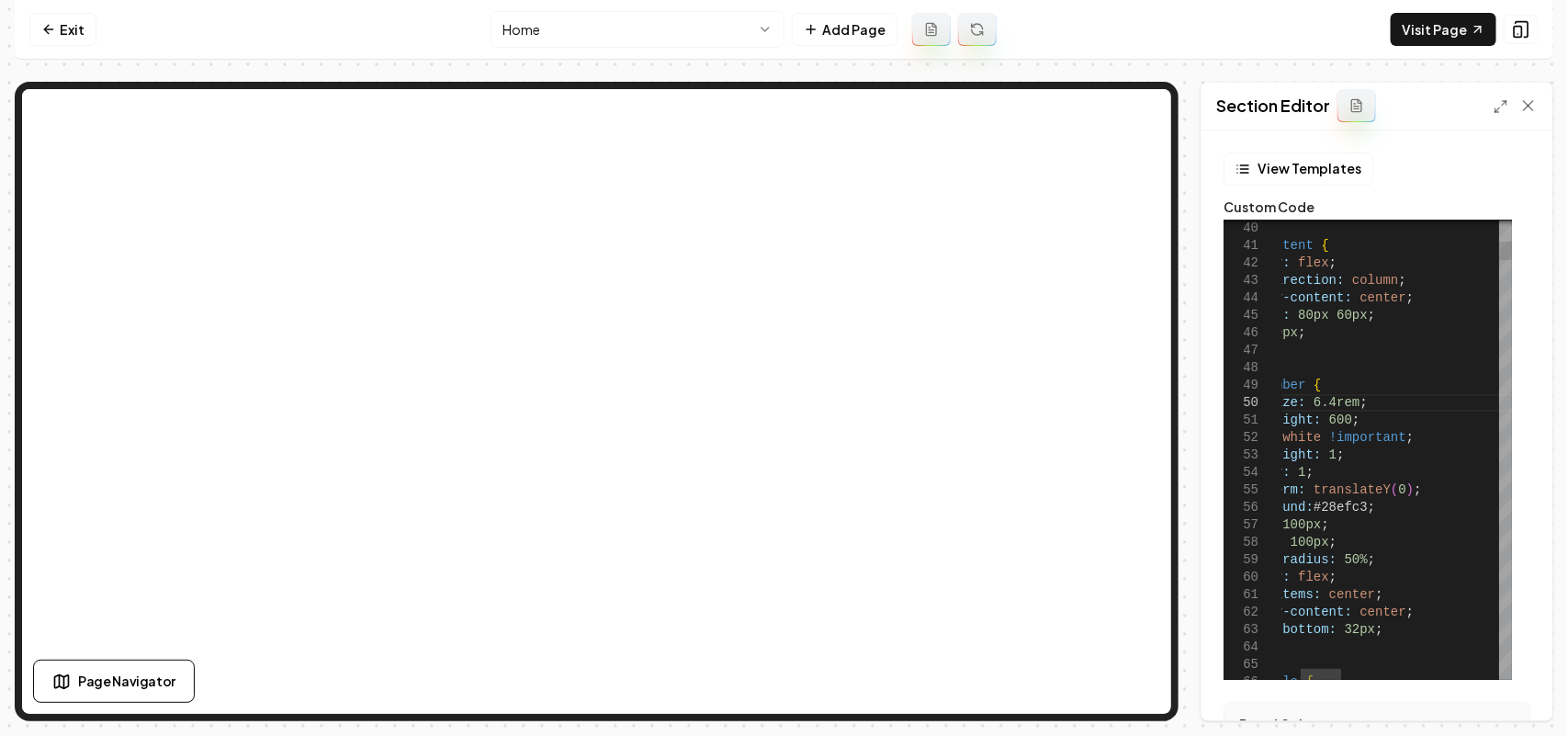
scroll to position [158, 140]
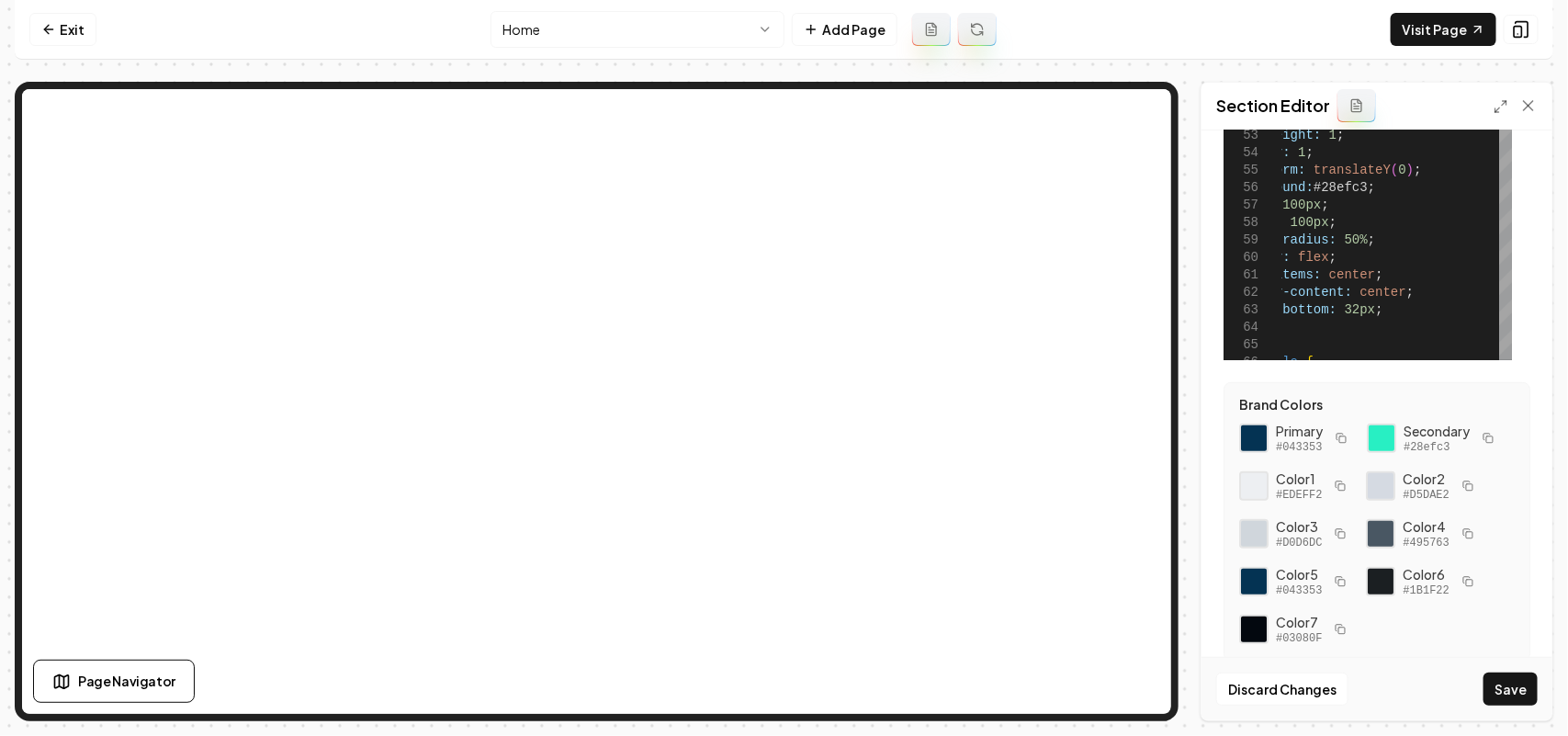
scroll to position [327, 0]
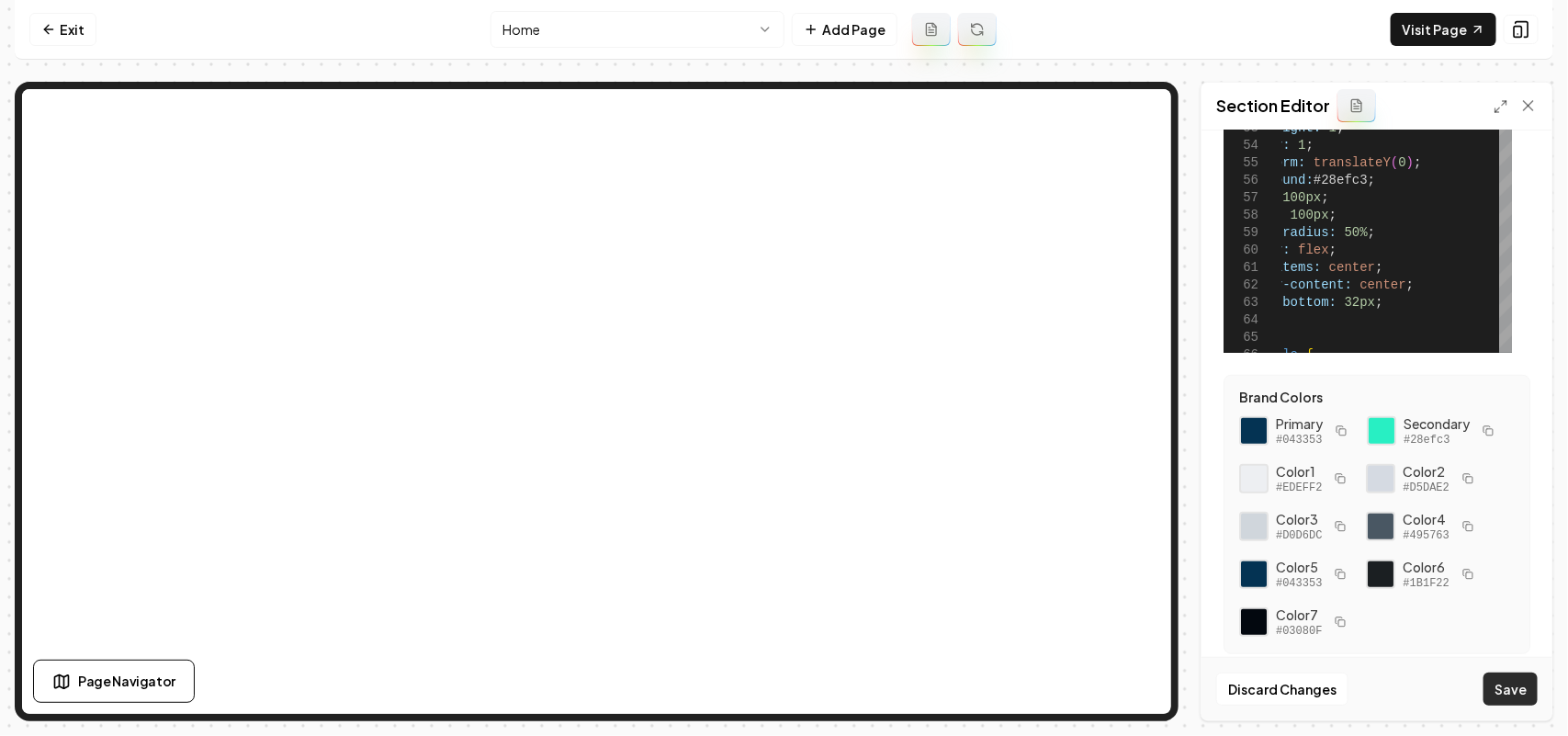
click at [1530, 683] on button "Save" at bounding box center [1511, 688] width 54 height 33
click at [1435, 21] on link "Visit Page" at bounding box center [1443, 29] width 106 height 33
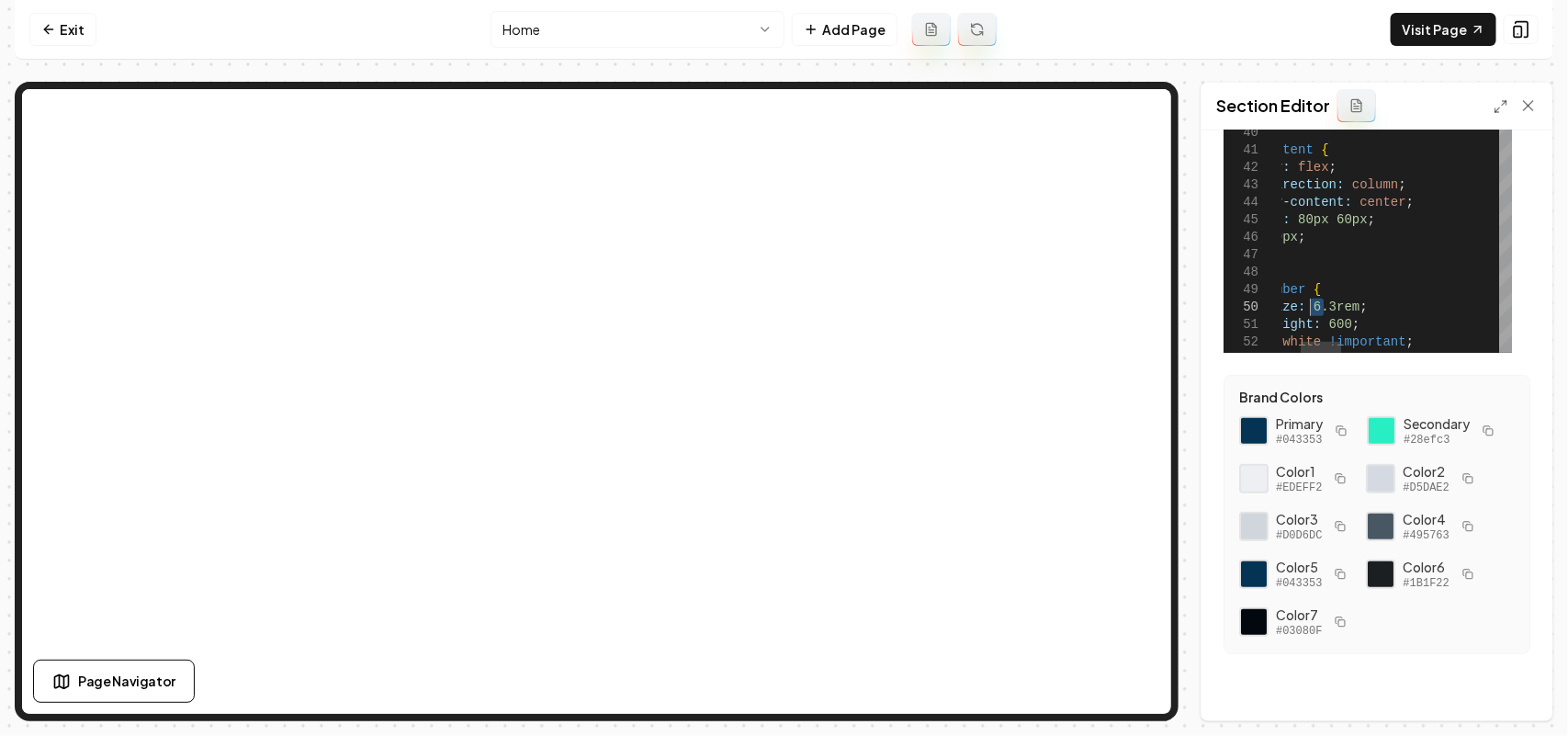
drag, startPoint x: 1323, startPoint y: 301, endPoint x: 1311, endPoint y: 303, distance: 12.2
click at [1513, 685] on button "Save" at bounding box center [1511, 688] width 54 height 33
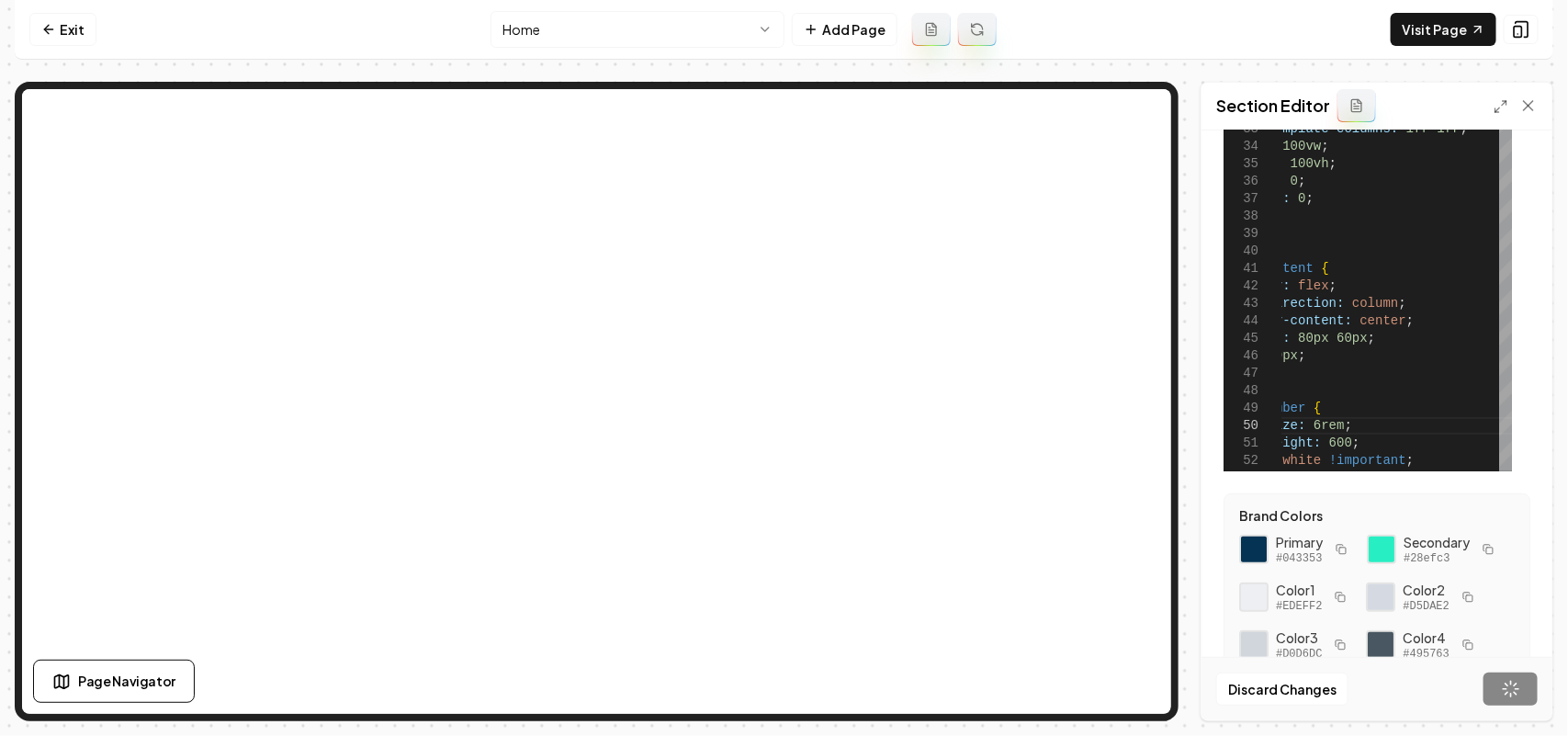
scroll to position [0, 0]
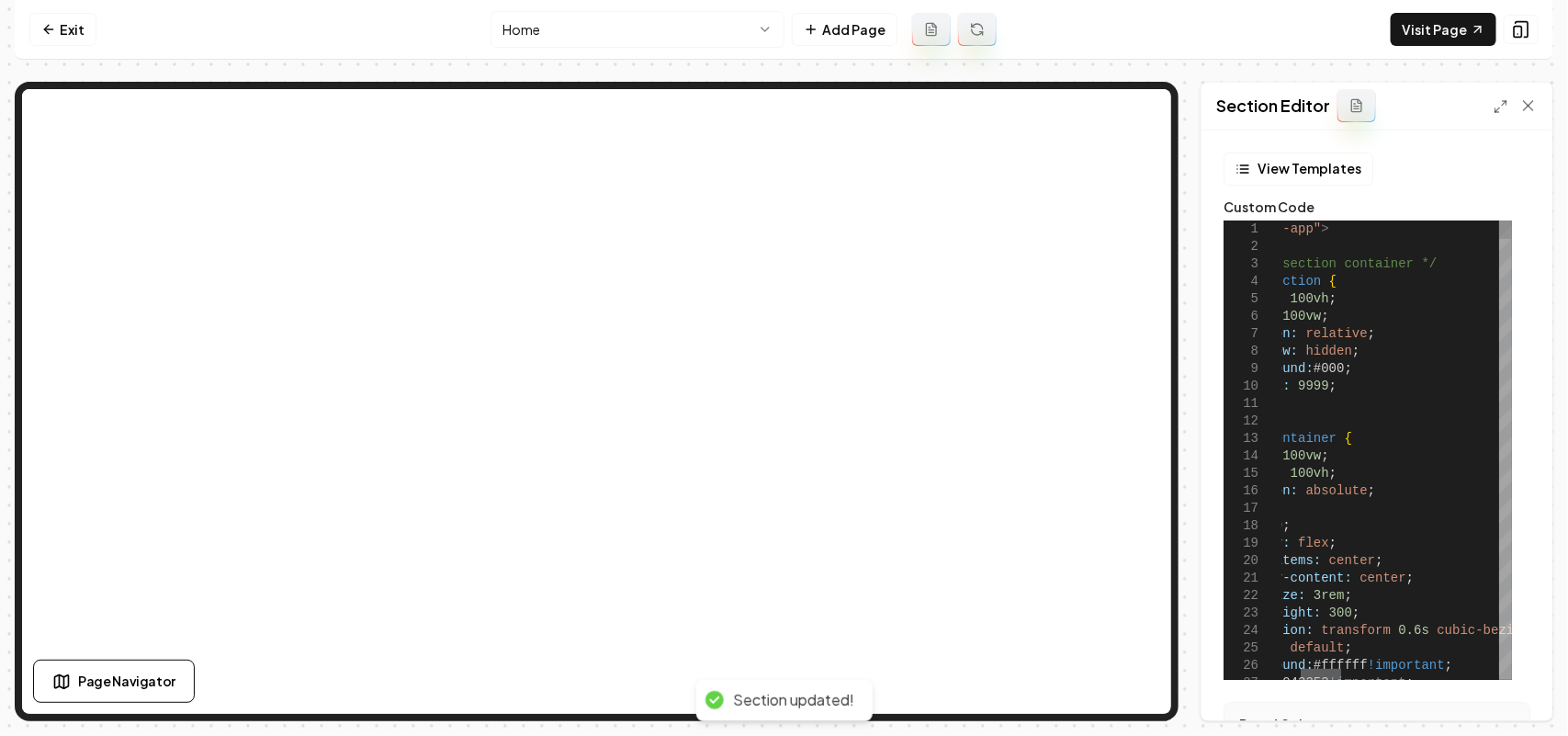
click at [1301, 669] on div at bounding box center [1320, 674] width 40 height 11
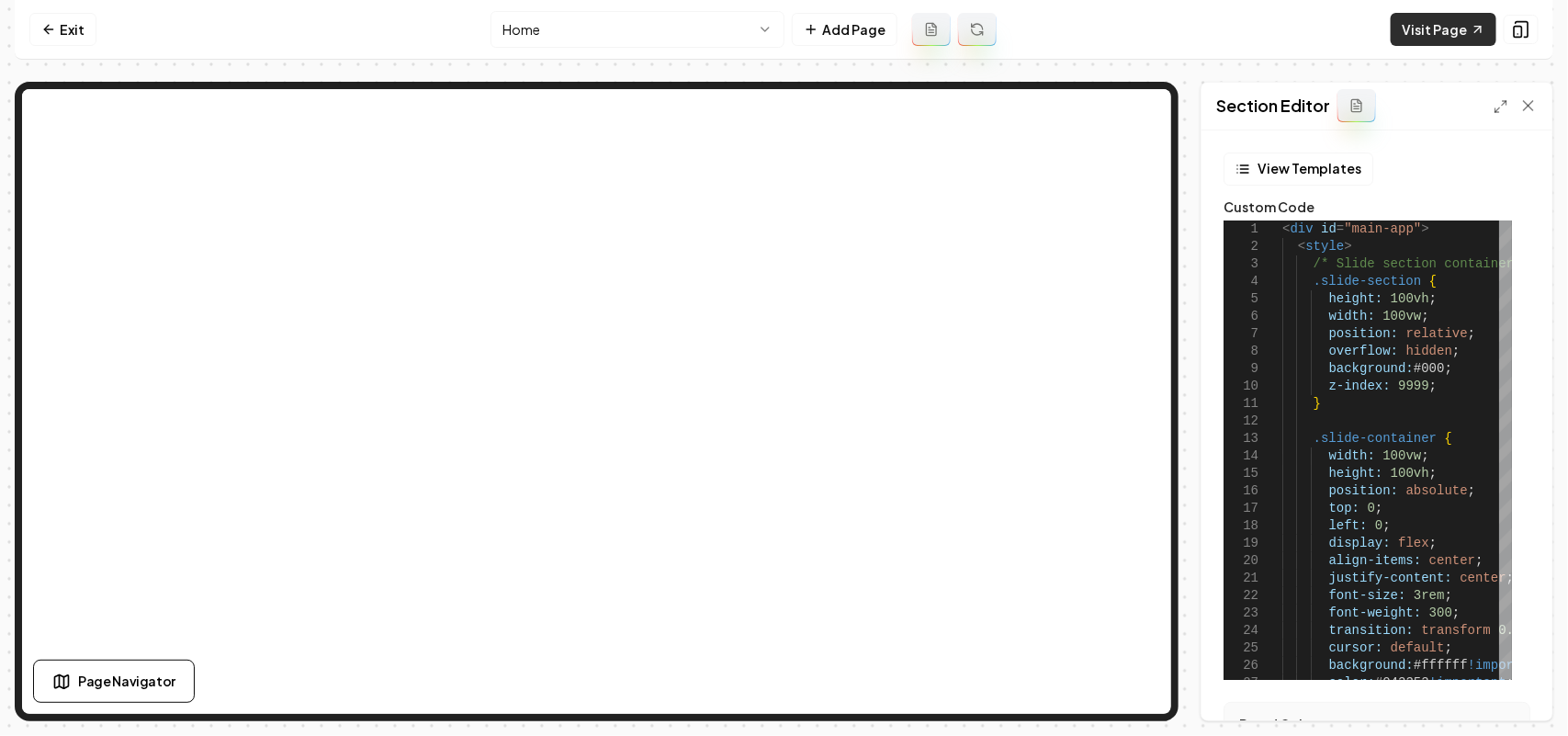
click at [1459, 30] on link "Visit Page" at bounding box center [1443, 29] width 106 height 33
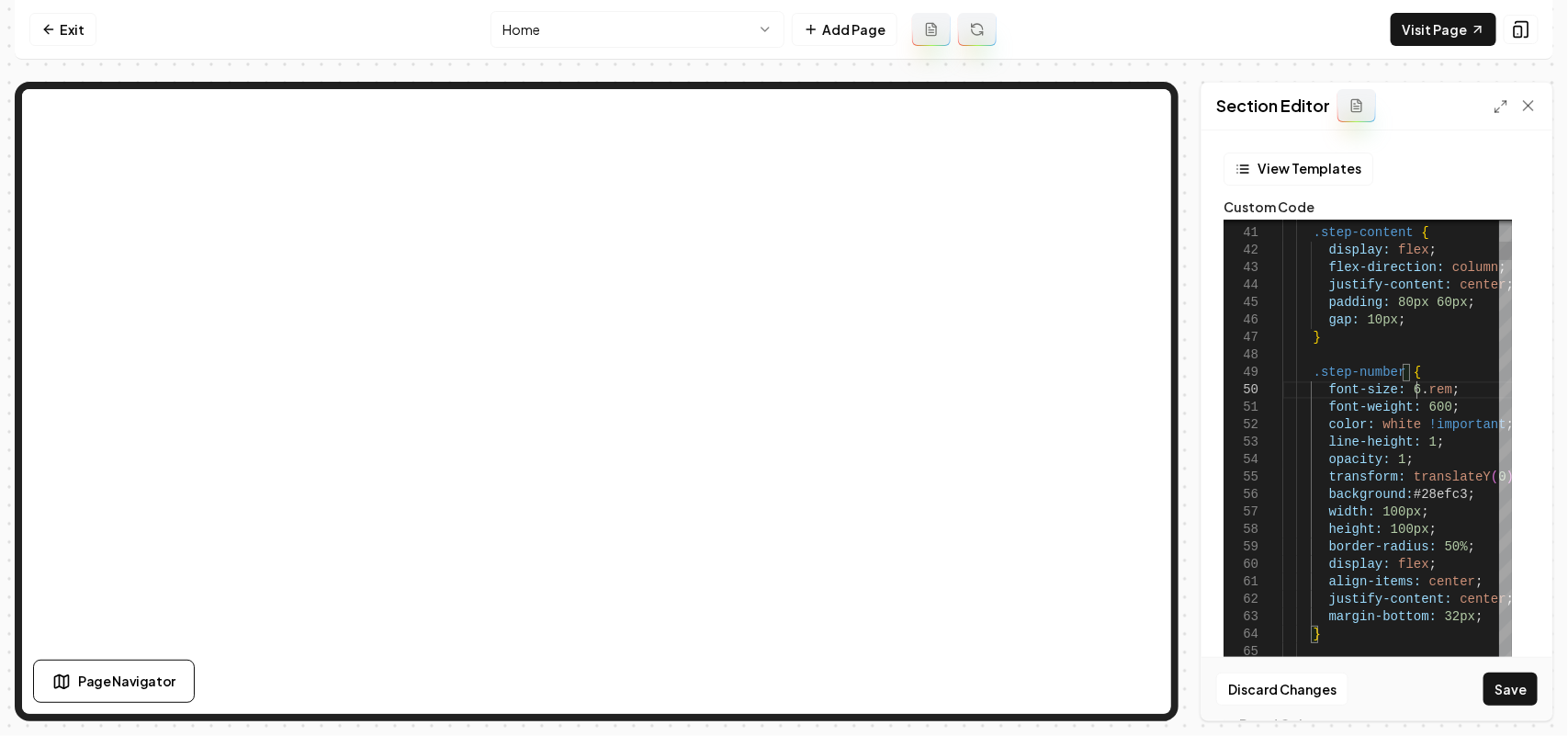
scroll to position [158, 140]
click at [1518, 692] on button "Save" at bounding box center [1511, 688] width 54 height 33
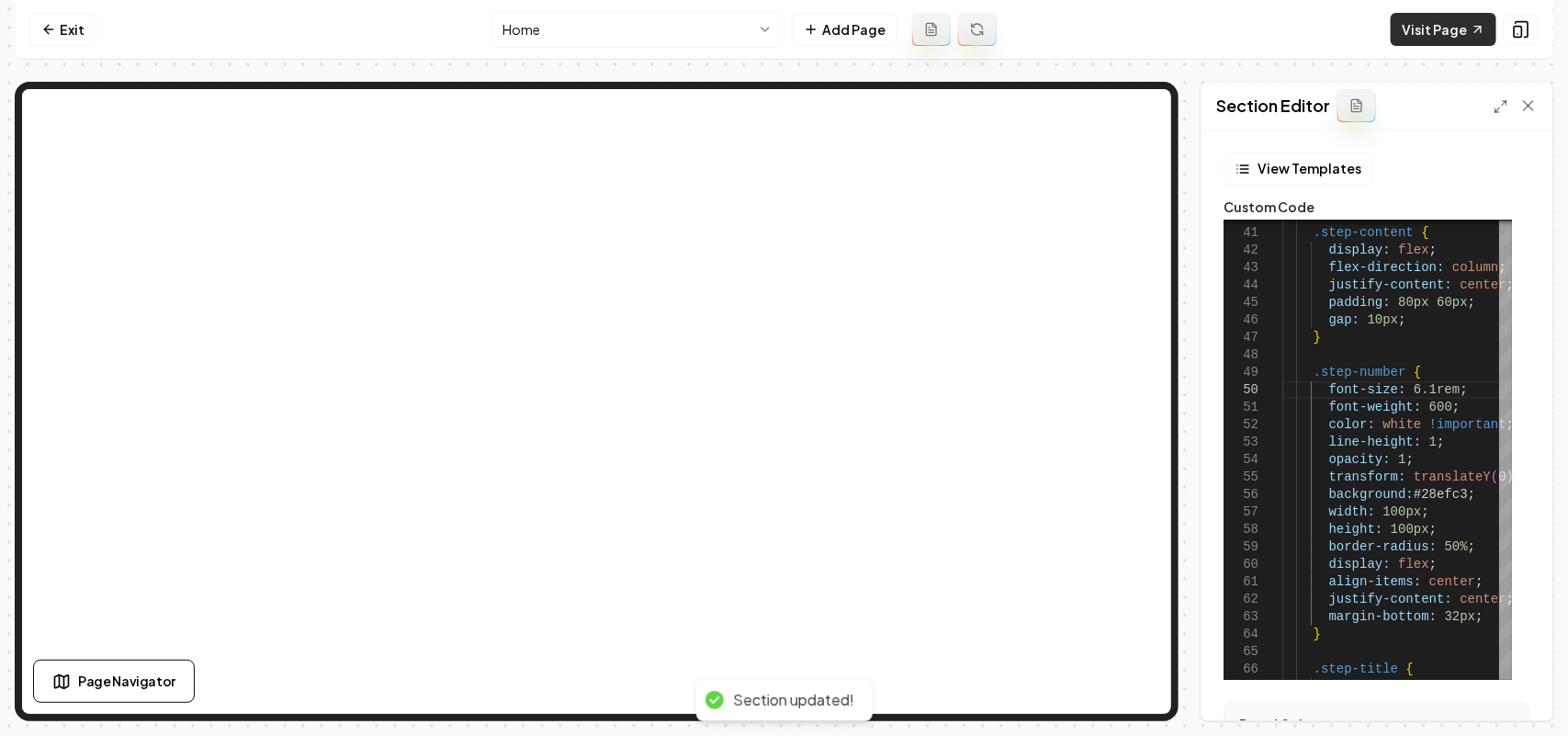
click at [1439, 20] on link "Visit Page" at bounding box center [1443, 29] width 106 height 33
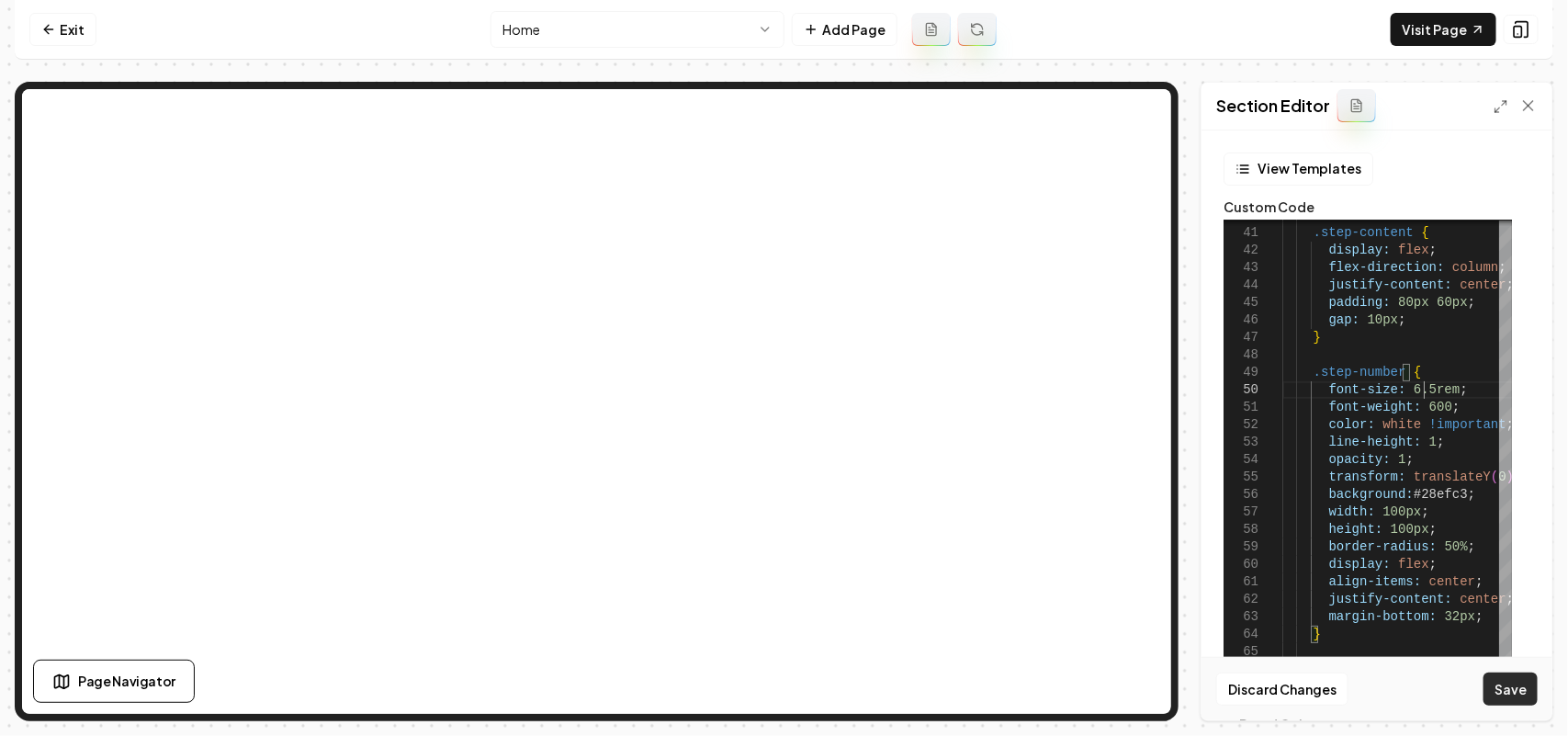
click at [1516, 687] on button "Save" at bounding box center [1511, 688] width 54 height 33
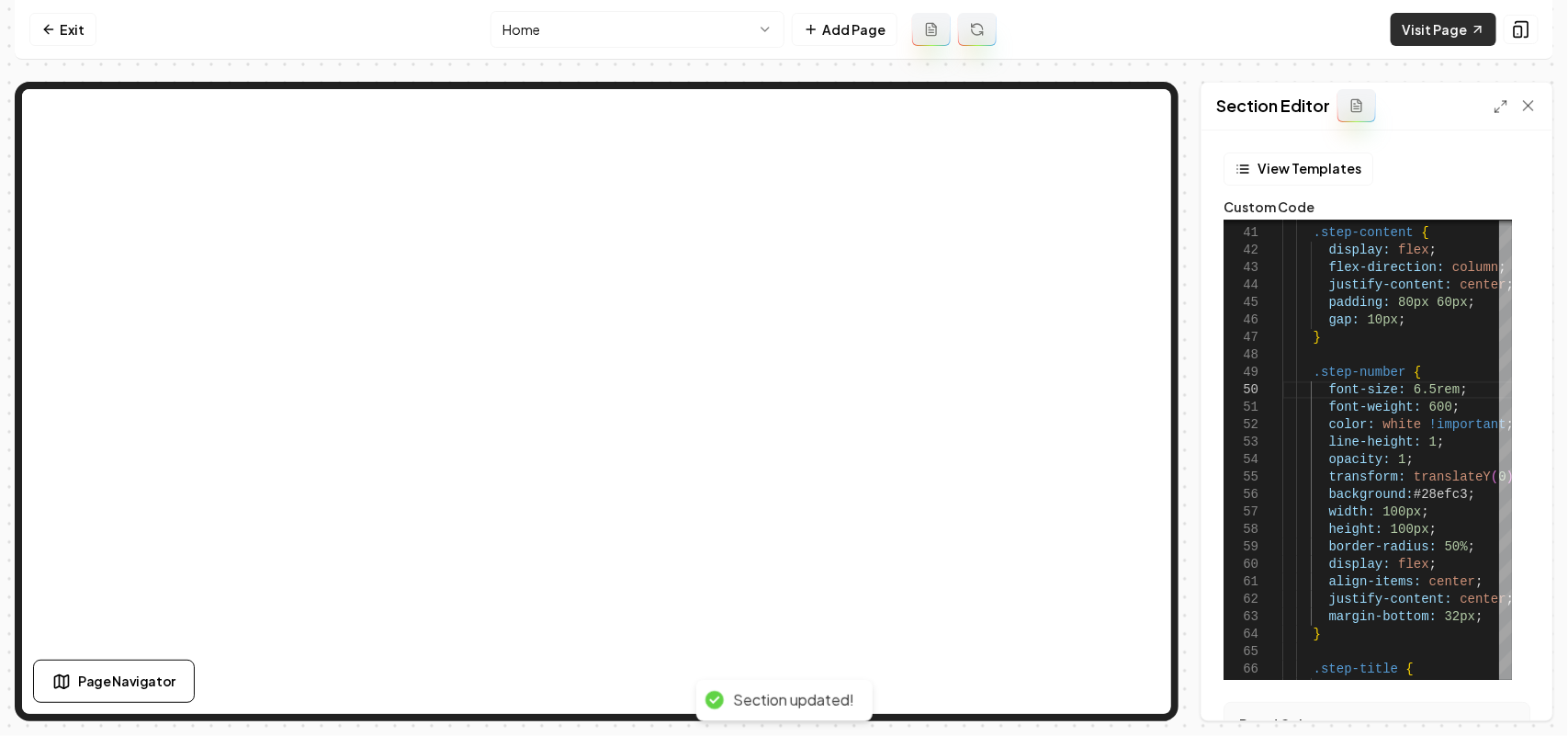
click at [1448, 28] on link "Visit Page" at bounding box center [1443, 29] width 106 height 33
click at [1499, 107] on icon at bounding box center [1501, 107] width 15 height 15
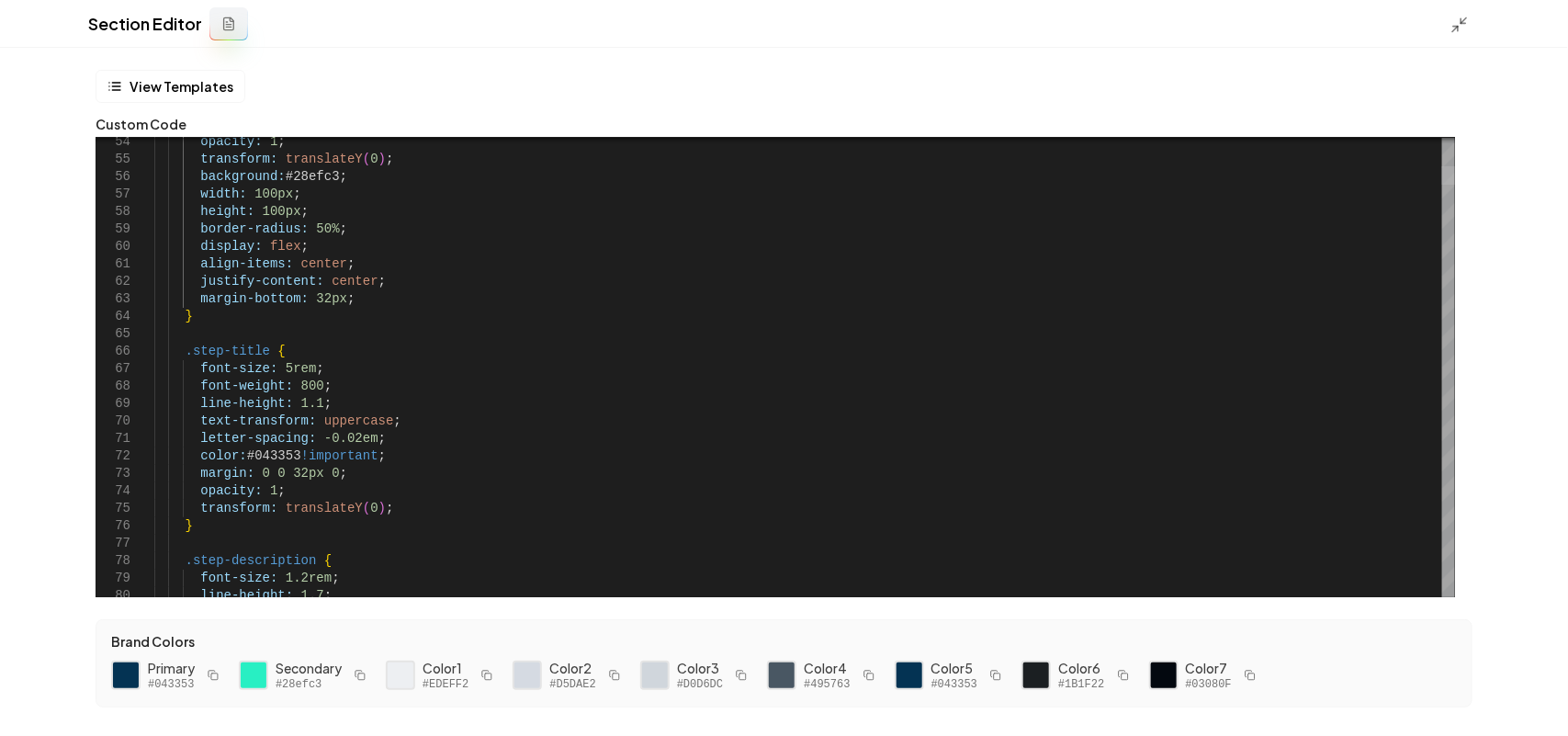
click at [1454, 176] on div at bounding box center [1448, 367] width 13 height 459
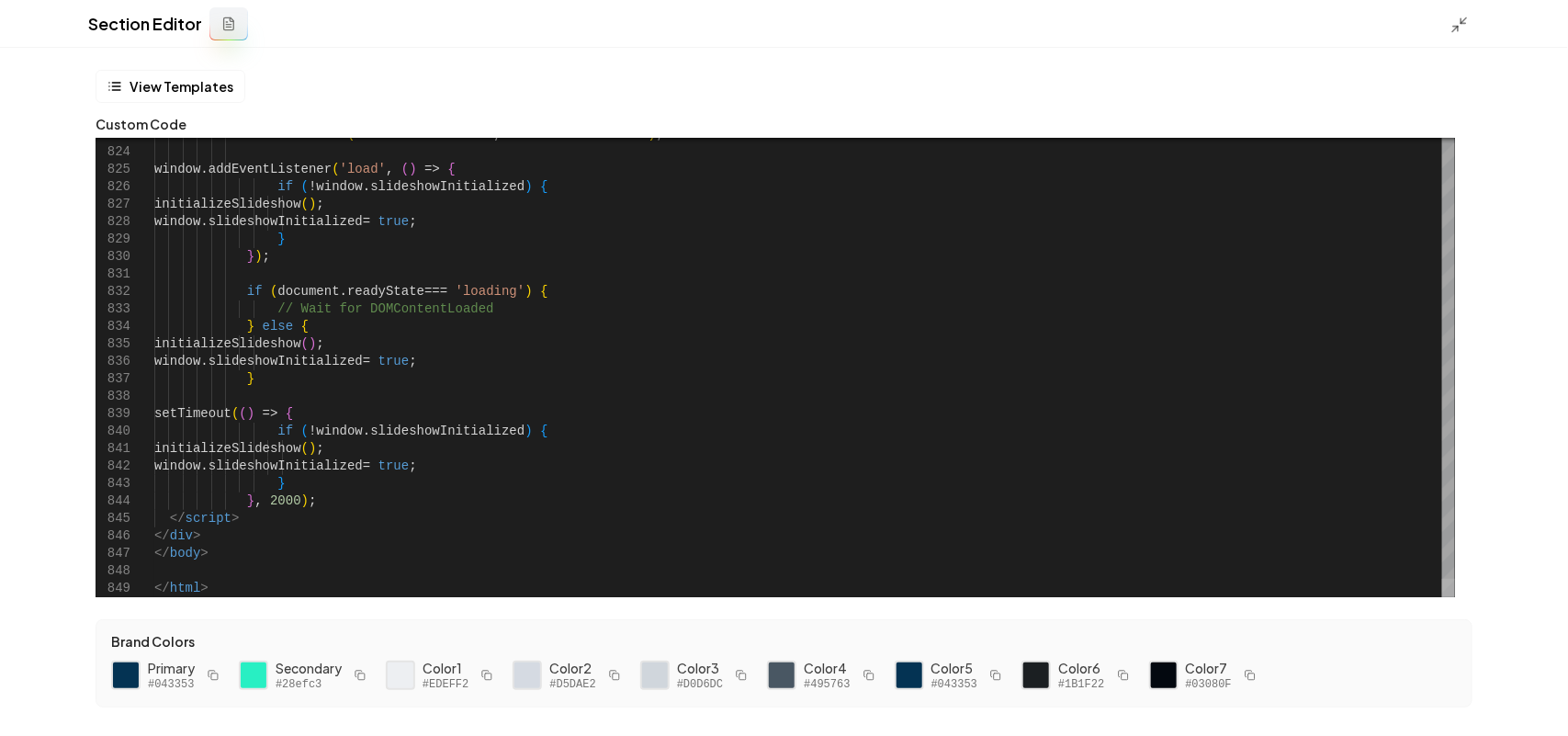
click at [1454, 598] on div at bounding box center [1448, 588] width 13 height 19
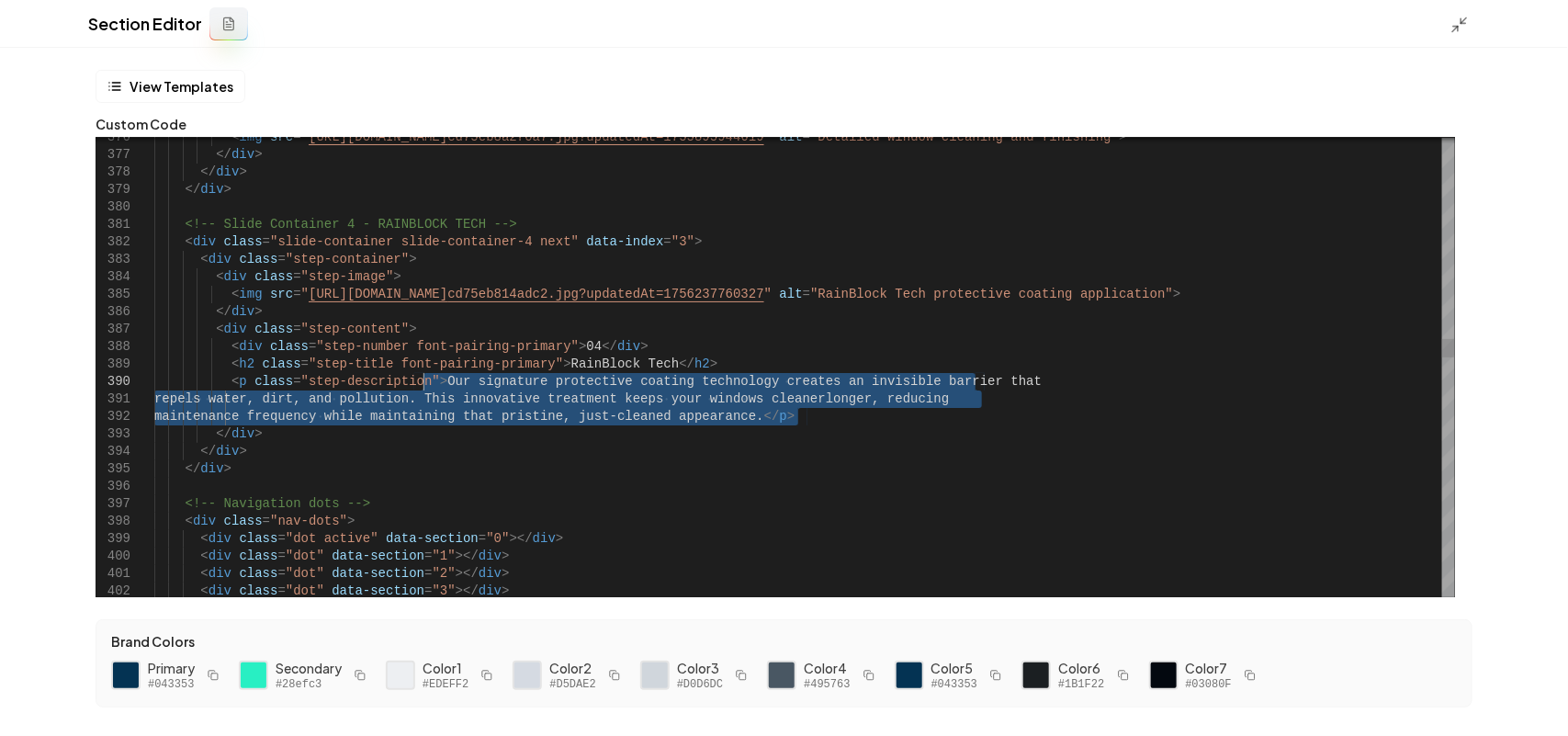
drag, startPoint x: 798, startPoint y: 418, endPoint x: 420, endPoint y: 377, distance: 380.2
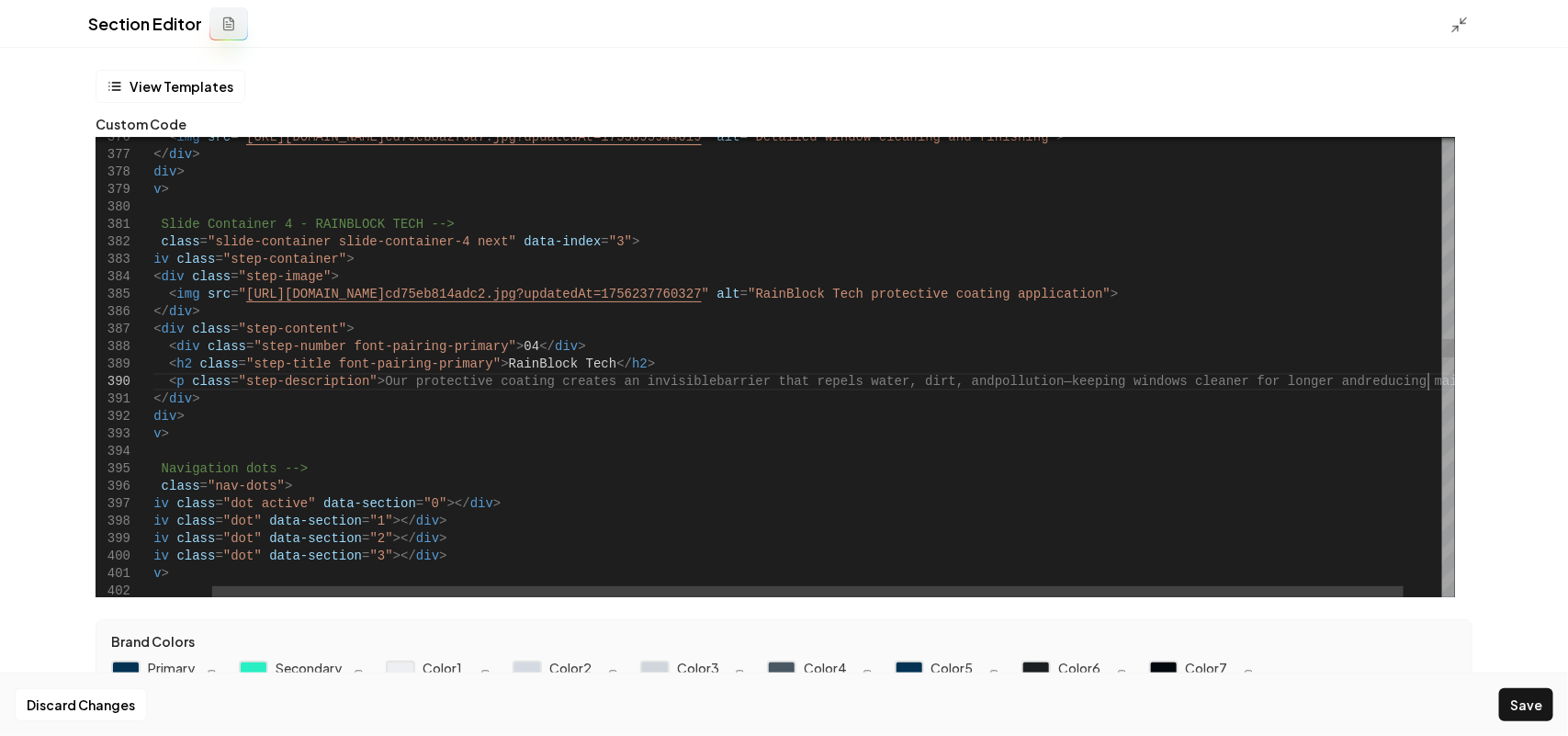
scroll to position [121, 140]
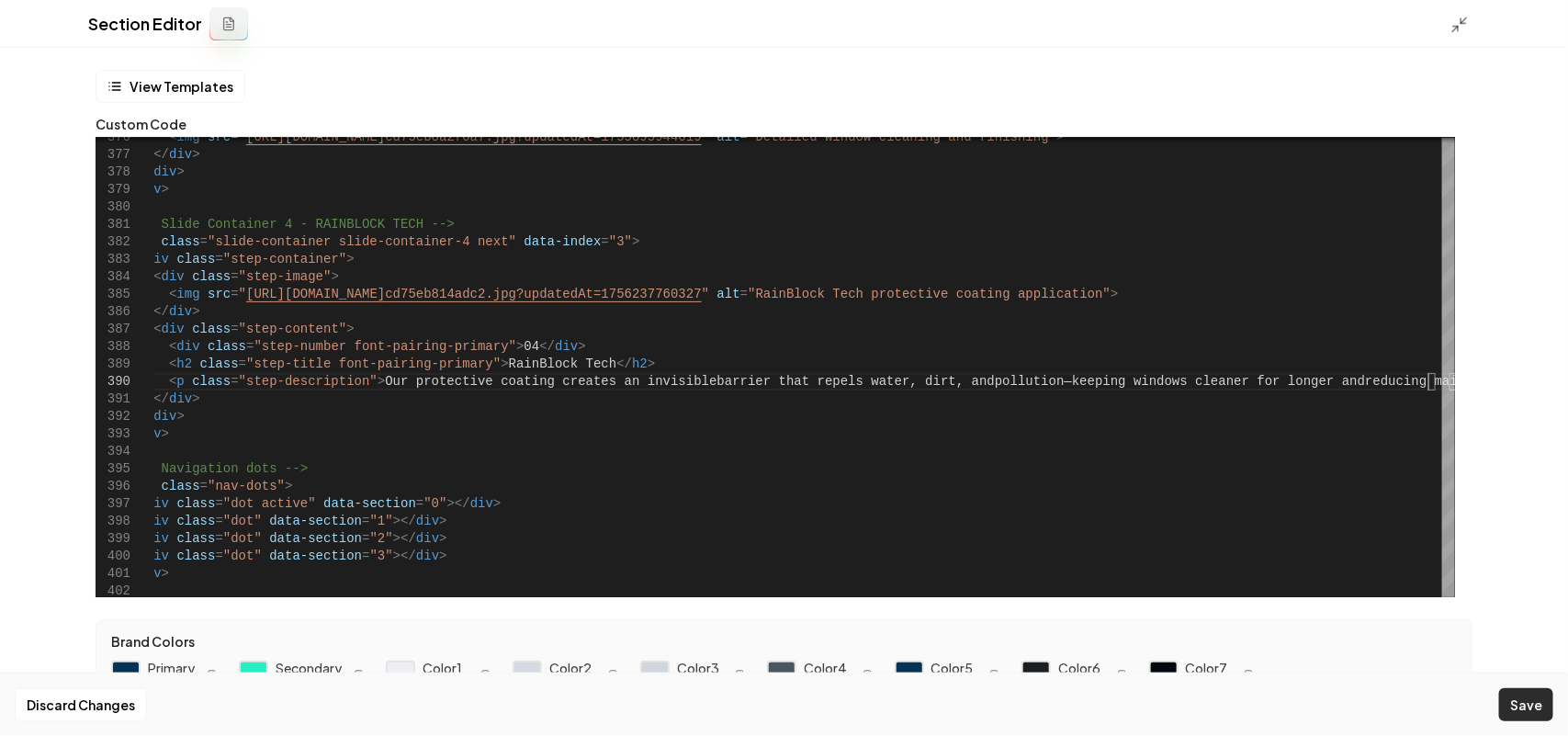
click at [1532, 703] on button "Save" at bounding box center [1526, 704] width 54 height 33
type textarea "**********"
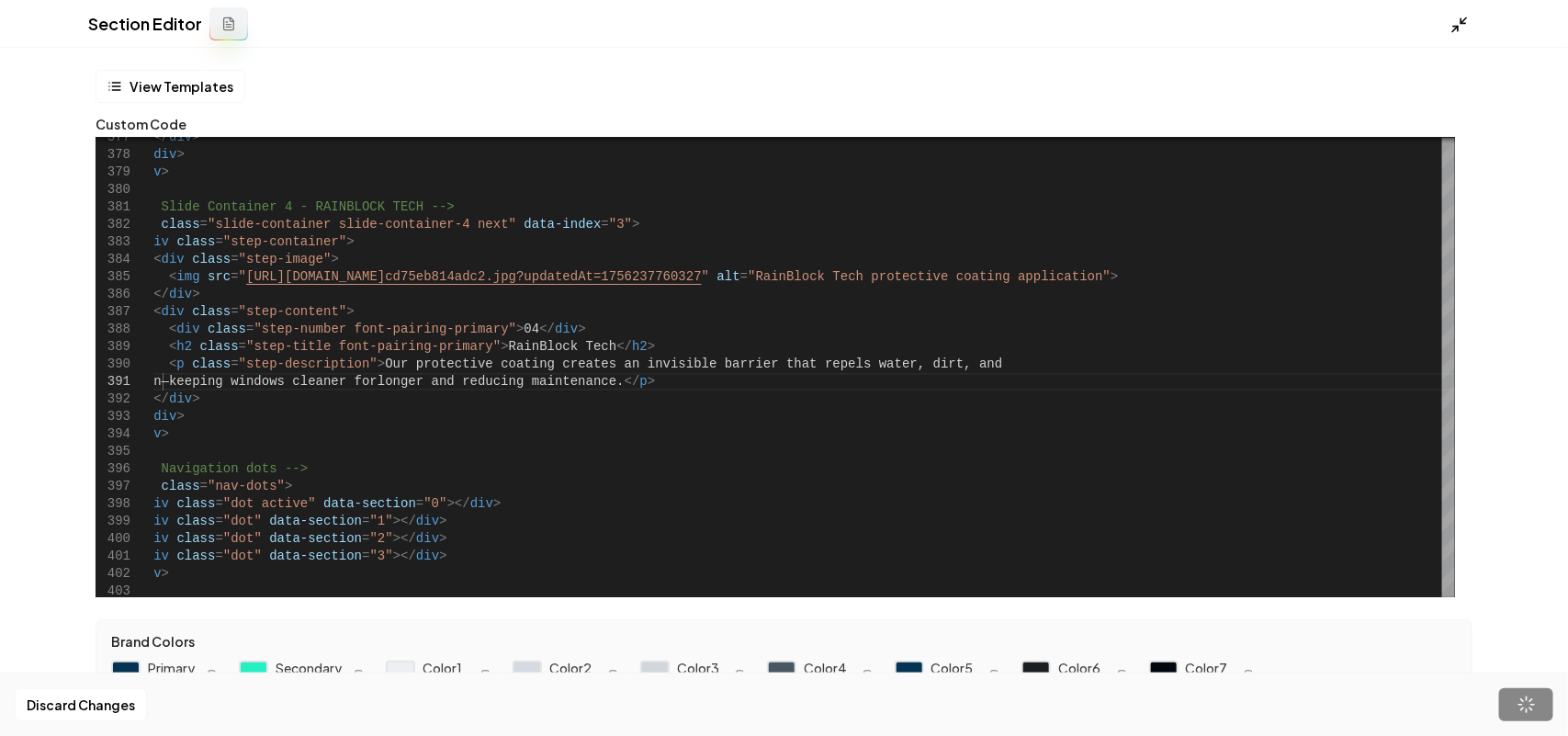
click at [1466, 22] on icon at bounding box center [1460, 25] width 19 height 19
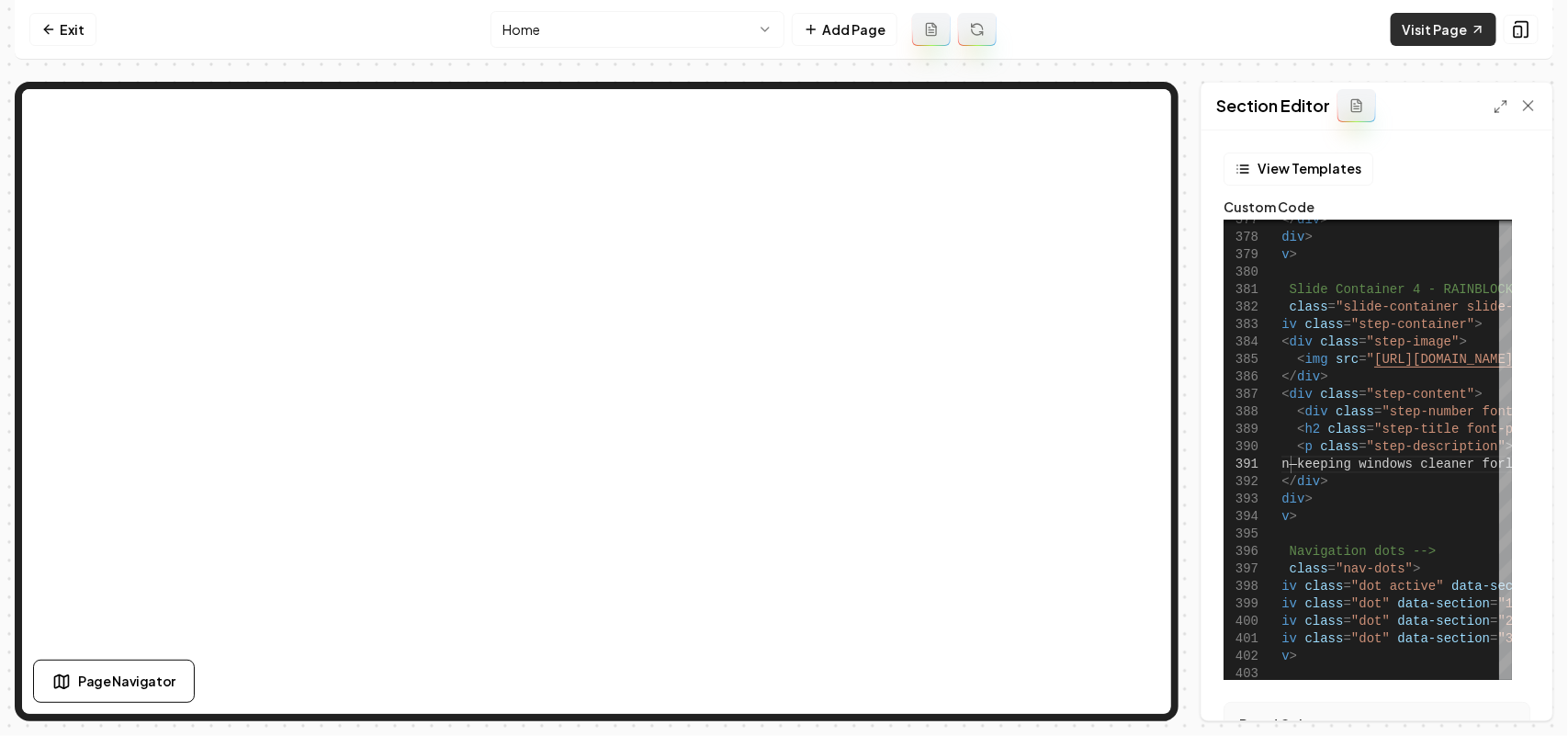
click at [1453, 32] on link "Visit Page" at bounding box center [1443, 29] width 106 height 33
